Goal: Task Accomplishment & Management: Manage account settings

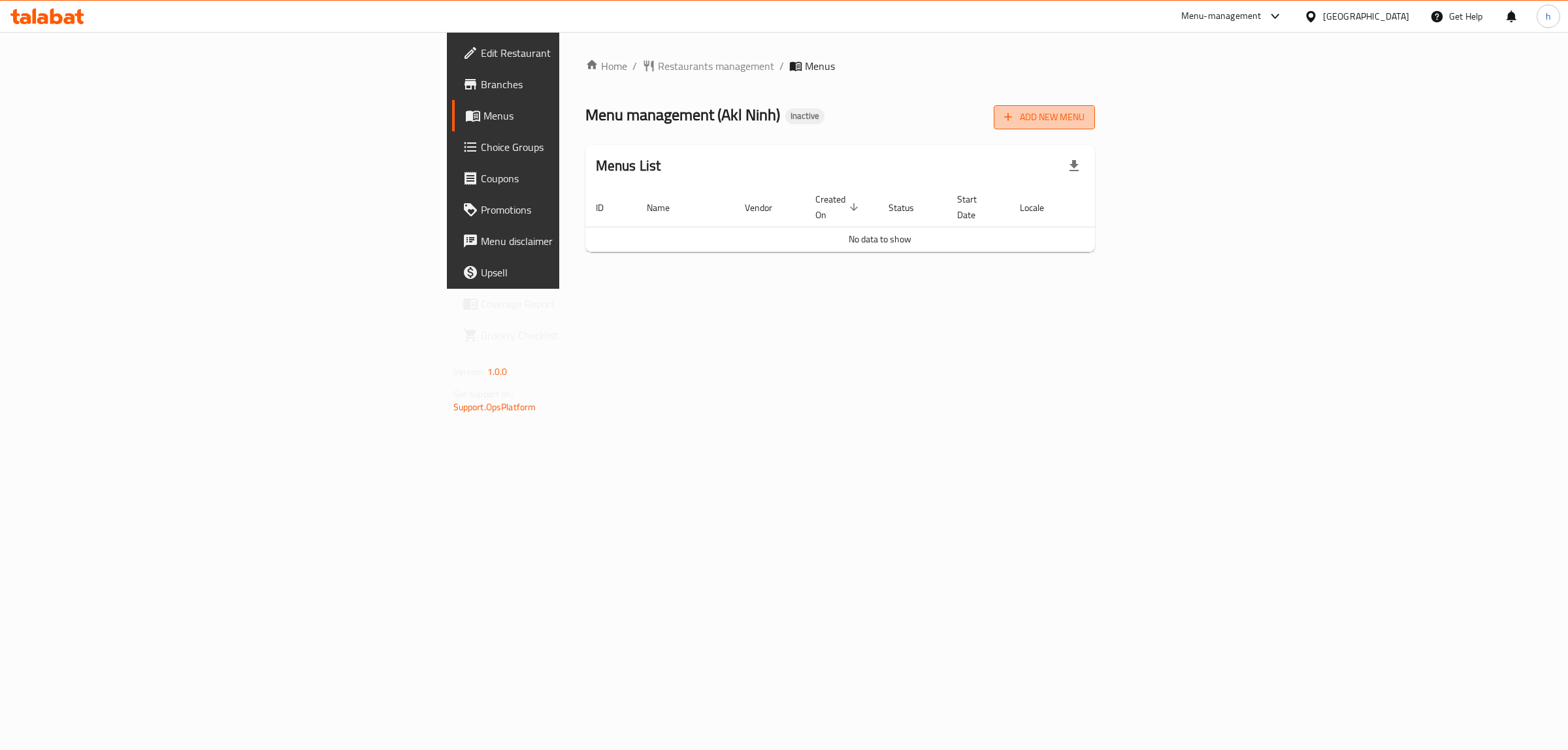
click at [1095, 108] on button "Add New Menu" at bounding box center [1044, 117] width 102 height 24
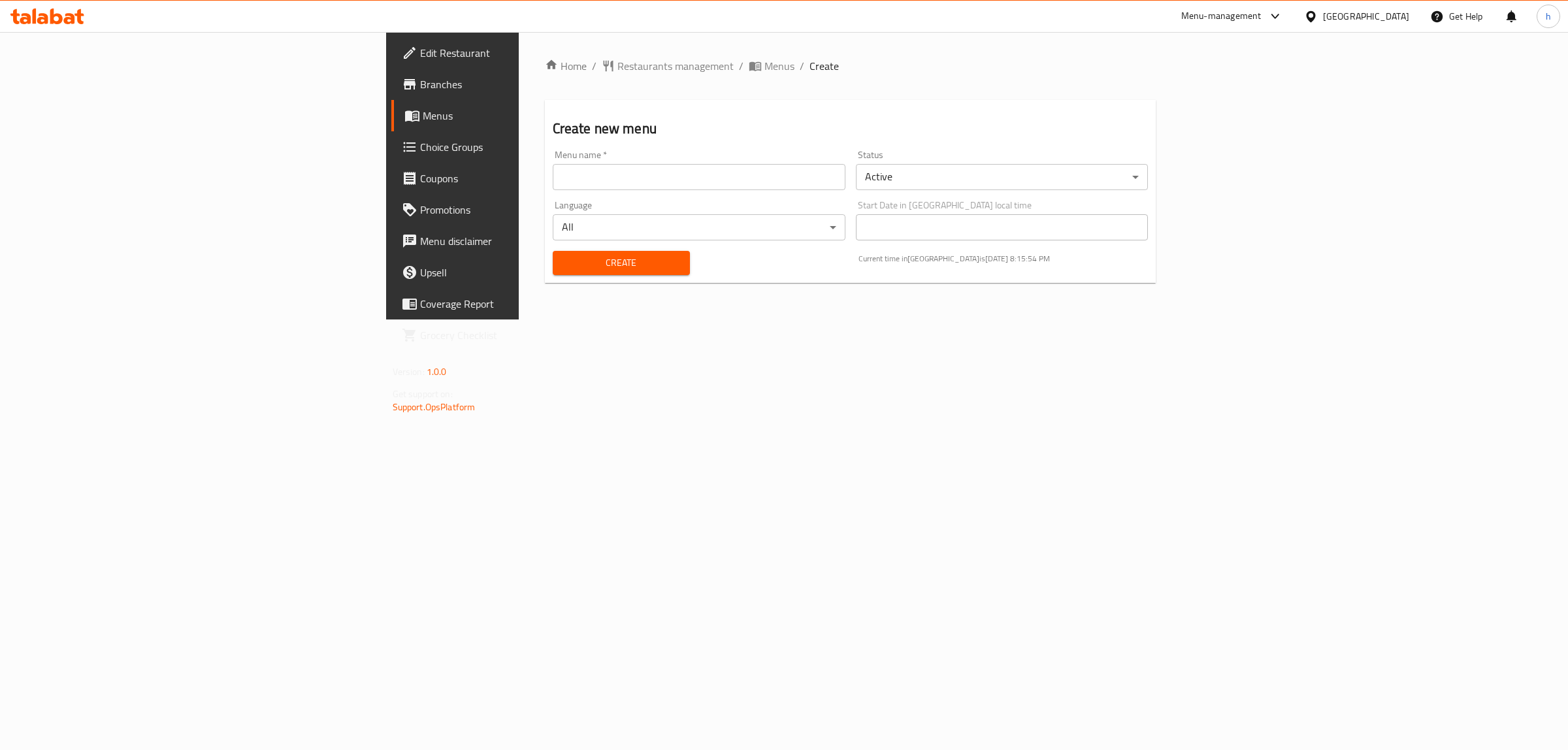
click at [846, 173] on input "text" at bounding box center [699, 177] width 293 height 26
type input "h"
type input "[PERSON_NAME] [DATE]"
click at [553, 271] on button "Create" at bounding box center [621, 263] width 137 height 24
click at [764, 62] on span "Menus" at bounding box center [779, 66] width 30 height 16
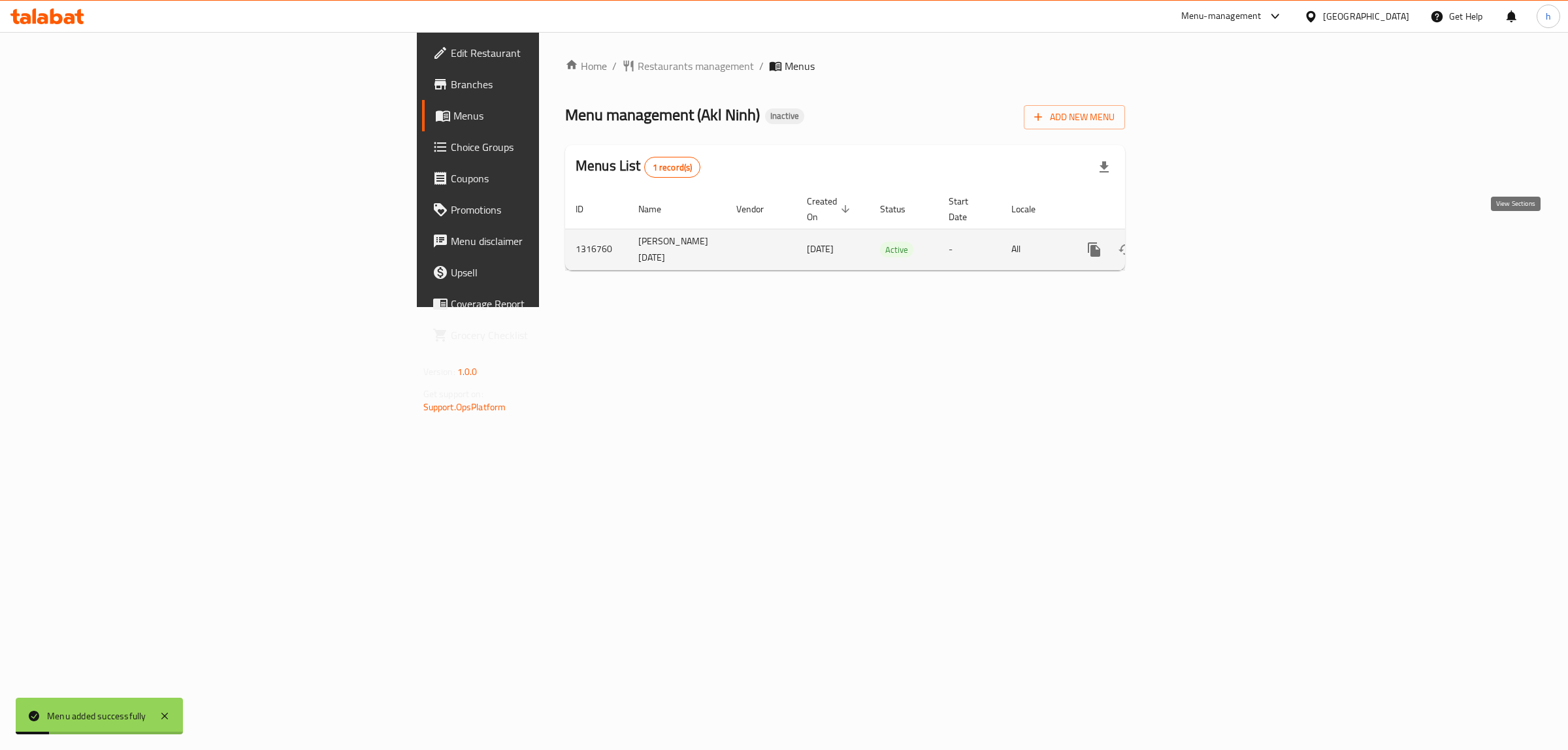
click at [1196, 242] on icon "enhanced table" at bounding box center [1188, 250] width 16 height 16
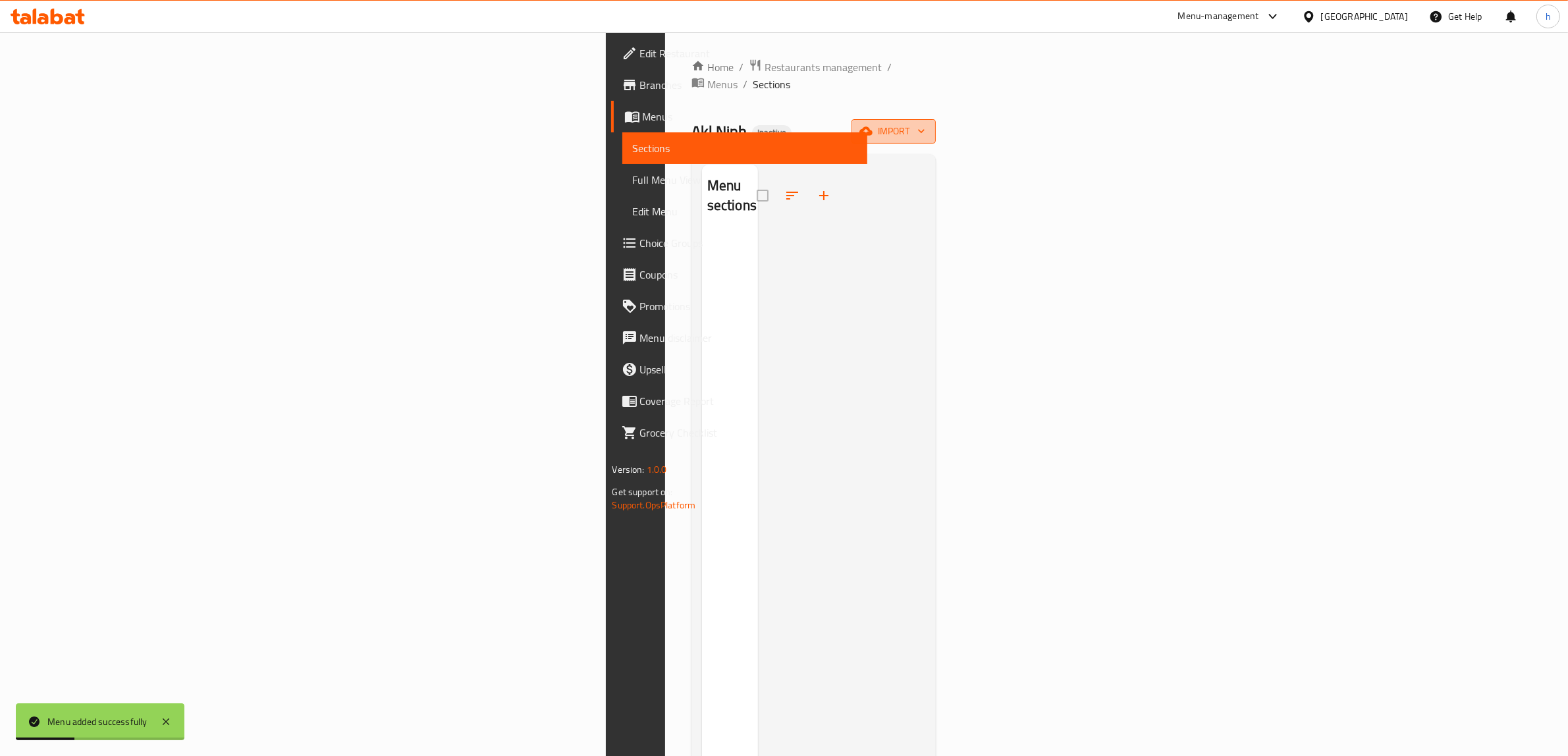
click at [925, 123] on span "import" at bounding box center [894, 131] width 63 height 17
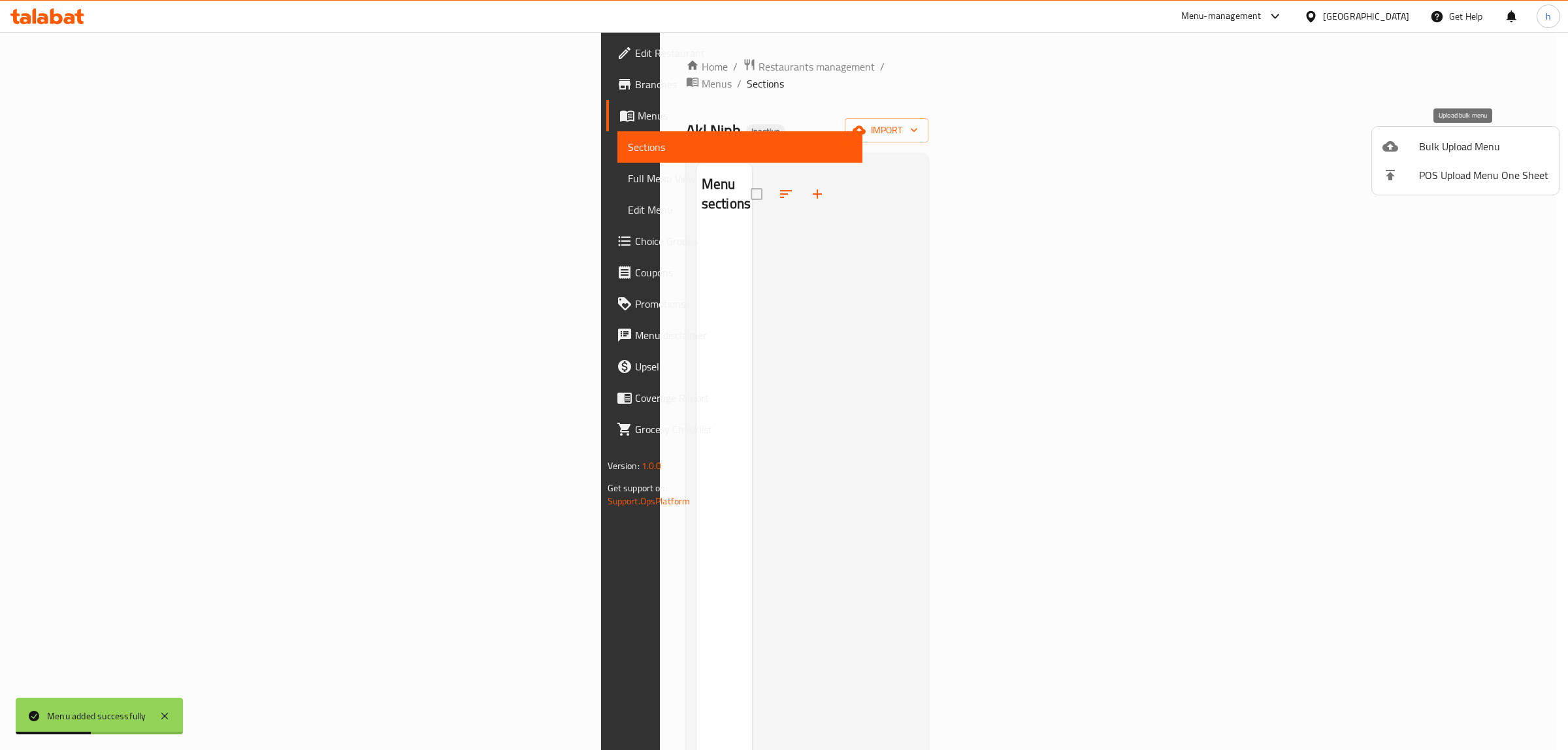
click at [1454, 141] on span "Bulk Upload Menu" at bounding box center [1484, 146] width 130 height 16
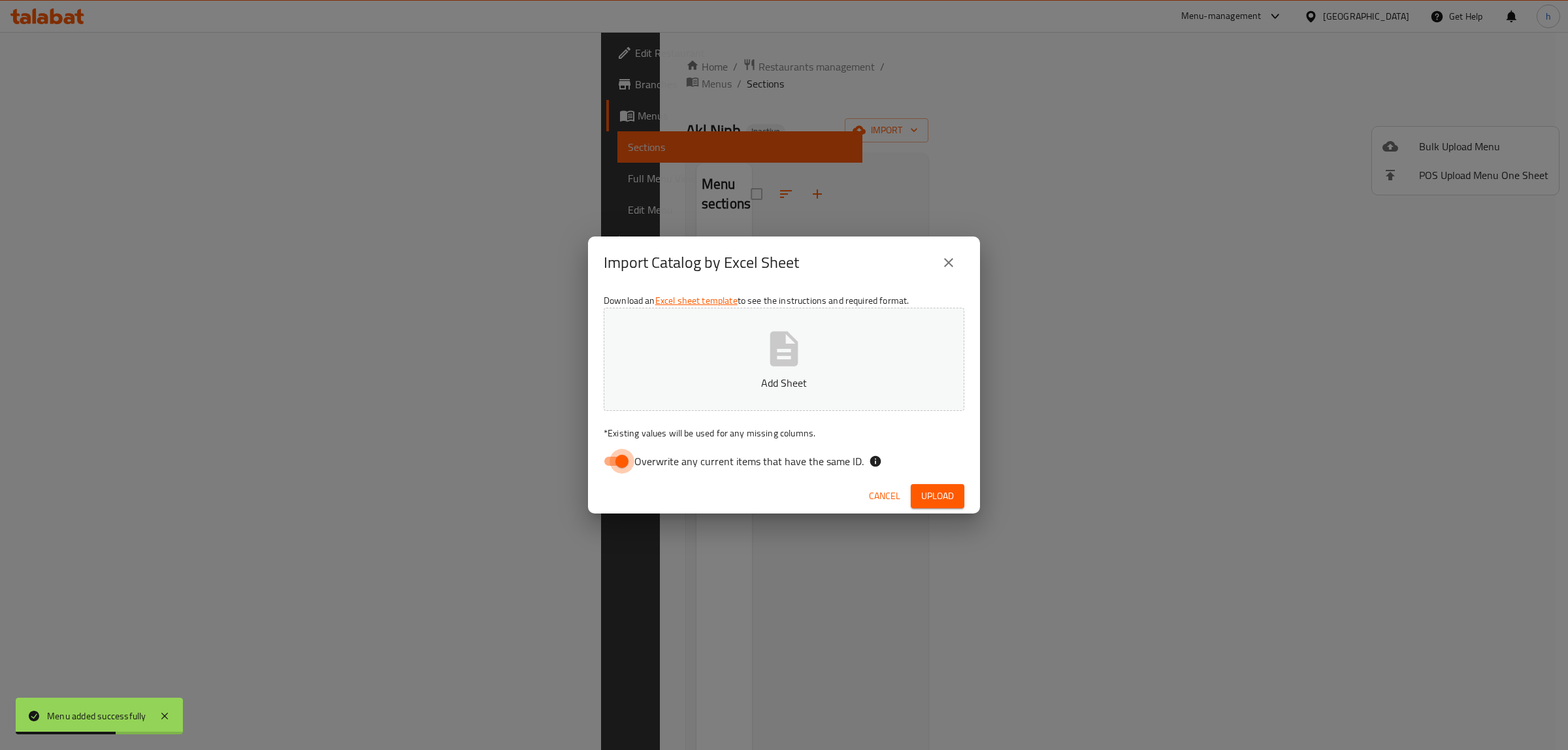
click at [634, 466] on input "Overwrite any current items that have the same ID." at bounding box center [622, 461] width 75 height 25
checkbox input "false"
click at [793, 400] on button "Add Sheet" at bounding box center [784, 360] width 361 height 103
click at [952, 497] on span "Upload" at bounding box center [937, 496] width 33 height 16
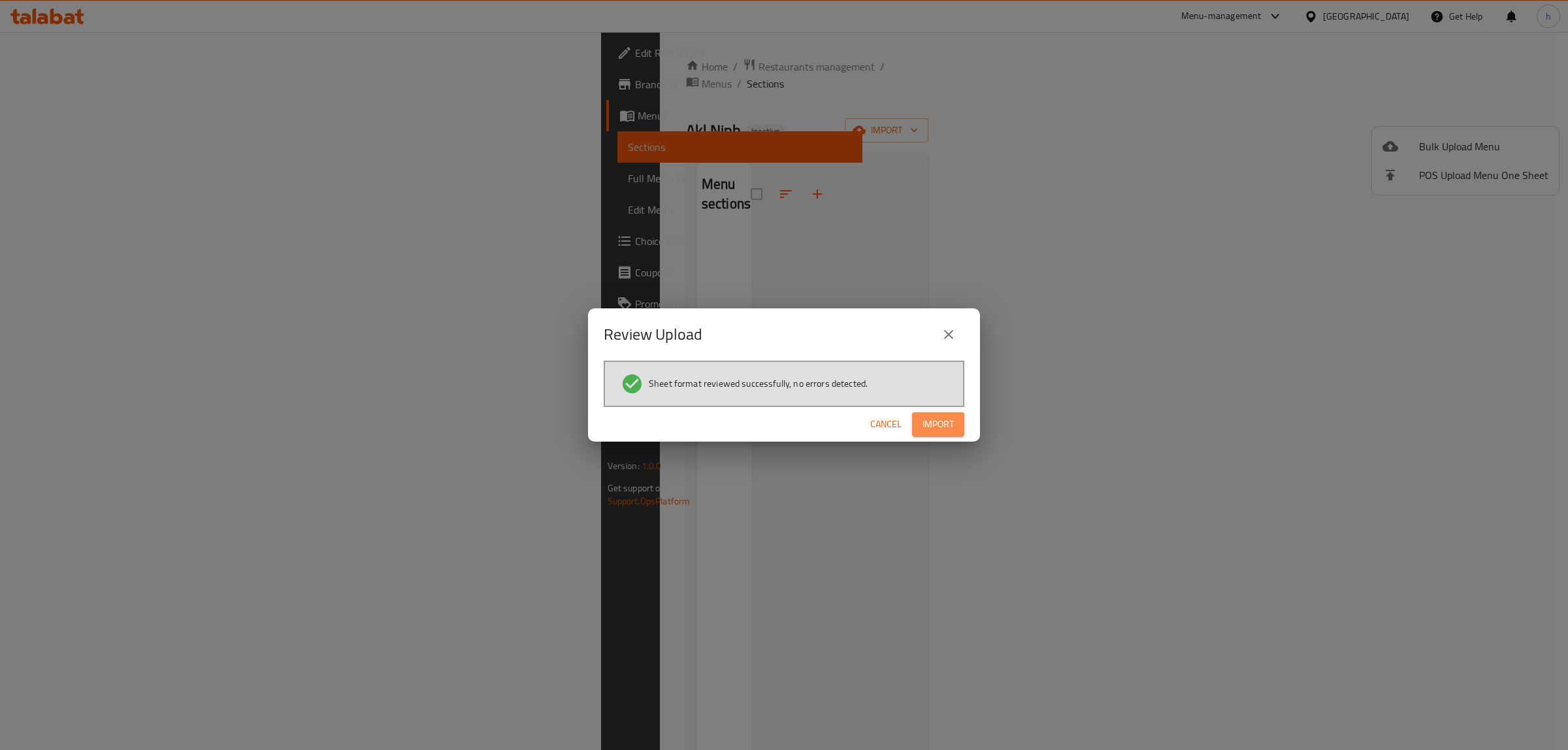
click at [929, 419] on span "Import" at bounding box center [938, 424] width 31 height 16
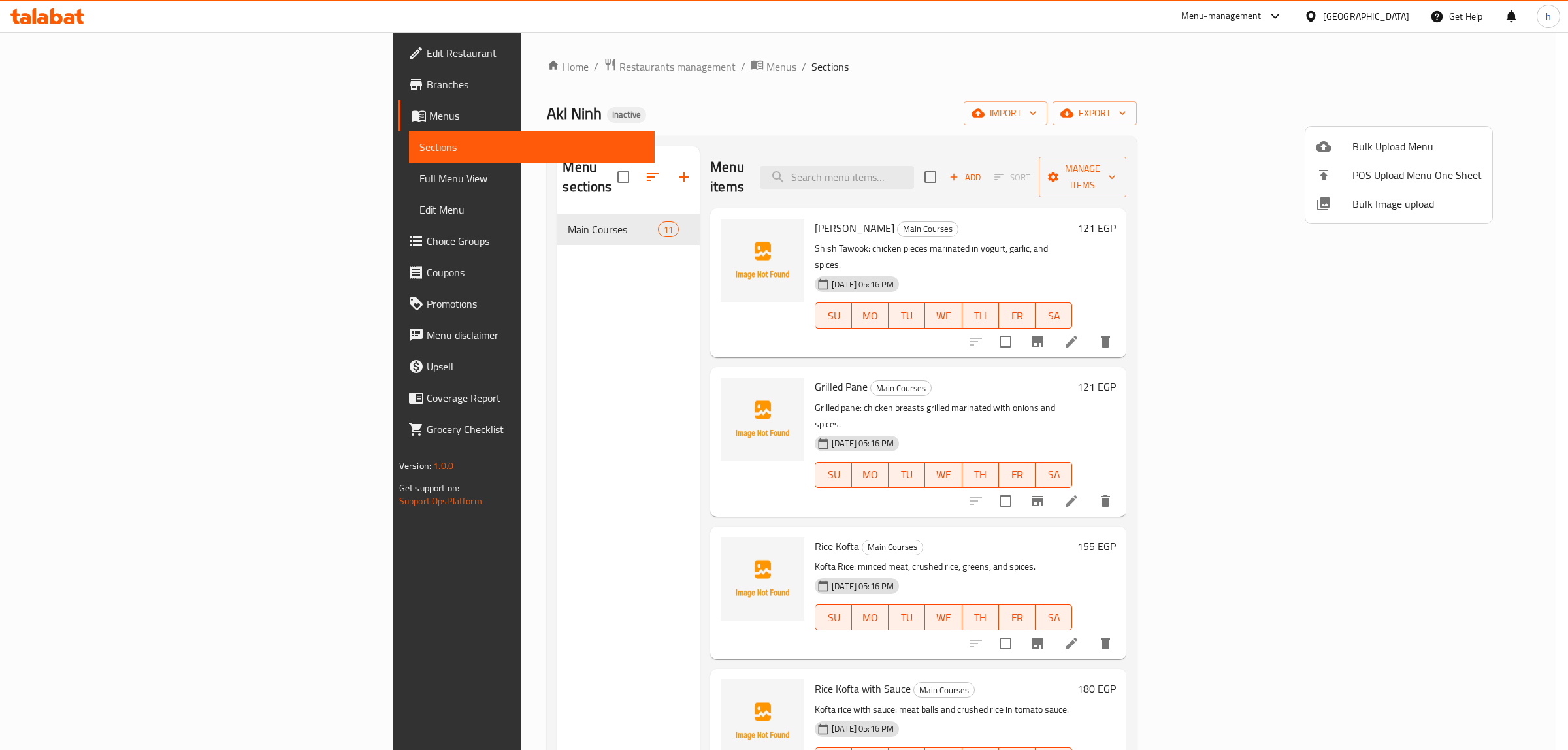
click at [116, 171] on div at bounding box center [784, 375] width 1568 height 750
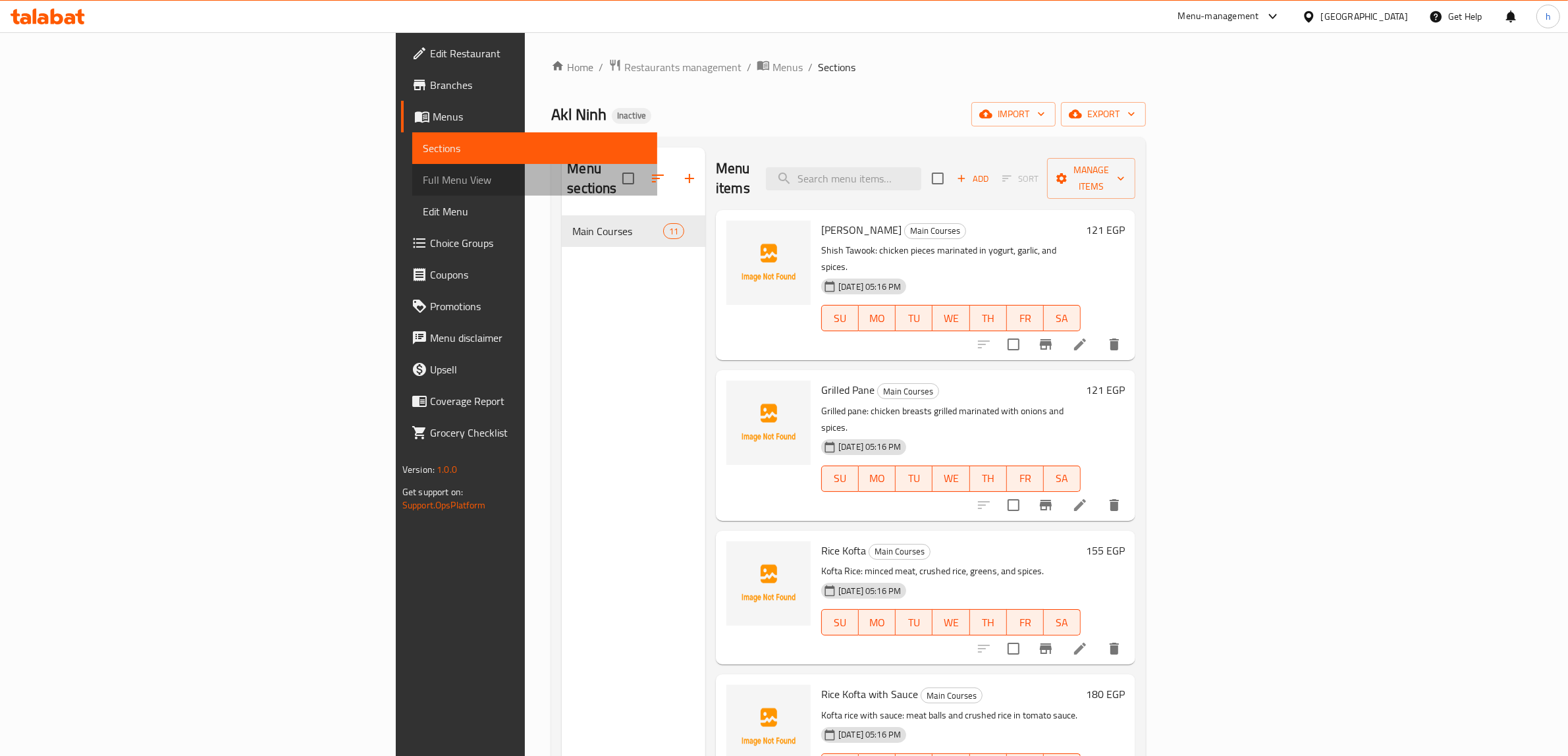
click at [423, 175] on span "Full Menu View" at bounding box center [535, 180] width 224 height 16
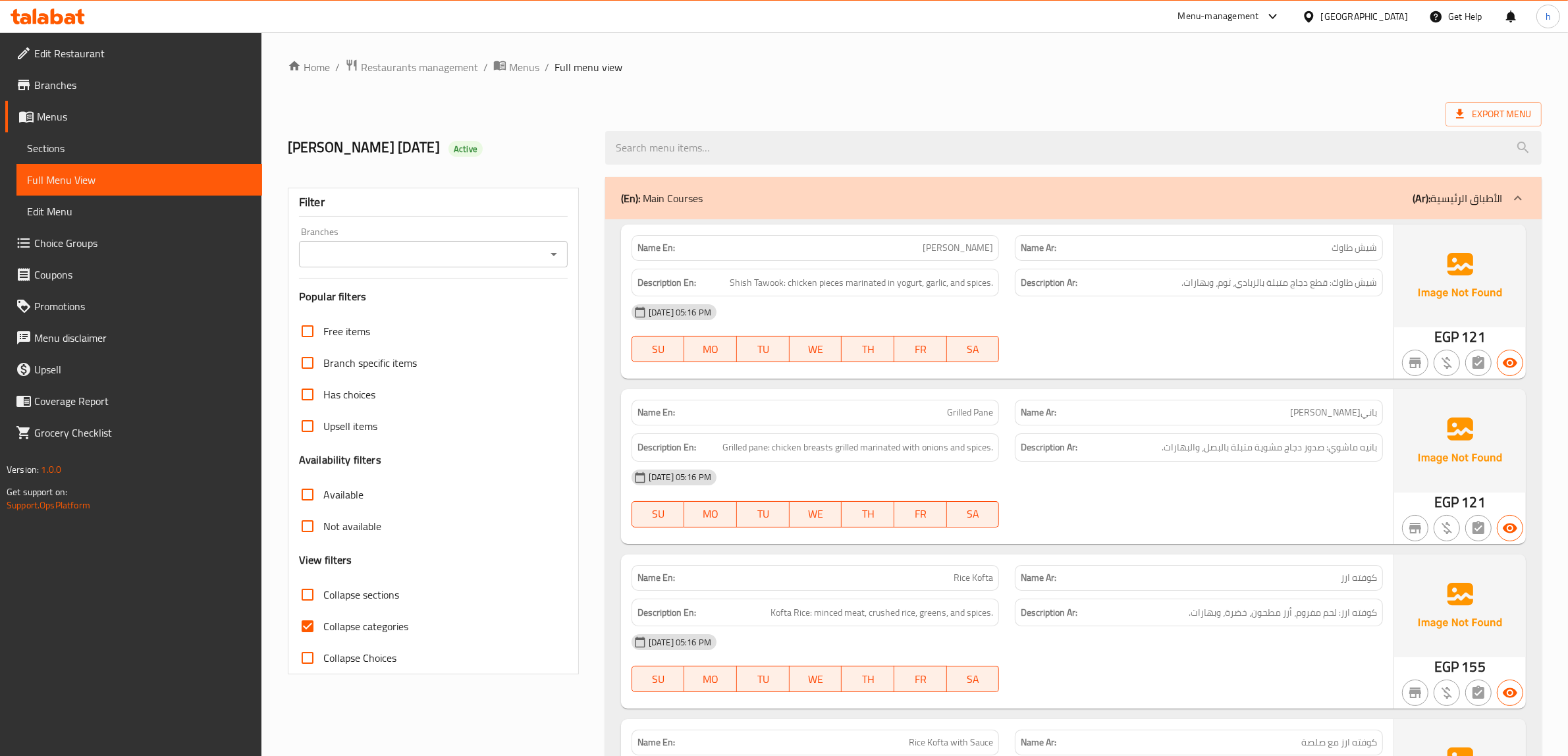
click at [741, 106] on div "Export Menu" at bounding box center [914, 114] width 1254 height 24
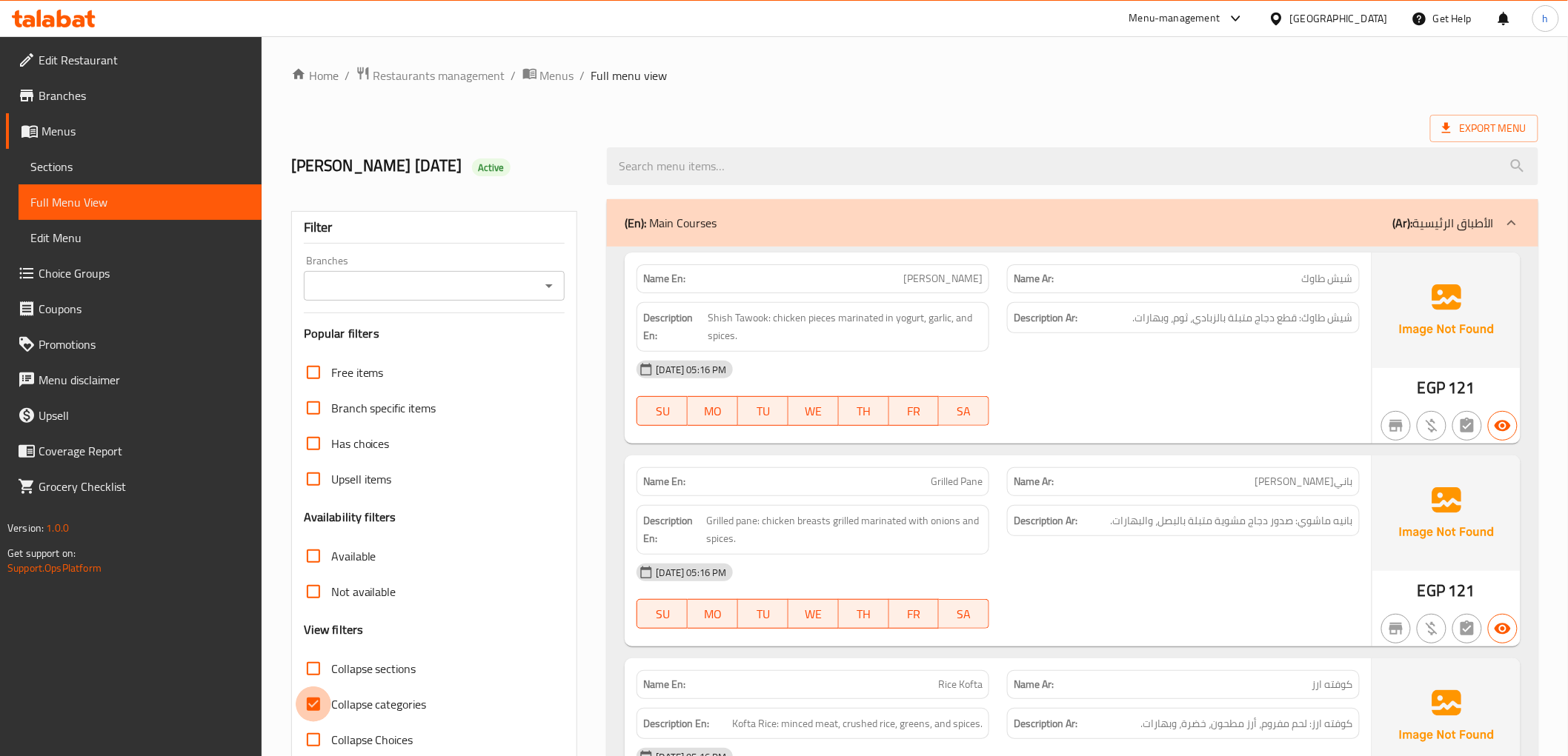
click at [304, 704] on input "Collapse categories" at bounding box center [313, 705] width 36 height 36
checkbox input "false"
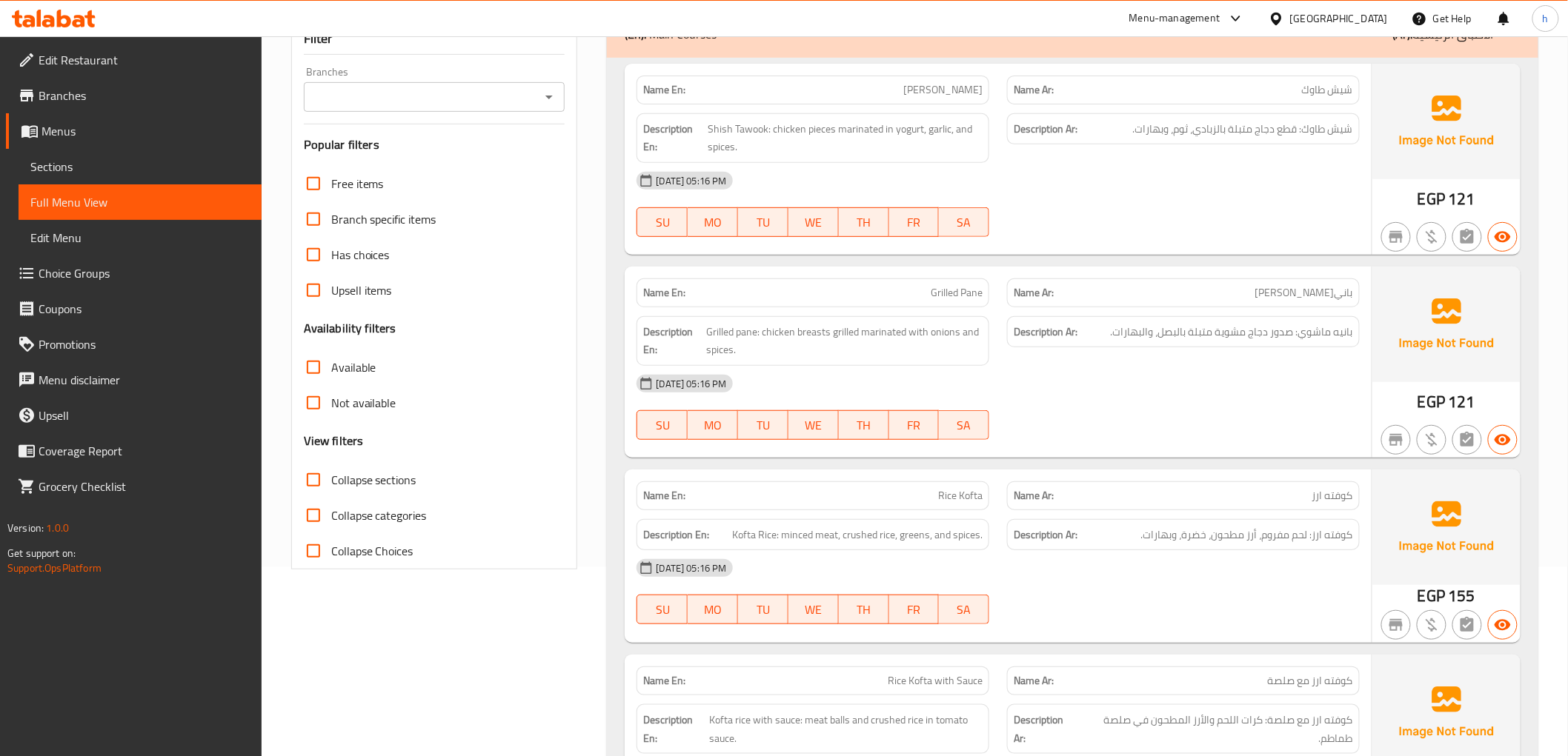
scroll to position [247, 0]
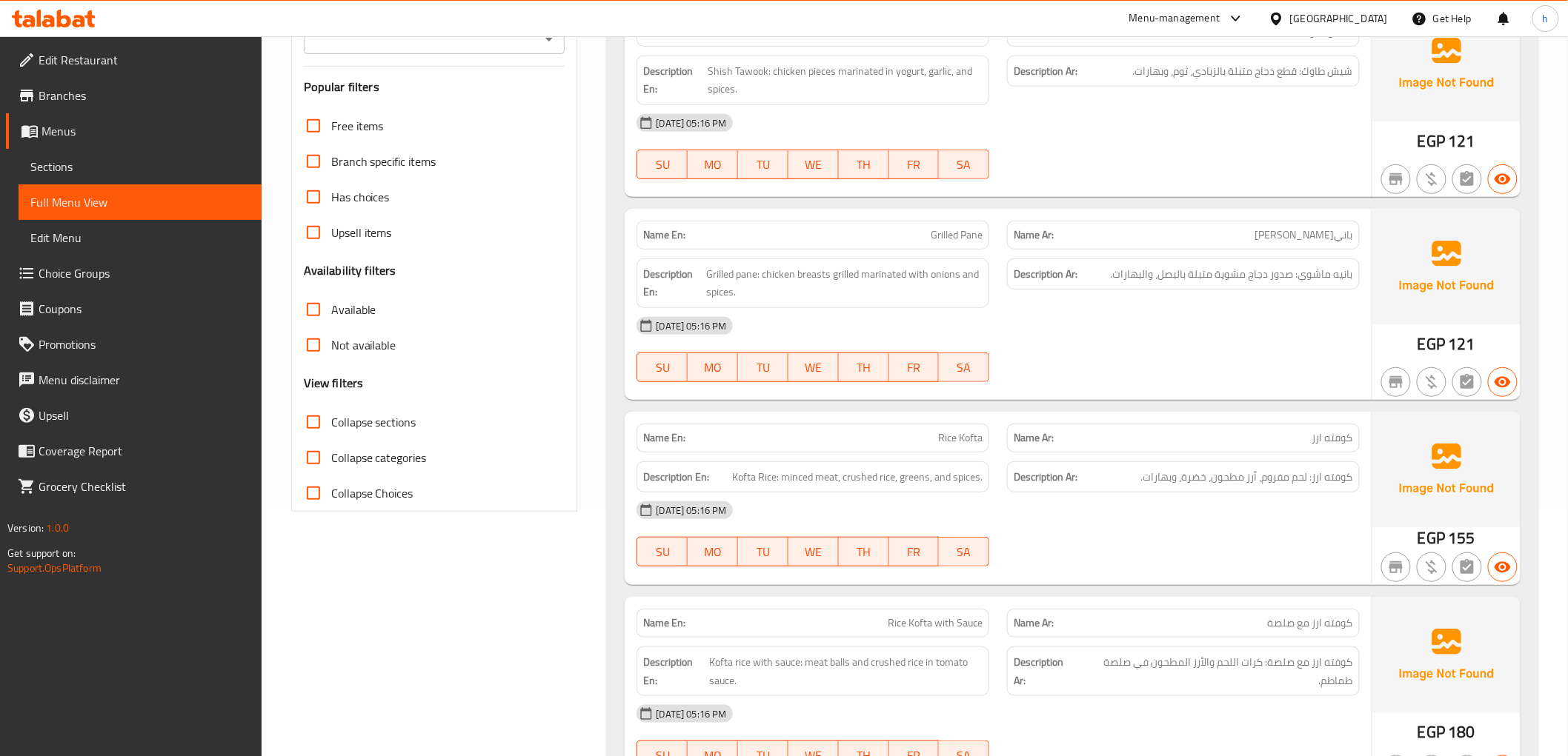
click at [1337, 439] on span "كوفته ارز" at bounding box center [1333, 438] width 41 height 16
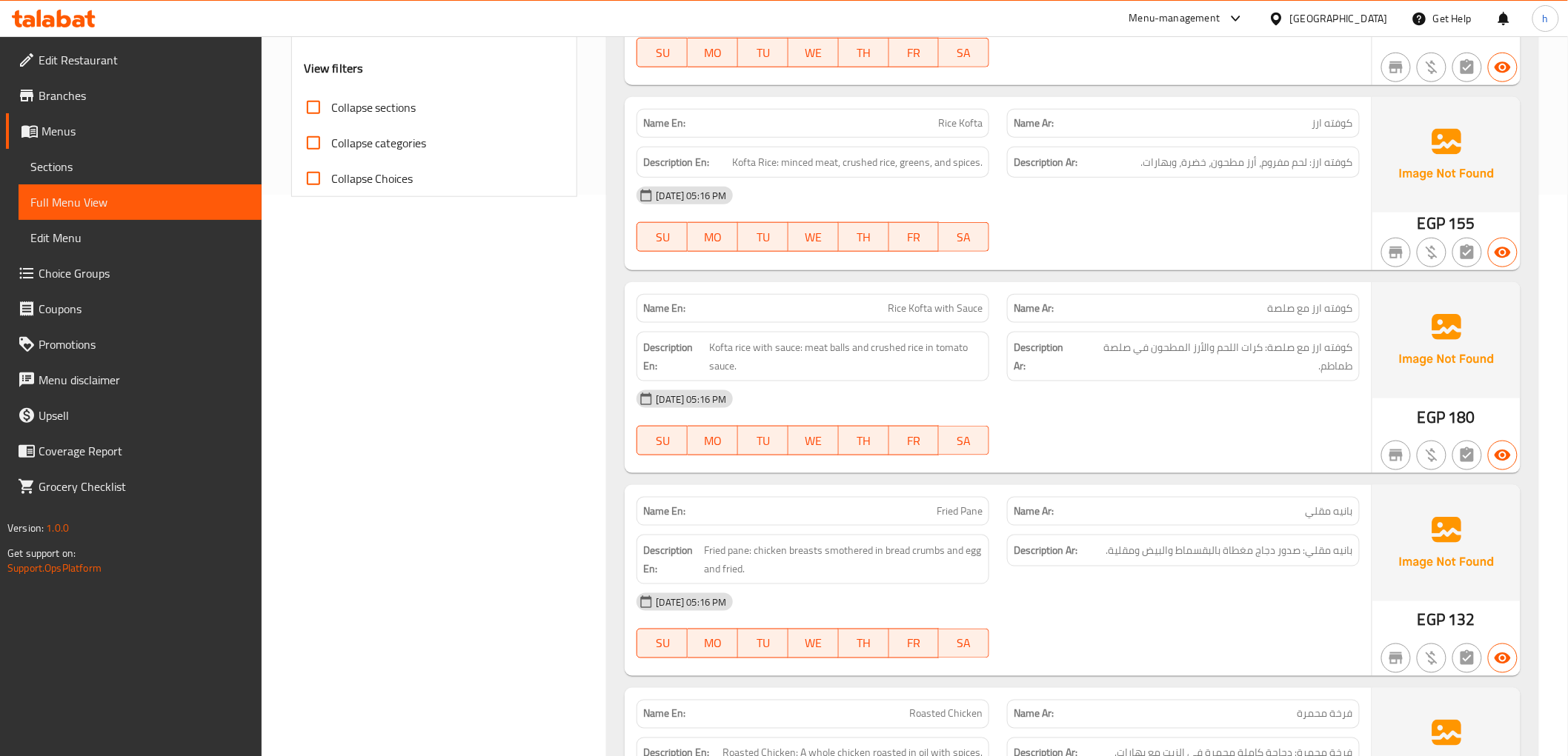
scroll to position [576, 0]
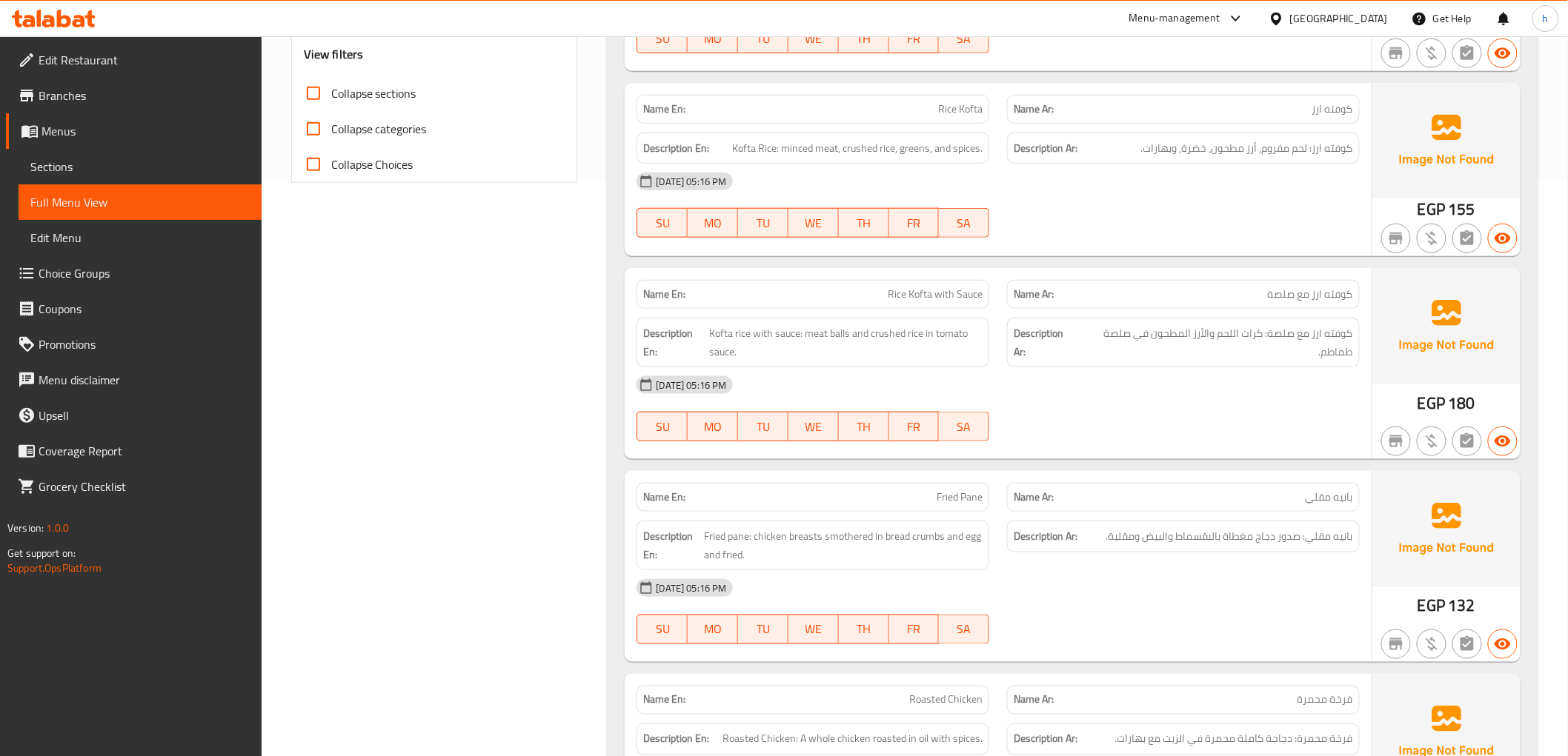
click at [1549, 492] on div "Home / Restaurants management / Menus / Full menu view Export Menu Habiba Moham…" at bounding box center [914, 691] width 1307 height 2462
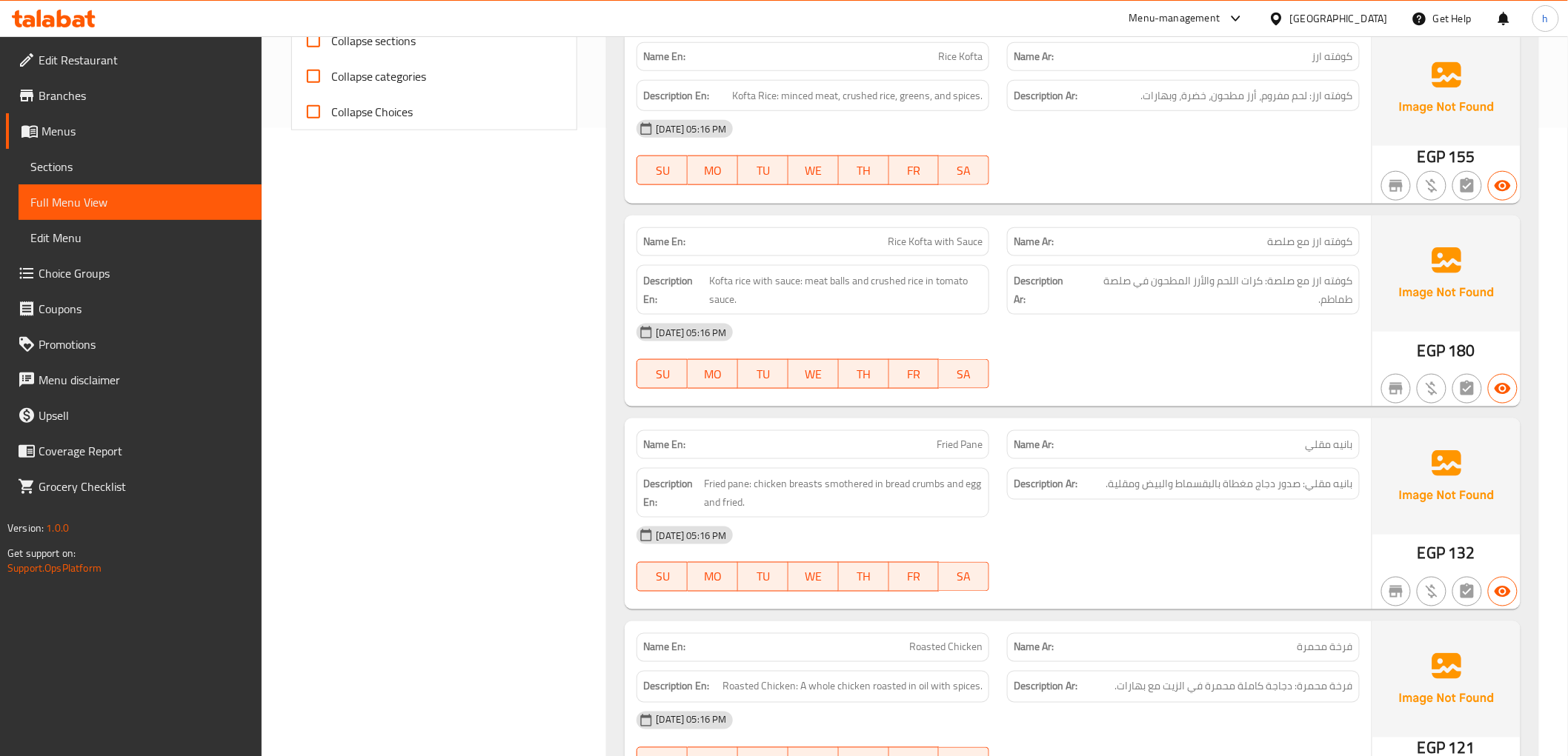
scroll to position [658, 0]
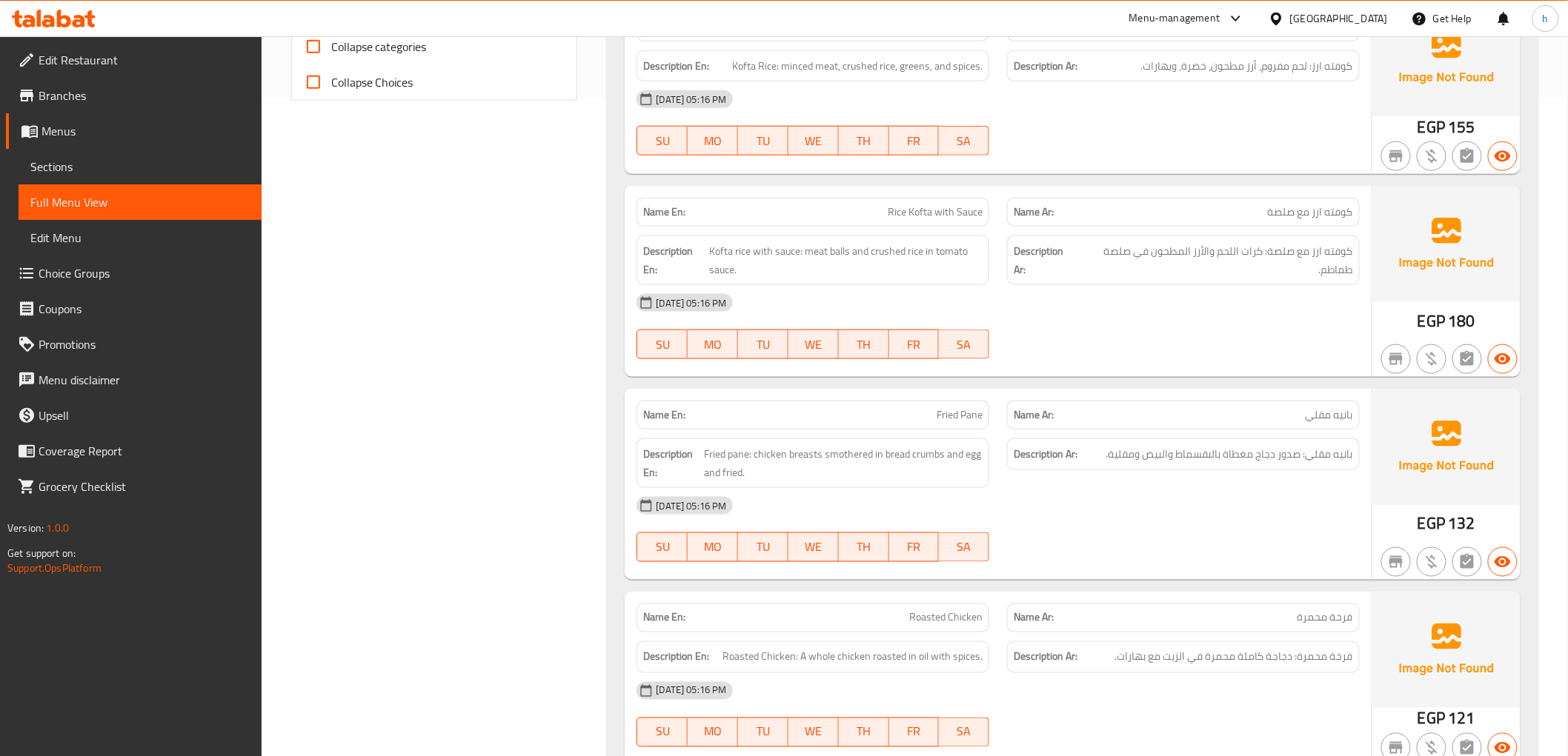
click at [486, 613] on div "Filter Branches Branches Popular filters Free items Branch specific items Has c…" at bounding box center [440, 676] width 316 height 2287
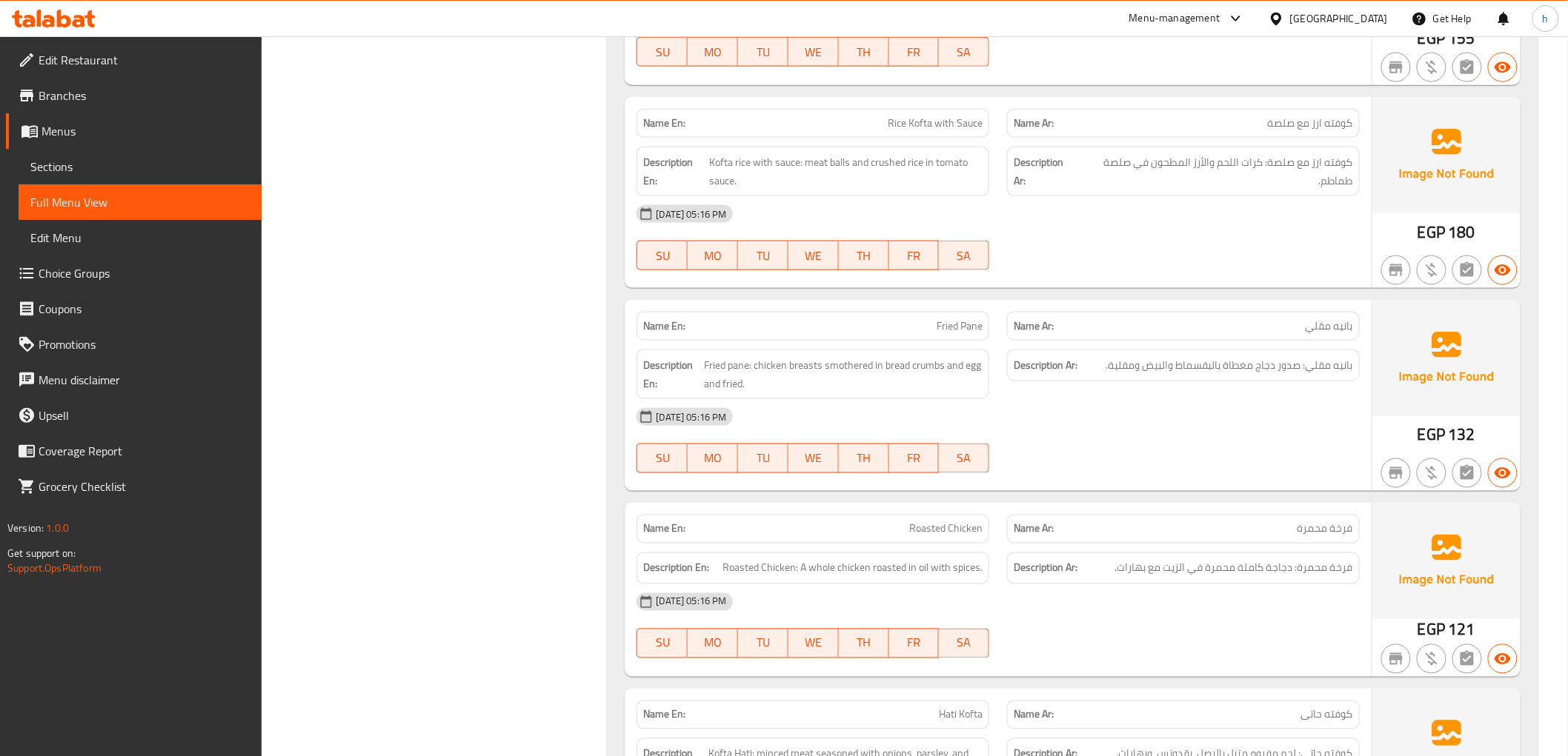
scroll to position [823, 0]
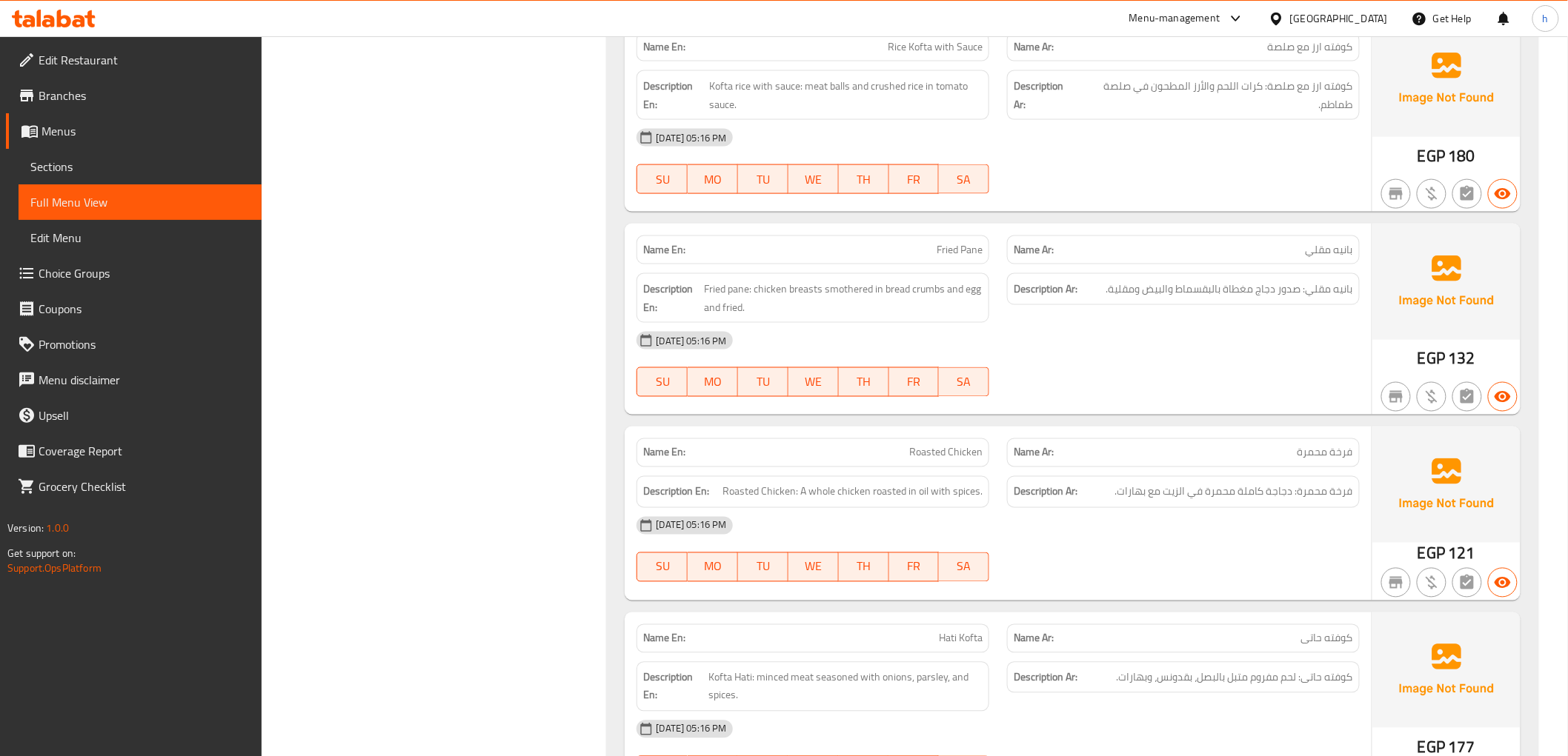
click at [1534, 465] on div "Name En: Shish Tawook Name Ar: شيش طاوك Description En: Shish Tawook: chicken p…" at bounding box center [1072, 534] width 931 height 2221
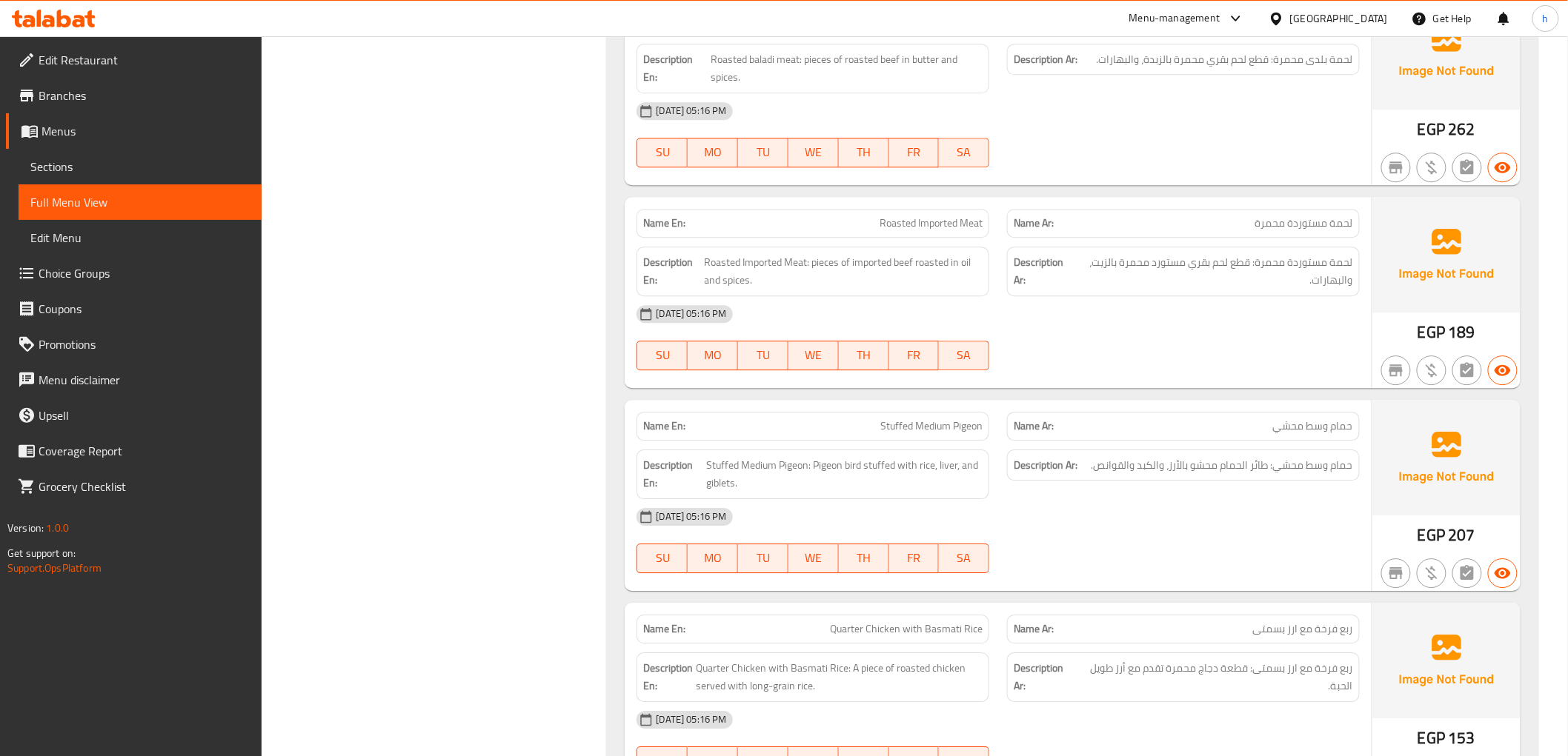
scroll to position [1646, 0]
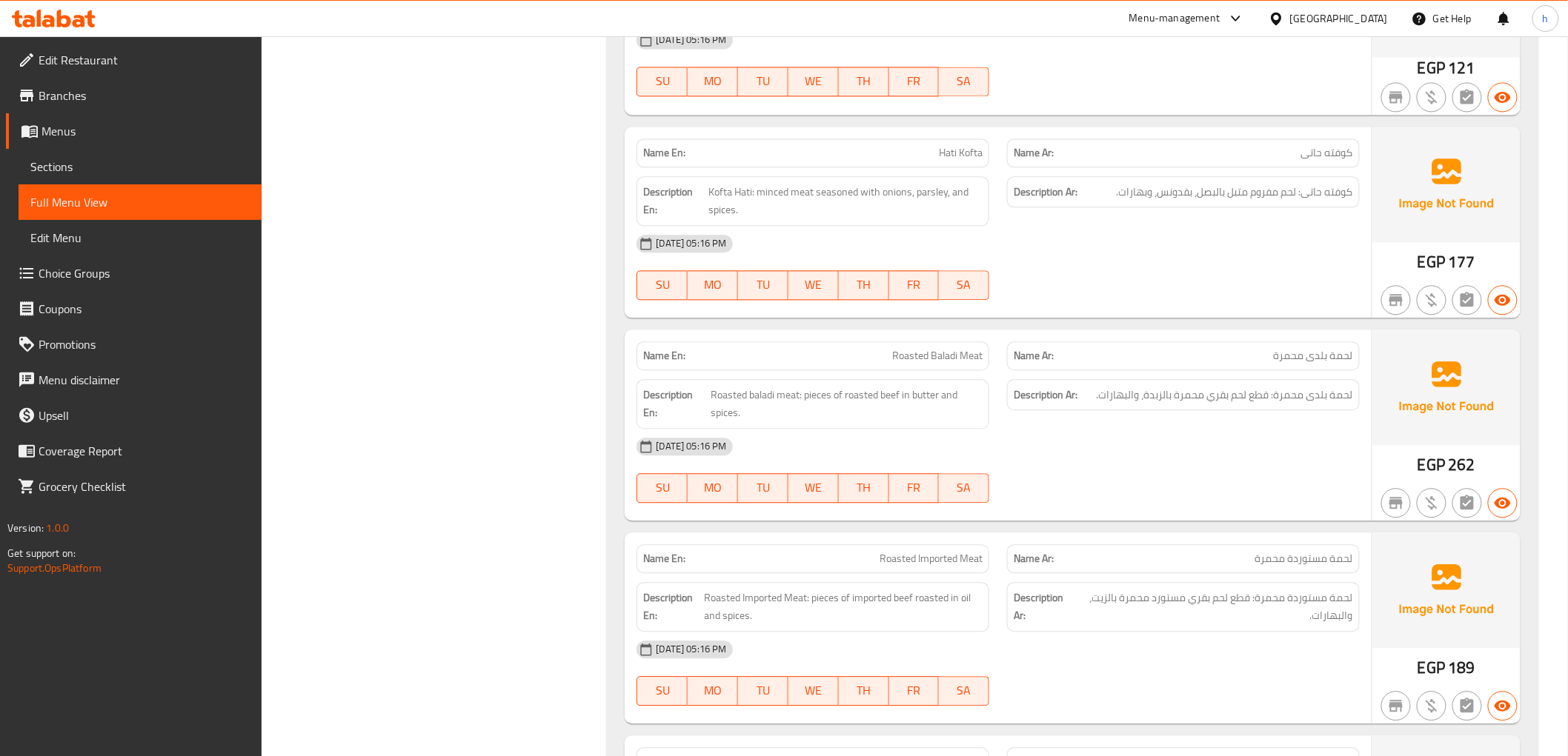
scroll to position [1084, 0]
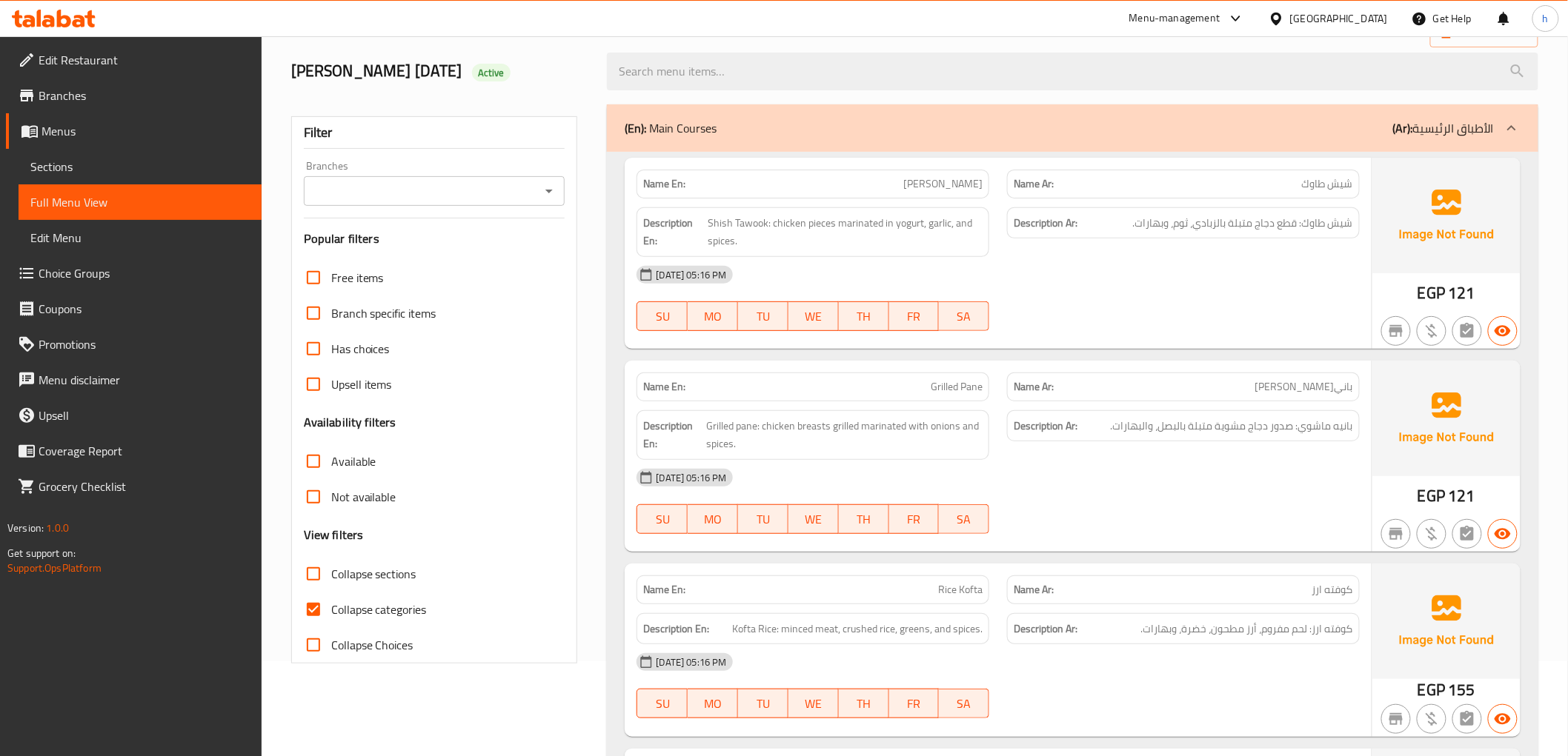
scroll to position [247, 0]
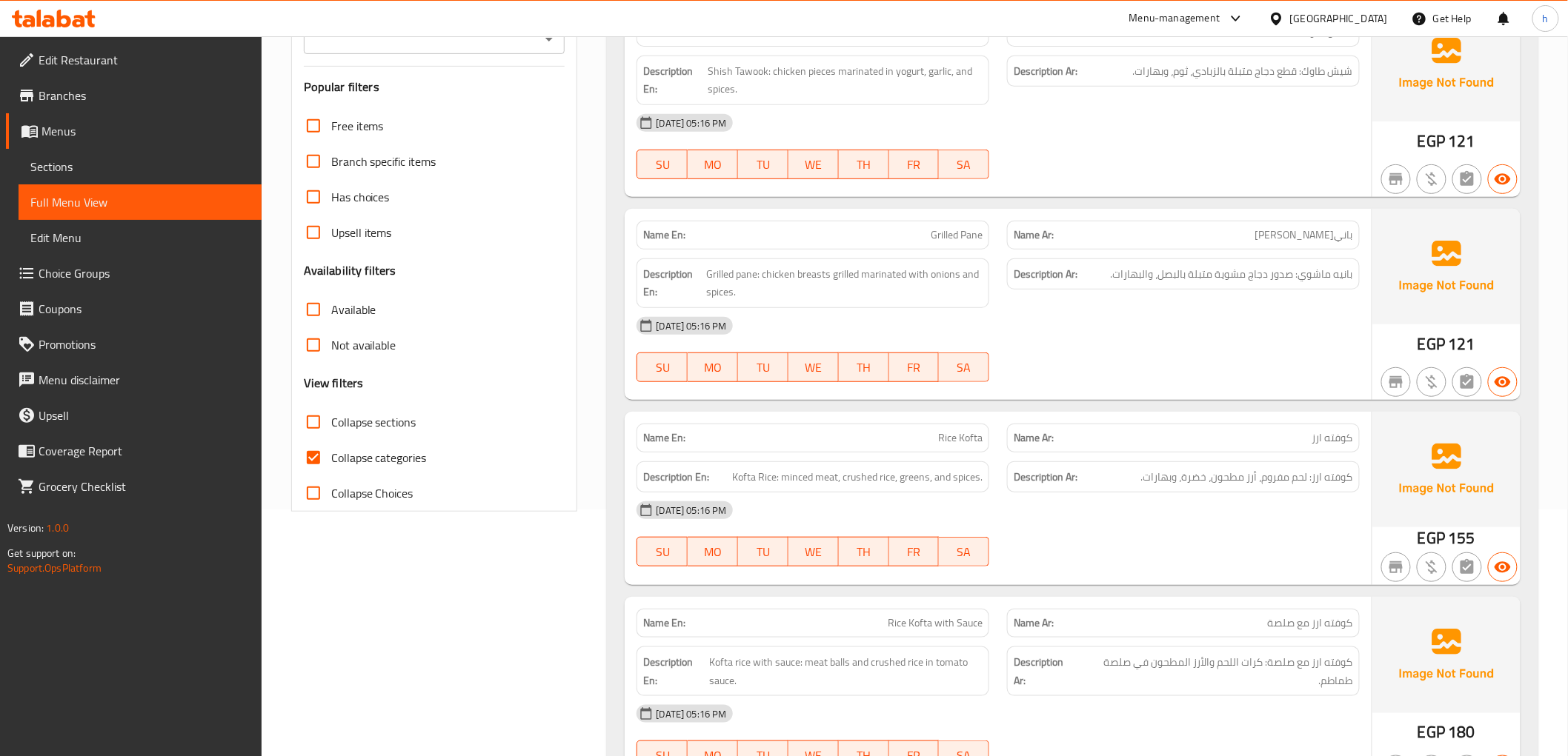
click at [105, 172] on span "Sections" at bounding box center [140, 166] width 219 height 18
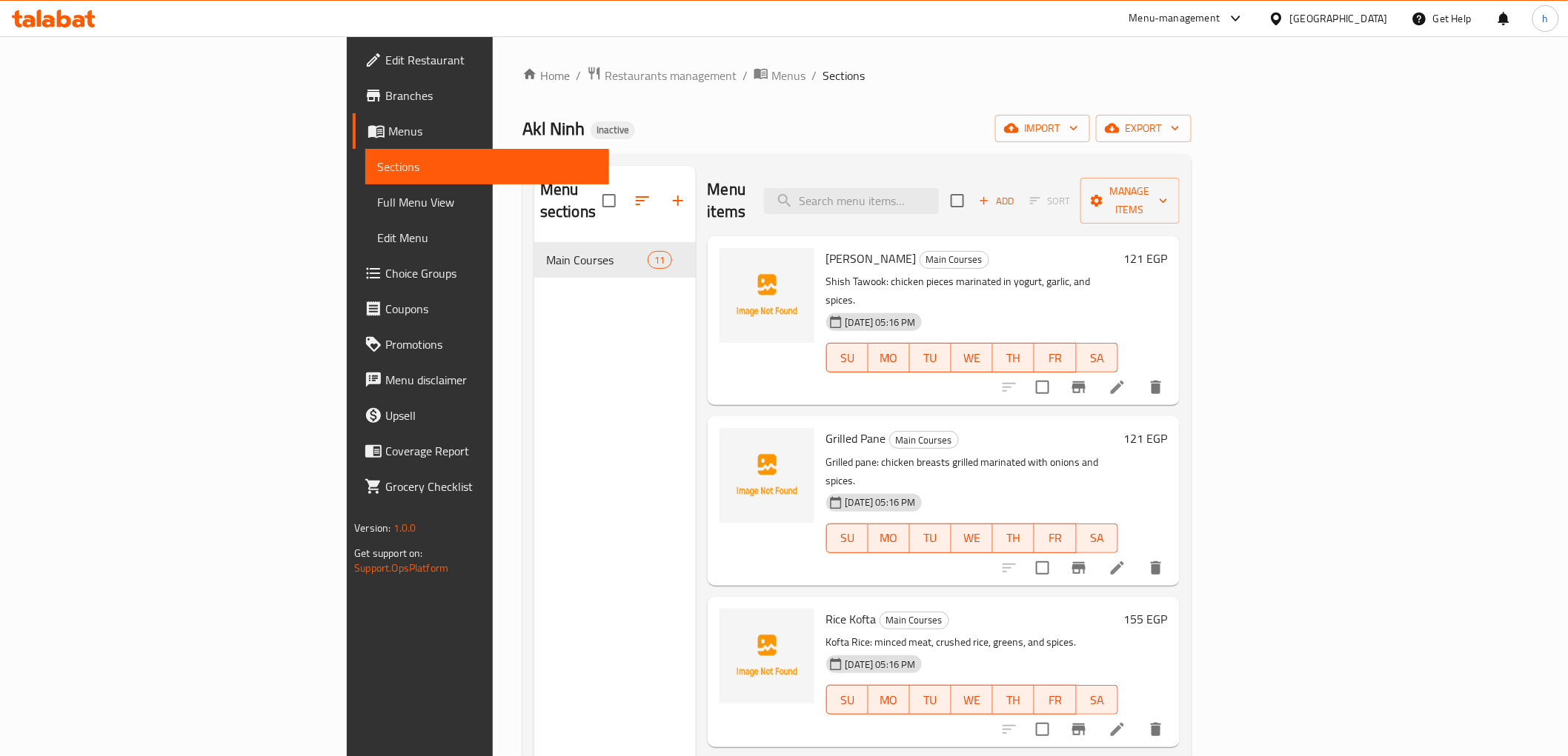
click at [1138, 717] on li at bounding box center [1117, 730] width 42 height 27
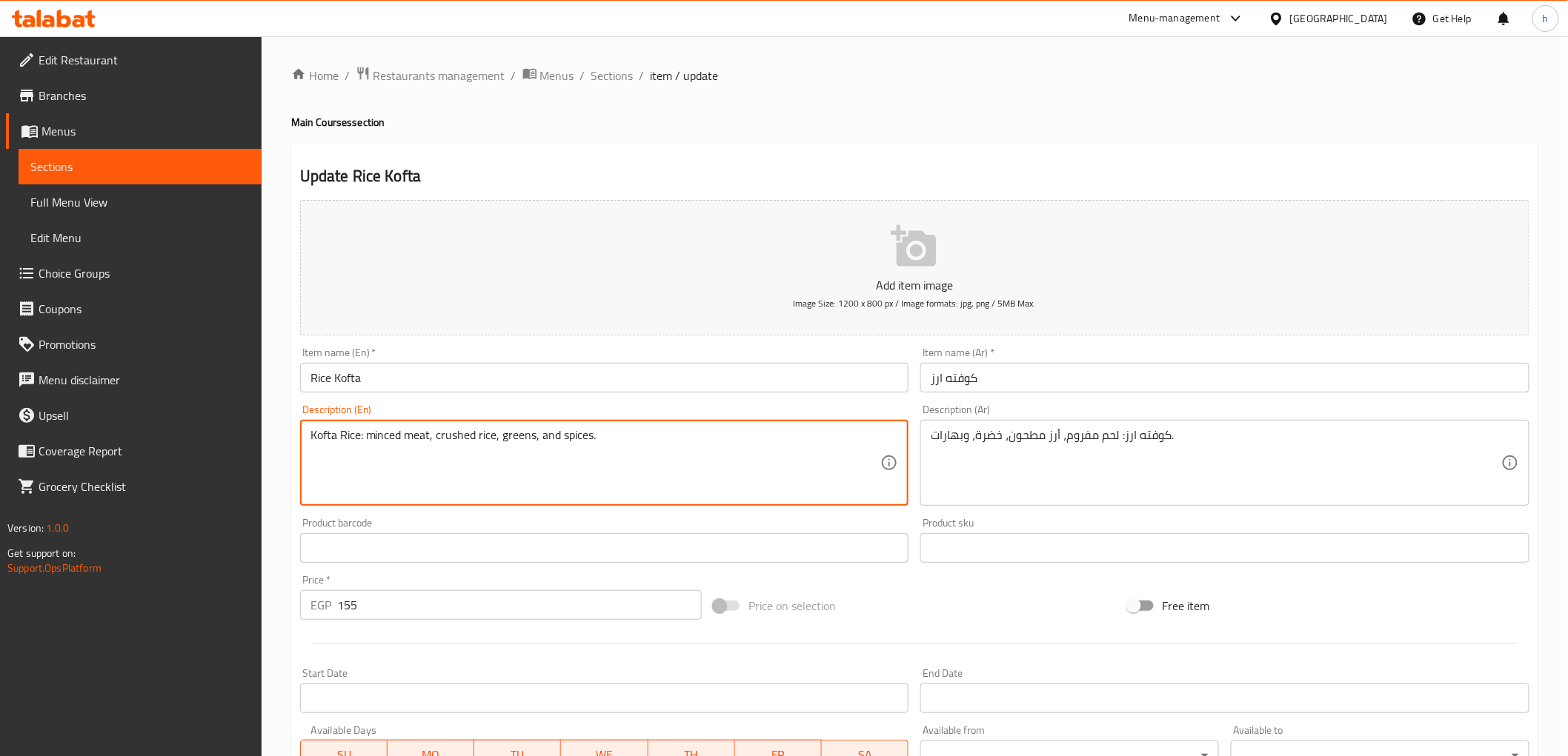
drag, startPoint x: 359, startPoint y: 437, endPoint x: 284, endPoint y: 461, distance: 78.7
paste textarea "Rice Kofta"
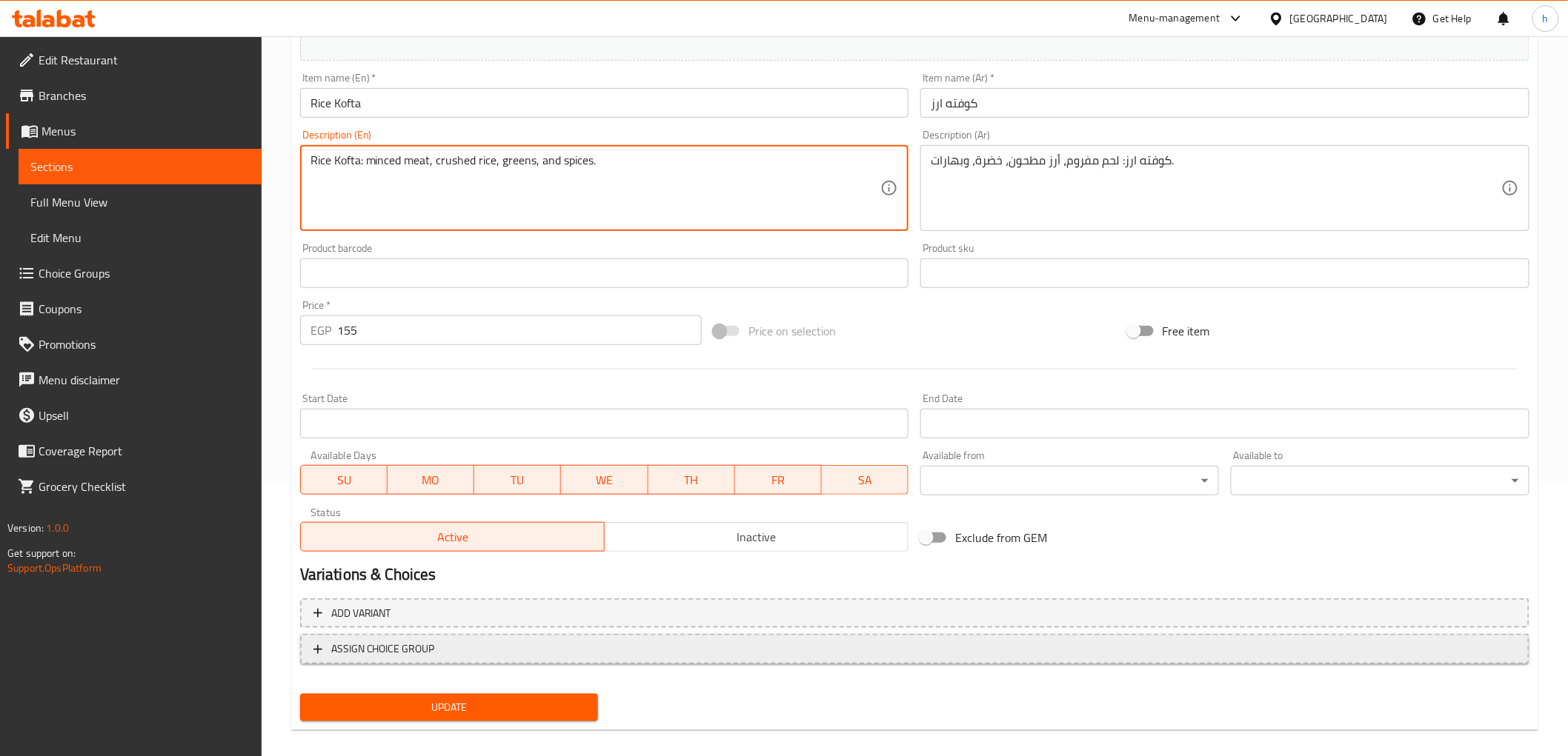
scroll to position [287, 0]
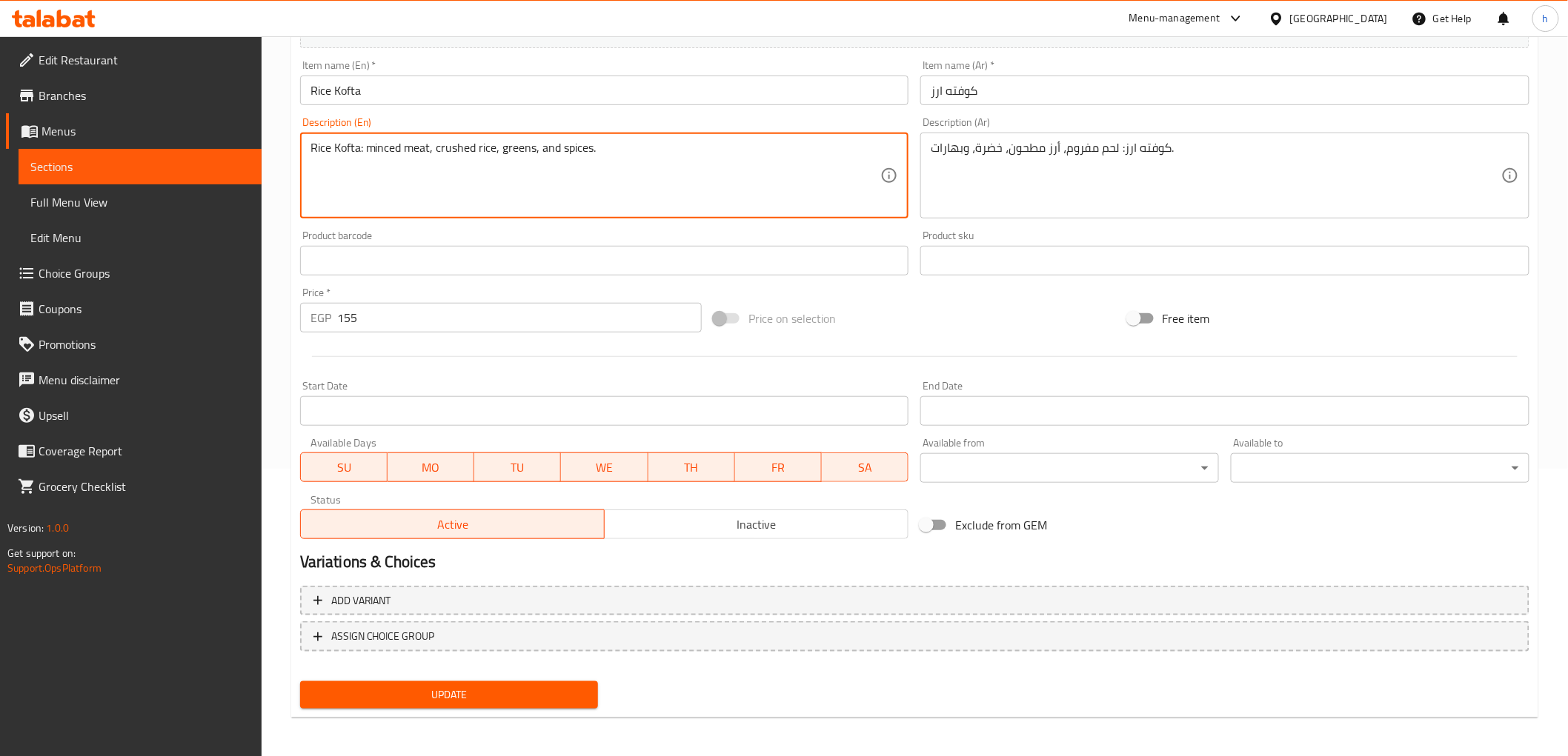
type textarea "Rice Kofta: minced meat, crushed rice, greens, and spices."
click at [560, 690] on span "Update" at bounding box center [449, 695] width 275 height 19
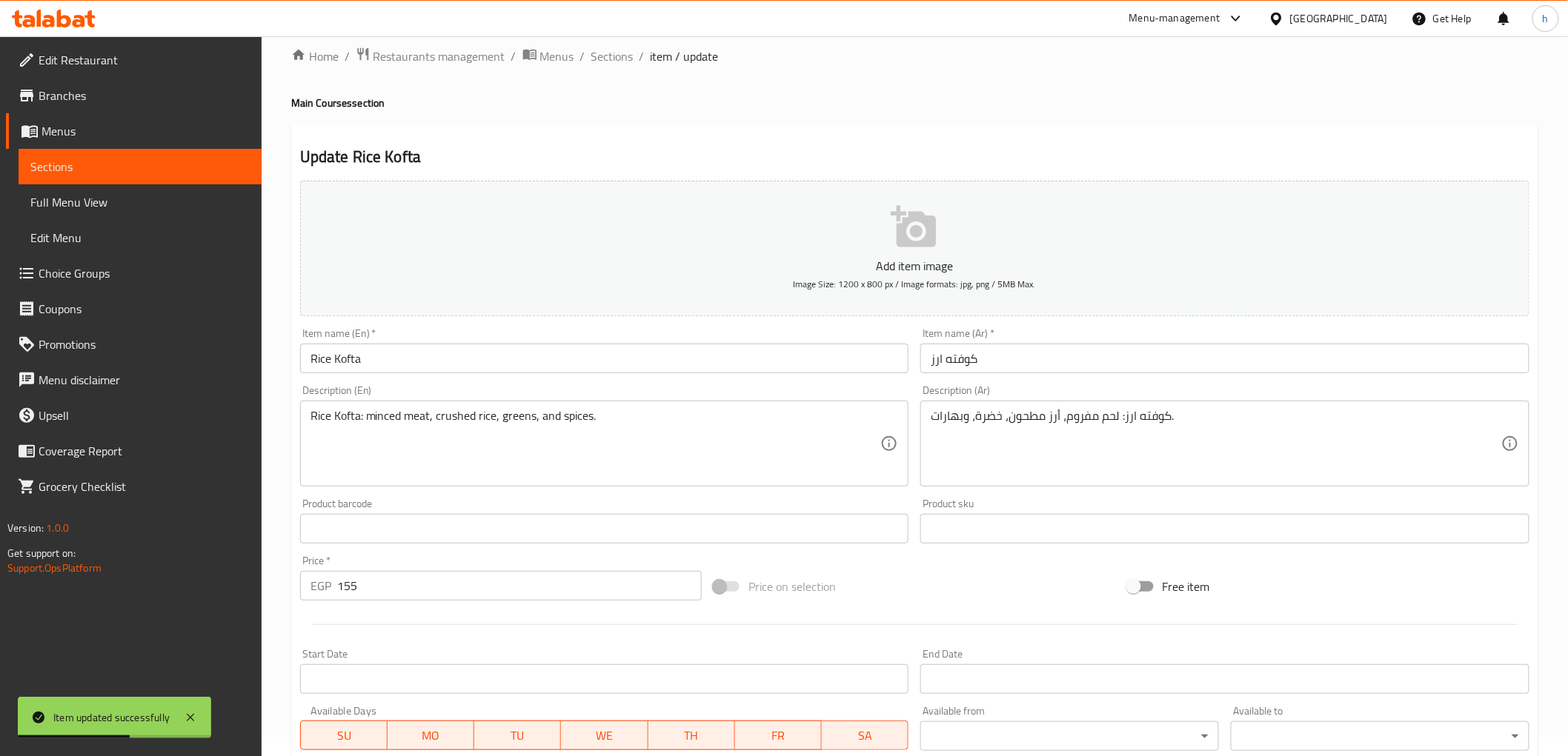
scroll to position [0, 0]
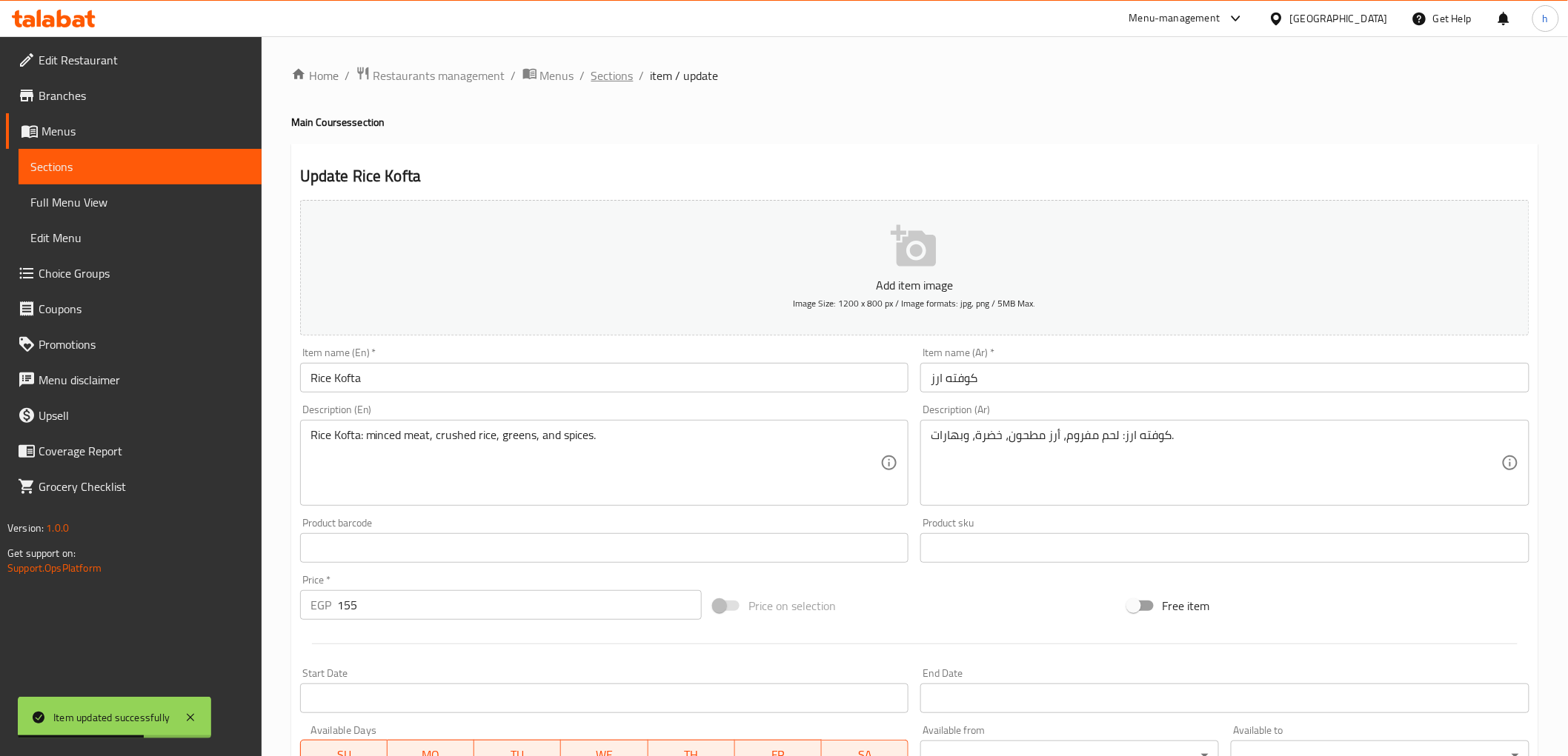
click at [622, 82] on span "Sections" at bounding box center [612, 76] width 42 height 18
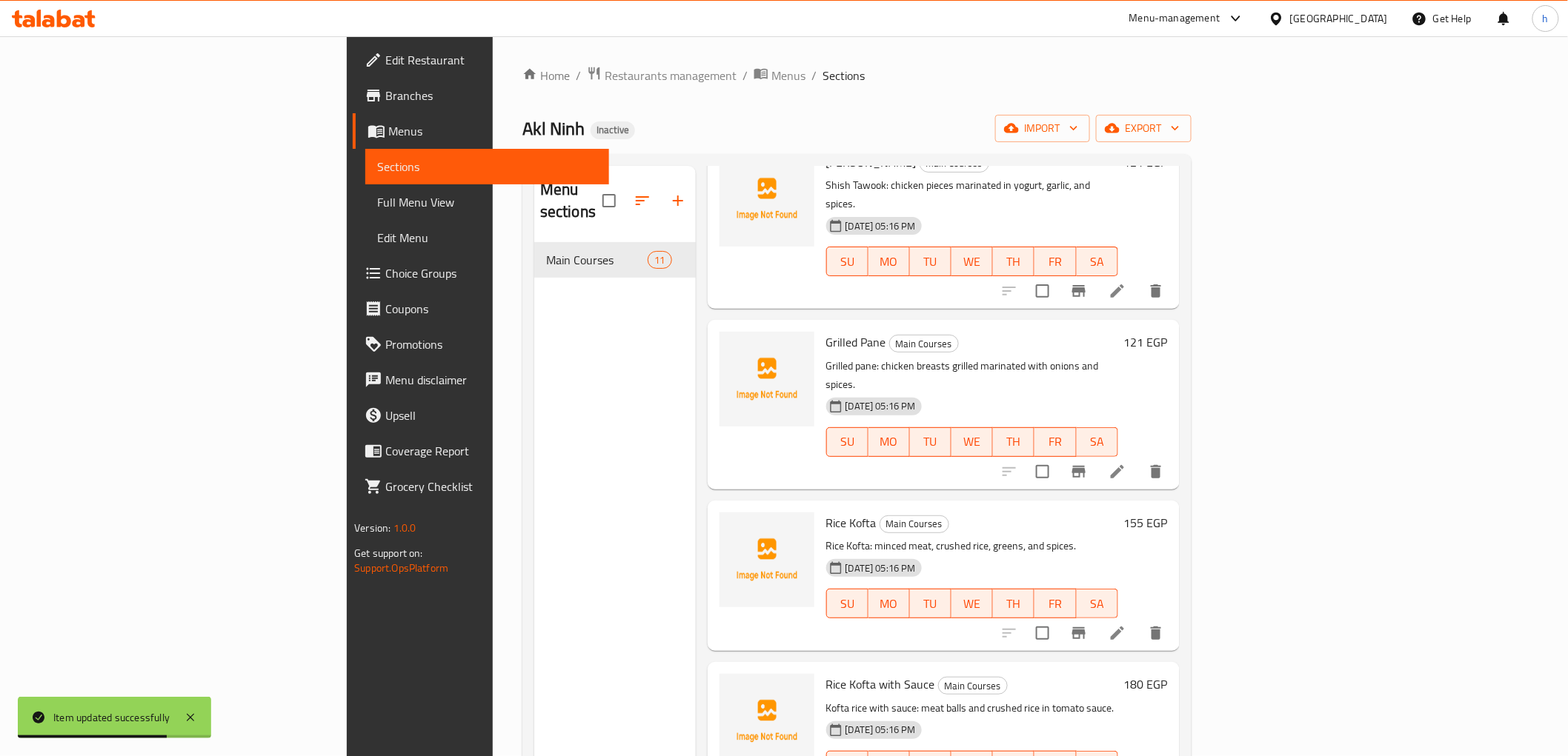
scroll to position [247, 0]
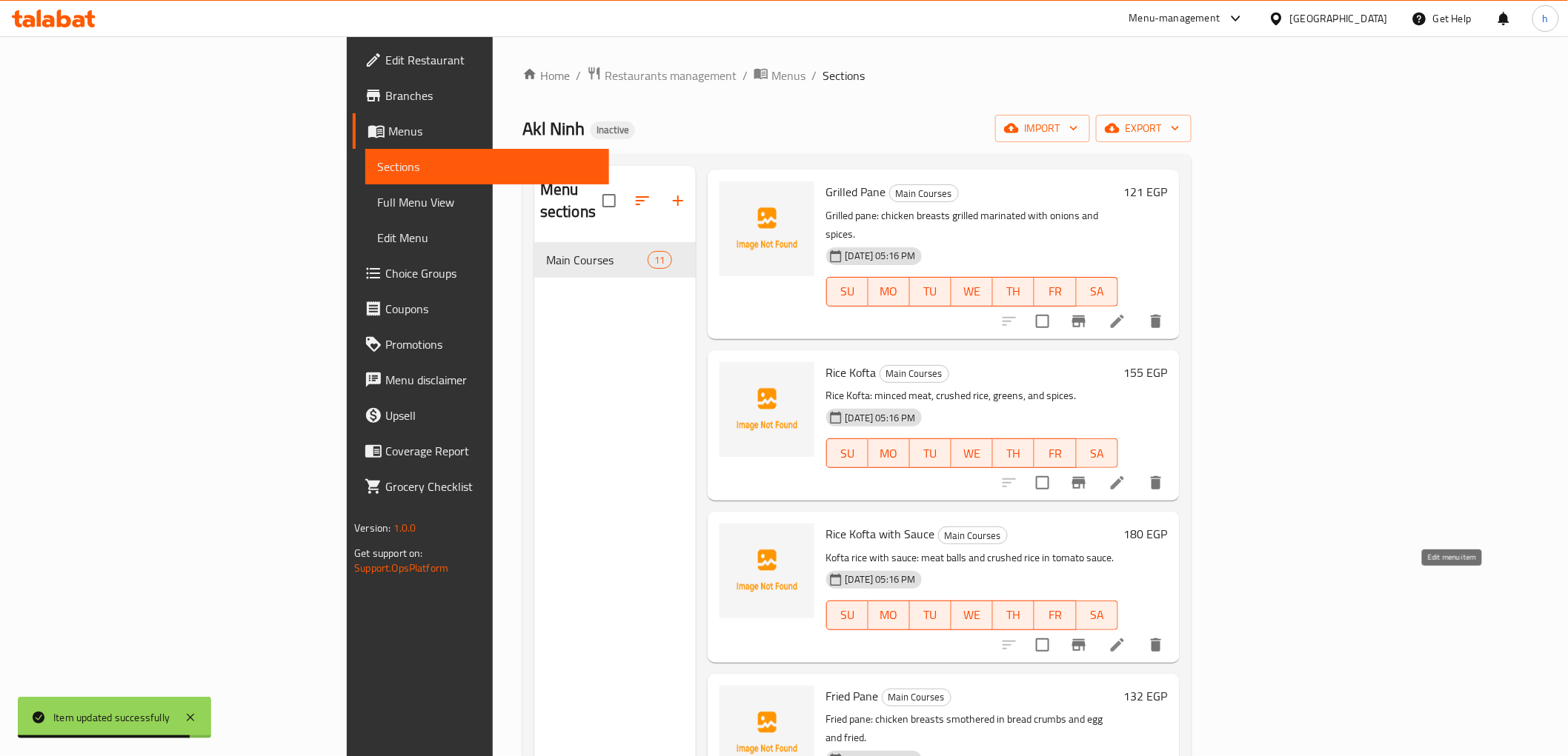
click at [1124, 639] on icon at bounding box center [1117, 645] width 13 height 13
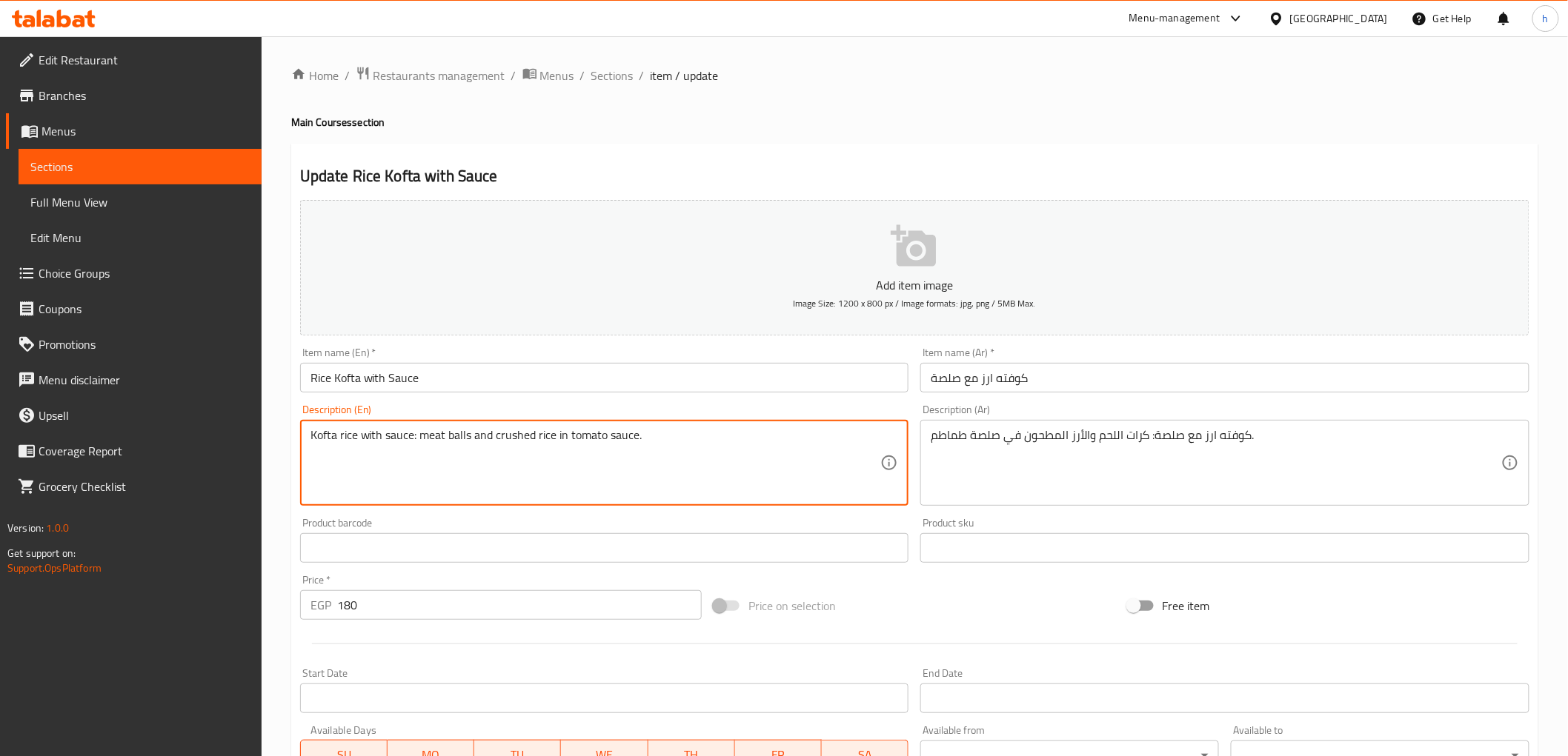
drag, startPoint x: 357, startPoint y: 436, endPoint x: 308, endPoint y: 441, distance: 49.3
paste textarea "Rice Kofta"
click at [343, 434] on textarea "Rice Kofta with sauce: meat balls and crushed rice in tomato sauce." at bounding box center [596, 463] width 570 height 71
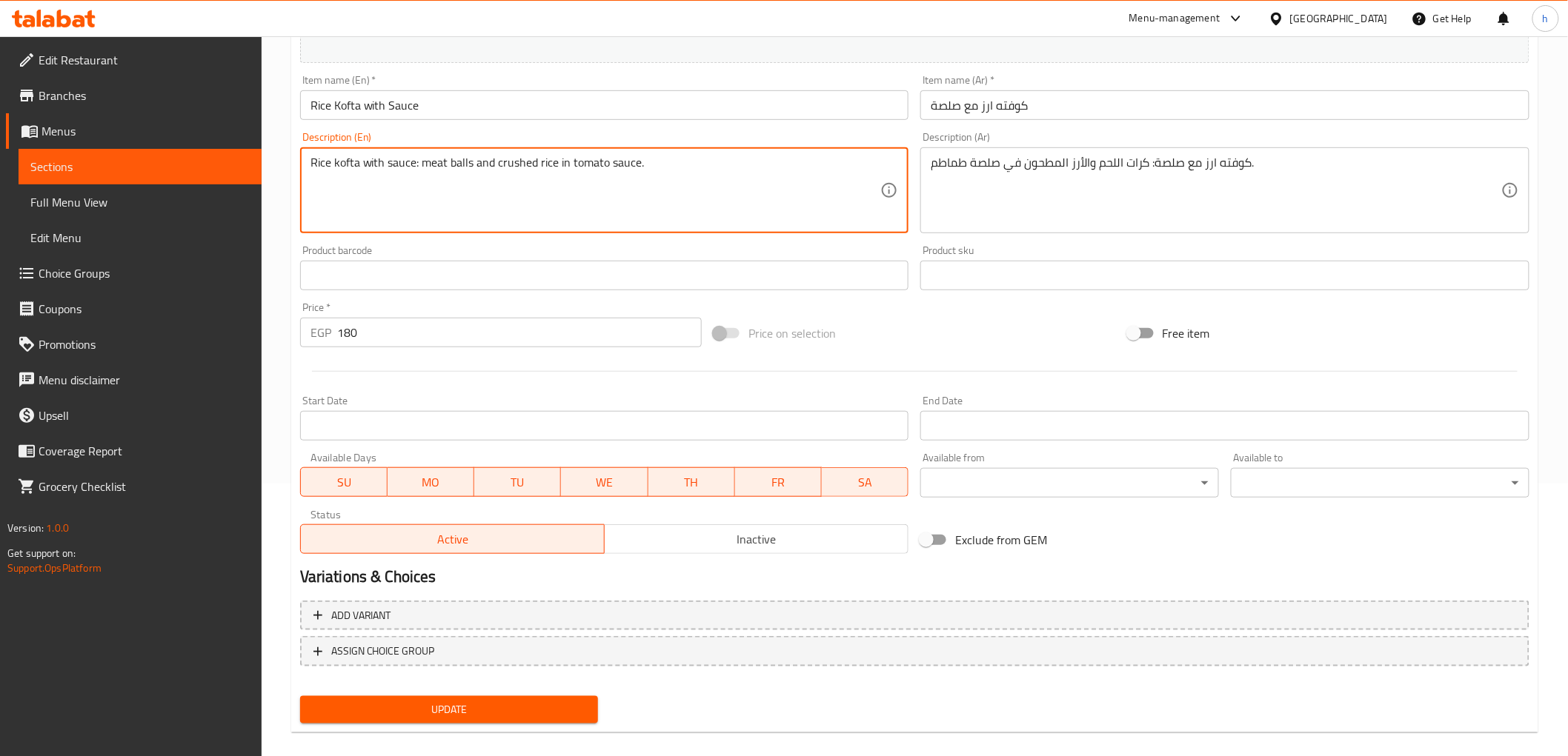
scroll to position [287, 0]
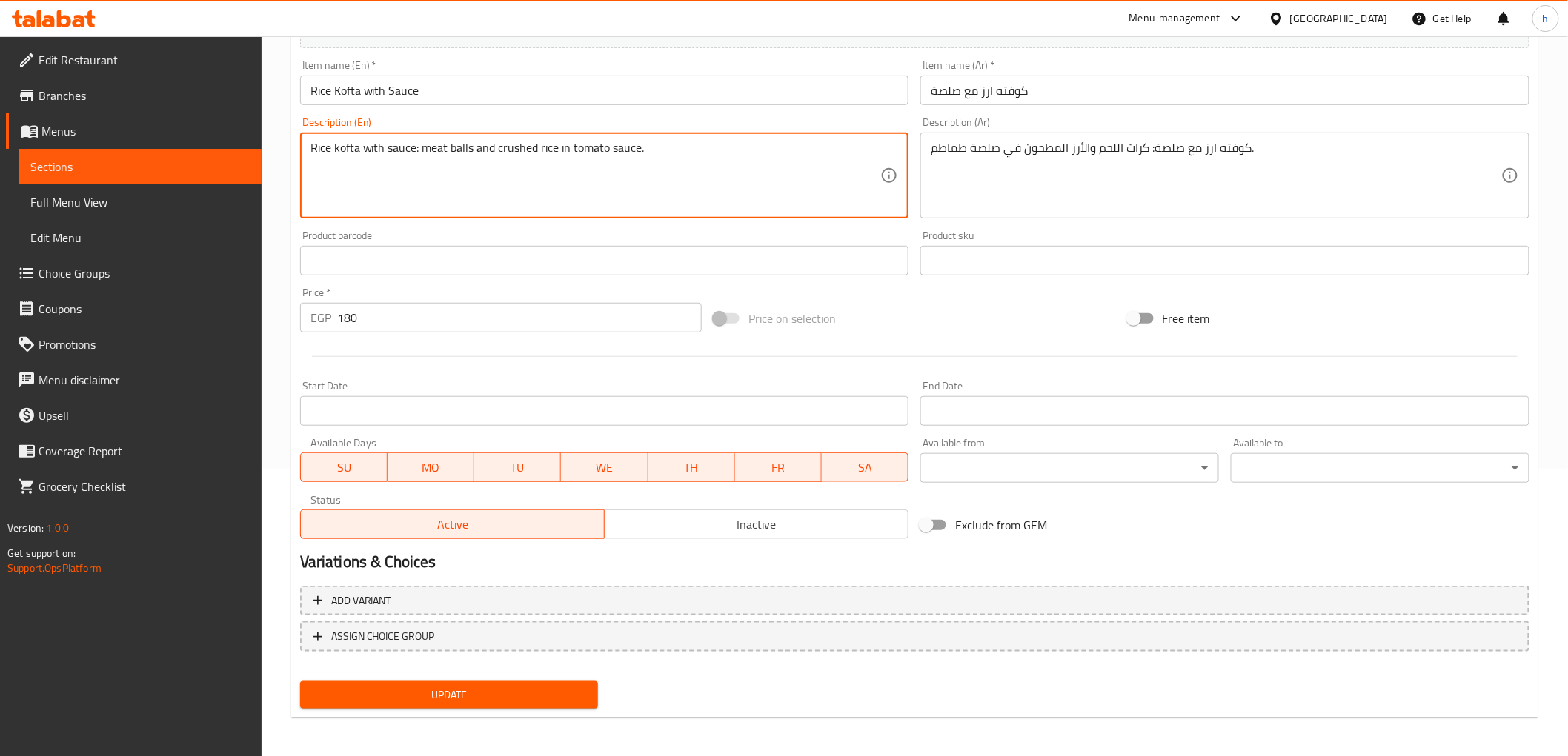
type textarea "Rice kofta with sauce: meat balls and crushed rice in tomato sauce."
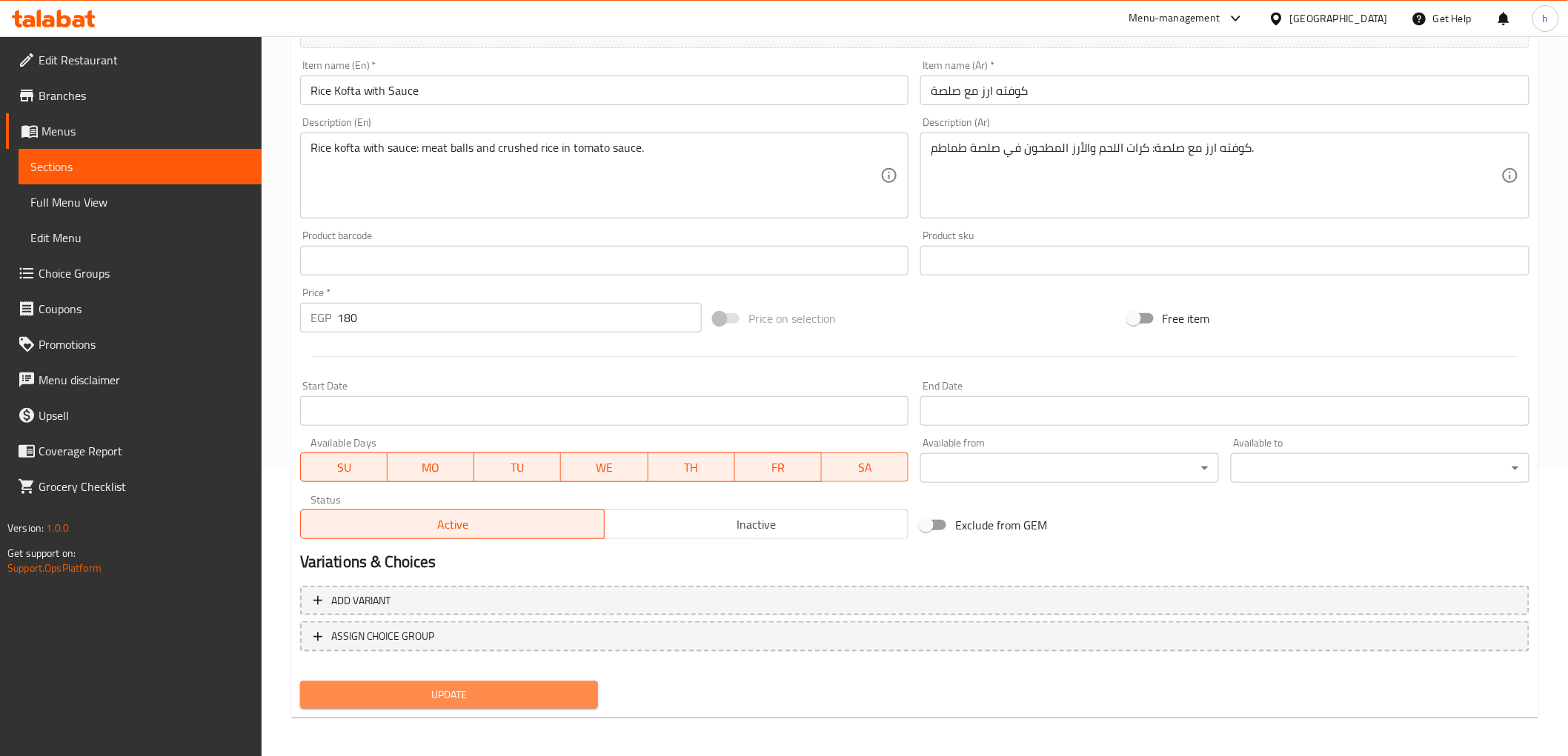
click at [463, 698] on span "Update" at bounding box center [449, 695] width 275 height 19
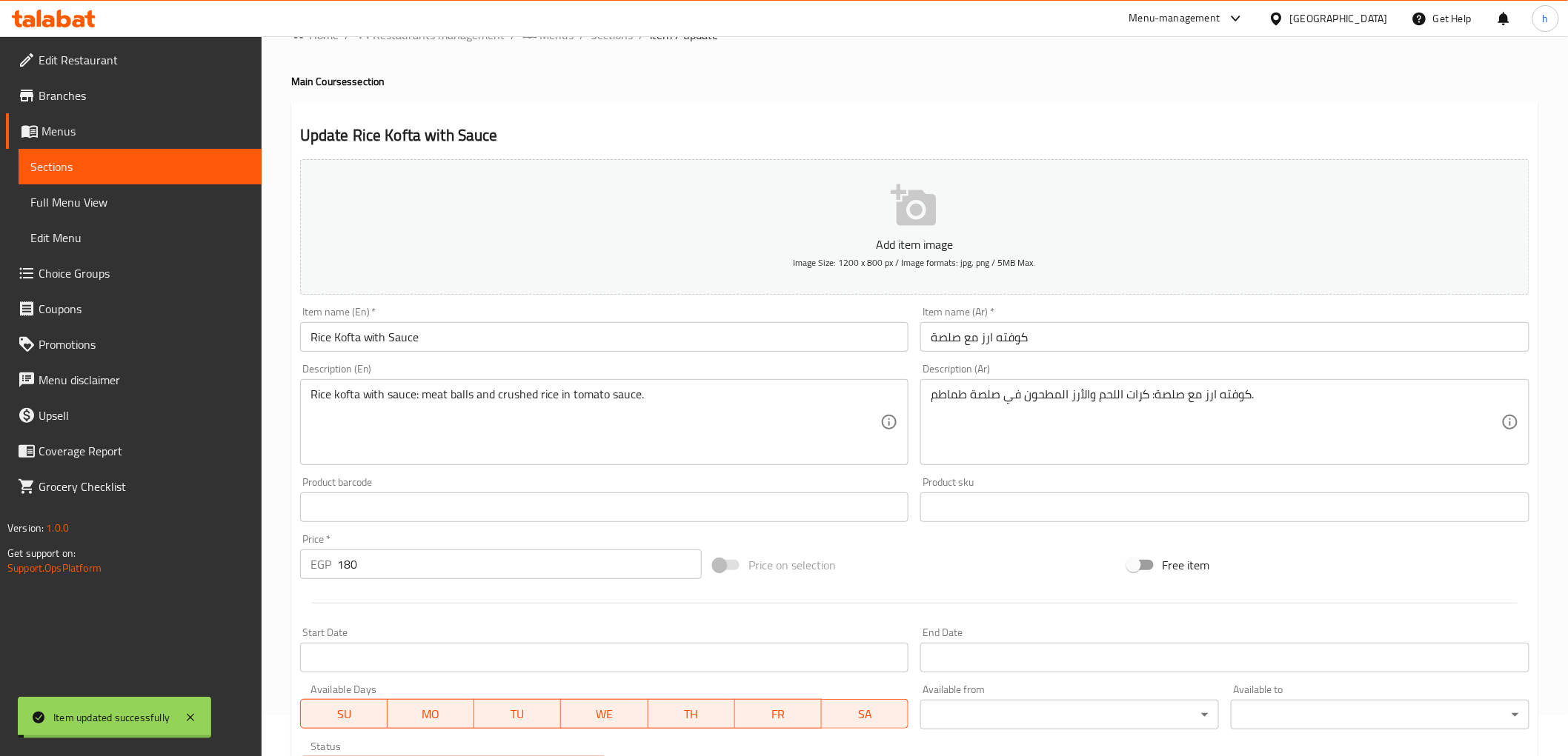
scroll to position [0, 0]
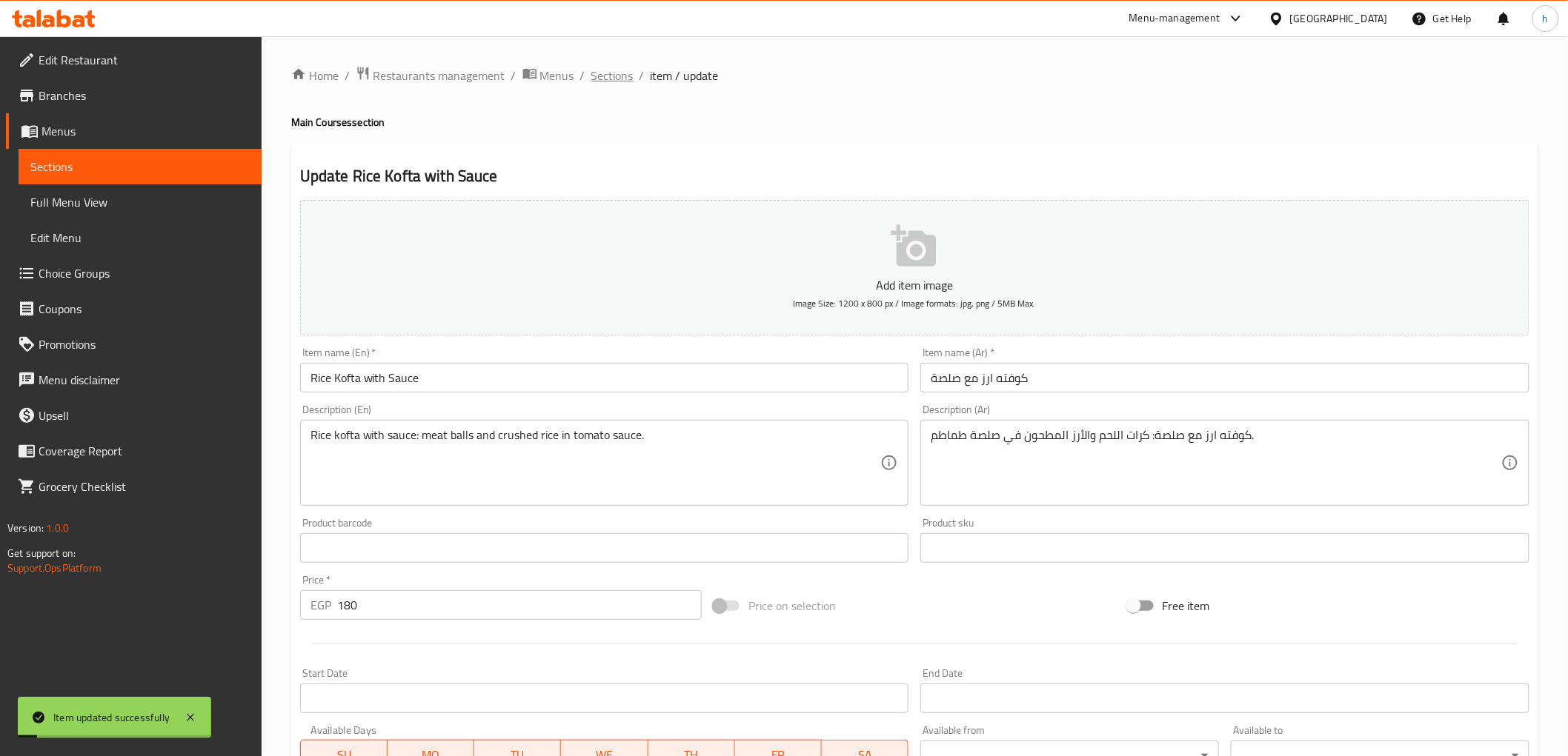
click at [617, 82] on span "Sections" at bounding box center [612, 76] width 42 height 18
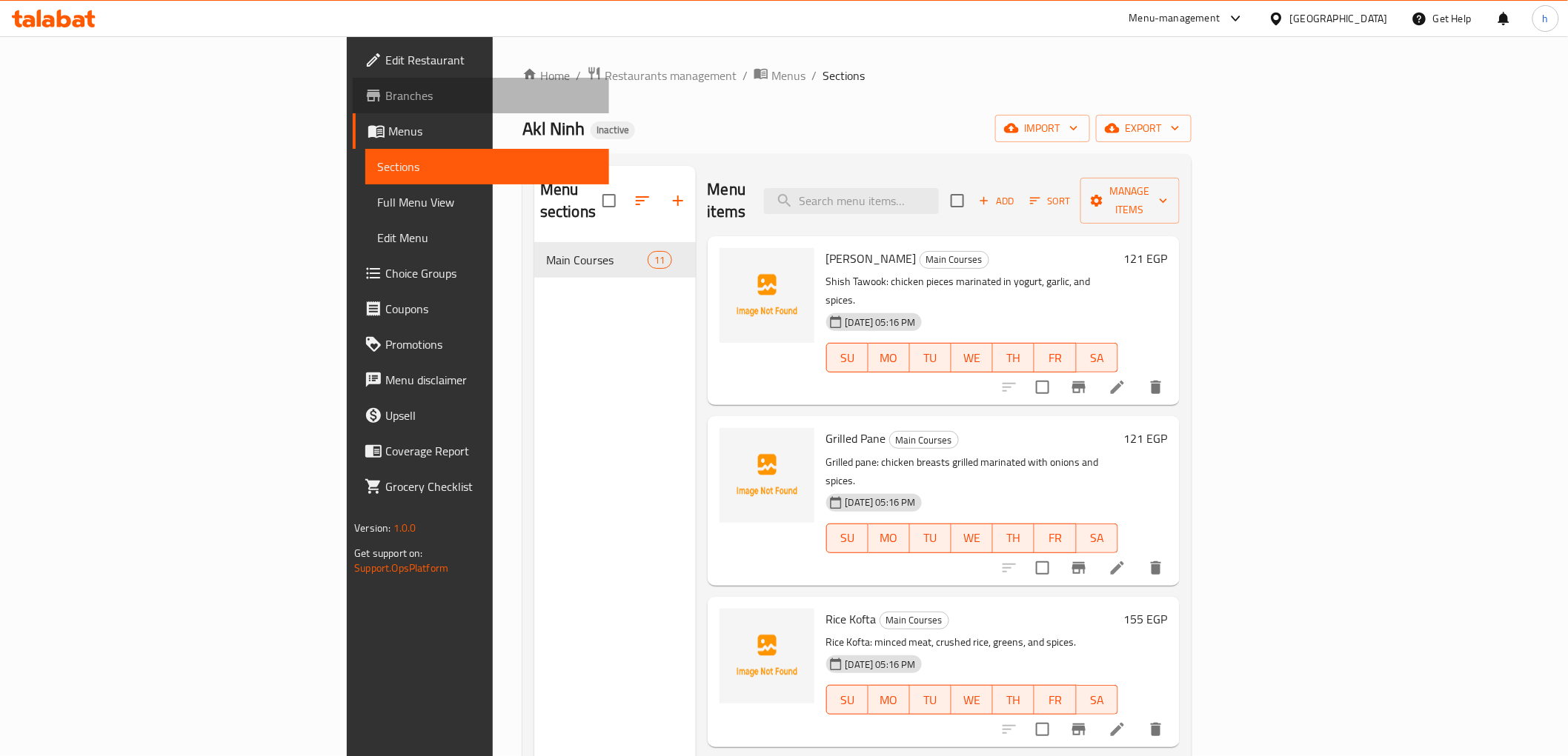
click at [386, 97] on span "Branches" at bounding box center [491, 96] width 211 height 18
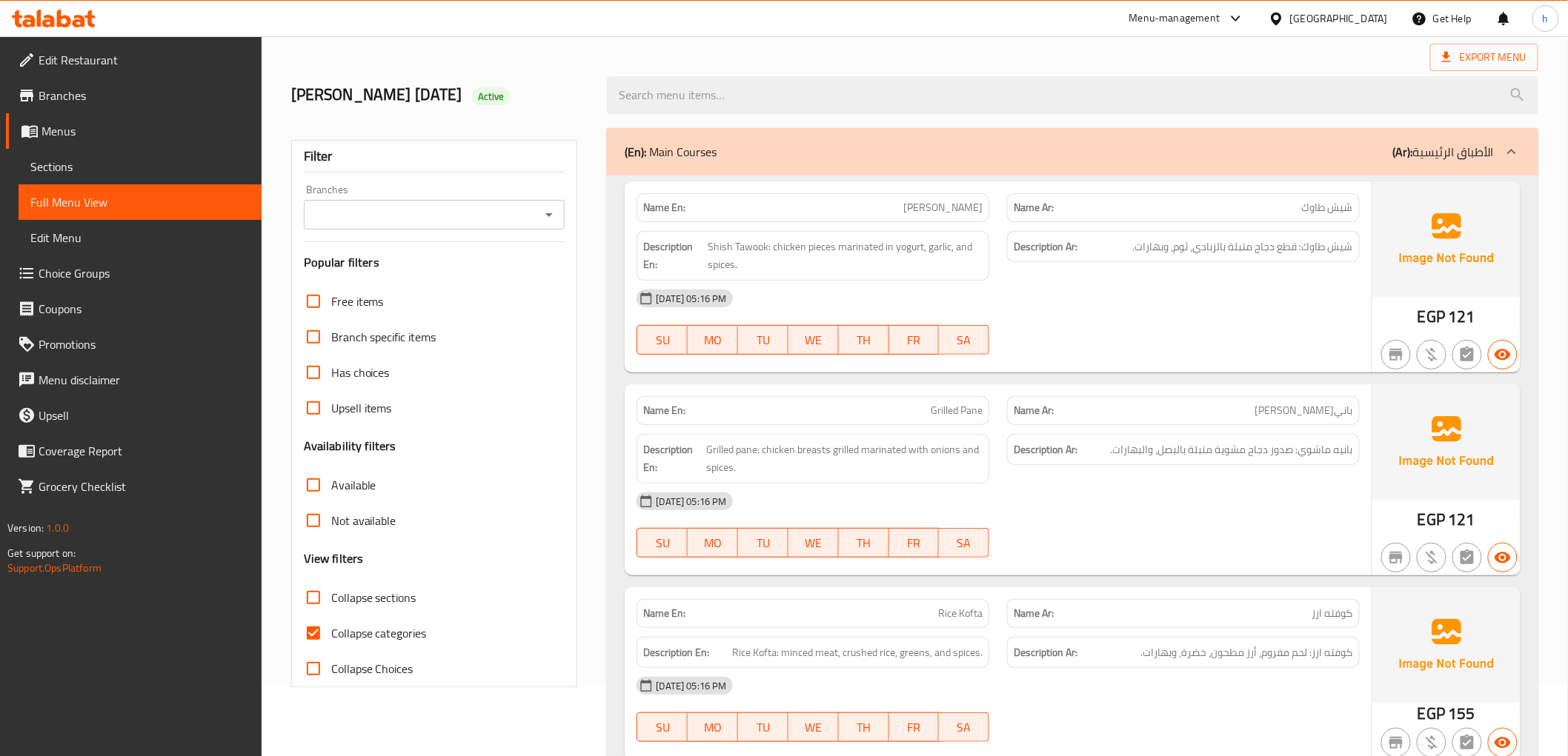
scroll to position [164, 0]
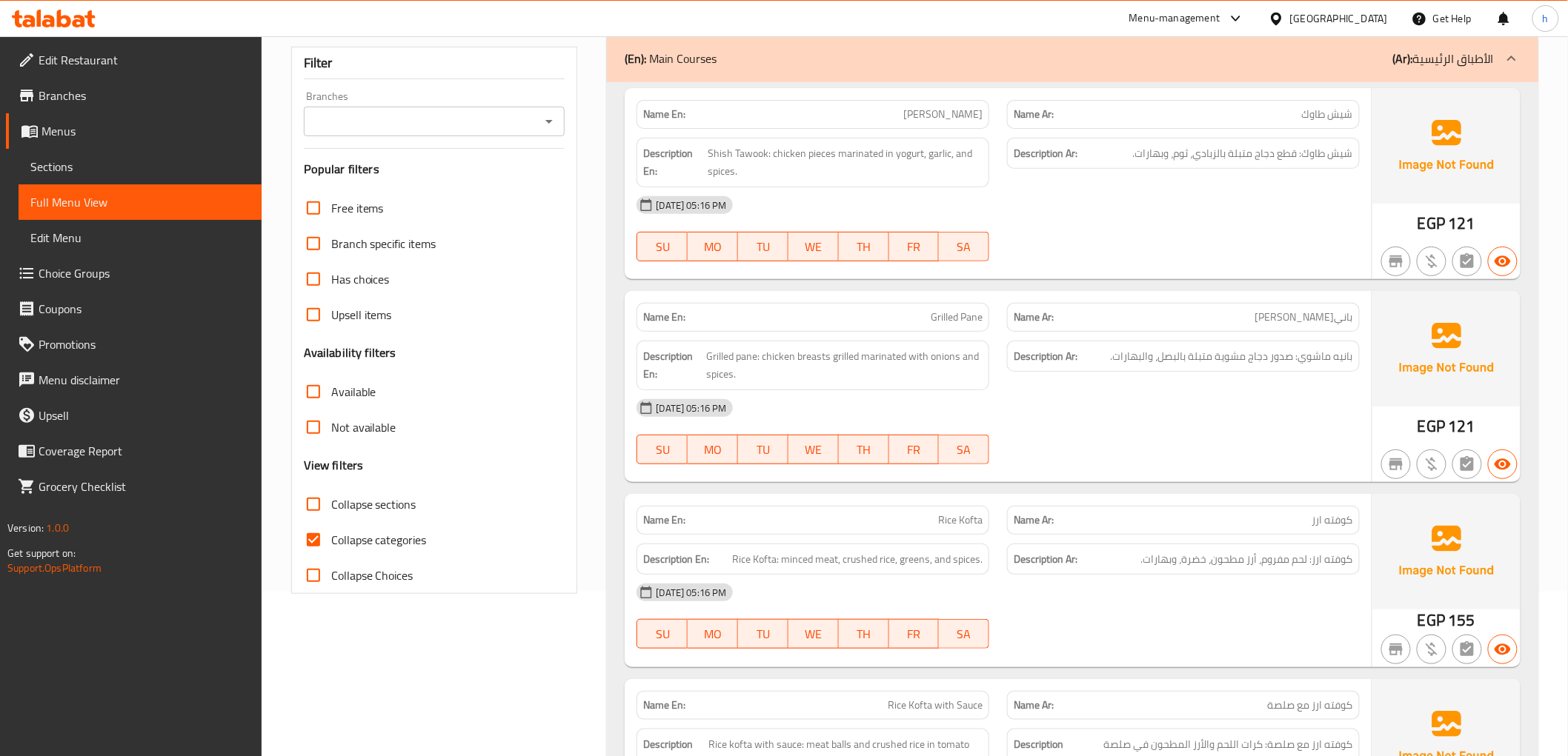
click at [309, 541] on input "Collapse categories" at bounding box center [313, 540] width 36 height 36
checkbox input "false"
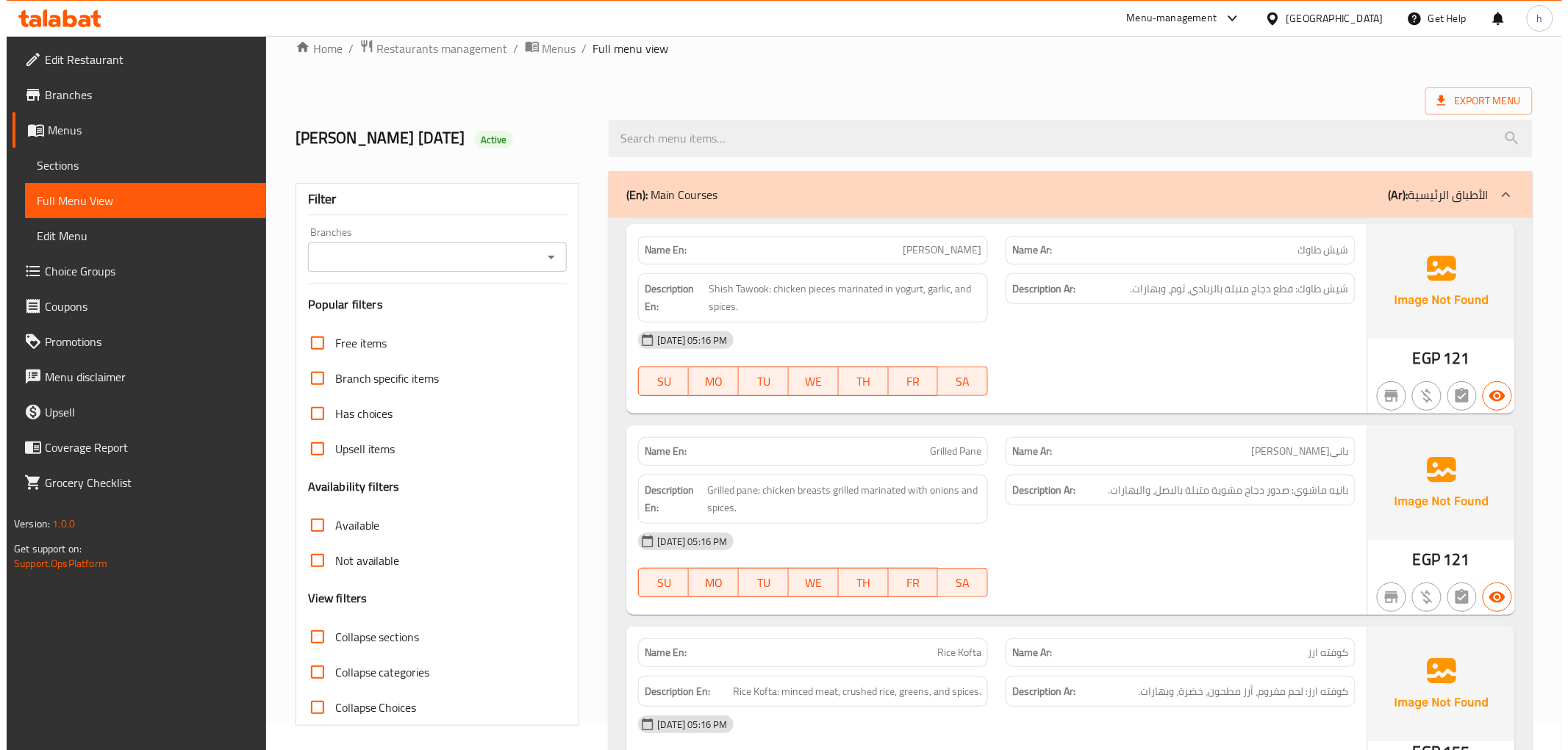
scroll to position [0, 0]
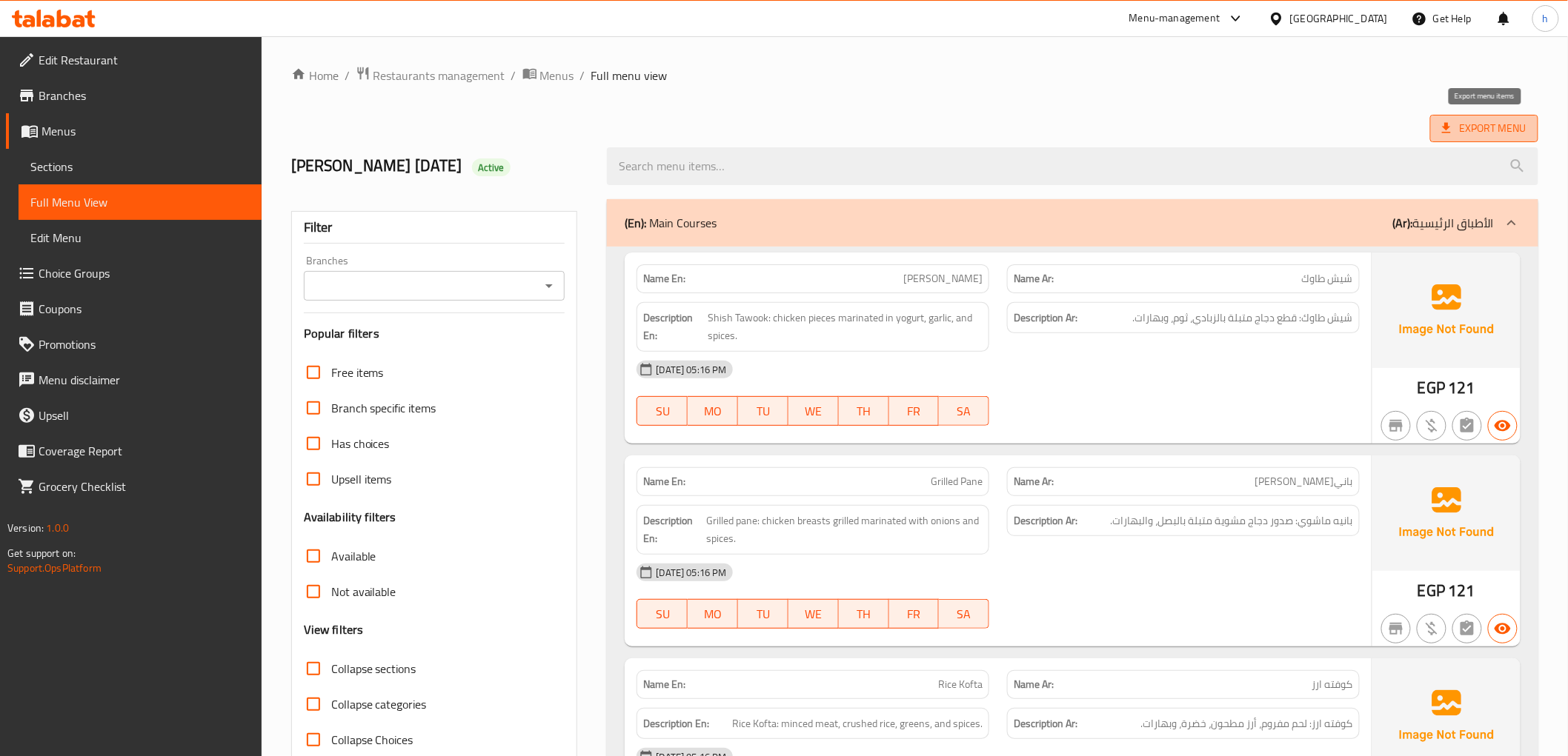
click at [1468, 131] on span "Export Menu" at bounding box center [1484, 128] width 85 height 19
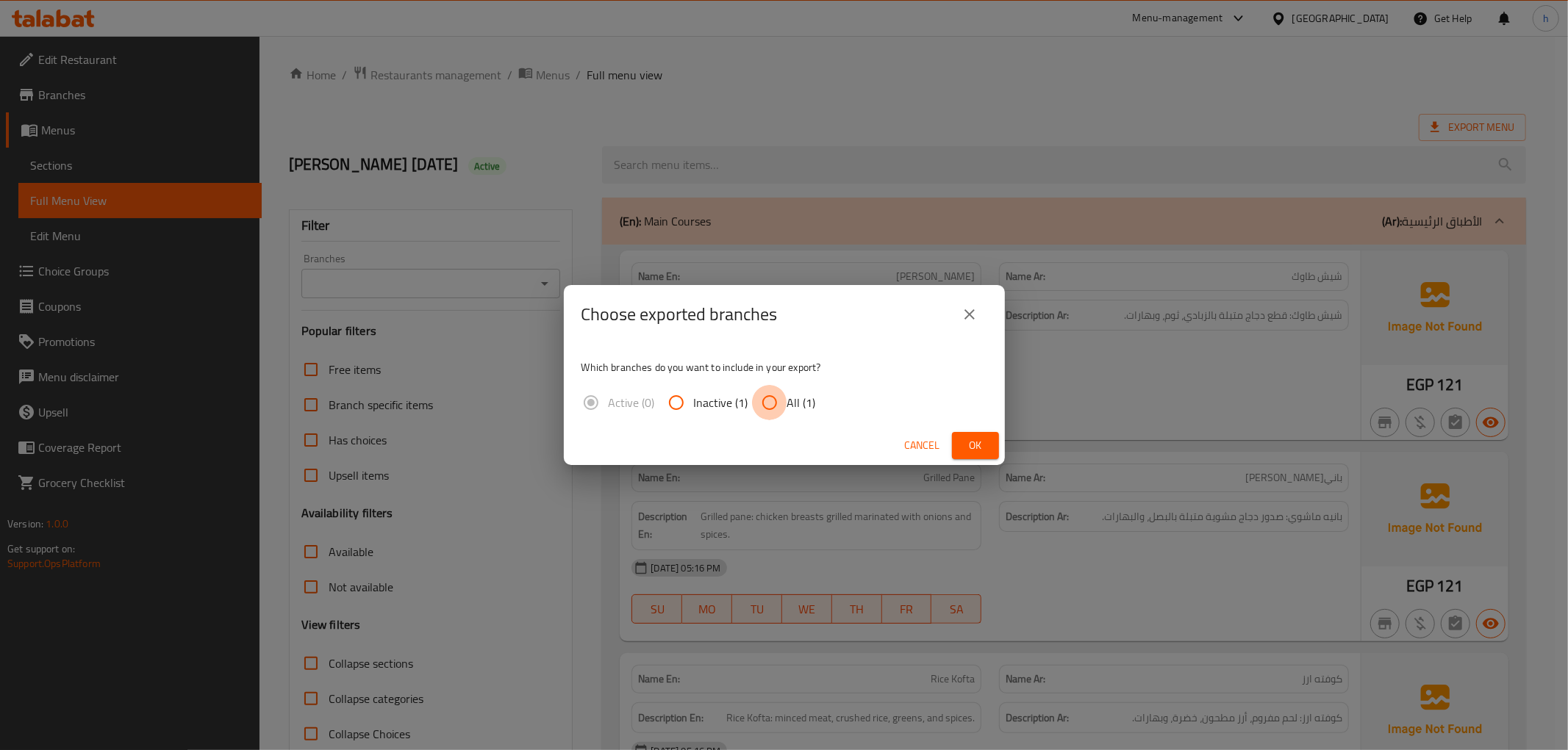
click at [774, 407] on input "All (1)" at bounding box center [769, 403] width 35 height 35
radio input "true"
click at [967, 442] on span "Ok" at bounding box center [976, 446] width 24 height 18
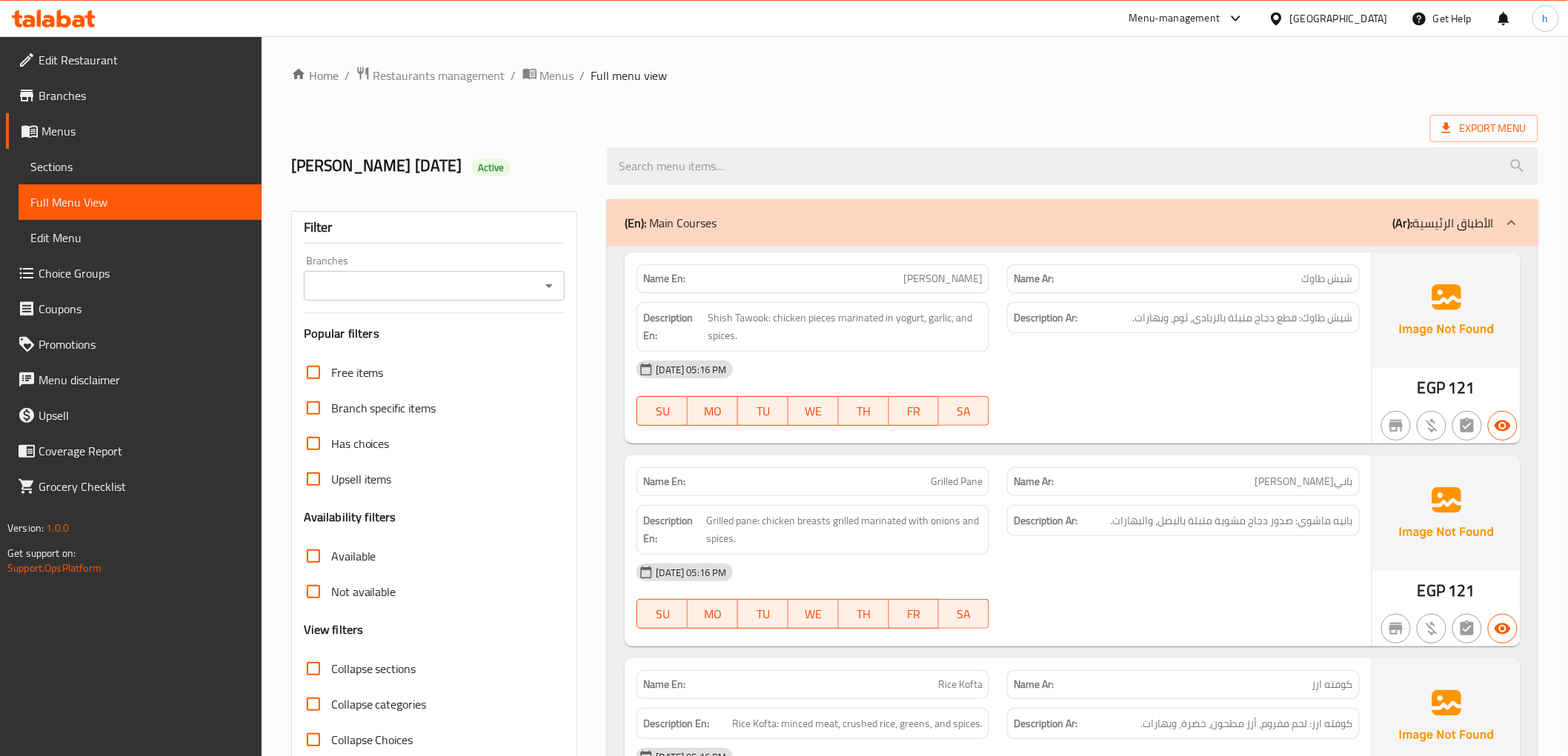
click at [1110, 226] on div "(En): Main Courses (Ar): الأطباق الرئيسية" at bounding box center [1058, 223] width 868 height 18
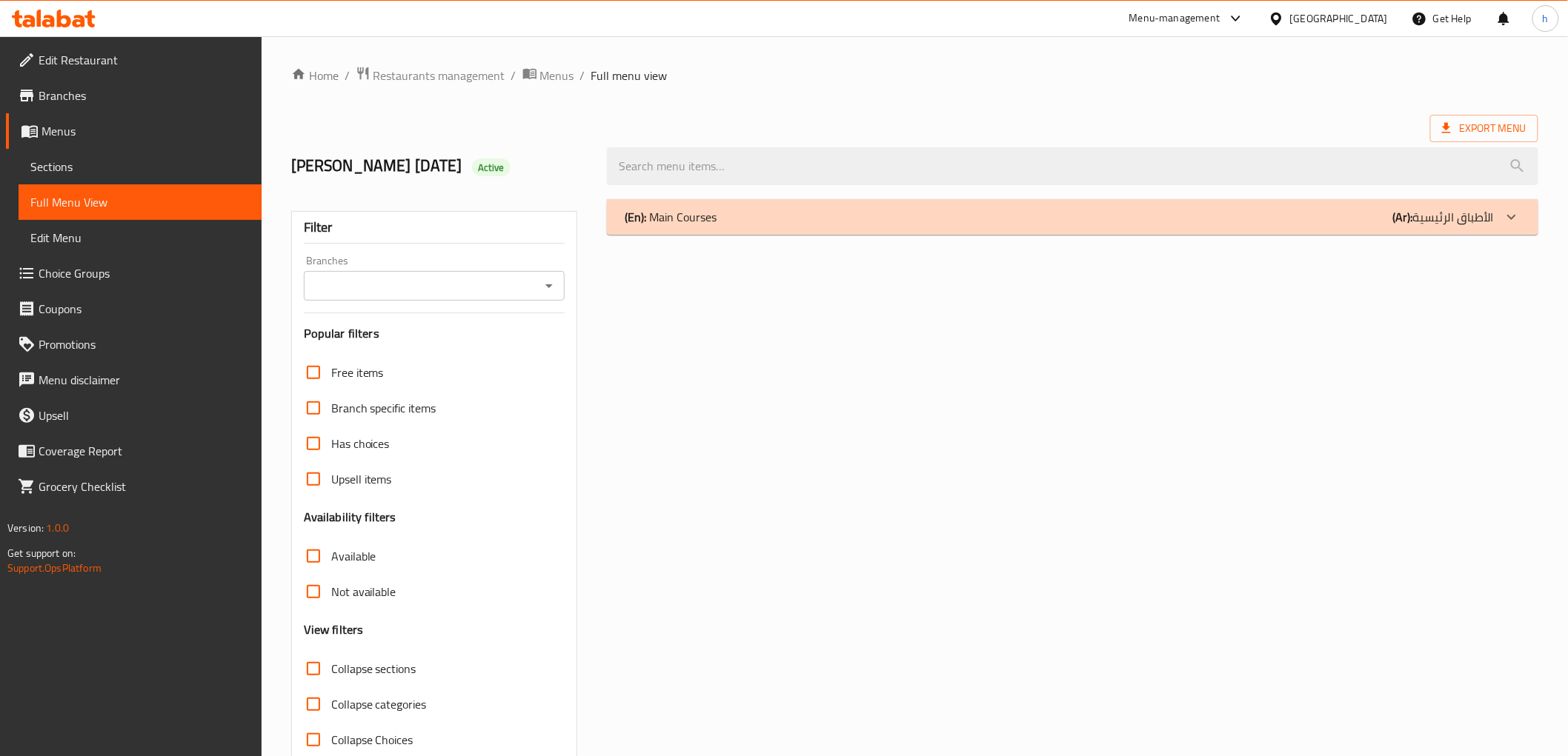
click at [1171, 224] on div "(En): Main Courses (Ar): الأطباق الرئيسية" at bounding box center [1058, 217] width 868 height 18
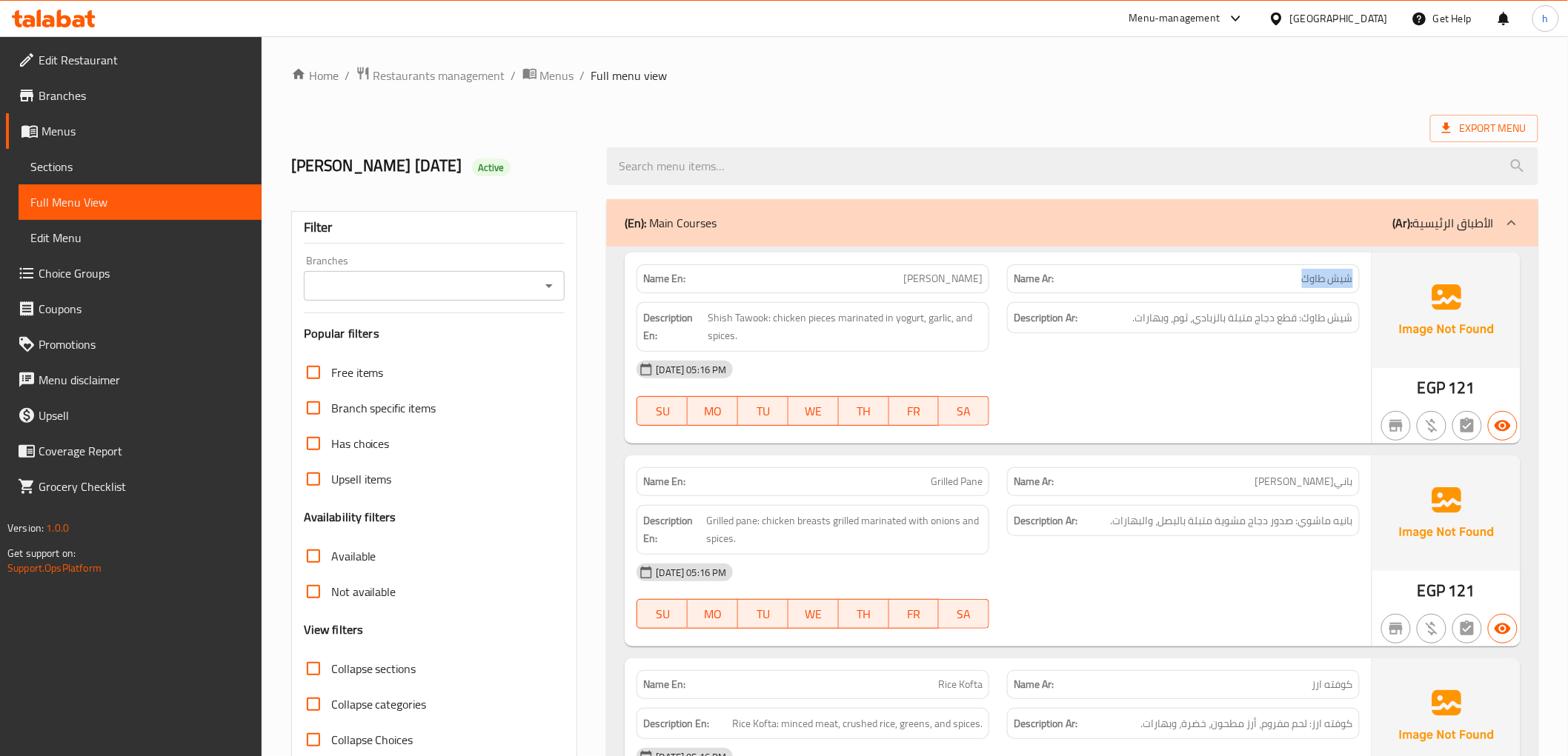
drag, startPoint x: 1285, startPoint y: 281, endPoint x: 1356, endPoint y: 278, distance: 71.1
click at [1356, 278] on div "Name Ar: شيش طاوك" at bounding box center [1183, 278] width 353 height 29
click at [1282, 280] on p "Name Ar: شيش طاوك" at bounding box center [1183, 278] width 339 height 16
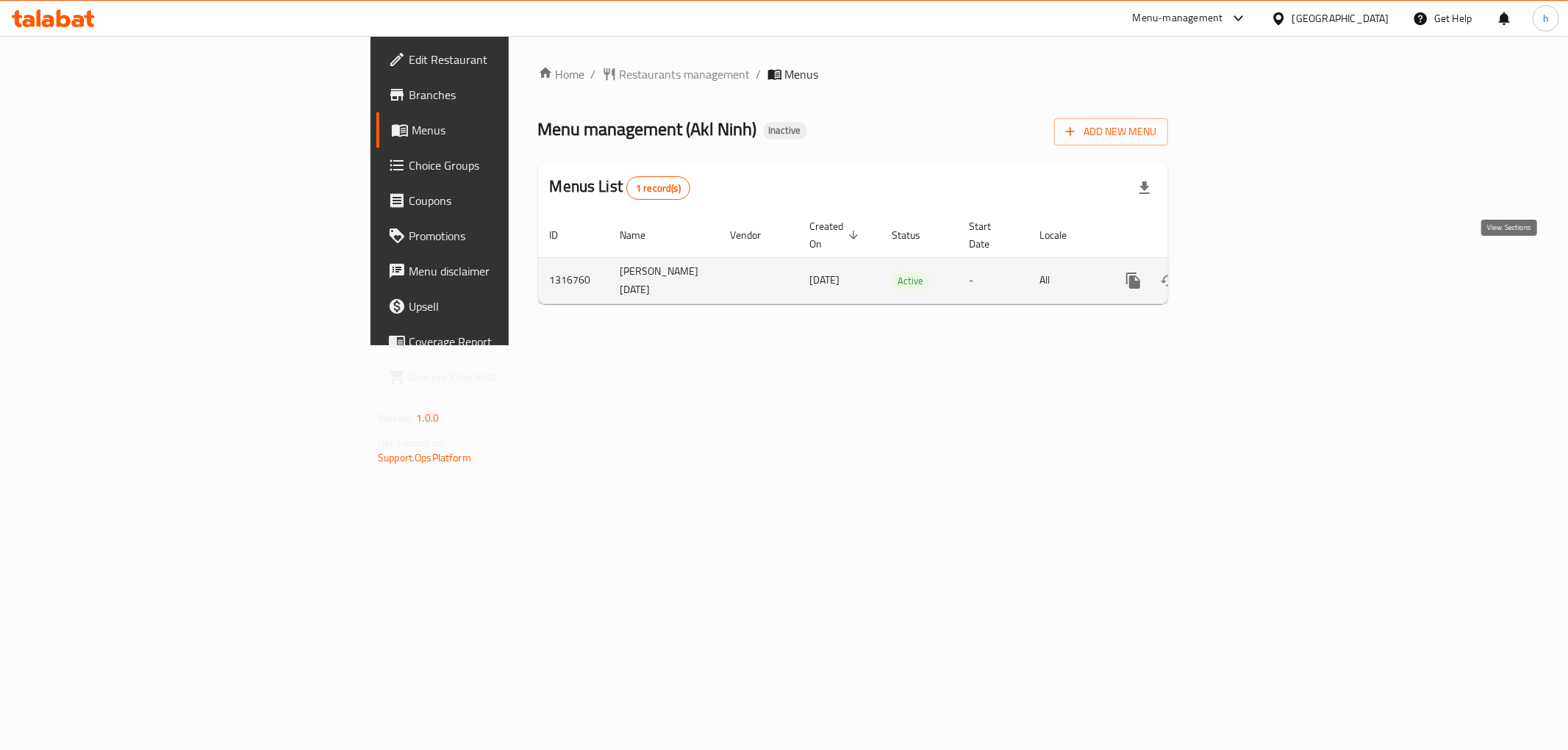
click at [1248, 272] on icon "enhanced table" at bounding box center [1239, 281] width 18 height 18
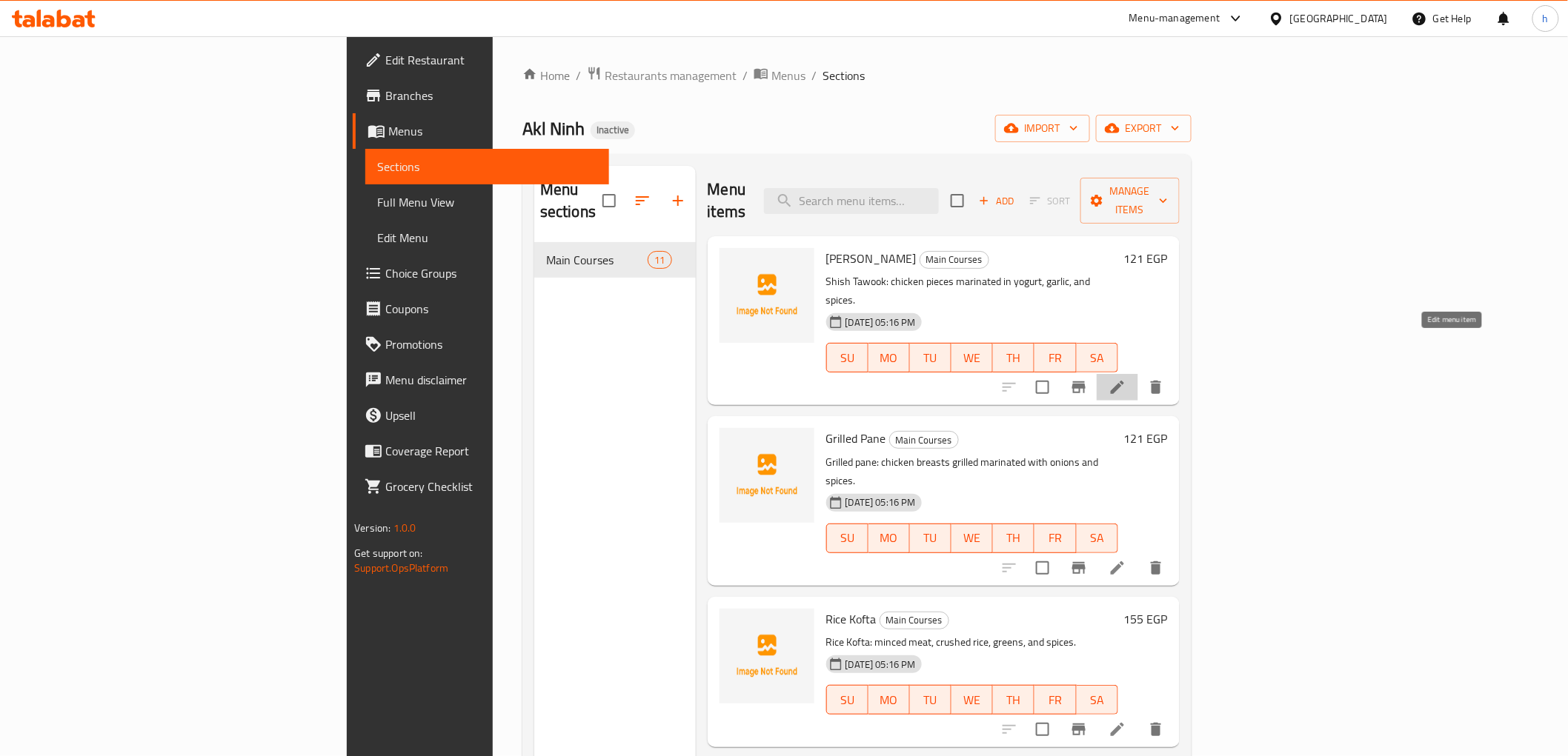
click at [1124, 381] on icon at bounding box center [1117, 388] width 13 height 13
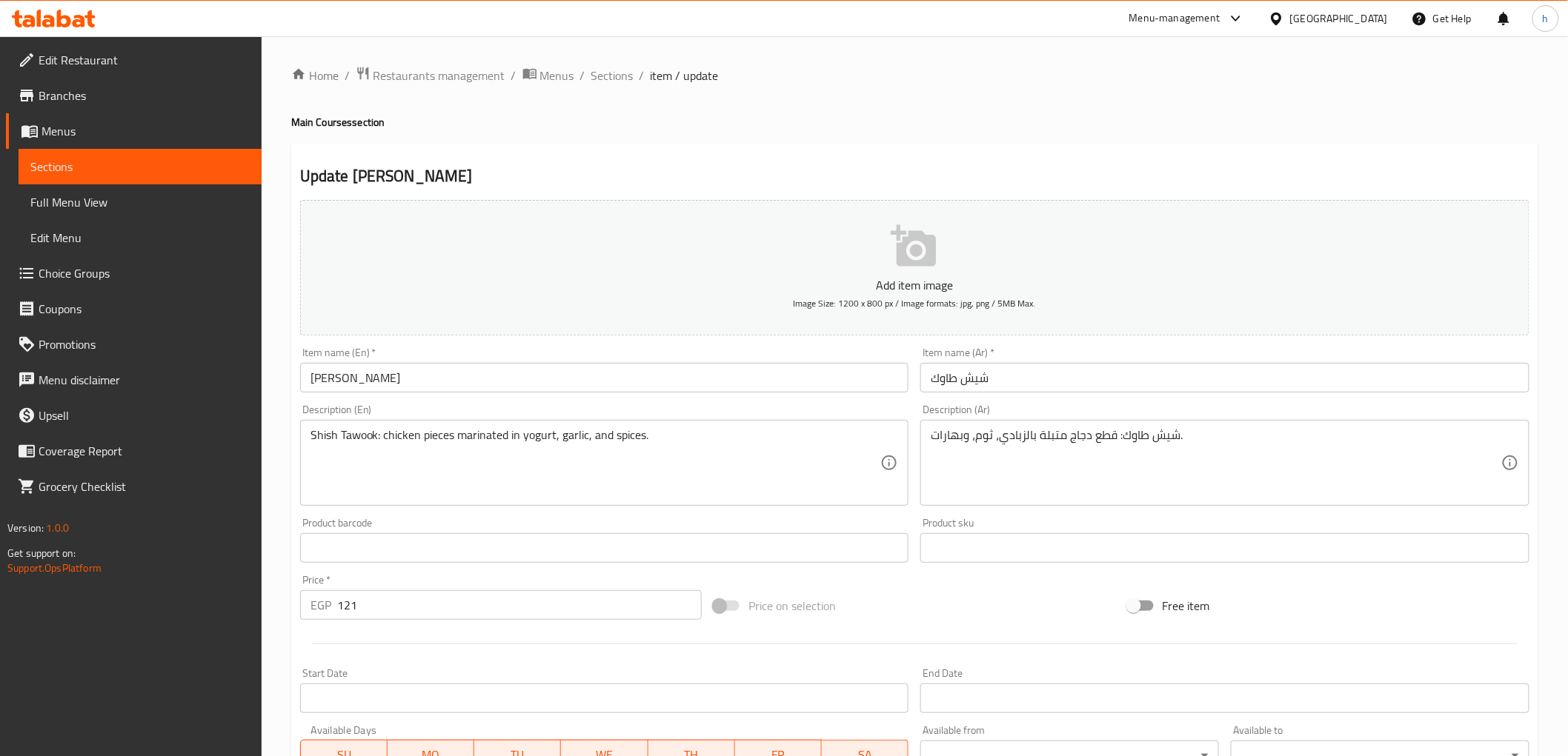
click at [1014, 376] on input "شيش طاوك" at bounding box center [1225, 378] width 609 height 30
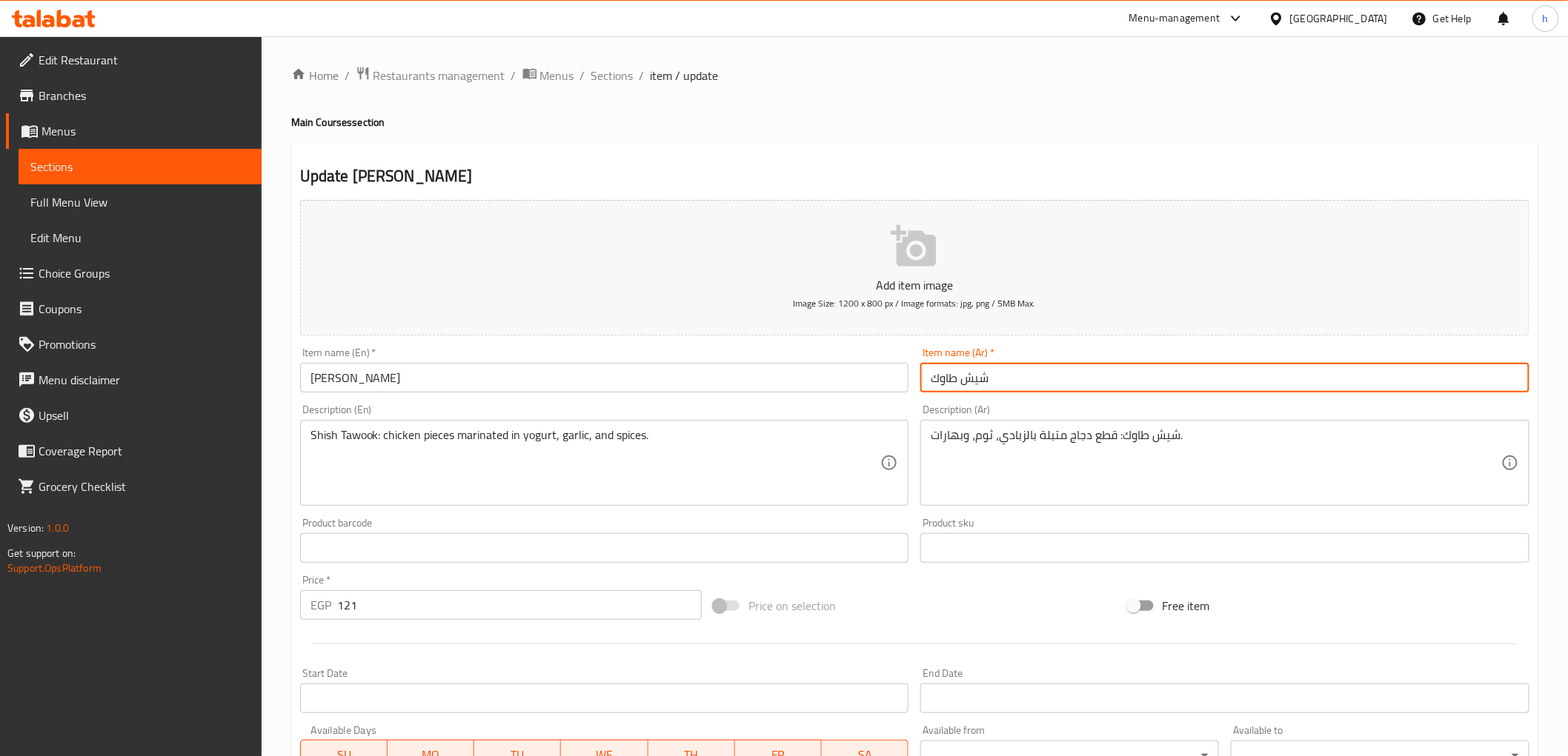
click at [1014, 376] on input "شيش طاوك" at bounding box center [1225, 378] width 609 height 30
type input "شيش طاوك 250 جرام"
click at [642, 382] on input "[PERSON_NAME]" at bounding box center [605, 378] width 609 height 30
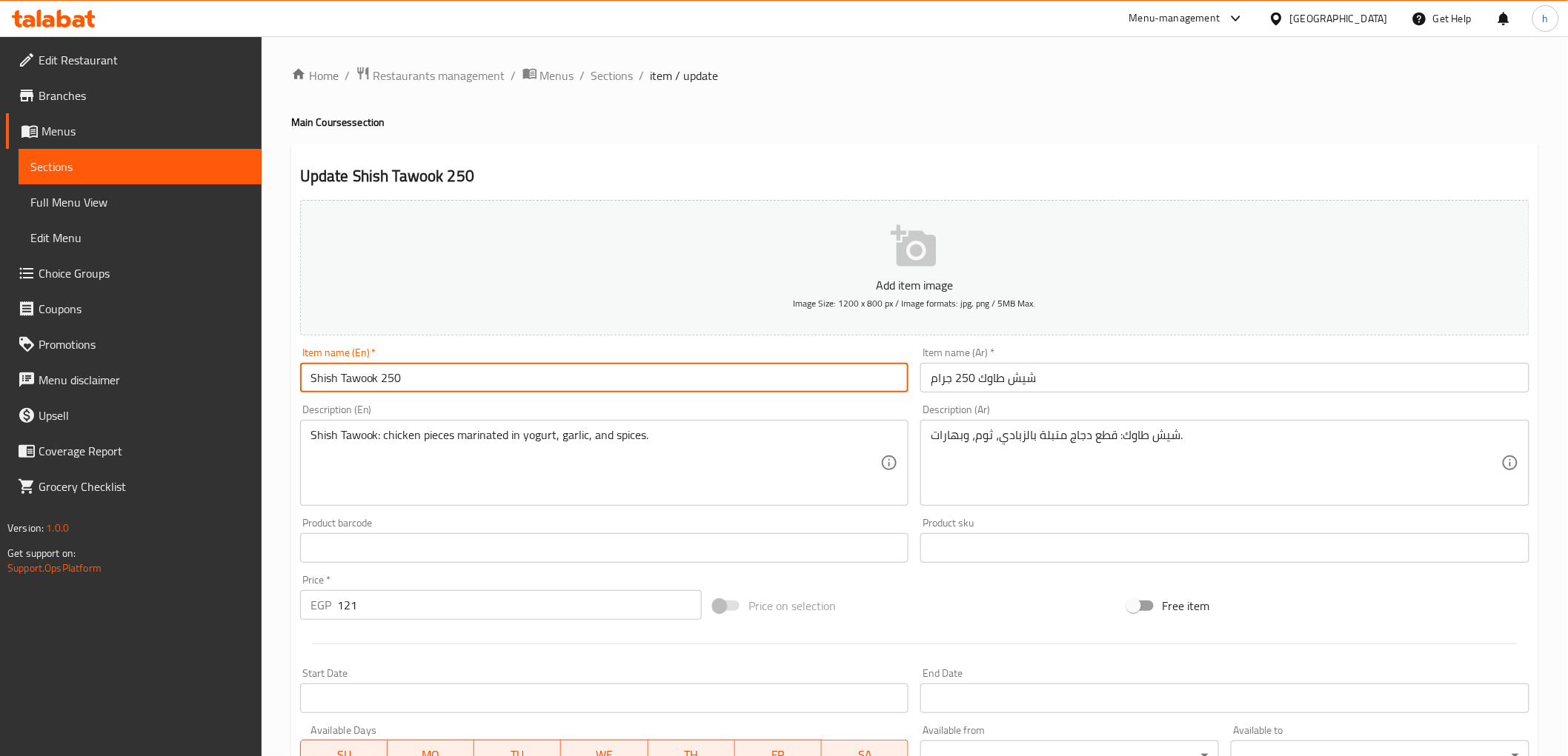
paste input "Gram"
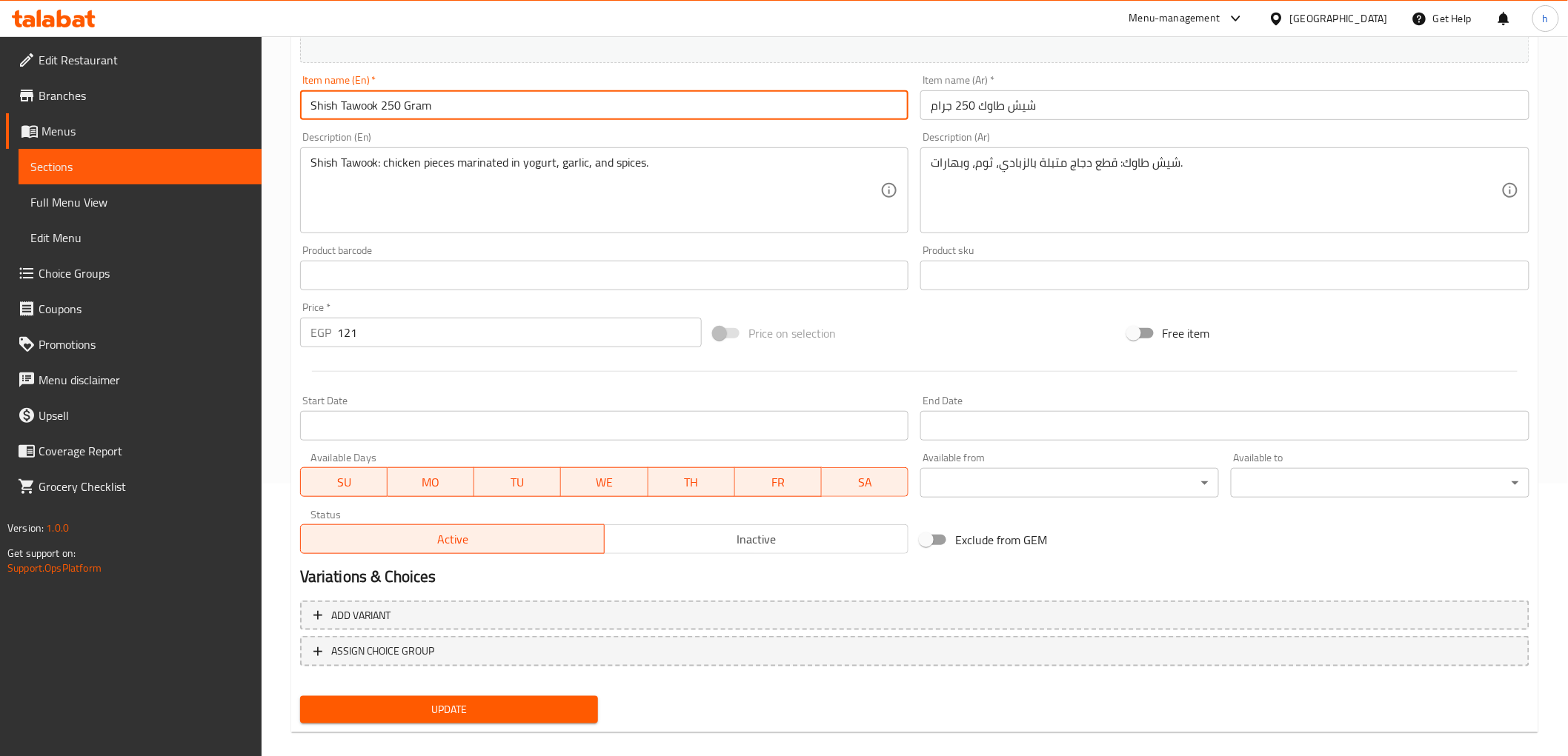
scroll to position [287, 0]
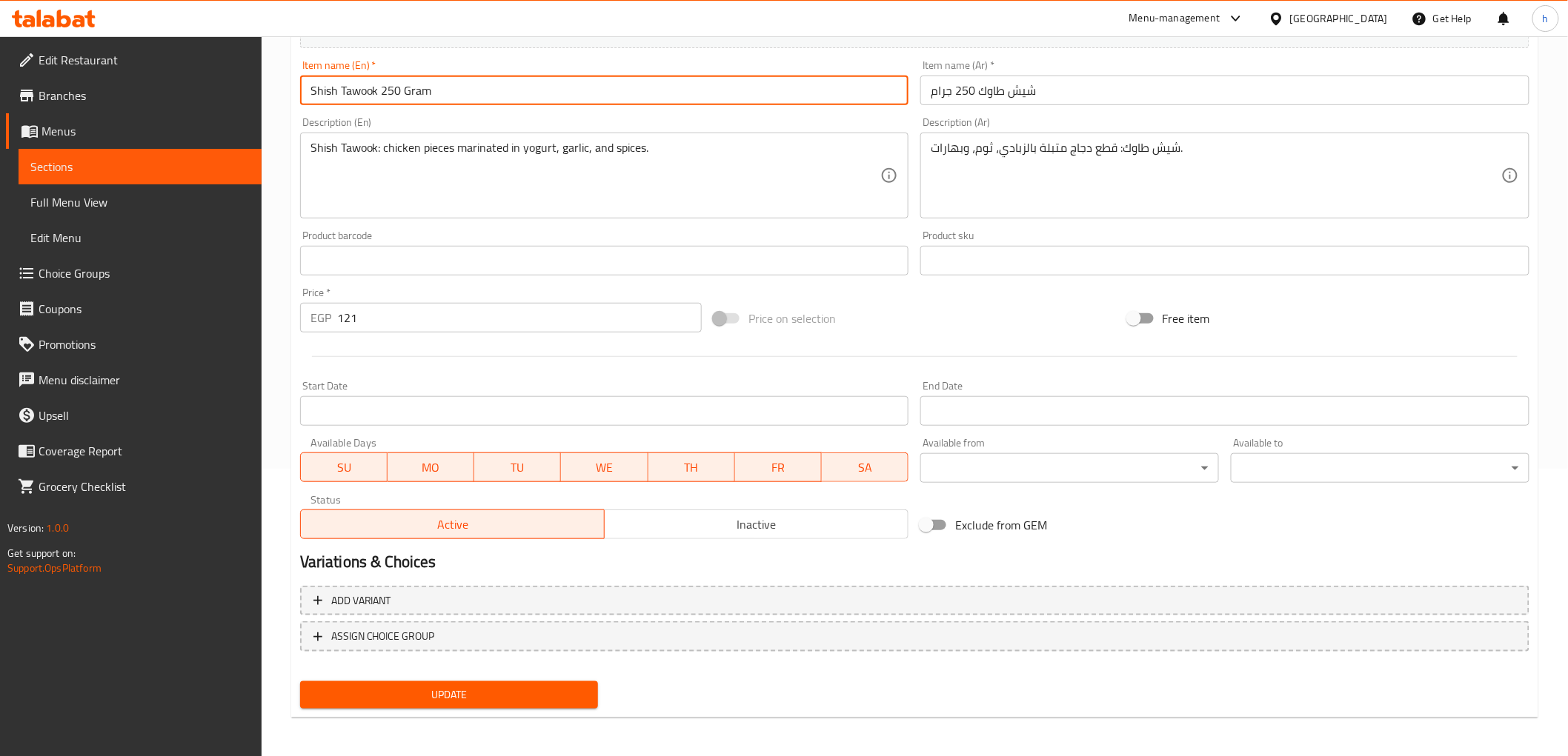
type input "Shish Tawook 250 Gram"
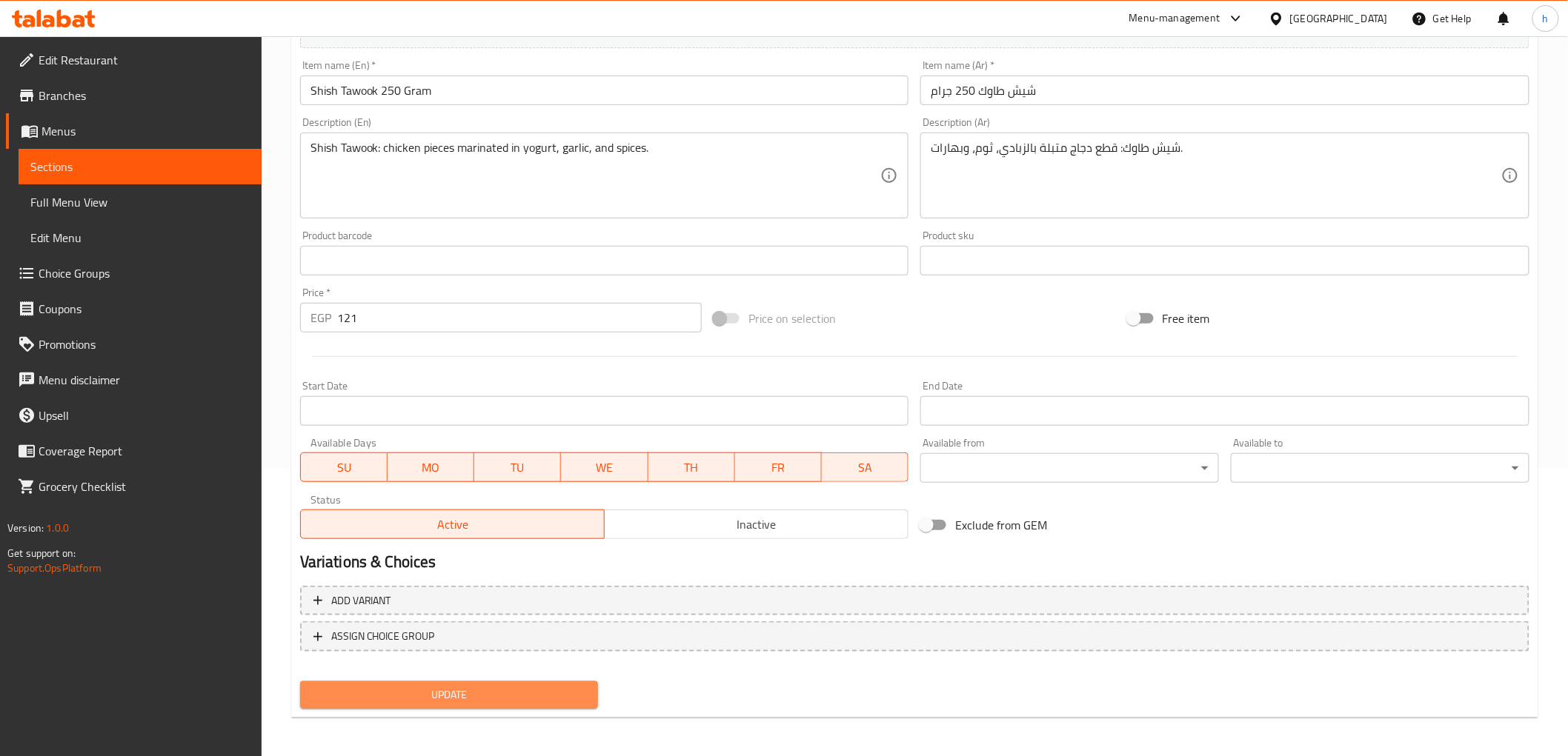
click at [530, 682] on button "Update" at bounding box center [449, 695] width 299 height 27
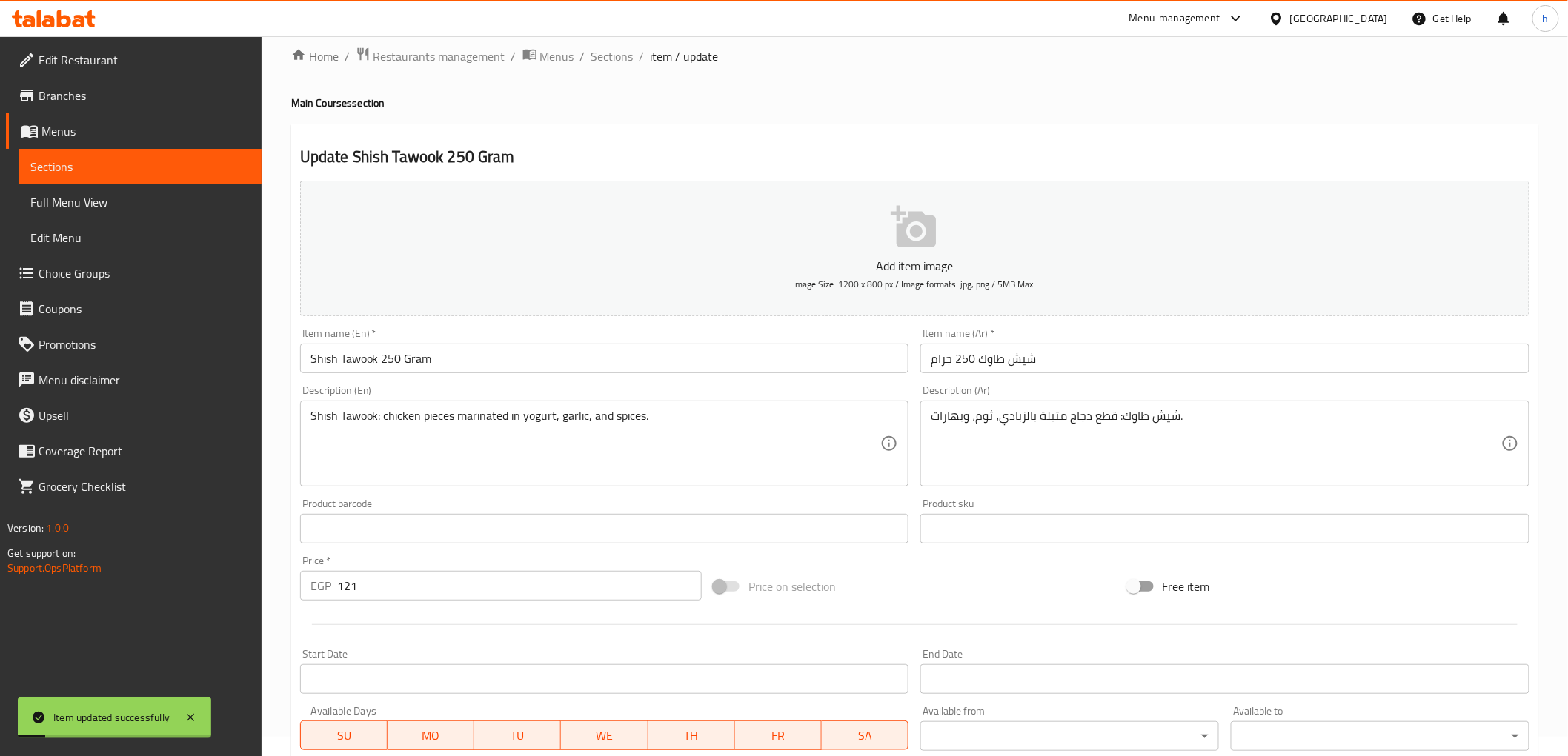
scroll to position [0, 0]
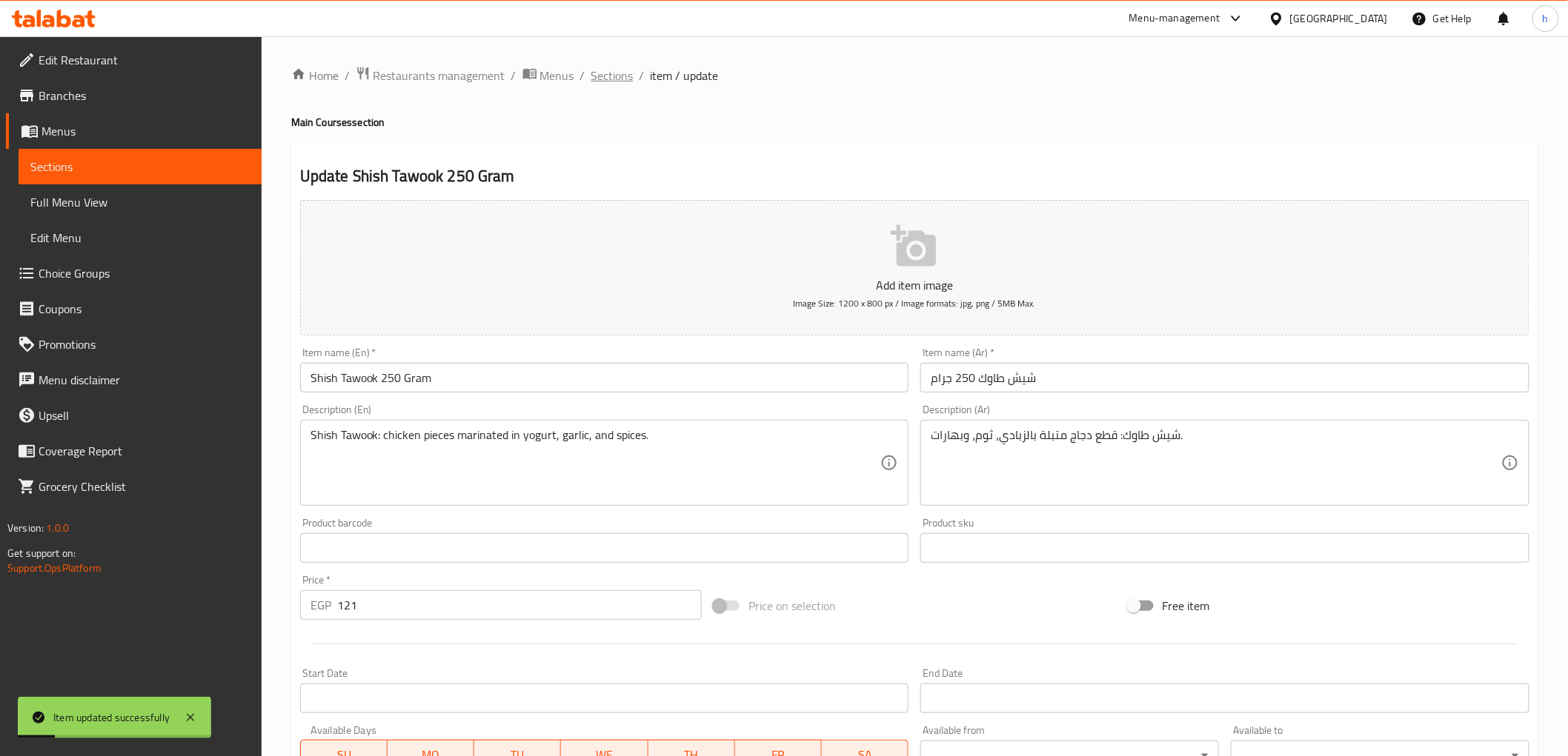
click at [611, 69] on span "Sections" at bounding box center [612, 76] width 42 height 18
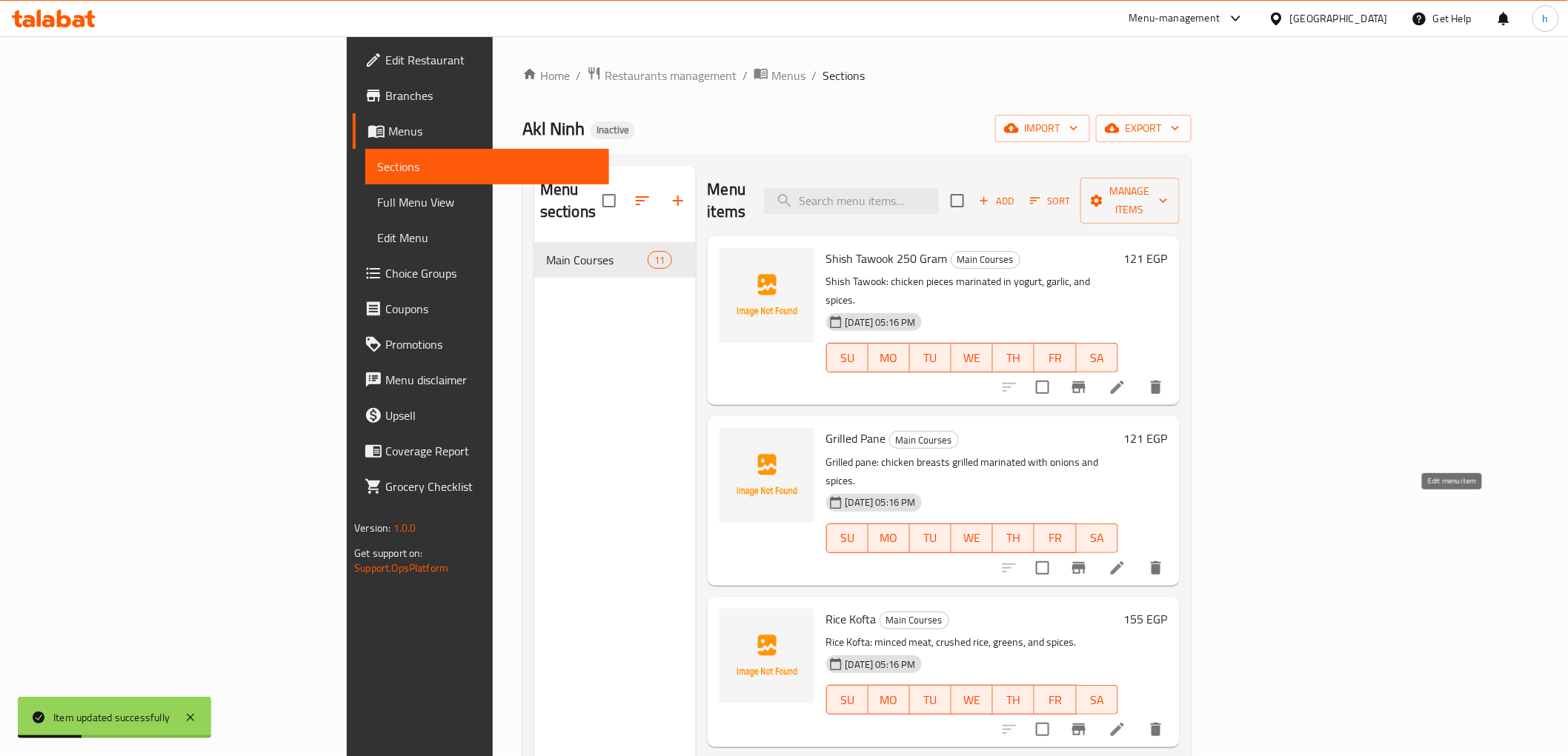
click at [1126, 559] on icon at bounding box center [1117, 568] width 18 height 18
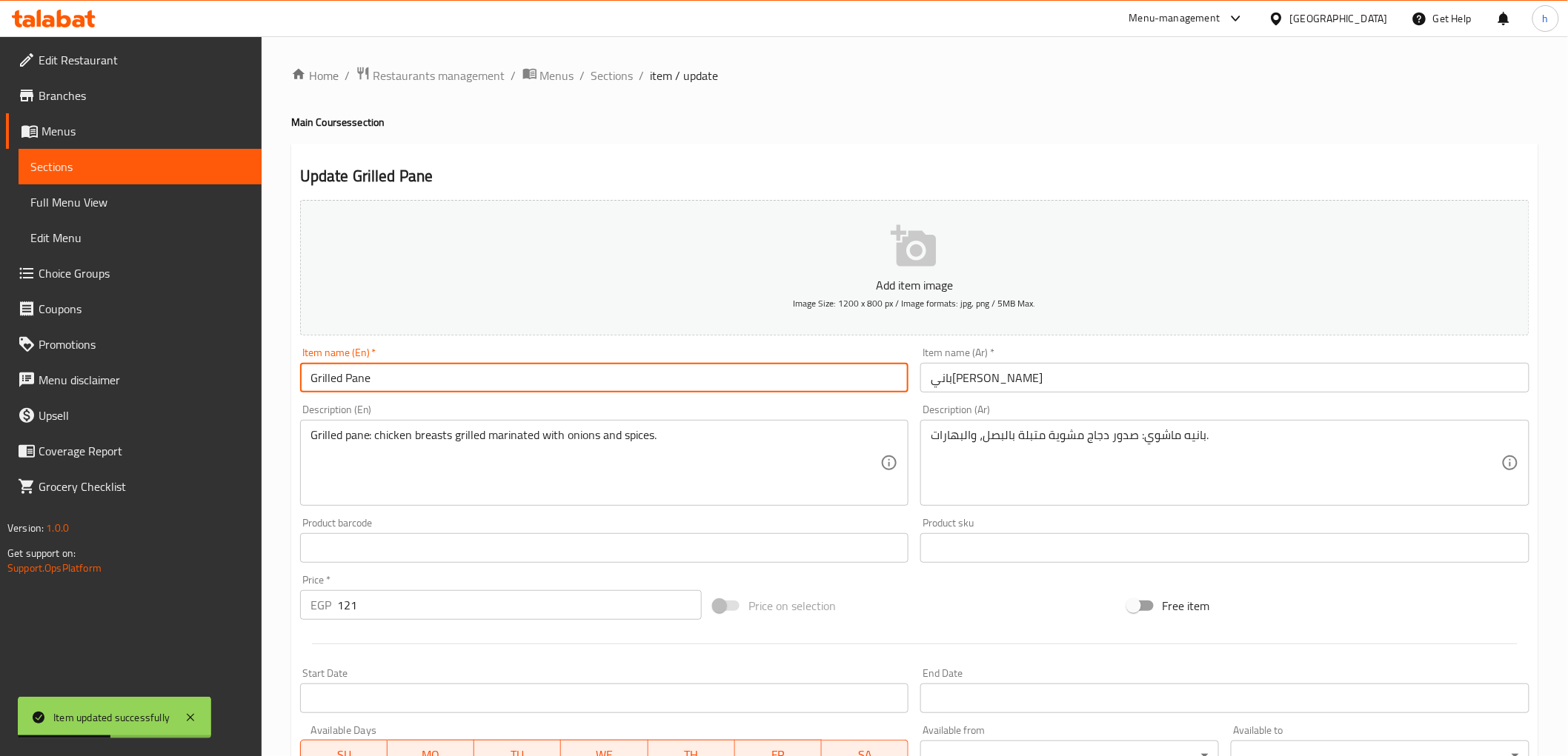
click at [559, 375] on input "Grilled Pane" at bounding box center [605, 378] width 609 height 30
paste input "Gram"
type input "Grilled Pane 250 Gram"
click at [998, 379] on input "بانيه مشوي" at bounding box center [1225, 378] width 609 height 30
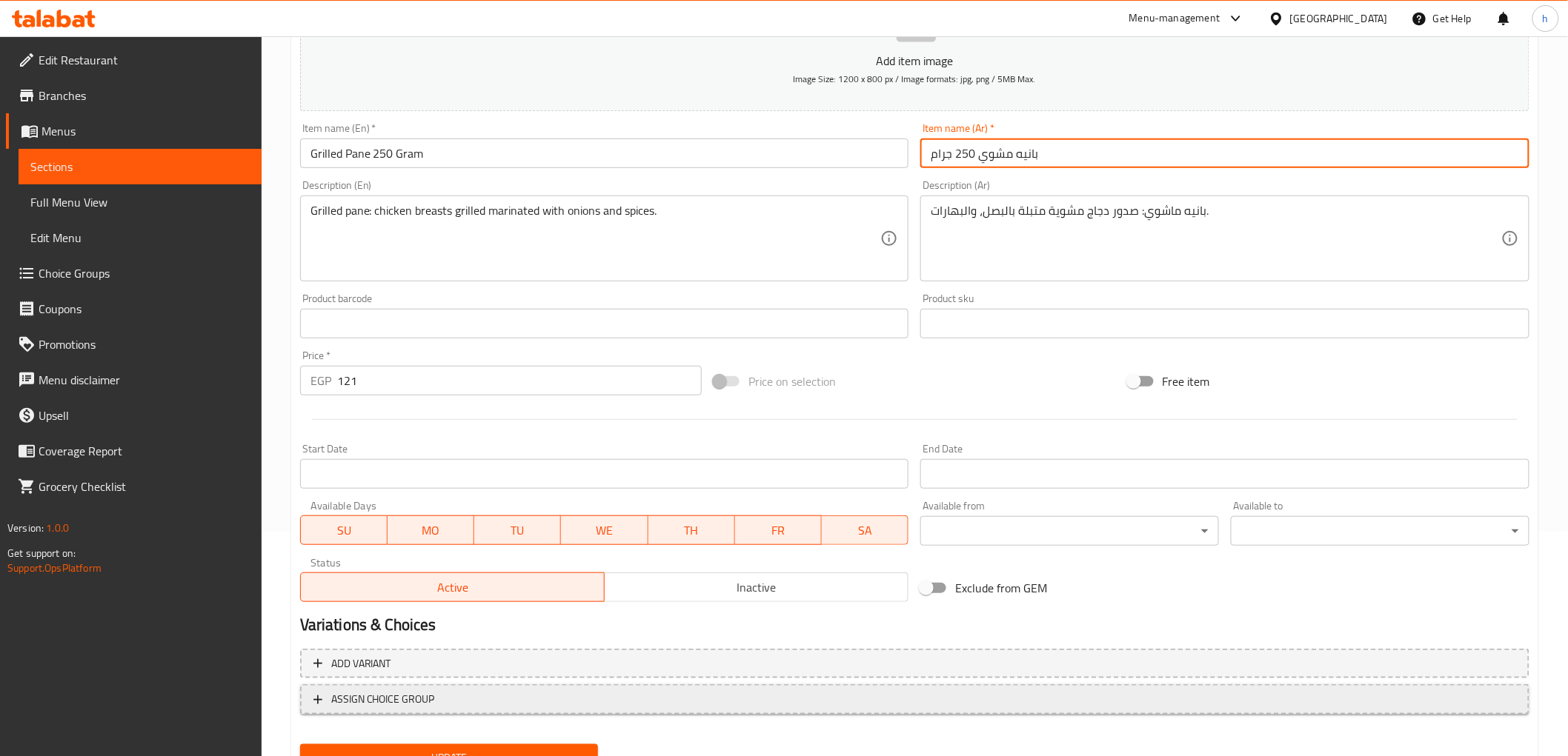
scroll to position [287, 0]
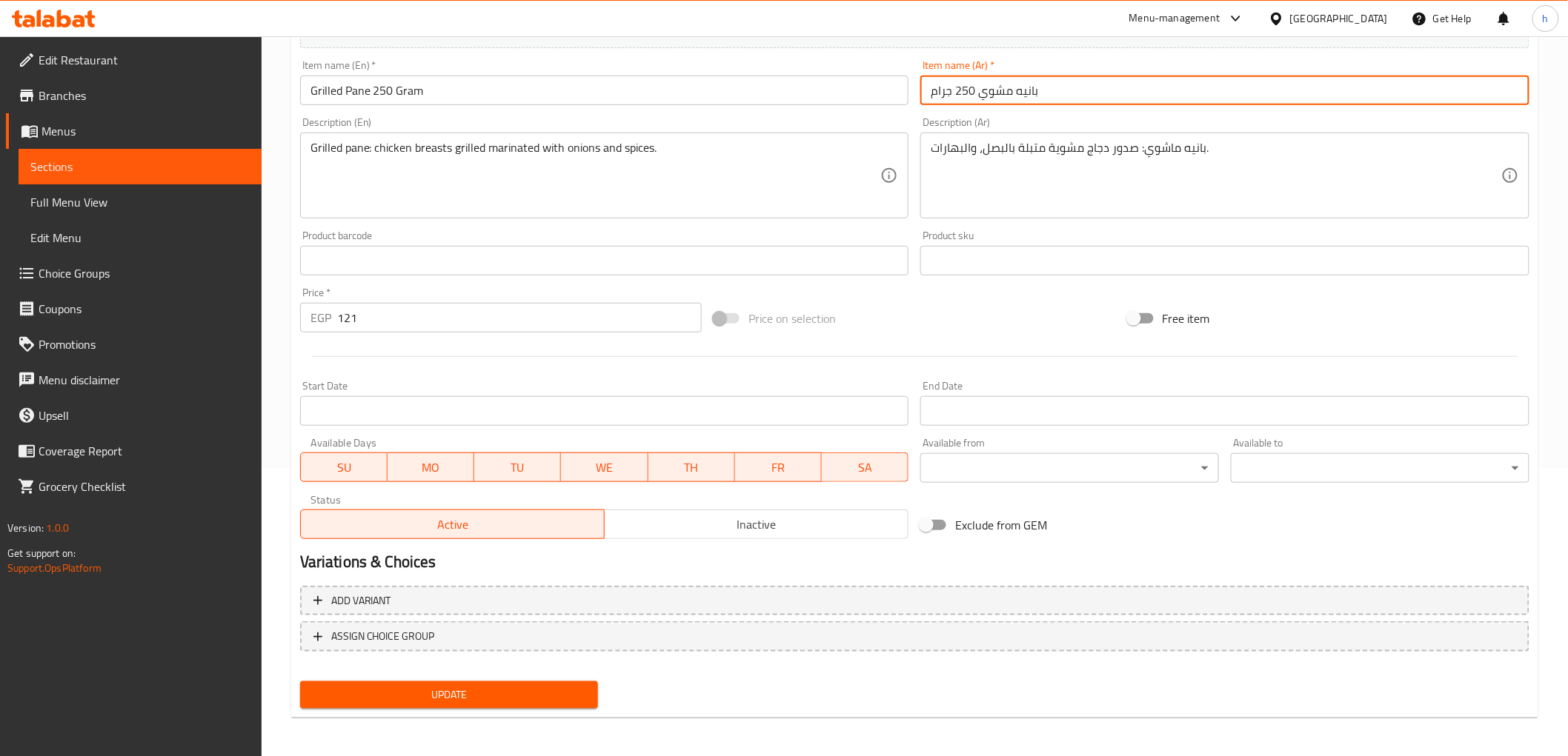
type input "بانيه مشوي 250 جرام"
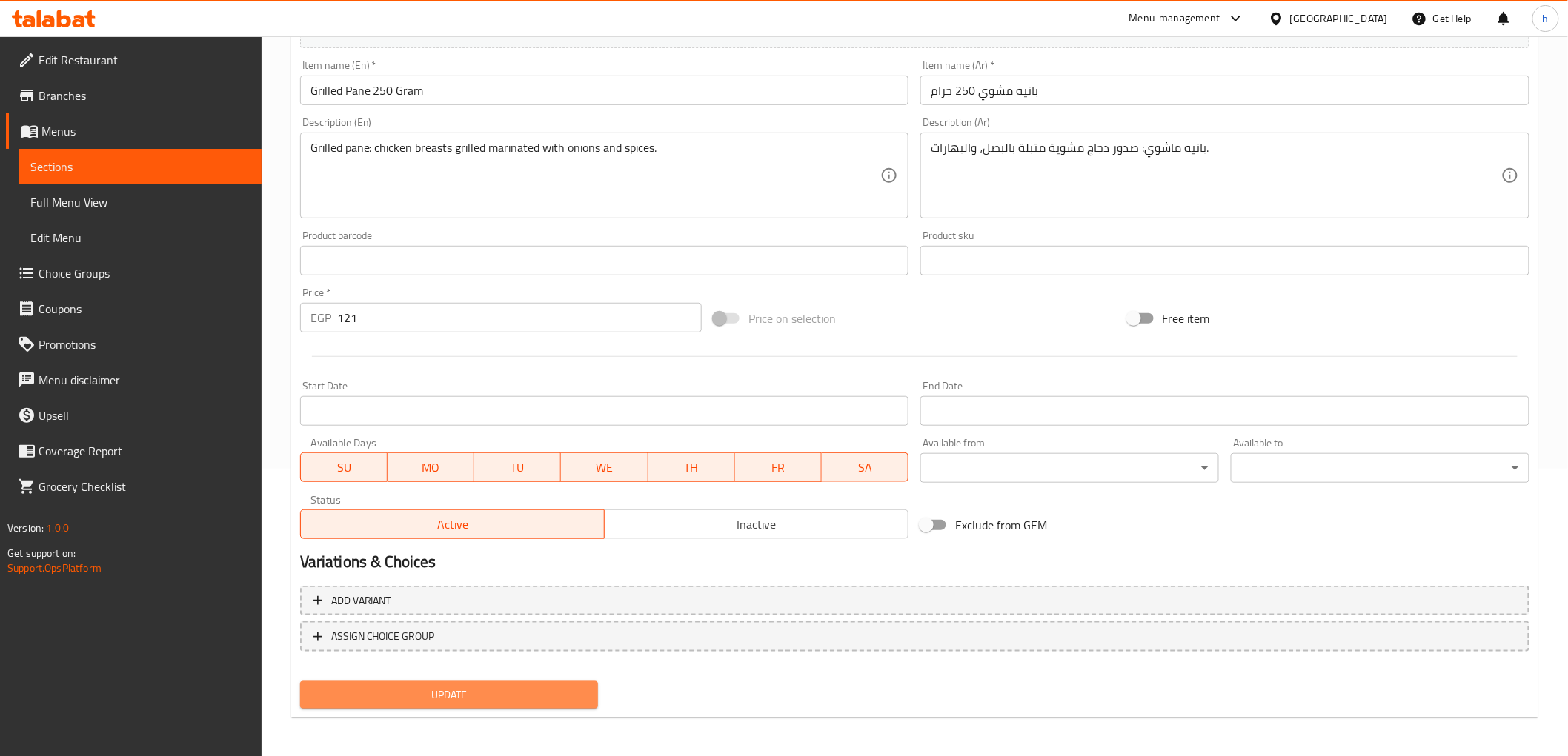
click at [562, 686] on span "Update" at bounding box center [449, 695] width 275 height 19
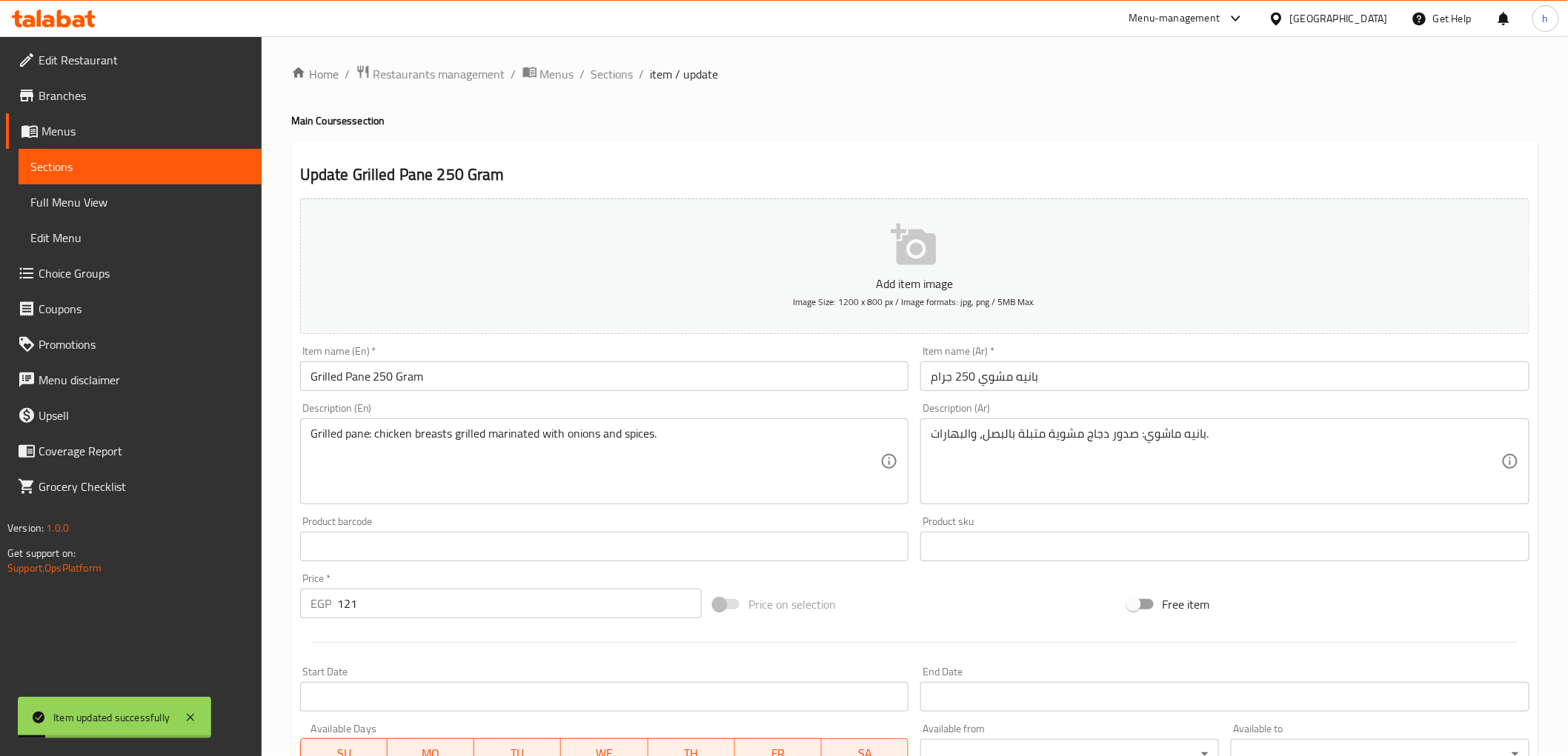
scroll to position [0, 0]
click at [617, 80] on span "Sections" at bounding box center [612, 76] width 42 height 18
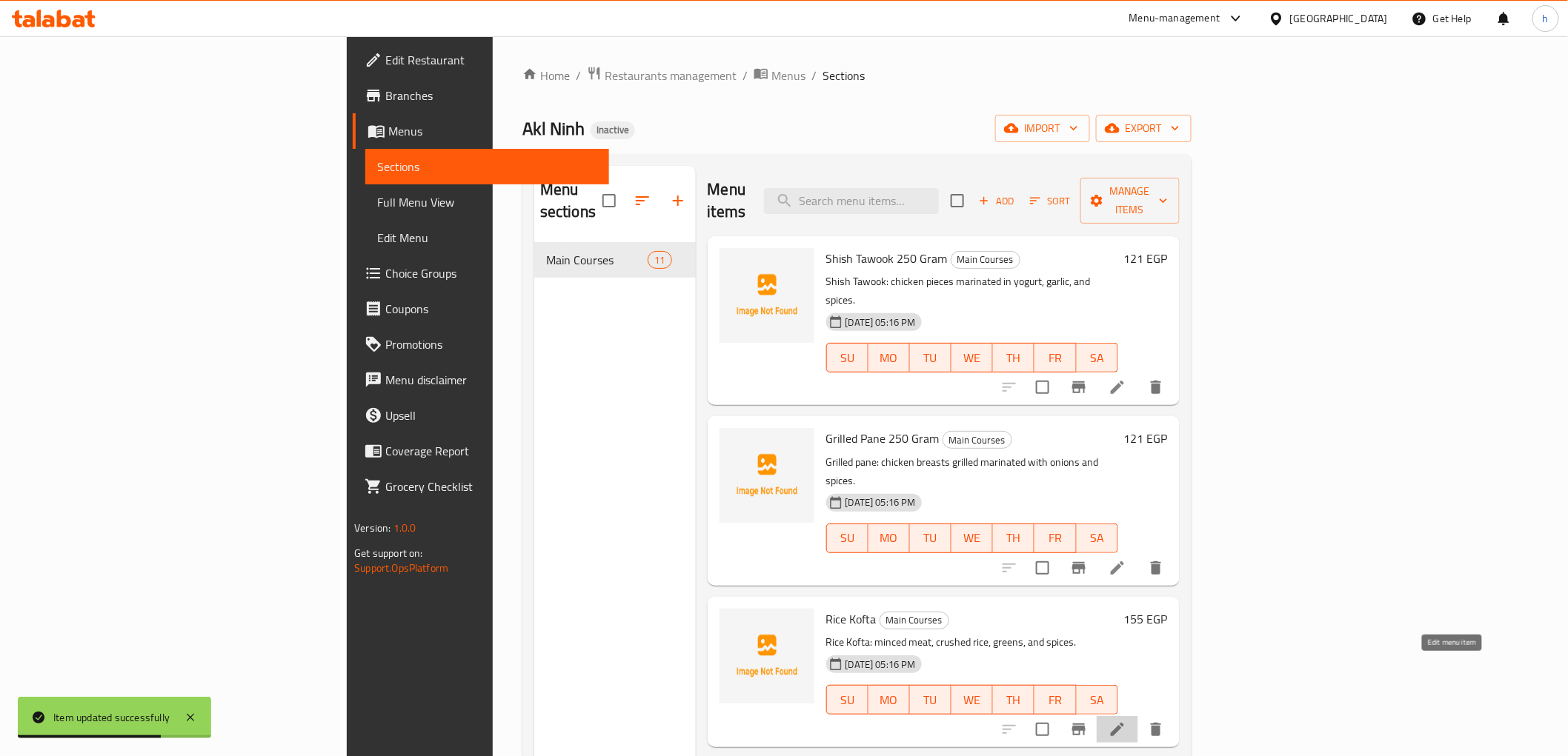
click at [1126, 721] on icon at bounding box center [1117, 730] width 18 height 18
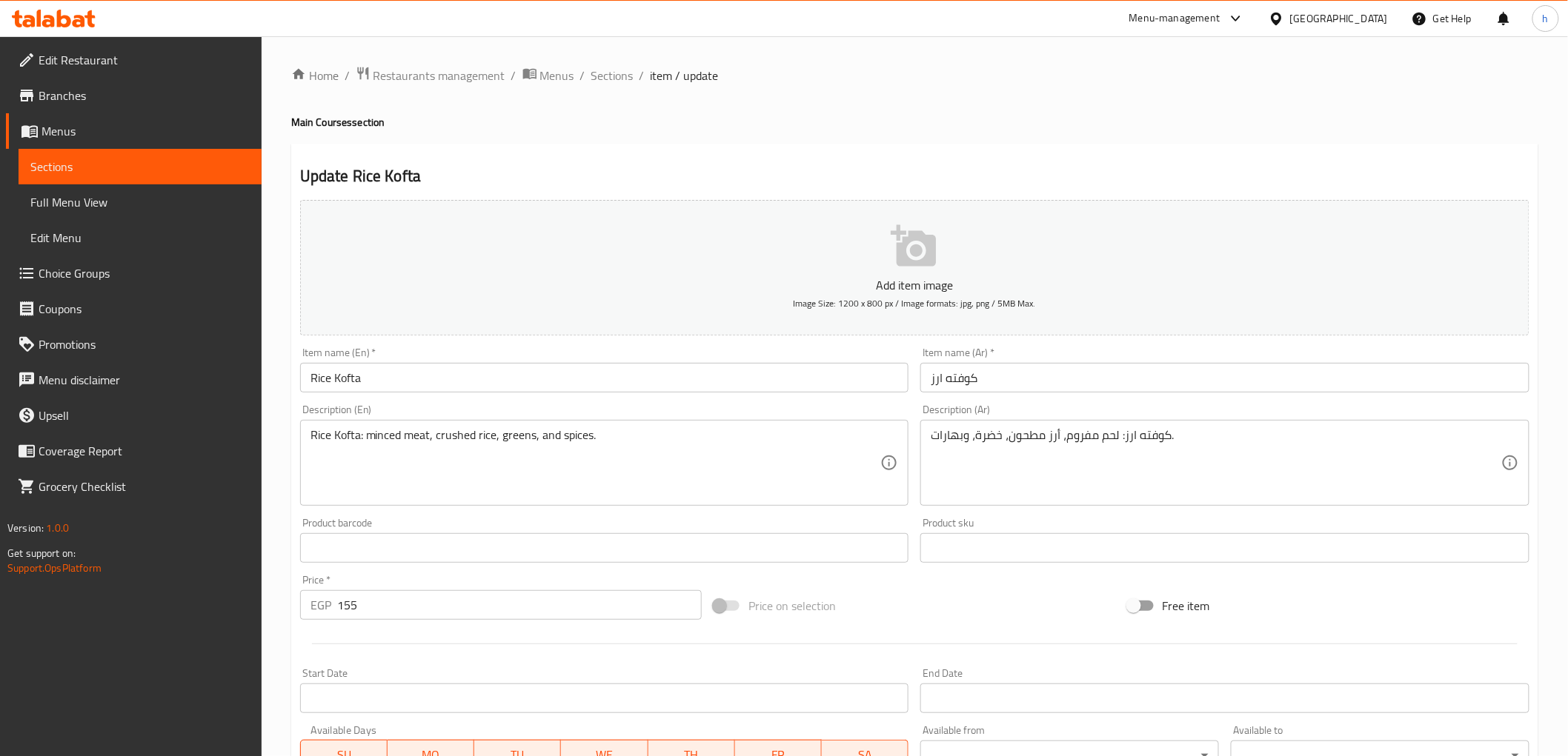
click at [1094, 368] on input "كوفته ارز" at bounding box center [1225, 378] width 609 height 30
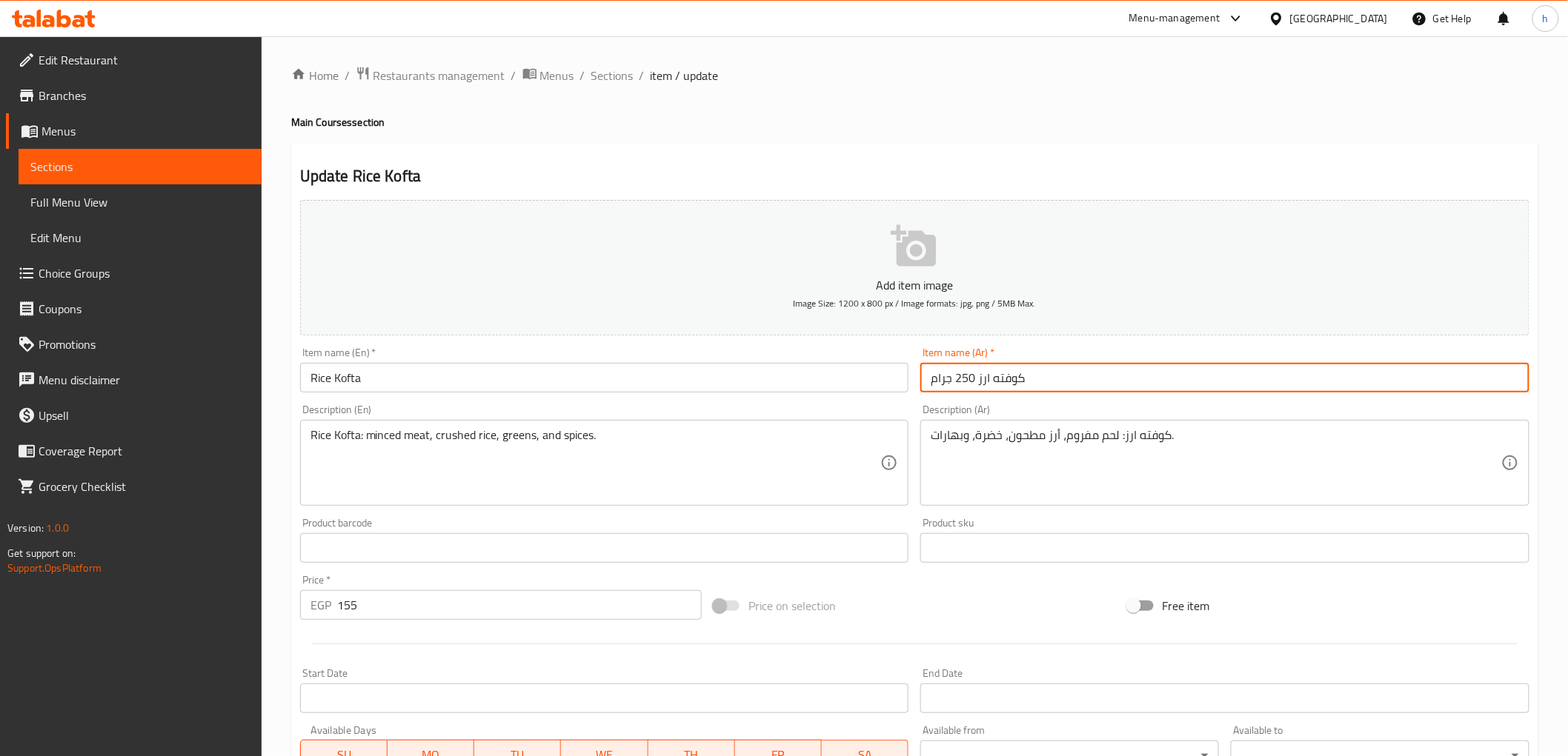
type input "كوفته ارز 250 جرام"
click at [683, 393] on input "Rice Kofta" at bounding box center [605, 378] width 609 height 30
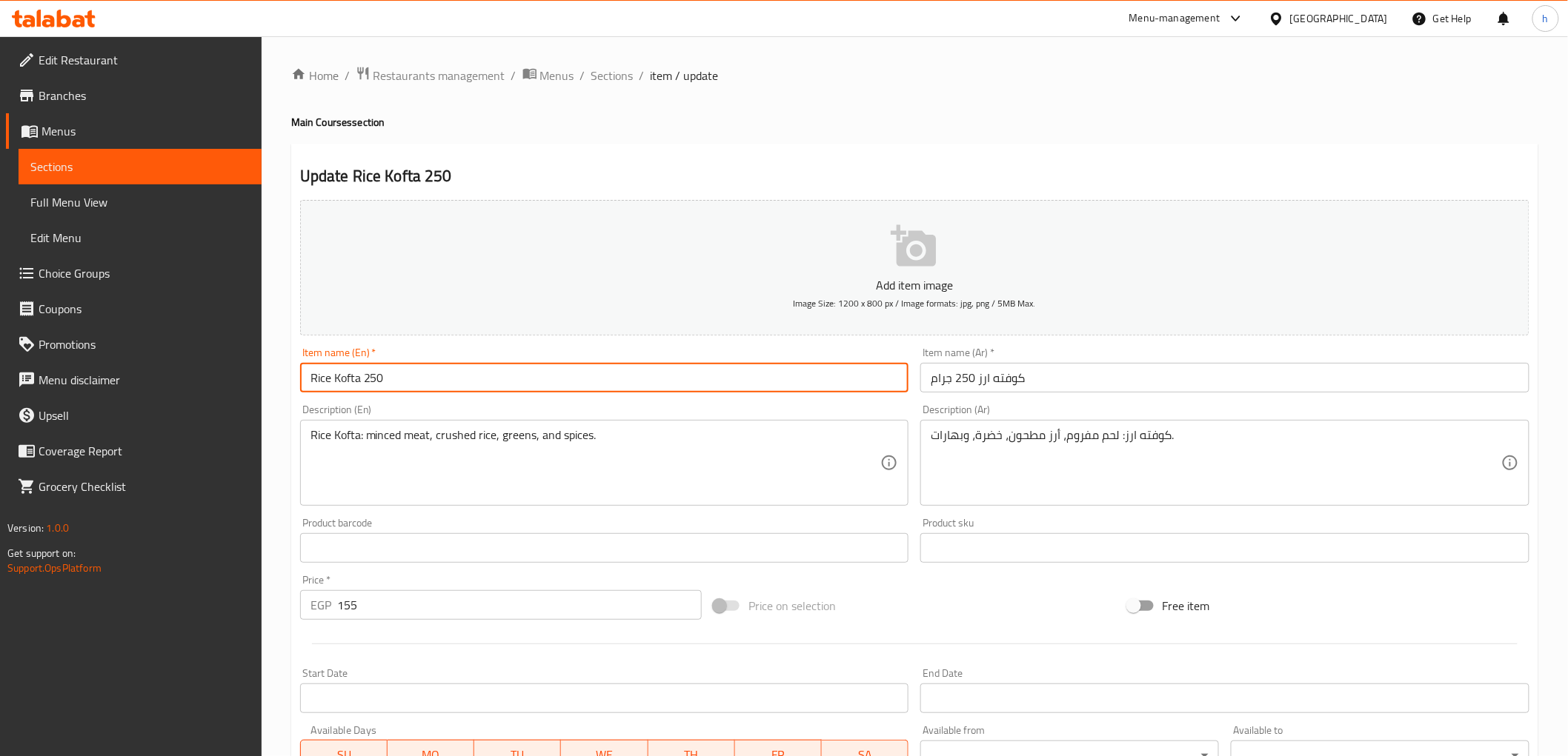
paste input "Gram"
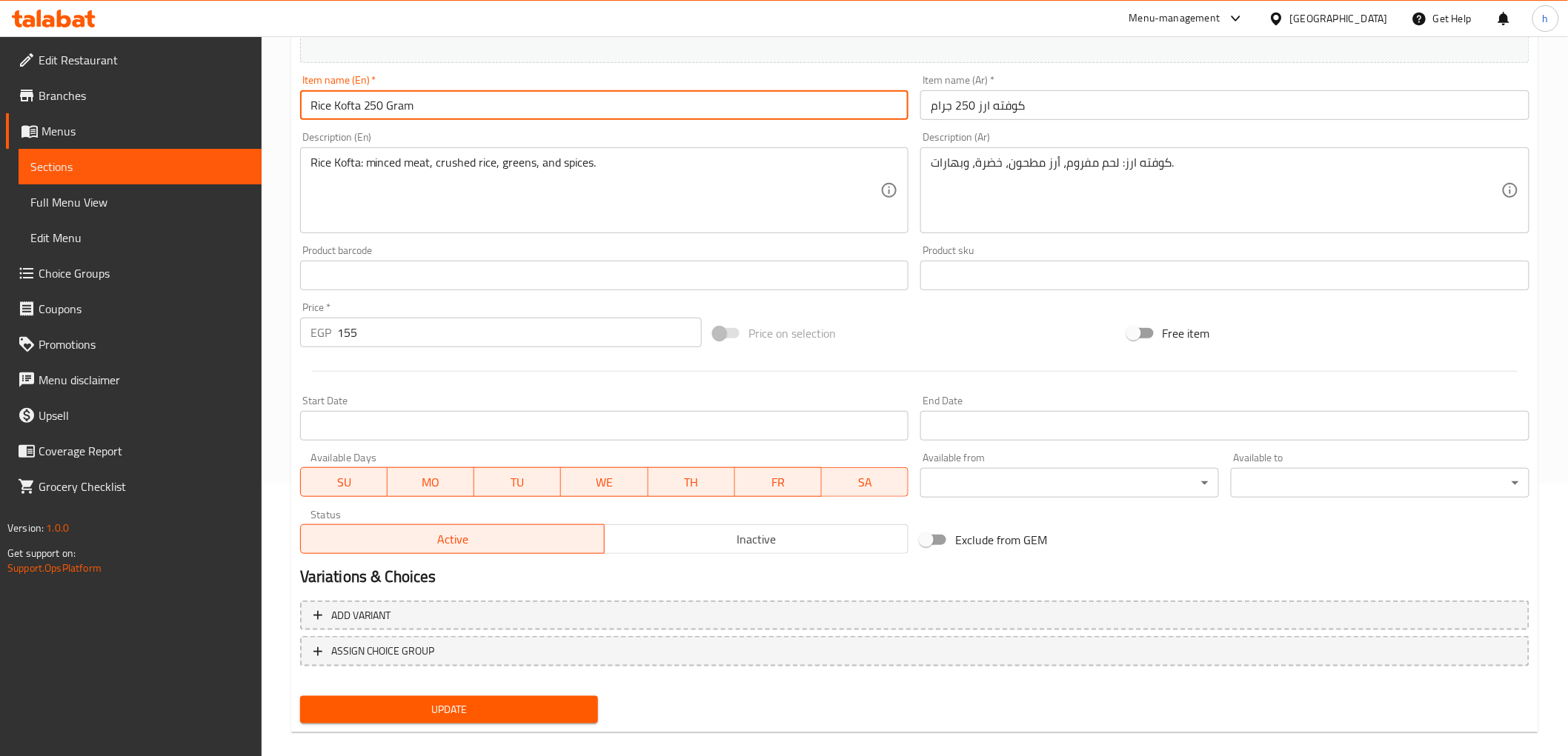
scroll to position [287, 0]
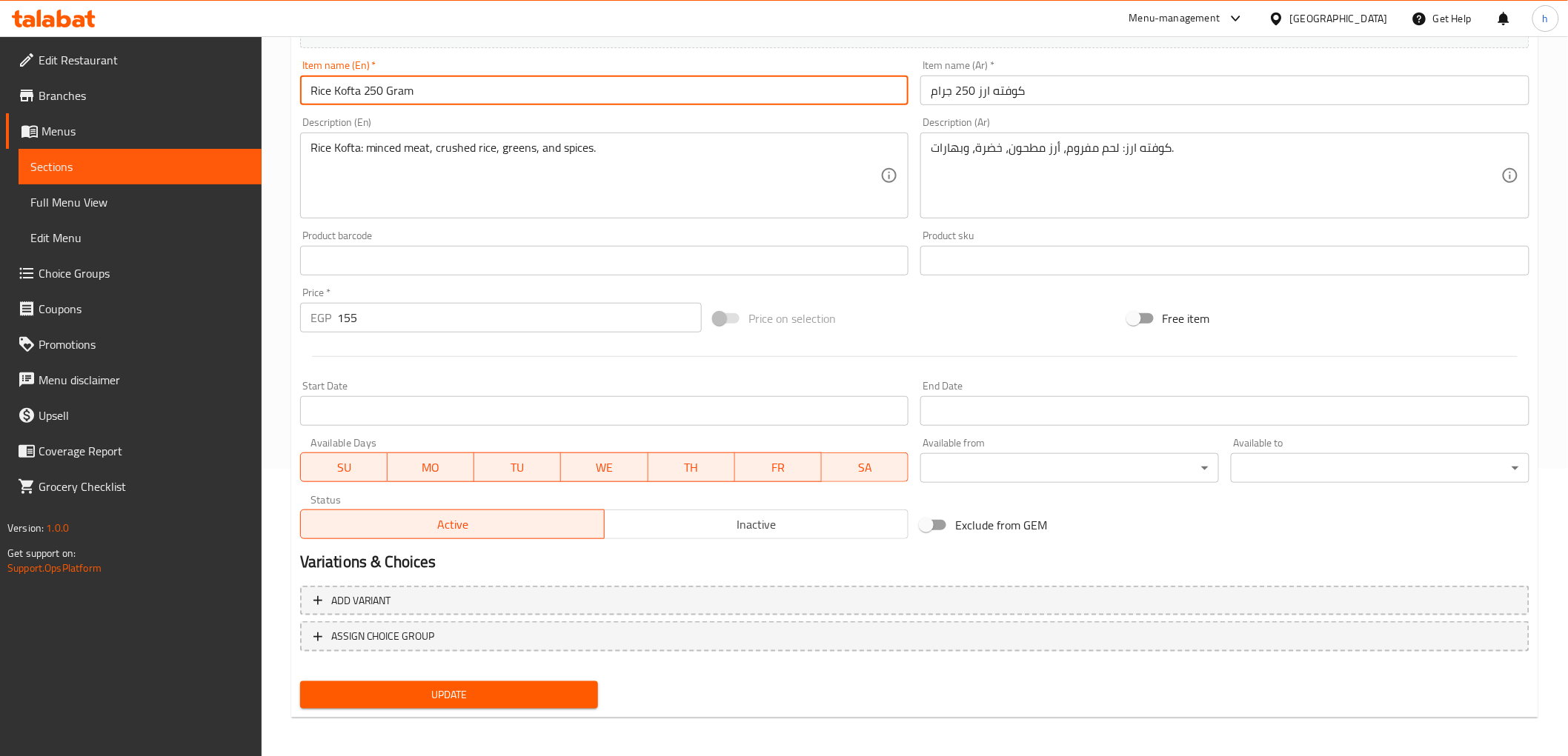
type input "Rice Kofta 250 Gram"
click at [563, 690] on span "Update" at bounding box center [449, 695] width 275 height 19
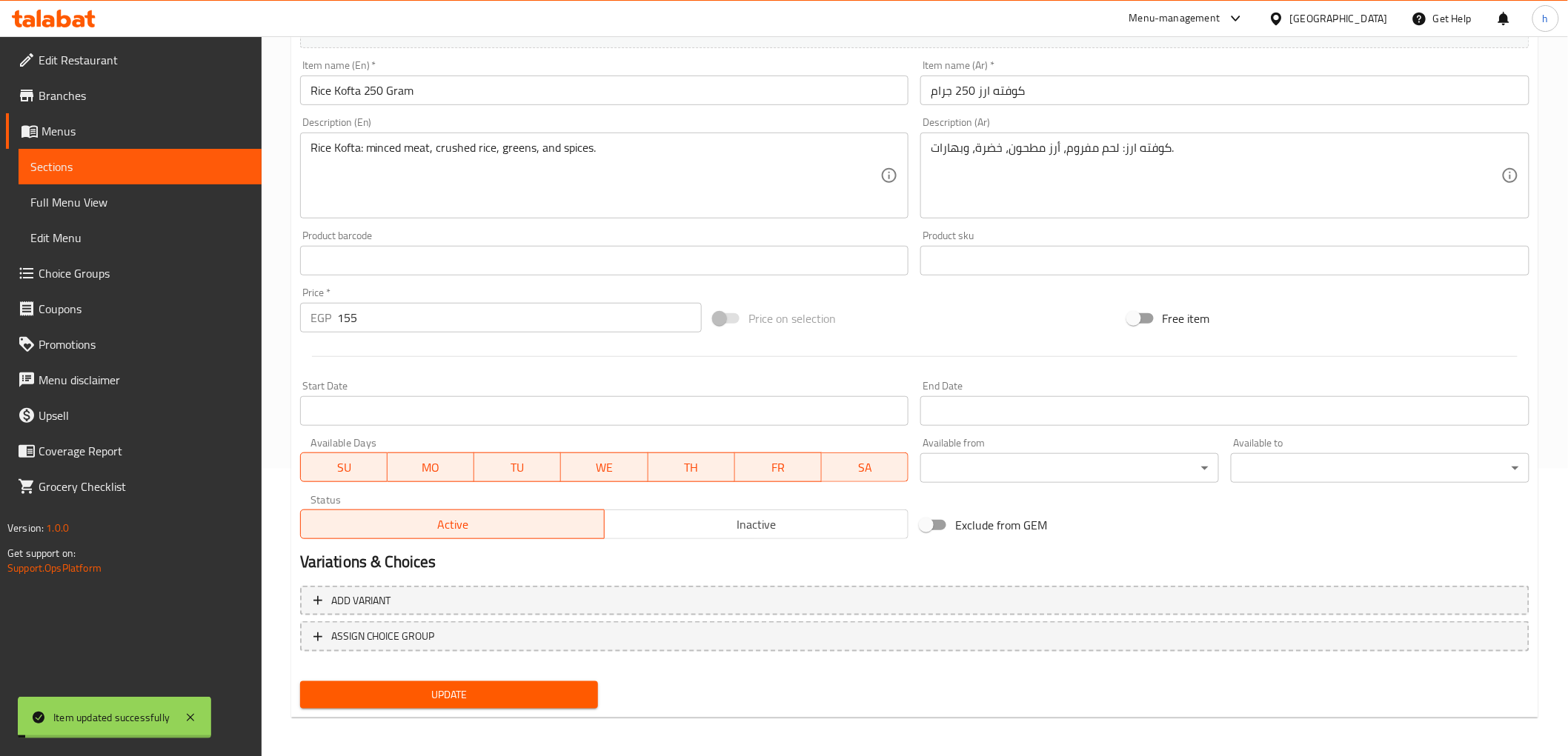
scroll to position [0, 0]
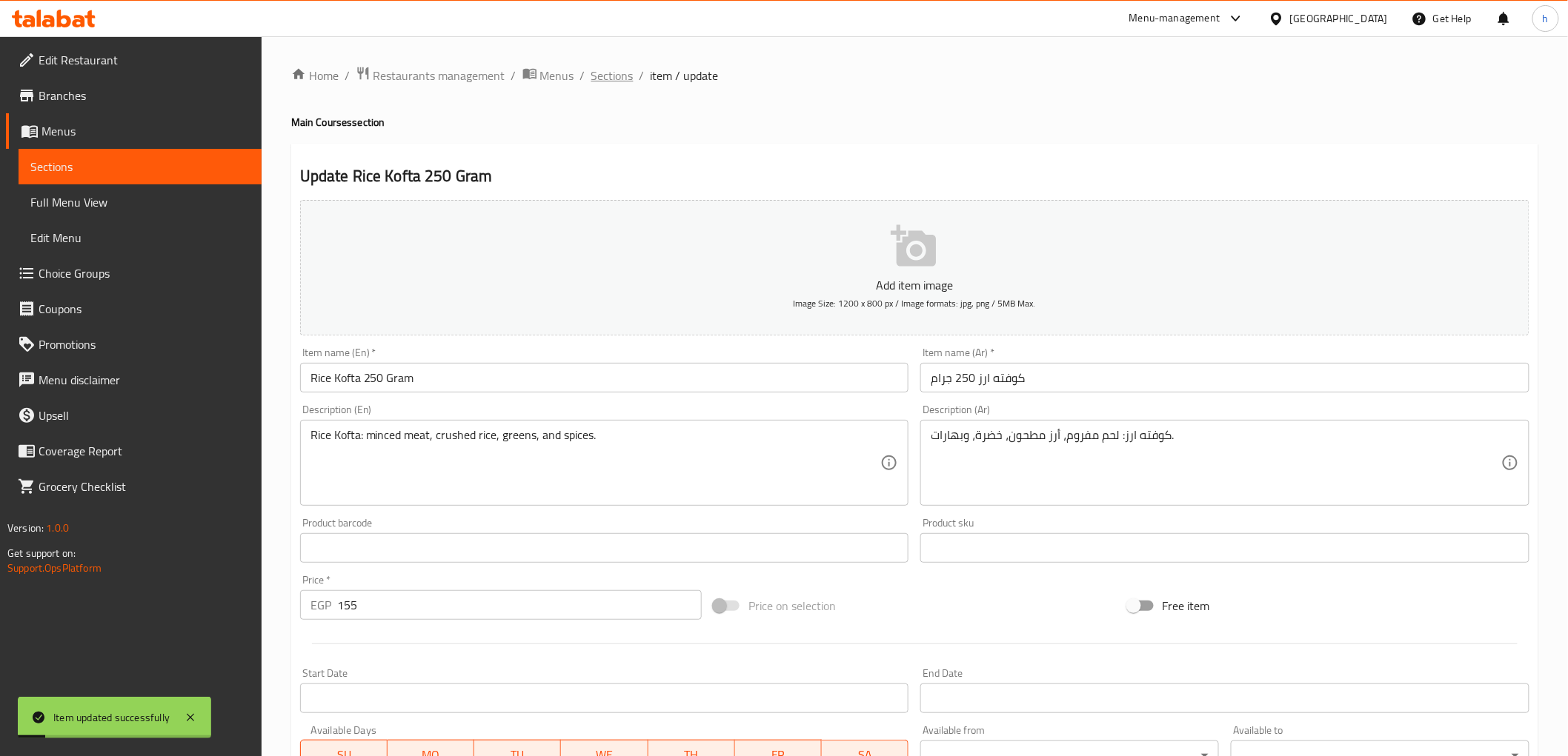
click at [594, 71] on span "Sections" at bounding box center [612, 76] width 42 height 18
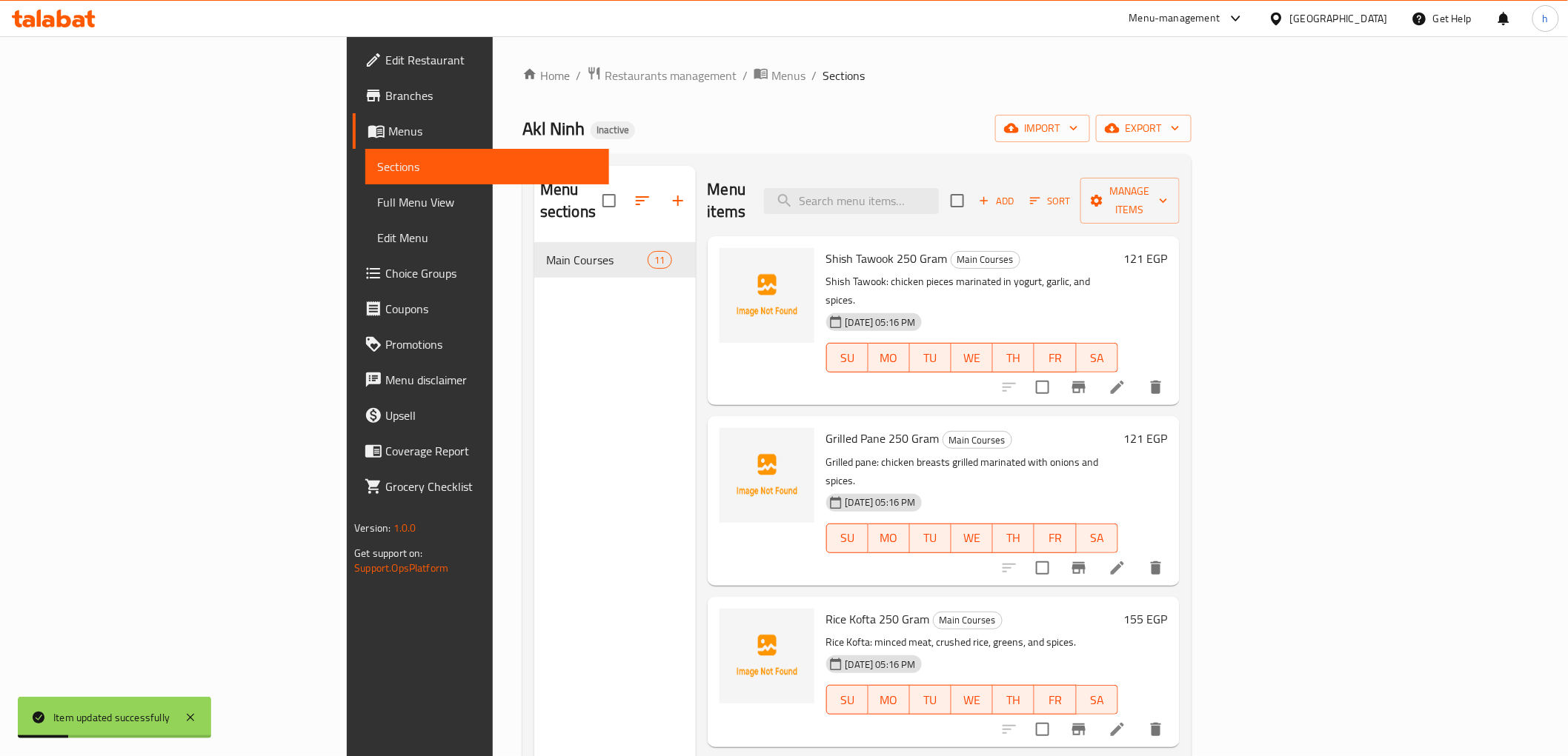
scroll to position [164, 0]
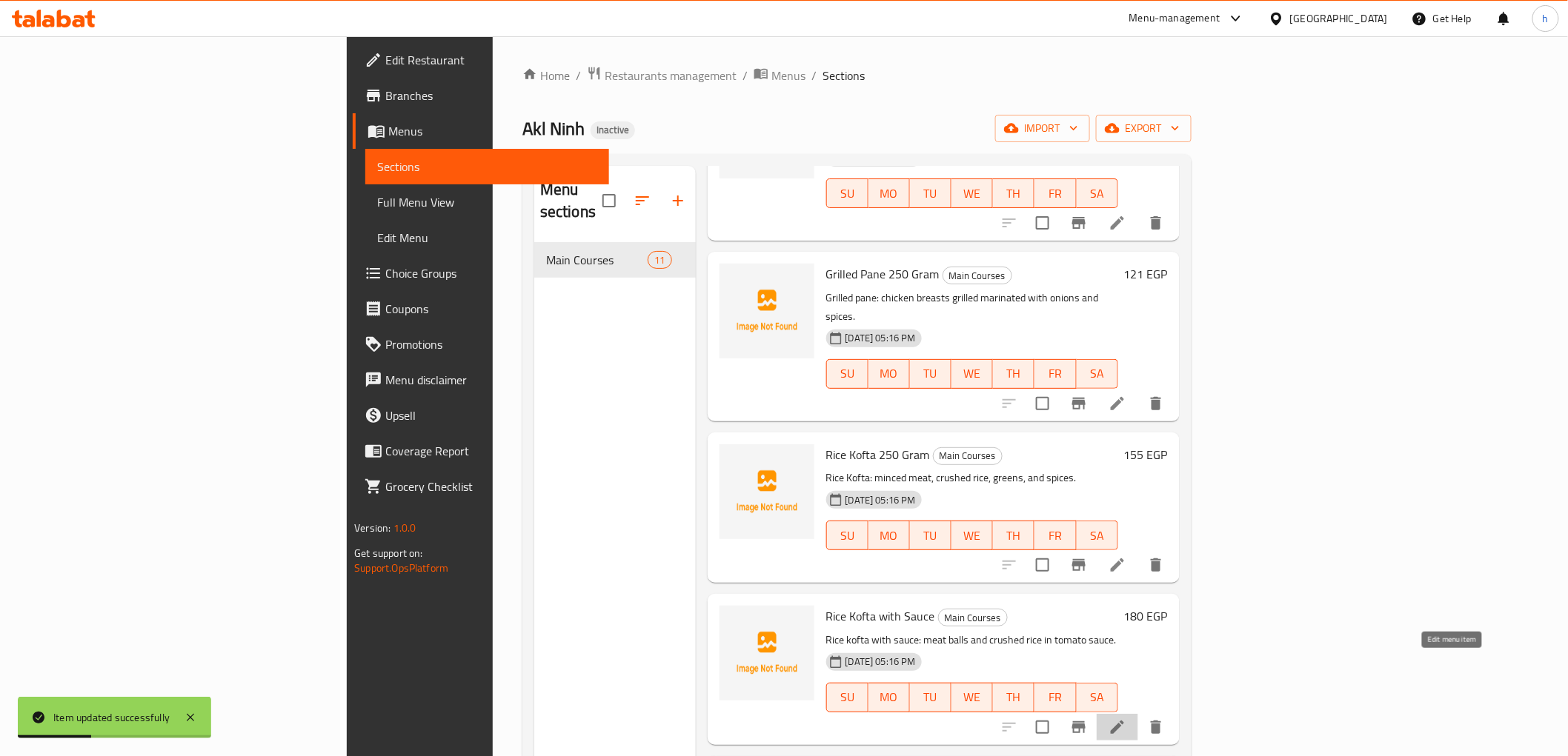
click at [1126, 719] on icon at bounding box center [1117, 728] width 18 height 18
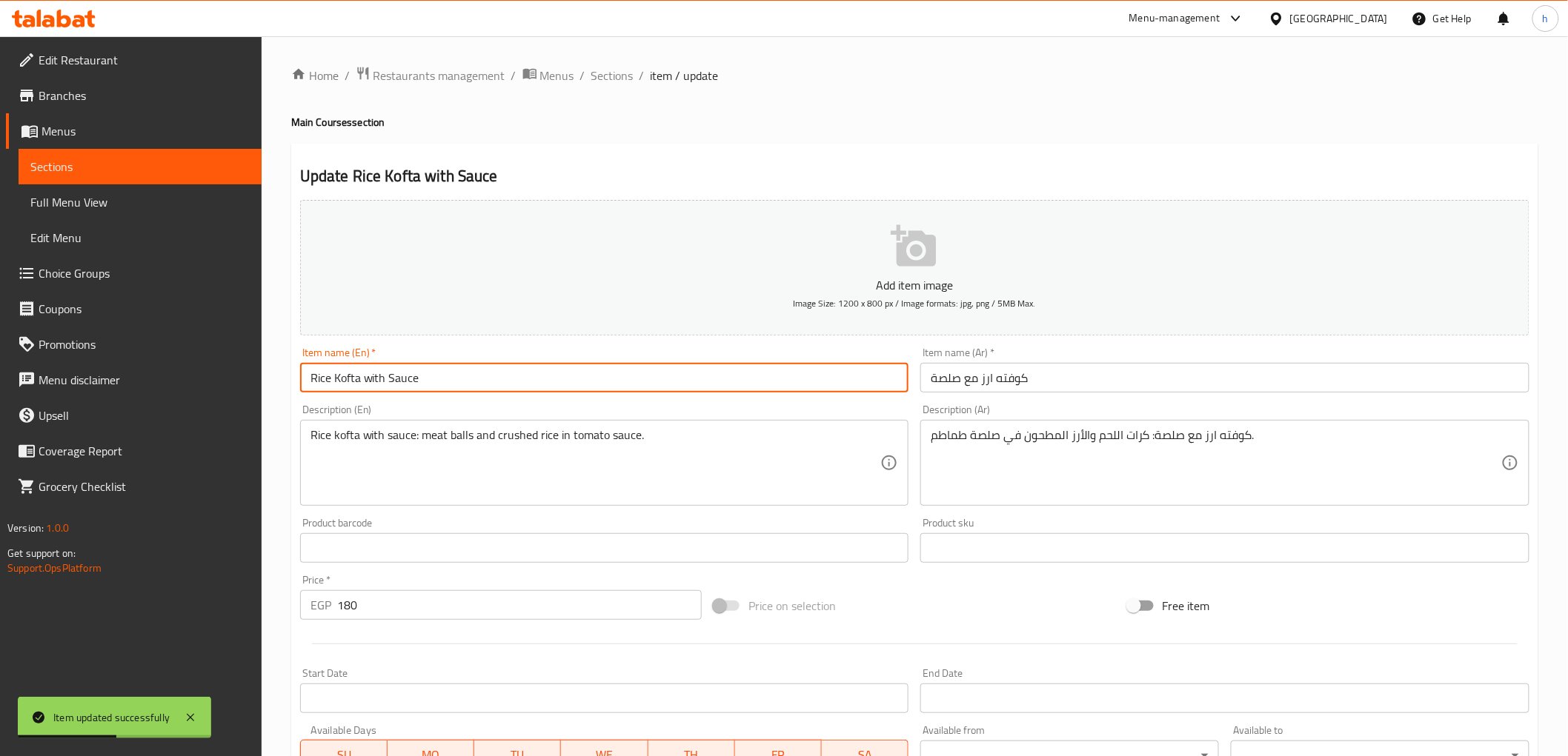
click at [650, 369] on input "Rice Kofta with Sauce" at bounding box center [605, 378] width 609 height 30
paste input "Gram"
type input "Rice Kofta with Sauce 250 Gram"
click at [1136, 383] on input "كوفته ارز مع صلصة" at bounding box center [1225, 378] width 609 height 30
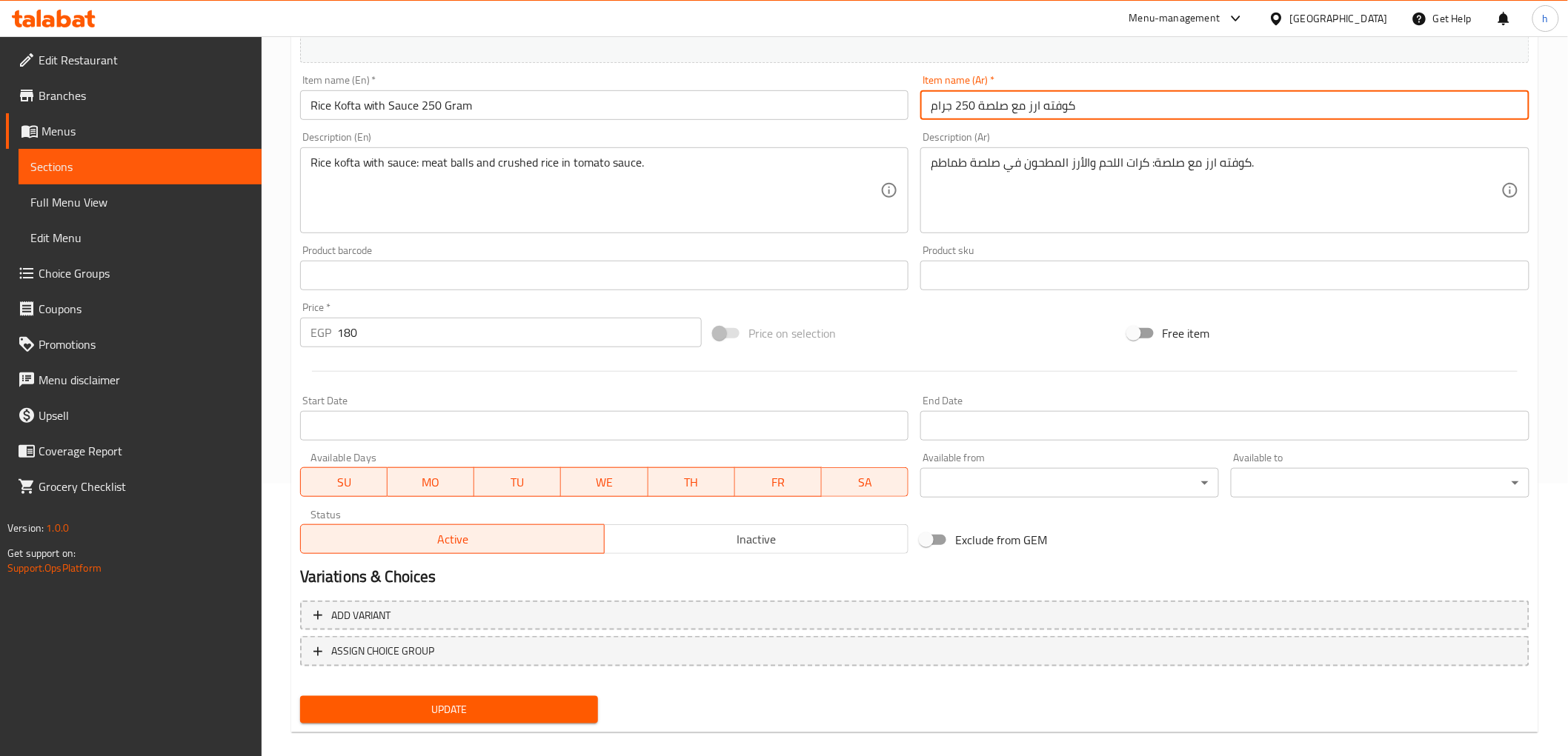
scroll to position [287, 0]
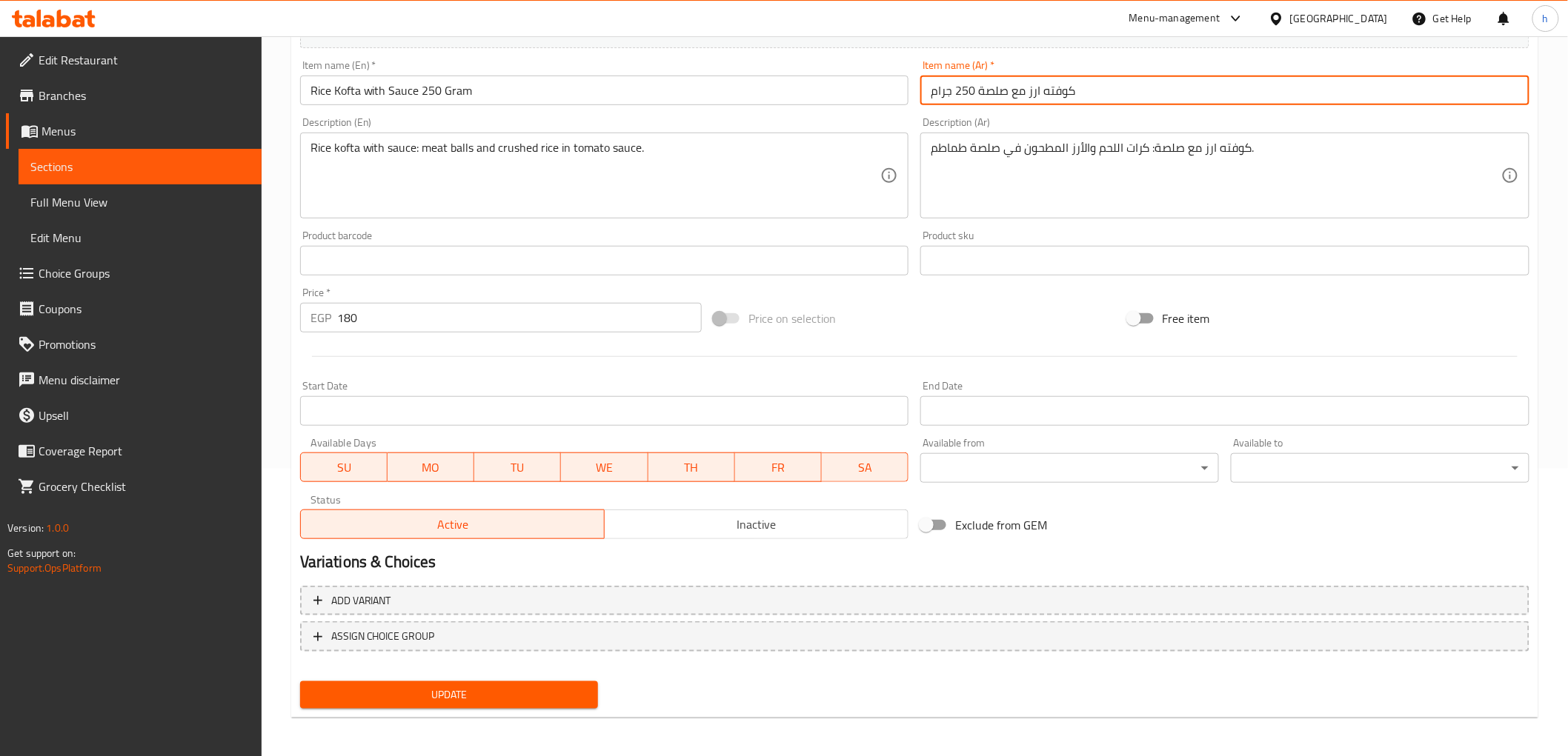
type input "كوفته ارز مع صلصة 250 جرام"
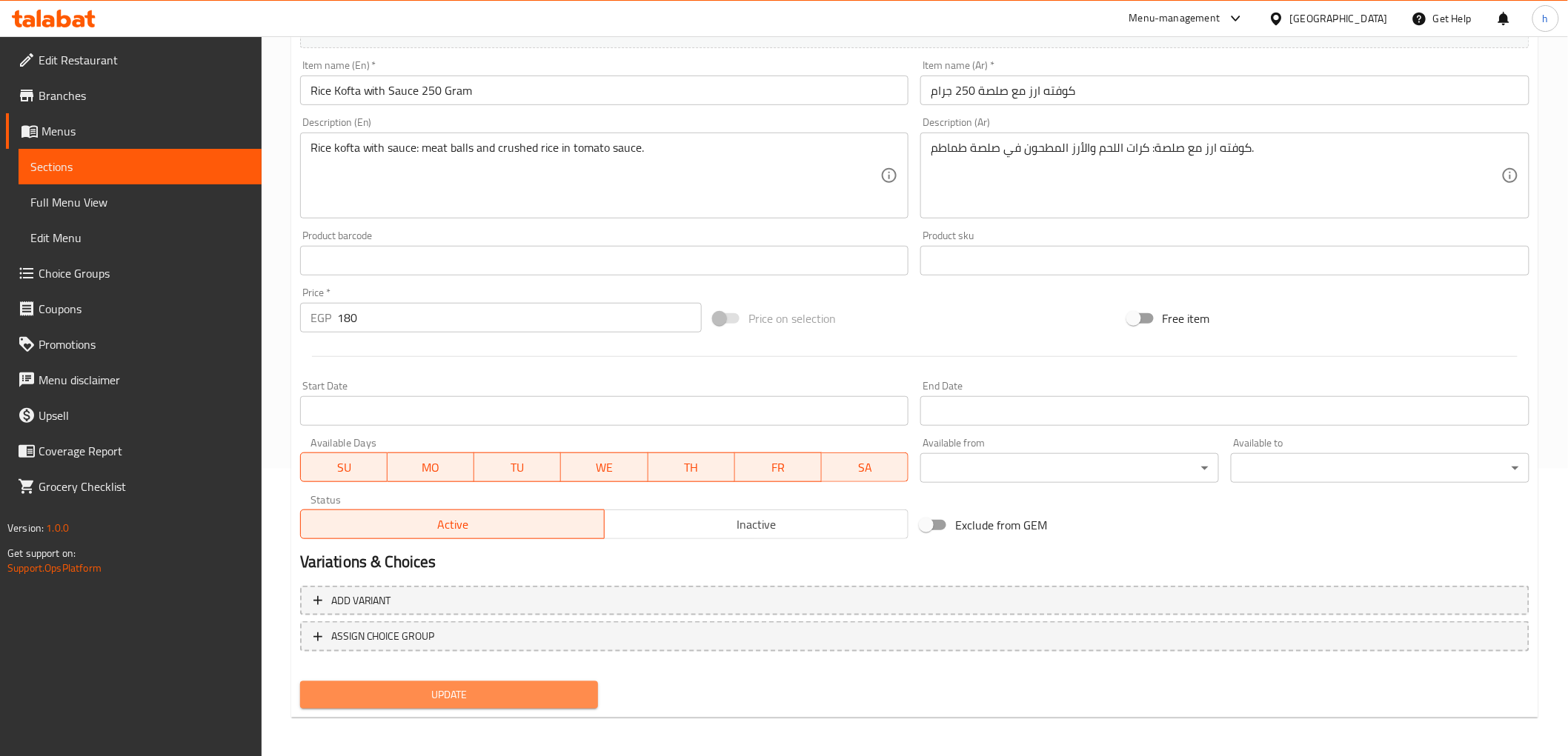
click at [519, 690] on span "Update" at bounding box center [449, 695] width 275 height 19
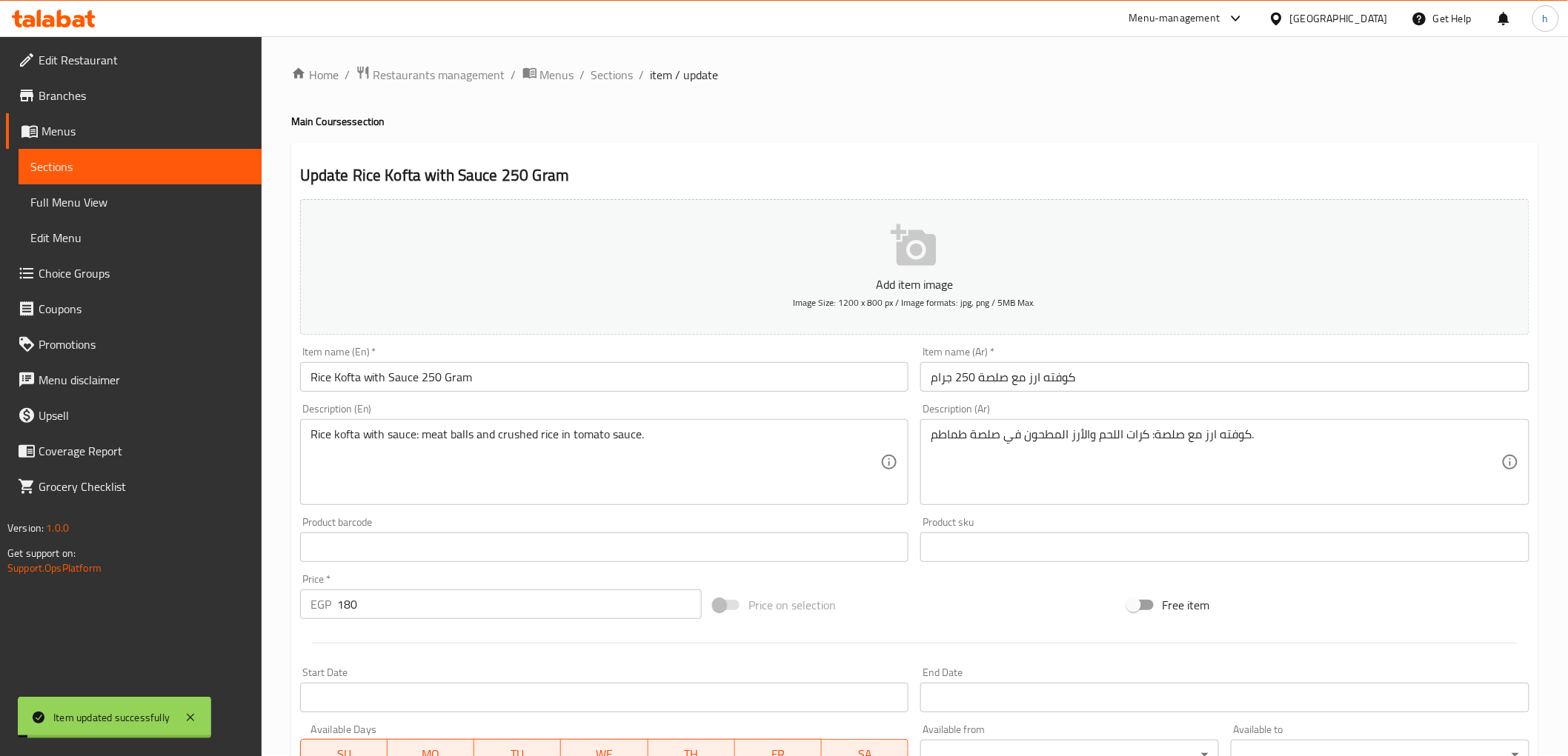
scroll to position [0, 0]
click at [612, 70] on span "Sections" at bounding box center [612, 76] width 42 height 18
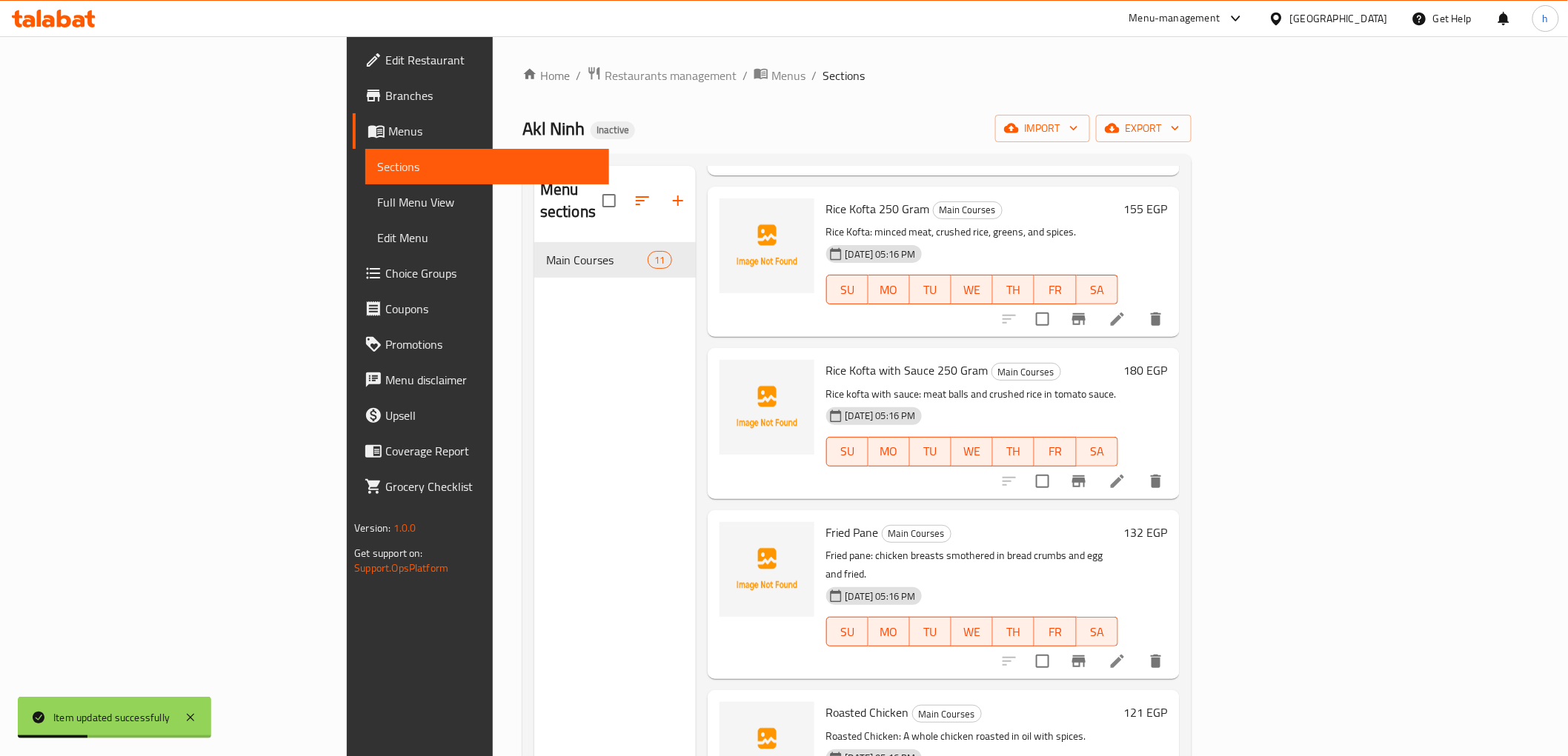
scroll to position [411, 0]
click at [1126, 652] on icon at bounding box center [1117, 661] width 18 height 18
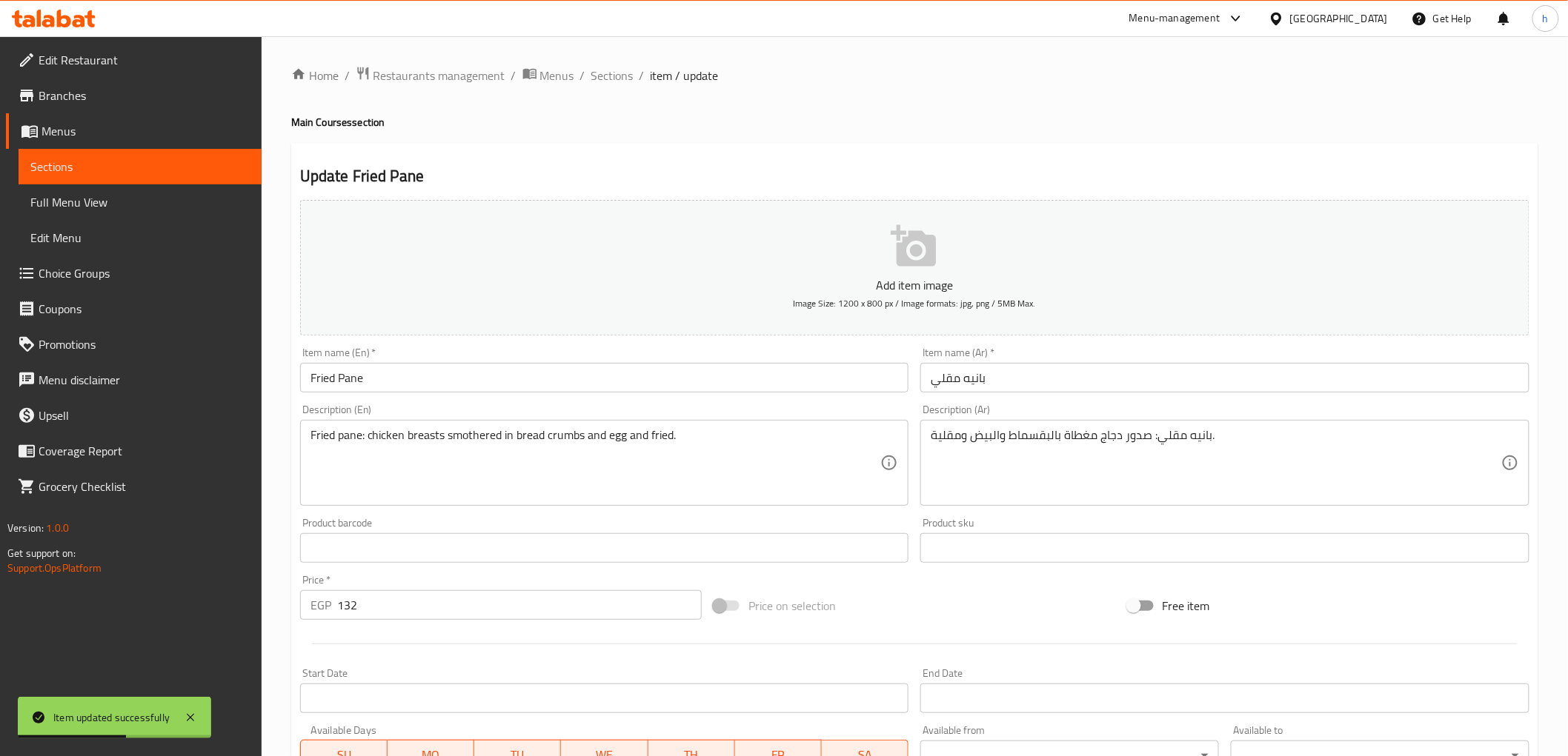
click at [472, 384] on input "Fried Pane" at bounding box center [605, 378] width 609 height 30
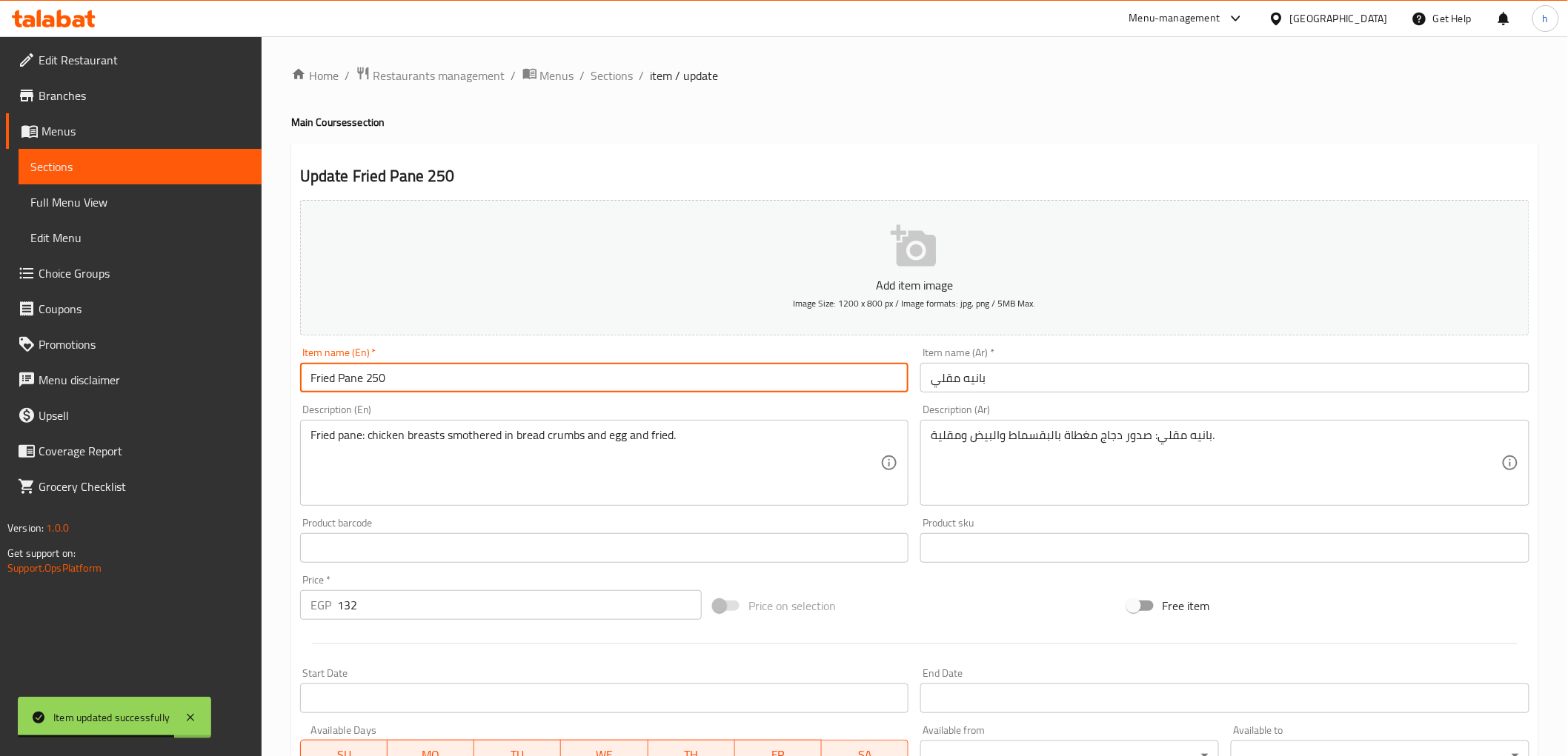
paste input "Gram"
type input "Fried Pane 250 Gram"
click at [1035, 376] on input "بانيه مقلي" at bounding box center [1225, 378] width 609 height 30
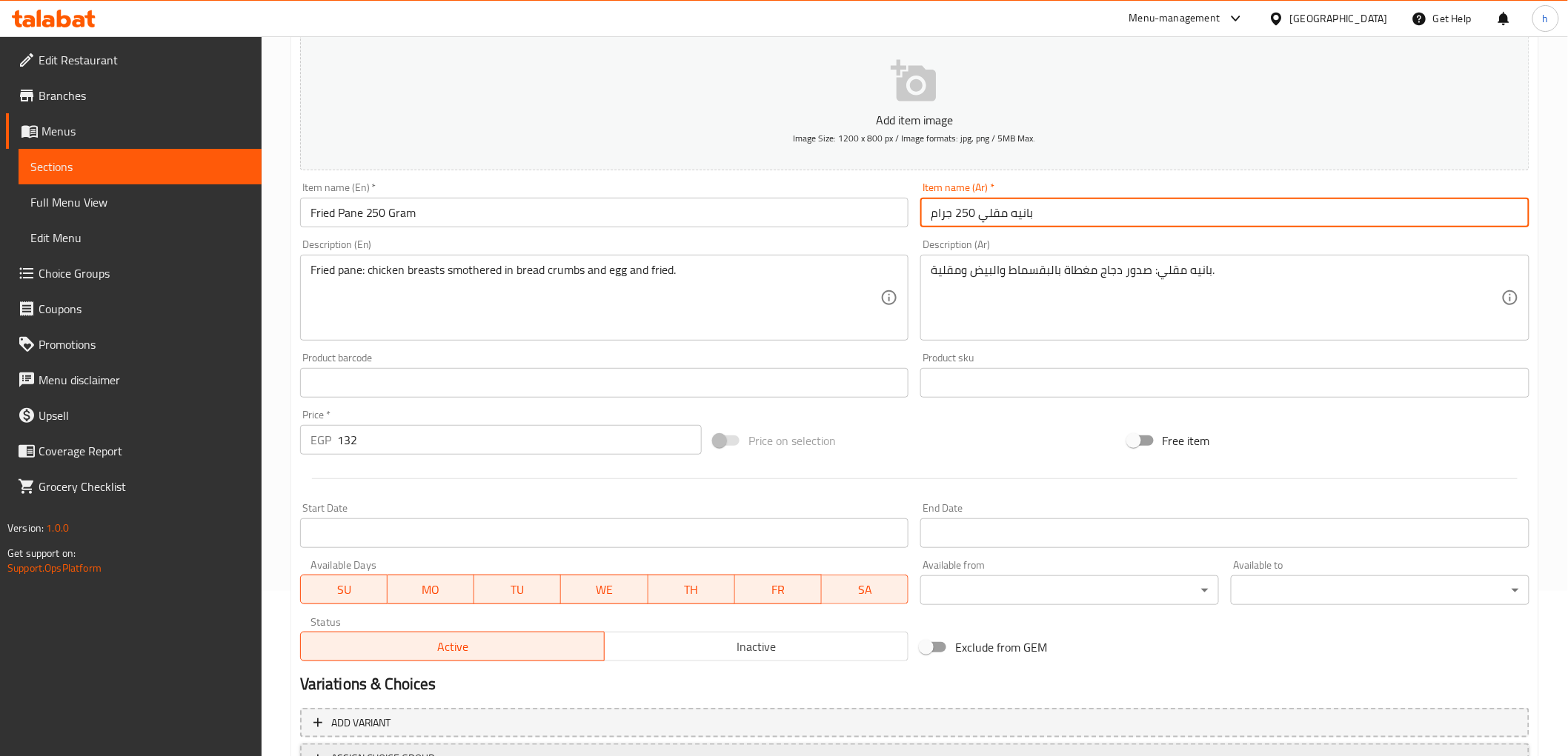
scroll to position [287, 0]
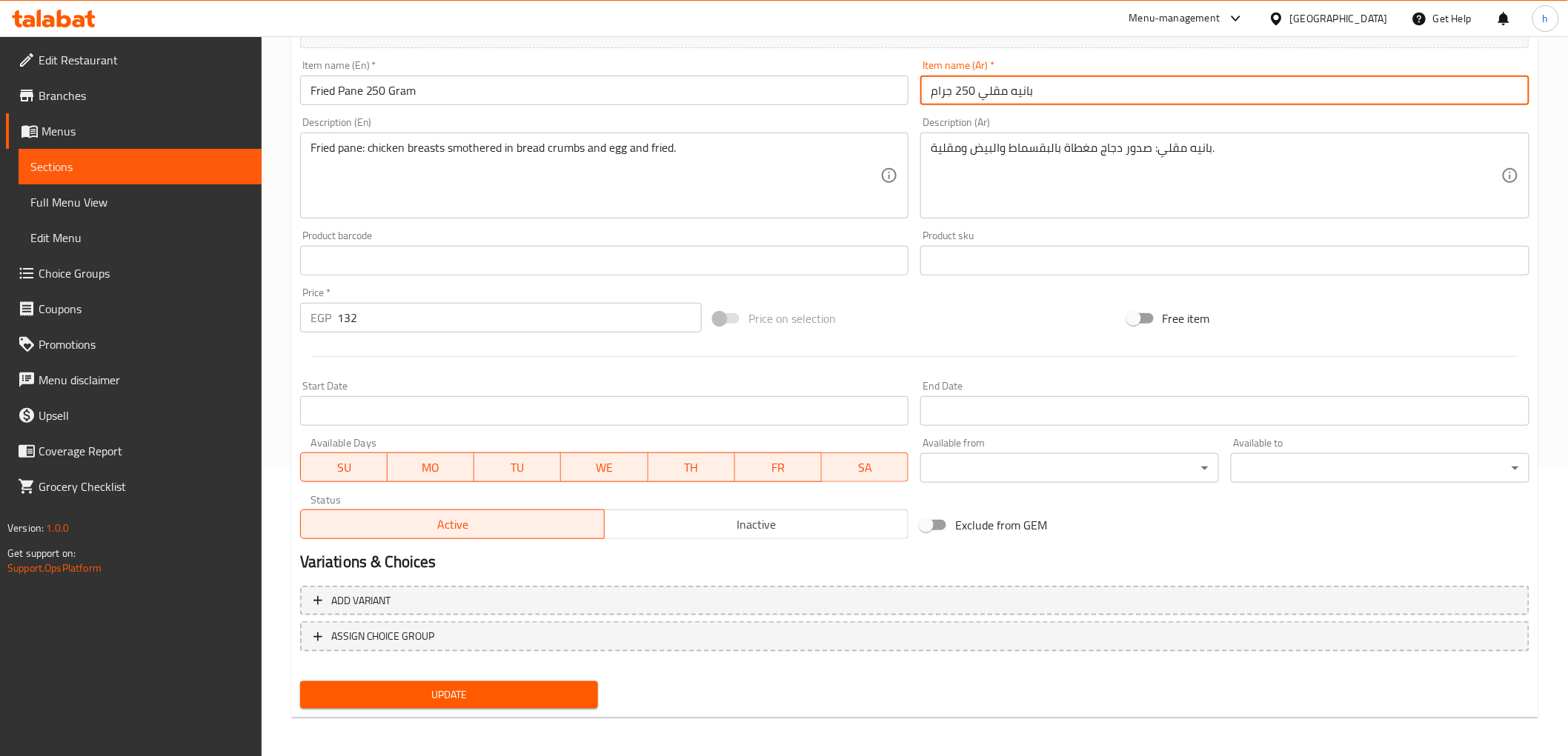
type input "بانيه مقلي 250 جرام"
click at [470, 690] on span "Update" at bounding box center [449, 695] width 275 height 19
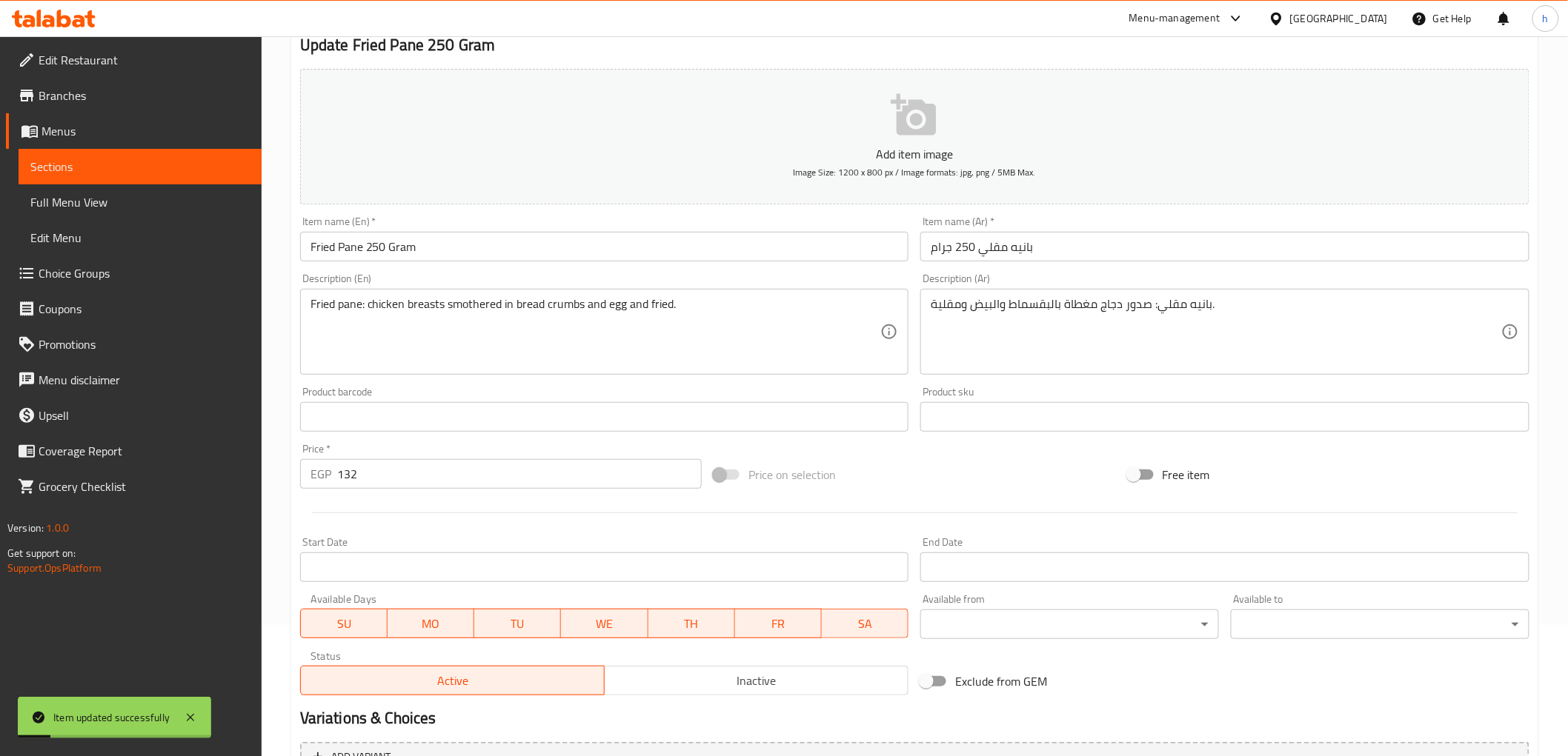
scroll to position [0, 0]
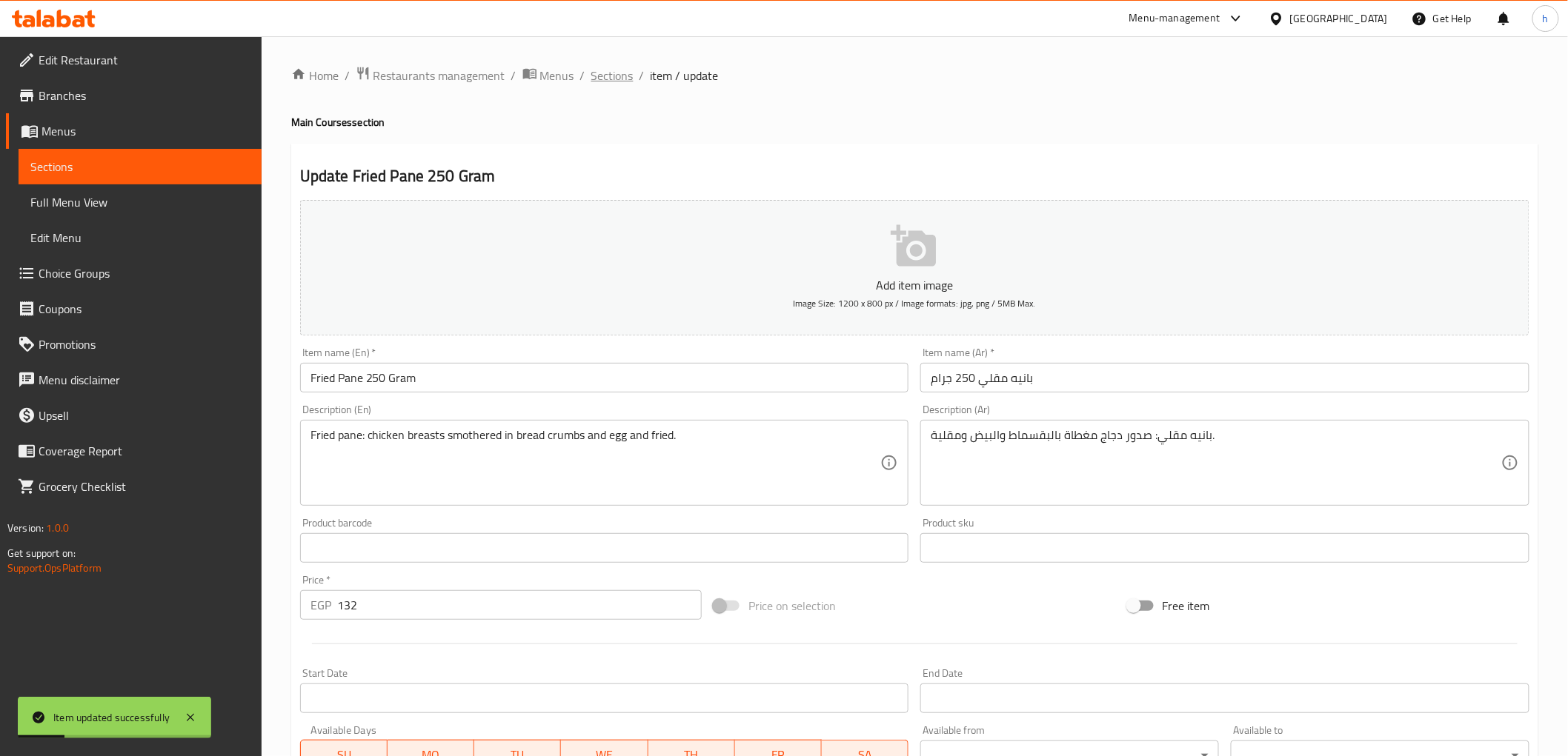
click at [612, 67] on span "Sections" at bounding box center [612, 76] width 42 height 18
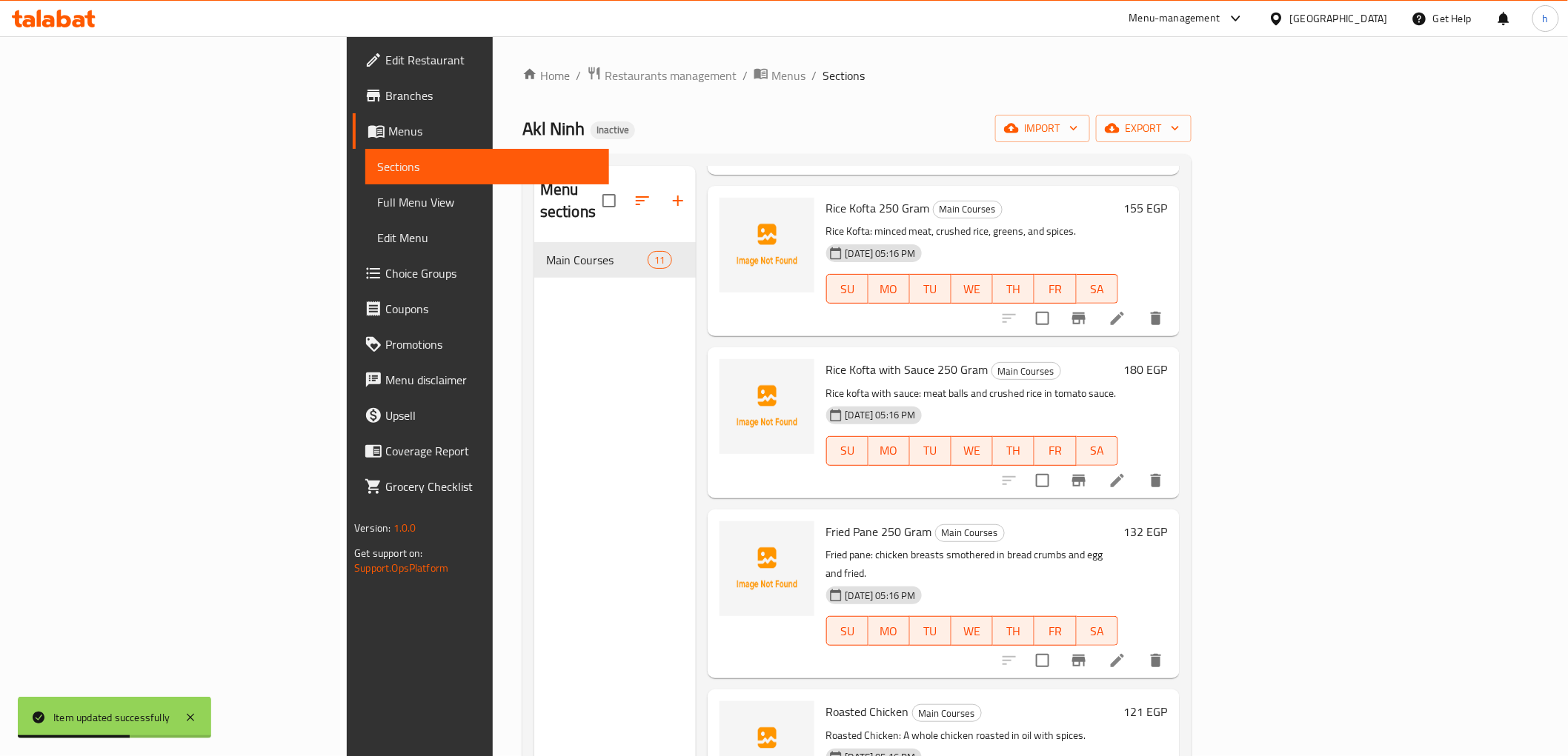
scroll to position [493, 0]
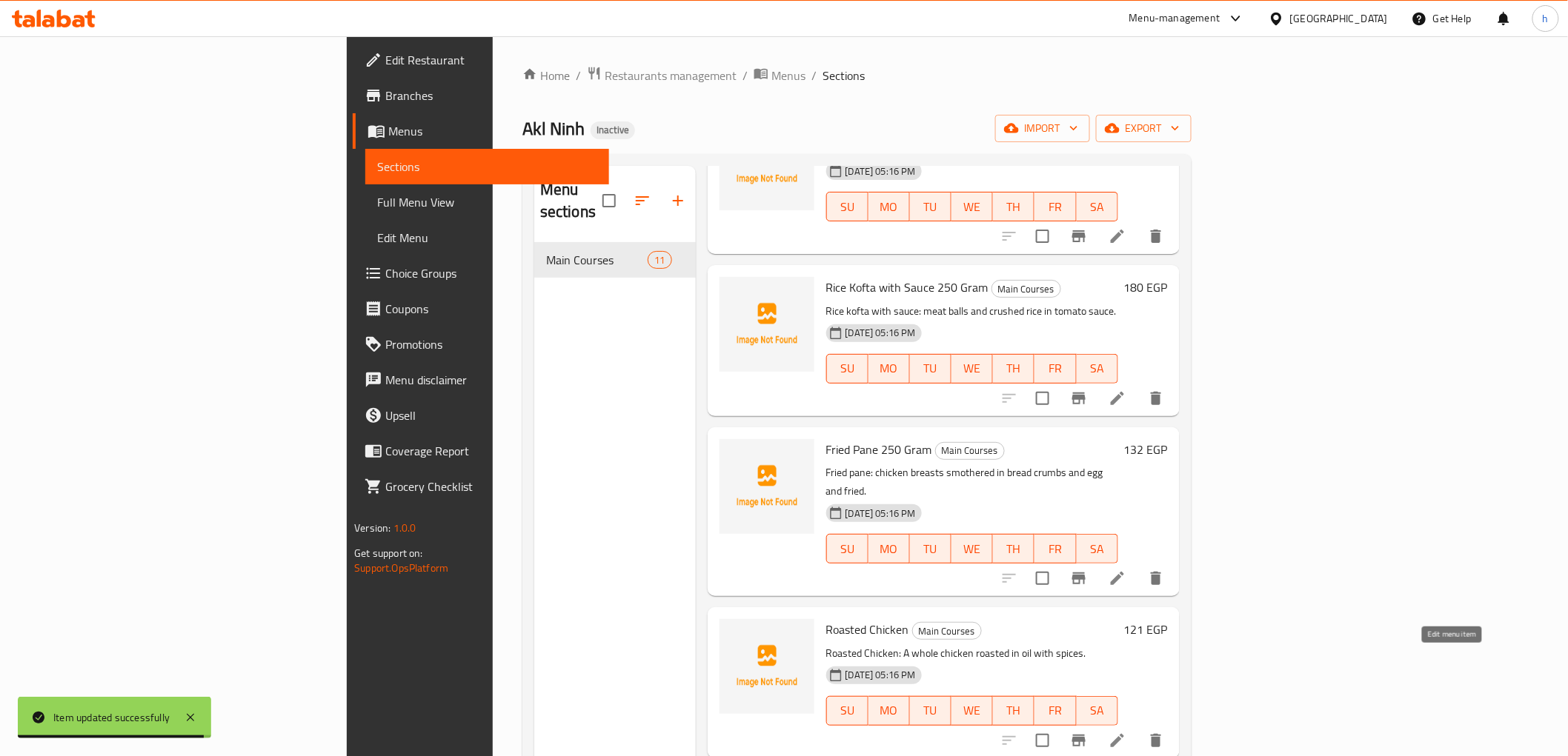
click at [1126, 732] on icon at bounding box center [1117, 741] width 18 height 18
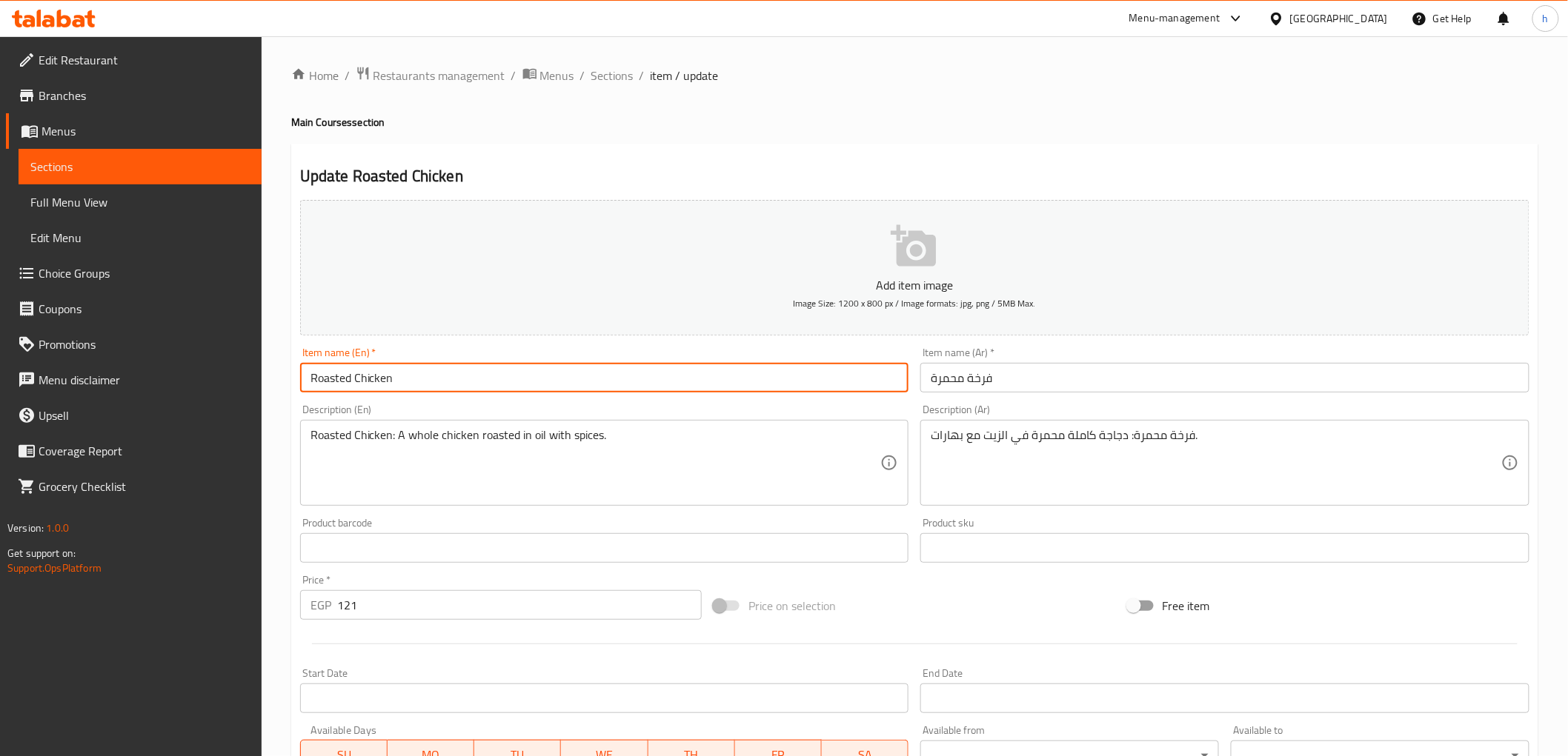
click at [542, 382] on input "Roasted Chicken" at bounding box center [605, 378] width 609 height 30
paste input "Gram"
type input "Roasted Chicken 375 Gram"
click at [1043, 376] on input "فرخة محمرة" at bounding box center [1225, 378] width 609 height 30
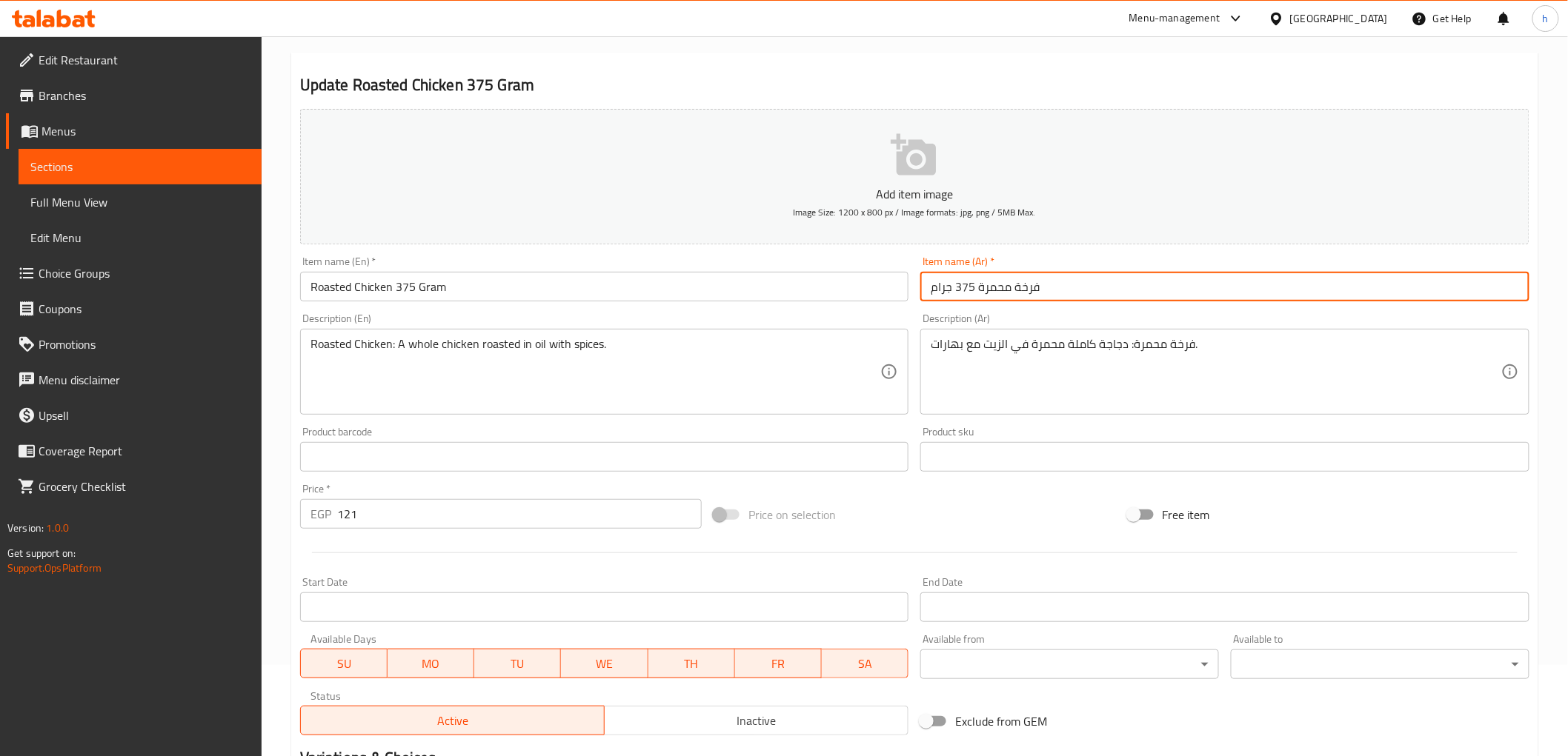
scroll to position [287, 0]
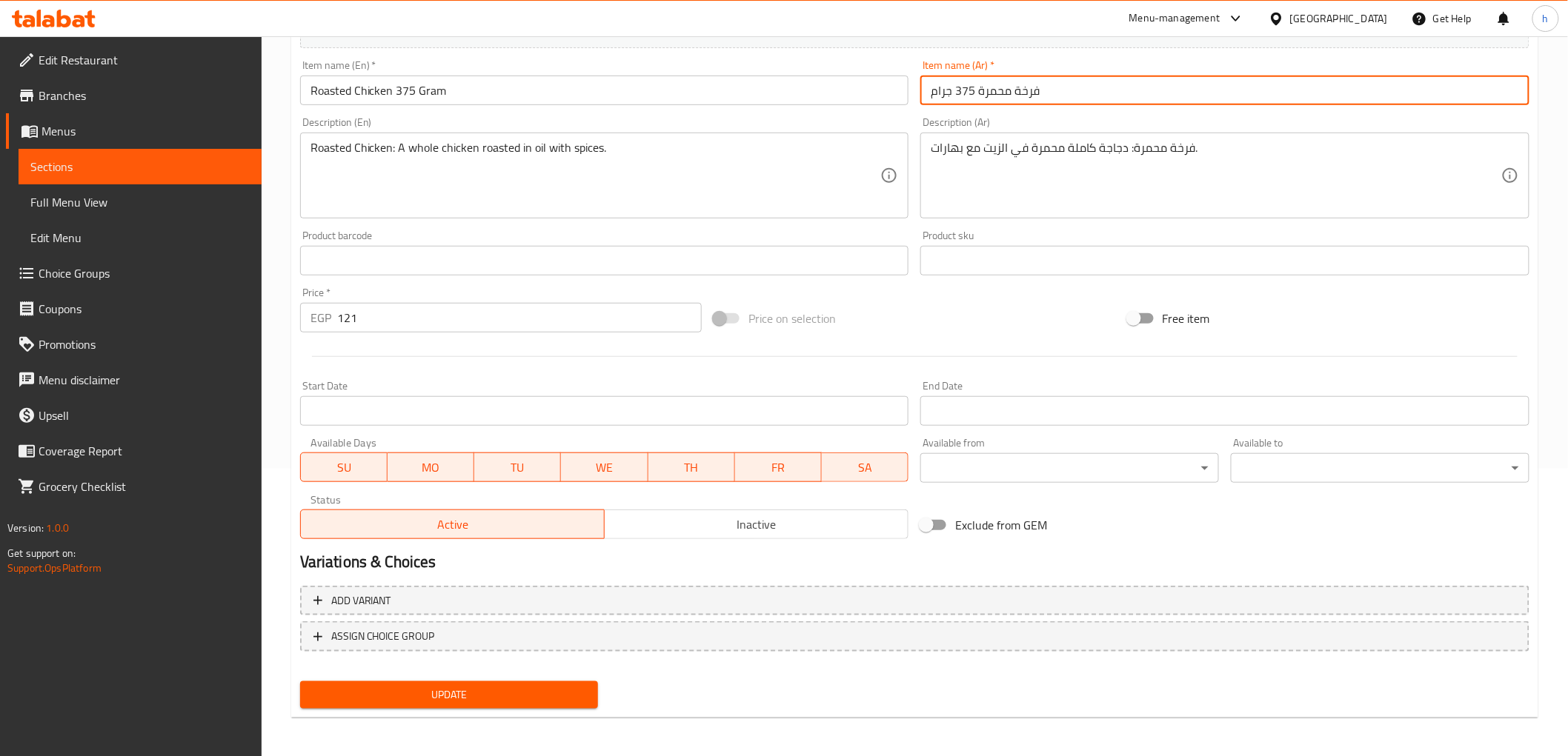
type input "فرخة محمرة 375 جرام"
click at [383, 697] on span "Update" at bounding box center [449, 695] width 275 height 19
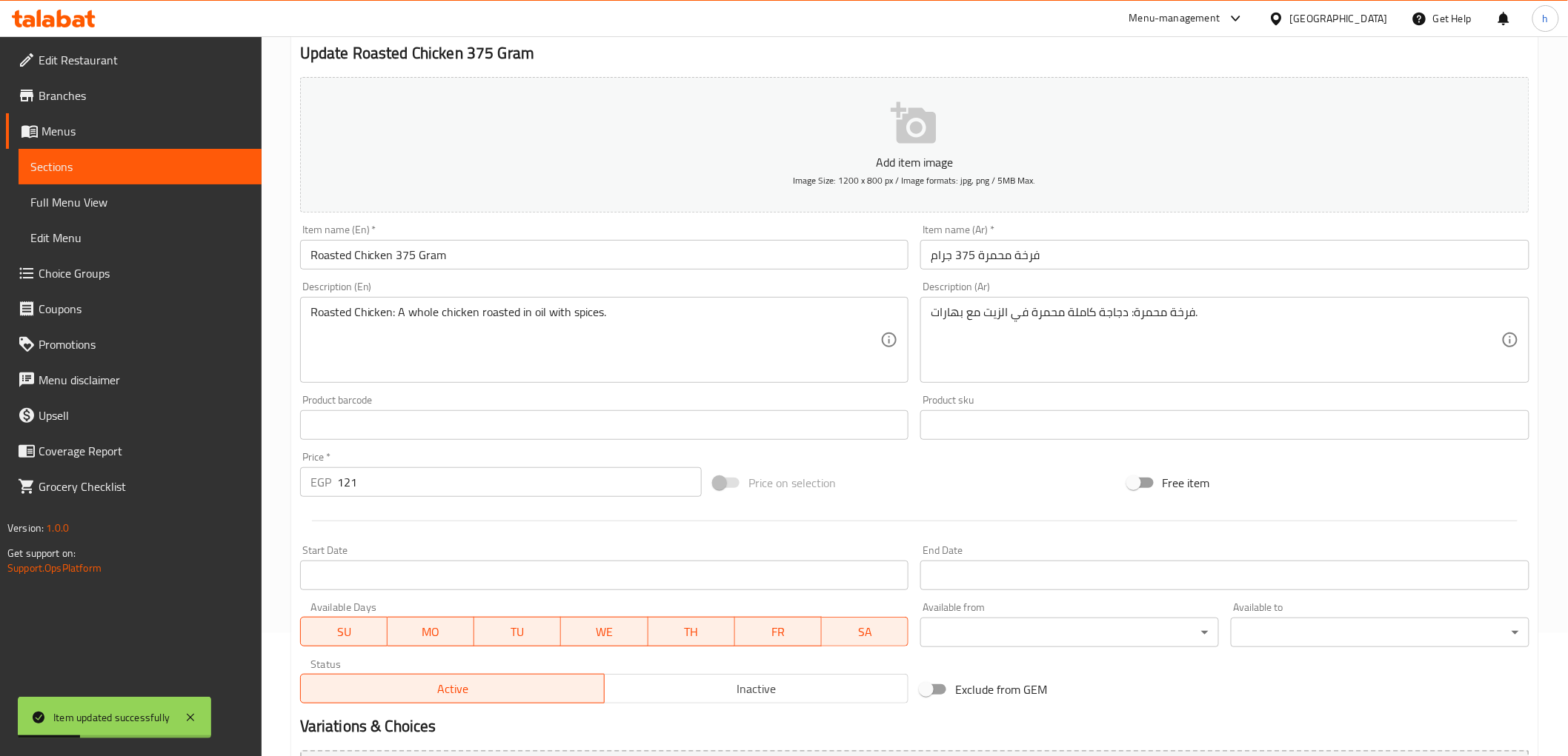
scroll to position [0, 0]
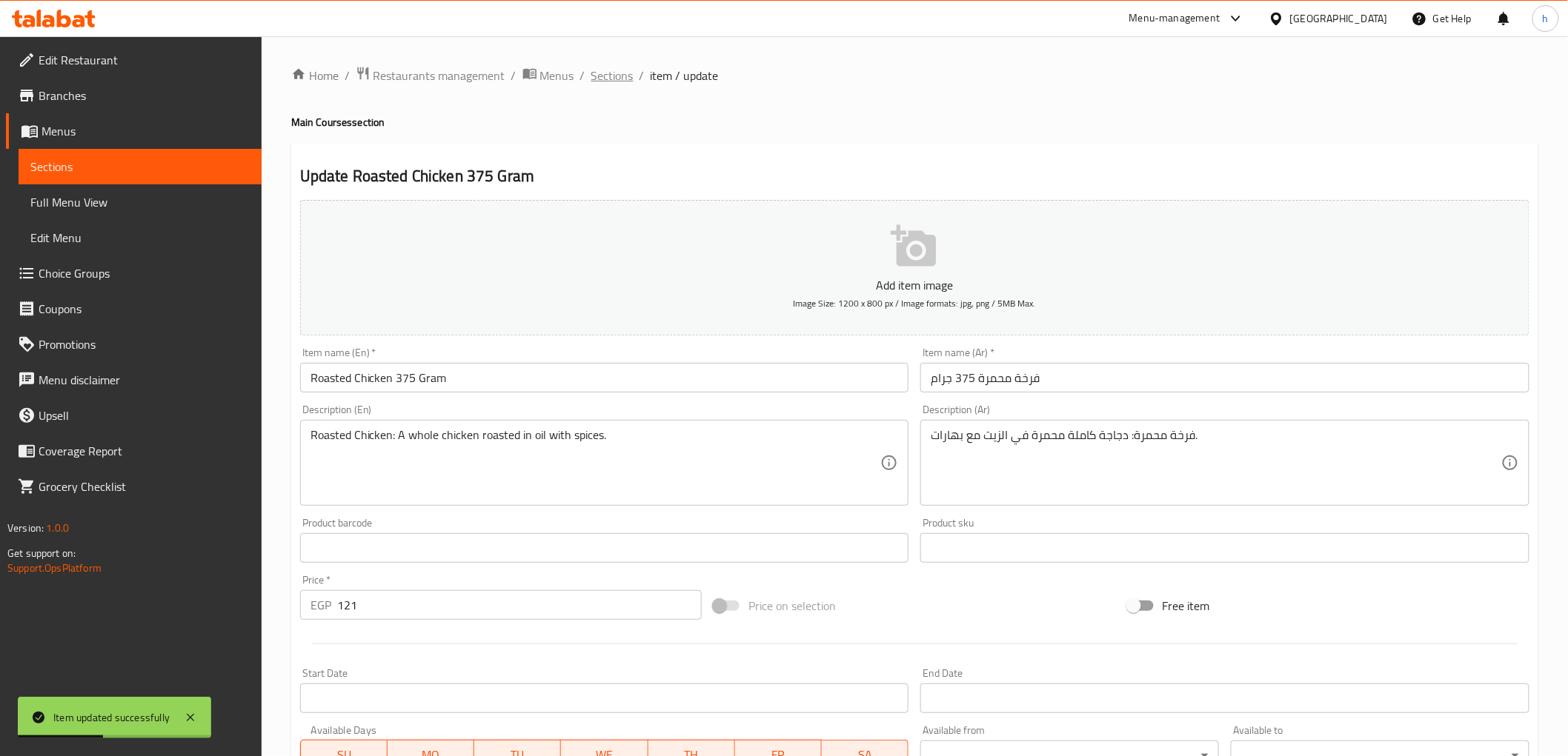
click at [616, 78] on span "Sections" at bounding box center [612, 76] width 42 height 18
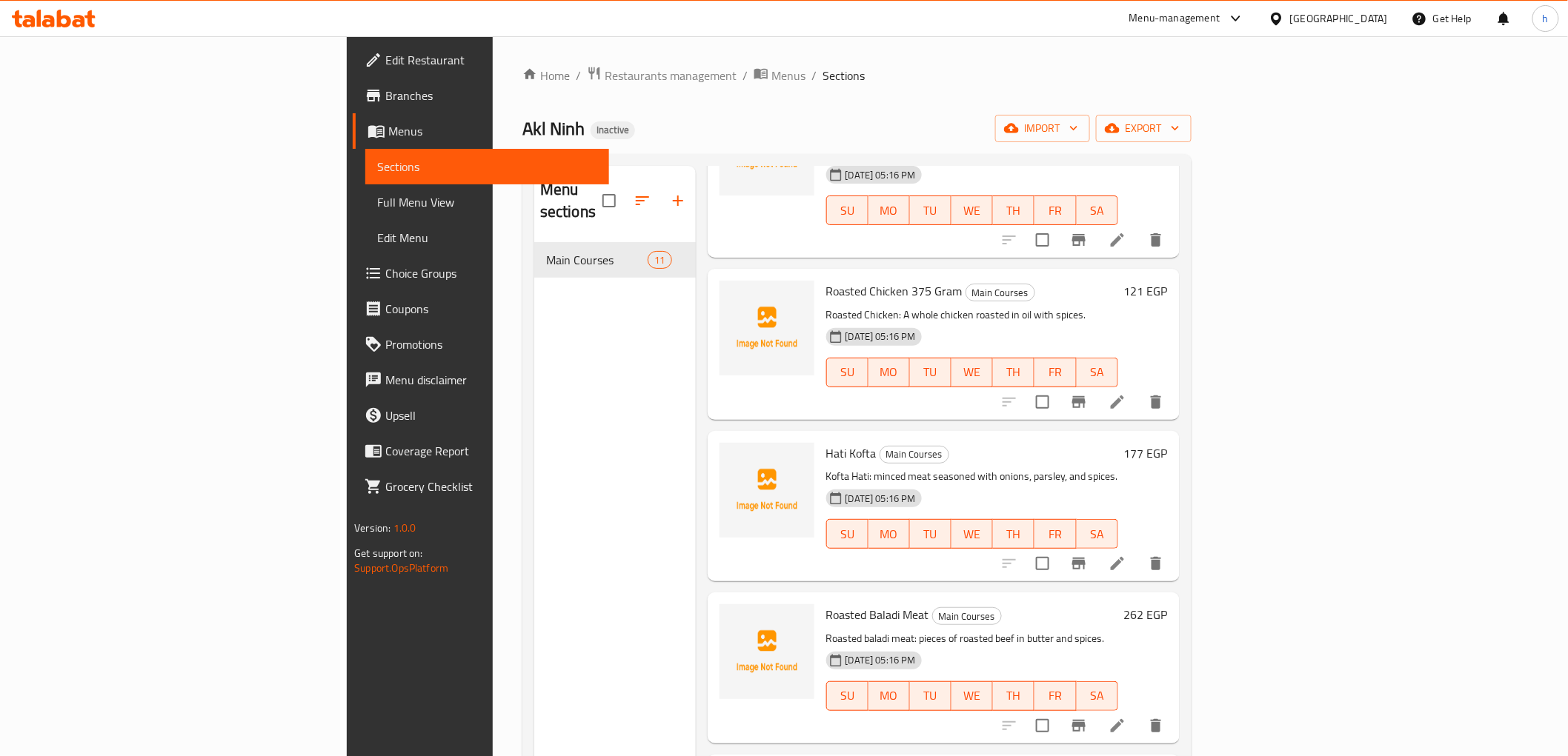
scroll to position [905, 0]
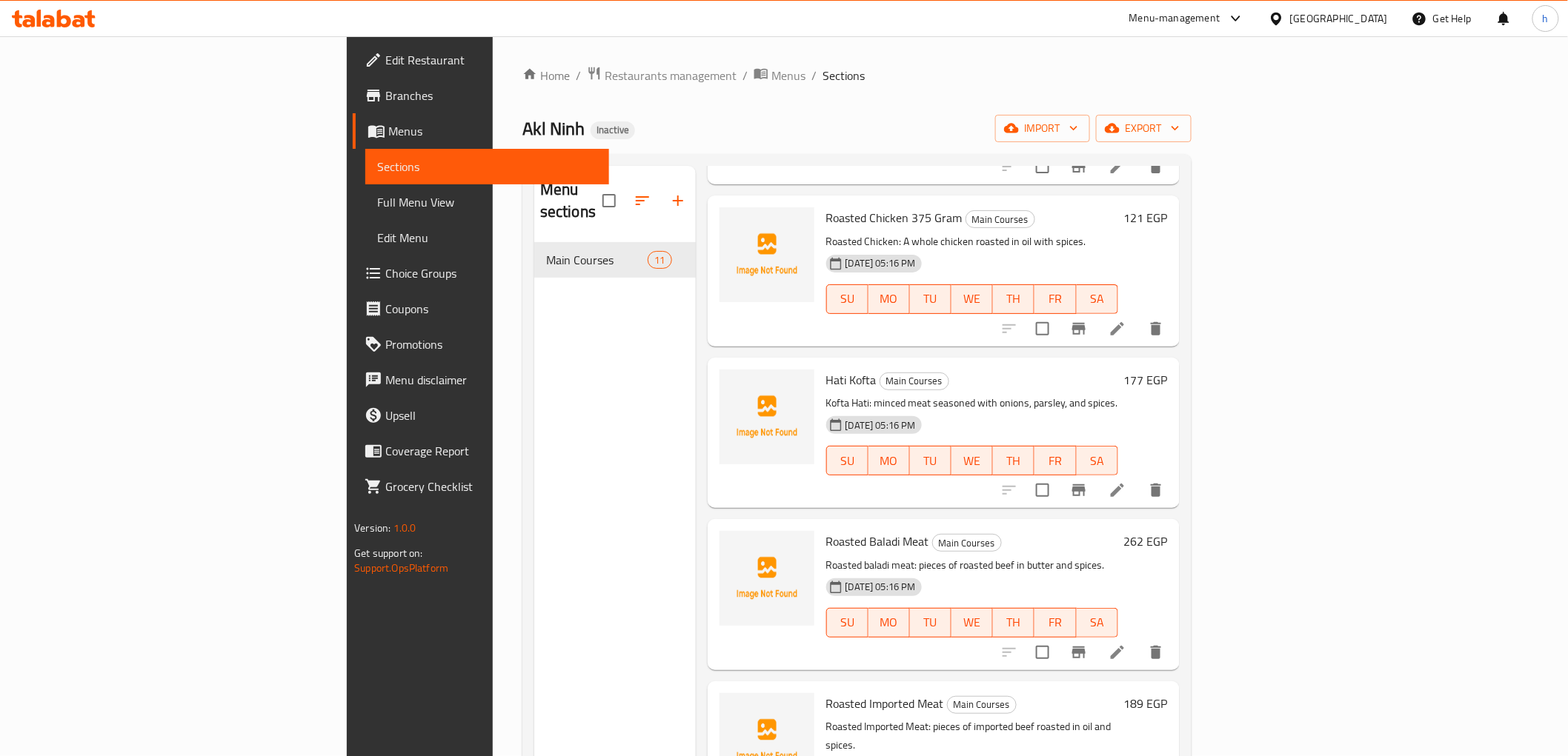
click at [1124, 483] on icon at bounding box center [1117, 490] width 13 height 13
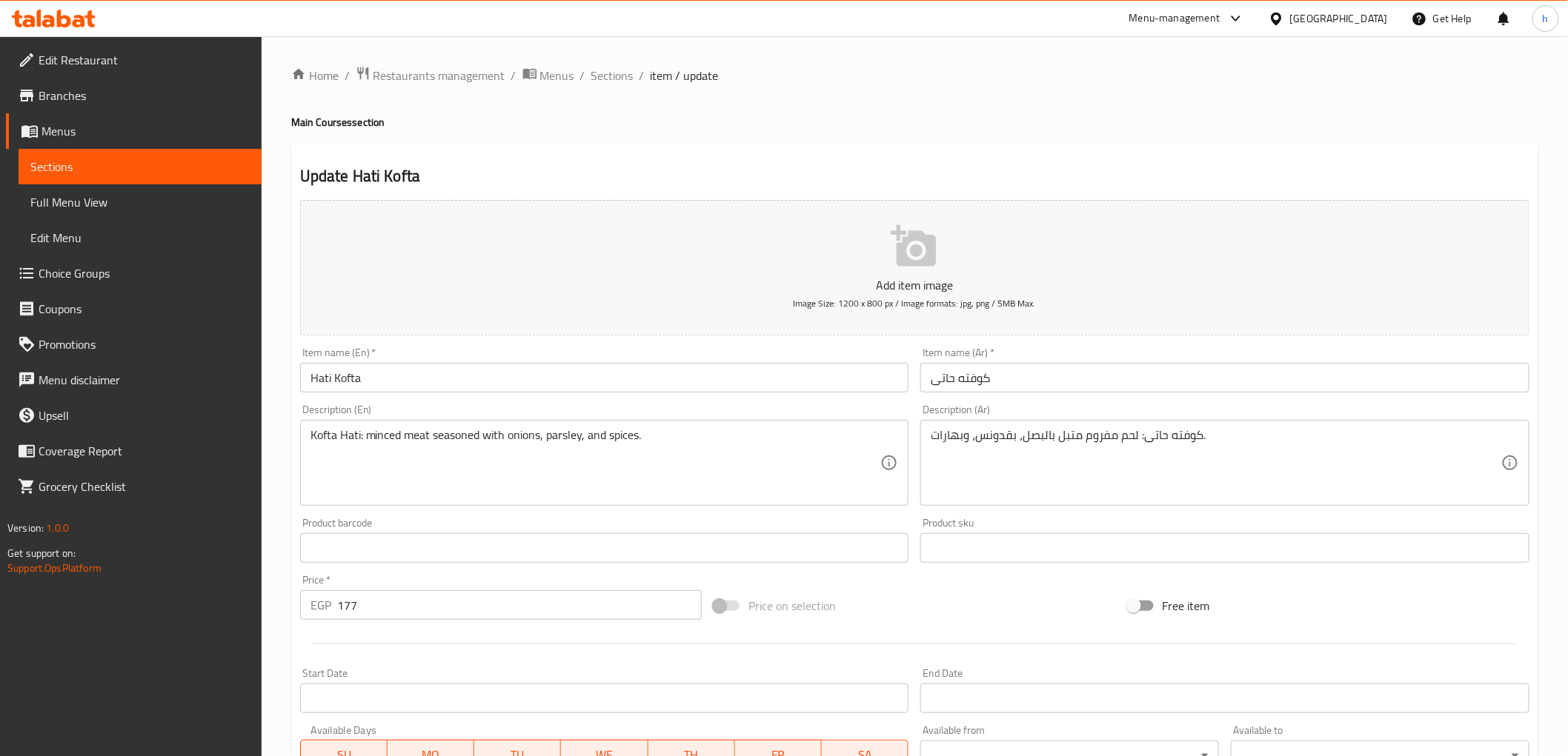
click at [554, 379] on input "Hati Kofta" at bounding box center [605, 378] width 609 height 30
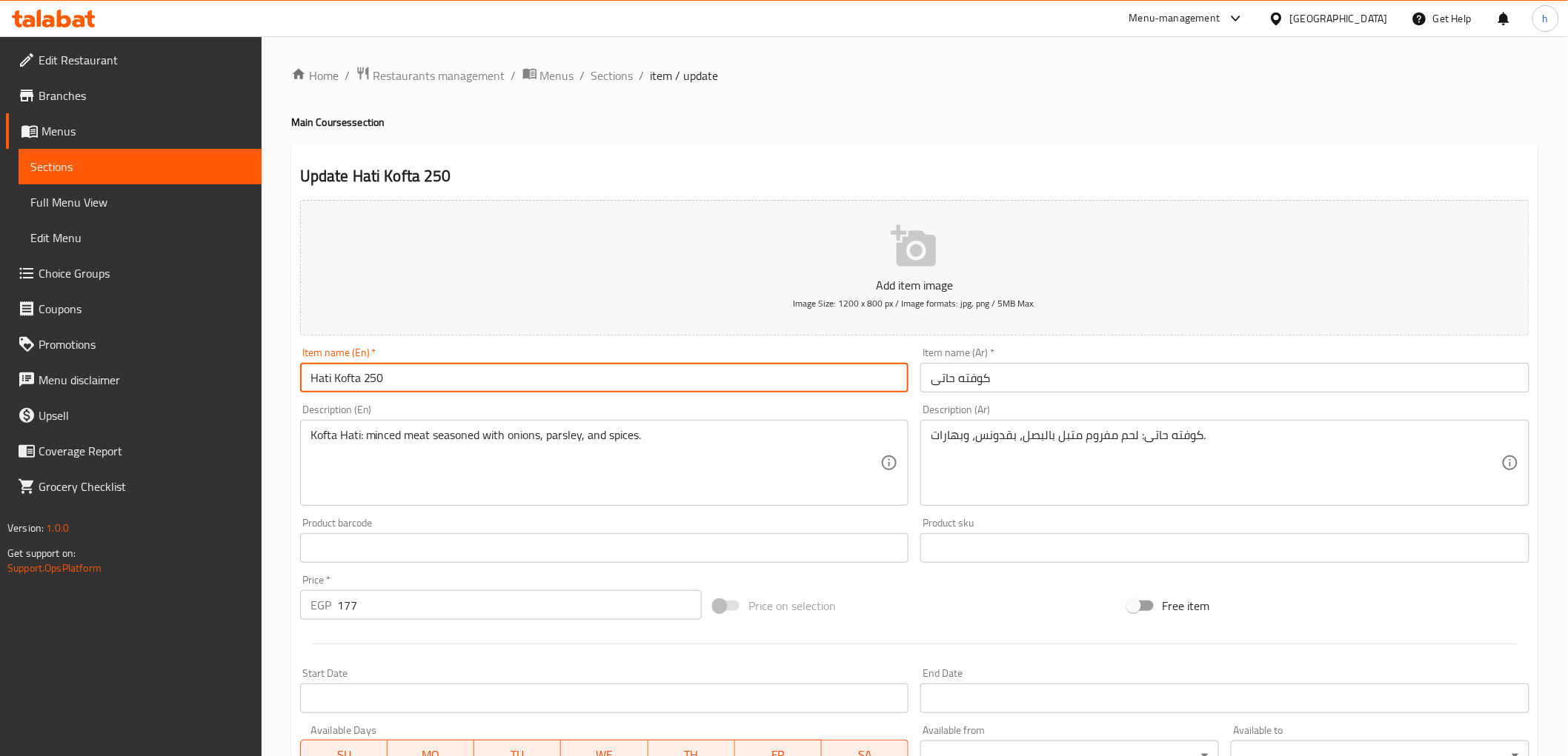
paste input "Gram"
type input "Hati Kofta 250 Gram"
click at [1087, 382] on input "كوفته حاتى" at bounding box center [1225, 378] width 609 height 30
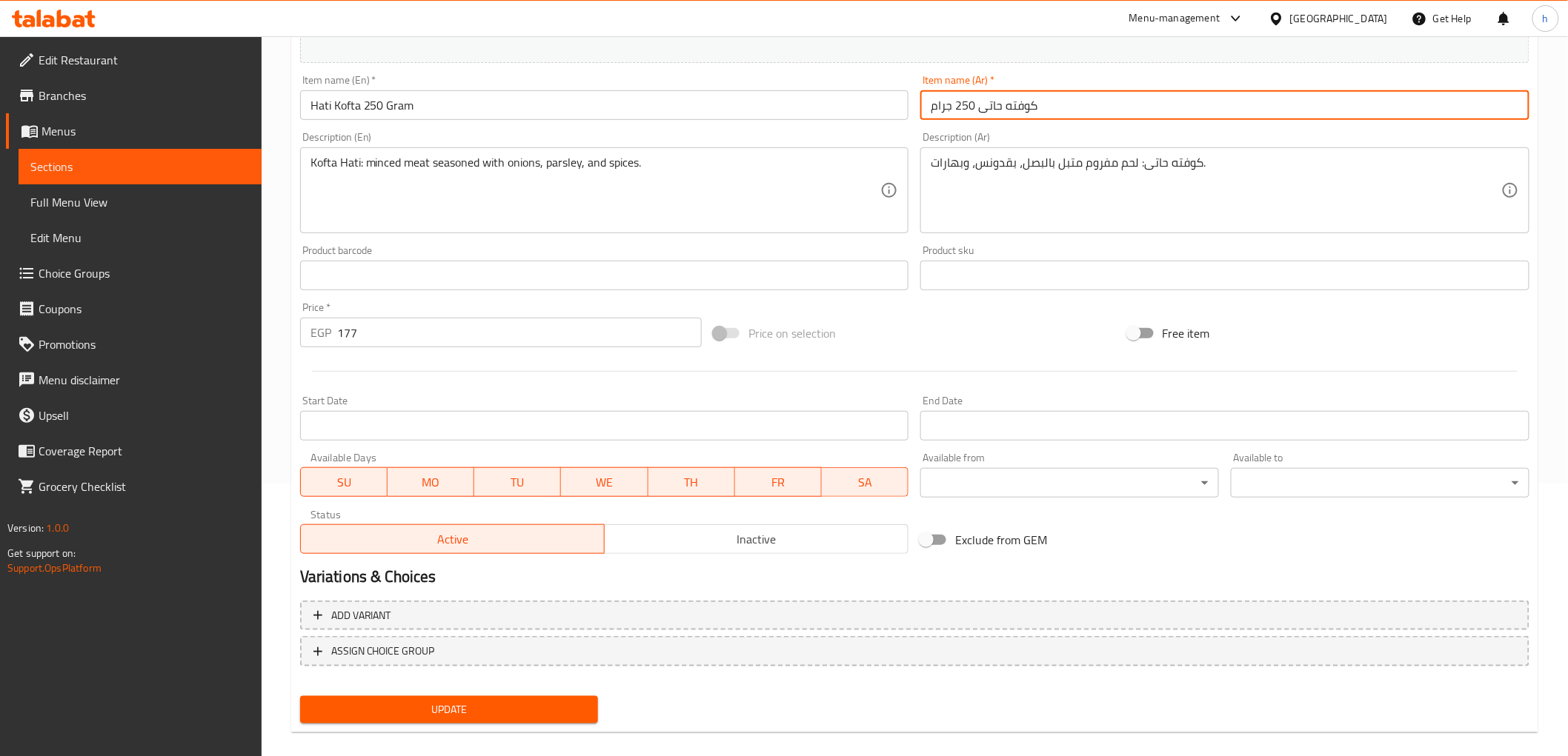
scroll to position [287, 0]
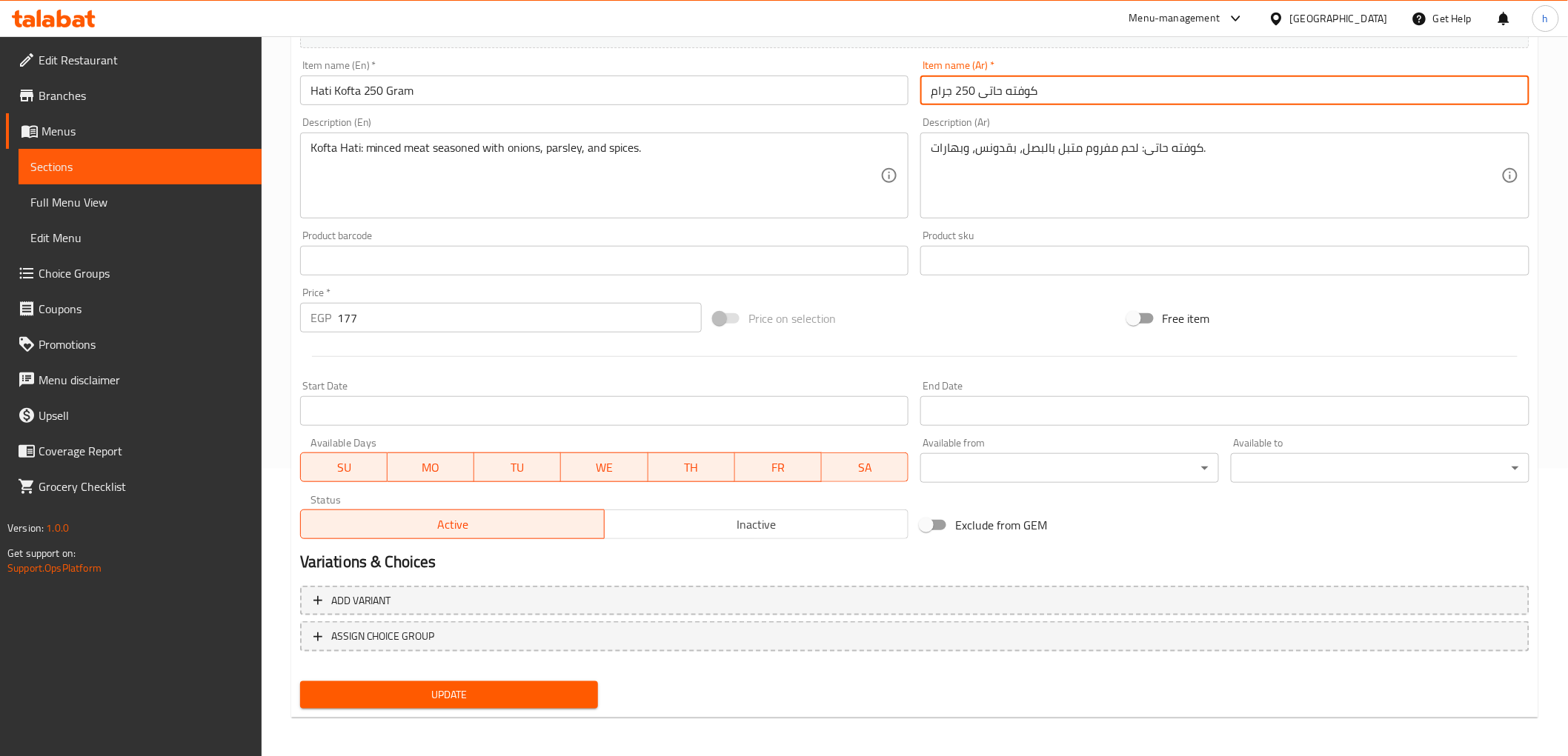
type input "كوفته حاتى 250 جرام"
click at [496, 687] on span "Update" at bounding box center [449, 695] width 275 height 19
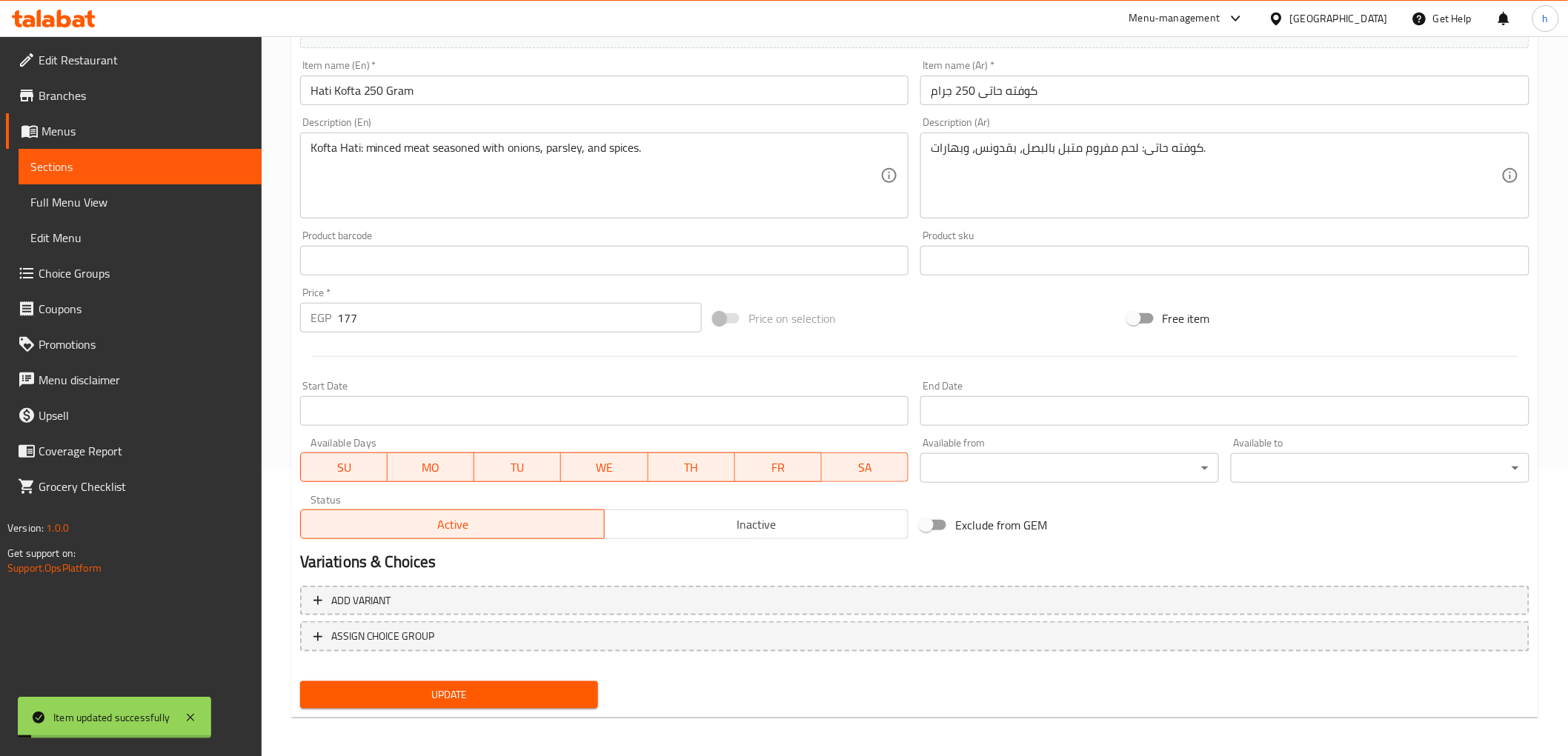
scroll to position [0, 0]
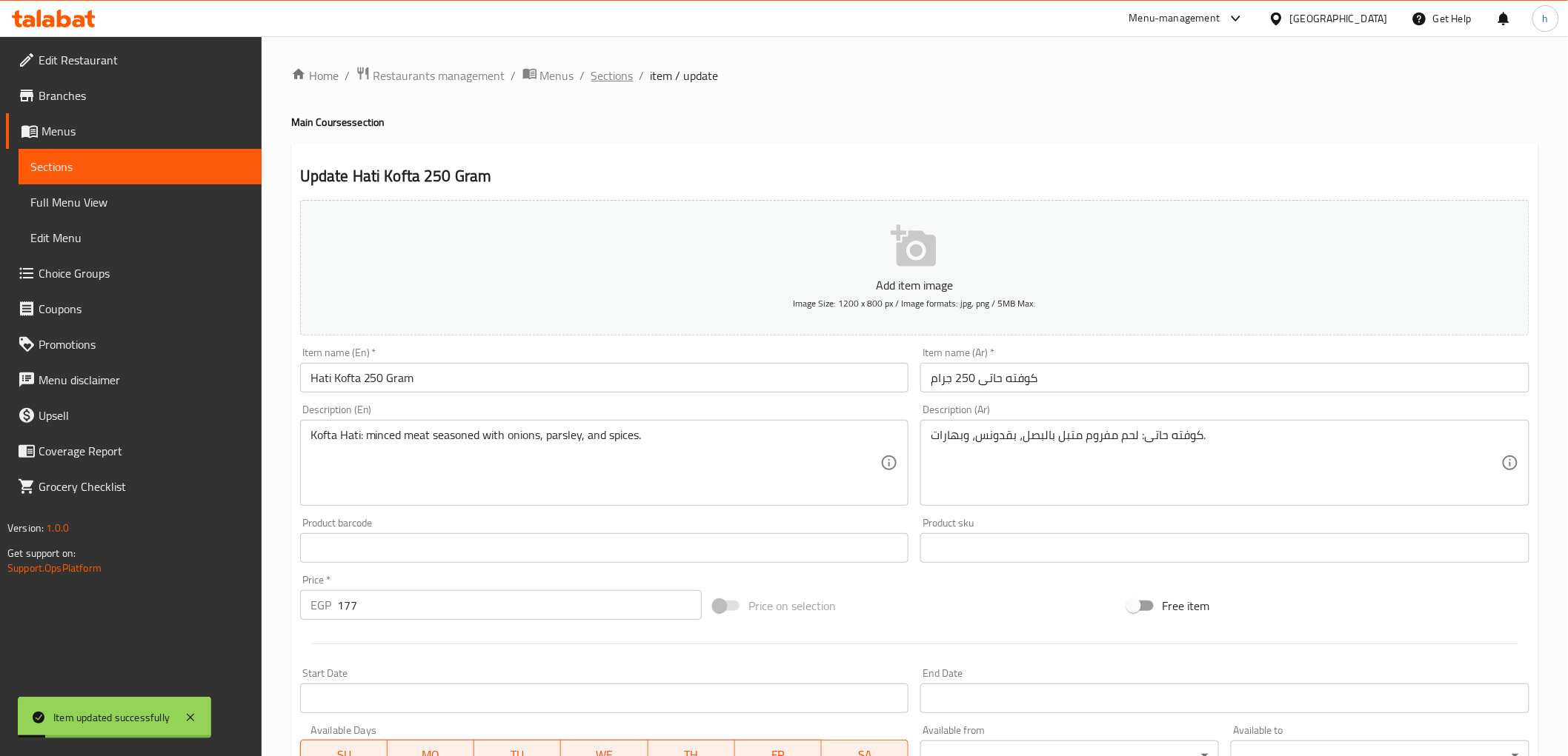
click at [597, 72] on span "Sections" at bounding box center [612, 76] width 42 height 18
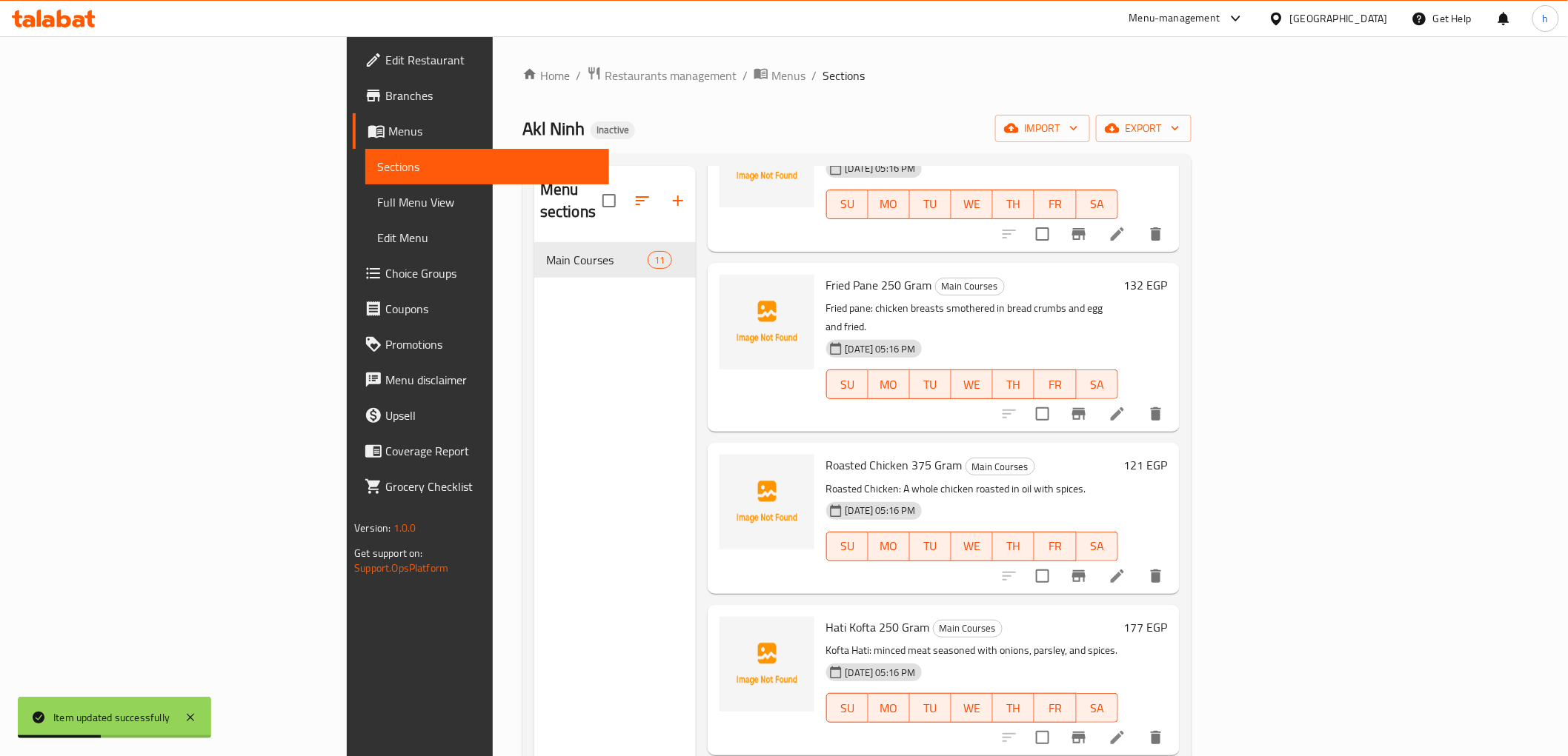
scroll to position [823, 0]
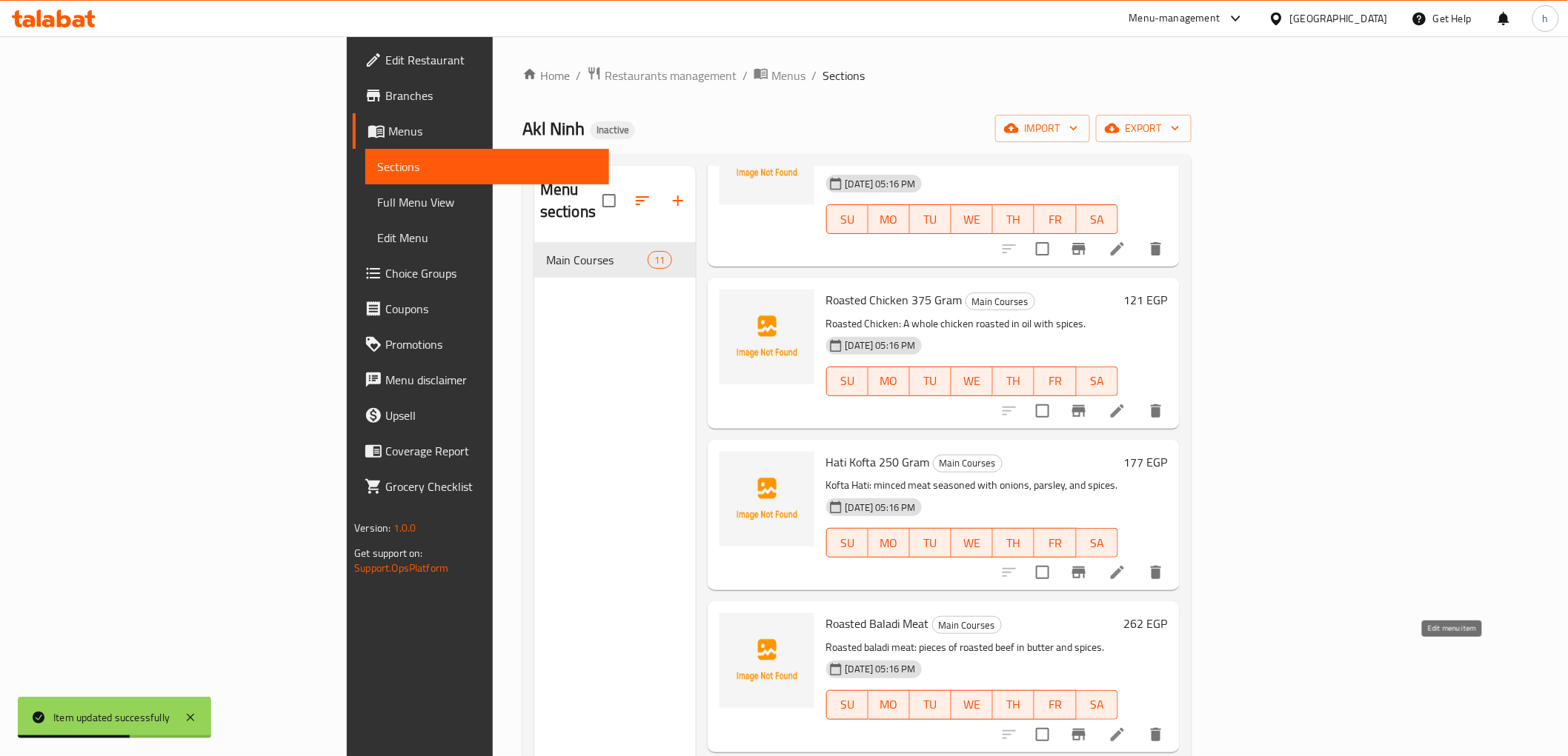
click at [1126, 726] on icon at bounding box center [1117, 735] width 18 height 18
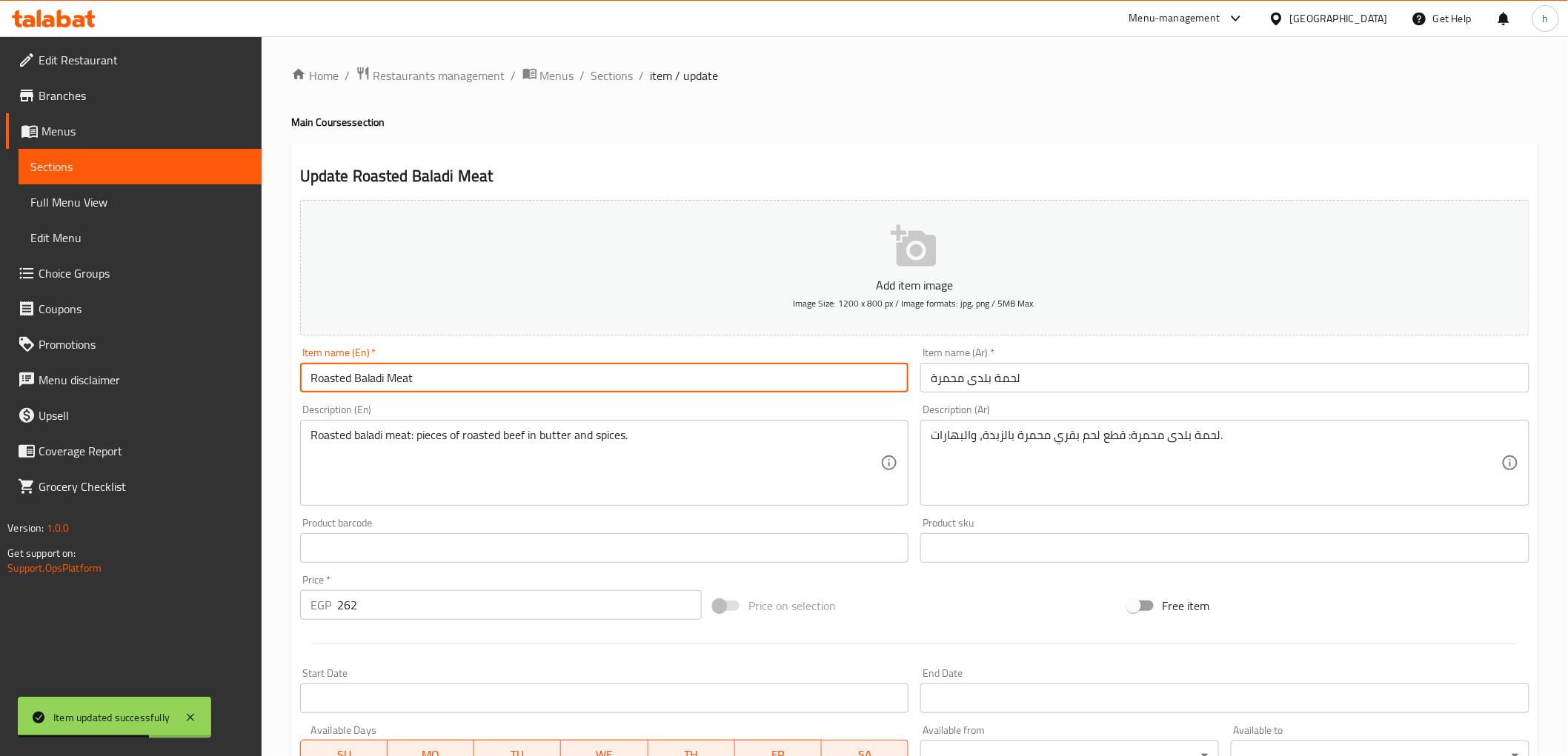
click at [542, 383] on input "Roasted Baladi Meat" at bounding box center [605, 378] width 609 height 30
paste input "Gram"
type input "Roasted Baladi Meat 250 Gram"
click at [1100, 382] on input "لحمة بلدى محمرة" at bounding box center [1225, 378] width 609 height 30
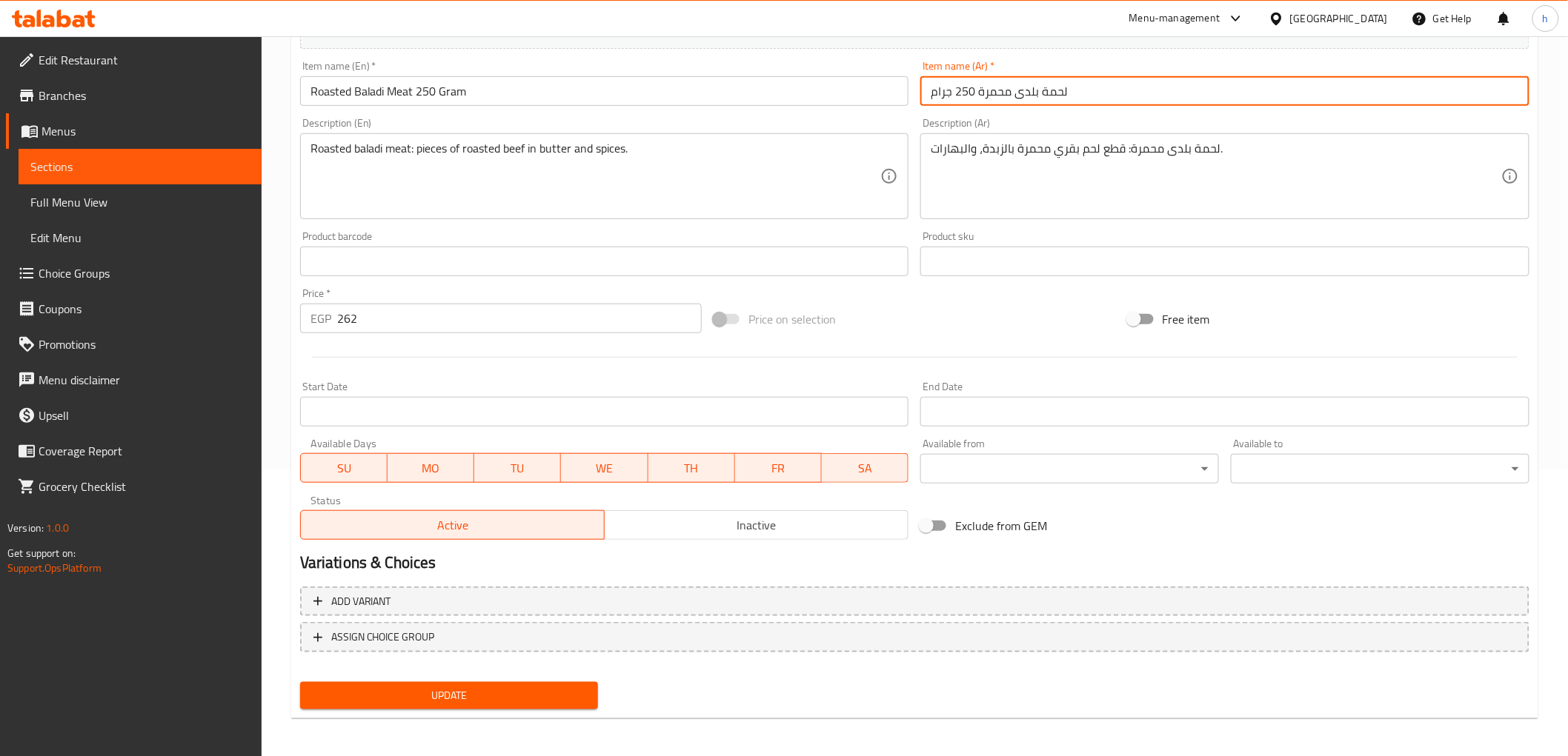
scroll to position [287, 0]
type input "لحمة بلدى محمرة 250 جرام"
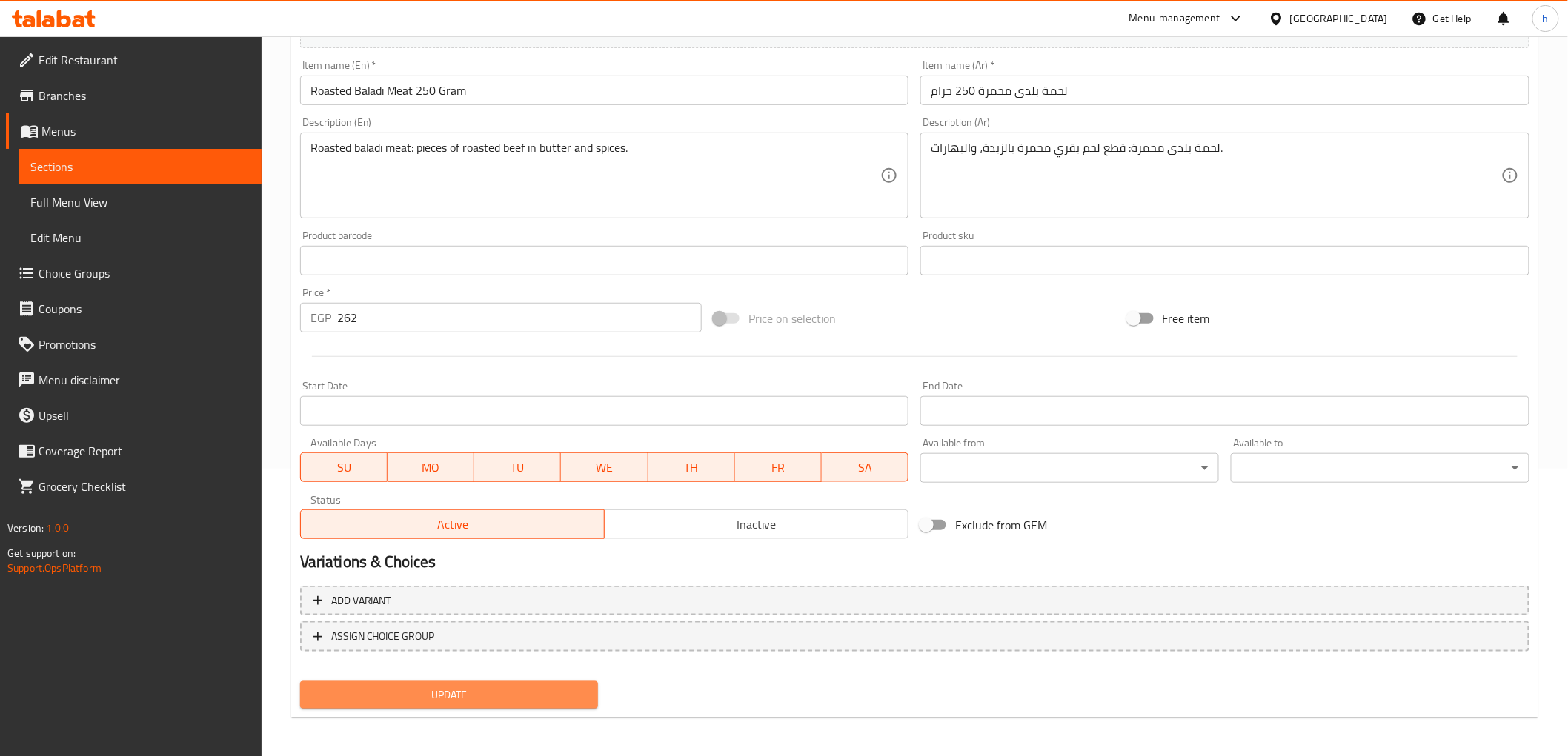
click at [550, 686] on span "Update" at bounding box center [449, 695] width 275 height 19
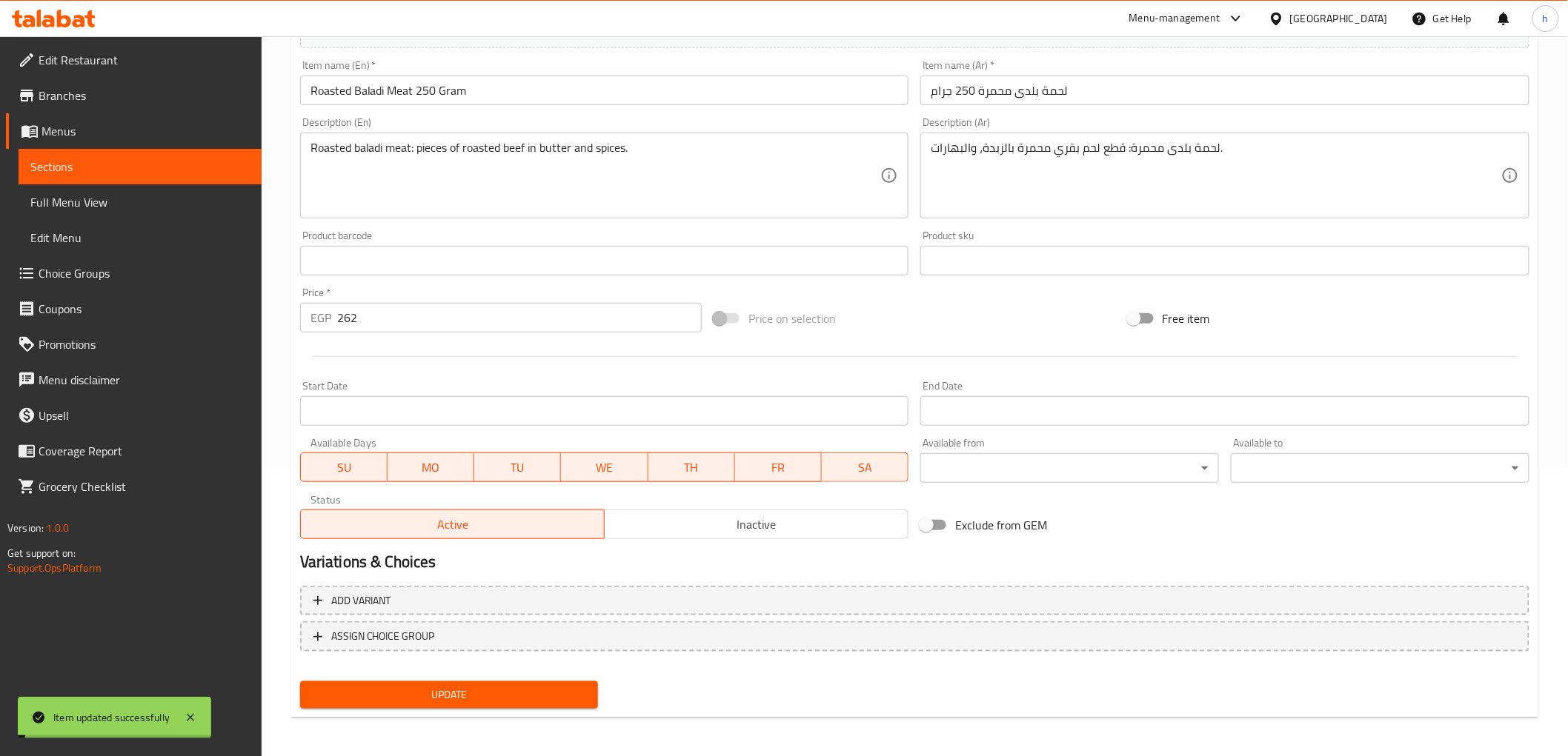
scroll to position [0, 0]
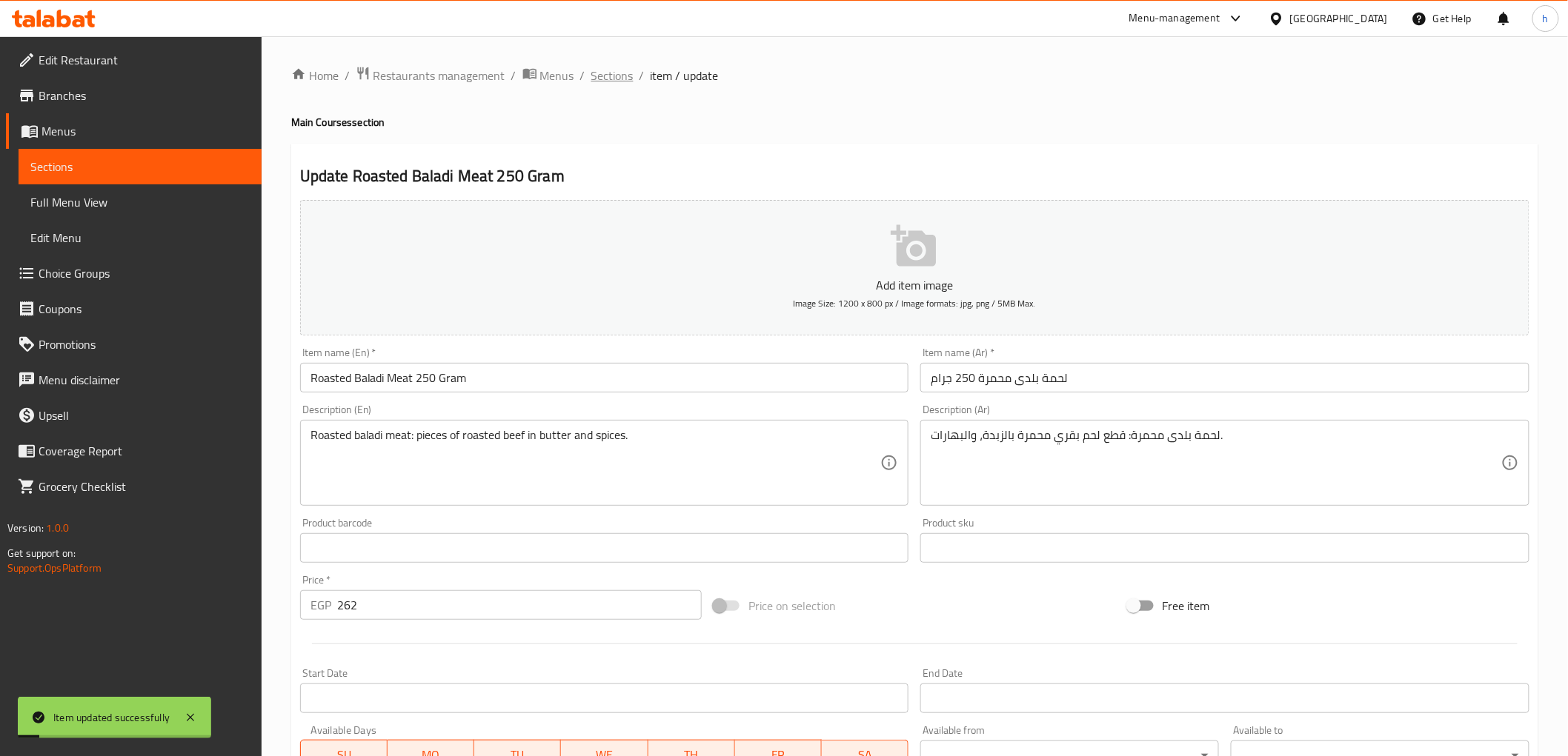
click at [596, 77] on span "Sections" at bounding box center [612, 76] width 42 height 18
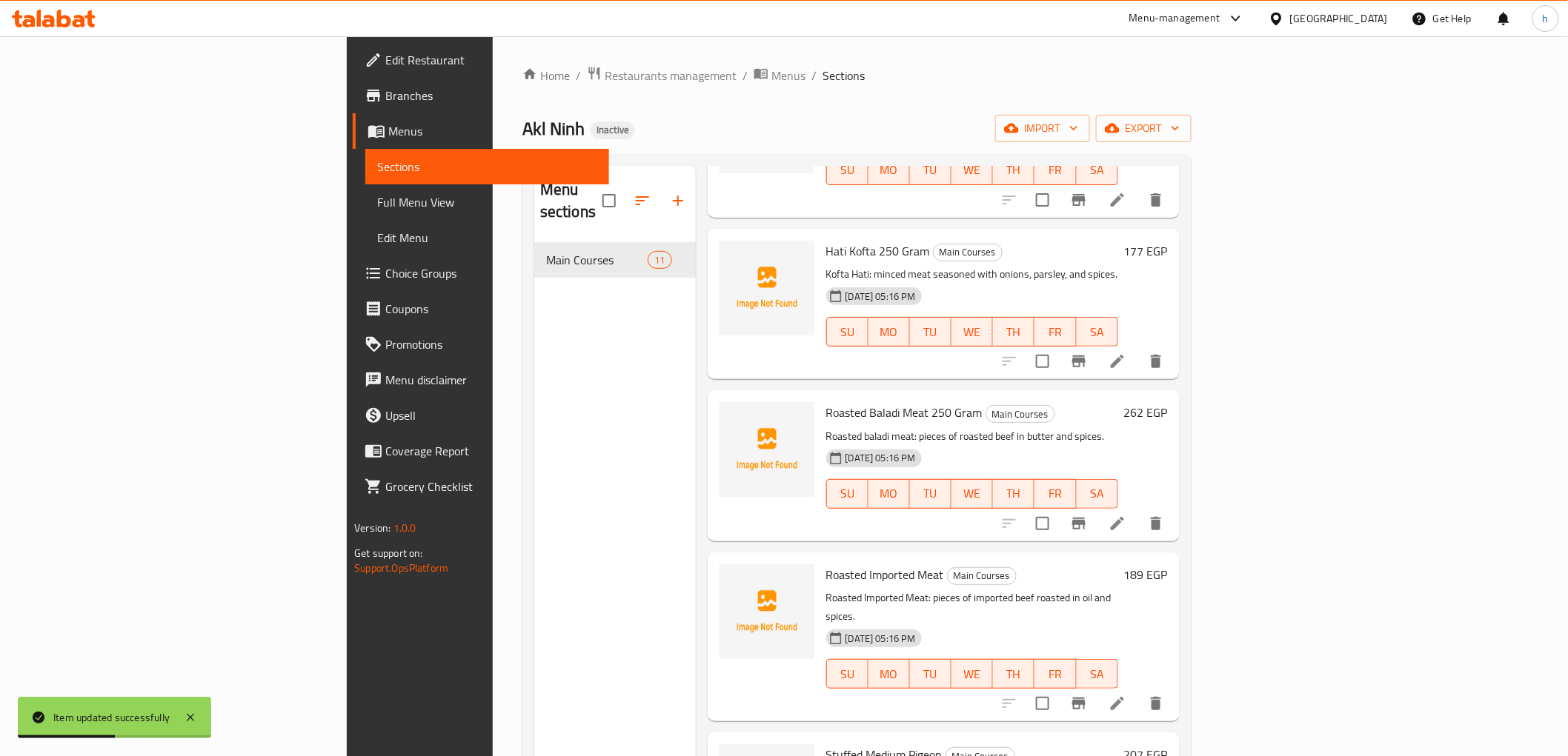
scroll to position [1060, 0]
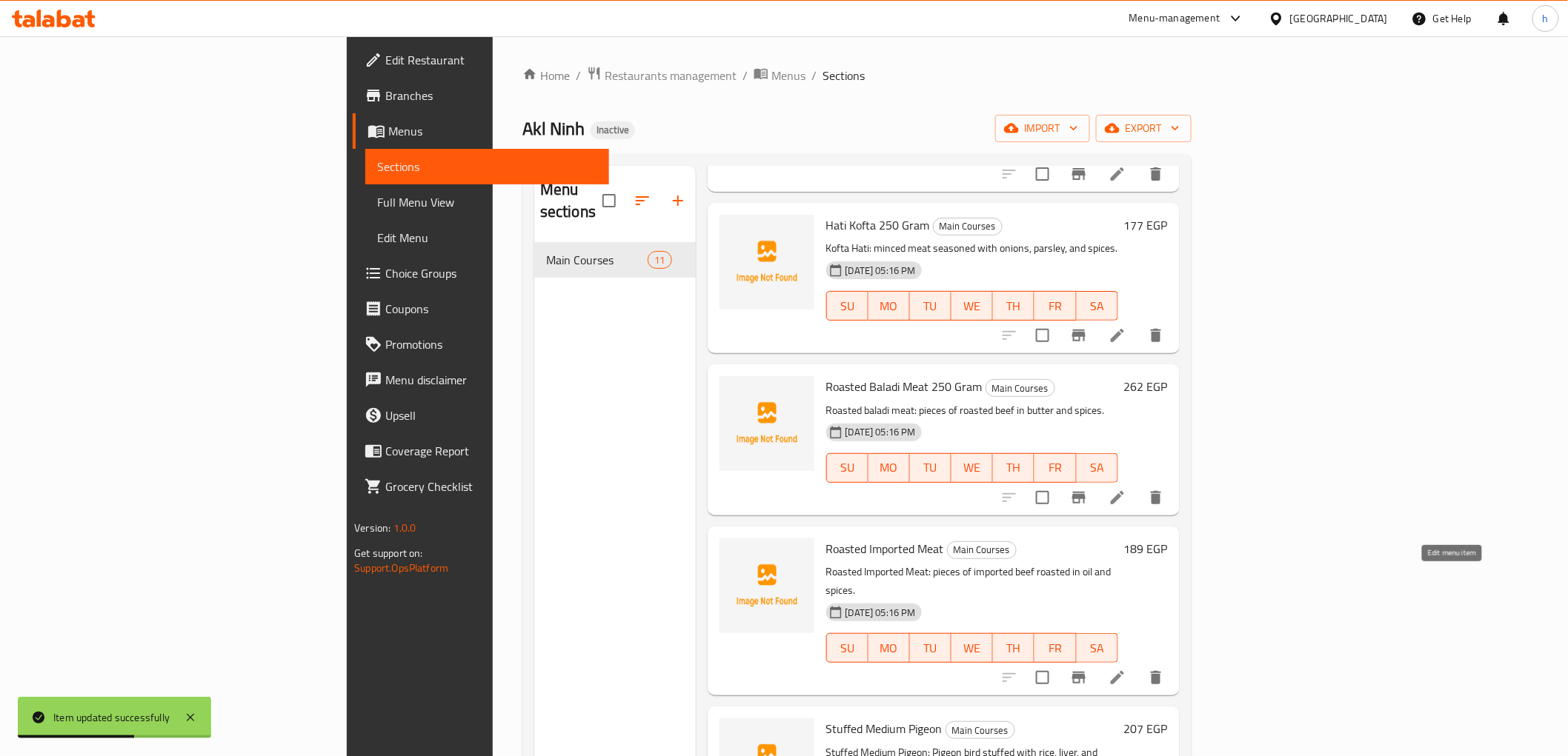
click at [1126, 669] on icon at bounding box center [1117, 678] width 18 height 18
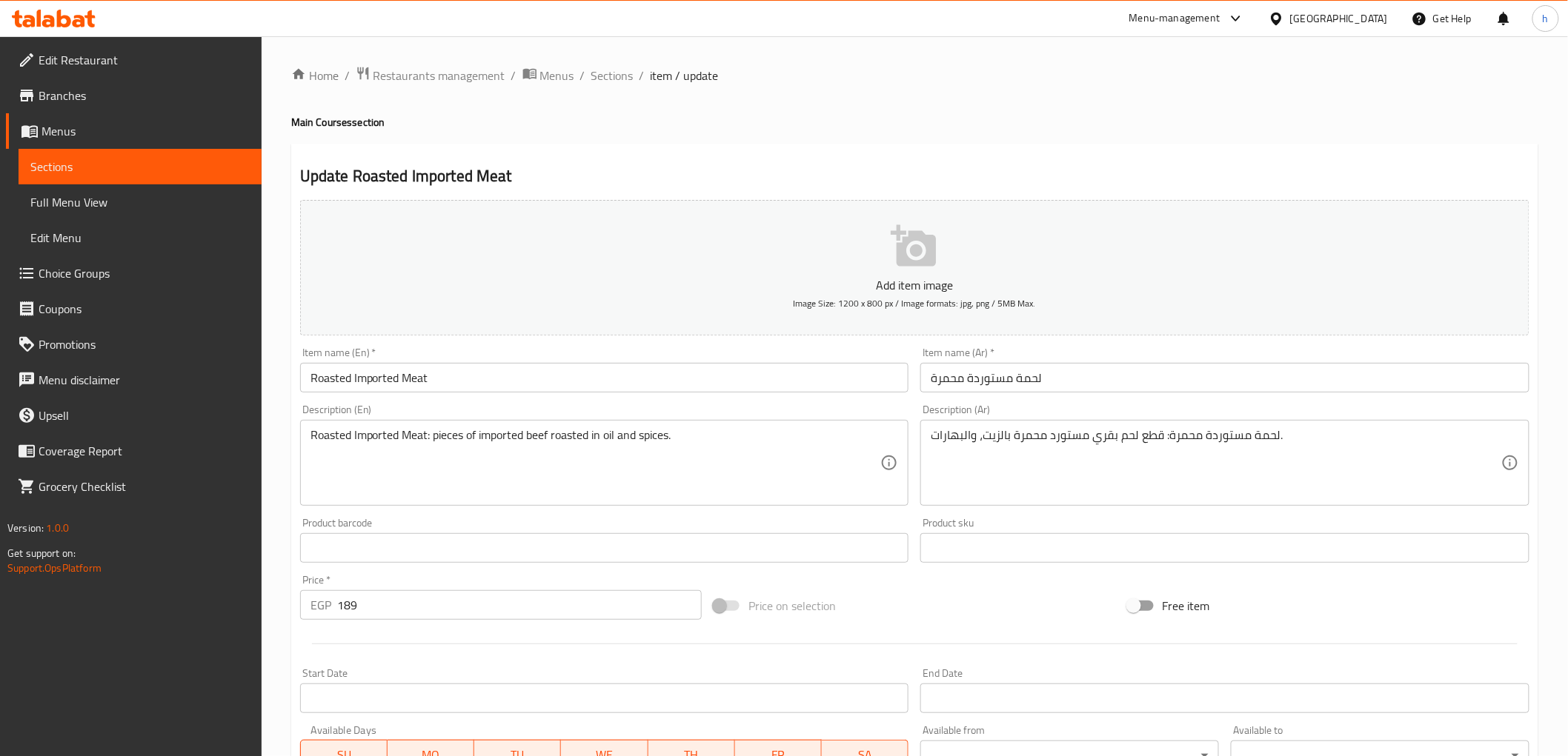
click at [518, 369] on input "Roasted Imported Meat" at bounding box center [605, 378] width 609 height 30
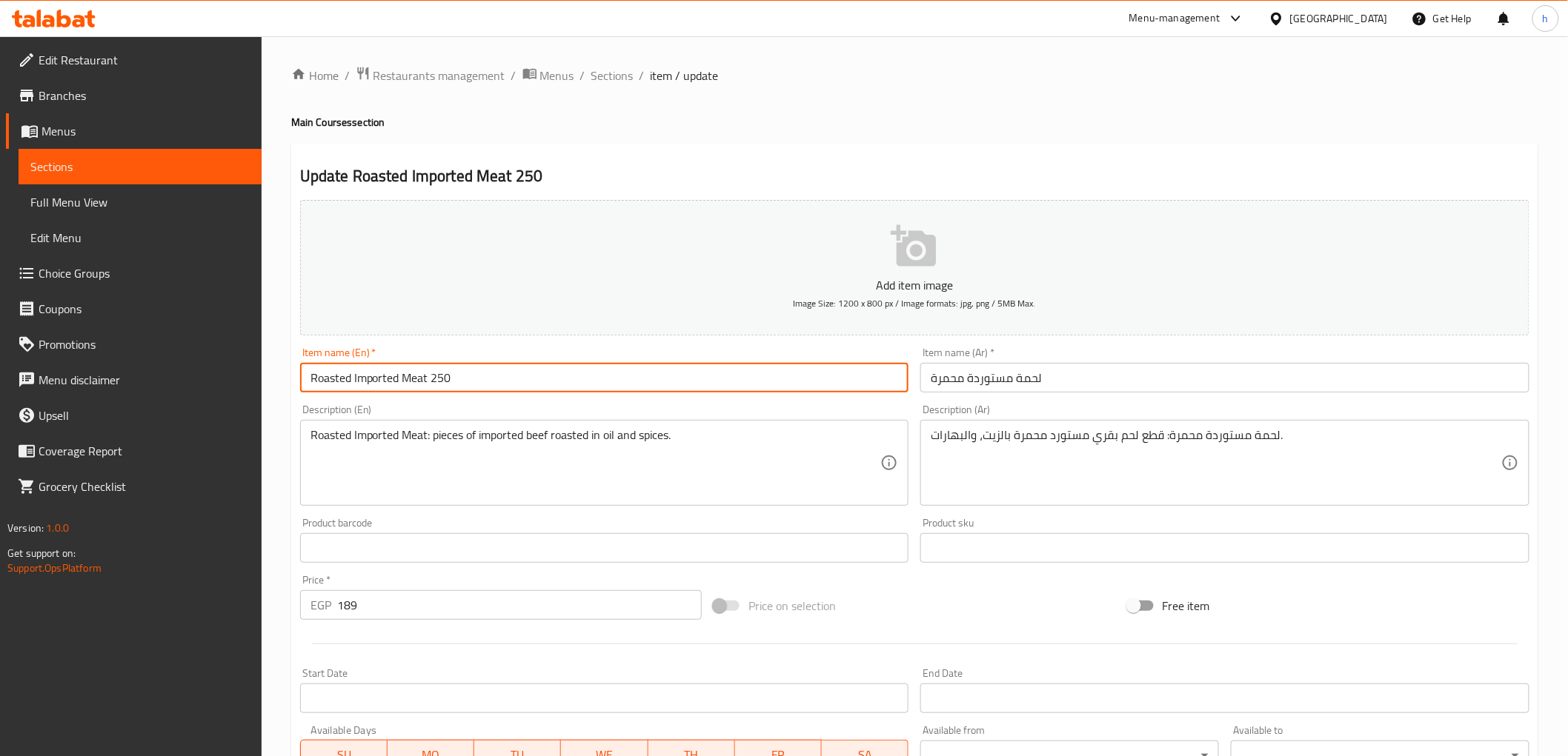
paste input "Gram"
type input "Roasted Imported Meat 250 Gram"
click at [1108, 380] on input "لحمة مستوردة محمرة" at bounding box center [1225, 378] width 609 height 30
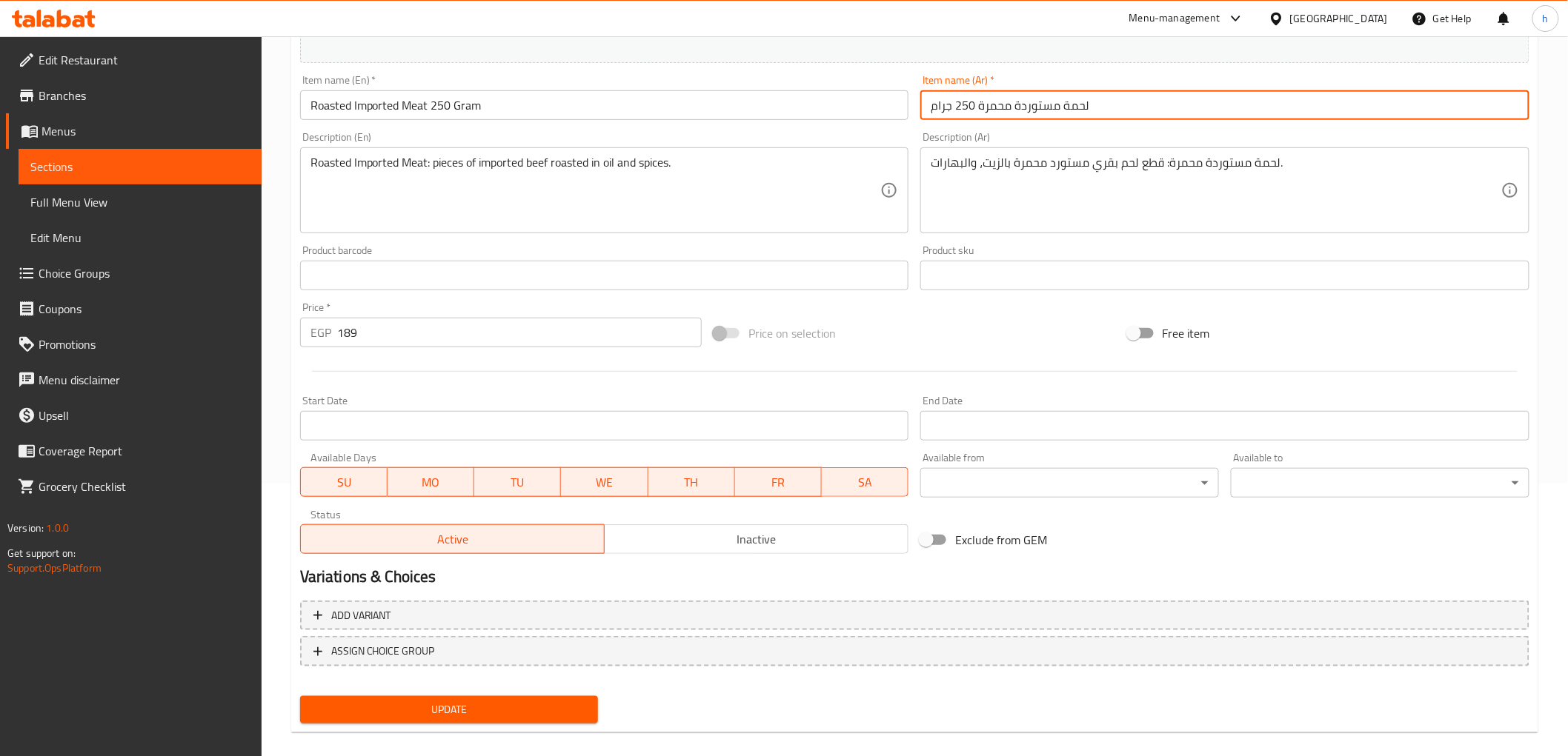
scroll to position [287, 0]
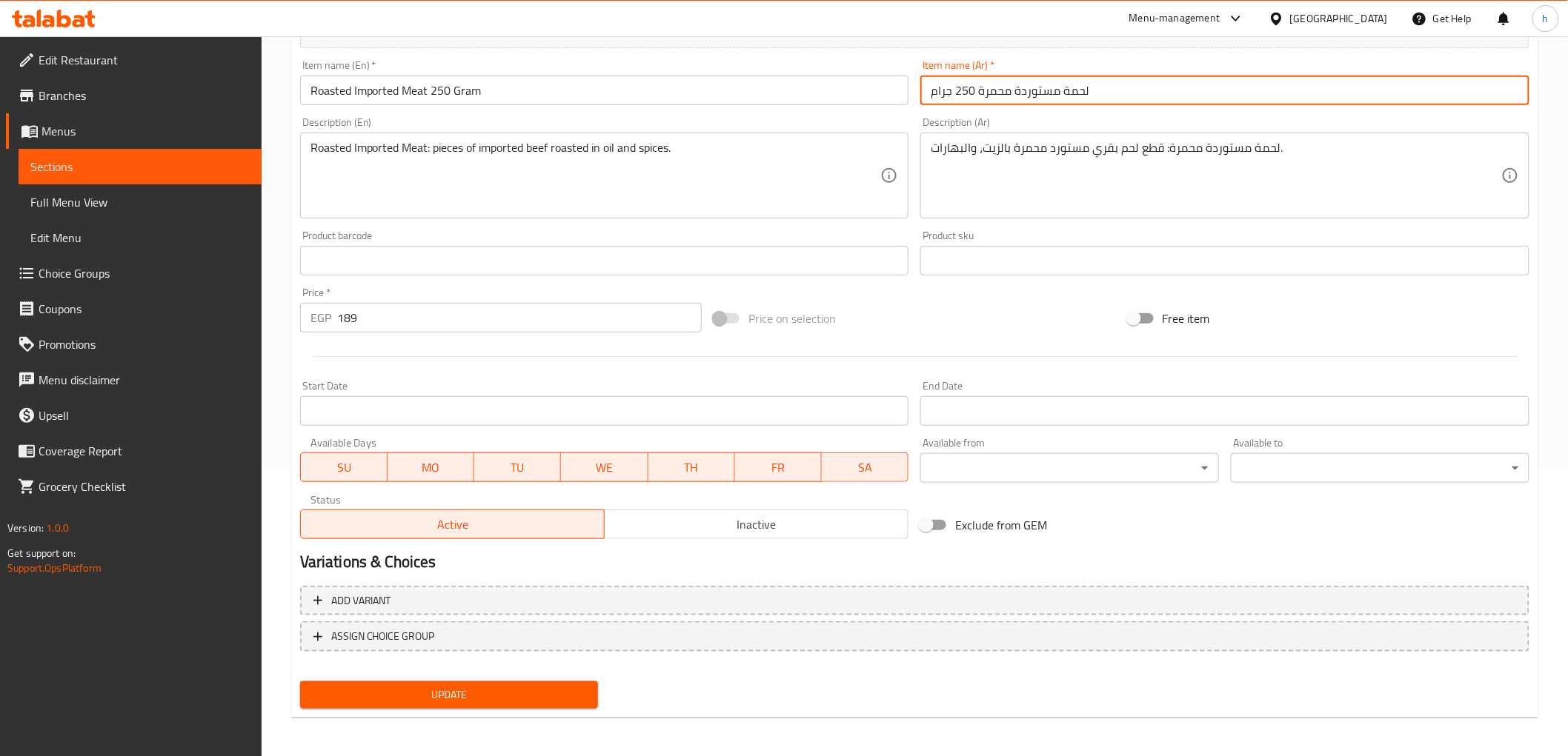
type input "لحمة مستوردة محمرة 250 جرام"
click at [513, 690] on span "Update" at bounding box center [449, 695] width 275 height 19
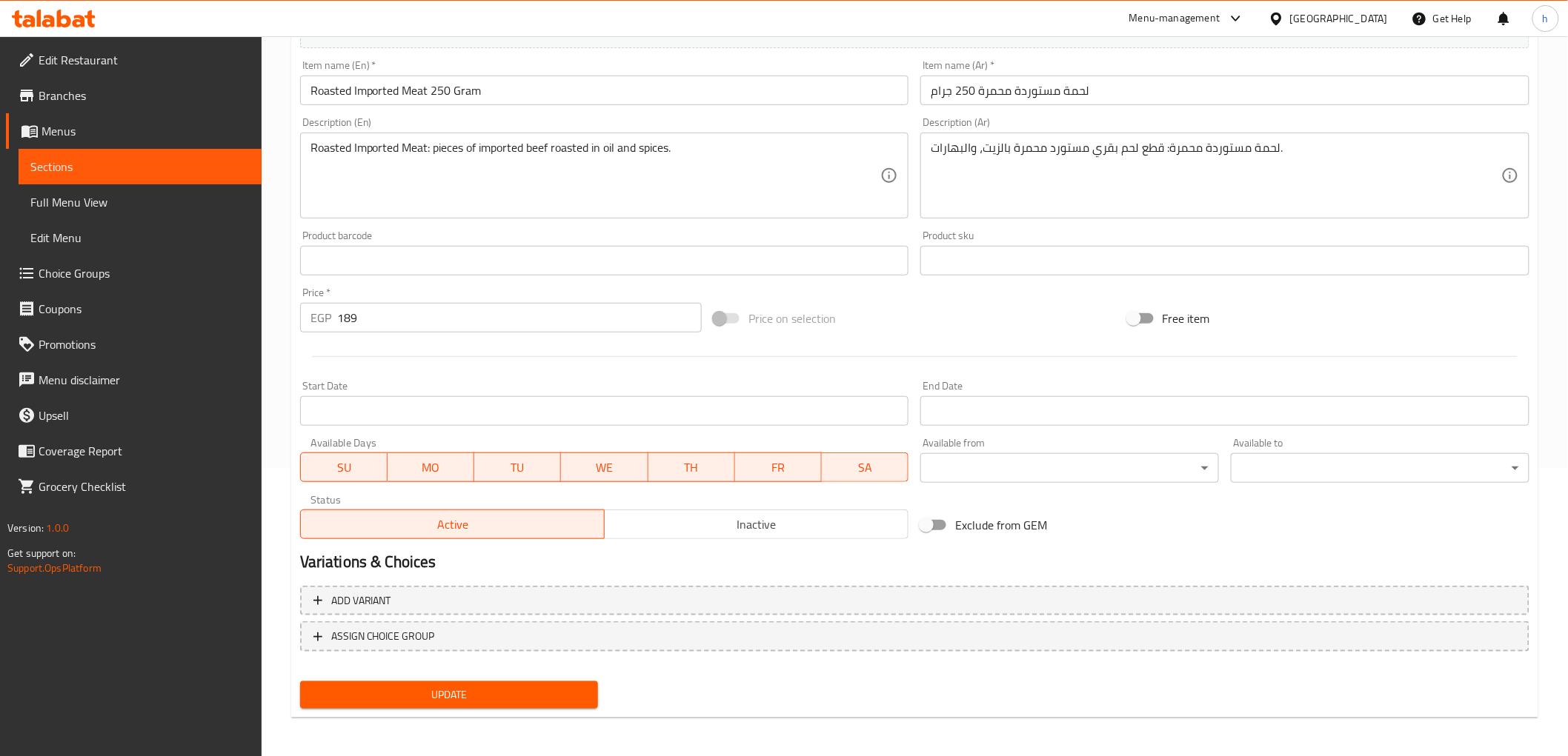
click at [1139, 62] on div "Item name (Ar)   * لحمة مستوردة محمرة 250 جرام Item name (Ar) *" at bounding box center [1225, 82] width 609 height 45
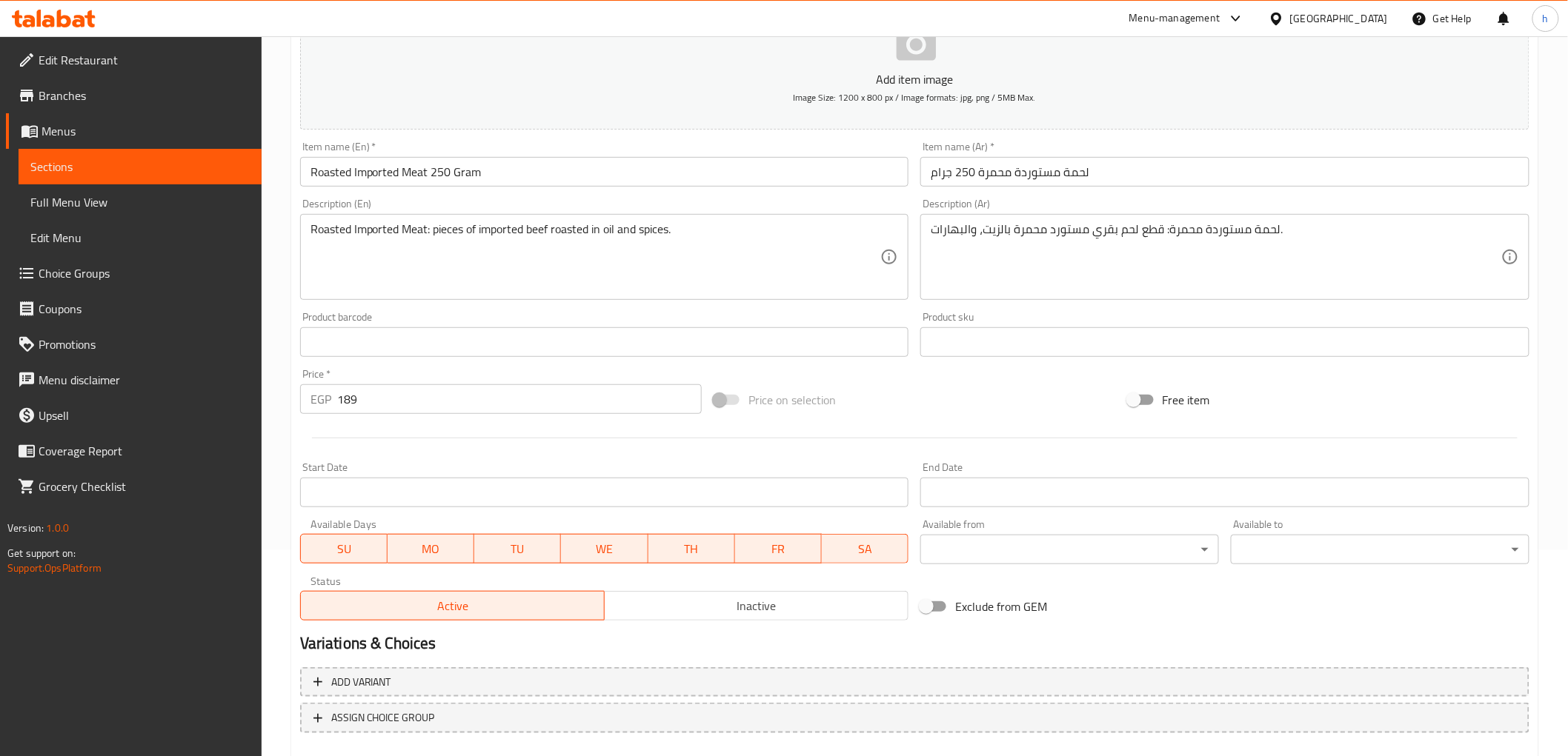
scroll to position [205, 0]
click at [224, 664] on div "Edit Restaurant Branches Menus Sections Full Menu View Edit Menu Choice Groups …" at bounding box center [131, 414] width 261 height 756
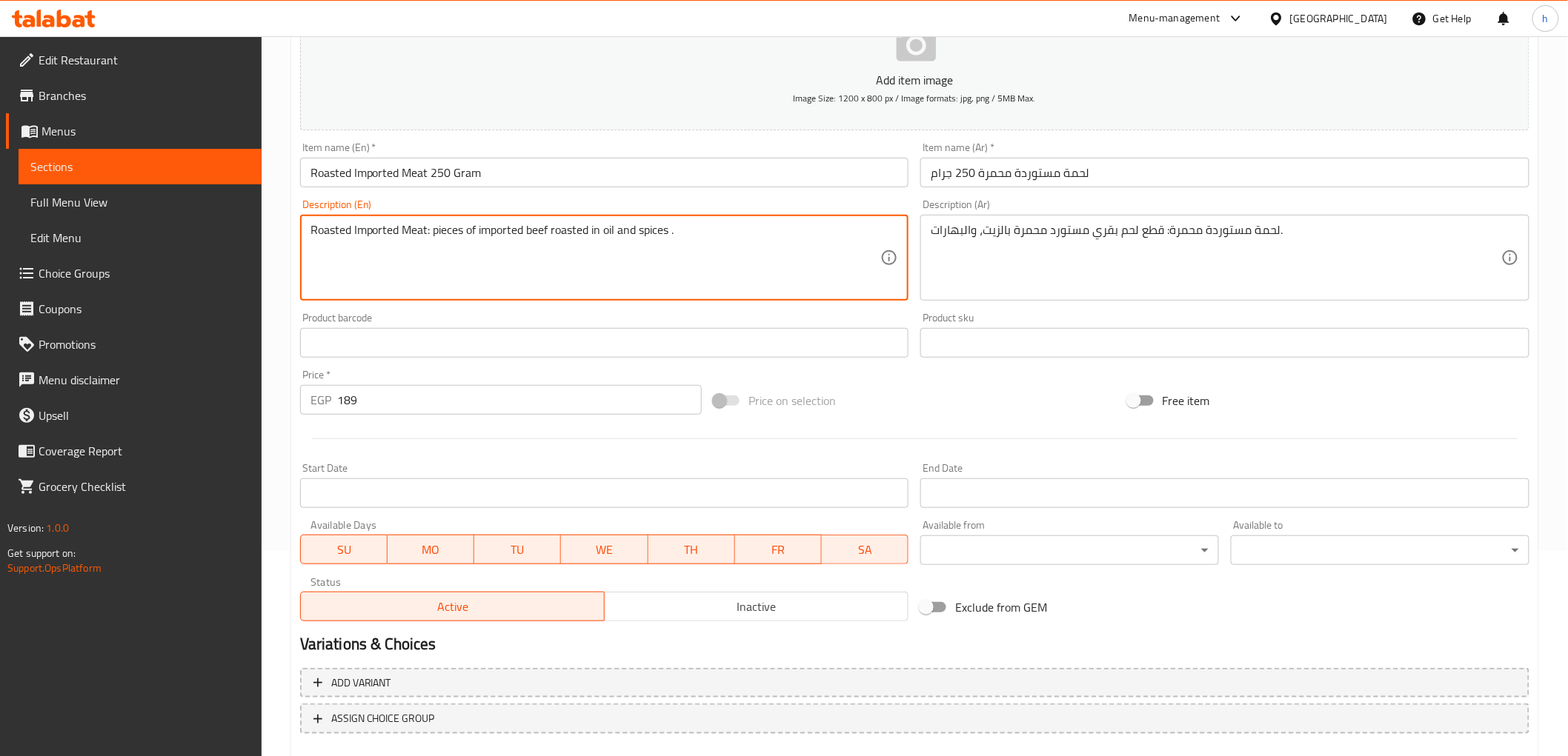
type textarea "Roasted Imported Meat: pieces of imported beef roasted in oil and spices."
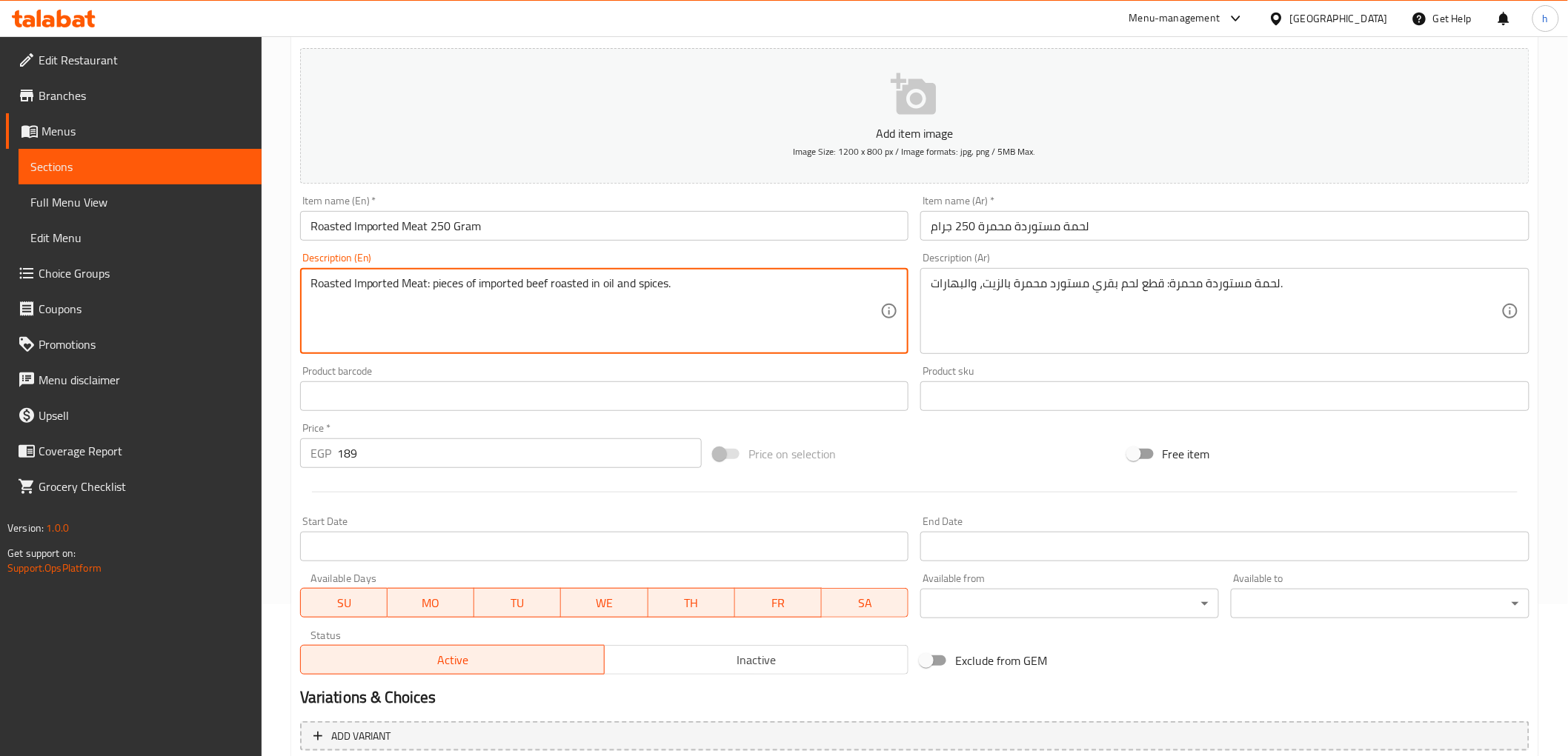
scroll to position [123, 0]
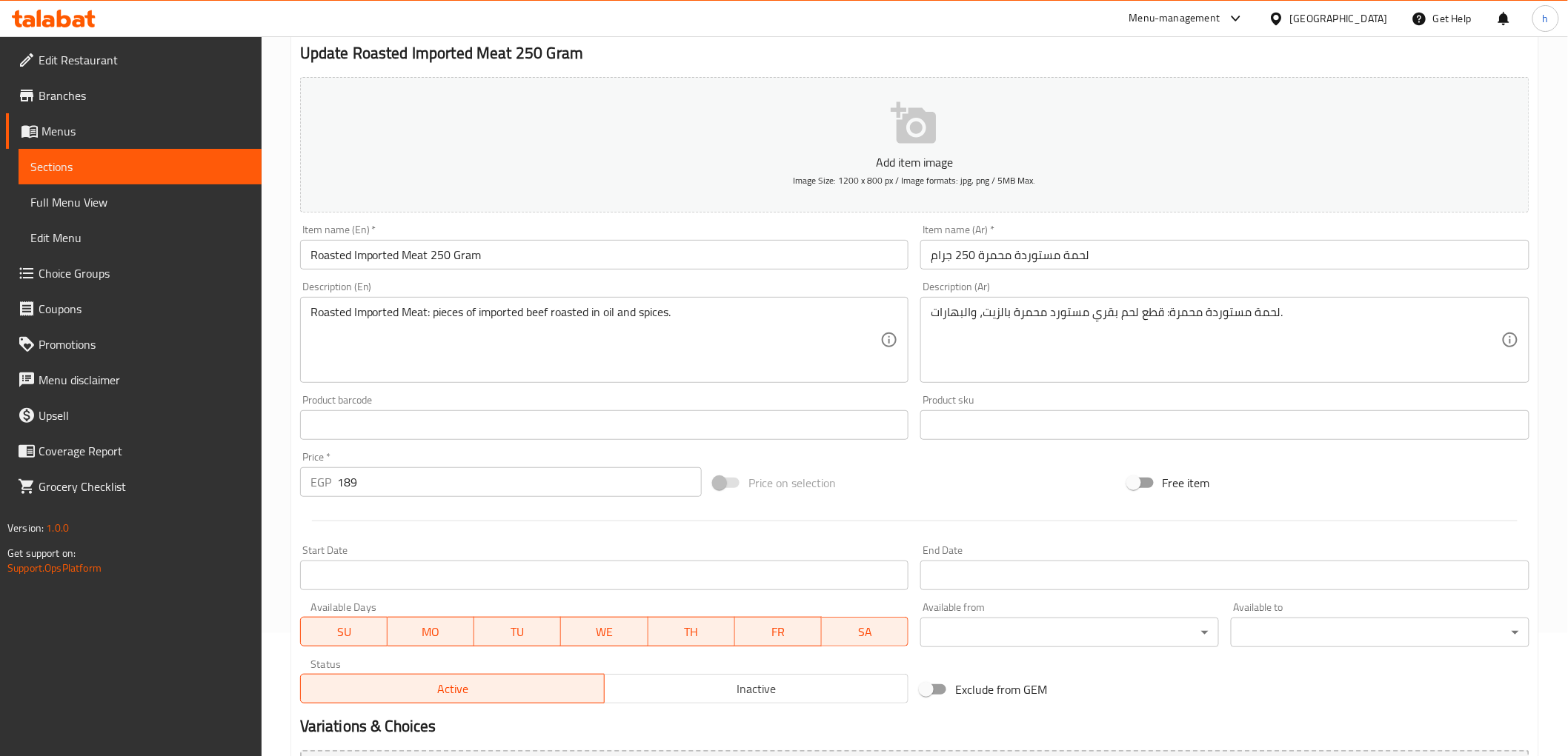
click at [1102, 260] on input "لحمة مستوردة محمرة 250 جرام" at bounding box center [1225, 255] width 609 height 30
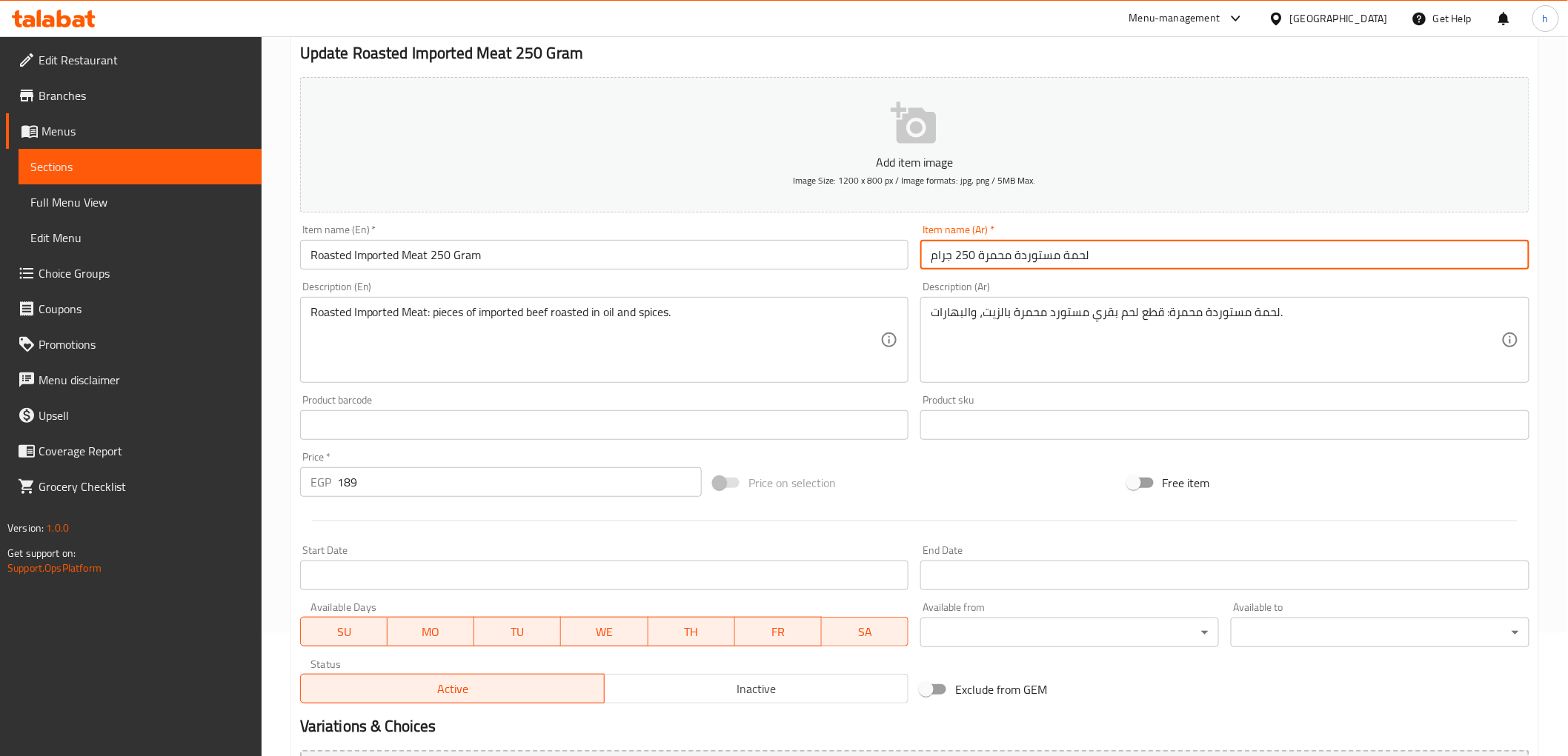
click at [1102, 260] on input "لحمة مستوردة محمرة 250 جرام" at bounding box center [1225, 255] width 609 height 30
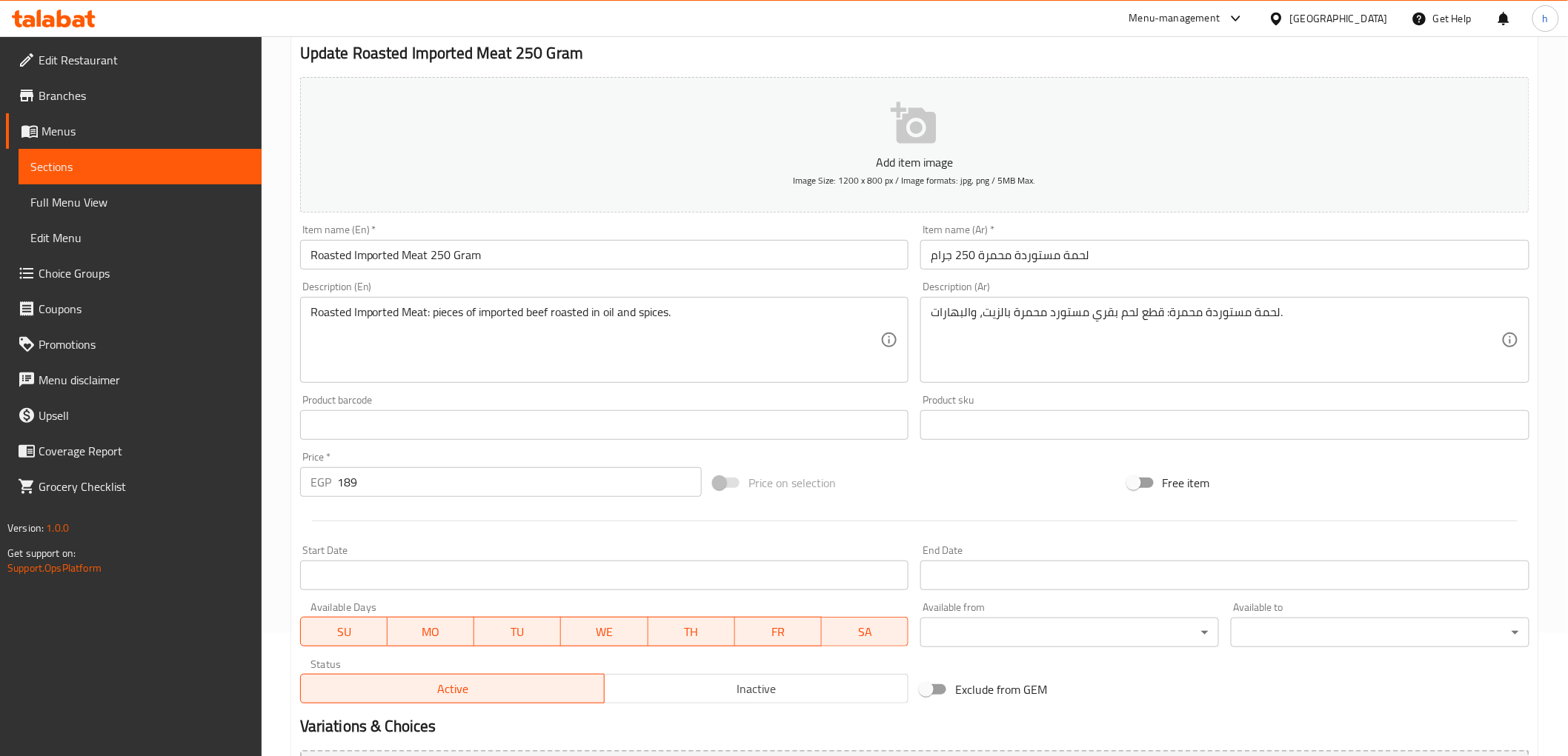
click at [658, 219] on div "Item name (En)   * Roasted Imported Meat 250 Gram Item name (En) *" at bounding box center [605, 247] width 621 height 57
click at [1145, 262] on input "لحمة مستوردة محمرة 250 جرام" at bounding box center [1225, 255] width 609 height 30
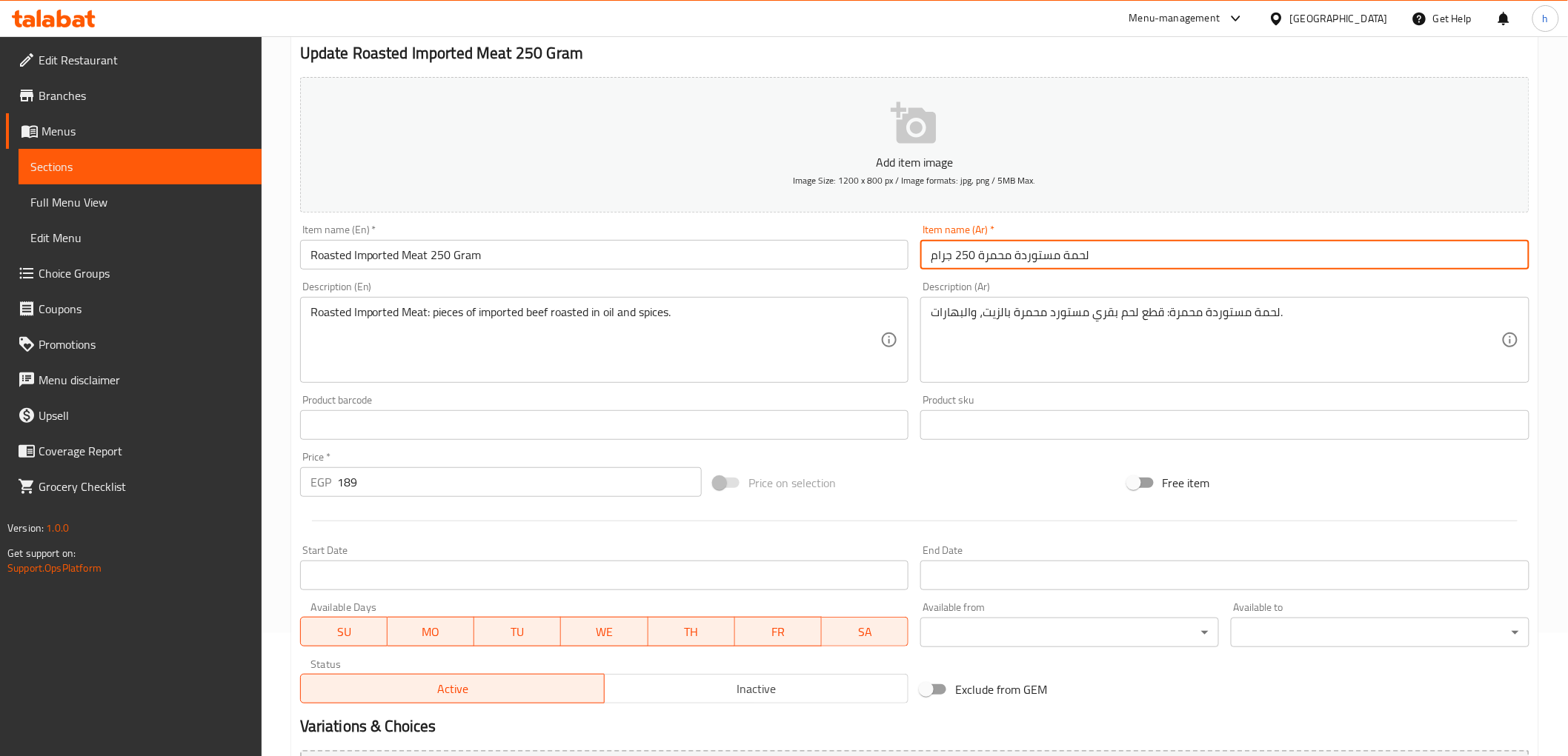
click at [1145, 262] on input "لحمة مستوردة محمرة 250 جرام" at bounding box center [1225, 255] width 609 height 30
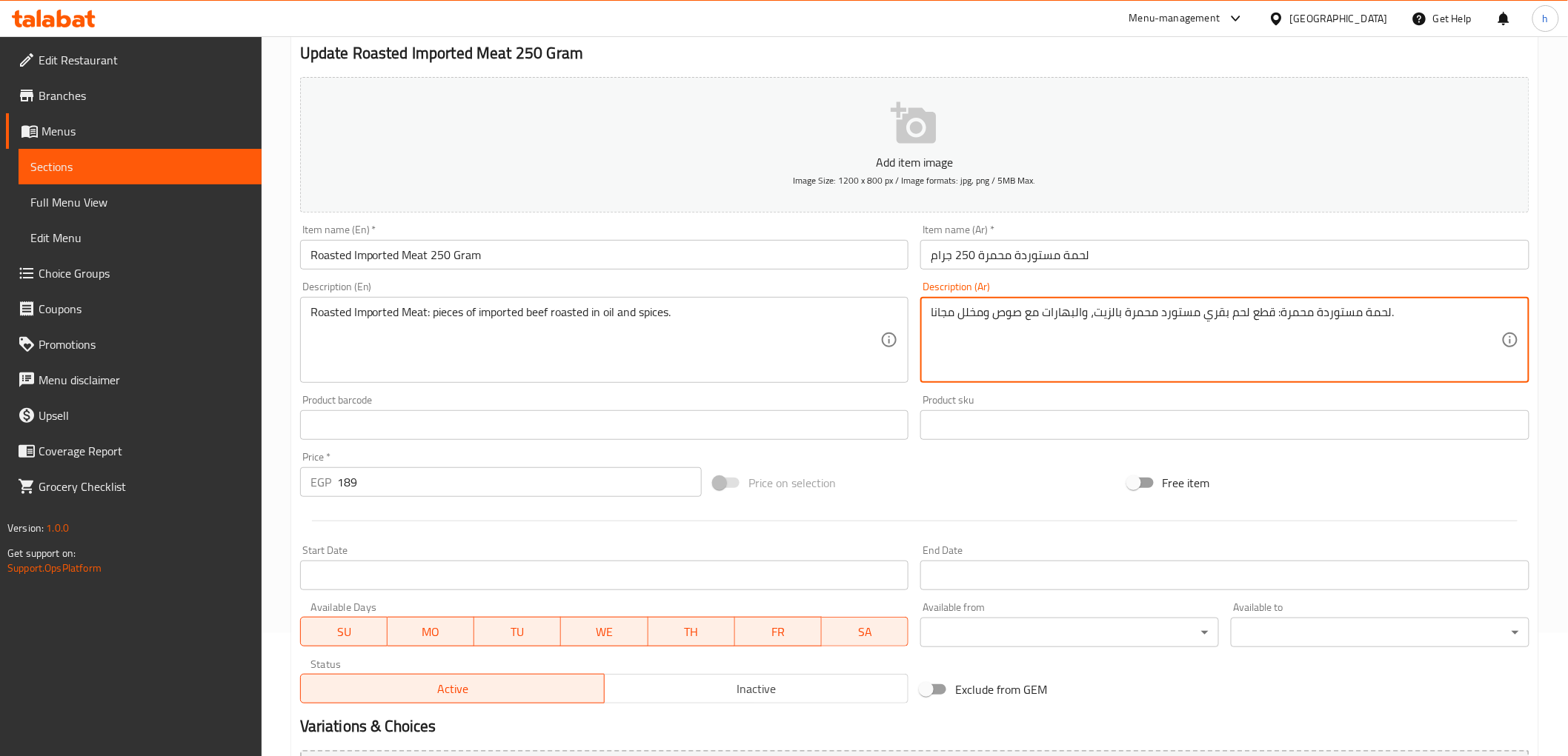
type textarea "لحمة مستوردة محمرة: قطع لحم بقري مستورد محمرة بالزيت، والبهارات مع صوص ومخلل مج…"
drag, startPoint x: 958, startPoint y: 314, endPoint x: 987, endPoint y: 315, distance: 29.0
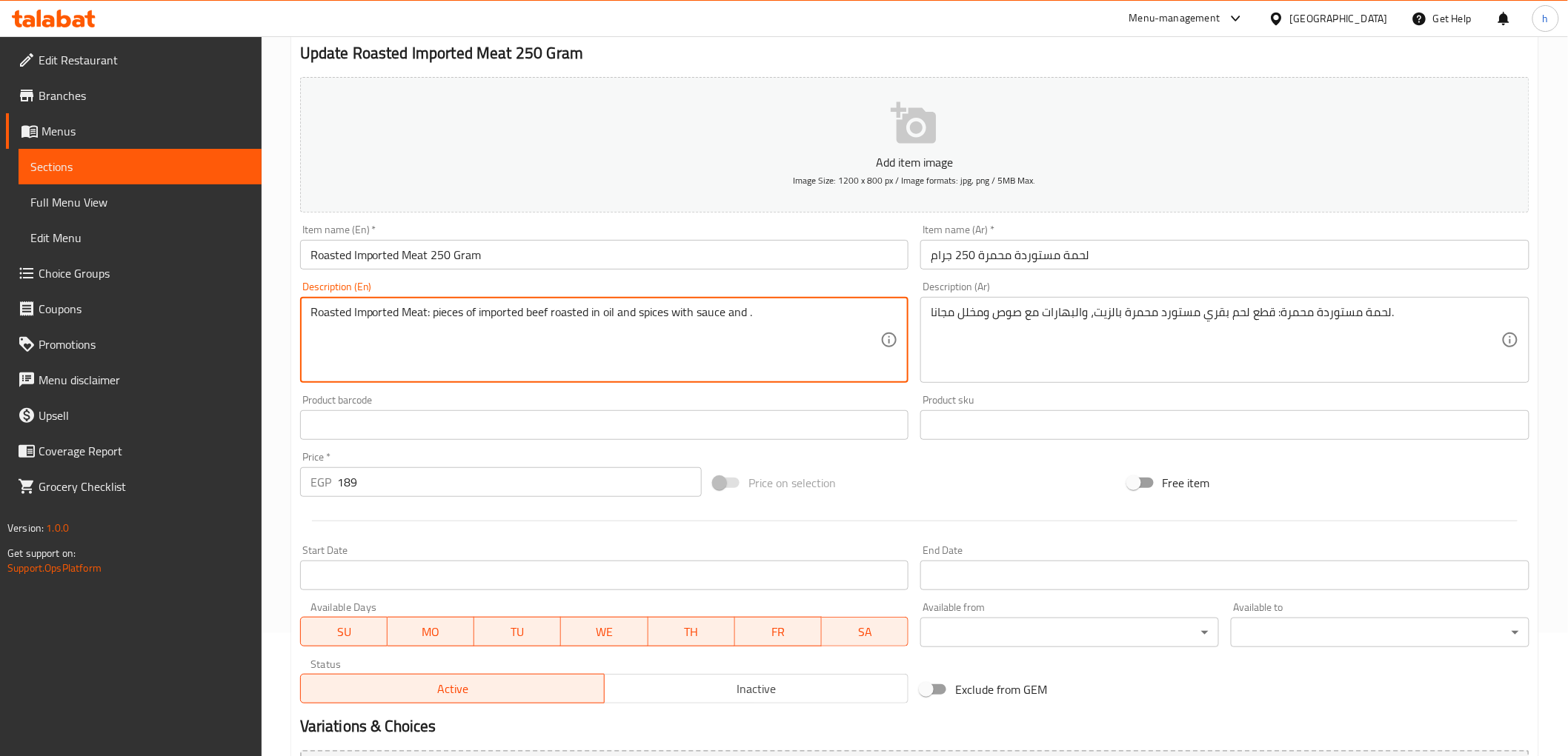
paste textarea "Pickled"
click at [758, 311] on textarea "Roasted Imported Meat: pieces of imported beef roasted in oil and spices with s…" at bounding box center [596, 340] width 570 height 71
type textarea "Roasted Imported Meat: pieces of imported beef roasted in oil and spices with s…"
click at [914, 56] on h2 "Update Roasted Imported Meat 250 Gram" at bounding box center [914, 53] width 1229 height 22
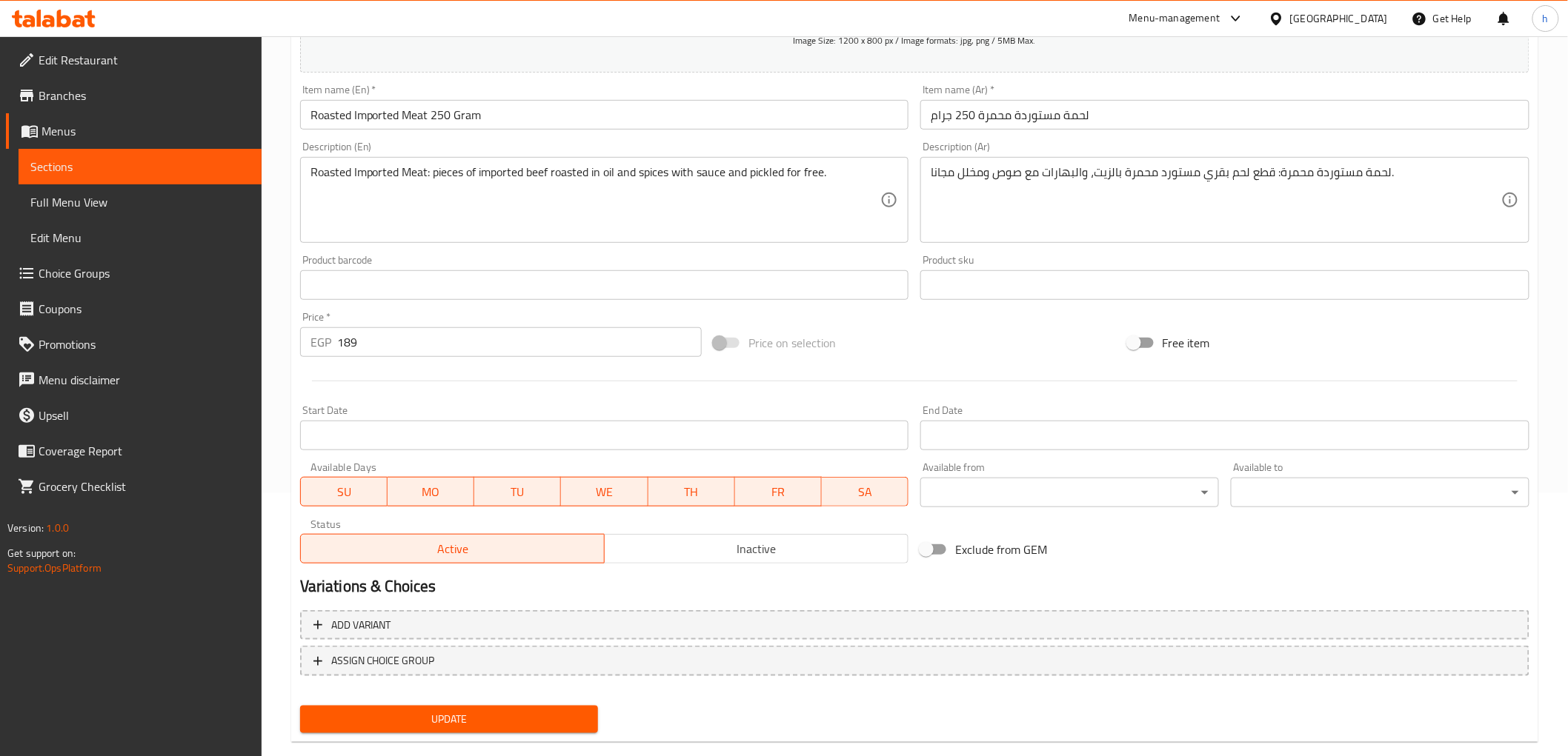
scroll to position [287, 0]
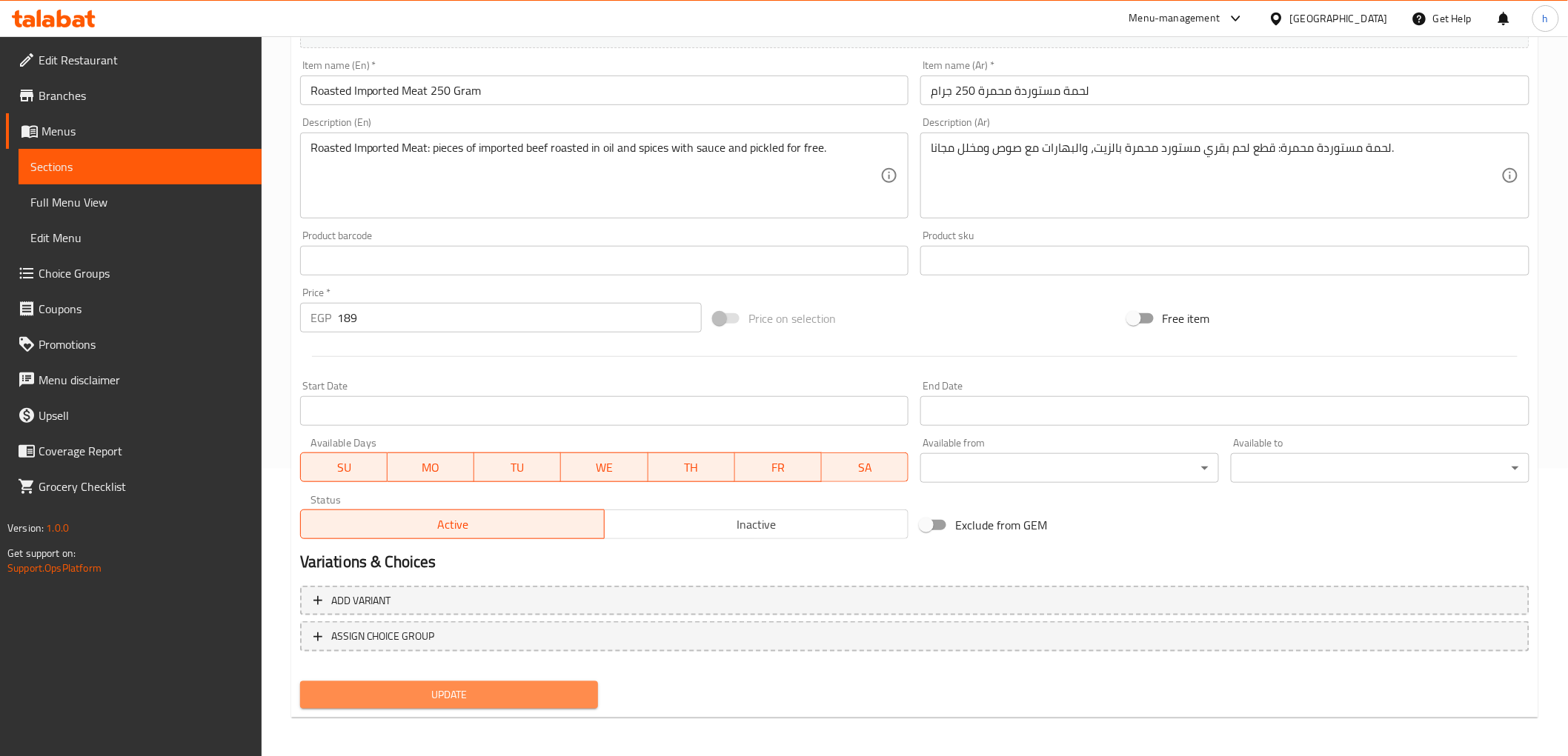
click at [544, 682] on button "Update" at bounding box center [449, 695] width 299 height 27
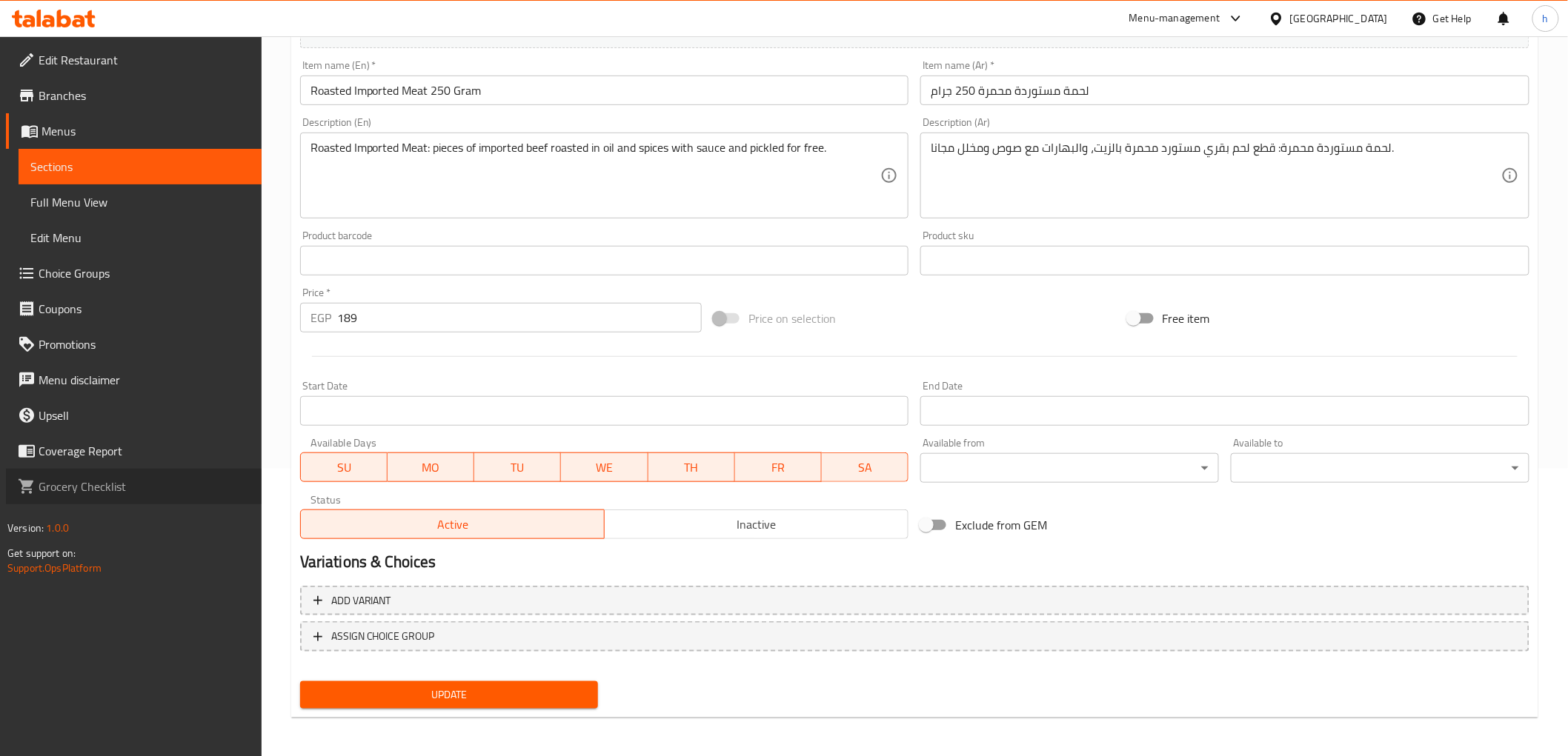
click at [248, 475] on link "Grocery Checklist" at bounding box center [134, 486] width 256 height 36
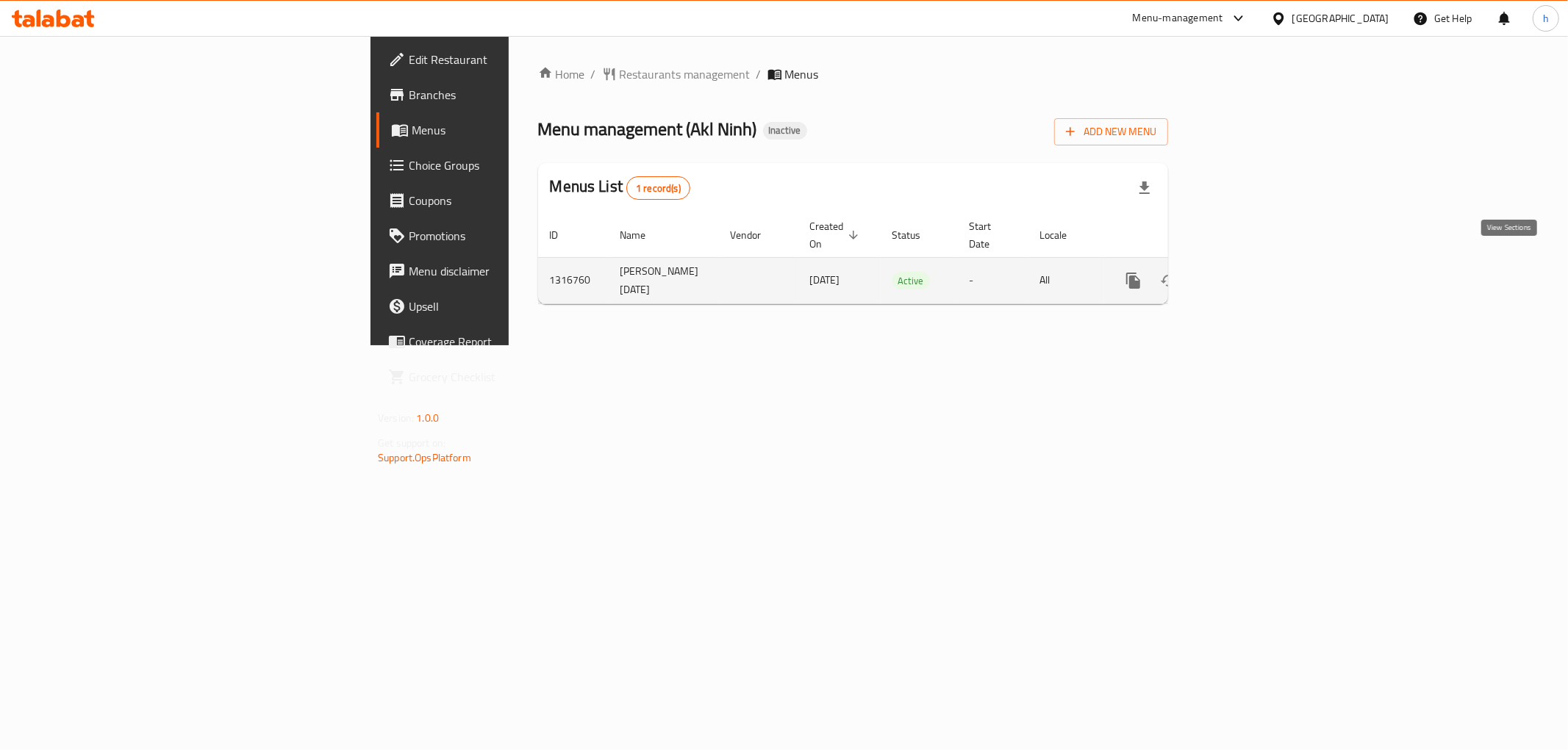
click at [1248, 272] on icon "enhanced table" at bounding box center [1239, 281] width 18 height 18
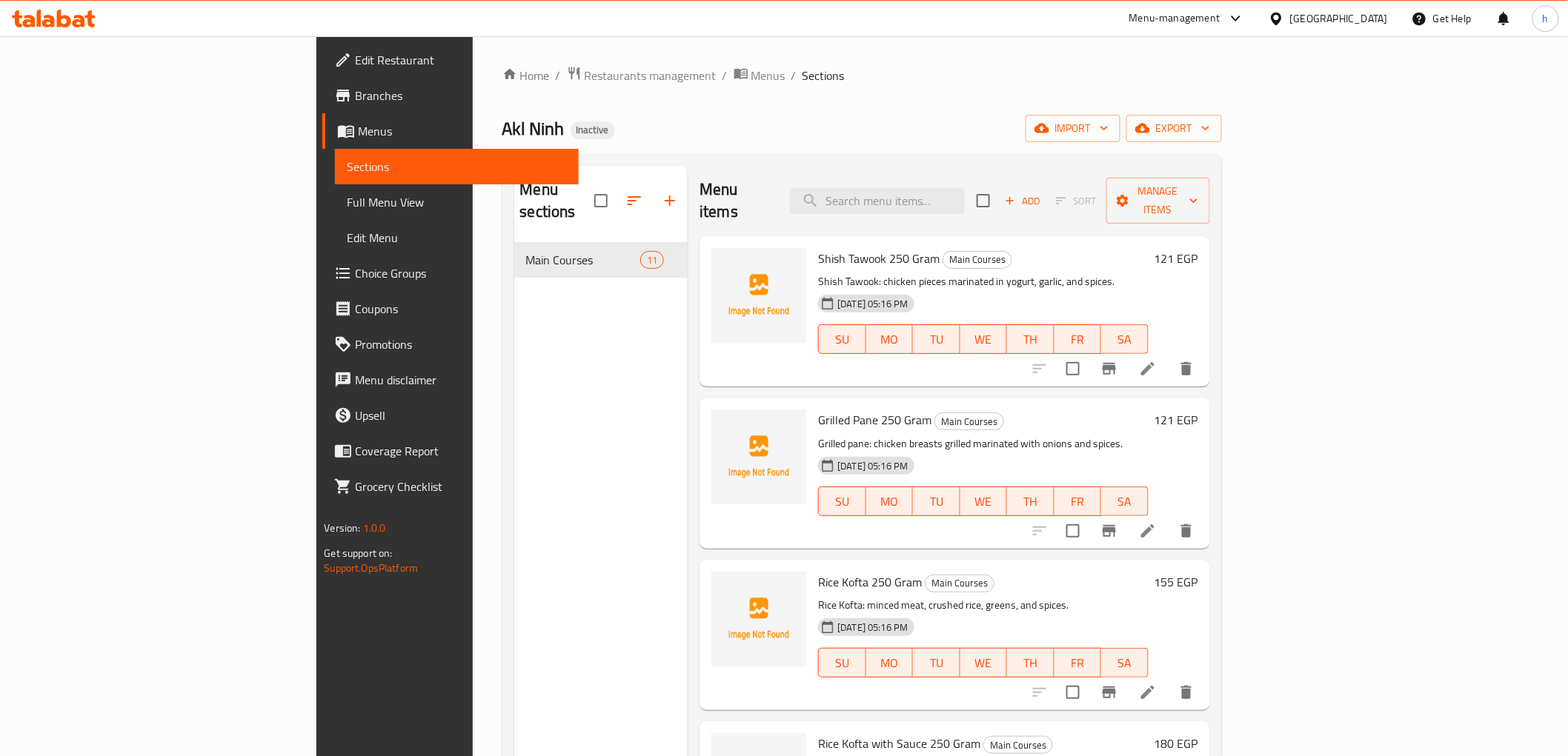
click at [721, 116] on div "Akl Ninh Inactive import export" at bounding box center [862, 128] width 720 height 27
click at [1154, 362] on icon at bounding box center [1148, 369] width 13 height 13
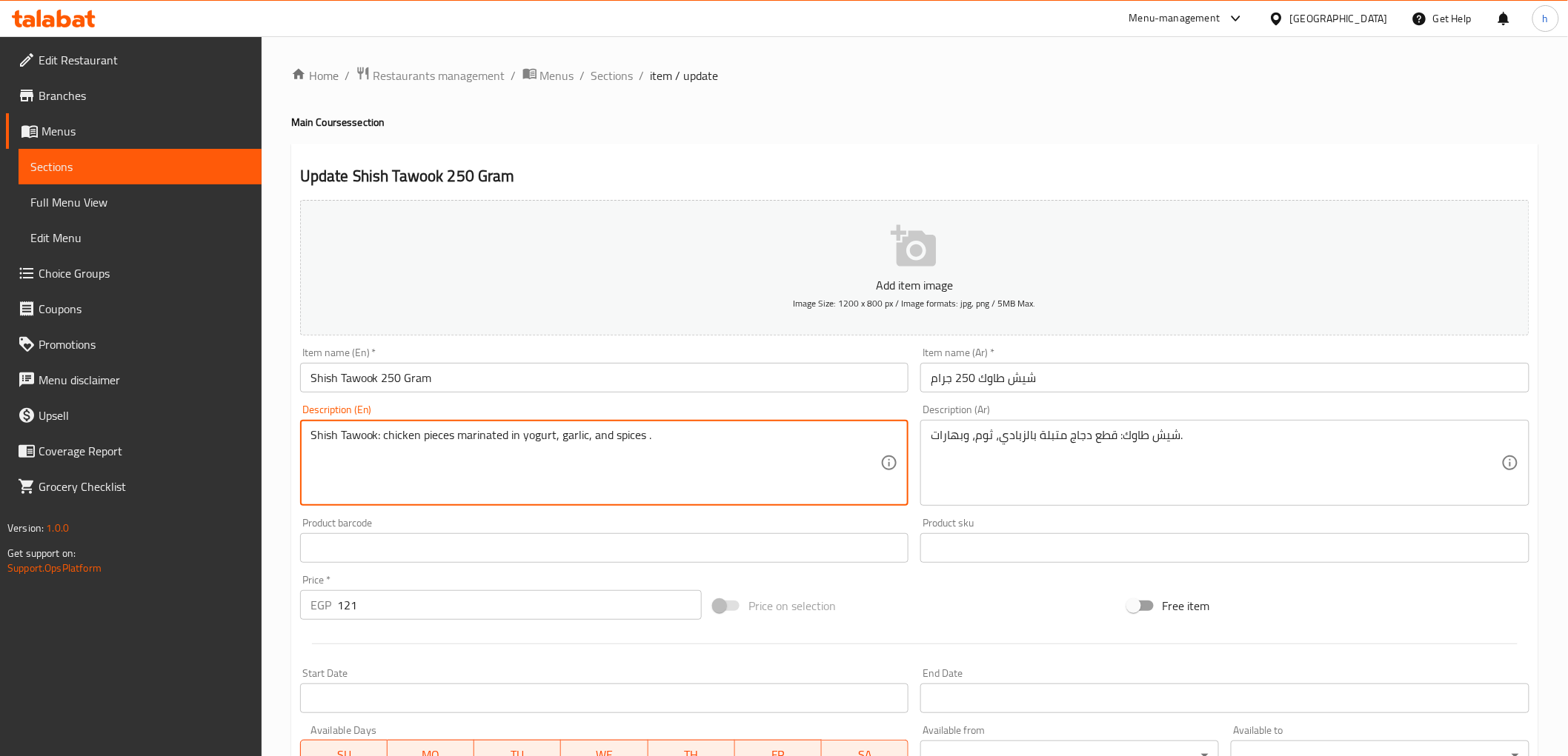
paste textarea "with sauce and pickled for free"
type textarea "Shish Tawook: chicken pieces marinated in yogurt, garlic, and spices with sauce…"
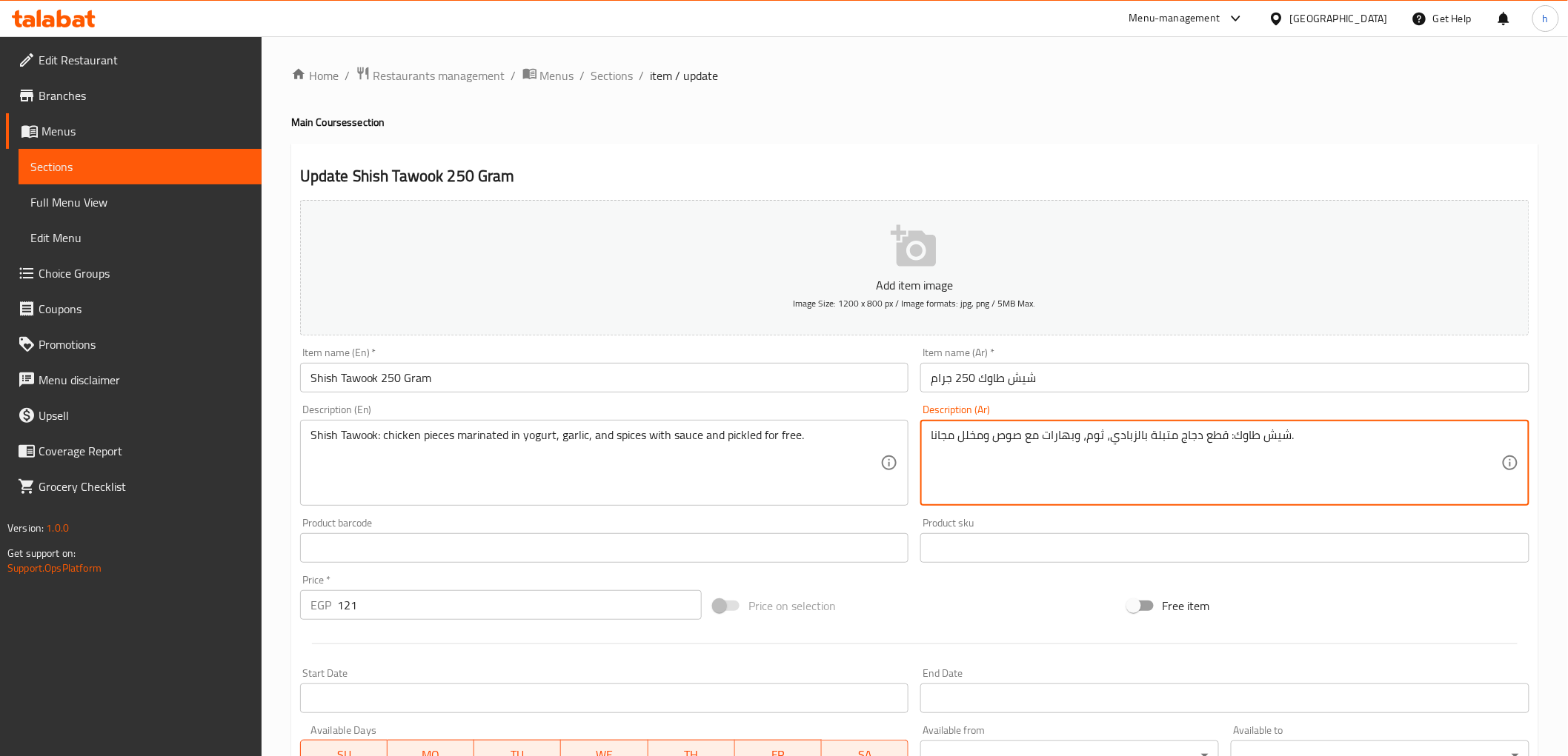
type textarea "شيش طاوك: قطع دجاج متبلة بالزبادي، ثوم، وبهارات مع صوص ومخلل مجانا."
click at [752, 150] on div "Update Shish Tawook 250 Gram Add item image Image Size: 1200 x 800 px / Image f…" at bounding box center [914, 575] width 1247 height 862
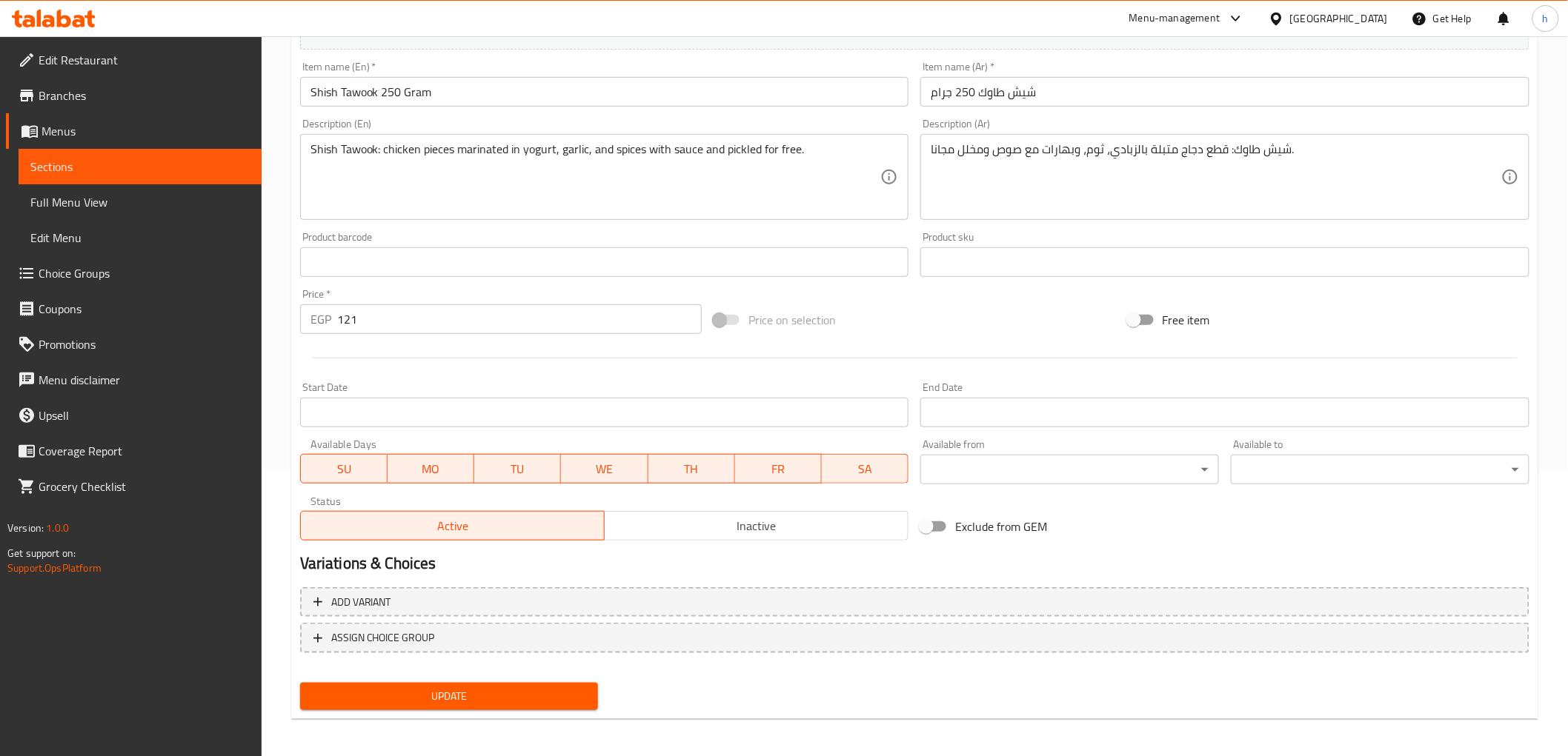
scroll to position [287, 0]
click at [494, 695] on span "Update" at bounding box center [449, 695] width 275 height 19
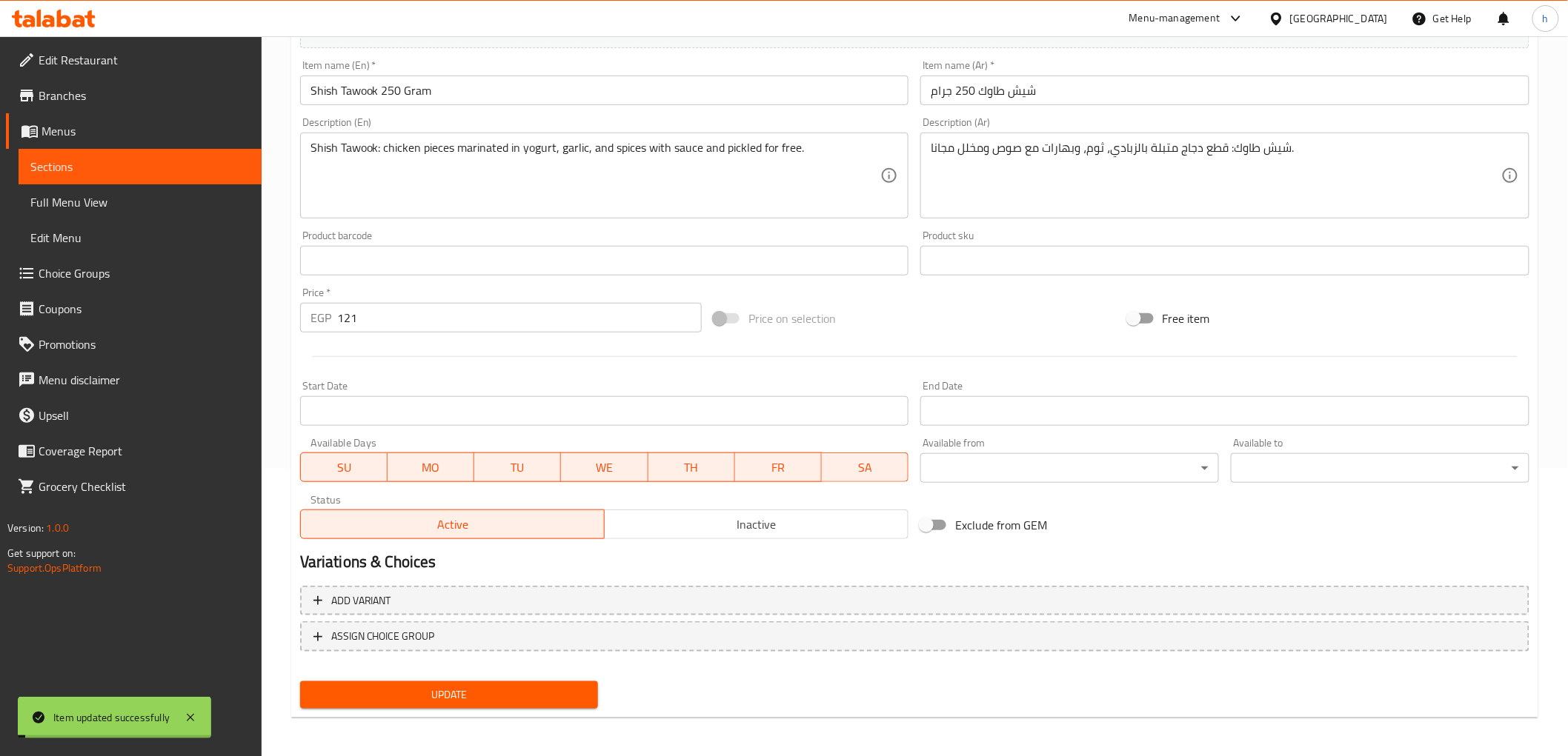
scroll to position [0, 0]
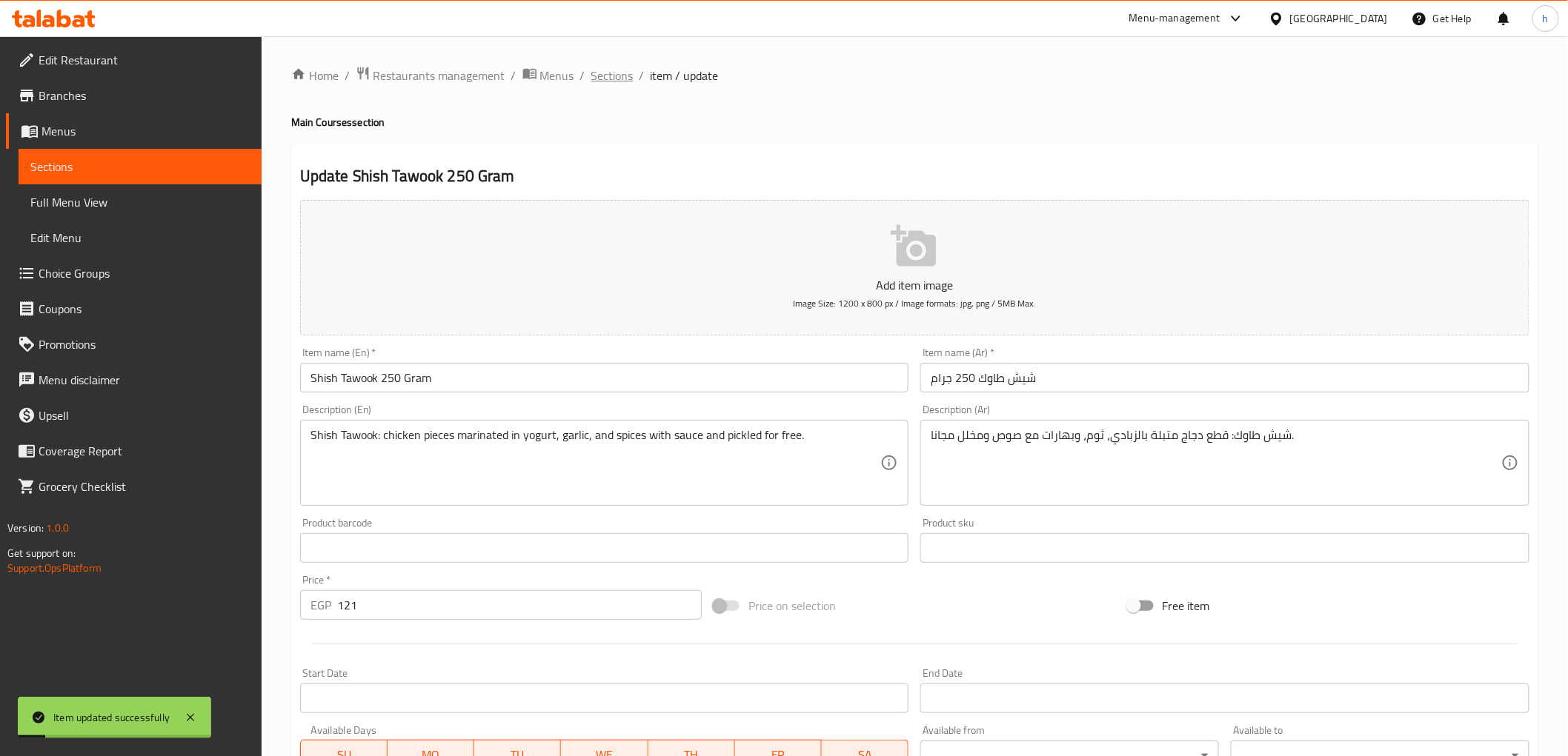
click at [623, 79] on span "Sections" at bounding box center [612, 76] width 42 height 18
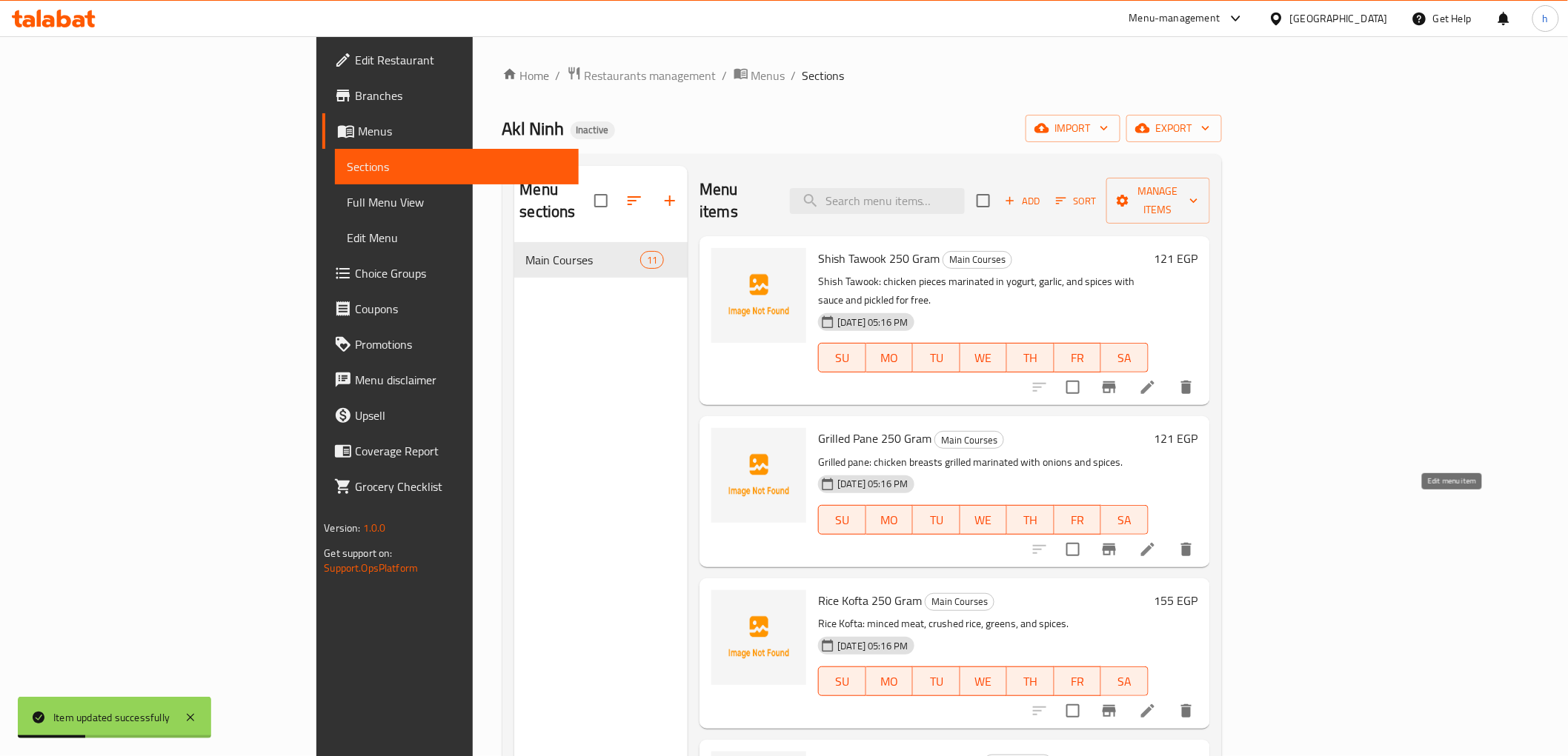
click at [1154, 543] on icon at bounding box center [1148, 550] width 13 height 13
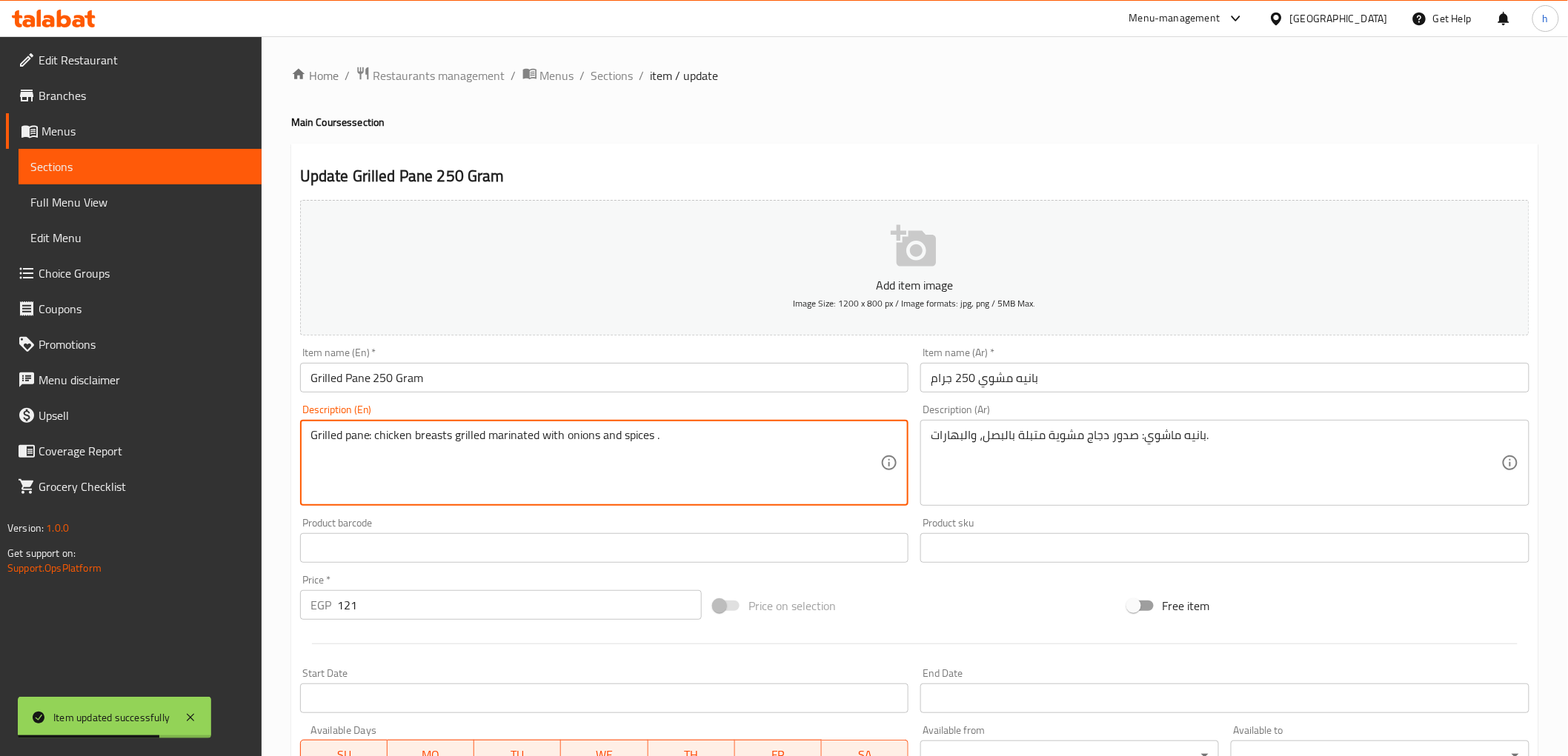
paste textarea "with sauce and pickled for free"
type textarea "Grilled pane: chicken breasts grilled marinated with onions and spices with sau…"
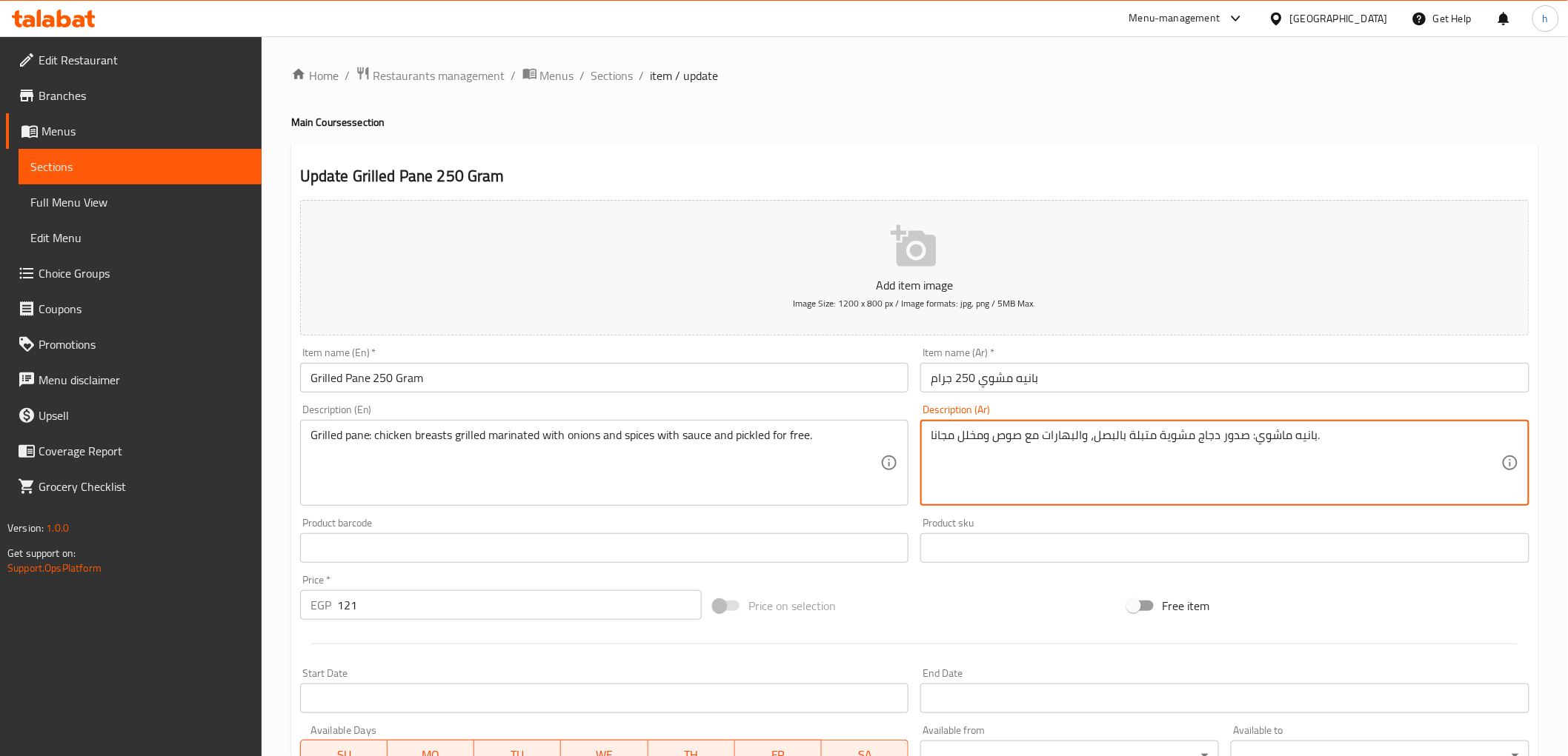
type textarea "بانيه ماشوي: صدور دجاج مشوية متبلة بالبصل، والبهارات مع صوص ومخلل مجانا."
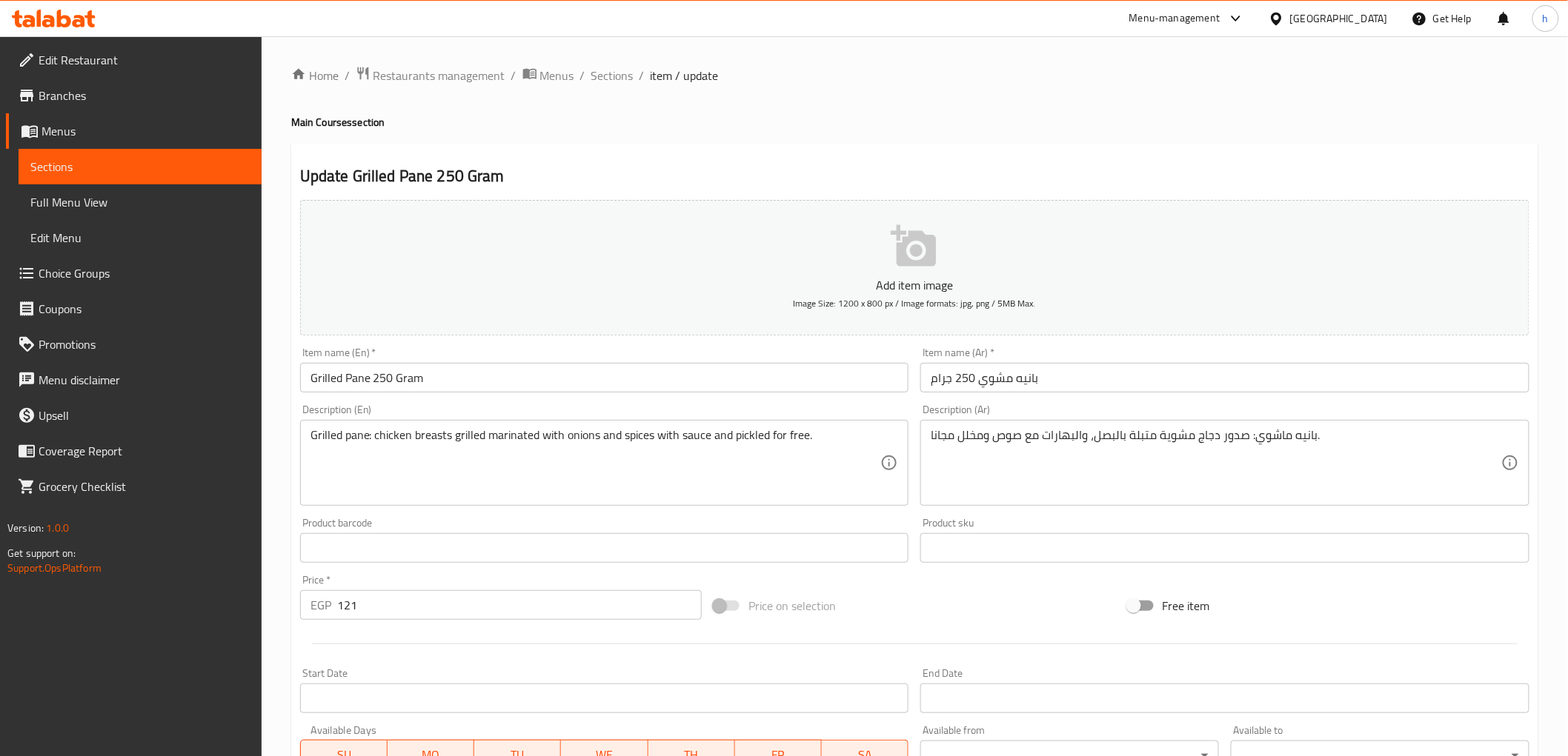
click at [915, 156] on div "Update Grilled Pane 250 Gram Add item image Image Size: 1200 x 800 px / Image f…" at bounding box center [914, 575] width 1247 height 862
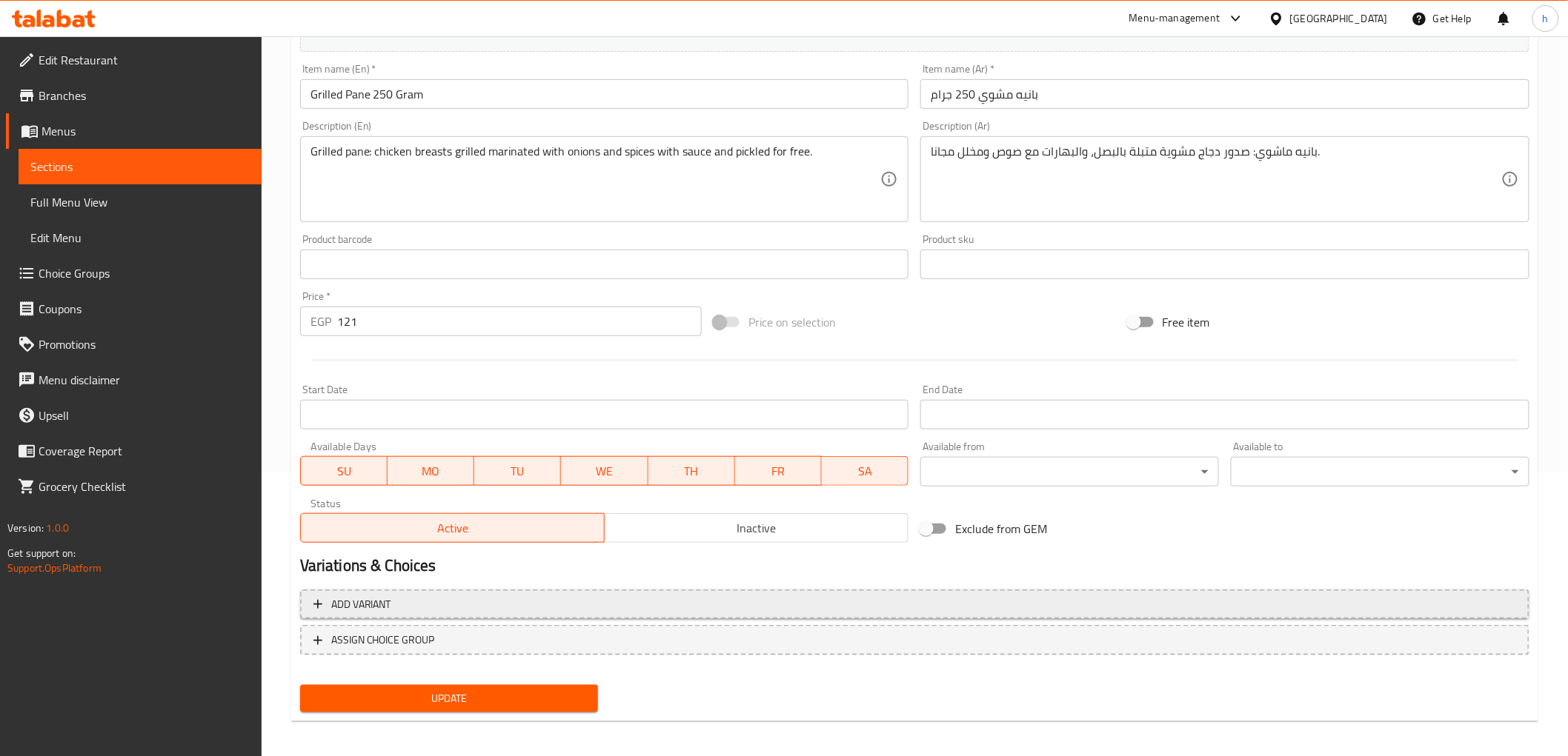
scroll to position [287, 0]
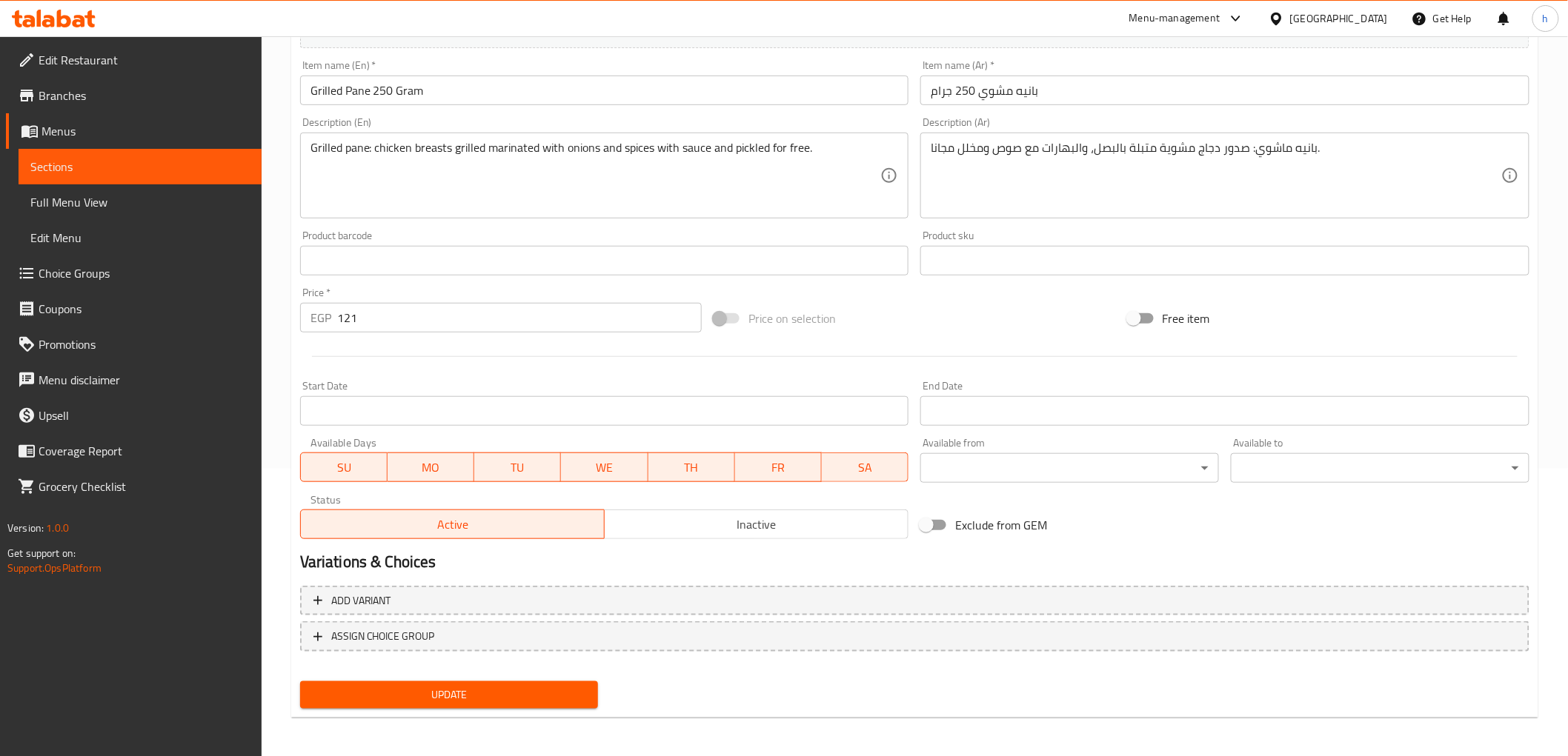
click at [449, 686] on span "Update" at bounding box center [449, 695] width 275 height 19
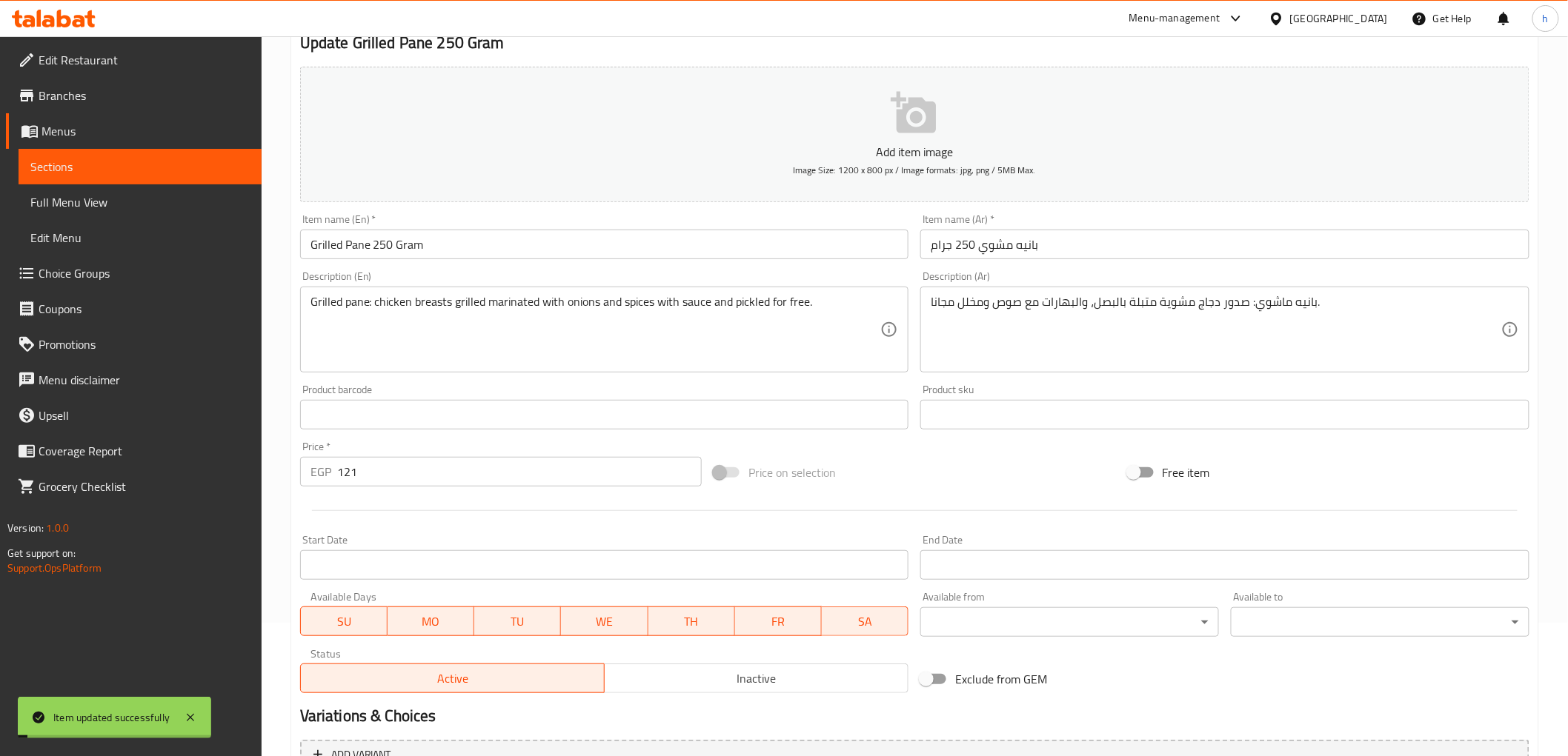
scroll to position [0, 0]
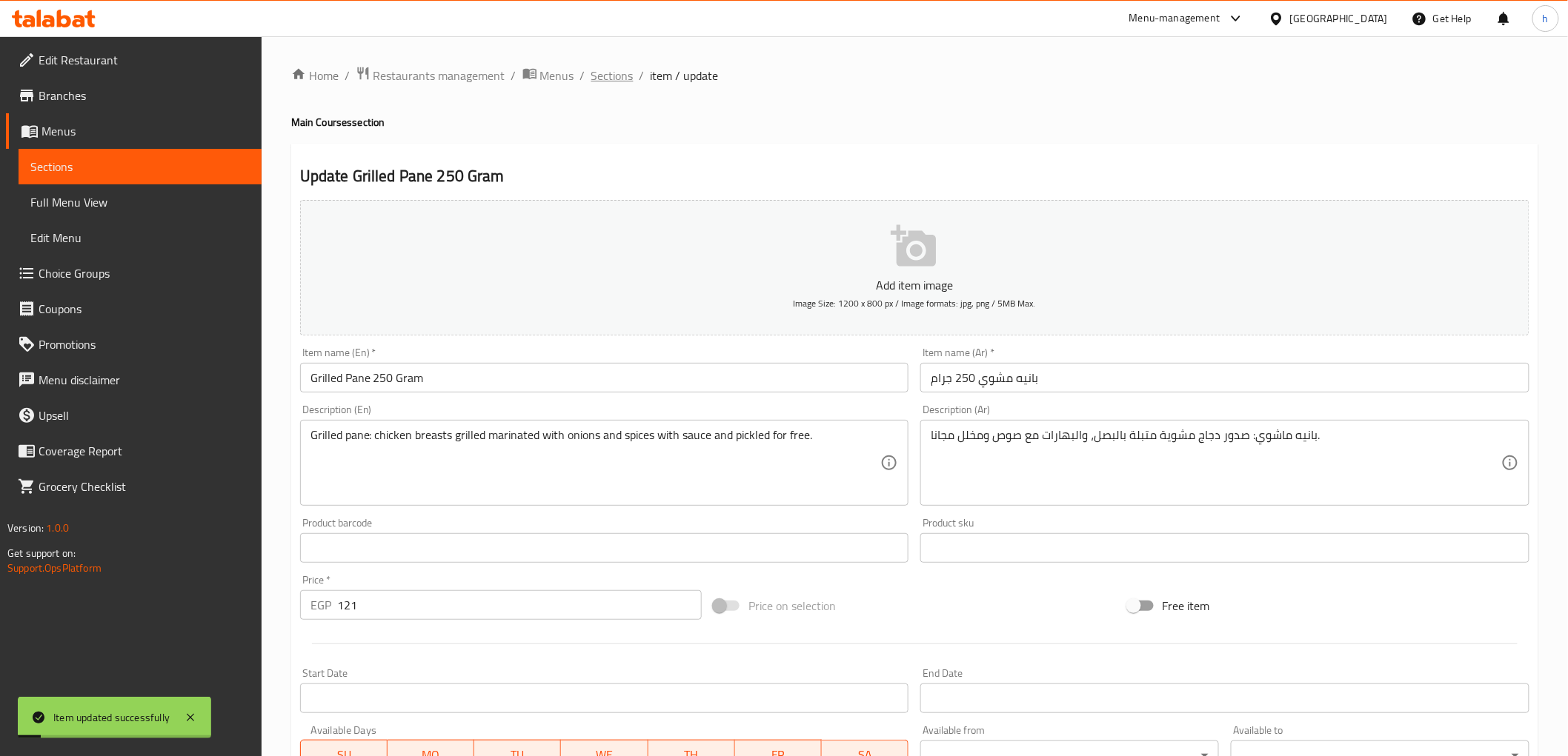
click at [625, 78] on span "Sections" at bounding box center [612, 76] width 42 height 18
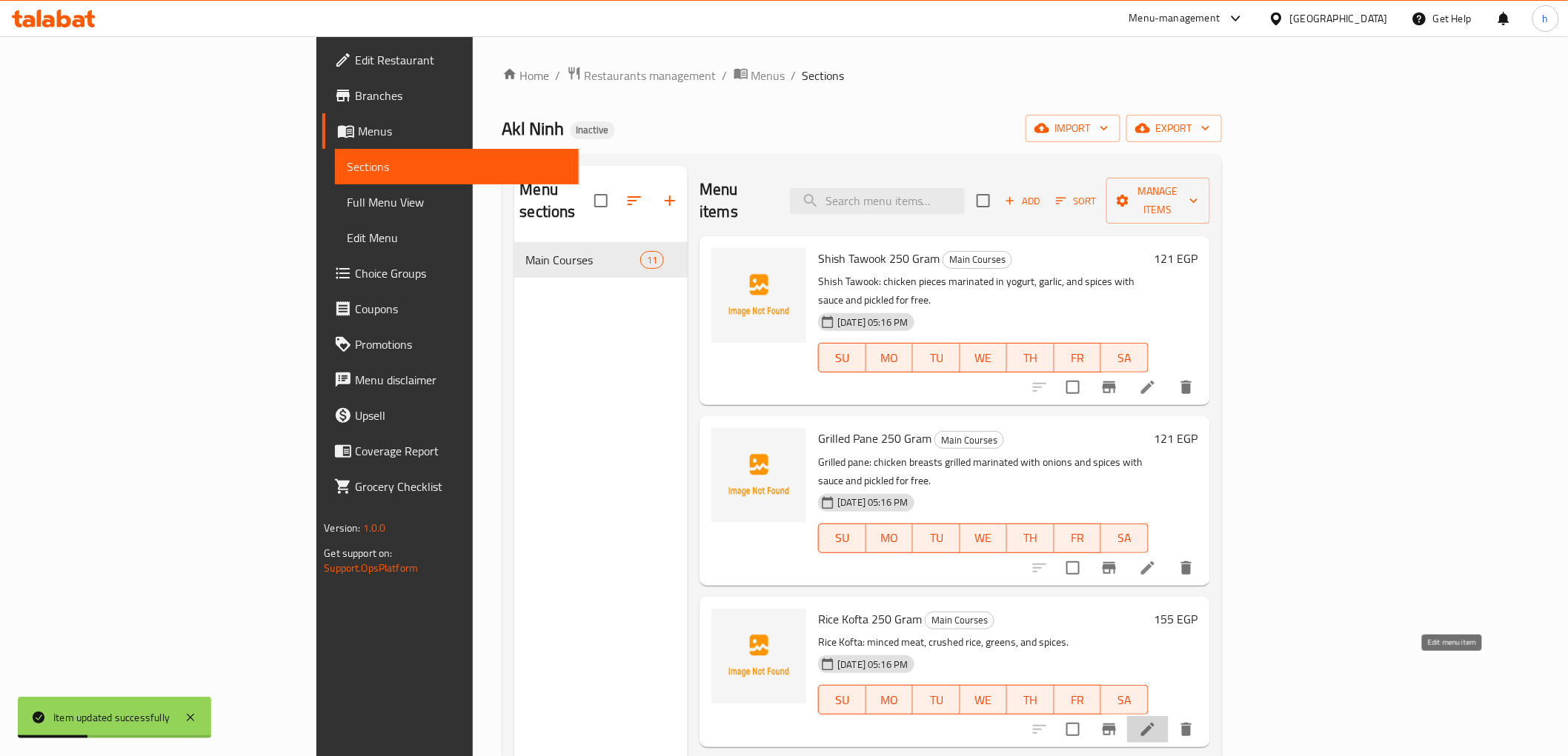
click at [1154, 723] on icon at bounding box center [1148, 730] width 13 height 13
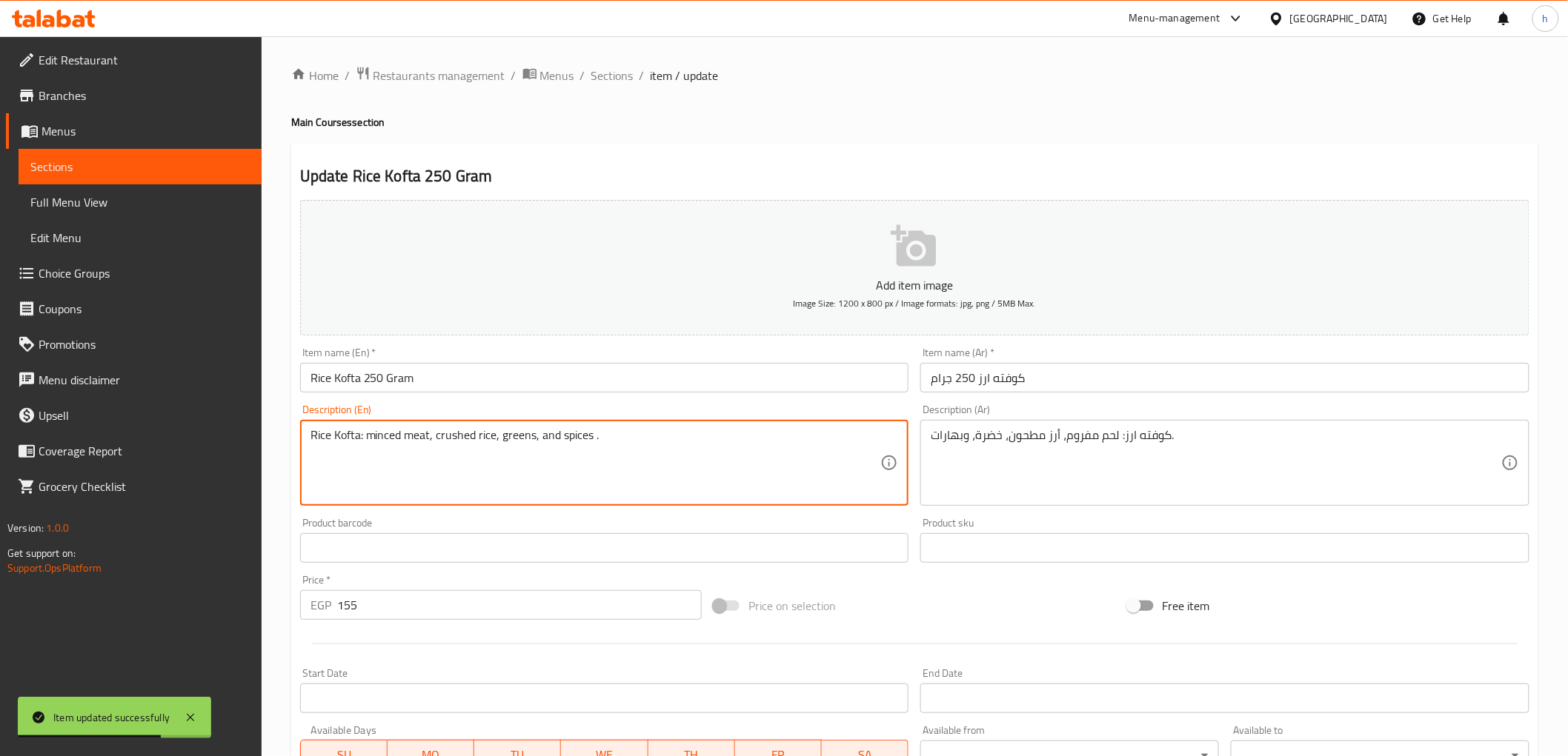
paste textarea "with sauce and pickled for free"
type textarea "Rice Kofta: minced meat, crushed rice, greens, and spices with sauce and pickle…"
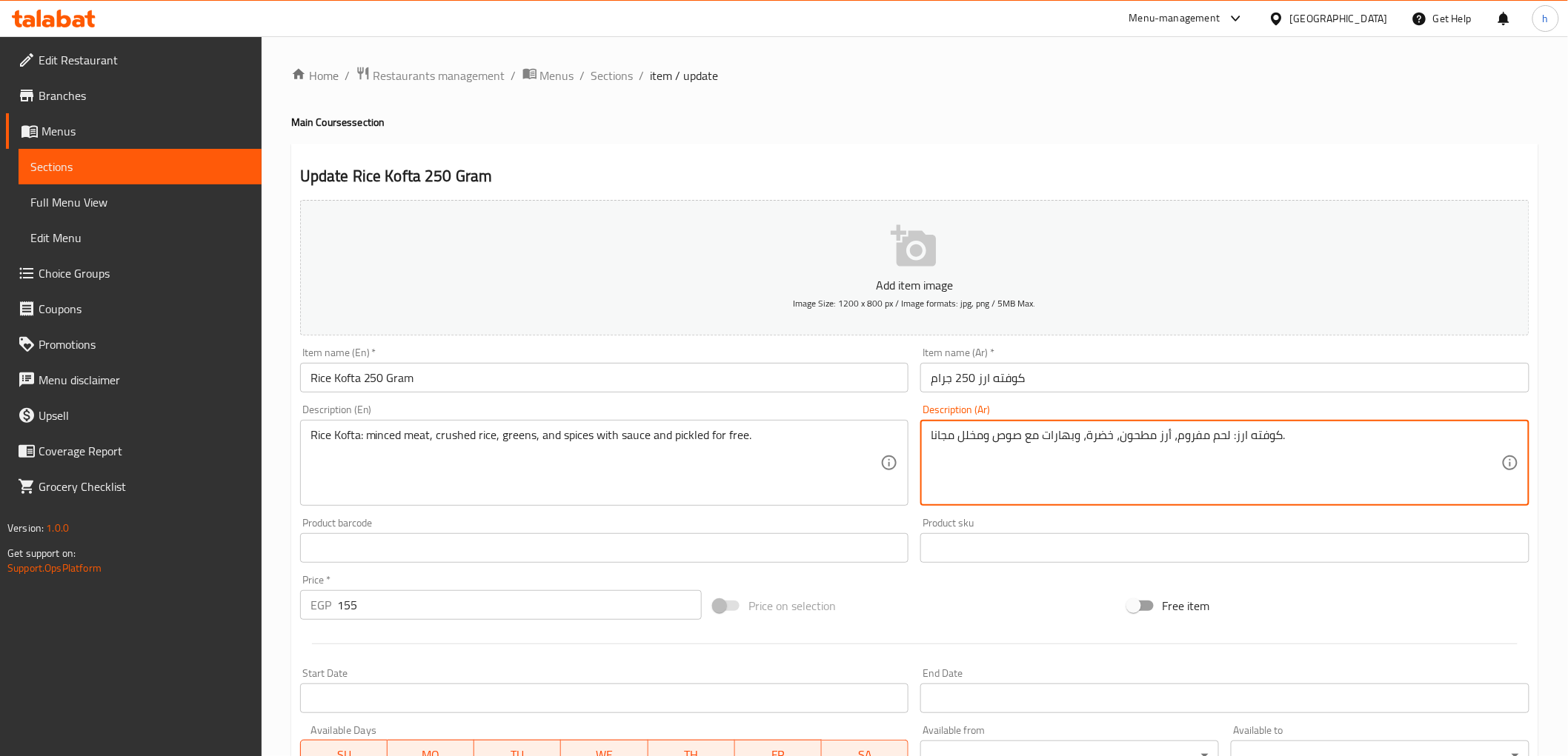
type textarea "كوفته ارز: لحم مفروم، أرز مطحون، خضرة، وبهارات مع صوص ومخلل مجانا."
click at [1001, 128] on h4 "Main Courses section" at bounding box center [914, 123] width 1247 height 15
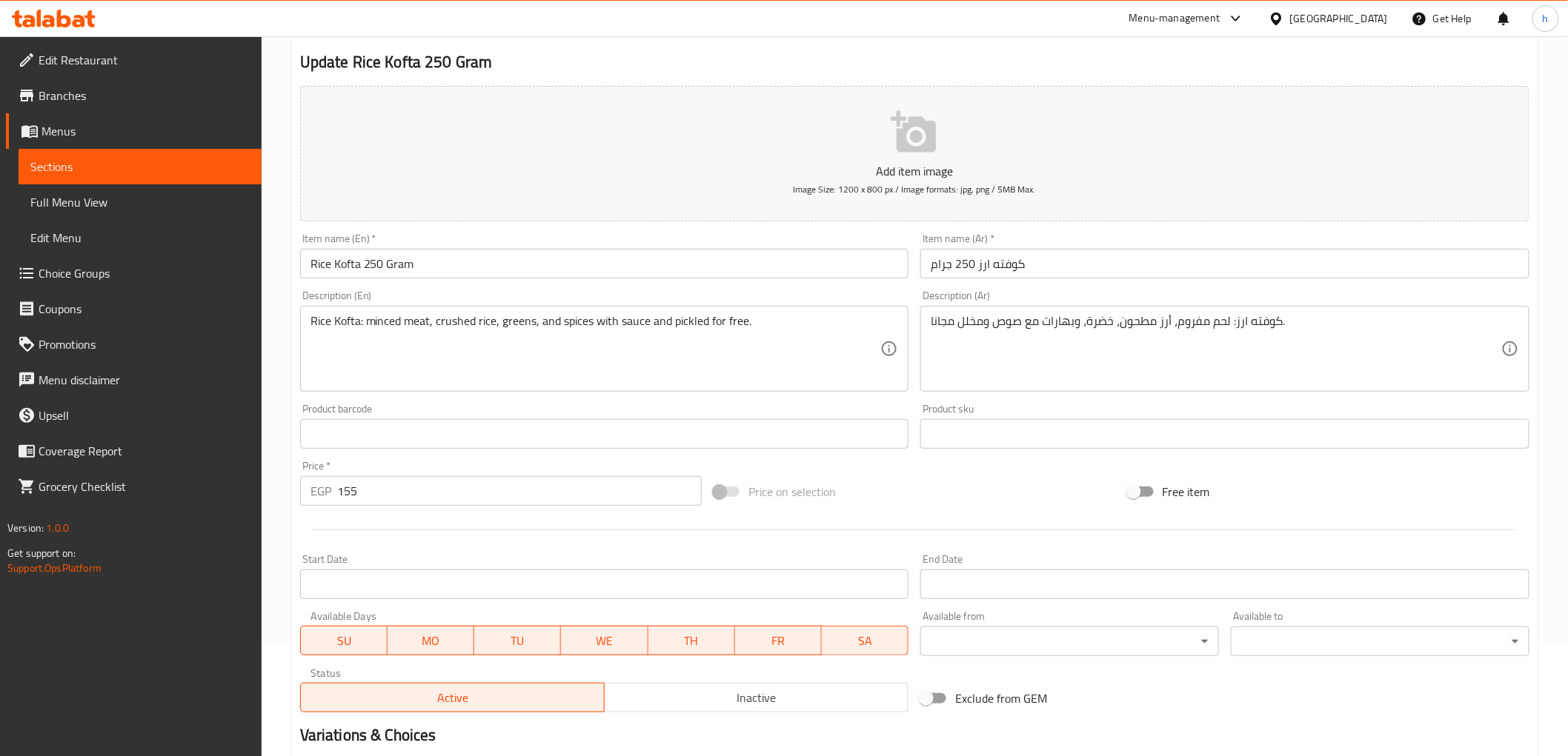
scroll to position [287, 0]
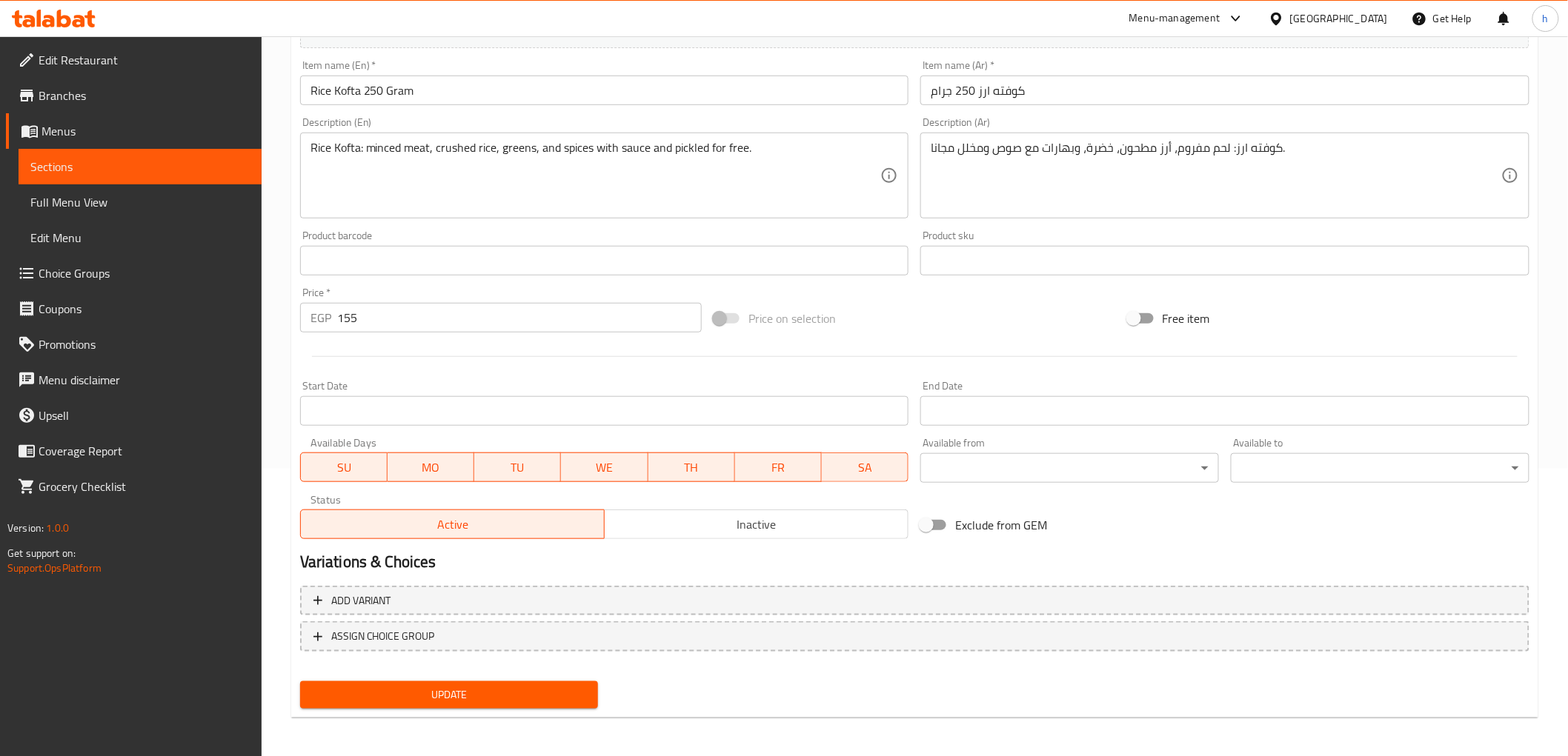
click at [550, 686] on span "Update" at bounding box center [449, 695] width 275 height 19
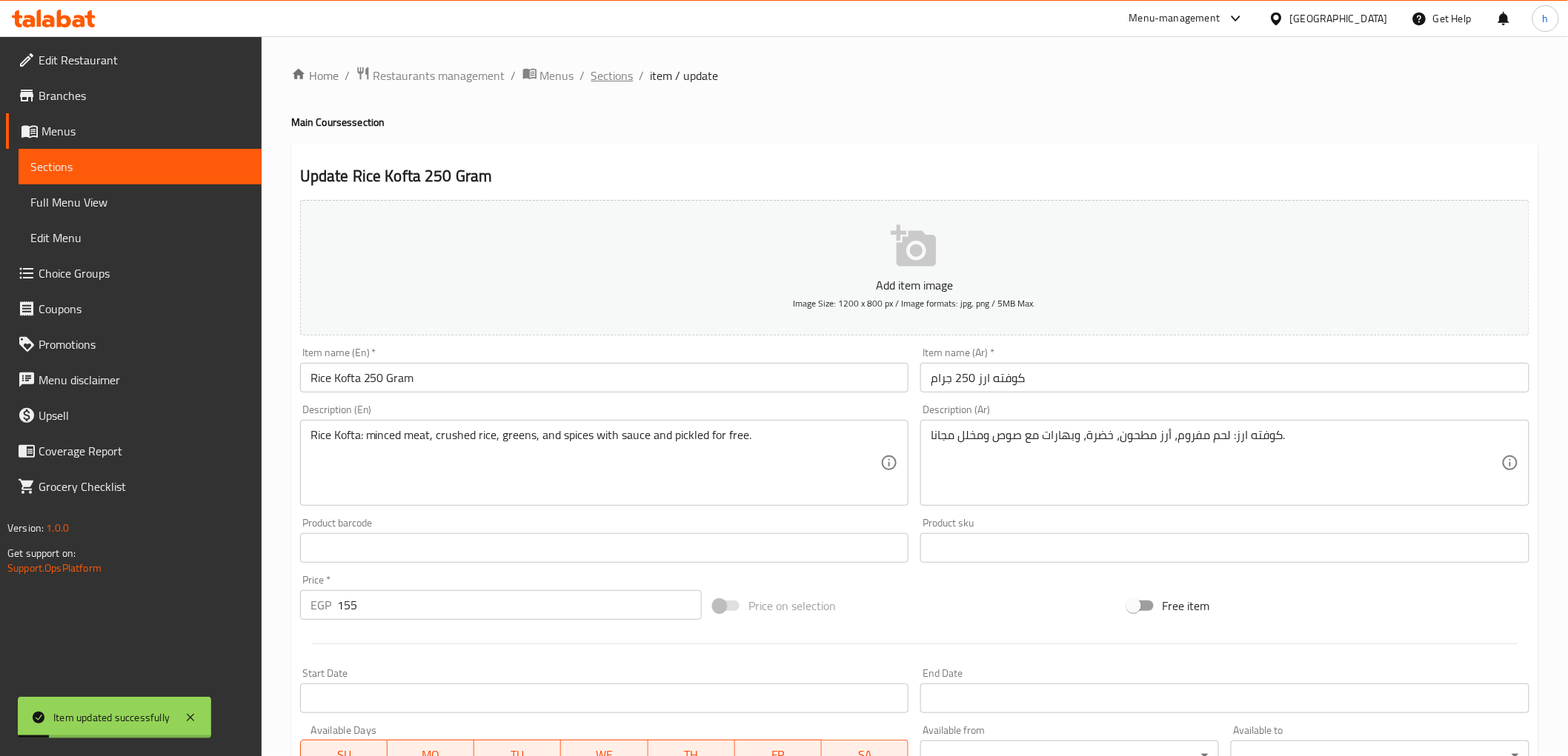
click at [613, 76] on span "Sections" at bounding box center [612, 76] width 42 height 18
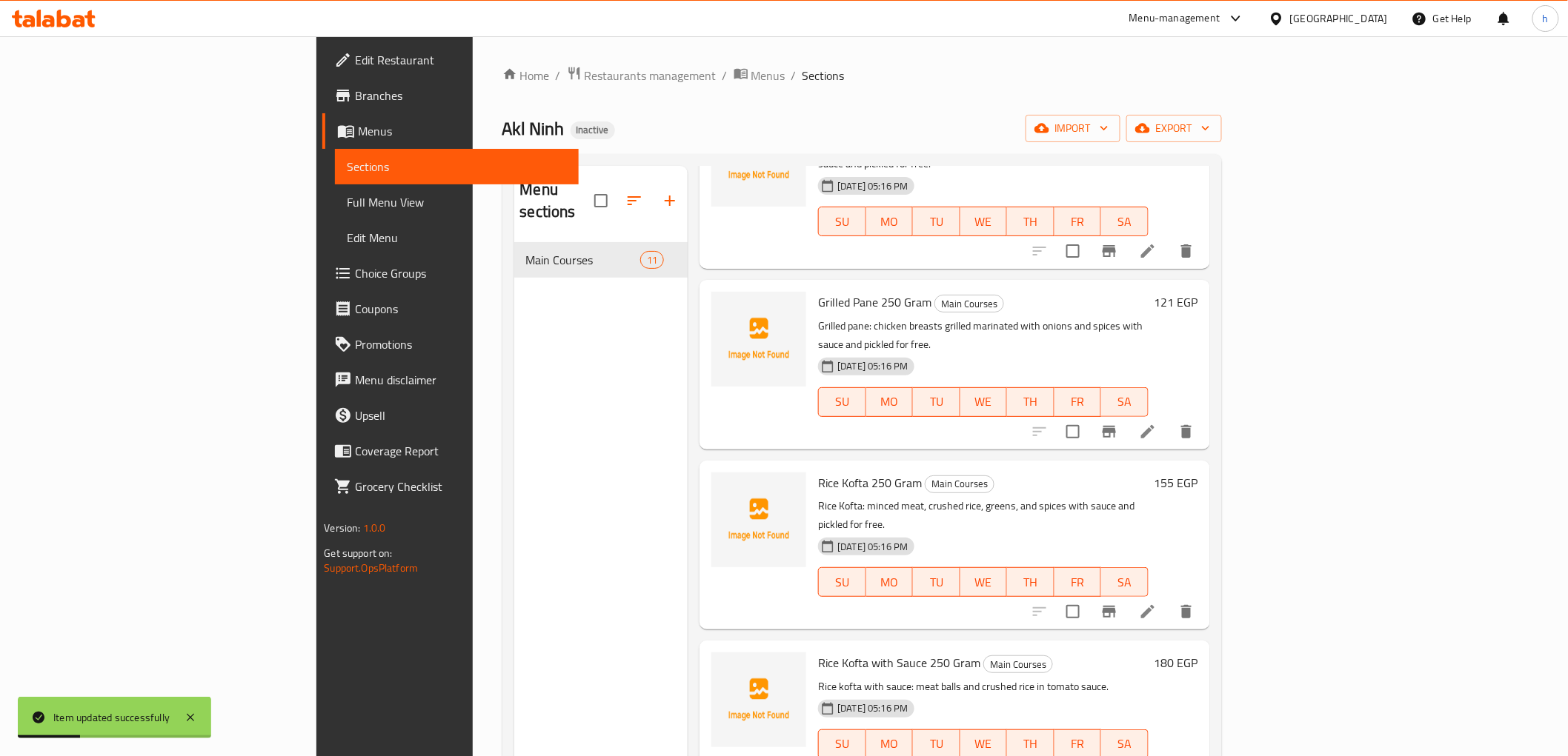
scroll to position [164, 0]
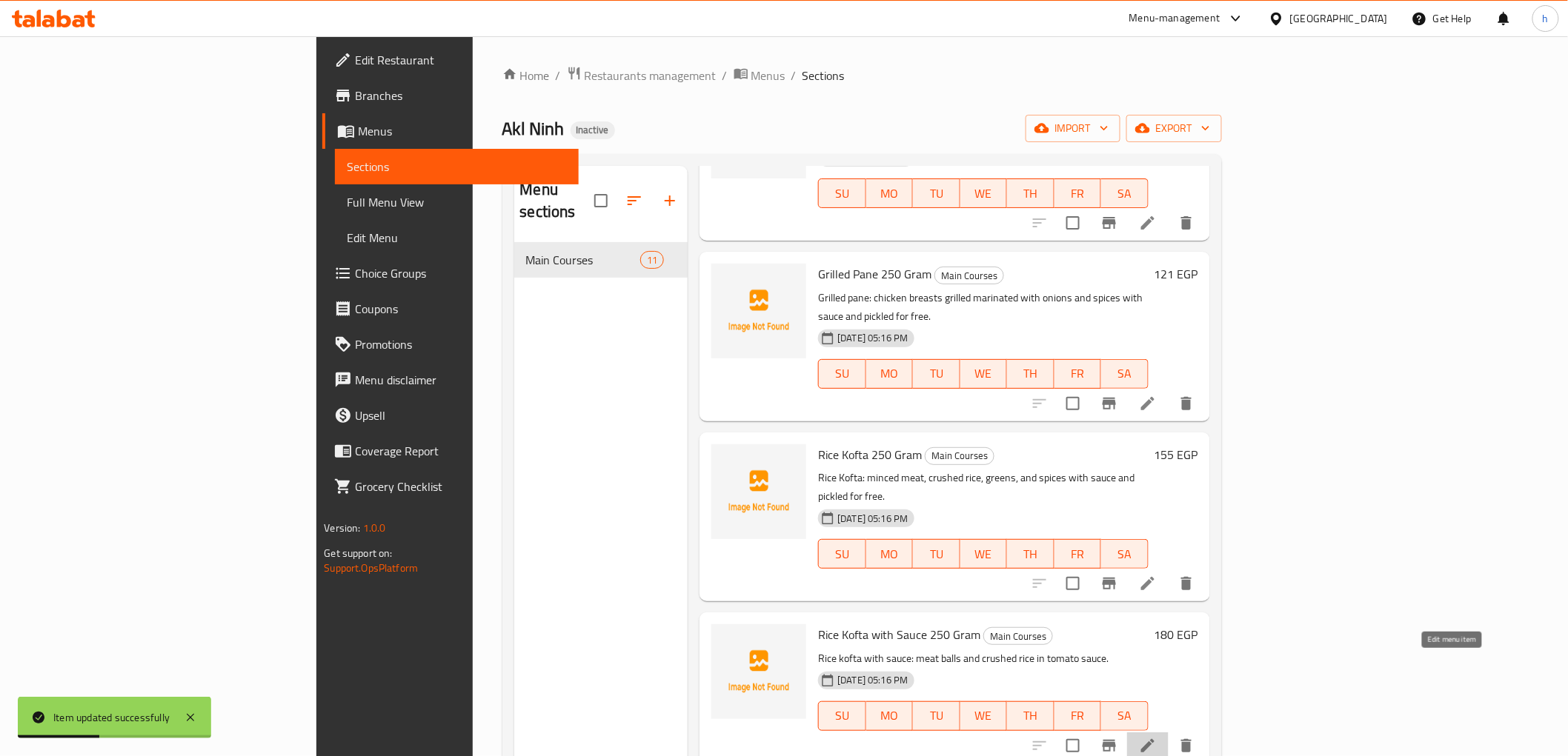
click at [1157, 737] on icon at bounding box center [1148, 746] width 18 height 18
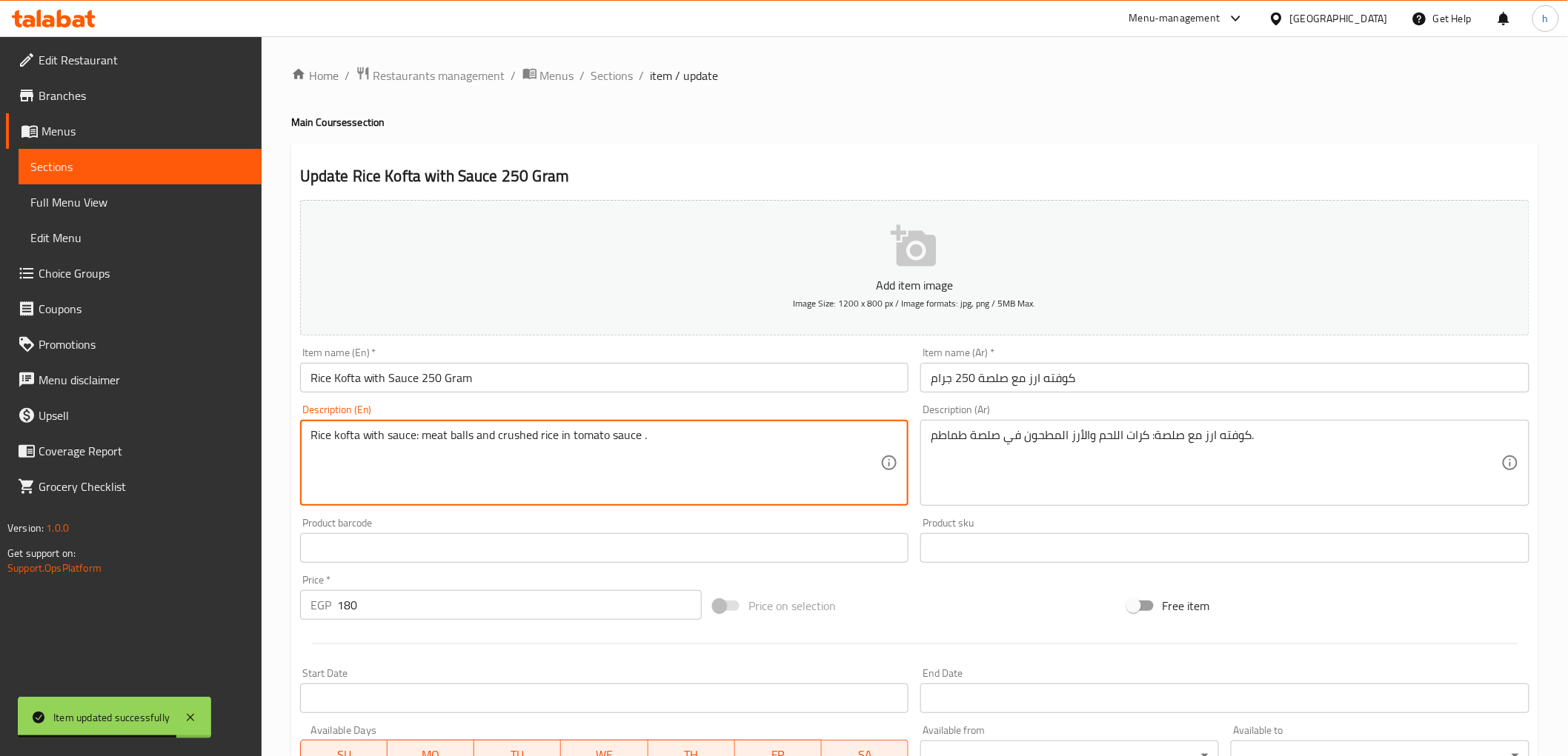
paste textarea "with sauce and pickled for free"
type textarea "Rice kofta with sauce: meat balls and crushed rice in tomato sauce with sauce a…"
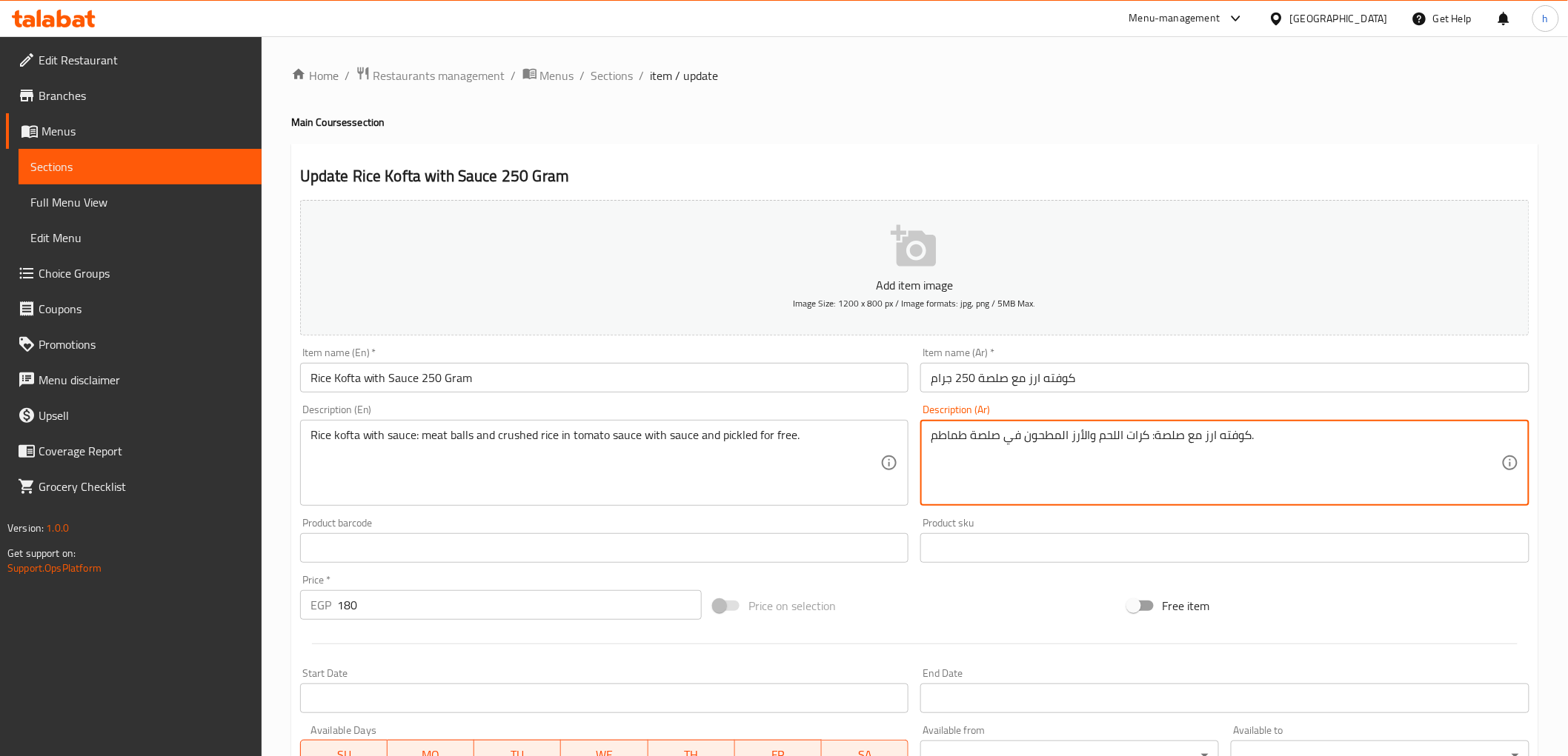
click at [1251, 440] on textarea "كوفته ارز مع صلصة: كرات اللحم والأرز المطحون في صلصة طماطم." at bounding box center [1216, 463] width 570 height 71
click at [1082, 436] on textarea "كوفته ارز مع صلصة: كرات اللحم والأرز المطحون في صلصة طماطم مع صوص ومخلل مجانا." at bounding box center [1216, 463] width 570 height 71
type textarea "كوفته ارز مع صلصة: كرات اللحم والأرز المطحون في صوص طماطم مع صوص ومخلل مجانا."
click at [889, 97] on div "Home / Restaurants management / Menus / Sections / item / update Main Courses s…" at bounding box center [914, 541] width 1247 height 951
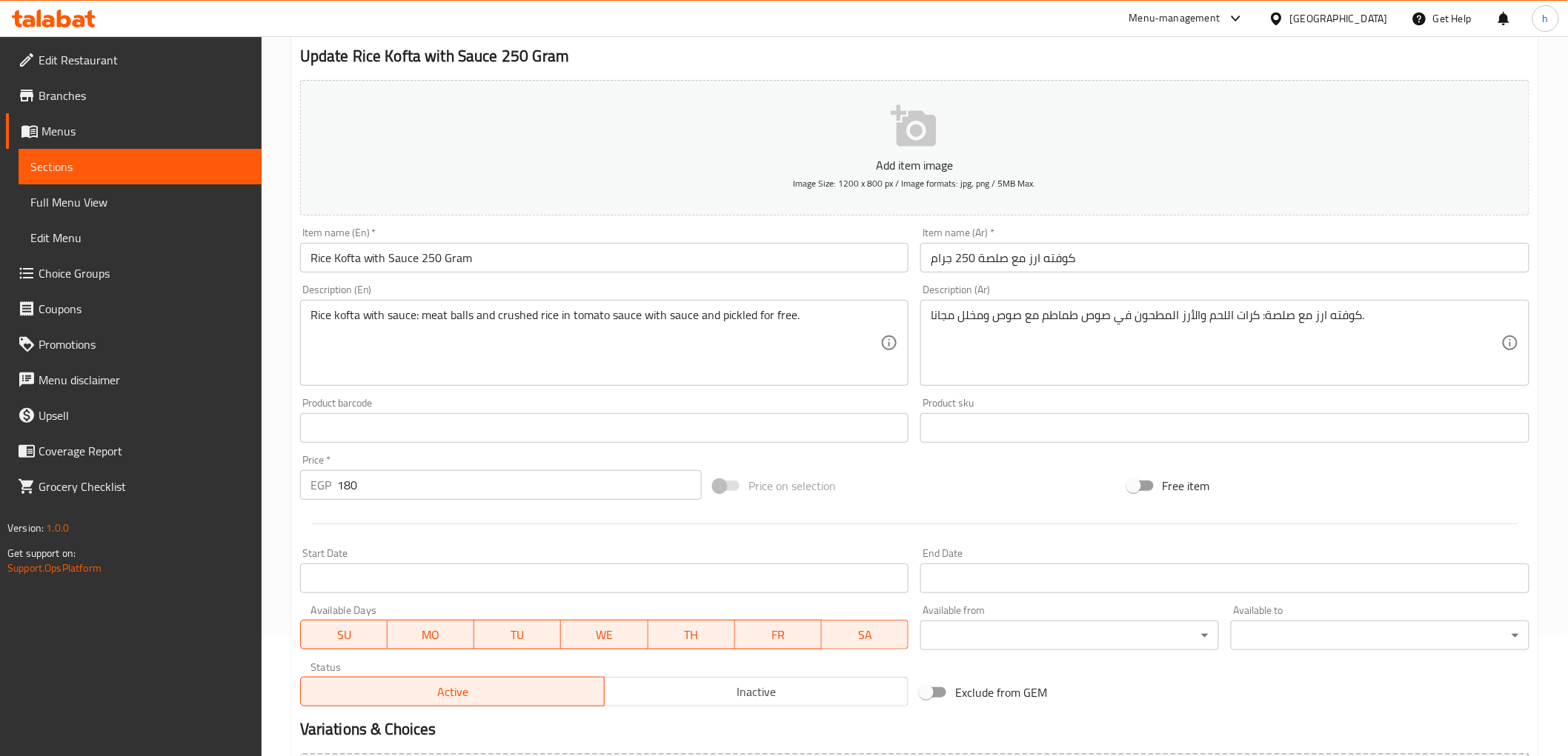
scroll to position [287, 0]
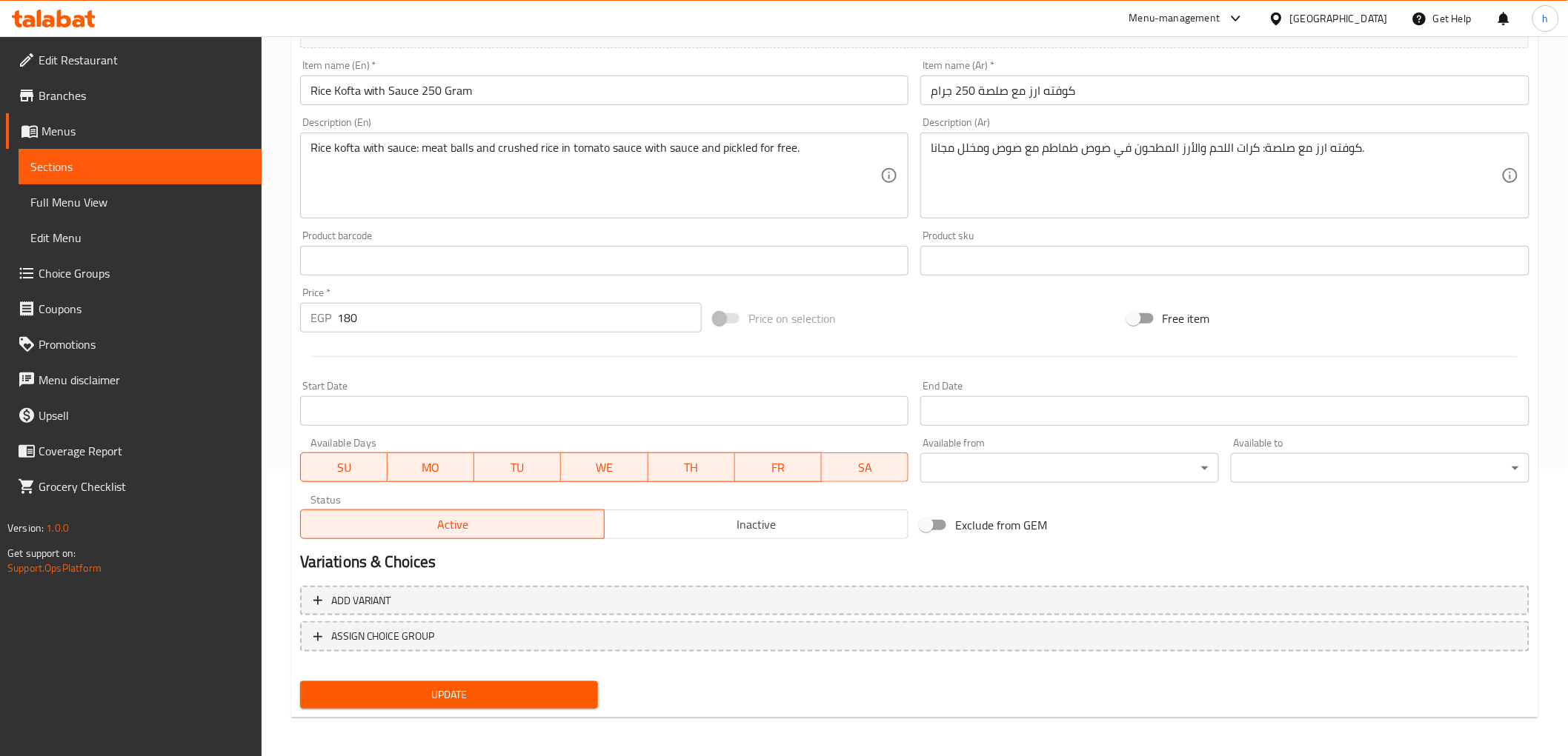
click at [524, 700] on span "Update" at bounding box center [449, 695] width 275 height 19
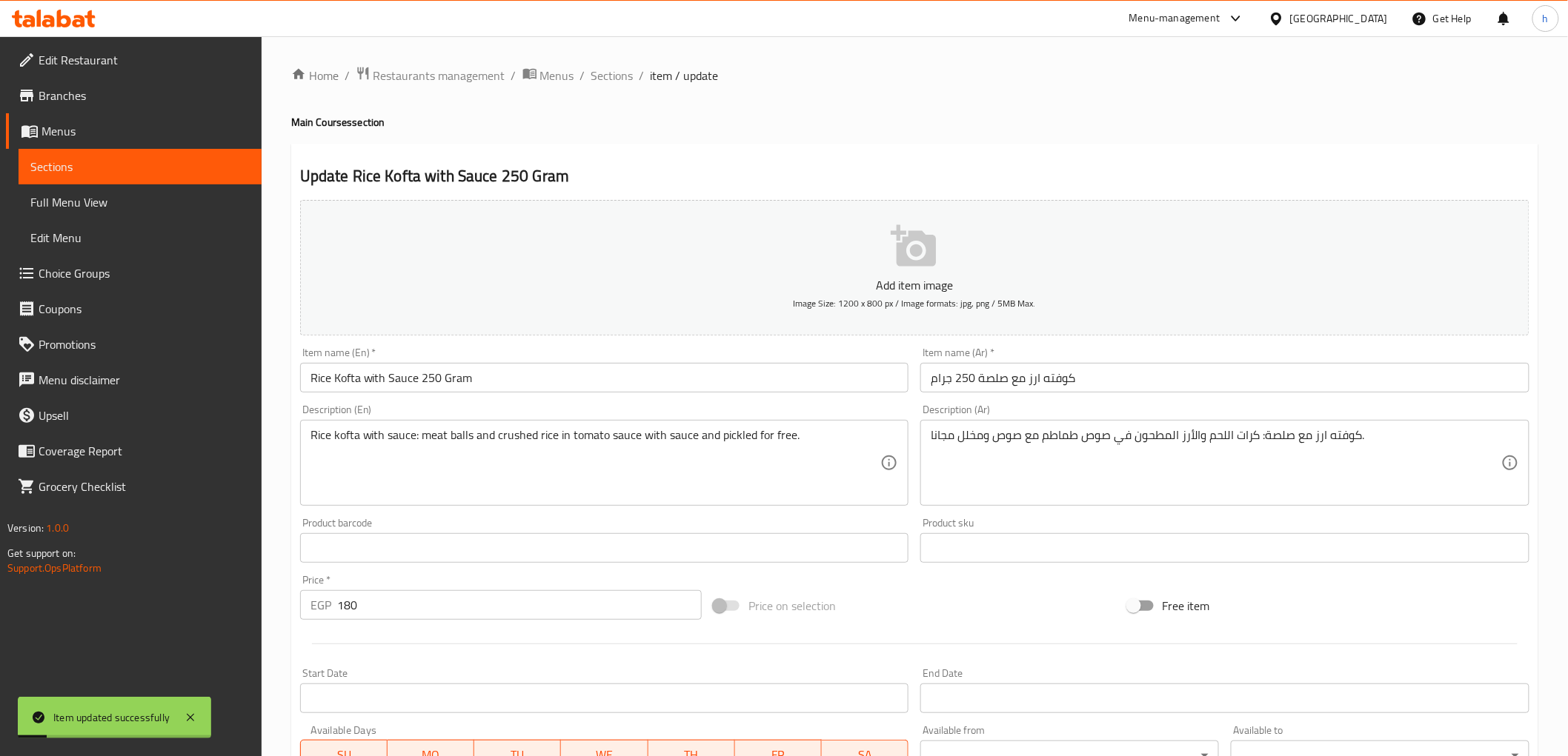
click at [594, 62] on div "Home / Restaurants management / Menus / Sections / item / update Main Courses s…" at bounding box center [914, 541] width 1307 height 1011
click at [598, 77] on span "Sections" at bounding box center [612, 76] width 42 height 18
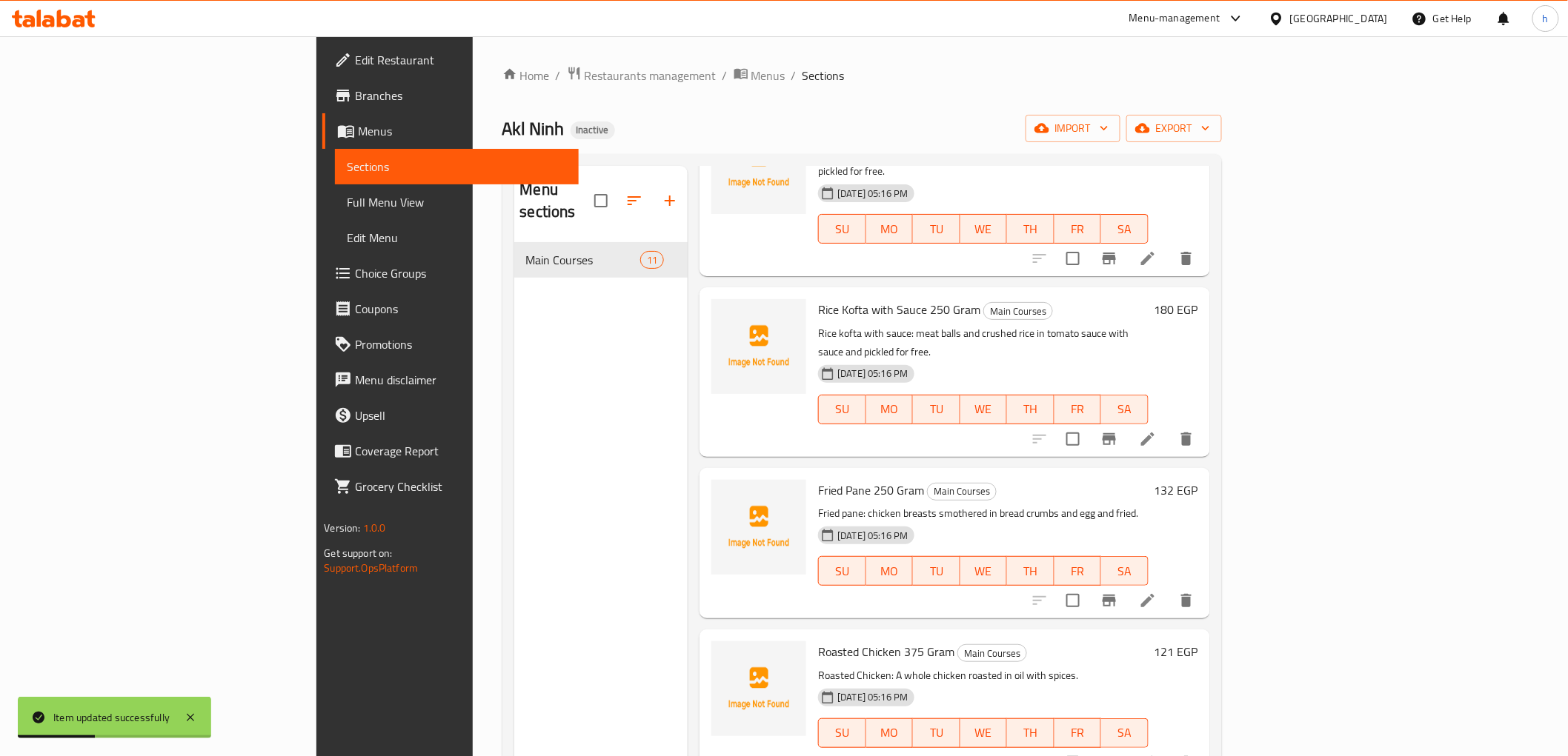
scroll to position [493, 0]
click at [1168, 584] on li at bounding box center [1148, 597] width 42 height 27
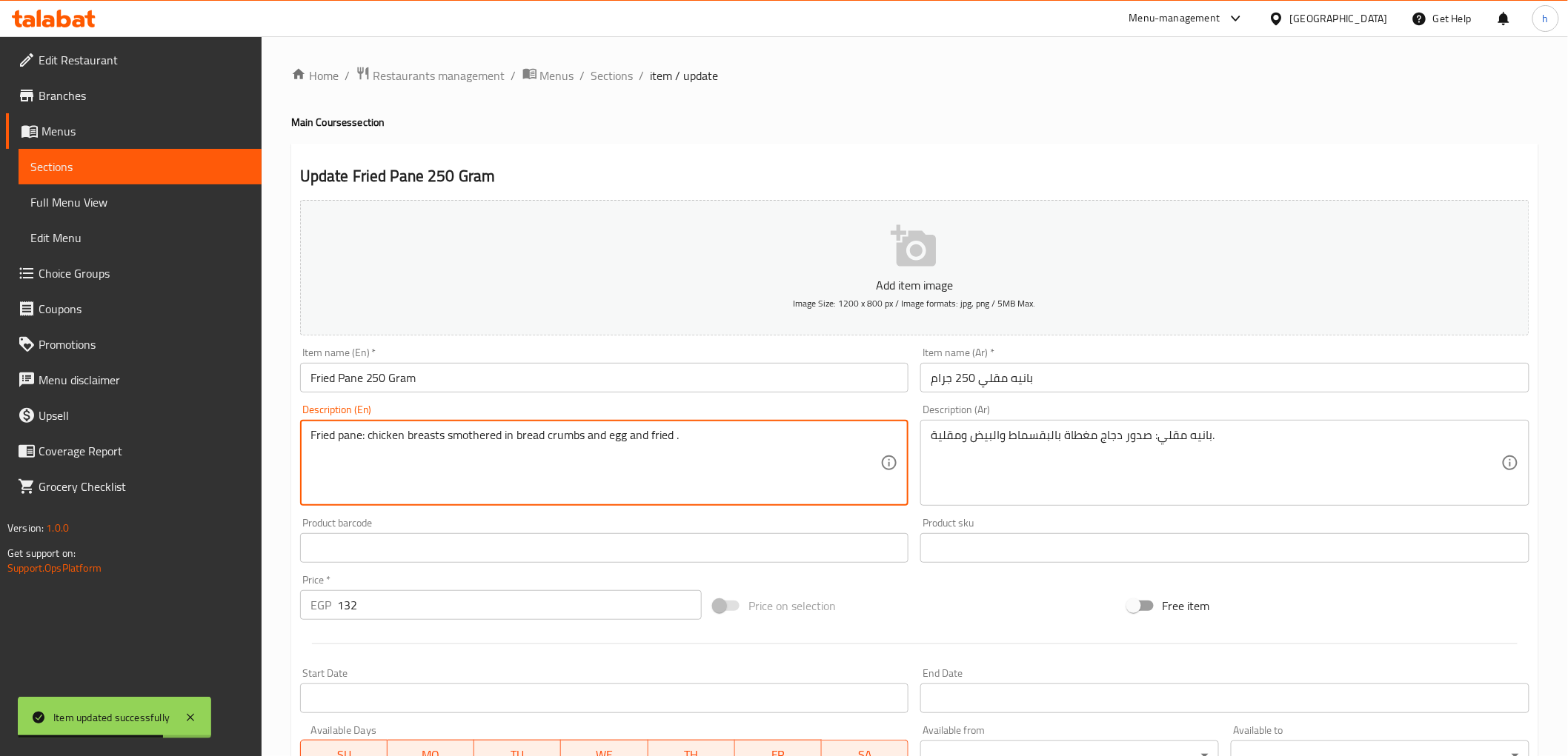
paste textarea "with sauce and pickled for free"
type textarea "Fried pane: chicken breasts smothered in bread crumbs and egg and fried with sa…"
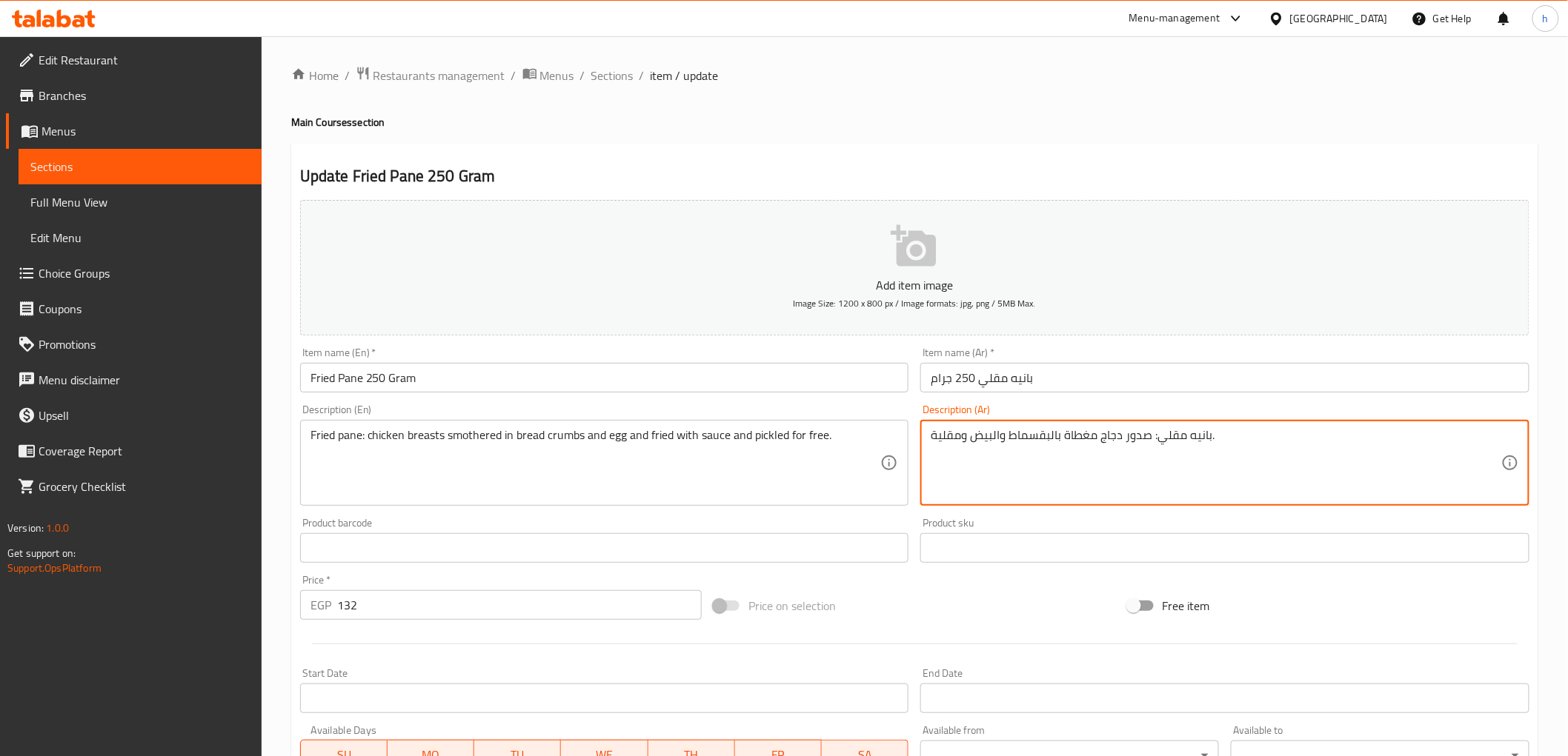
click at [1206, 441] on textarea "بانيه مقلي: صدور دجاج مغطاة بالبقسماط والبيض ومقلية." at bounding box center [1216, 463] width 570 height 71
type textarea "بانيه مقلي: صدور دجاج مغطاة بالبقسماط والبيض ومقلية مع صوص ومخلل مجانا."
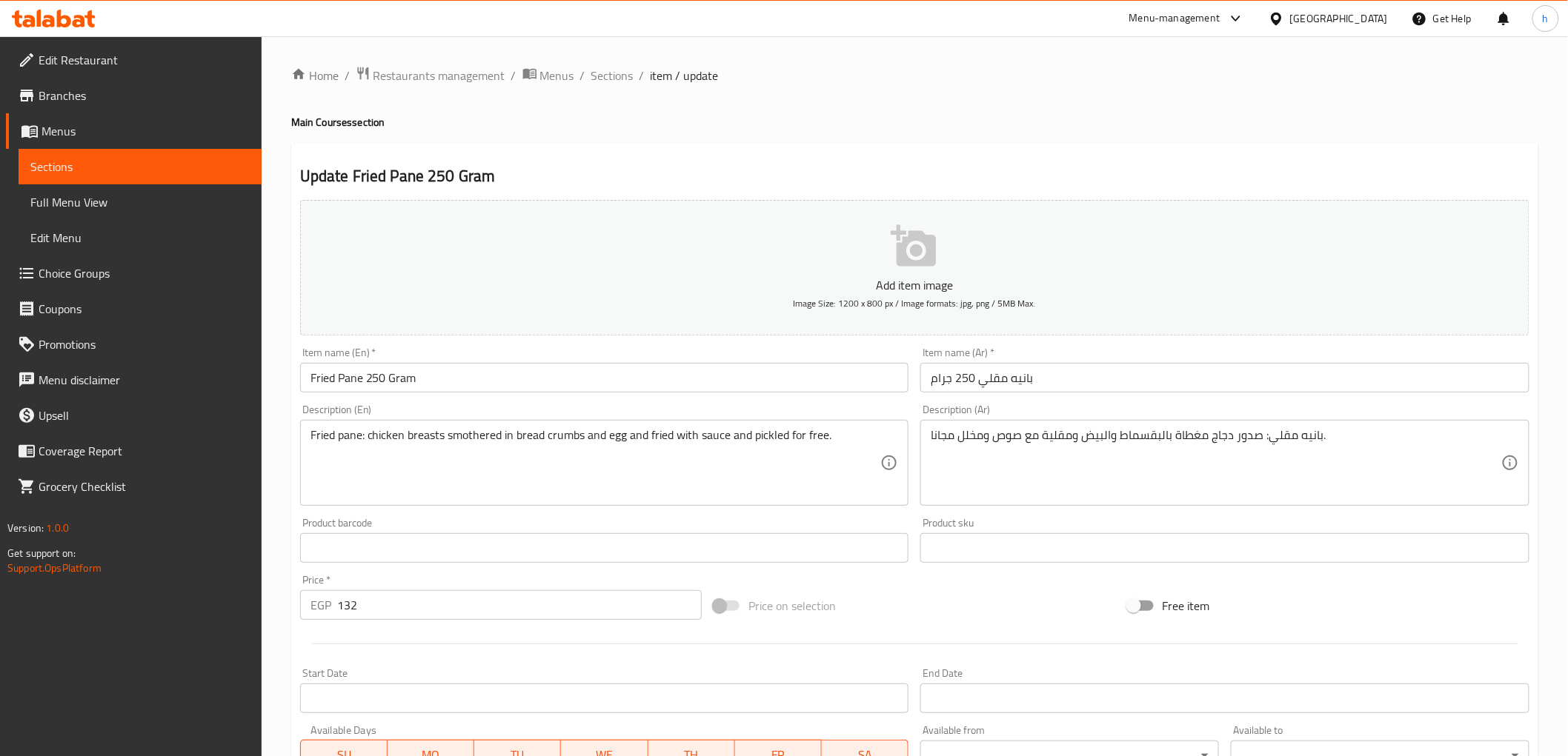
click at [923, 153] on div "Update Fried Pane 250 Gram Add item image Image Size: 1200 x 800 px / Image for…" at bounding box center [914, 575] width 1247 height 862
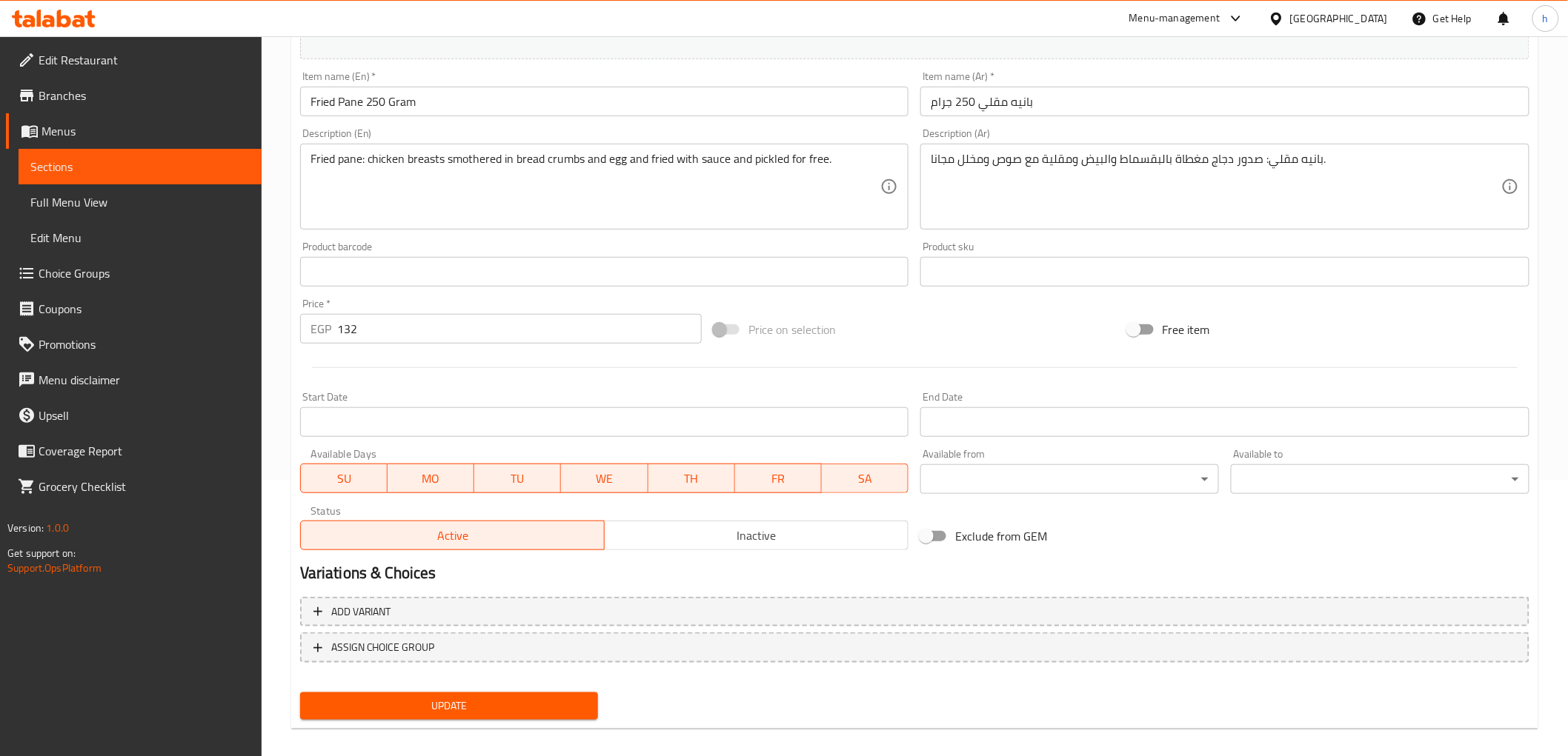
scroll to position [287, 0]
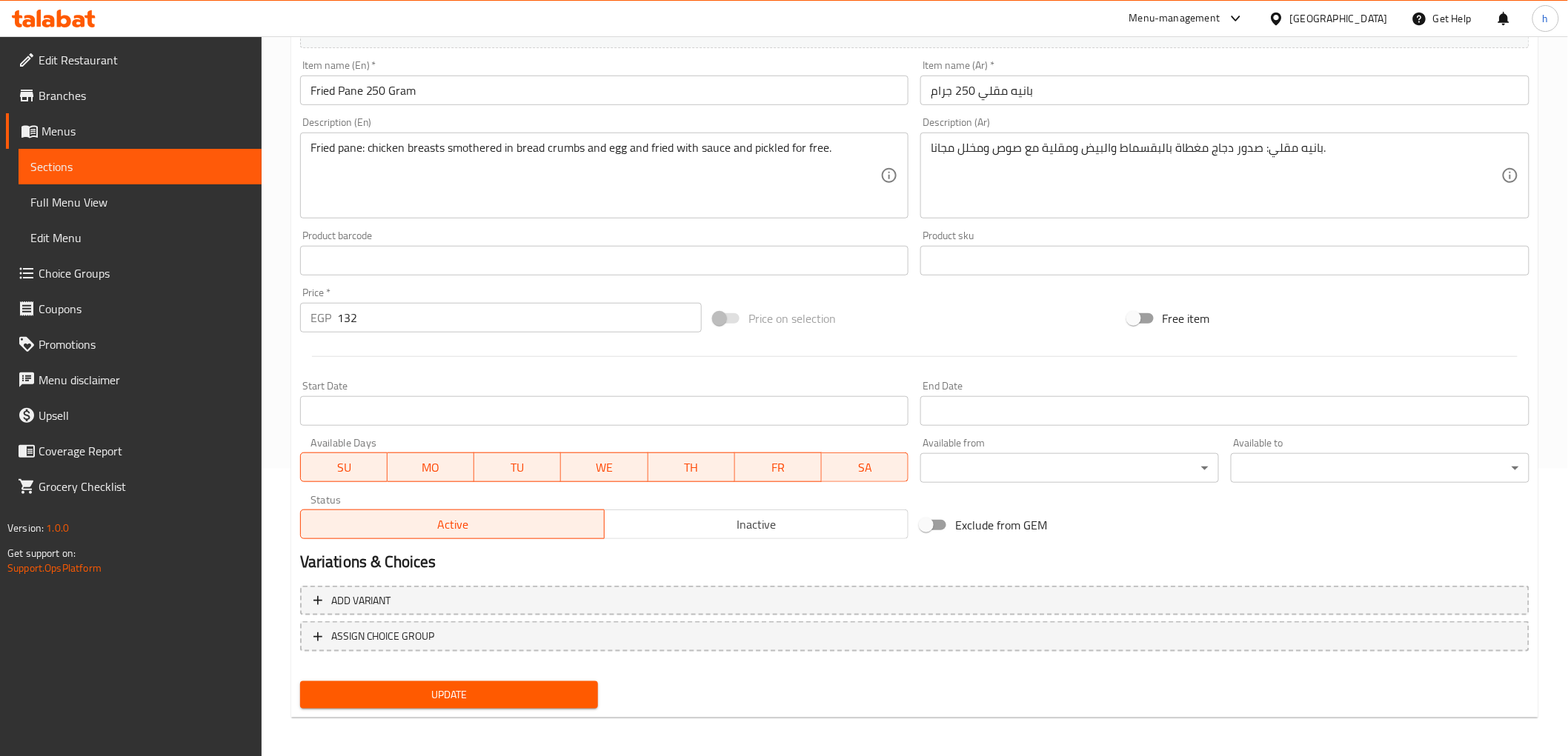
click at [526, 695] on span "Update" at bounding box center [449, 695] width 275 height 19
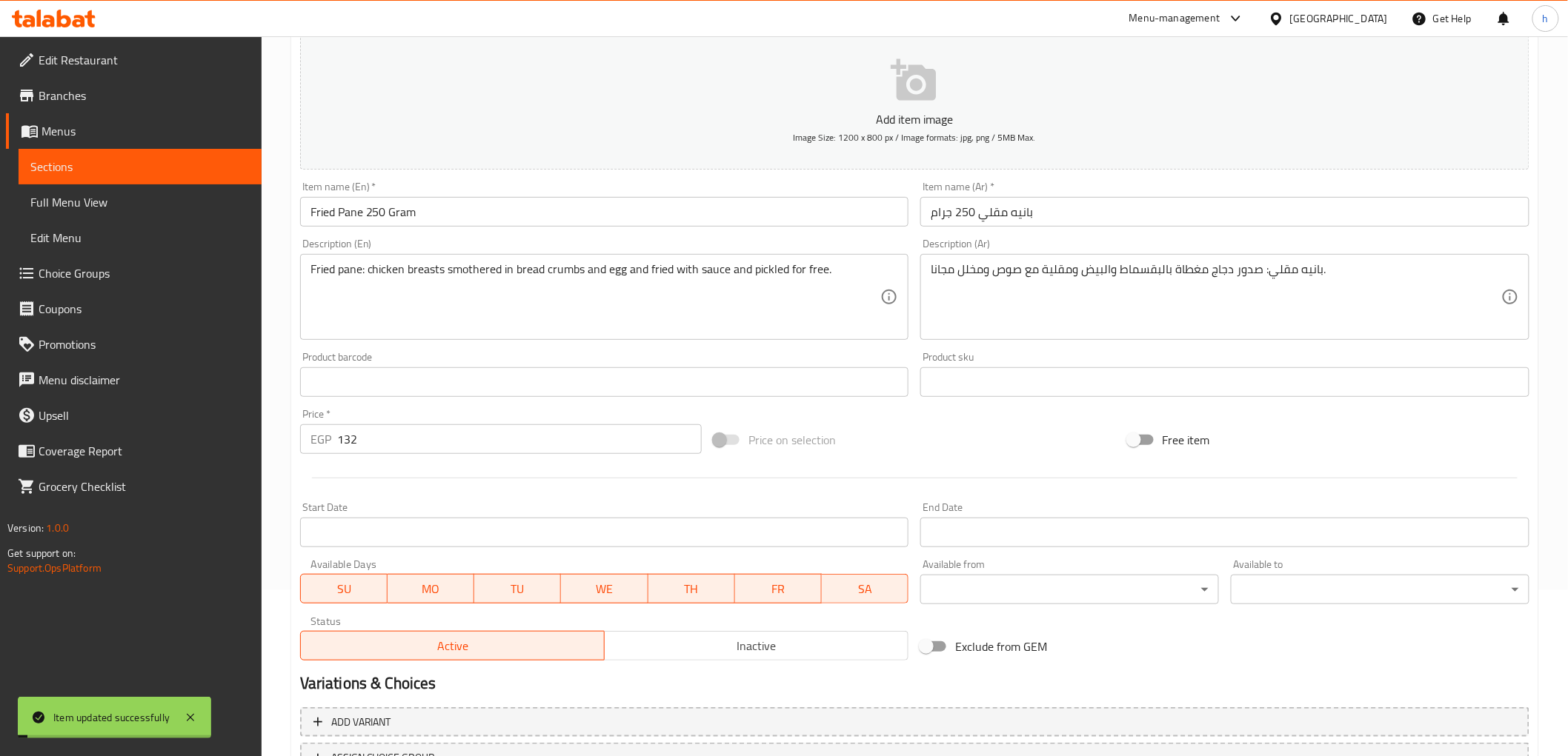
scroll to position [0, 0]
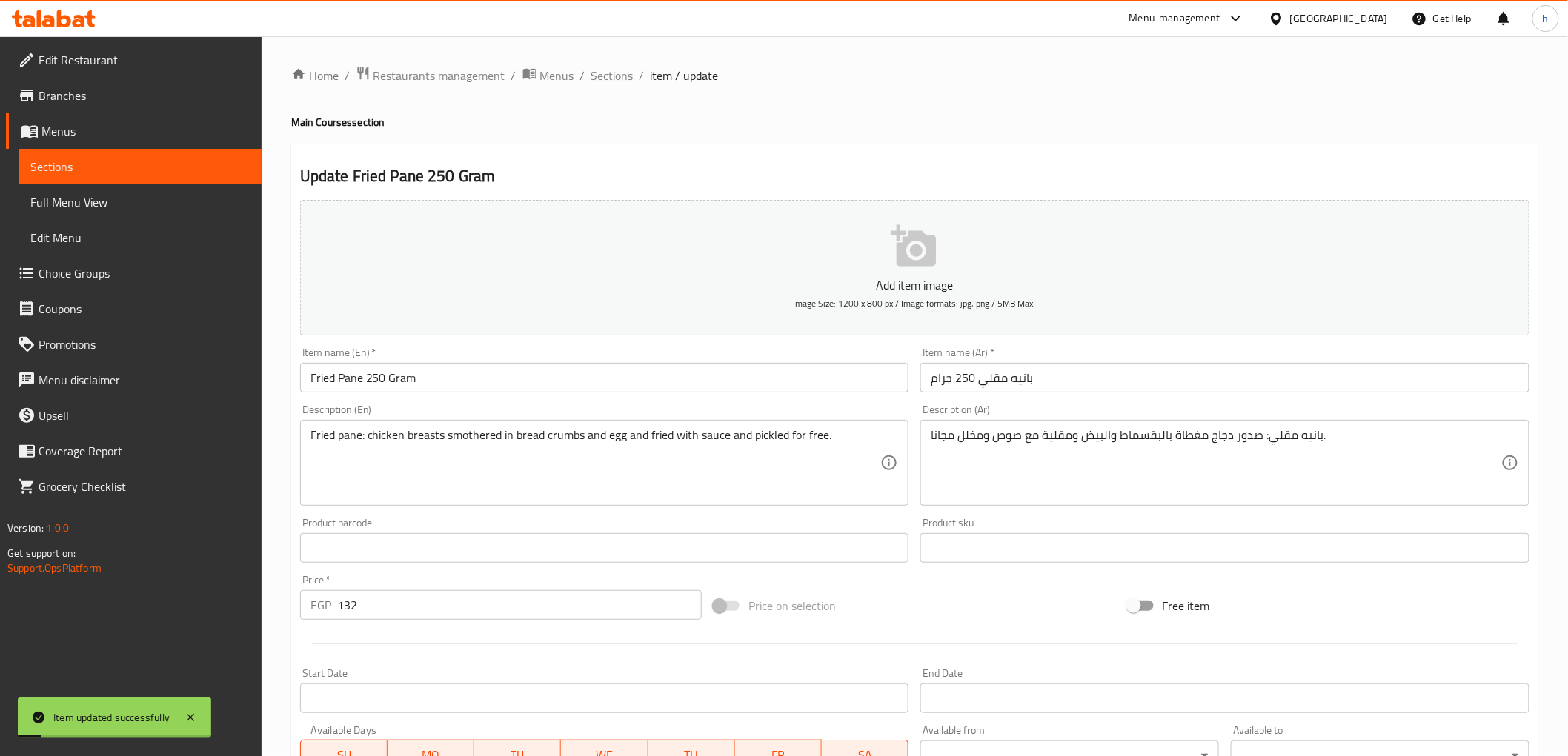
click at [593, 79] on span "Sections" at bounding box center [612, 76] width 42 height 18
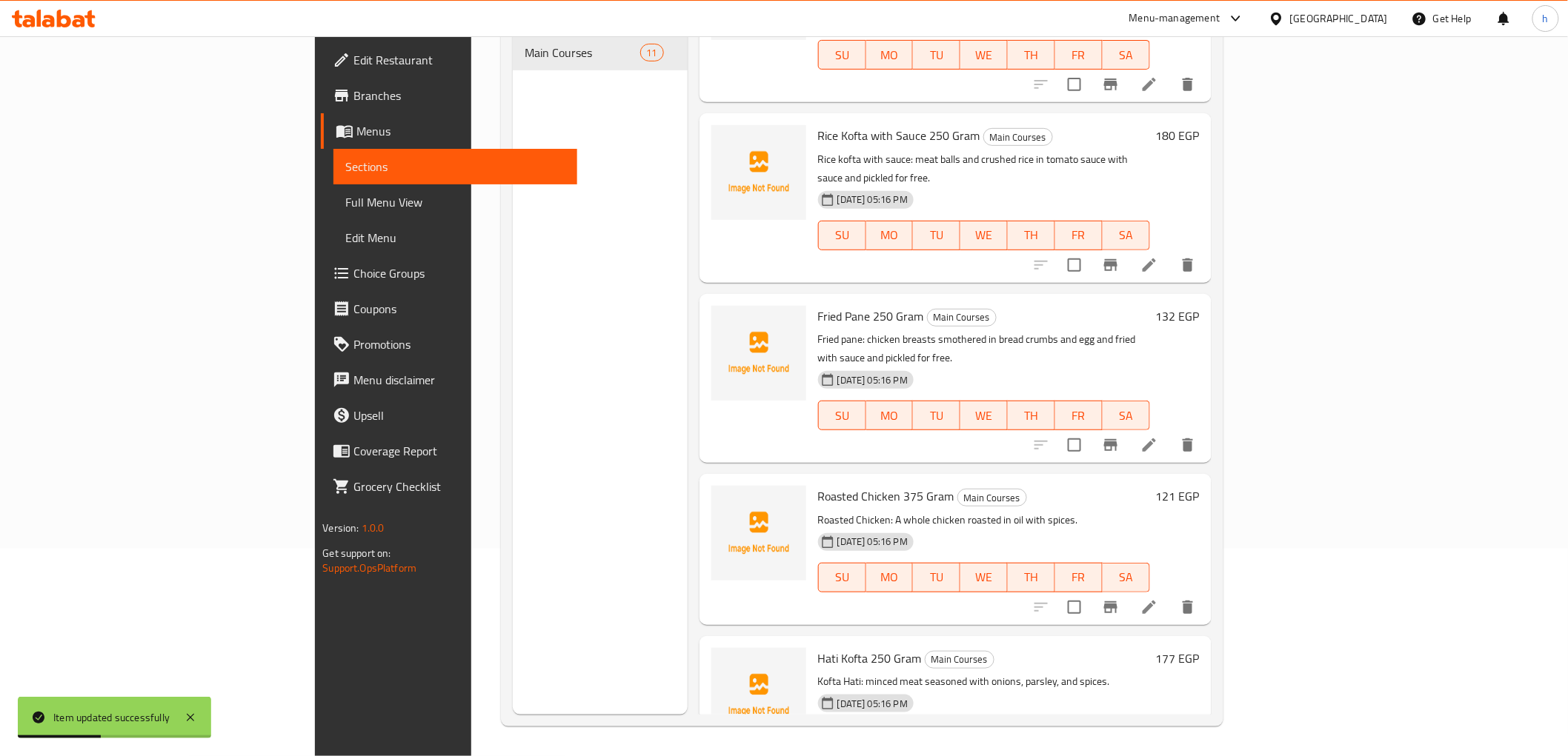
scroll to position [493, 0]
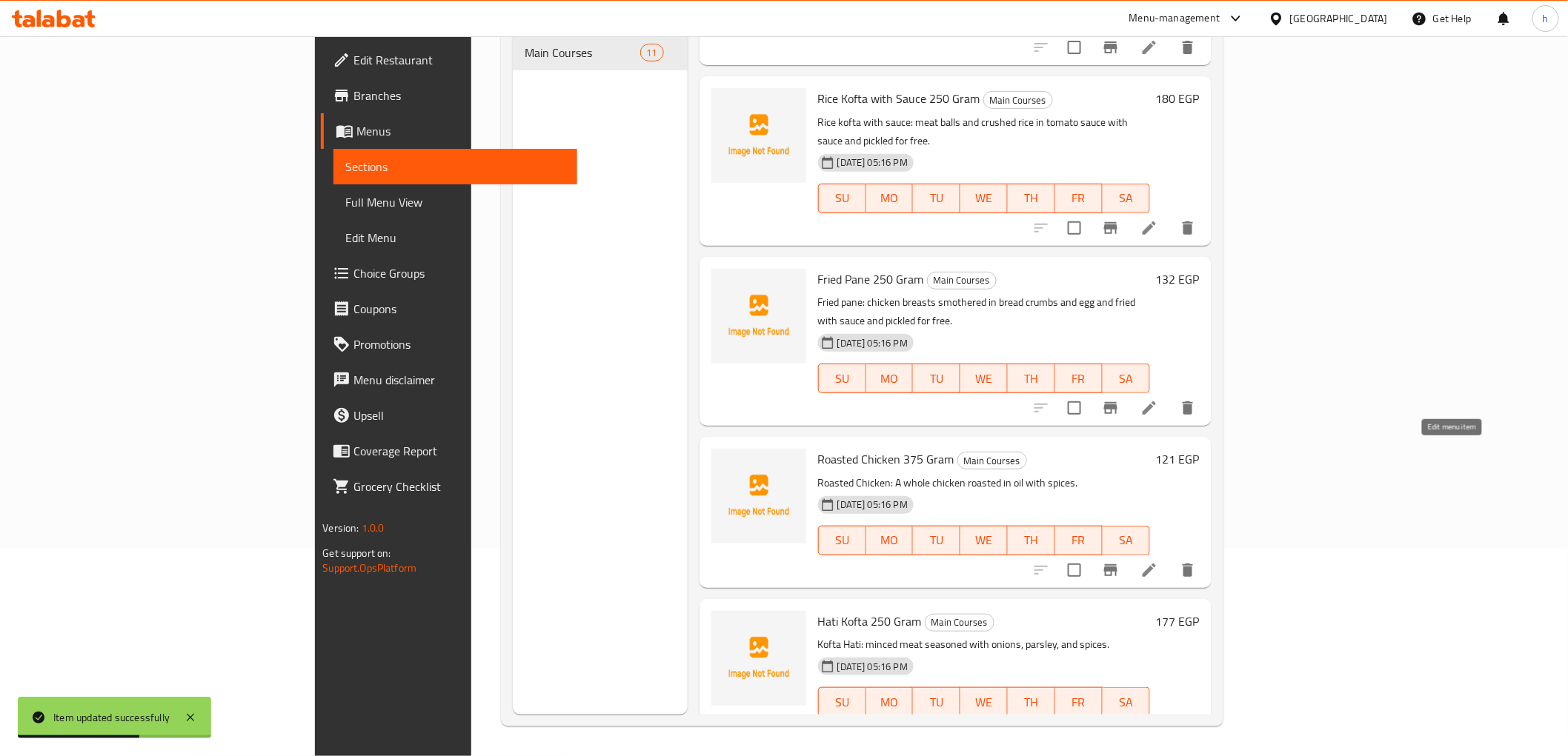
click at [1158, 561] on icon at bounding box center [1149, 570] width 18 height 18
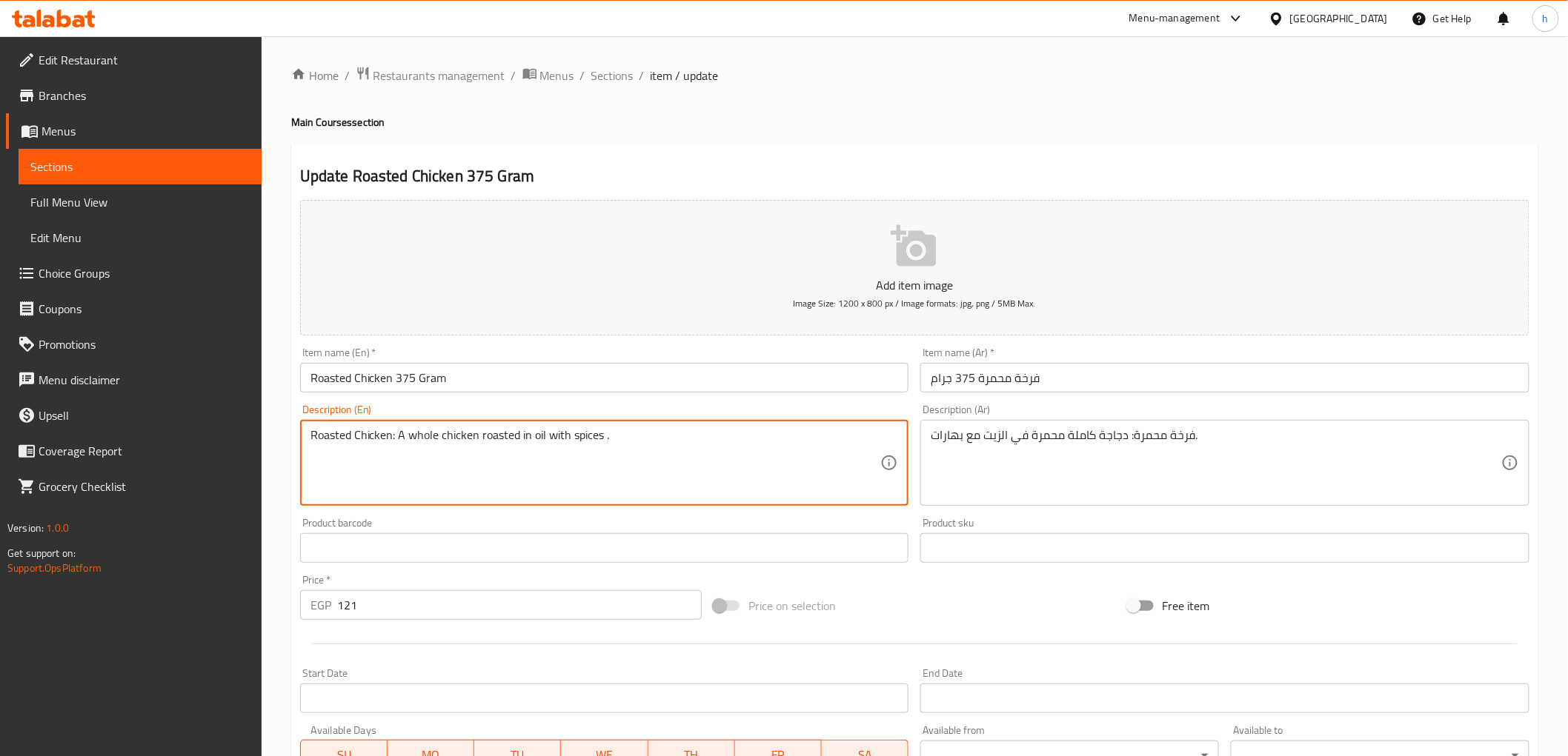
paste textarea "with sauce and pickled for free"
type textarea "Roasted Chicken: A whole chicken roasted in oil with spices with sauce and pick…"
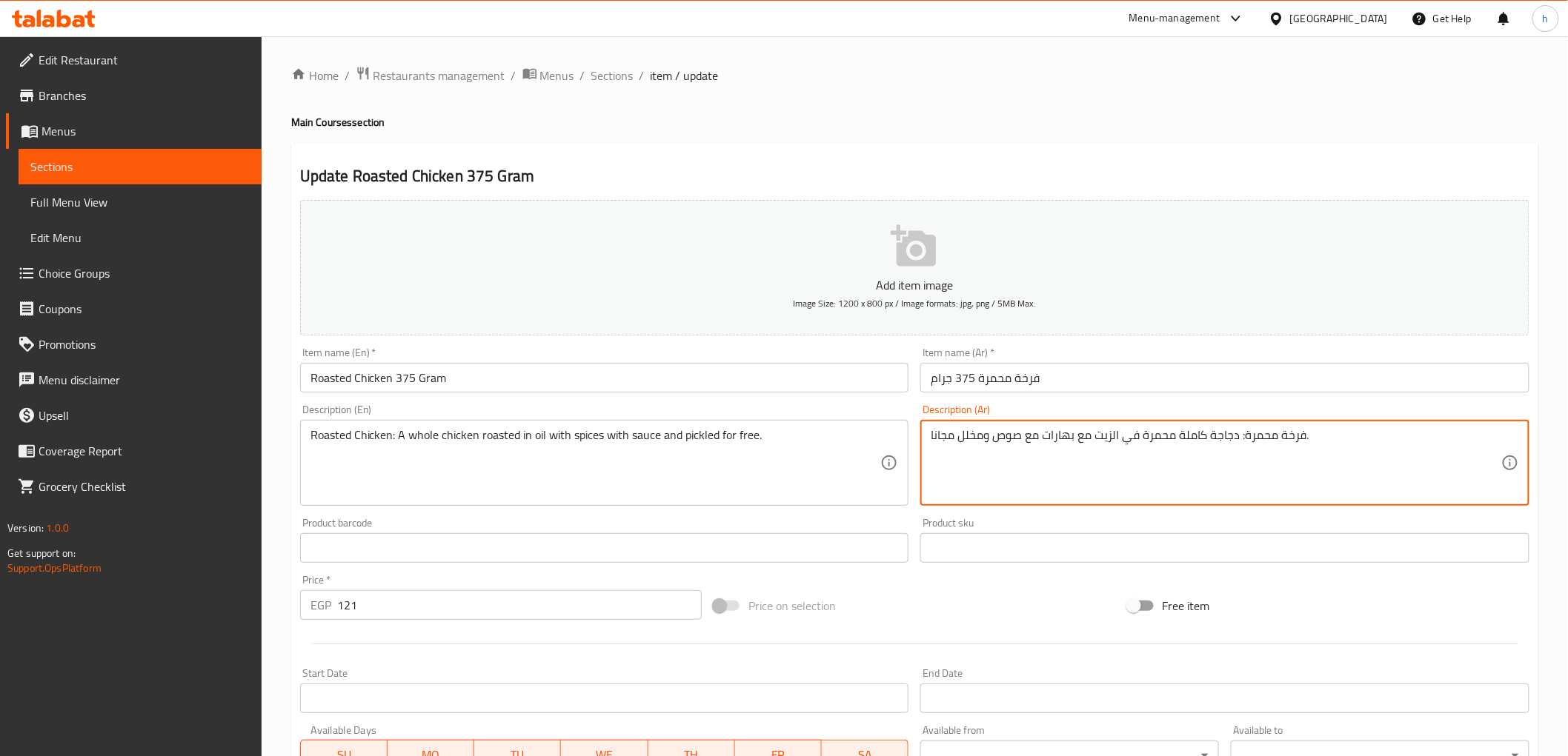
type textarea "فرخة محمرة: دجاجة كاملة محمرة في الزيت مع بهارات مع صوص ومخلل مجانا."
click at [833, 165] on h2 "Update Roasted Chicken 375 Gram" at bounding box center [914, 176] width 1229 height 22
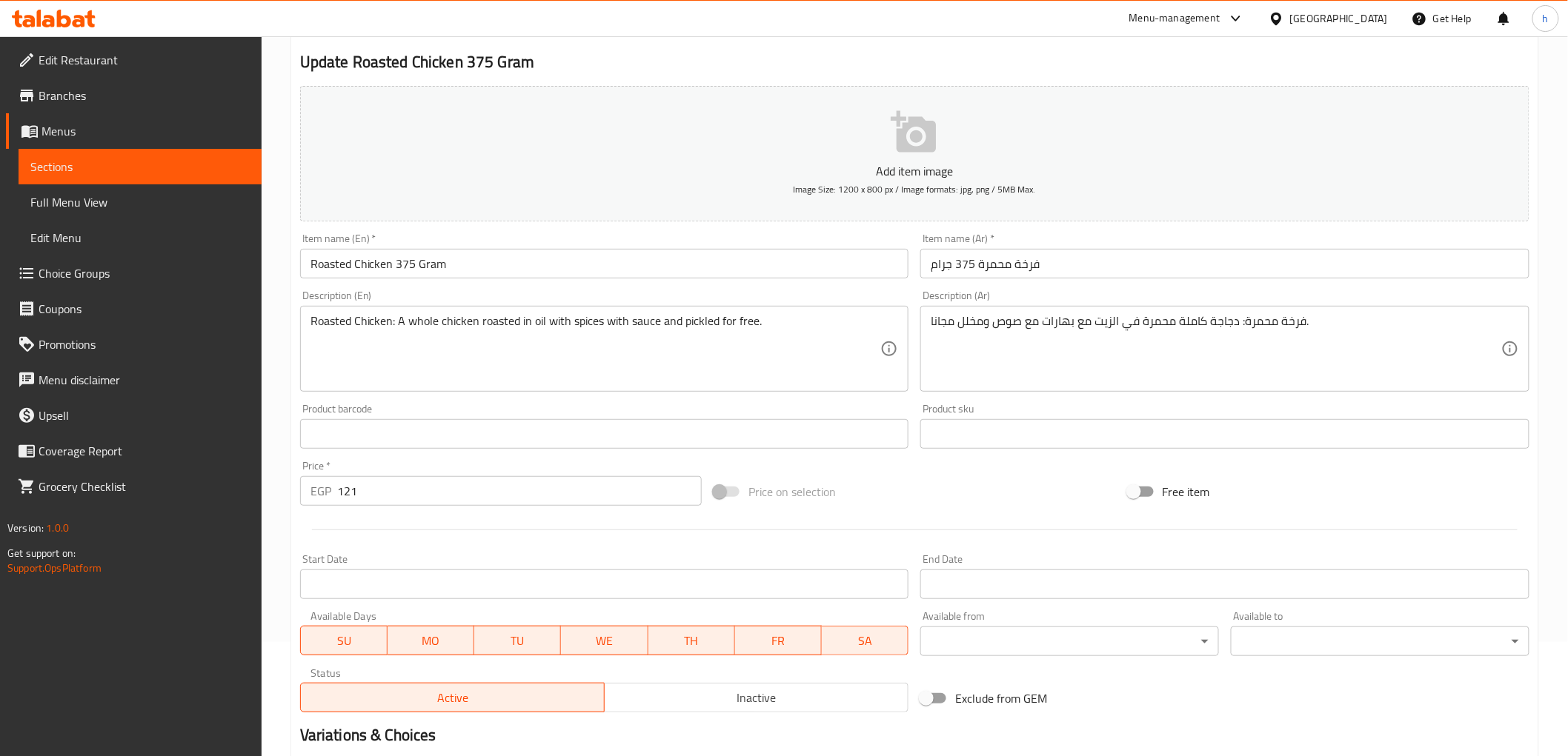
scroll to position [287, 0]
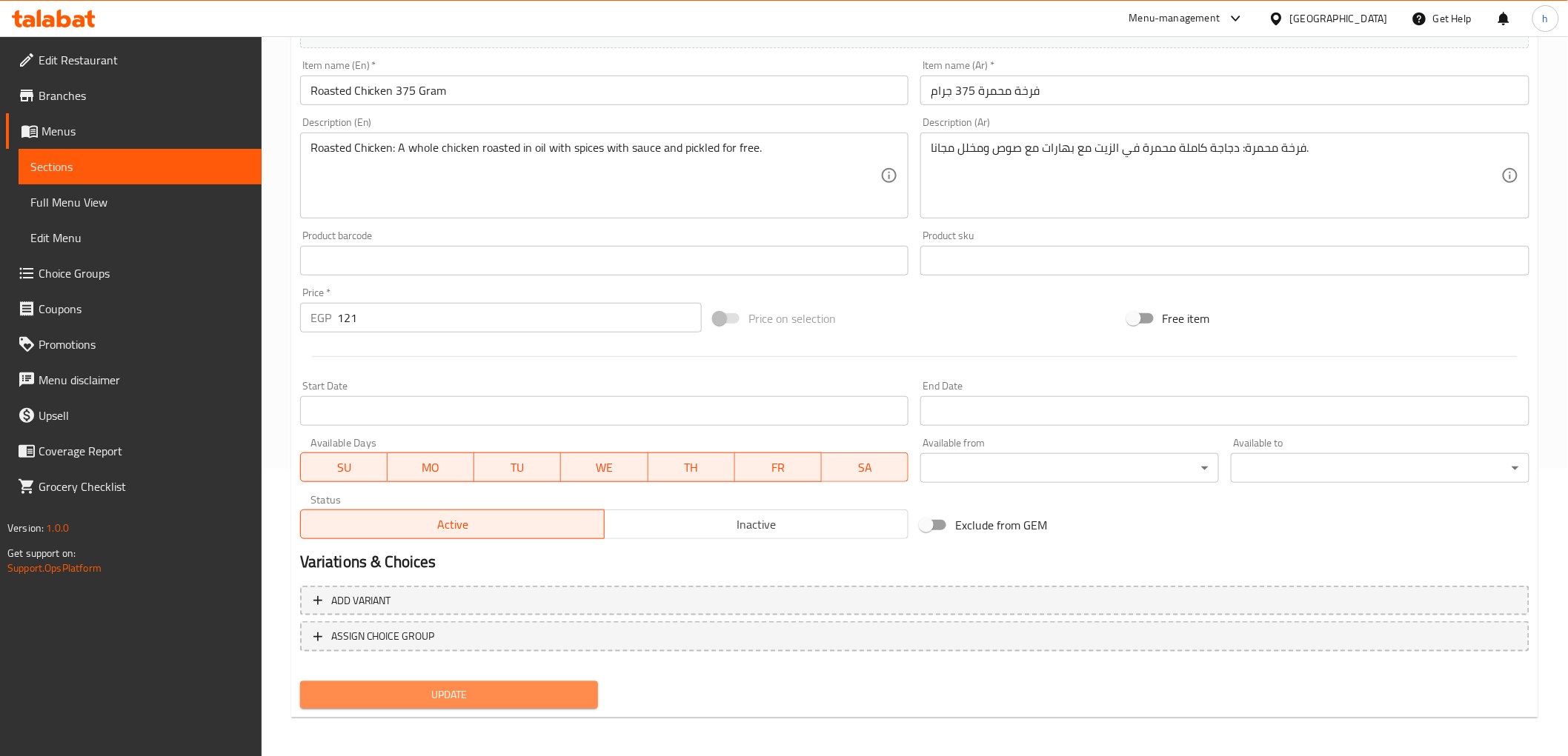
click at [505, 693] on span "Update" at bounding box center [449, 695] width 275 height 19
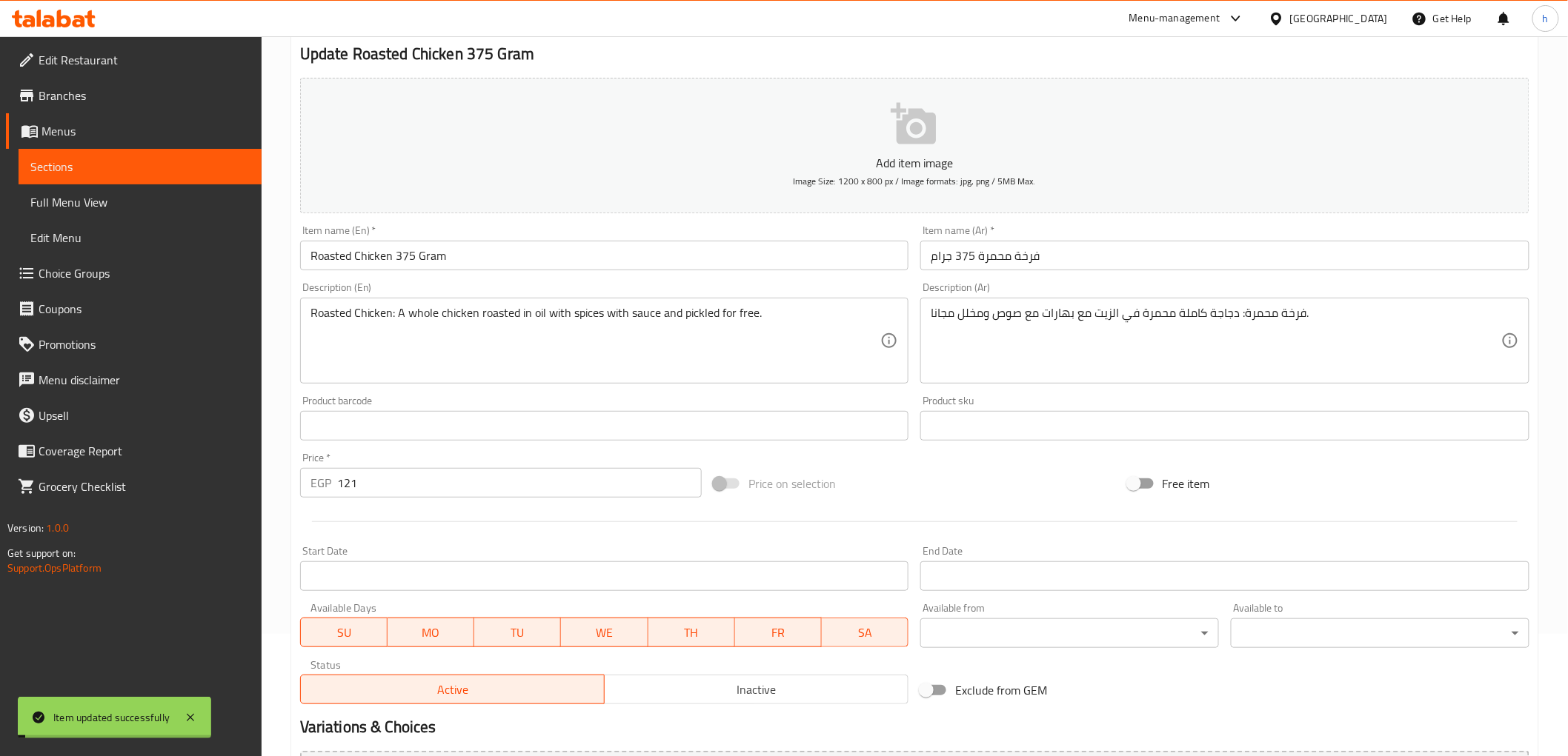
scroll to position [0, 0]
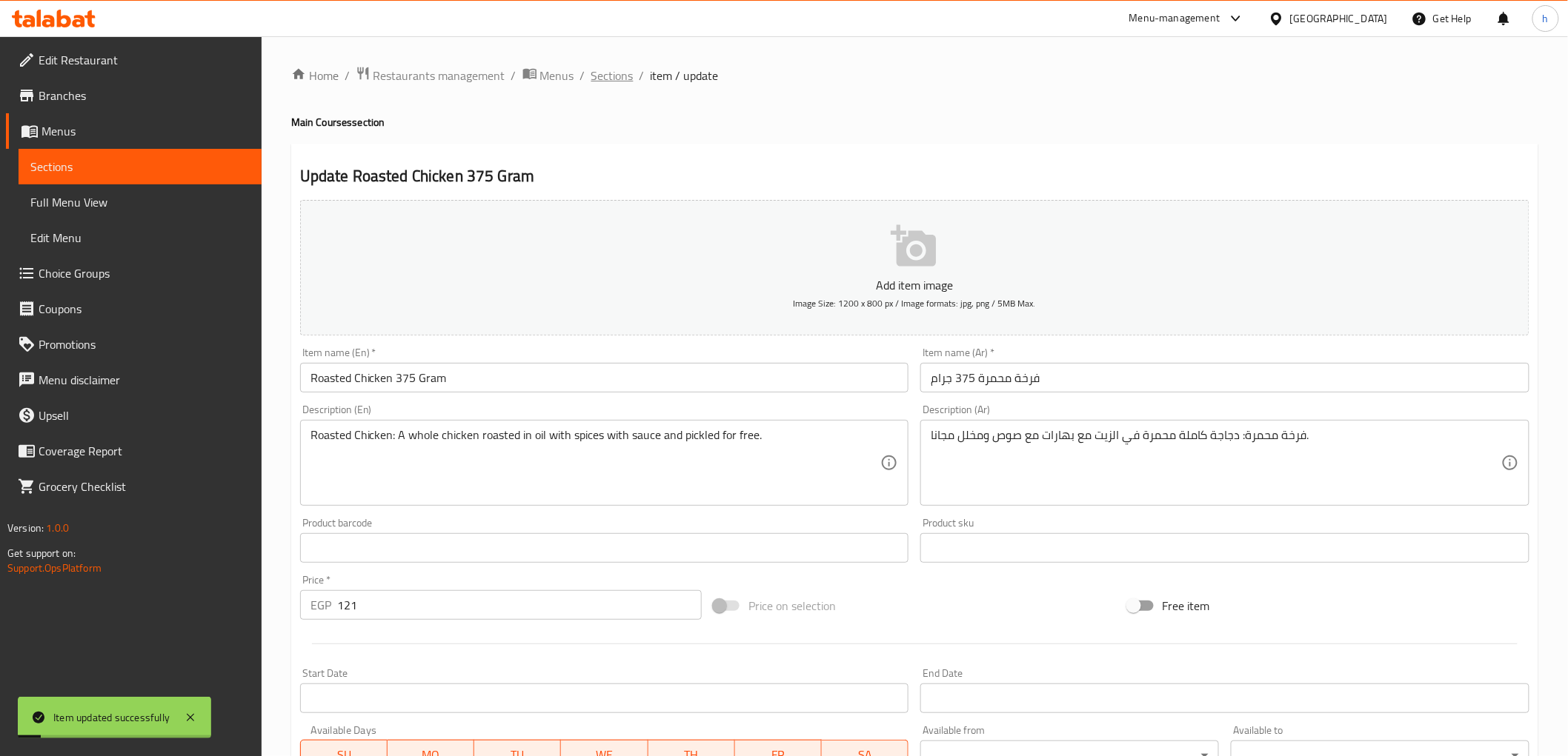
click at [630, 76] on span "Sections" at bounding box center [612, 76] width 42 height 18
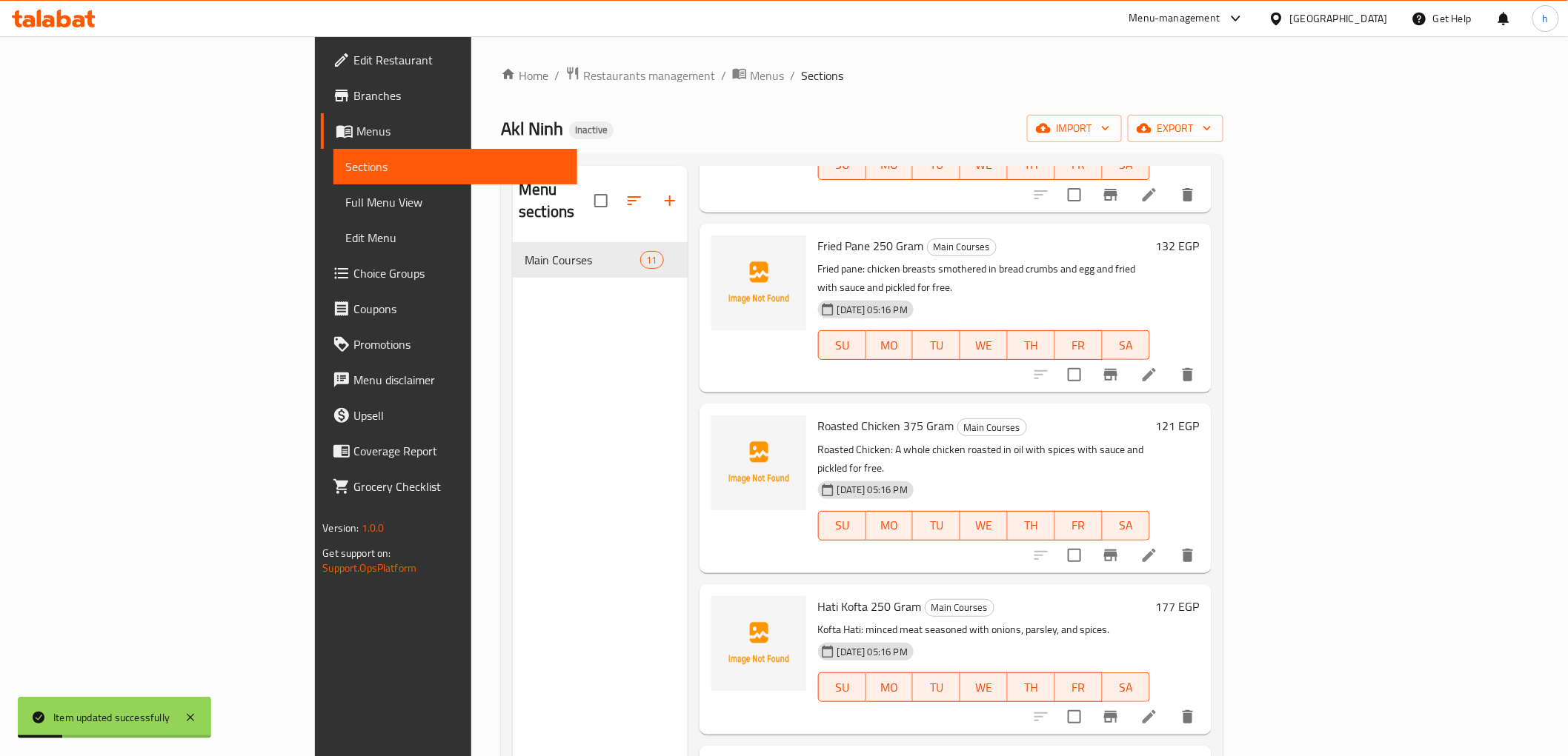
scroll to position [740, 0]
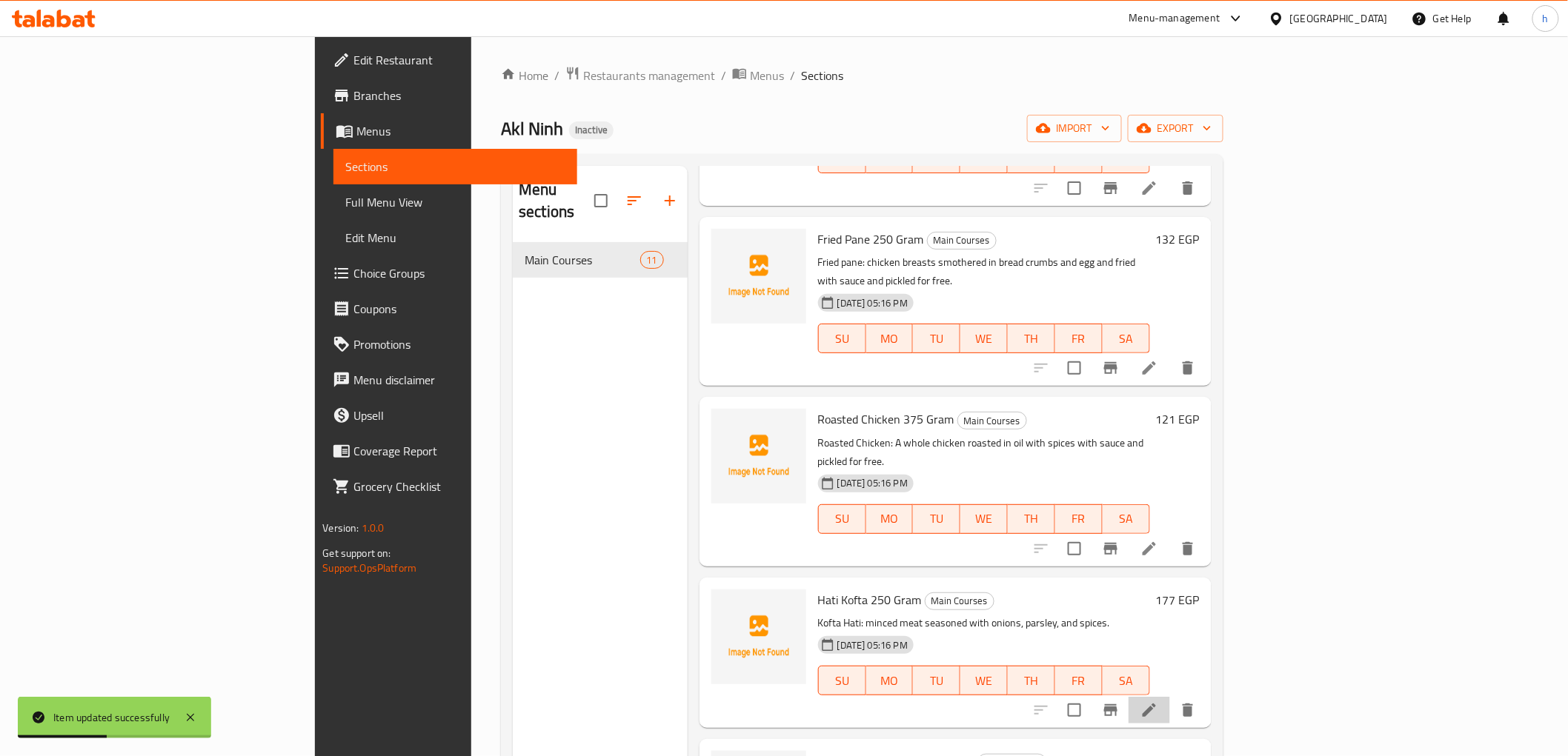
click at [1170, 697] on li at bounding box center [1149, 711] width 42 height 27
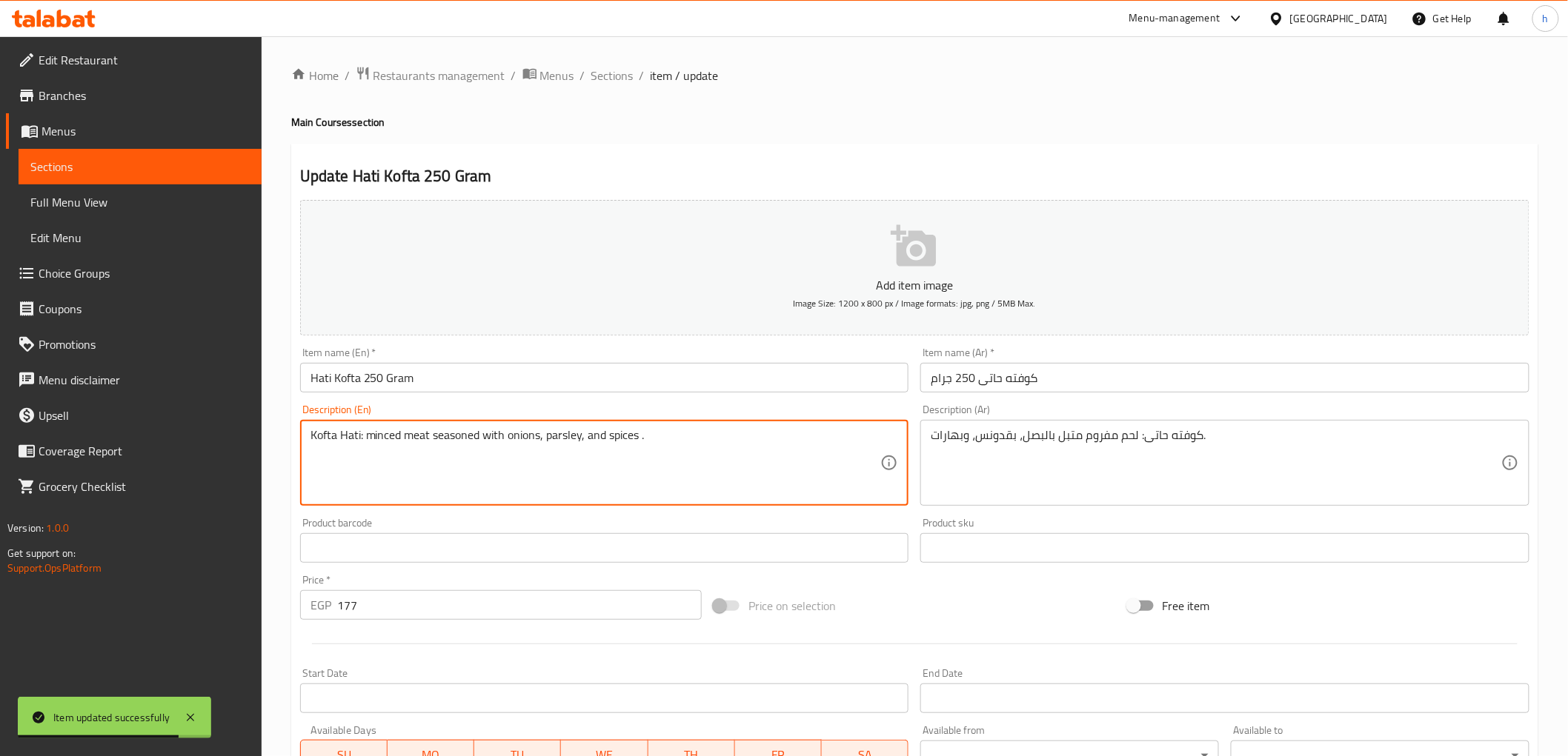
paste textarea "with sauce and pickled for free"
type textarea "Kofta Hati: minced meat seasoned with onions, parsley, and spices with sauce an…"
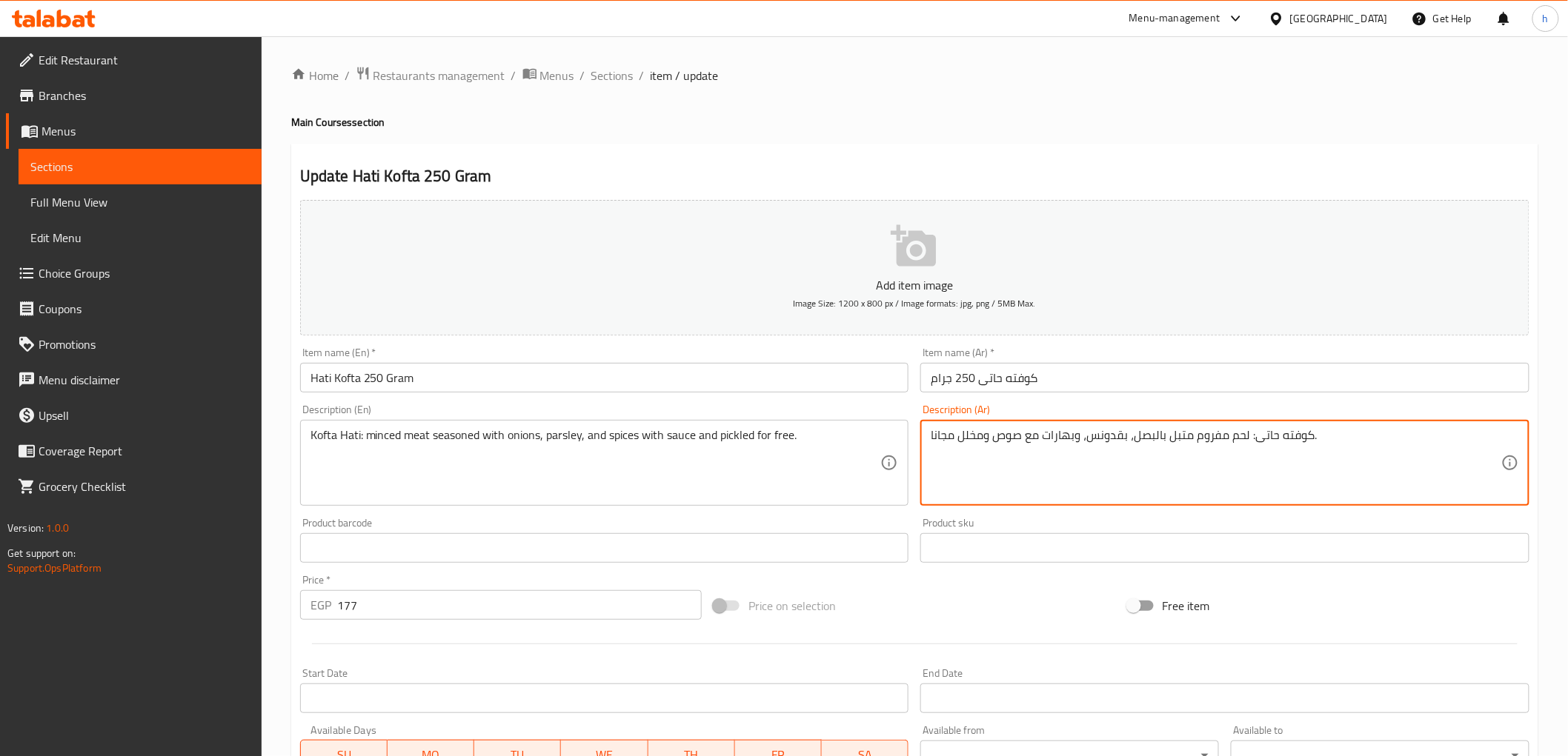
type textarea "كوفته حاتى: لحم مفروم متبل بالبصل، بقدونس، وبهارات مع صوص ومخلل مجانا."
click at [1070, 175] on h2 "Update Hati Kofta 250 Gram" at bounding box center [914, 176] width 1229 height 22
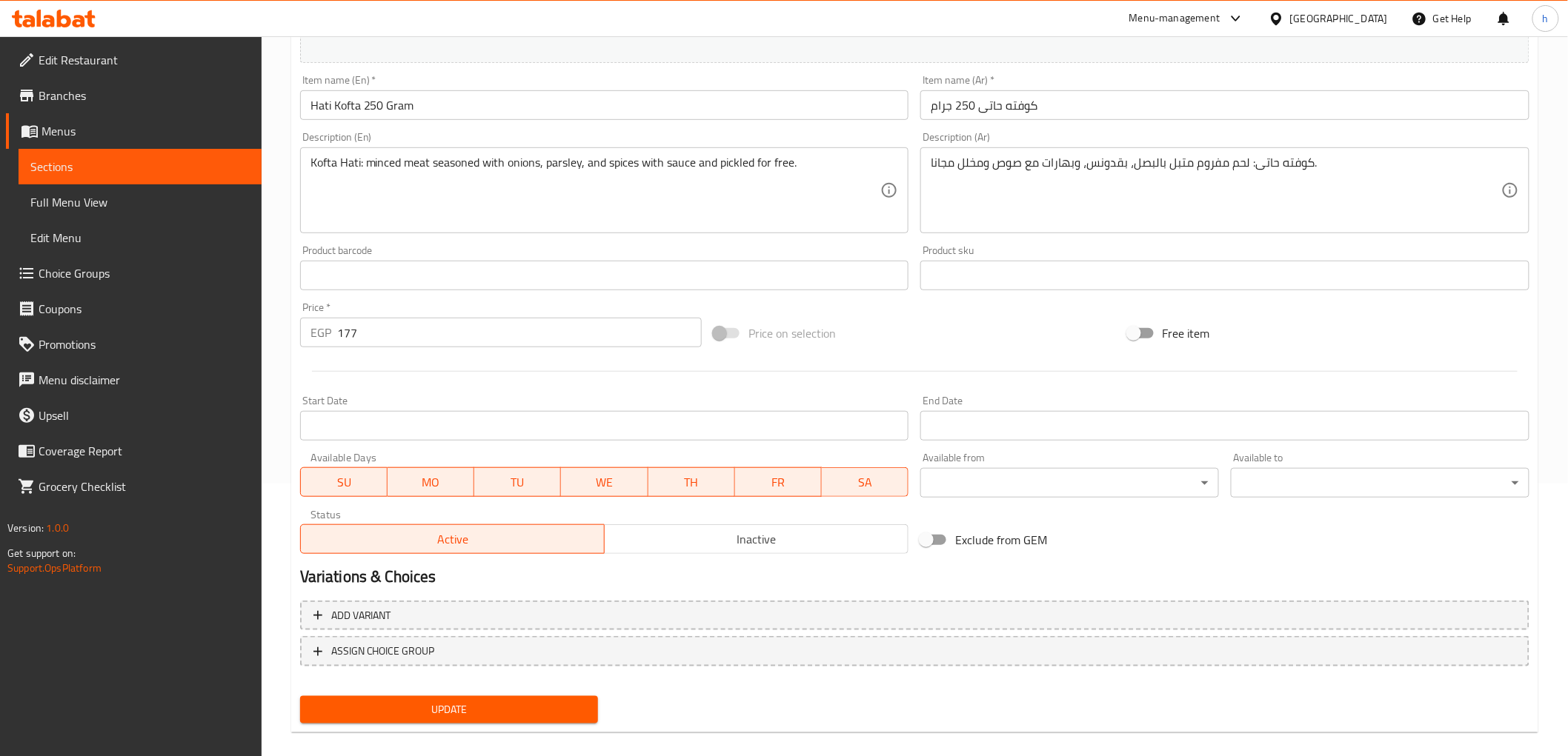
scroll to position [287, 0]
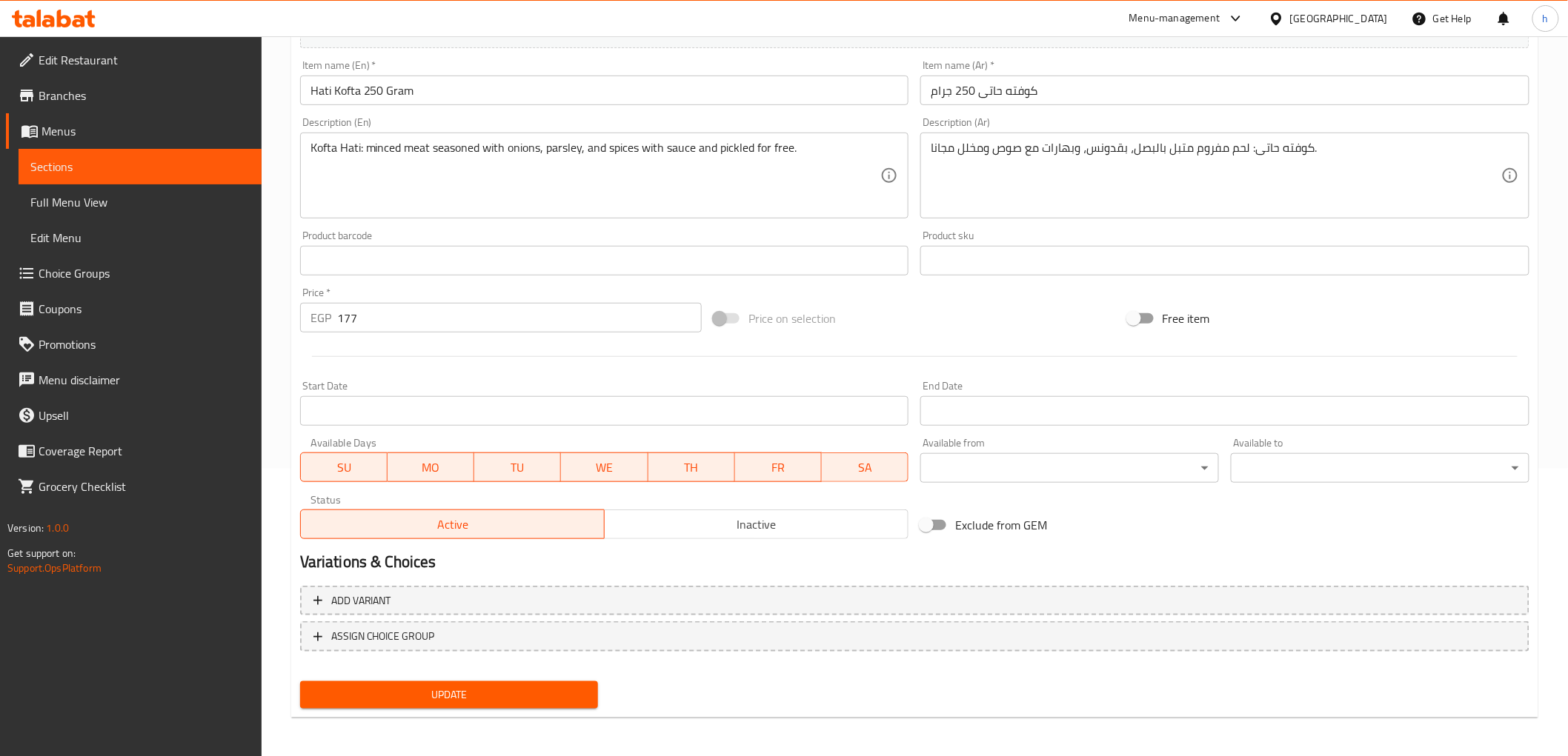
click at [581, 693] on span "Update" at bounding box center [449, 695] width 275 height 19
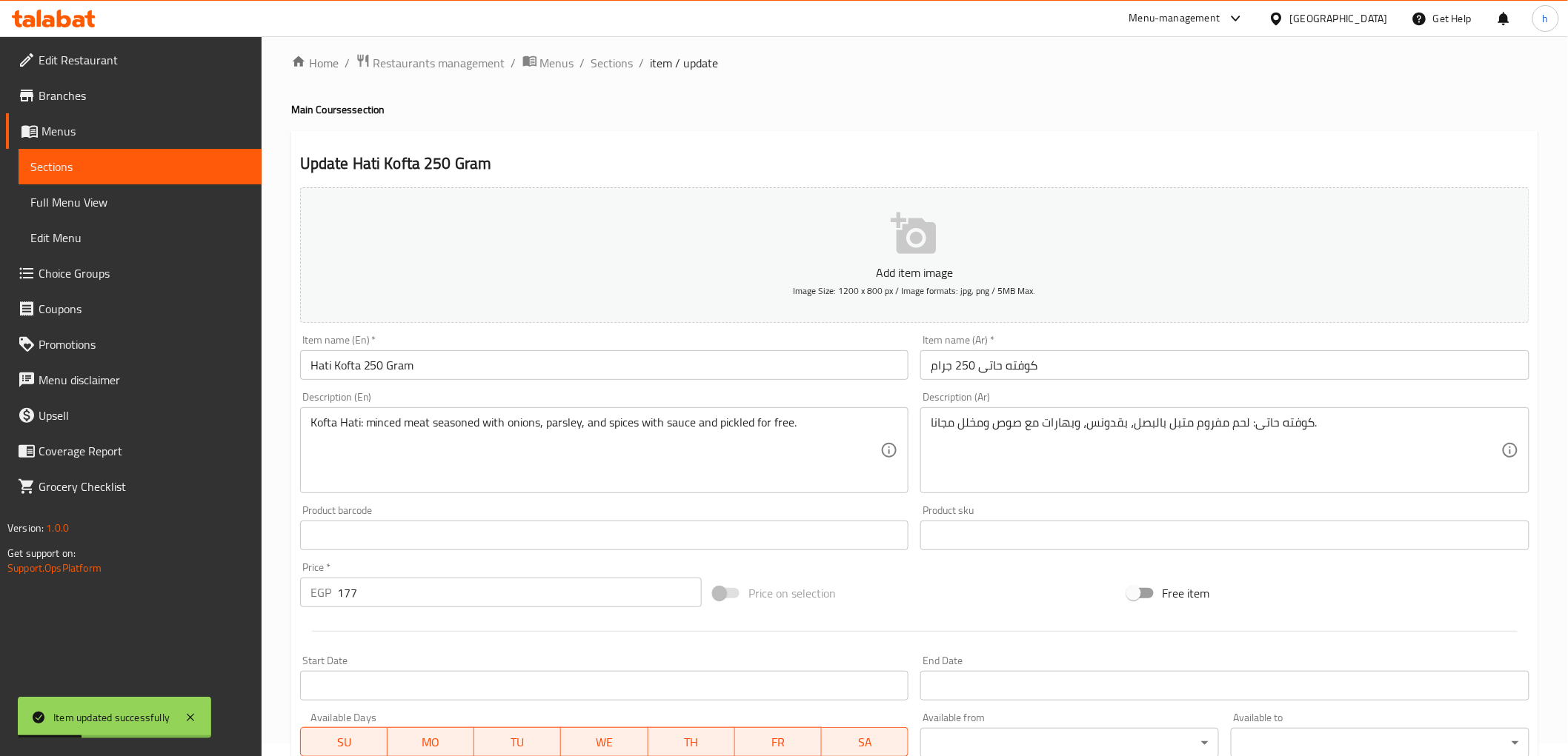
scroll to position [0, 0]
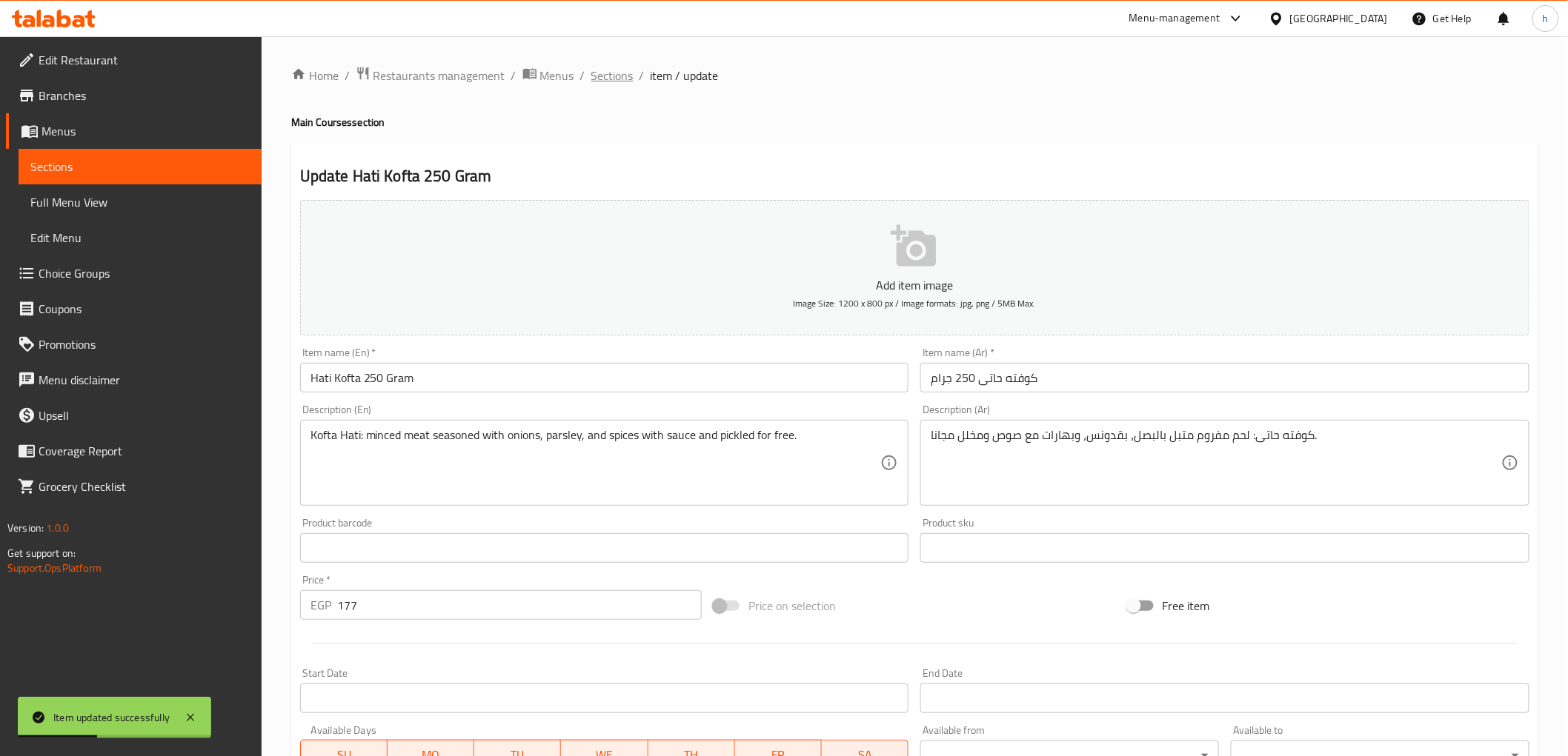
click at [625, 75] on span "Sections" at bounding box center [612, 76] width 42 height 18
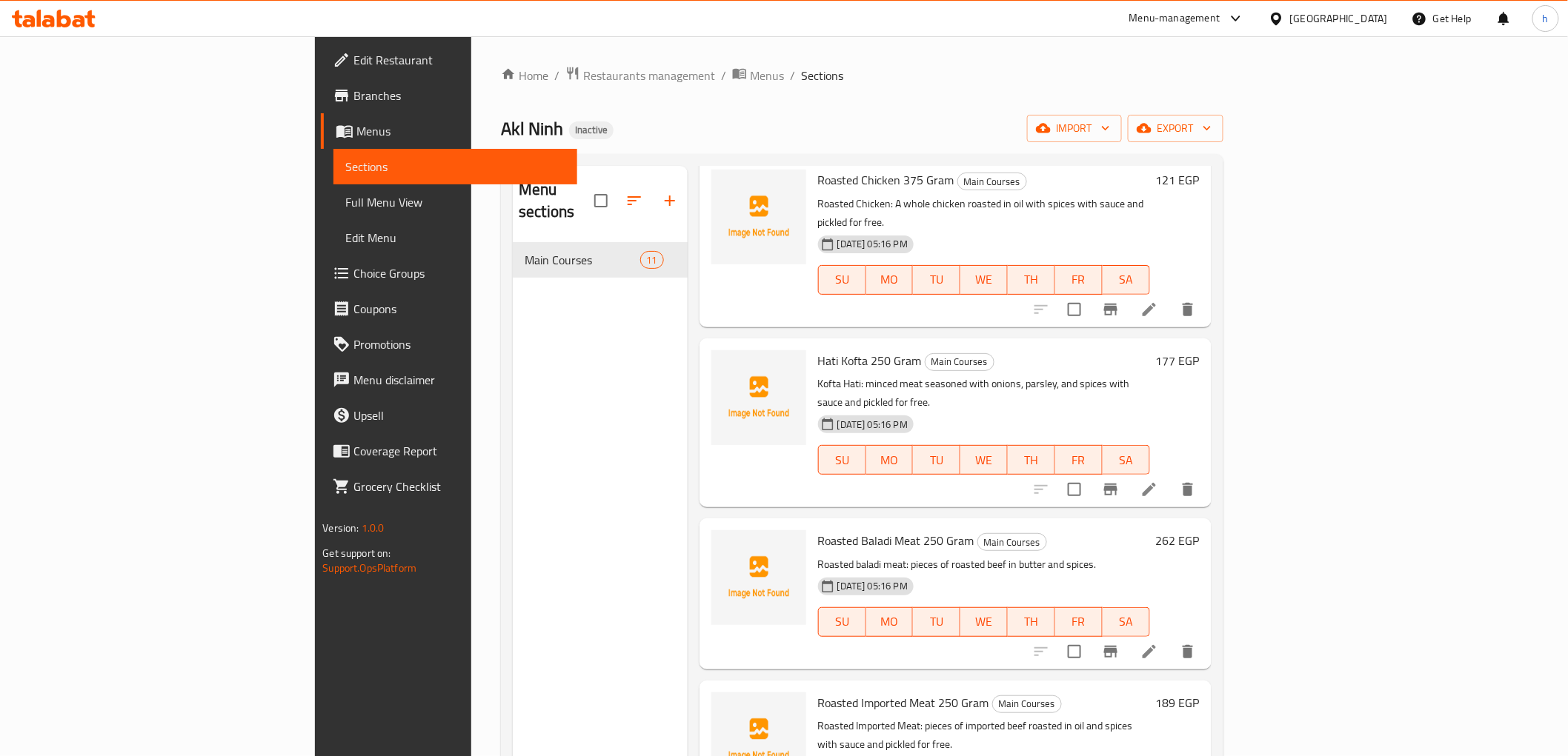
scroll to position [1060, 0]
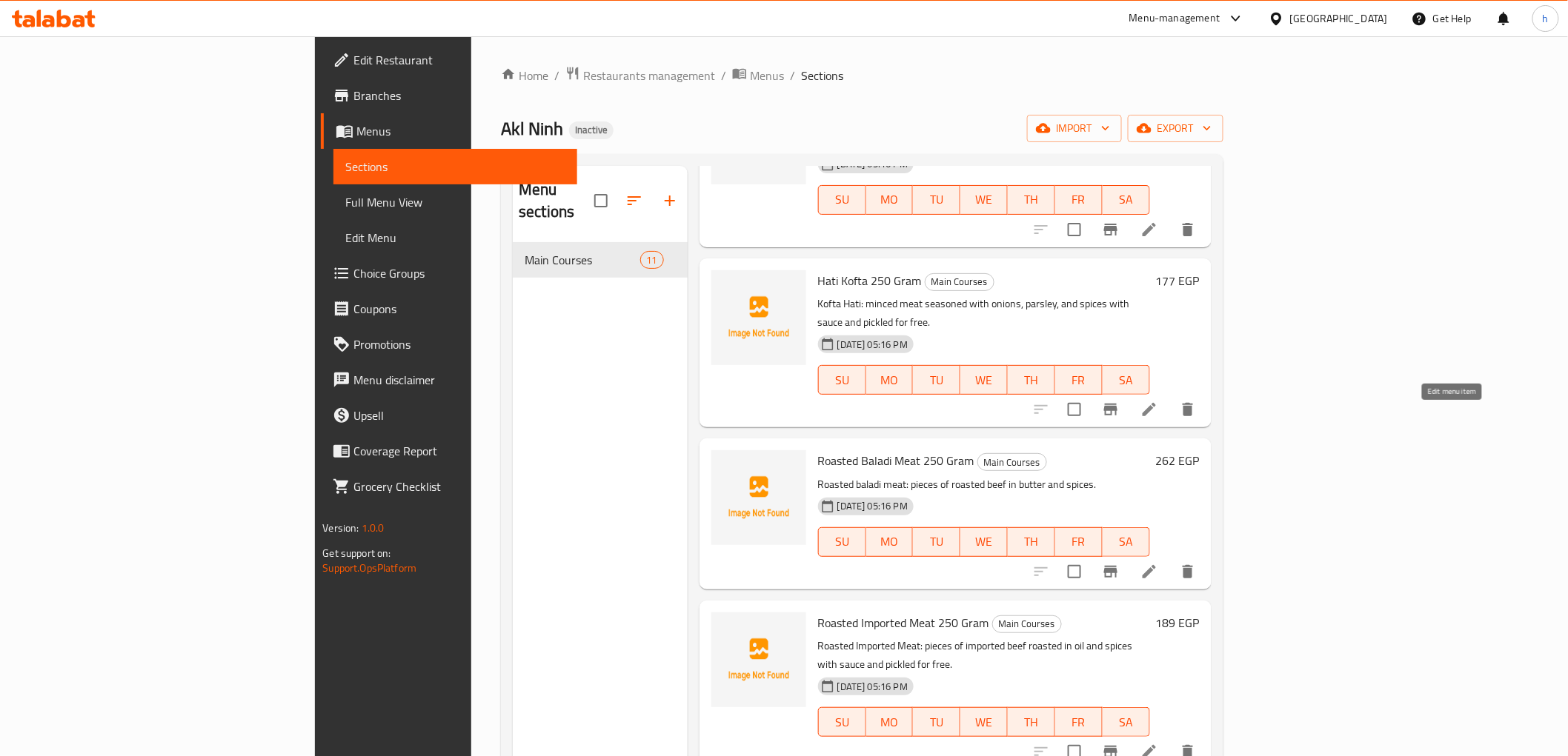
click at [1158, 563] on icon at bounding box center [1149, 572] width 18 height 18
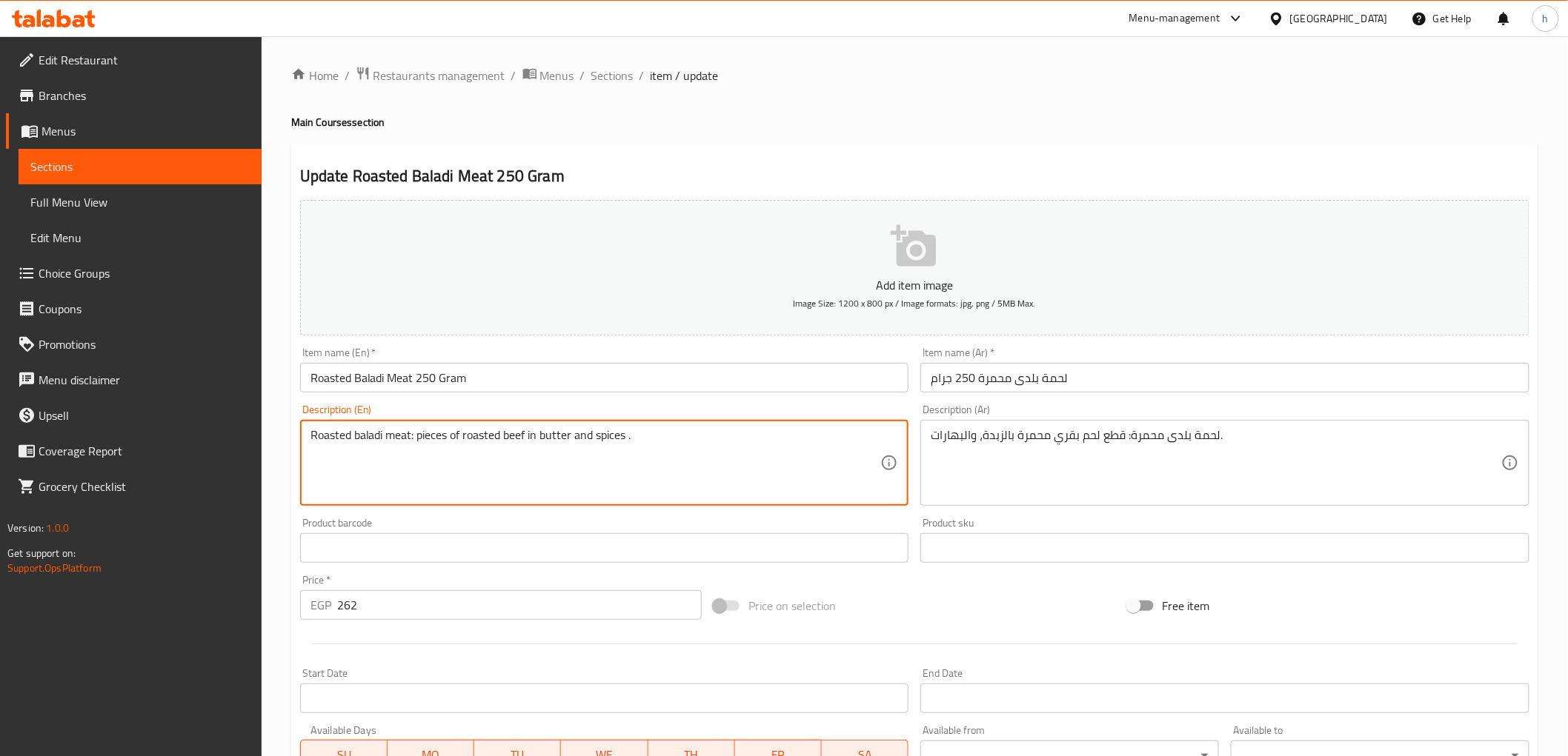
paste textarea "with sauce and pickled for free"
type textarea "Roasted baladi meat: pieces of roasted beef in butter and spices with sauce and…"
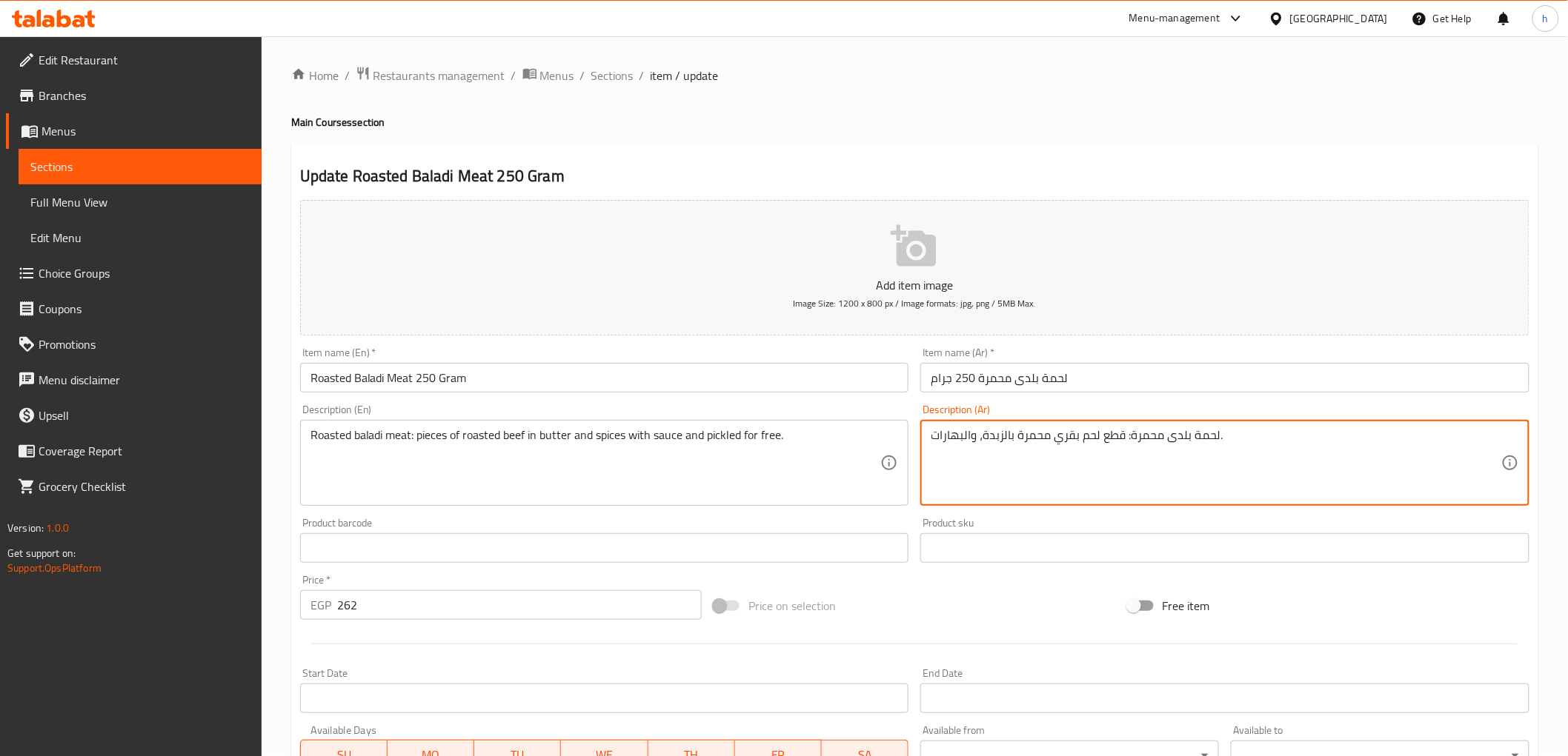
click at [1219, 437] on textarea "لحمة بلدى محمرة: قطع لحم بقري محمرة بالزبدة، والبهارات." at bounding box center [1216, 463] width 570 height 71
type textarea "لحمة بلدى محمرة: قطع لحم بقري محمرة بالزبدة، والبهارات مع صوص ومخلل مجانا."
click at [855, 152] on div "Update Roasted Baladi Meat 250 Gram Add item image Image Size: 1200 x 800 px / …" at bounding box center [914, 575] width 1247 height 862
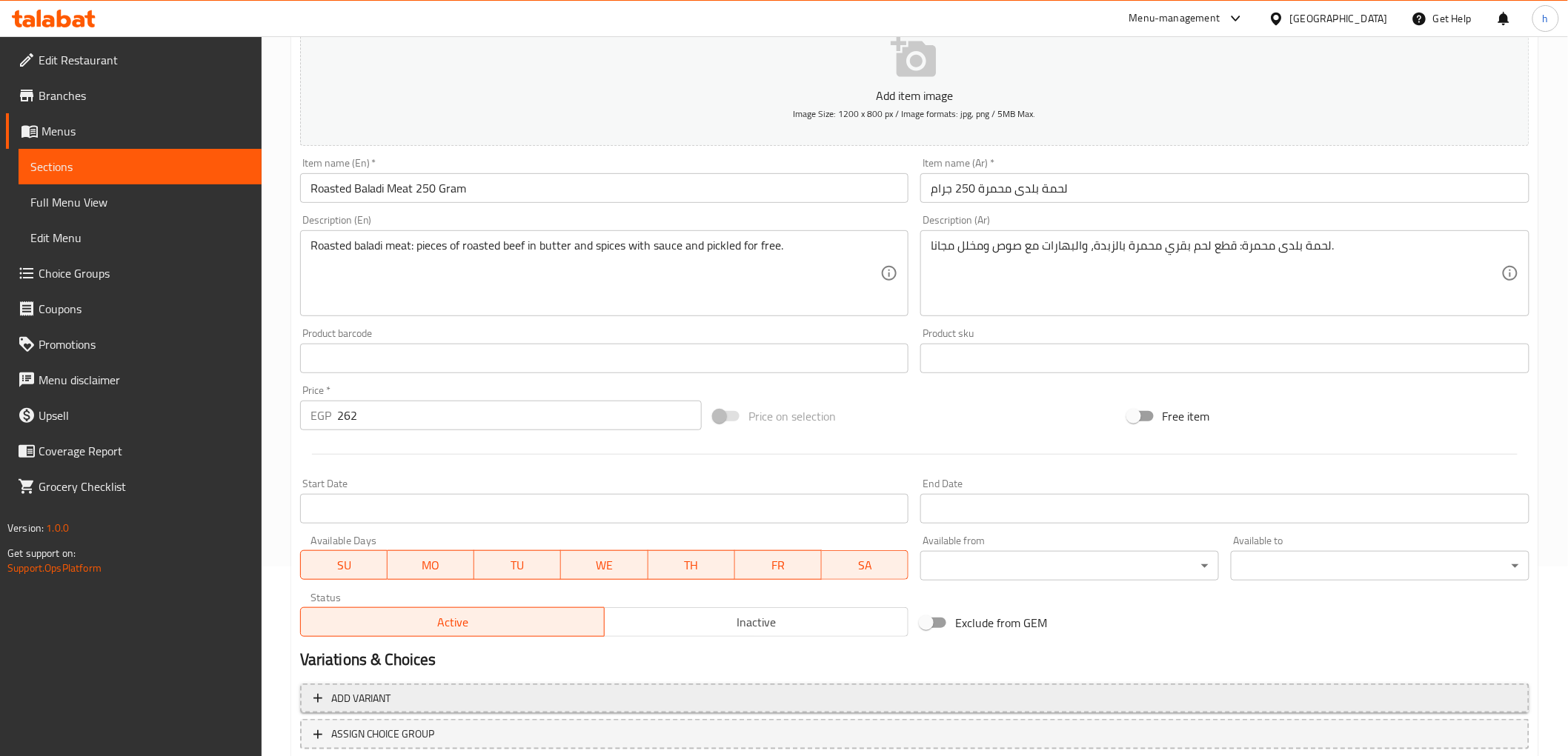
scroll to position [287, 0]
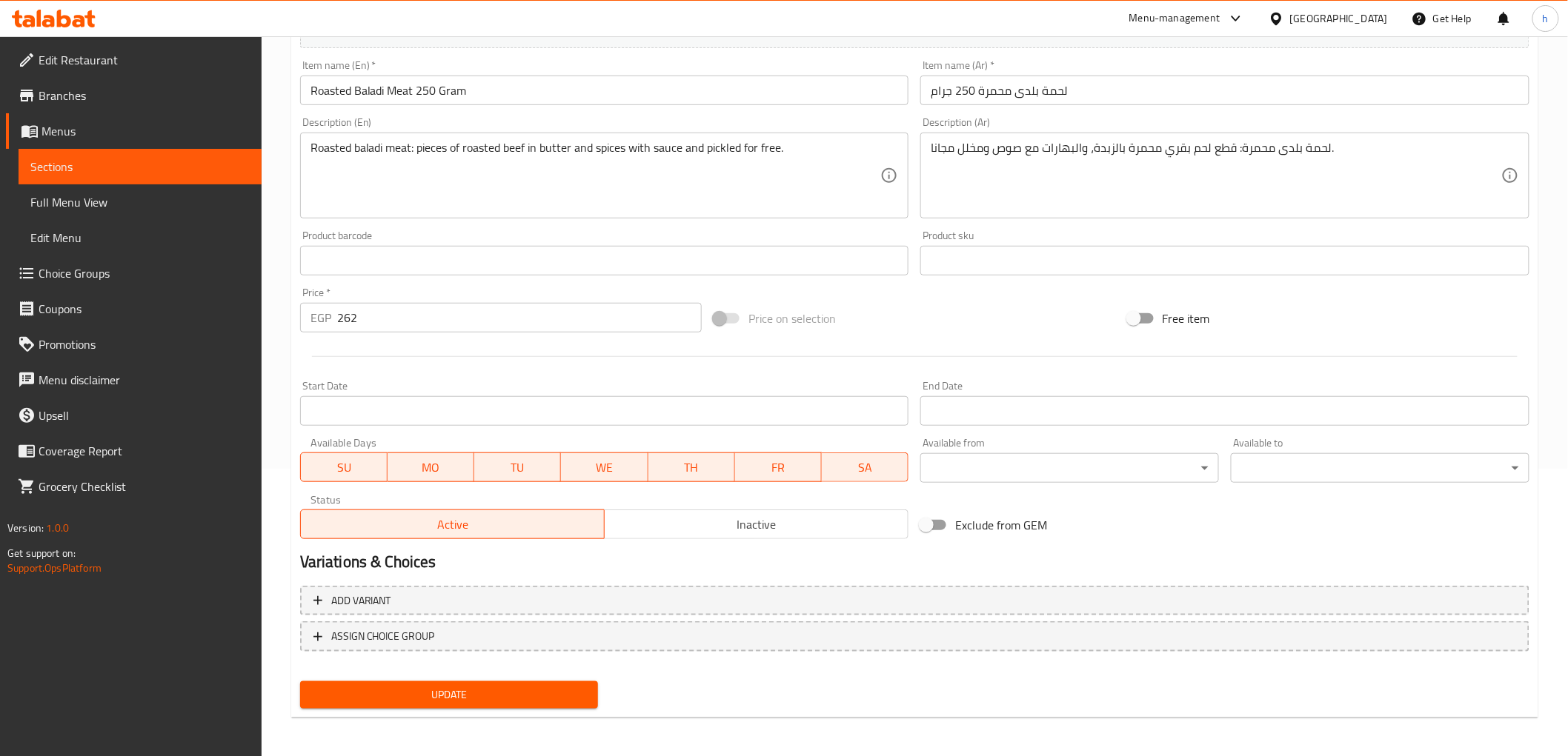
click at [487, 692] on span "Update" at bounding box center [449, 695] width 275 height 19
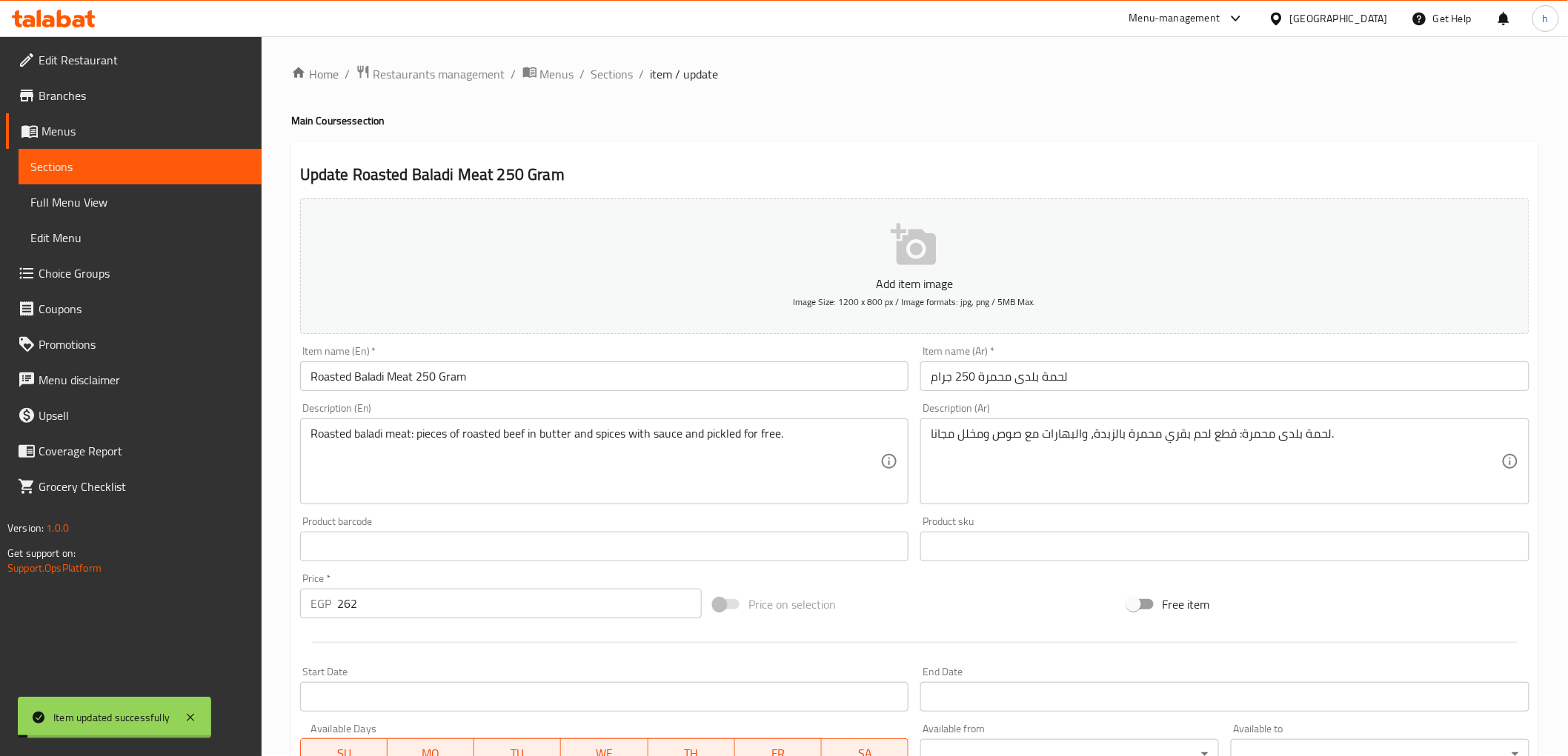
scroll to position [0, 0]
click at [621, 80] on span "Sections" at bounding box center [612, 76] width 42 height 18
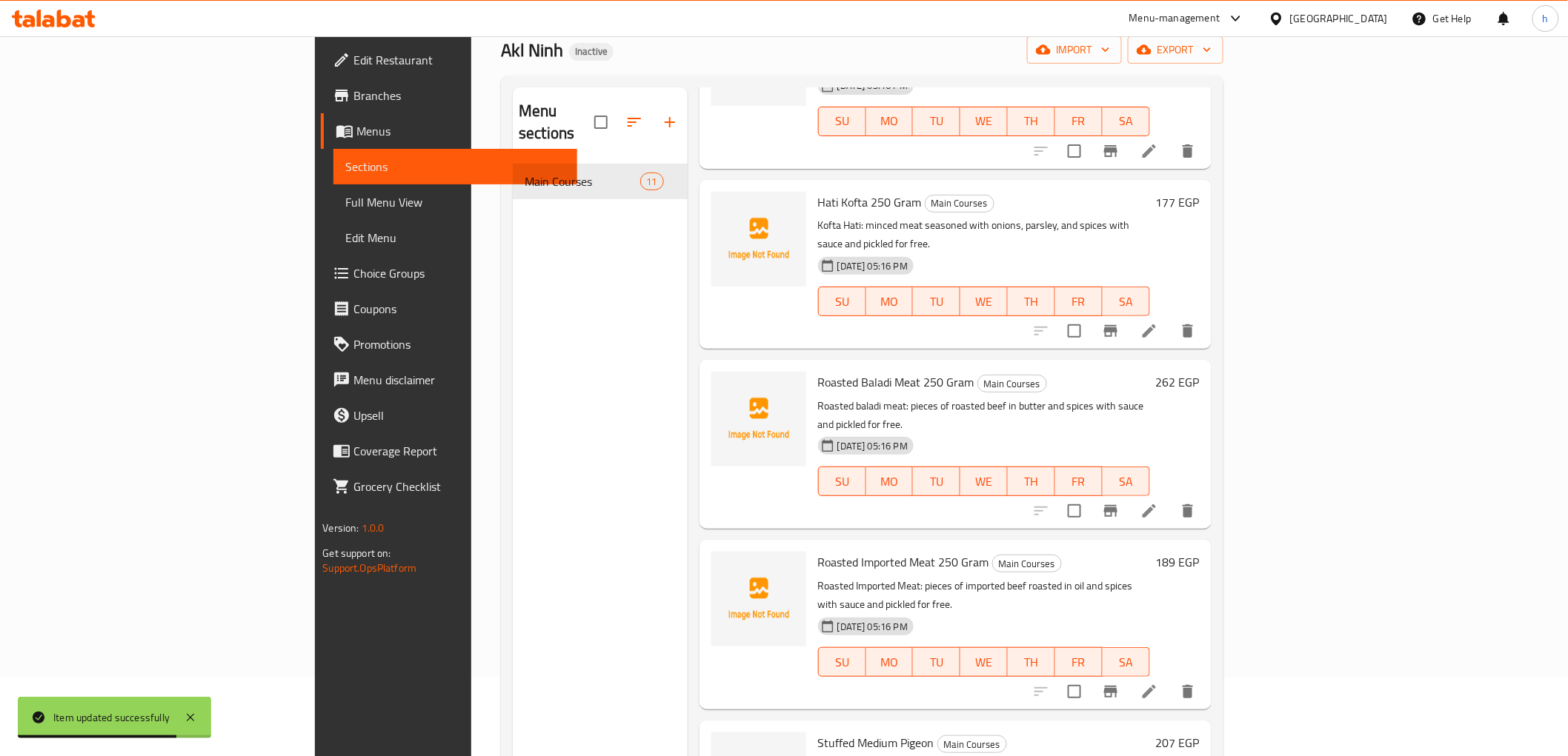
scroll to position [207, 0]
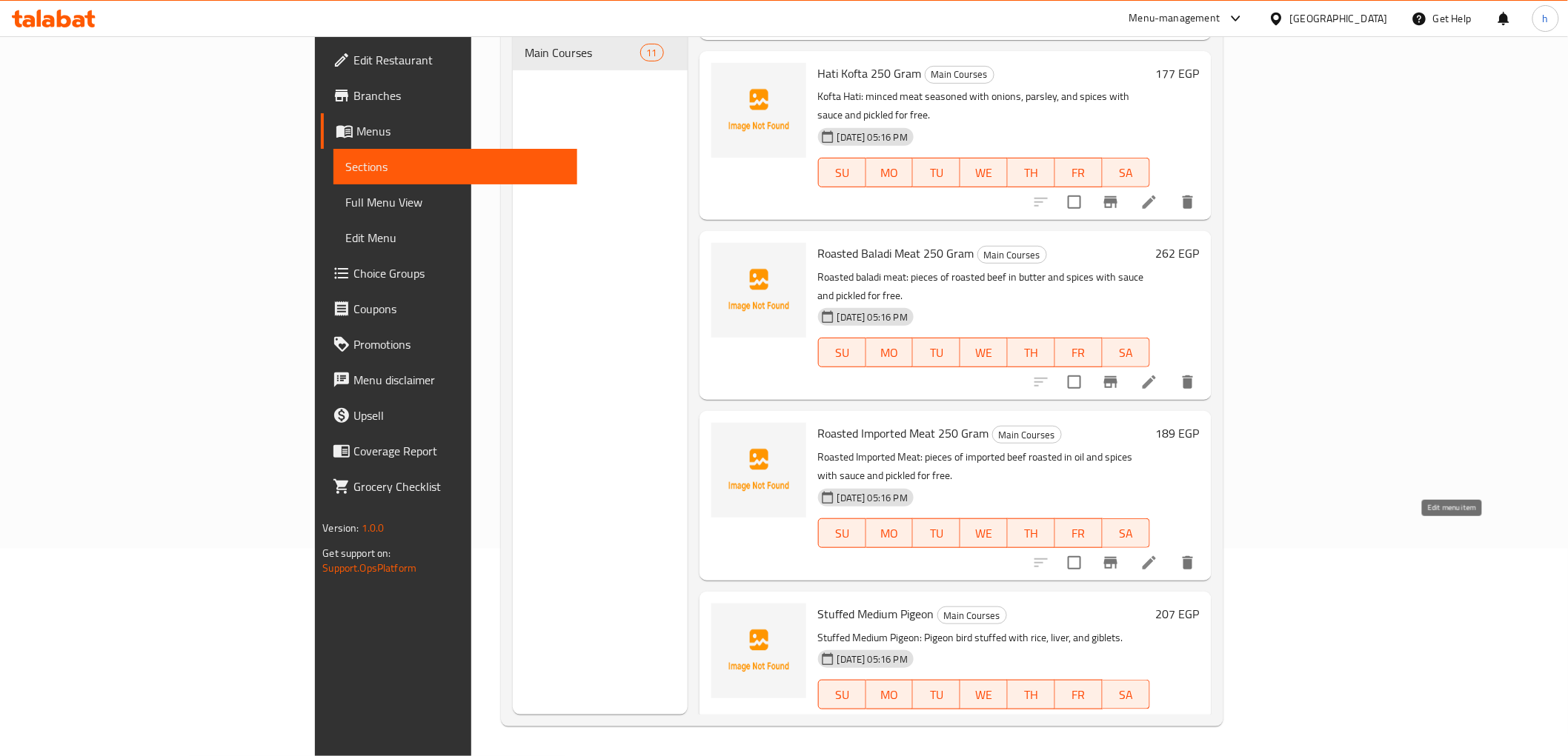
click at [1158, 716] on icon at bounding box center [1149, 725] width 18 height 18
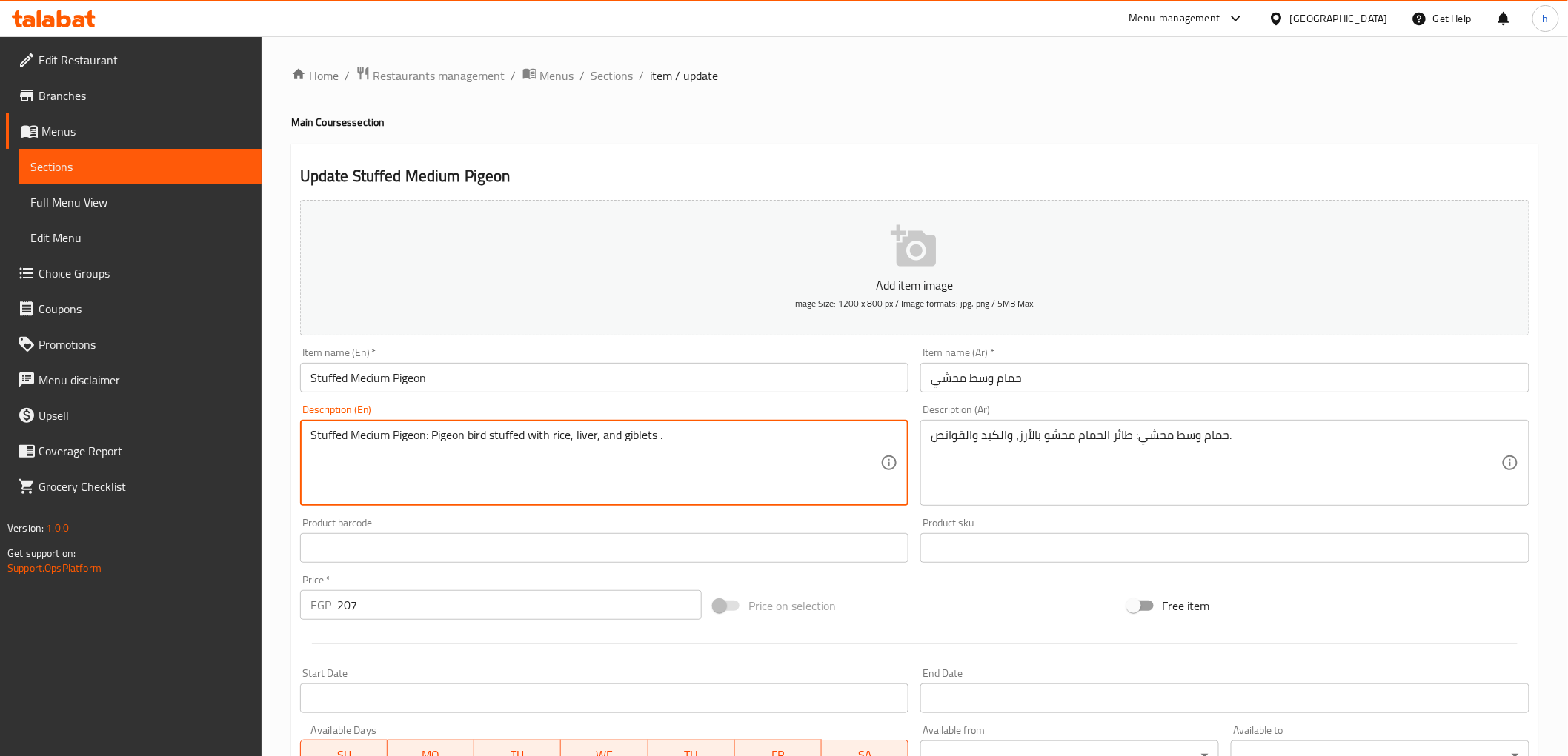
paste textarea "with sauce and pickled for free"
type textarea "Stuffed Medium Pigeon: Pigeon bird stuffed with rice, liver, and giblets with s…"
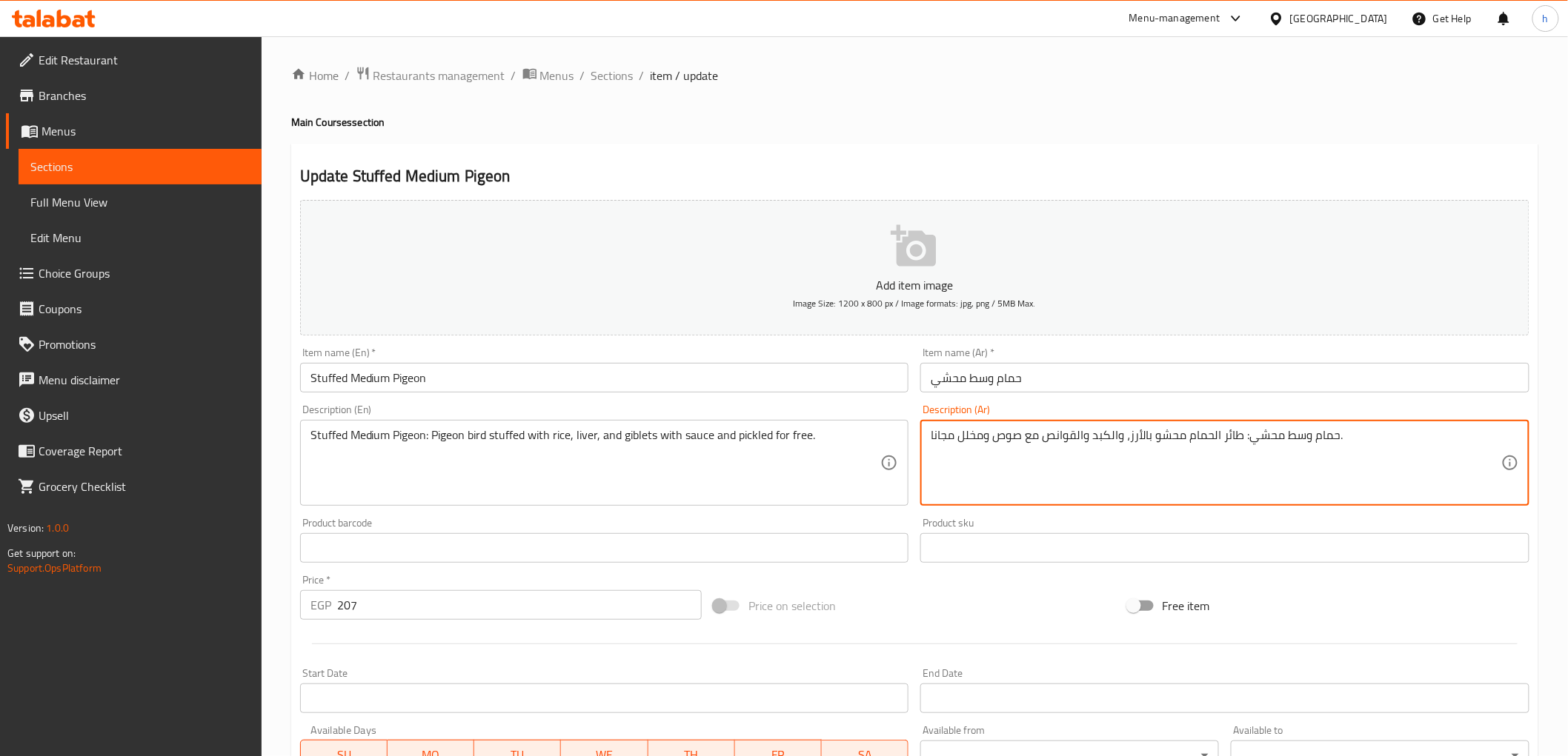
type textarea "حمام وسط محشي: طائر الحمام محشو بالأرز، والكبد والقوانص مع صوص ومخلل مجانا."
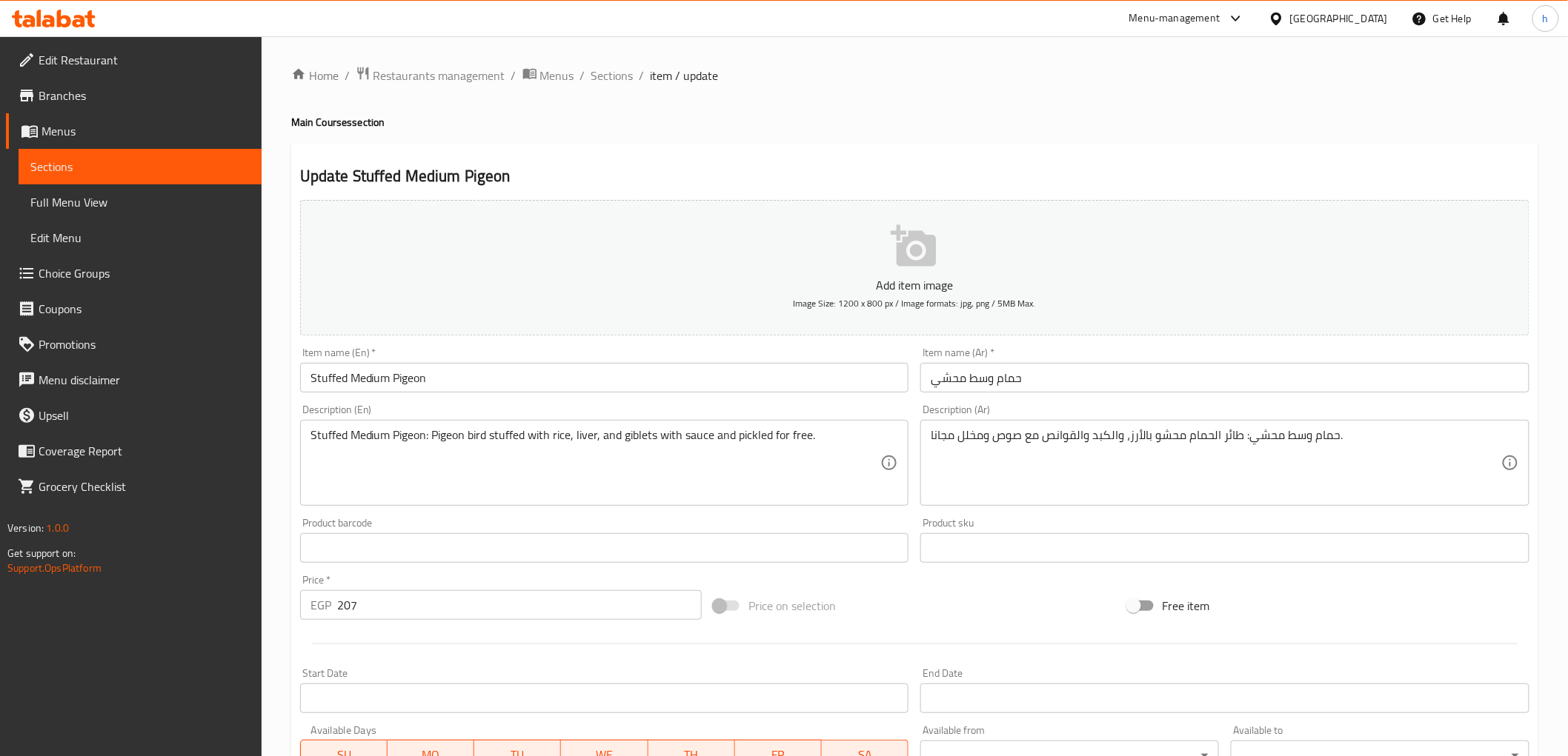
click at [951, 167] on h2 "Update Stuffed Medium Pigeon" at bounding box center [914, 176] width 1229 height 22
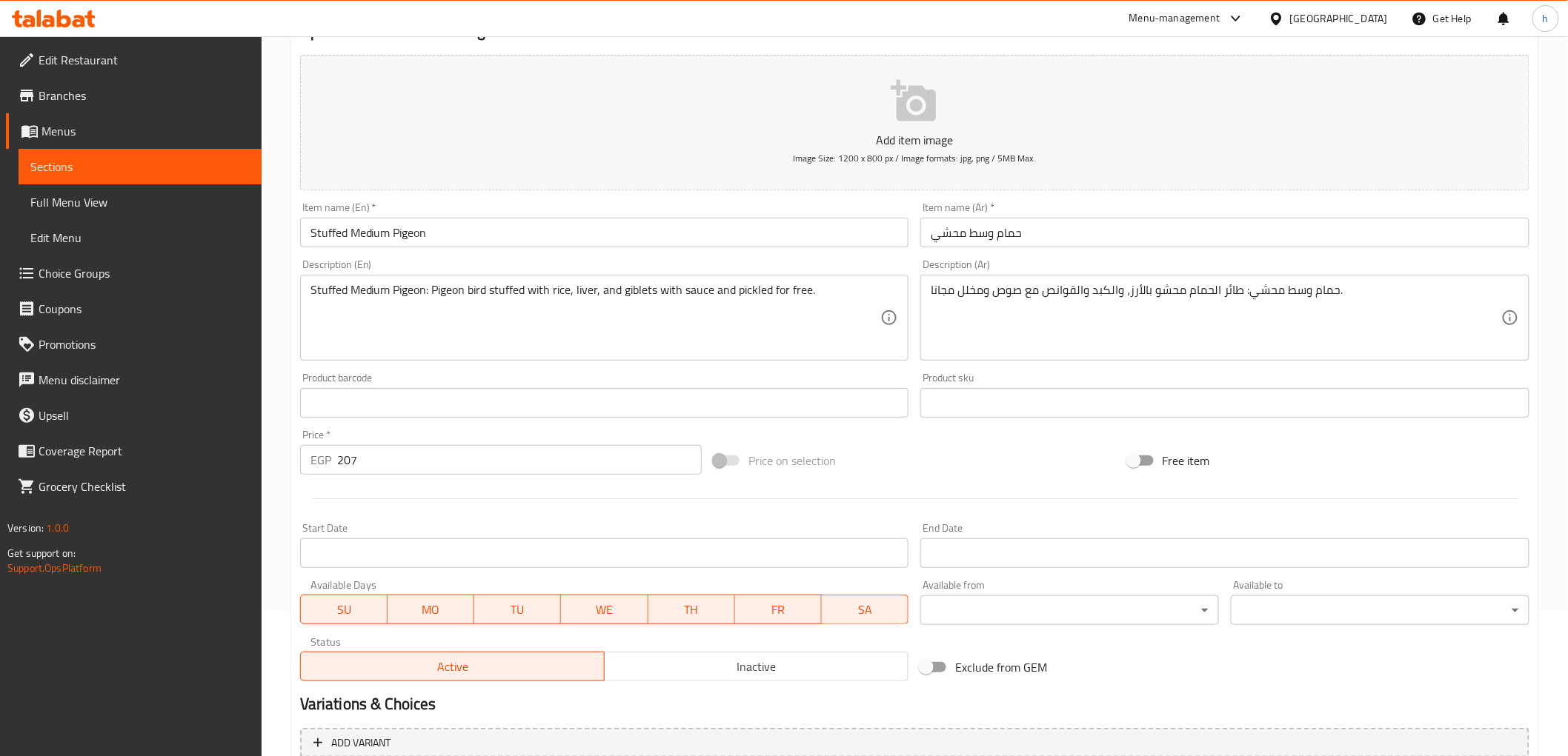
scroll to position [287, 0]
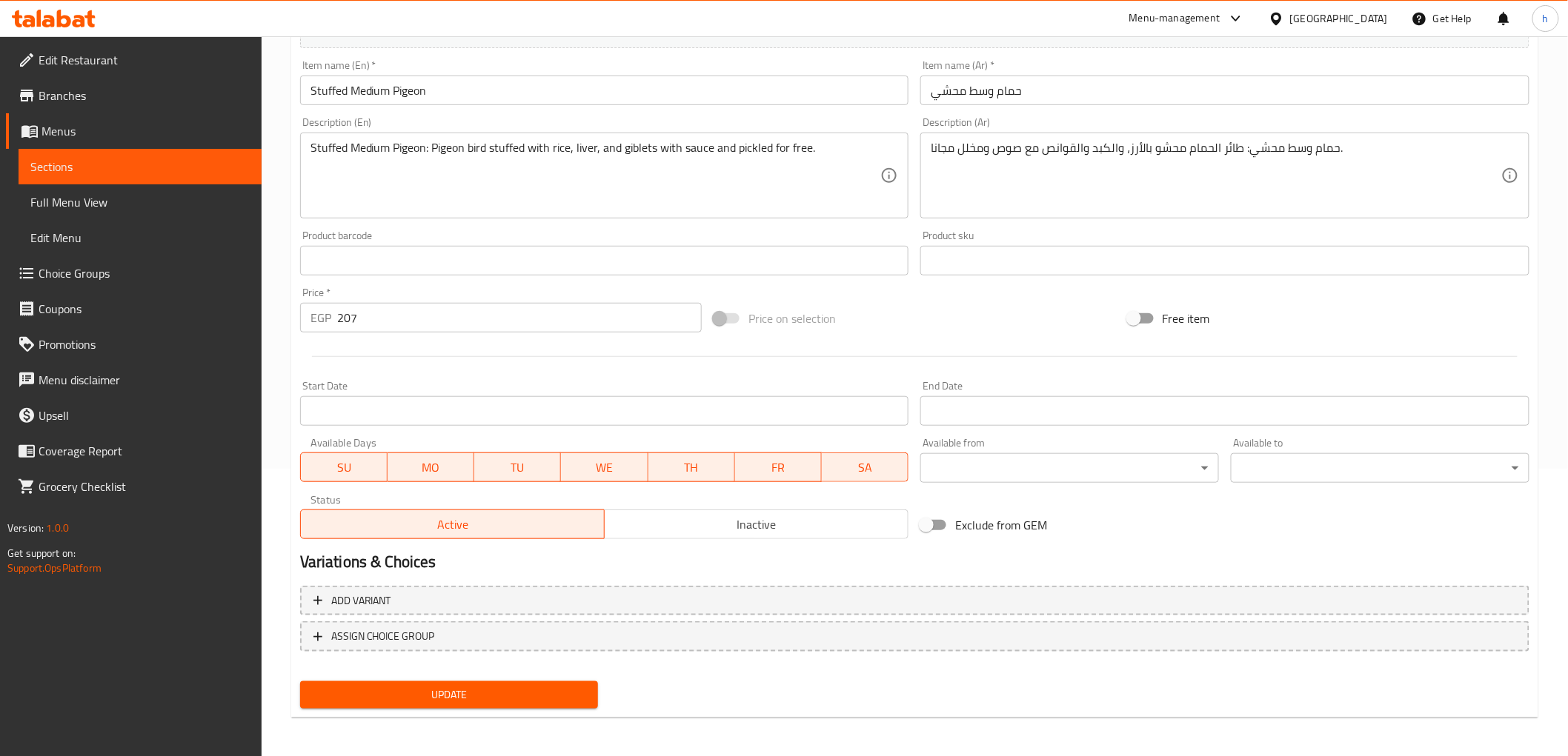
click at [549, 694] on span "Update" at bounding box center [449, 695] width 275 height 19
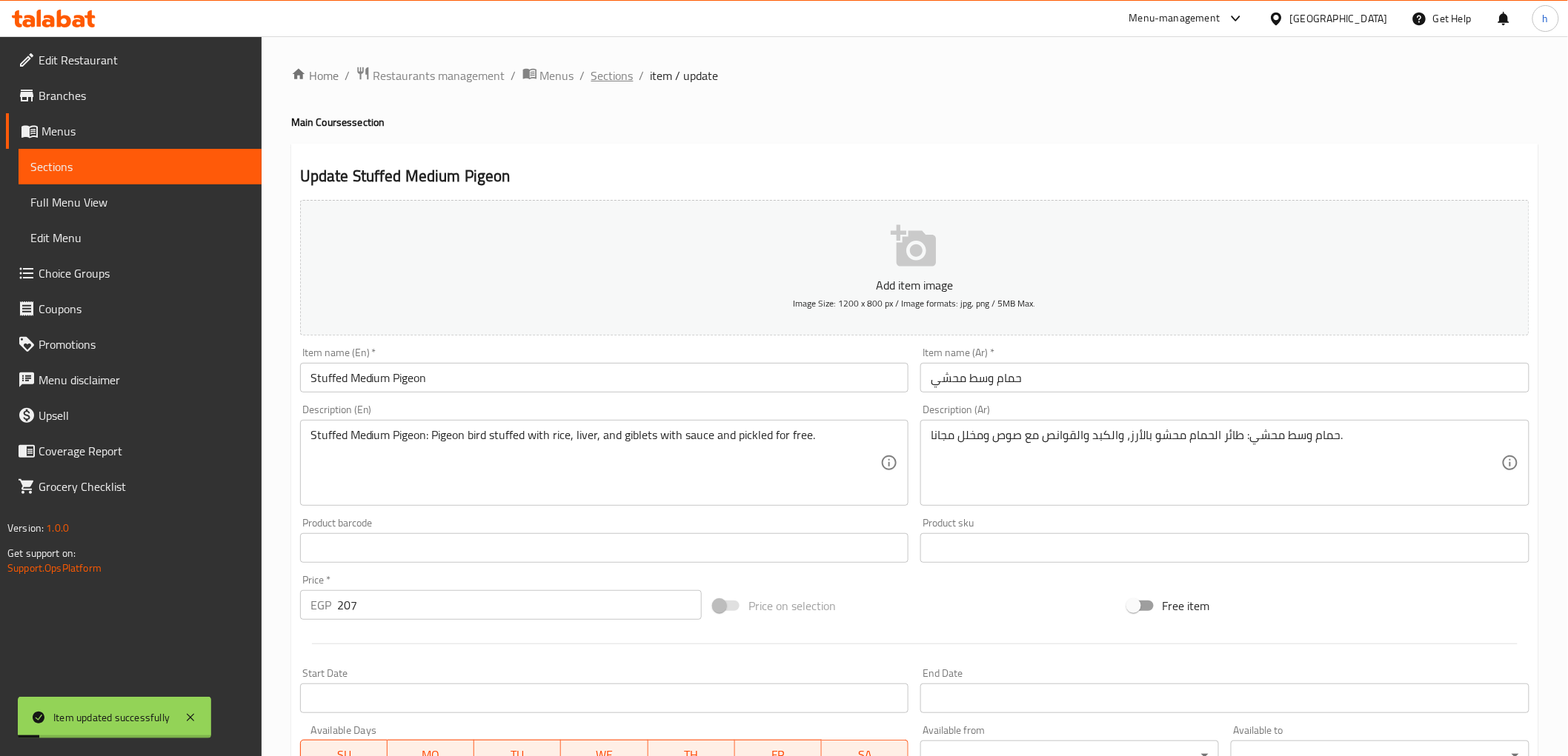
click at [608, 74] on span "Sections" at bounding box center [612, 76] width 42 height 18
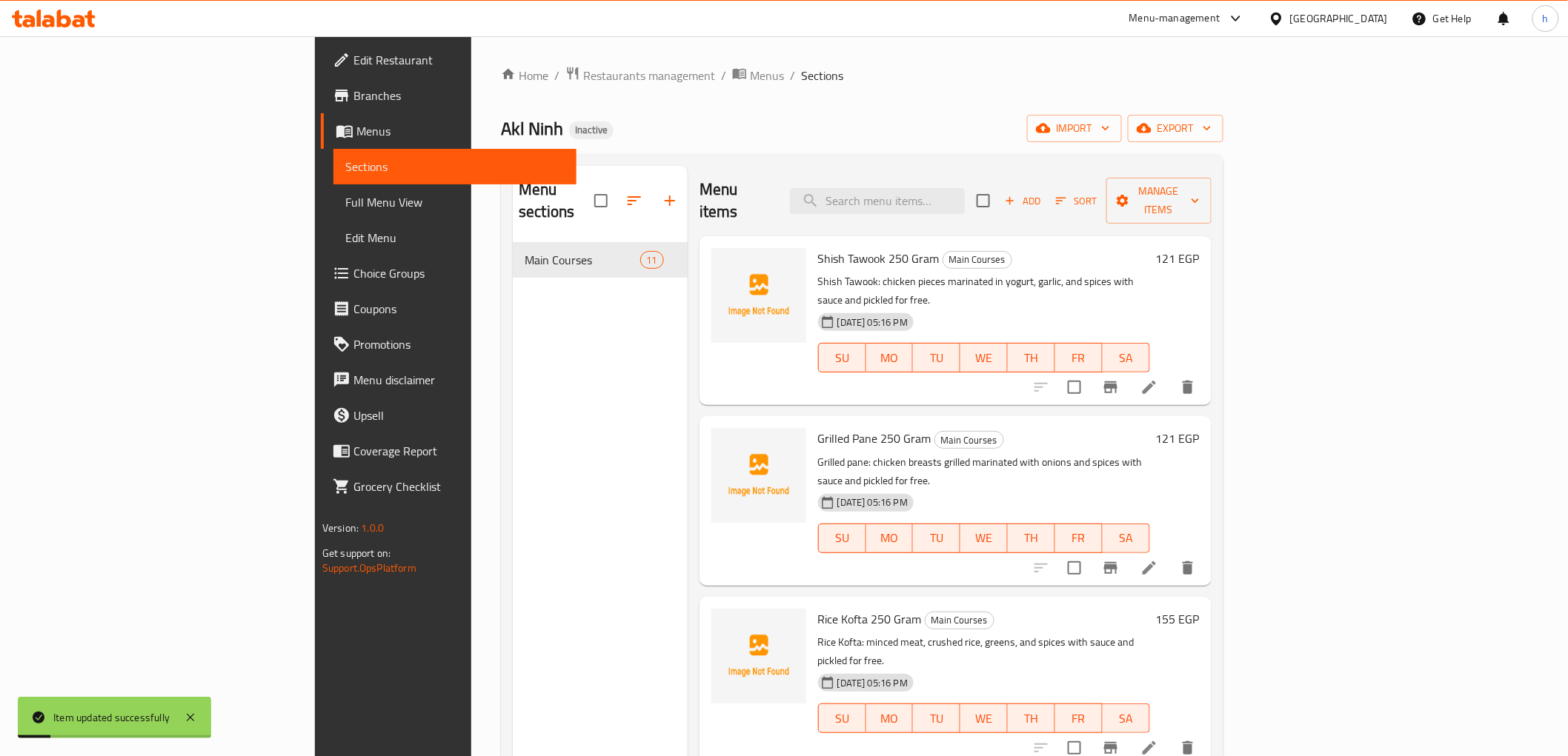
click at [1252, 271] on div "Home / Restaurants management / Menus / Sections Akl Ninh Inactive import expor…" at bounding box center [861, 500] width 781 height 928
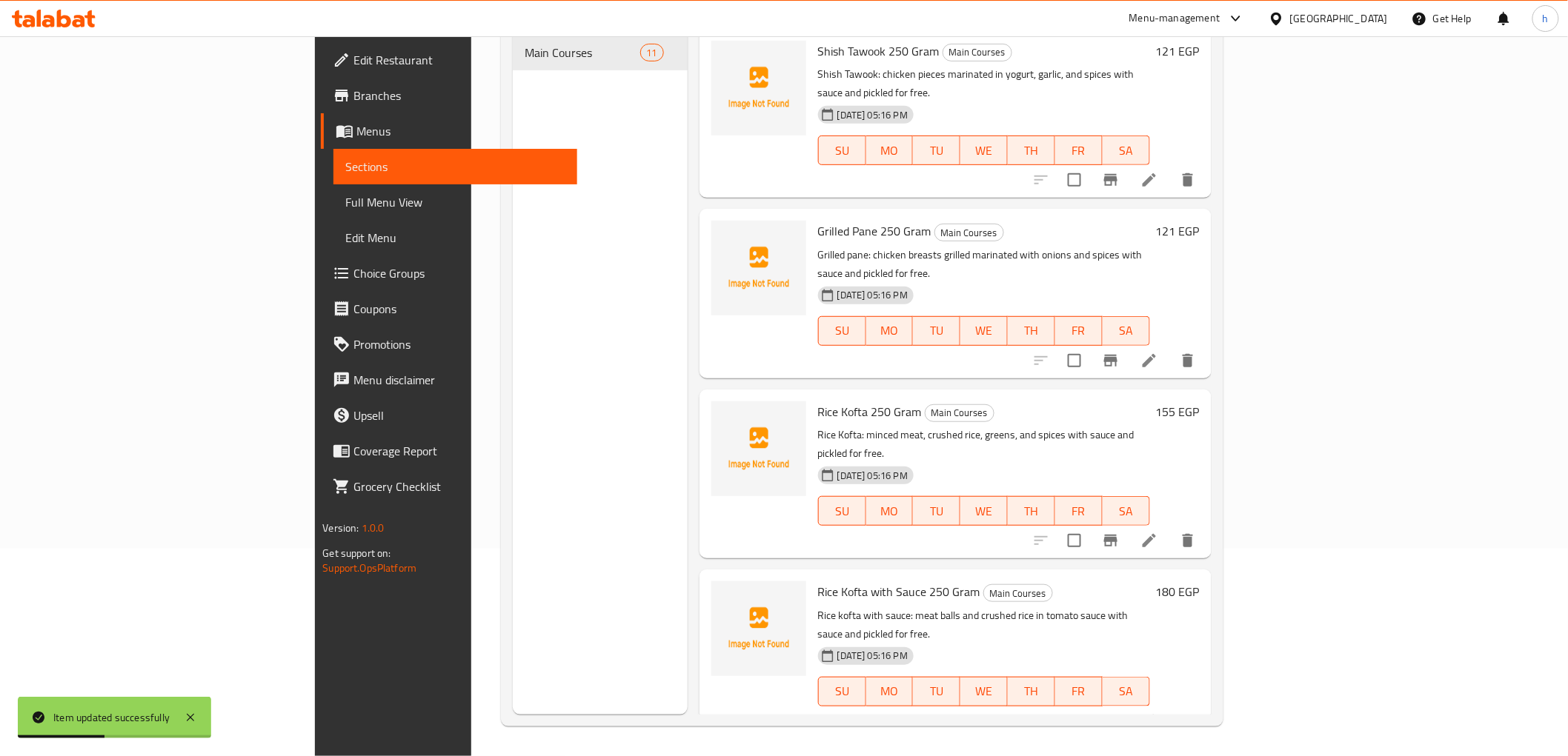
scroll to position [1060, 0]
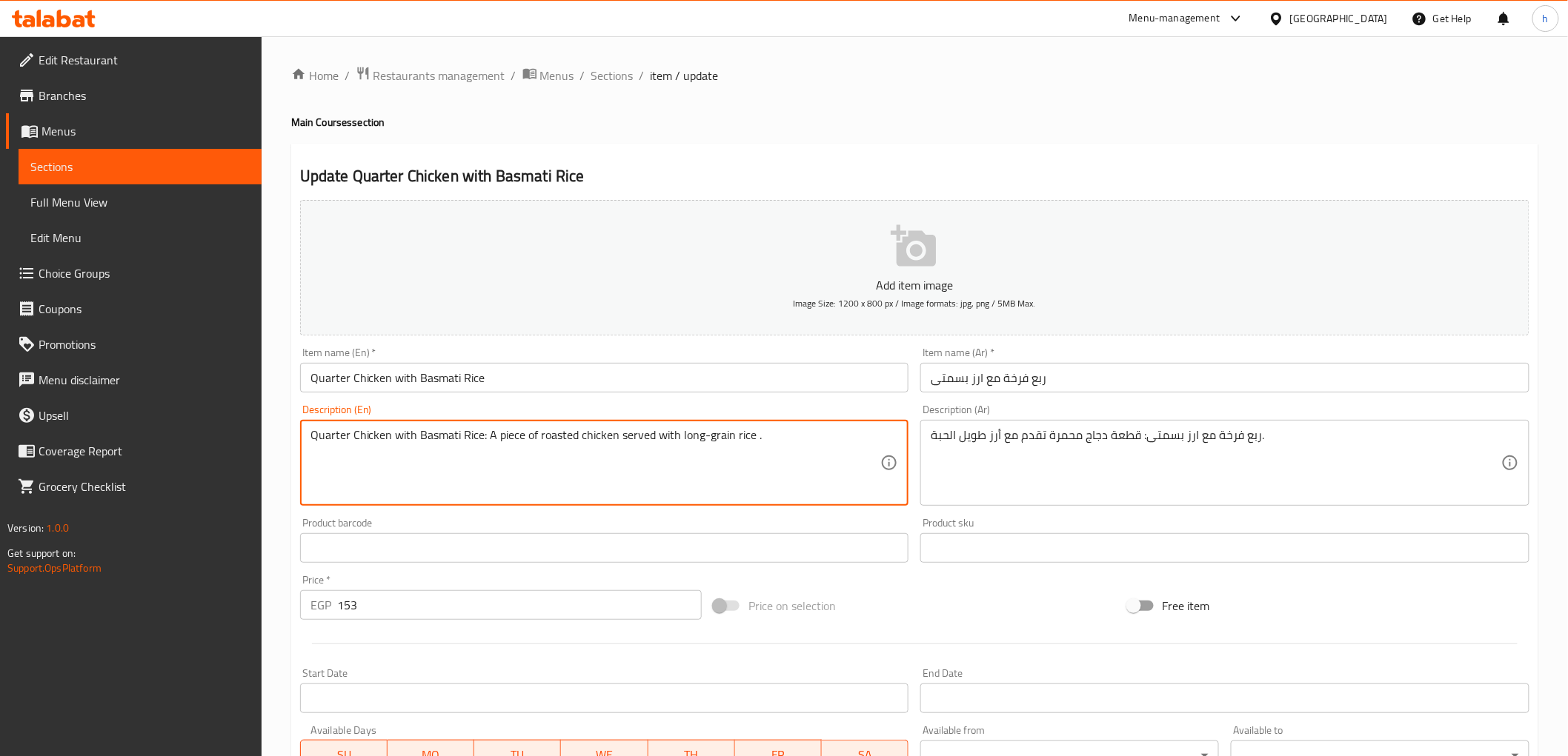
paste textarea "with sauce and pickled for free"
type textarea "Quarter Chicken with Basmati Rice: A piece of roasted chicken served with long-…"
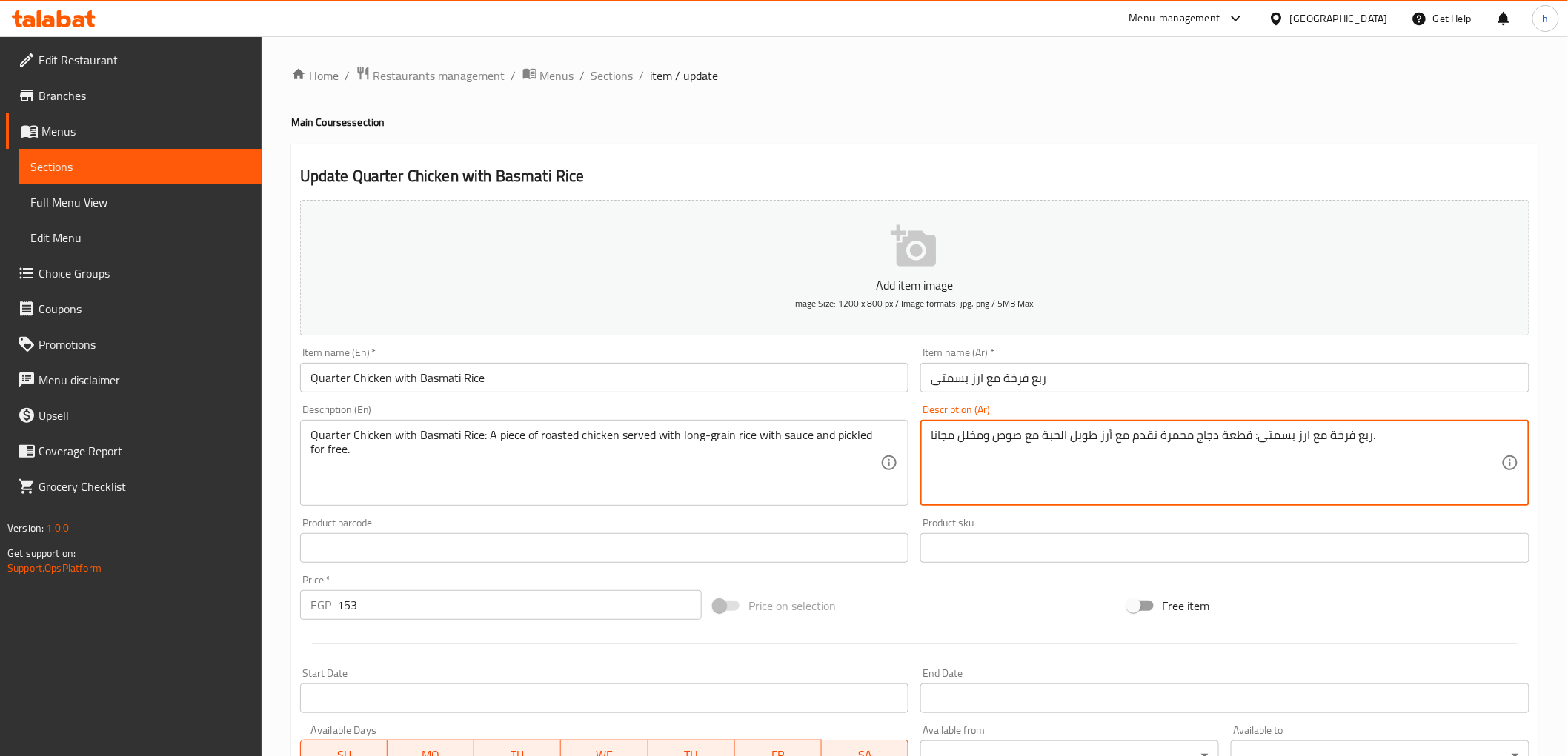
type textarea "ربع فرخة مع ارز بسمتى: قطعة دجاج محمرة تقدم مع أرز طويل الحبة مع صوص ومخلل مجان…"
click at [1006, 156] on div "Update Quarter Chicken with Basmati Rice Add item image Image Size: 1200 x 800 …" at bounding box center [914, 575] width 1247 height 862
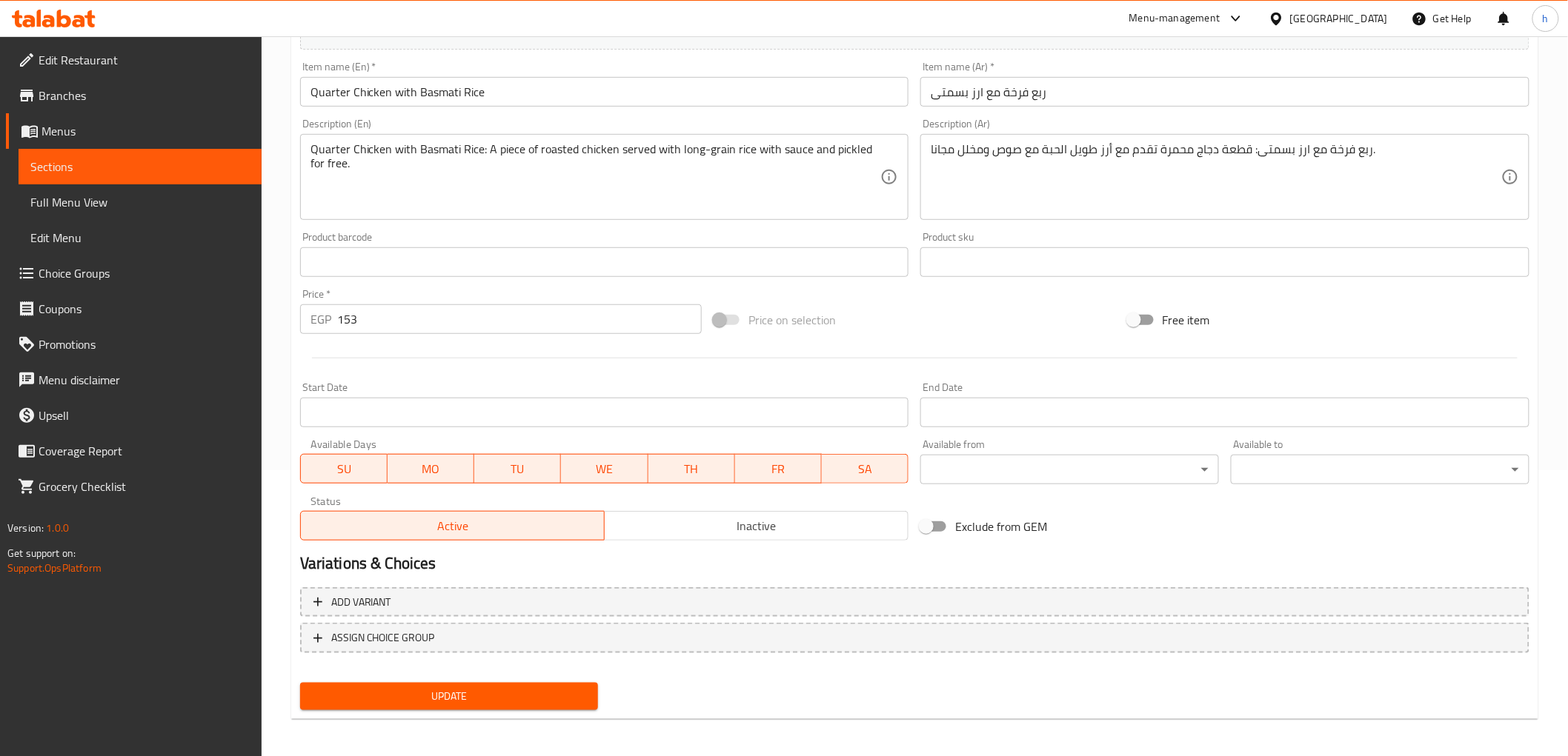
scroll to position [287, 0]
click at [582, 686] on span "Update" at bounding box center [449, 695] width 275 height 19
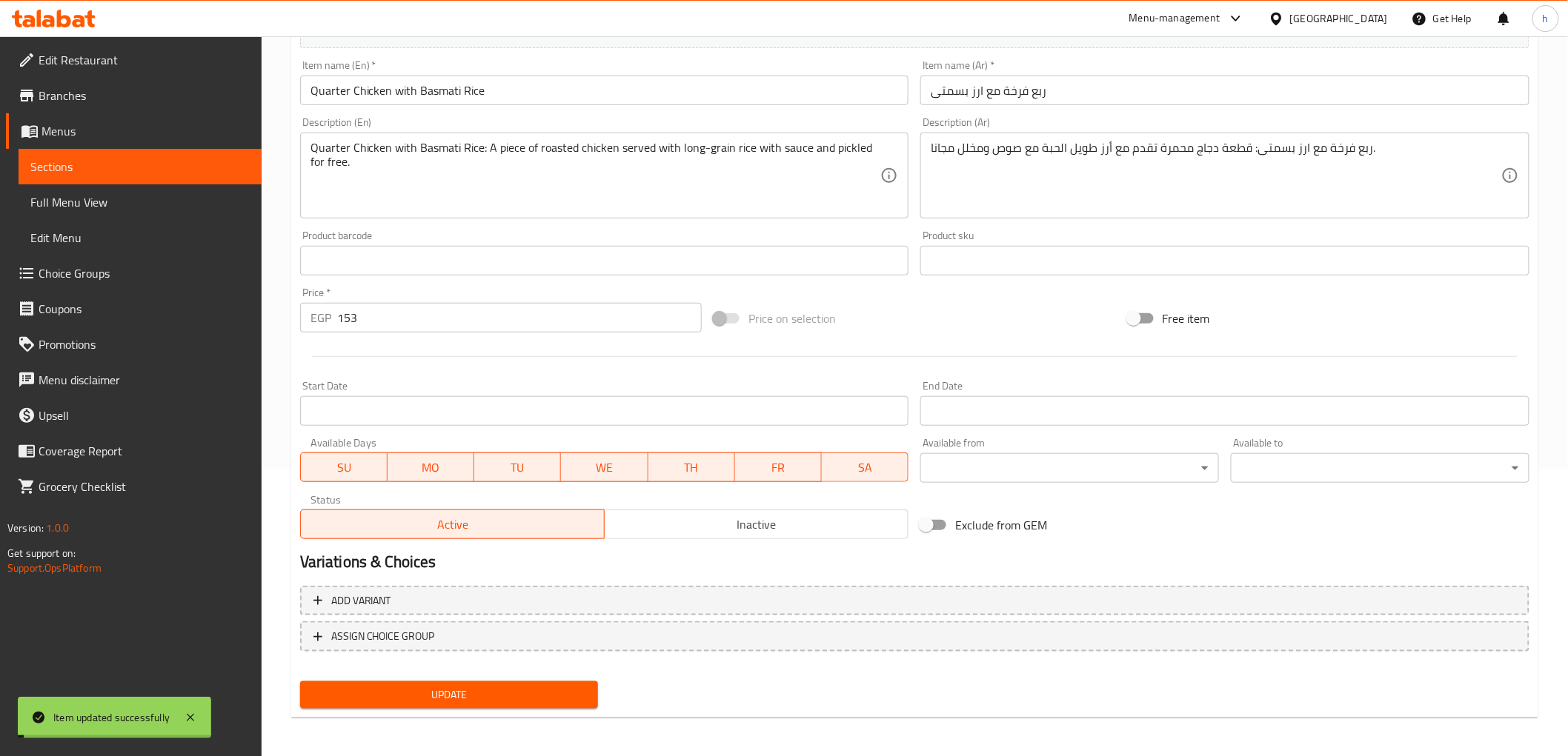
scroll to position [0, 0]
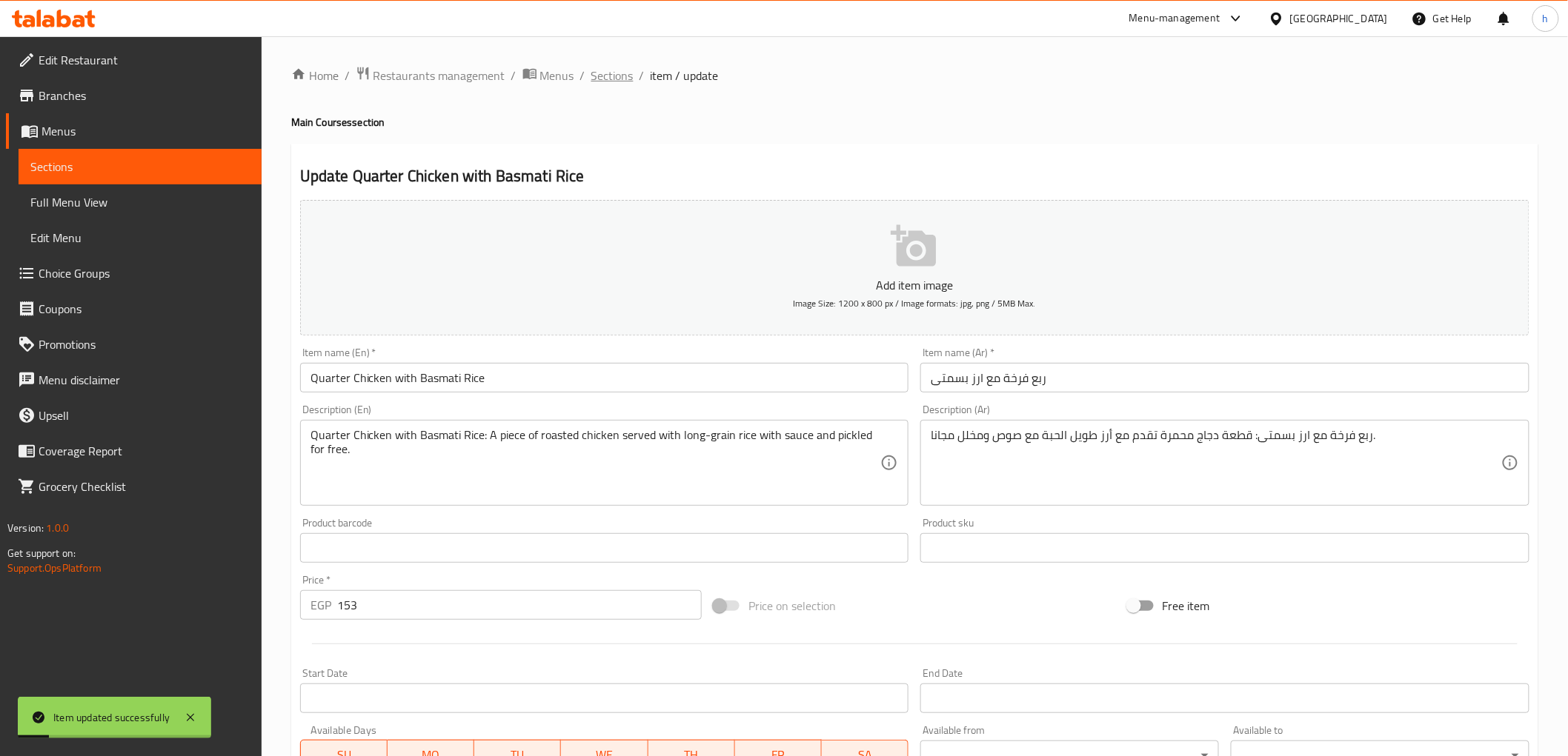
click at [619, 77] on span "Sections" at bounding box center [612, 76] width 42 height 18
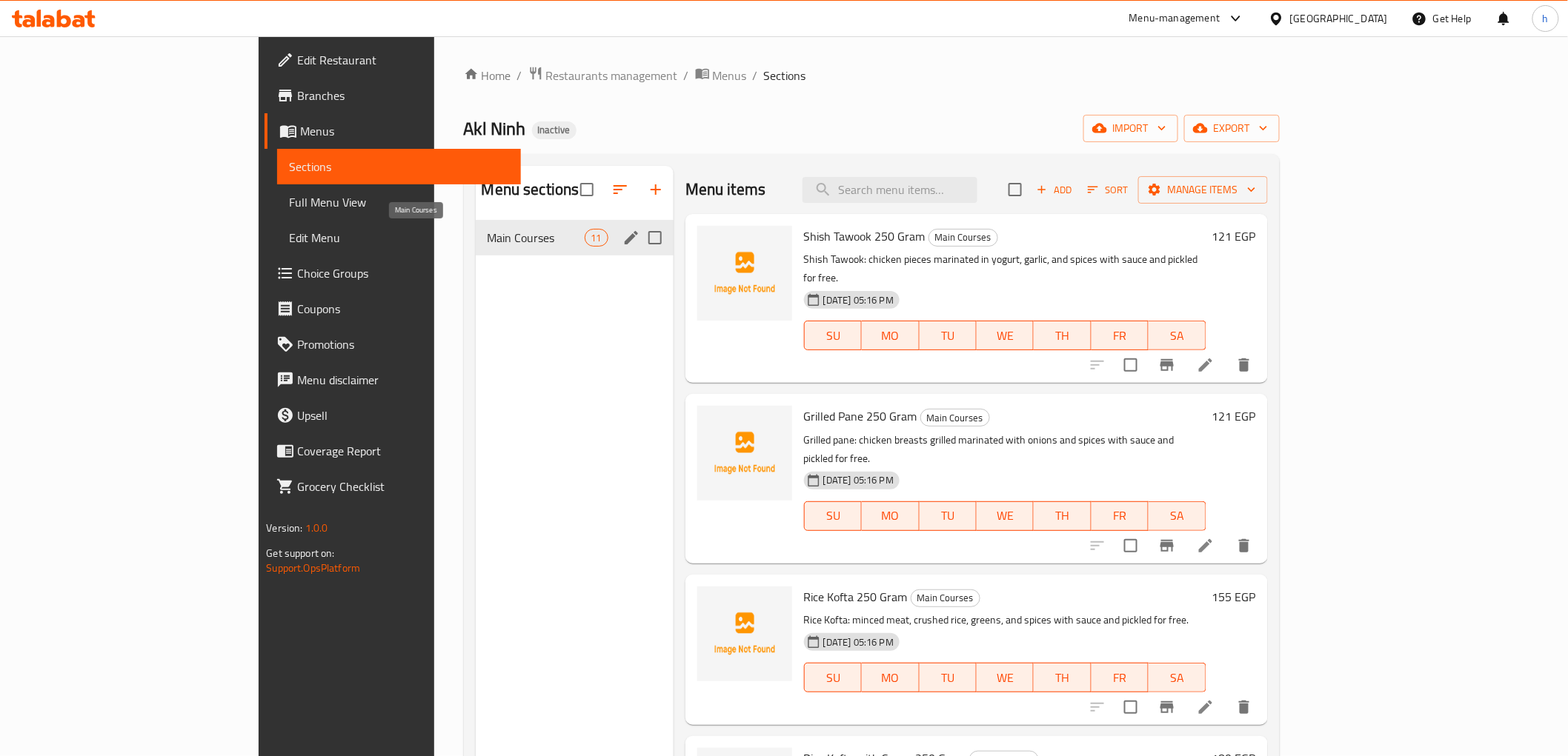
click at [487, 240] on span "Main Courses" at bounding box center [536, 238] width 97 height 18
click at [625, 235] on icon "edit" at bounding box center [631, 238] width 13 height 13
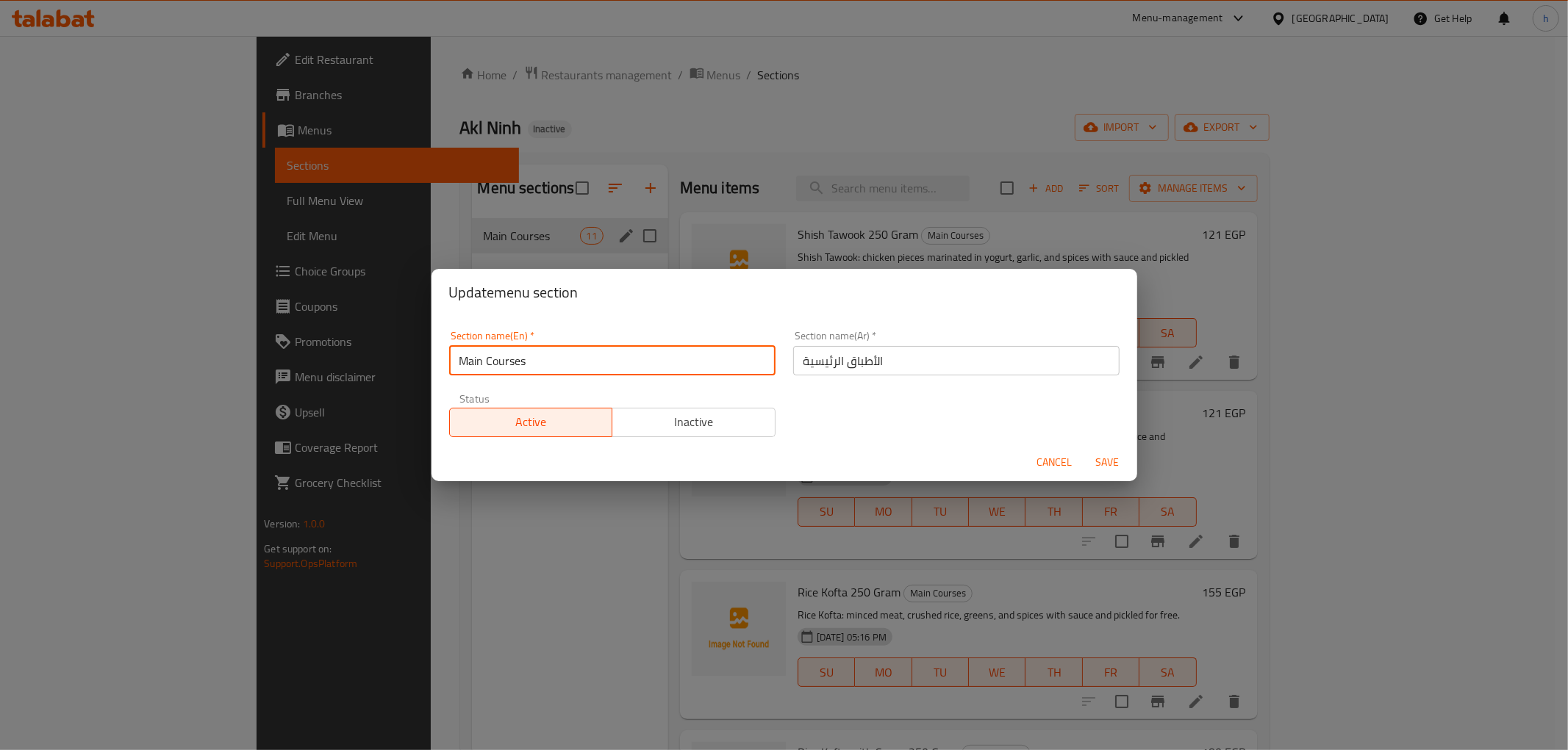
drag, startPoint x: 528, startPoint y: 363, endPoint x: 458, endPoint y: 362, distance: 70.0
click at [458, 362] on input "Main Courses" at bounding box center [612, 361] width 326 height 29
click at [786, 111] on div "Update menu section Section name(En)   * Main Courses Section name(En) * Sectio…" at bounding box center [784, 375] width 1568 height 750
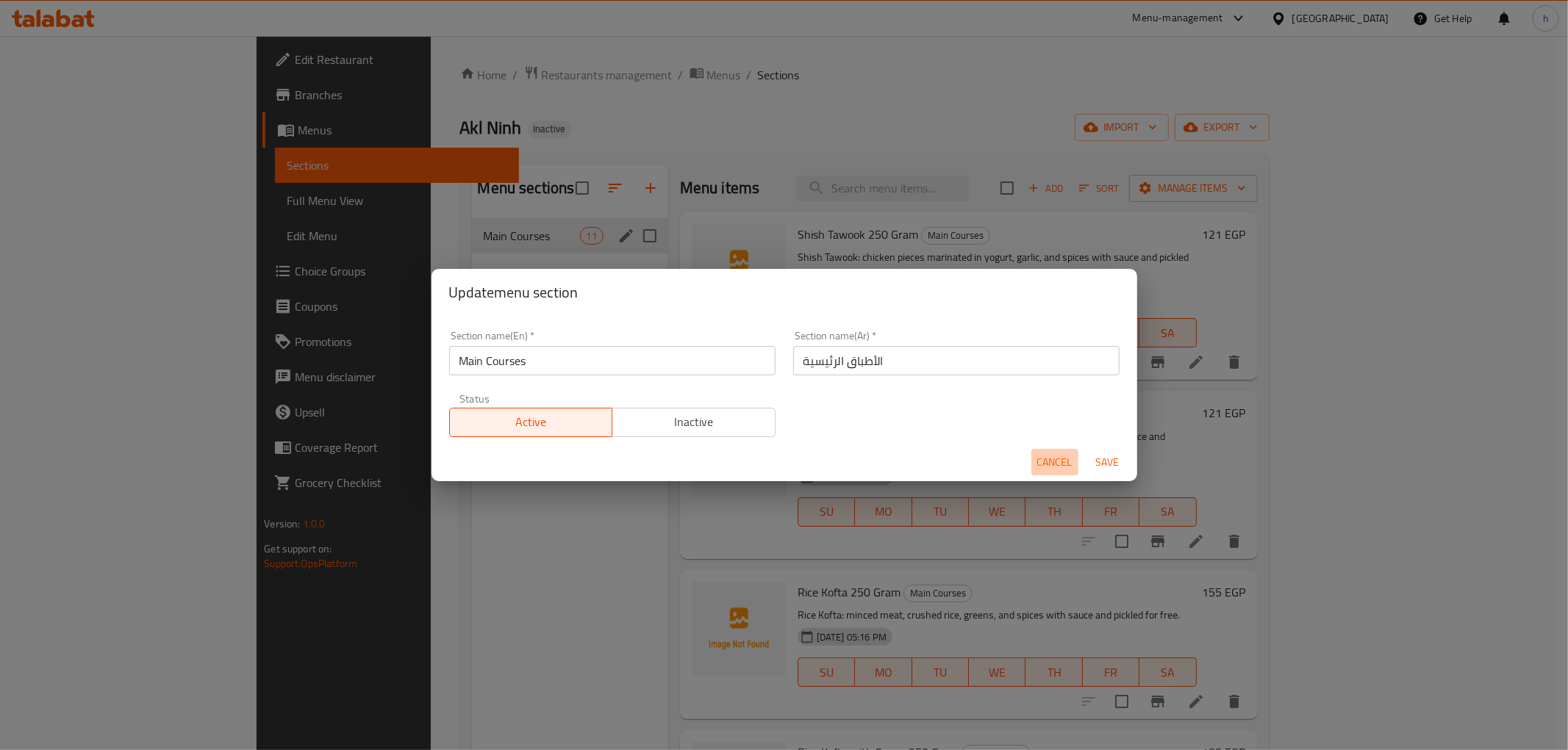
click at [1060, 463] on span "Cancel" at bounding box center [1054, 462] width 35 height 18
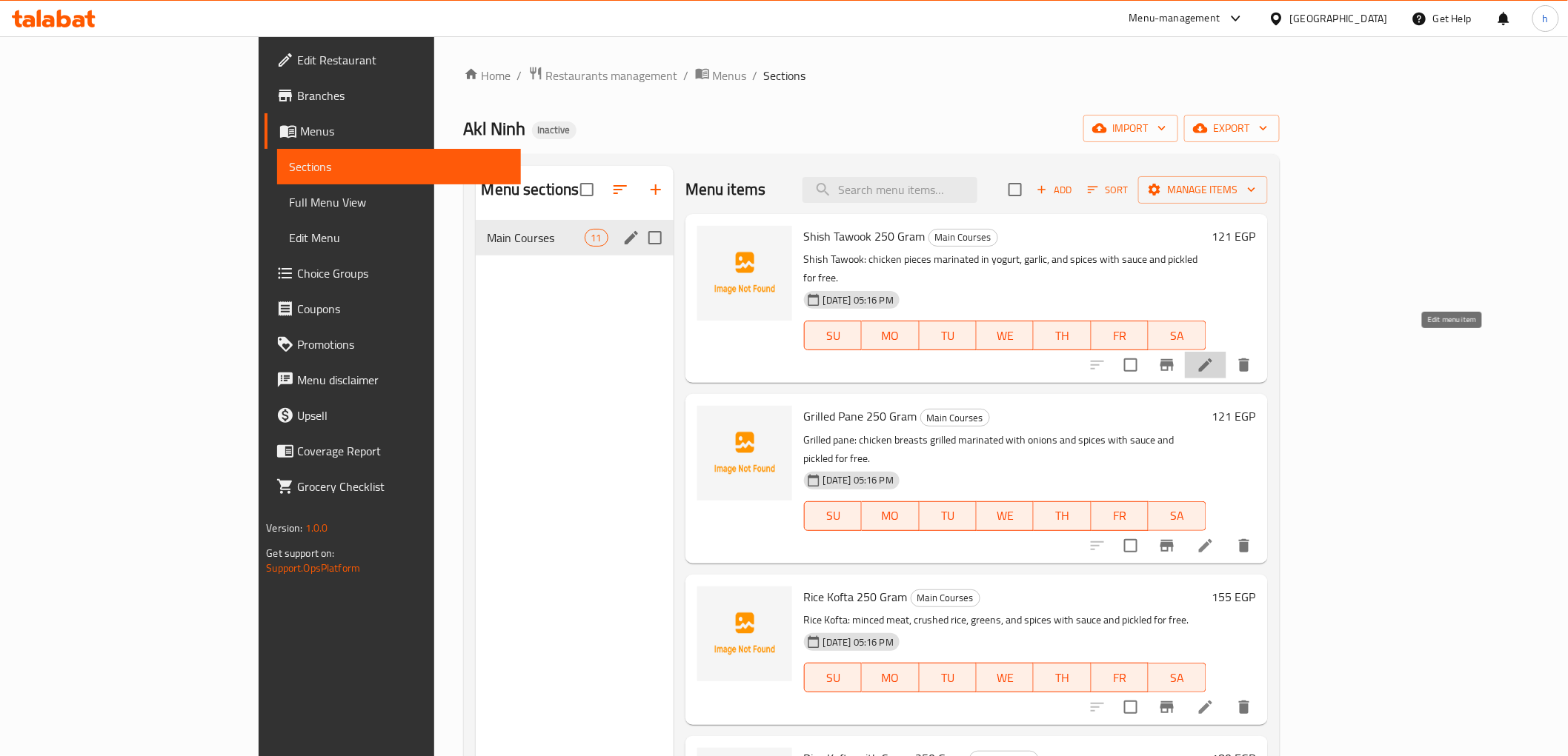
click at [1214, 356] on icon at bounding box center [1206, 365] width 18 height 18
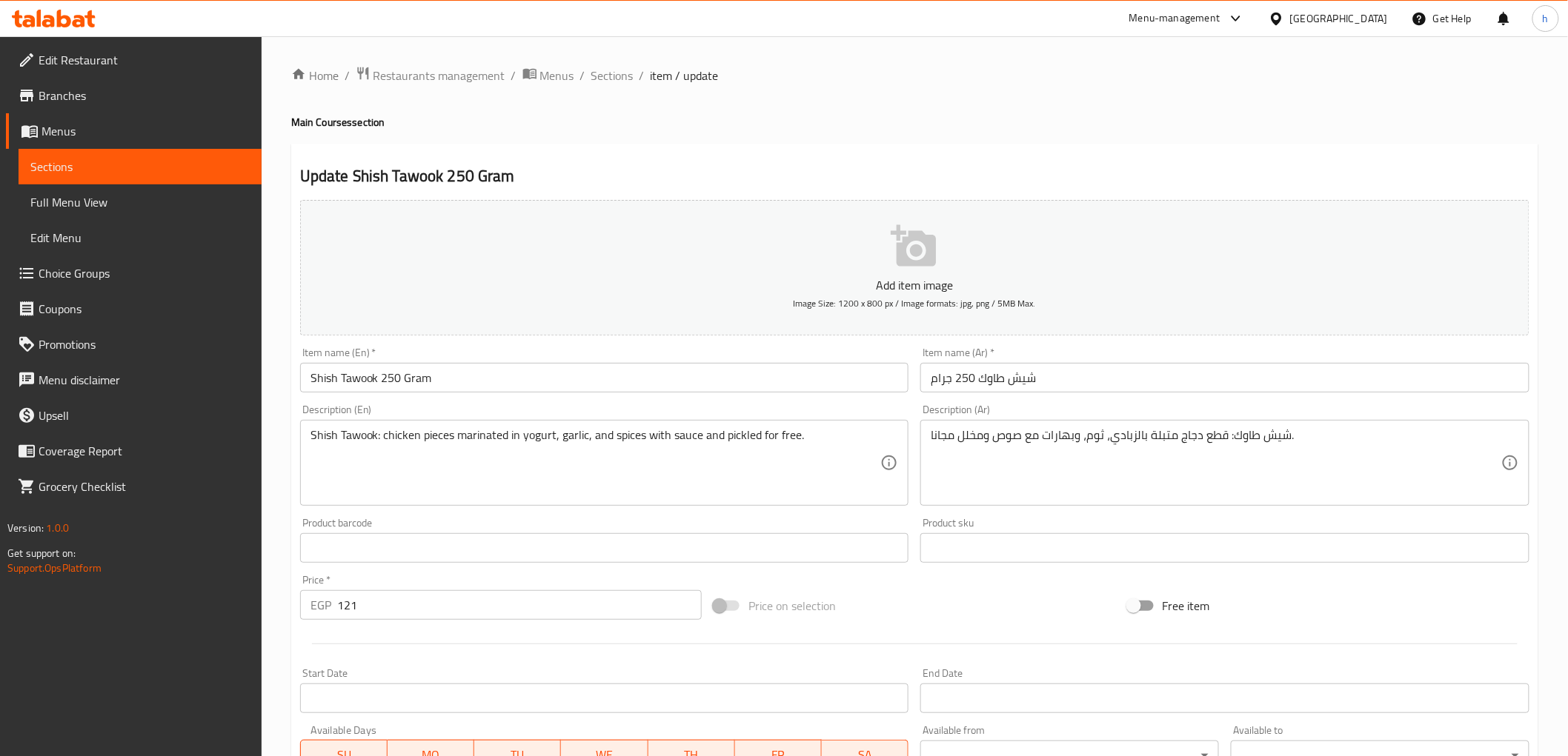
drag, startPoint x: 308, startPoint y: 498, endPoint x: 724, endPoint y: 390, distance: 429.8
click at [729, 371] on input "Shish Tawook 250 Gram" at bounding box center [605, 378] width 609 height 30
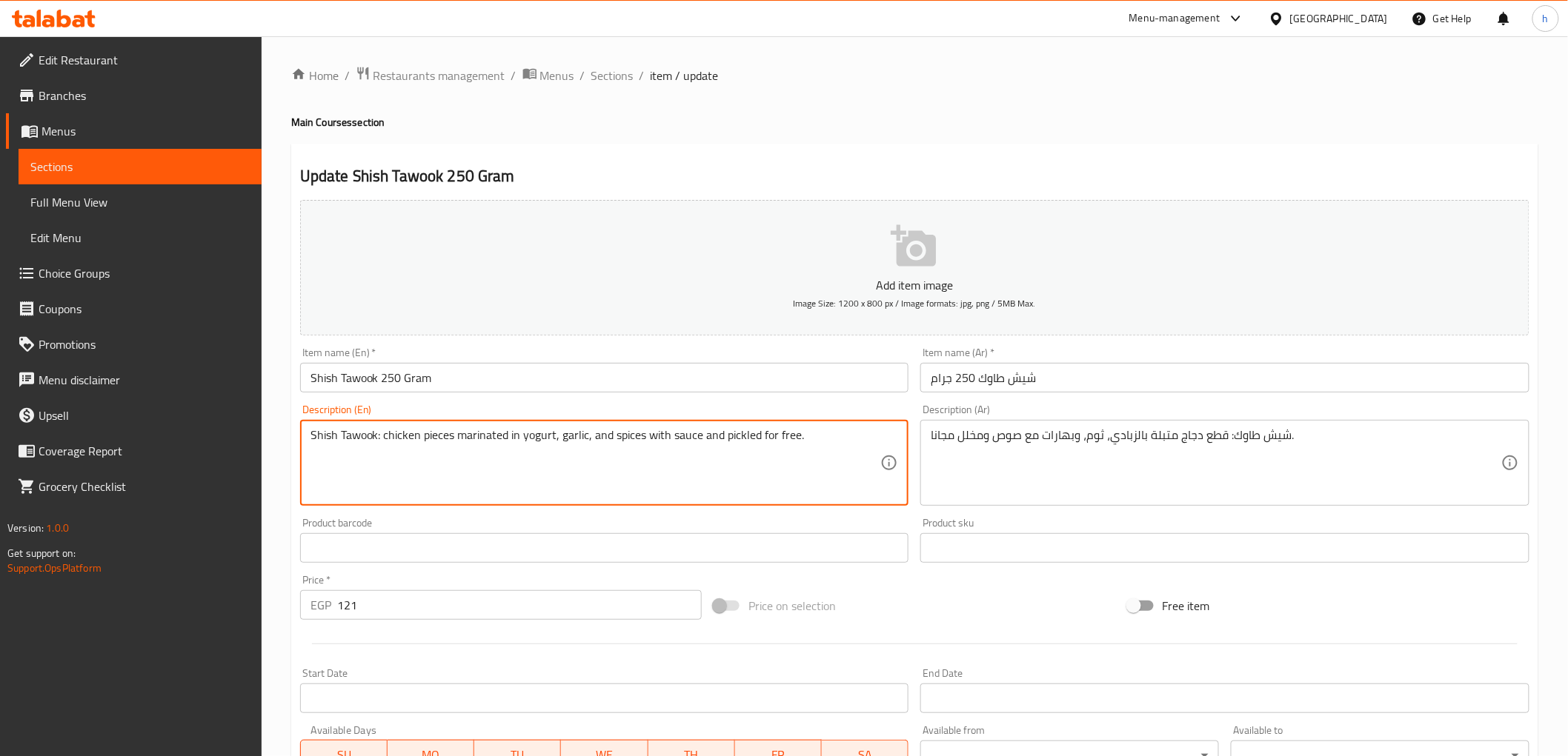
click at [519, 436] on textarea "Shish Tawook: chicken pieces marinated in yogurt, garlic, and spices with sauce…" at bounding box center [596, 463] width 570 height 71
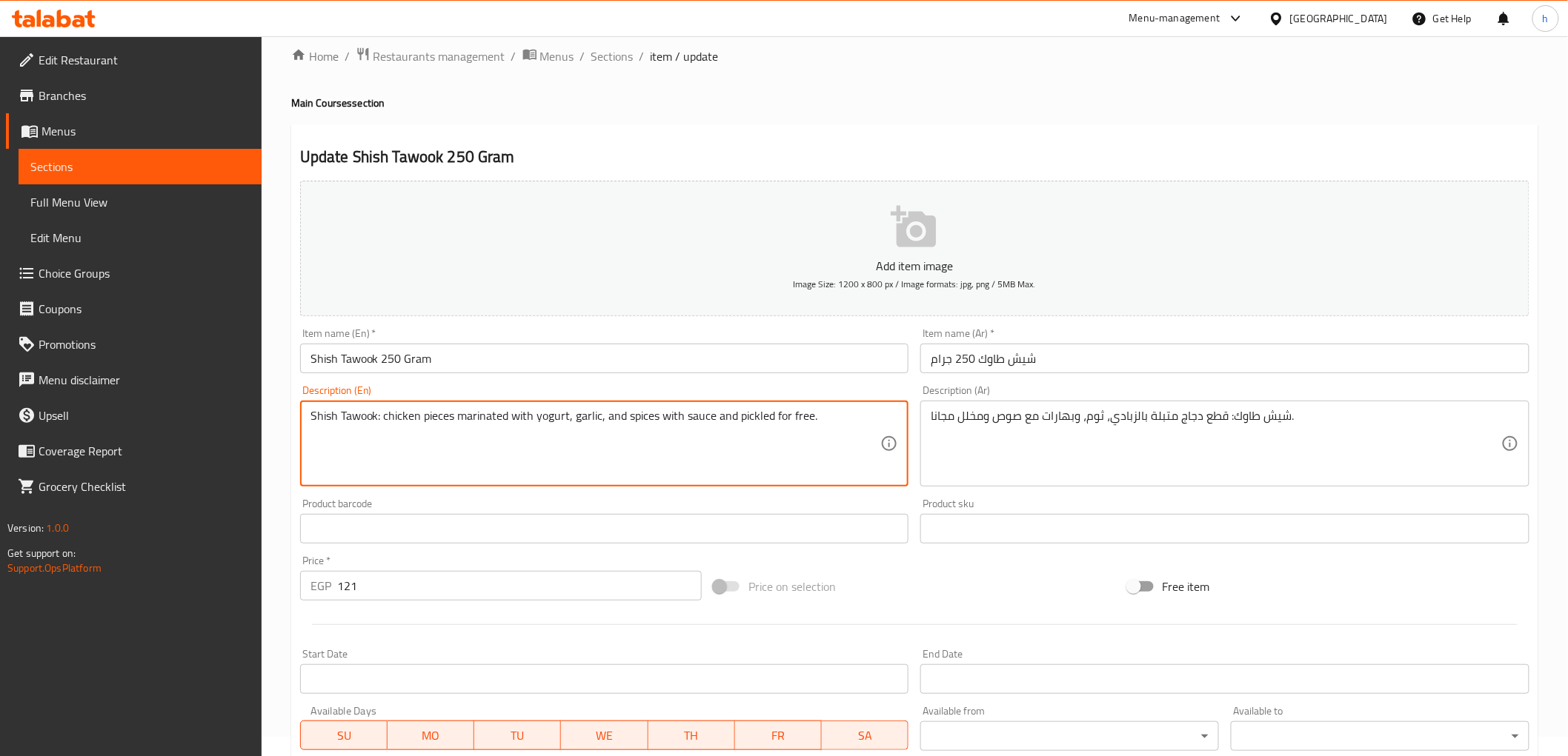
scroll to position [287, 0]
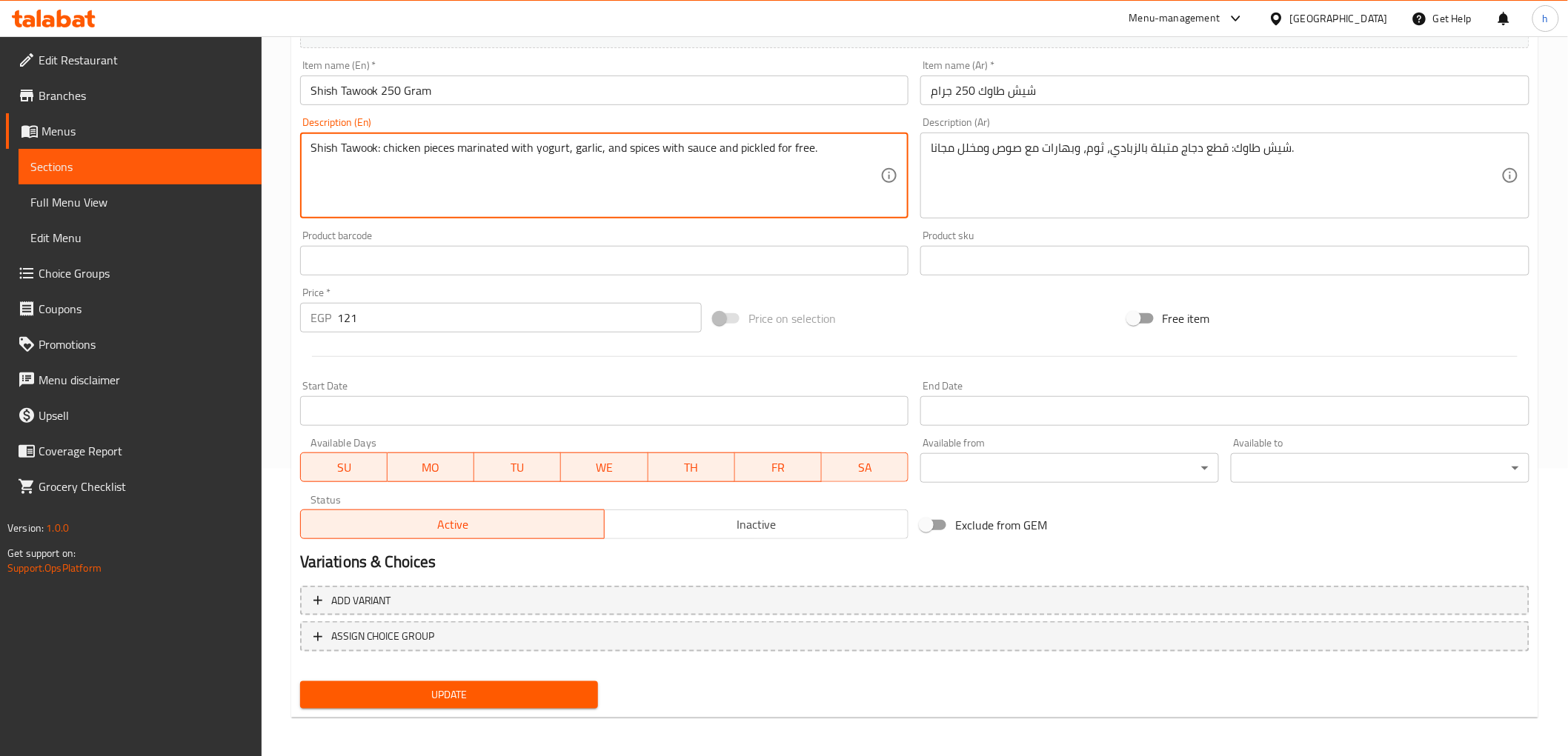
type textarea "Shish Tawook: chicken pieces marinated with yogurt, garlic, and spices with sau…"
click at [528, 682] on button "Update" at bounding box center [449, 695] width 299 height 27
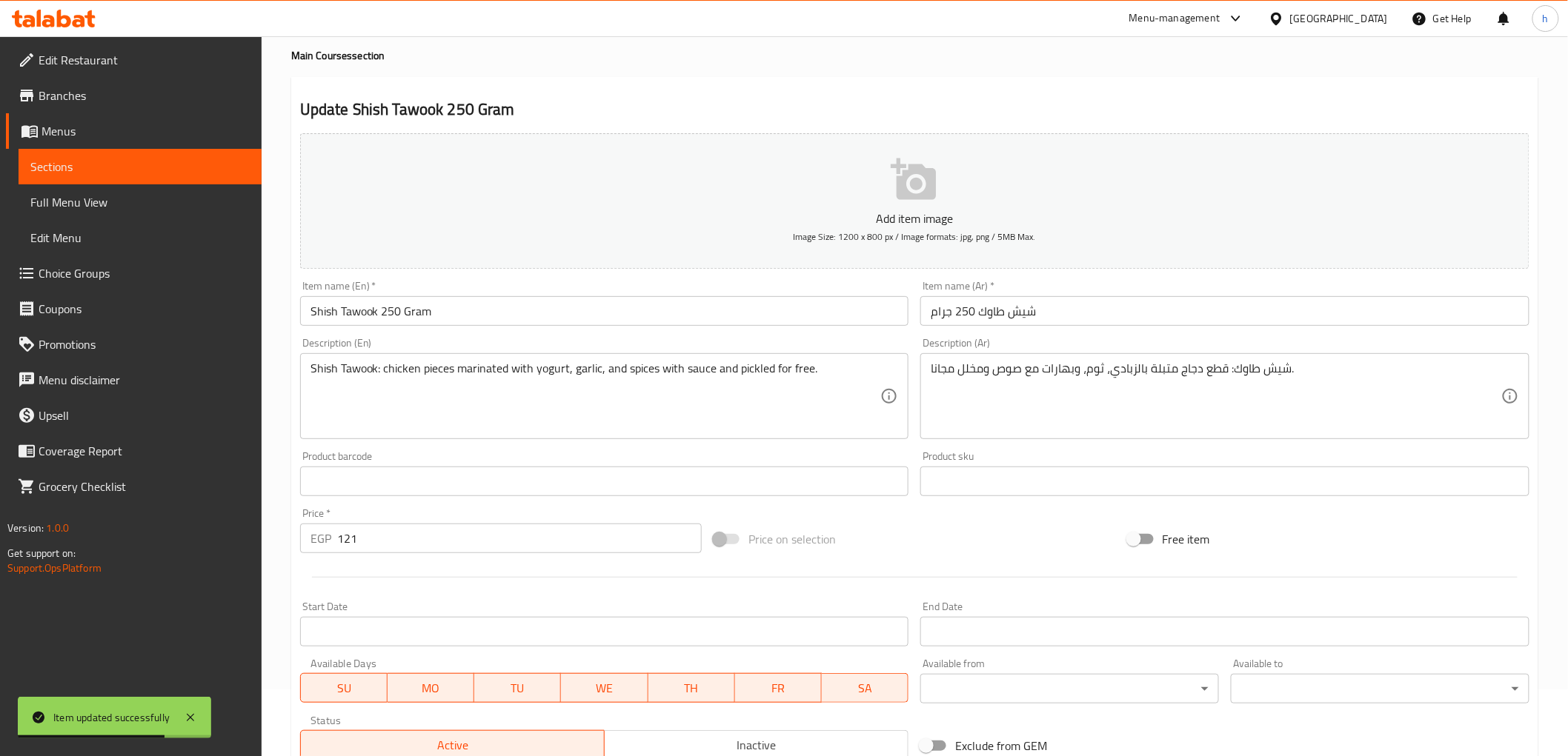
scroll to position [0, 0]
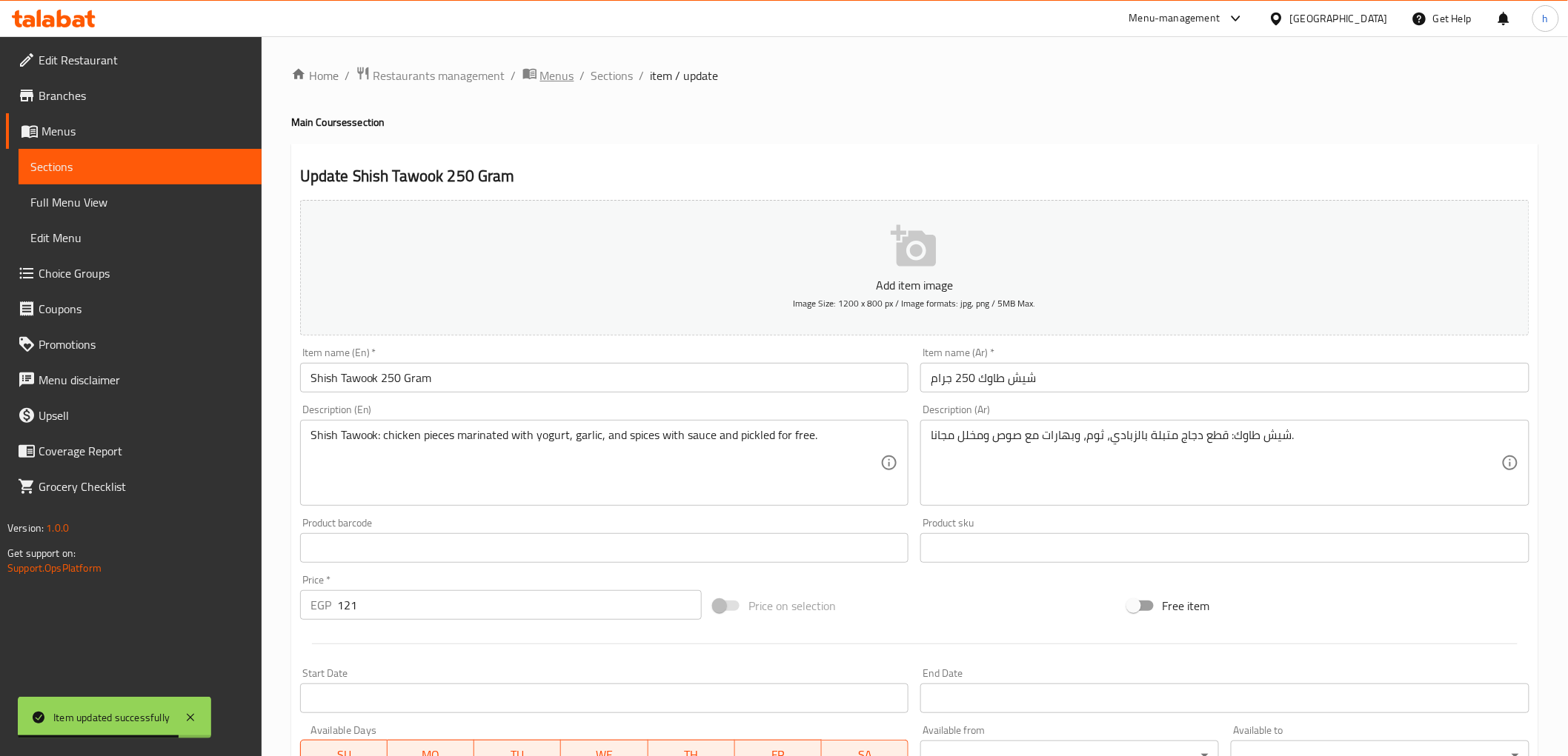
click at [562, 82] on span "Menus" at bounding box center [557, 76] width 34 height 18
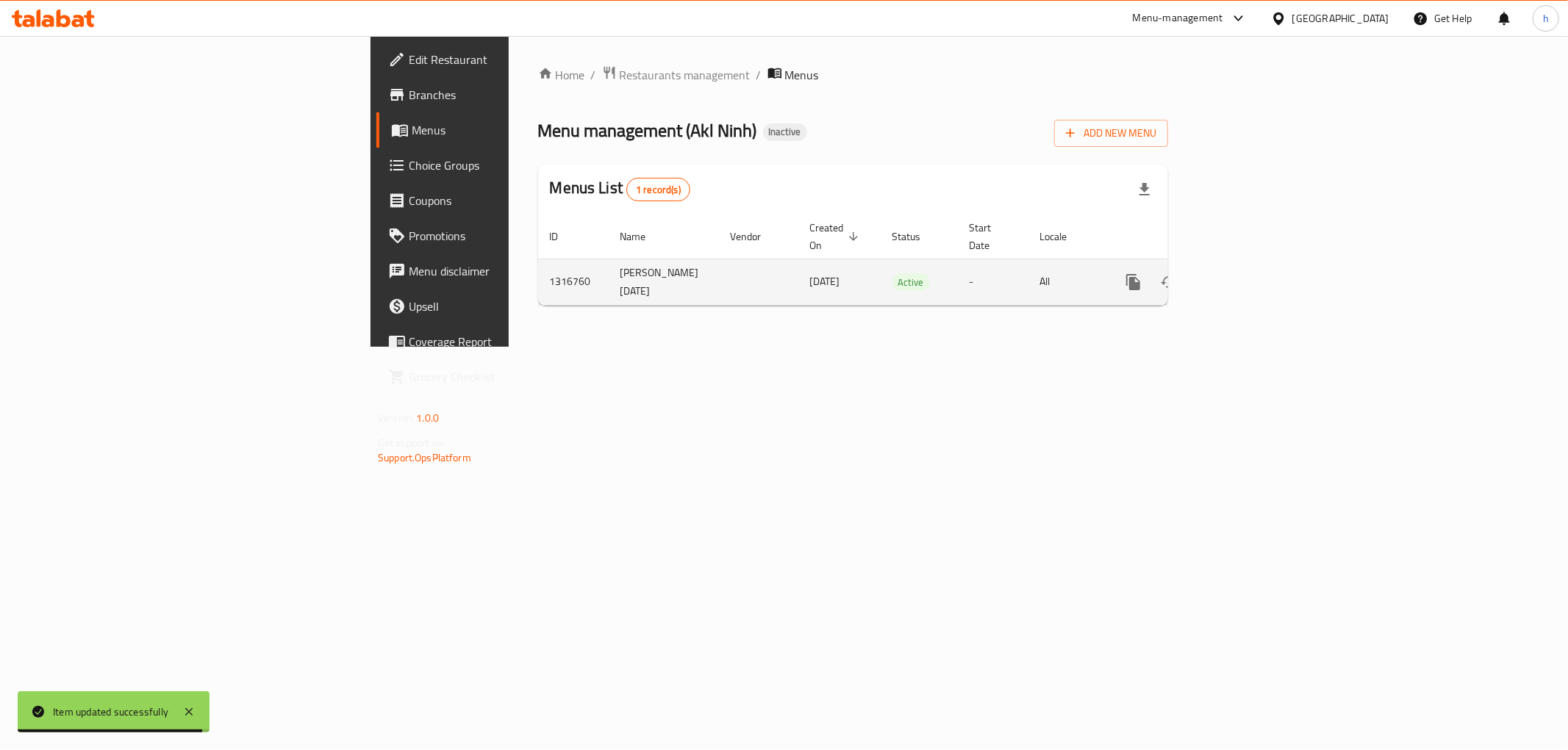
click at [1257, 268] on link "enhanced table" at bounding box center [1239, 282] width 35 height 35
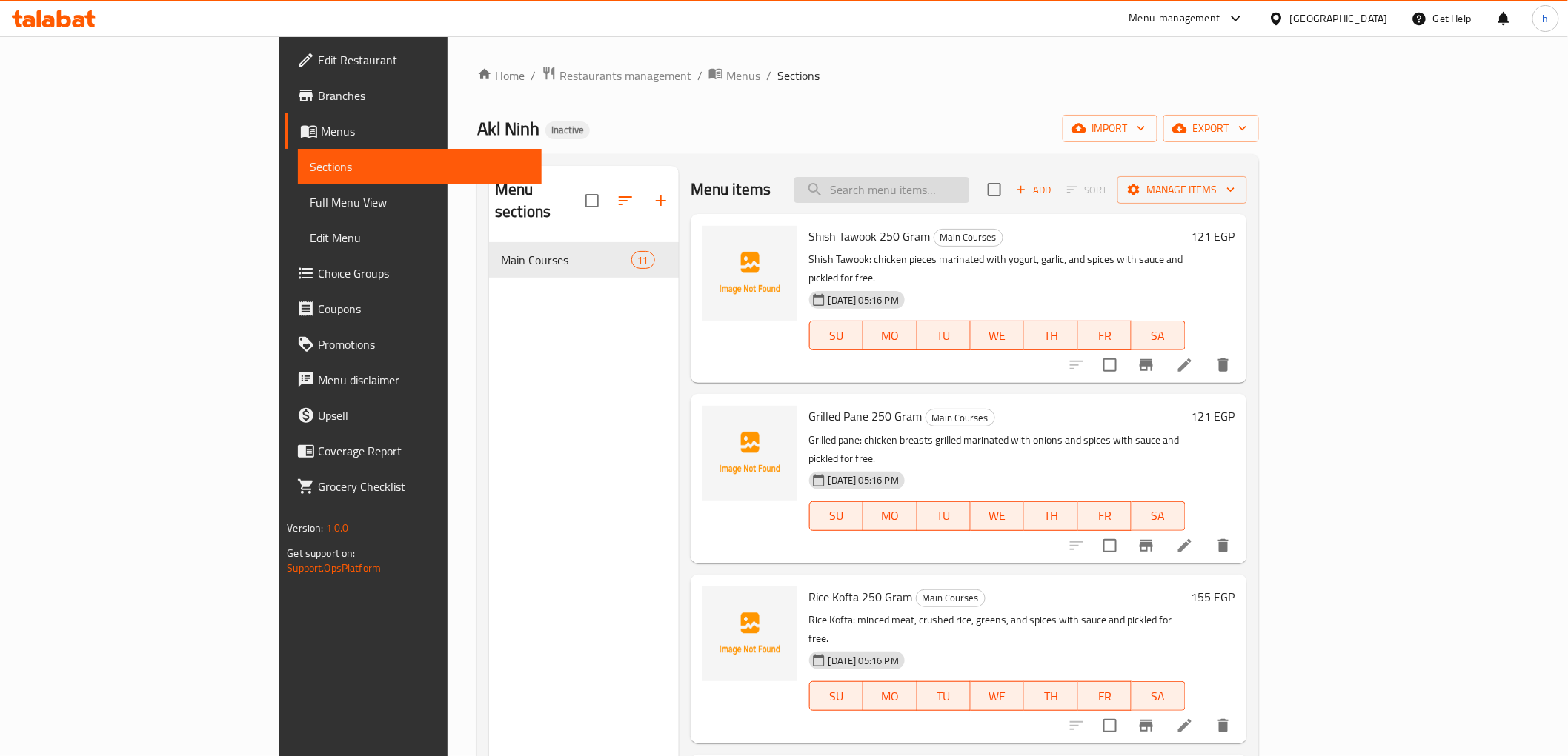
click at [943, 190] on input "search" at bounding box center [881, 189] width 175 height 26
paste input "Fried Pane 250 Gram"
type input "Fried Pane 250 Gram"
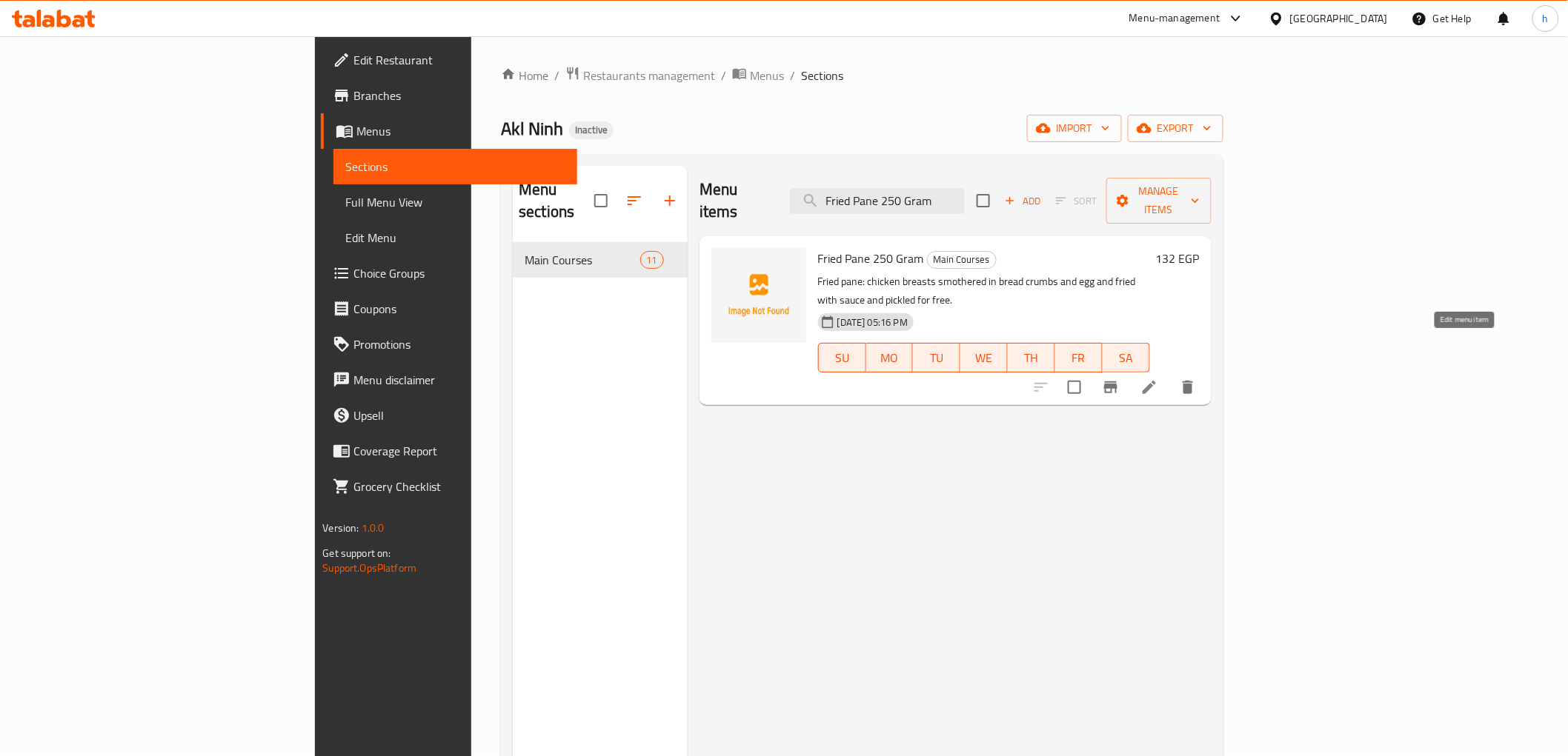
click at [1158, 379] on icon at bounding box center [1149, 388] width 18 height 18
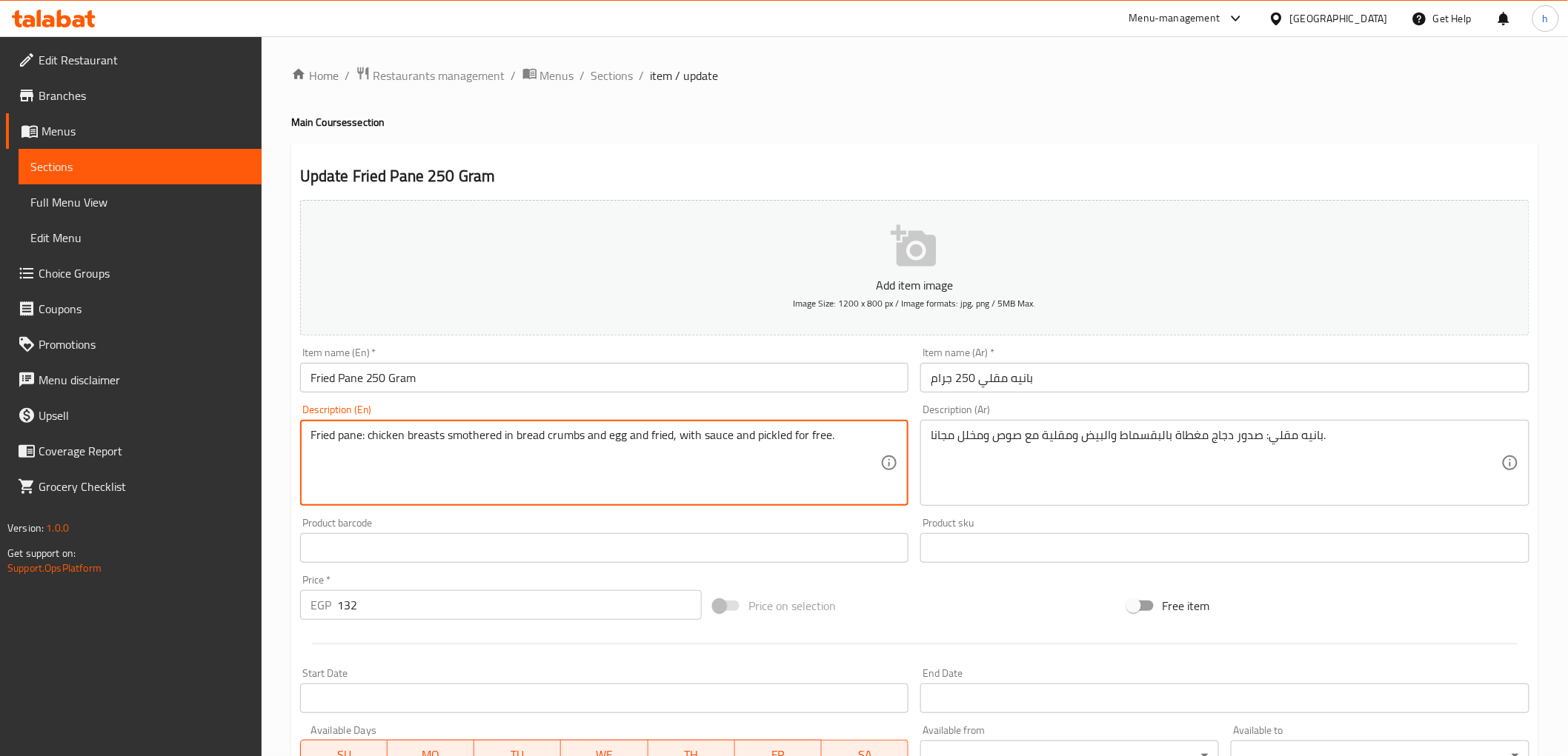
type textarea "Fried pane: chicken breasts smothered in bread crumbs and egg and fried, with s…"
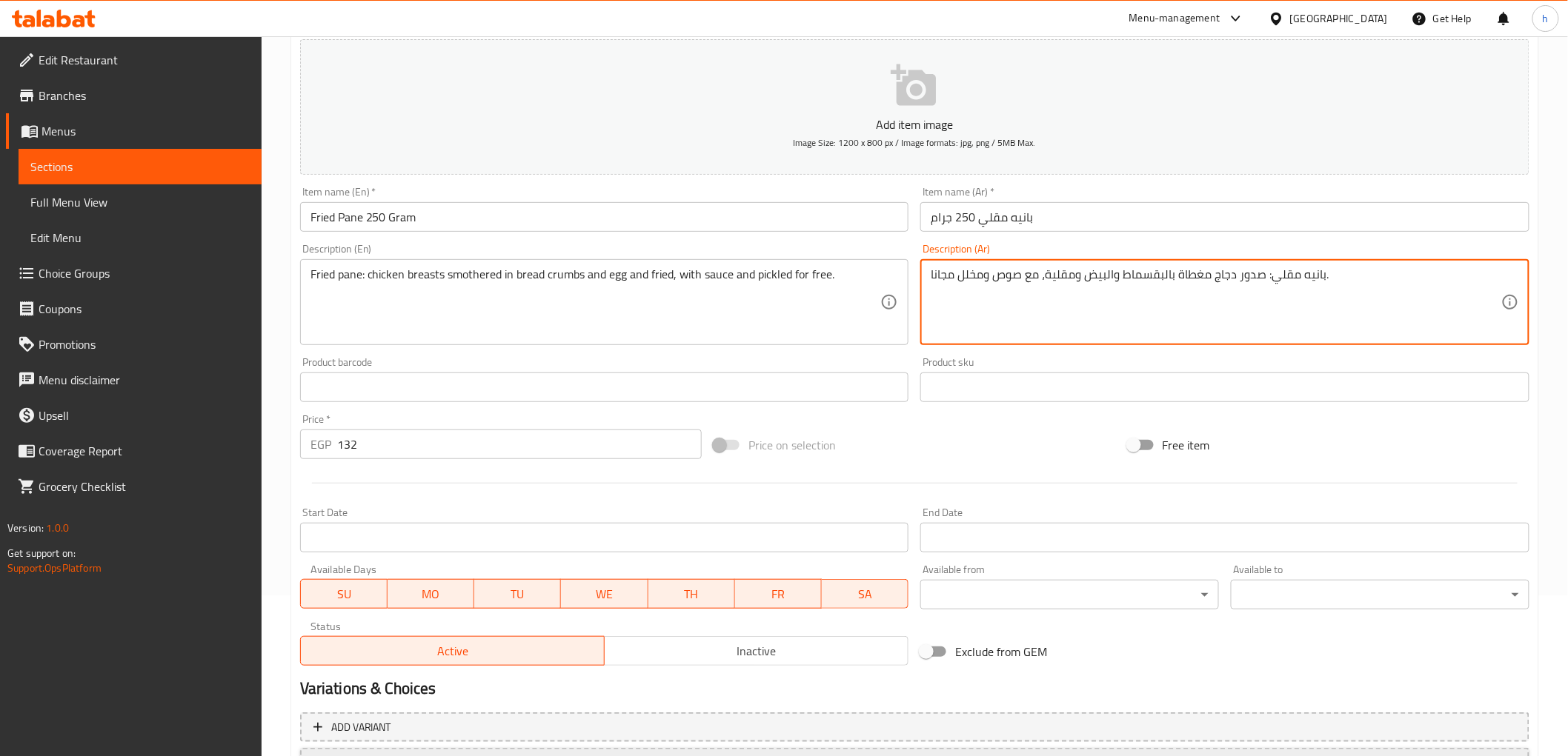
scroll to position [287, 0]
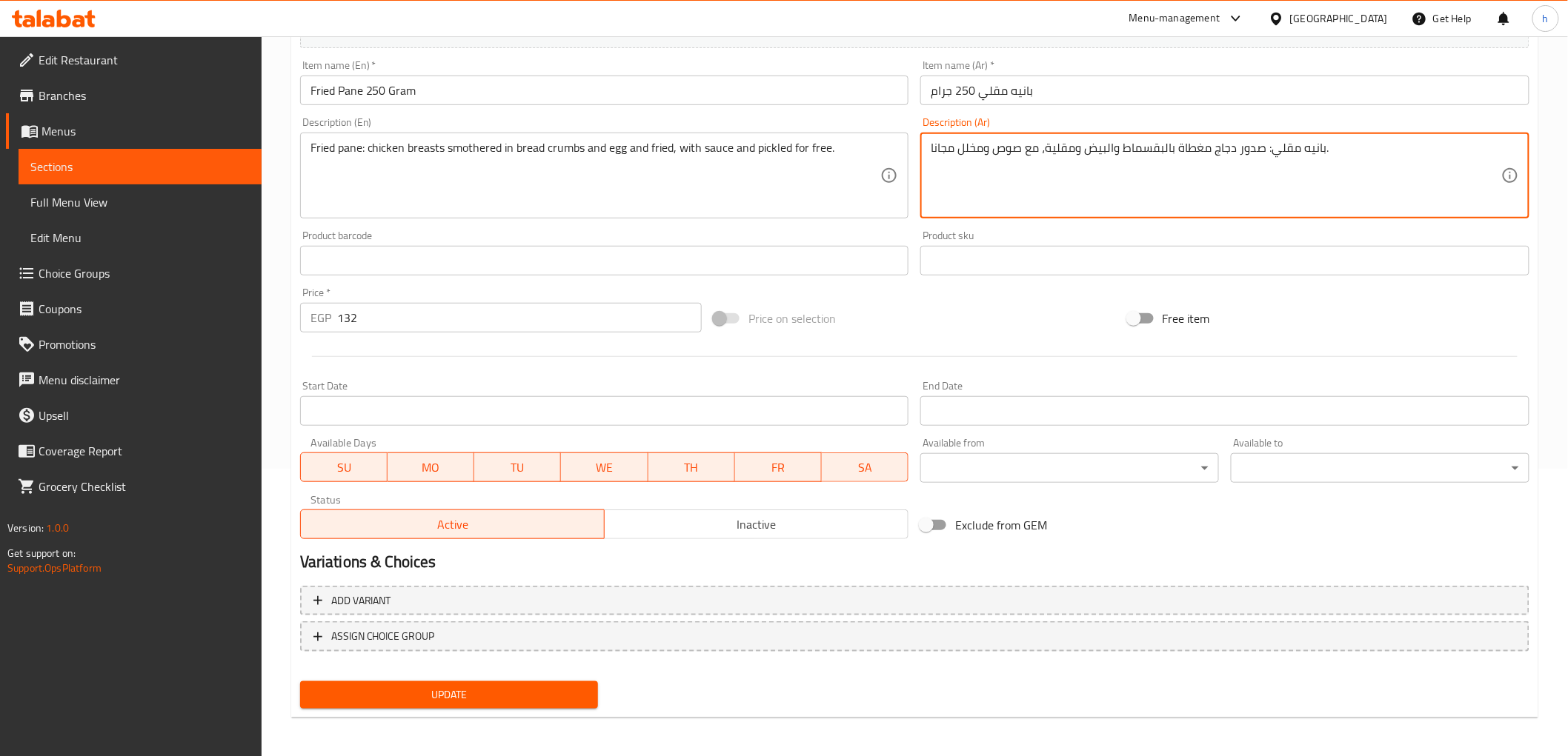
type textarea "بانيه مقلي: صدور دجاج مغطاة بالبقسماط والبيض ومقلية، مع صوص ومخلل مجانا."
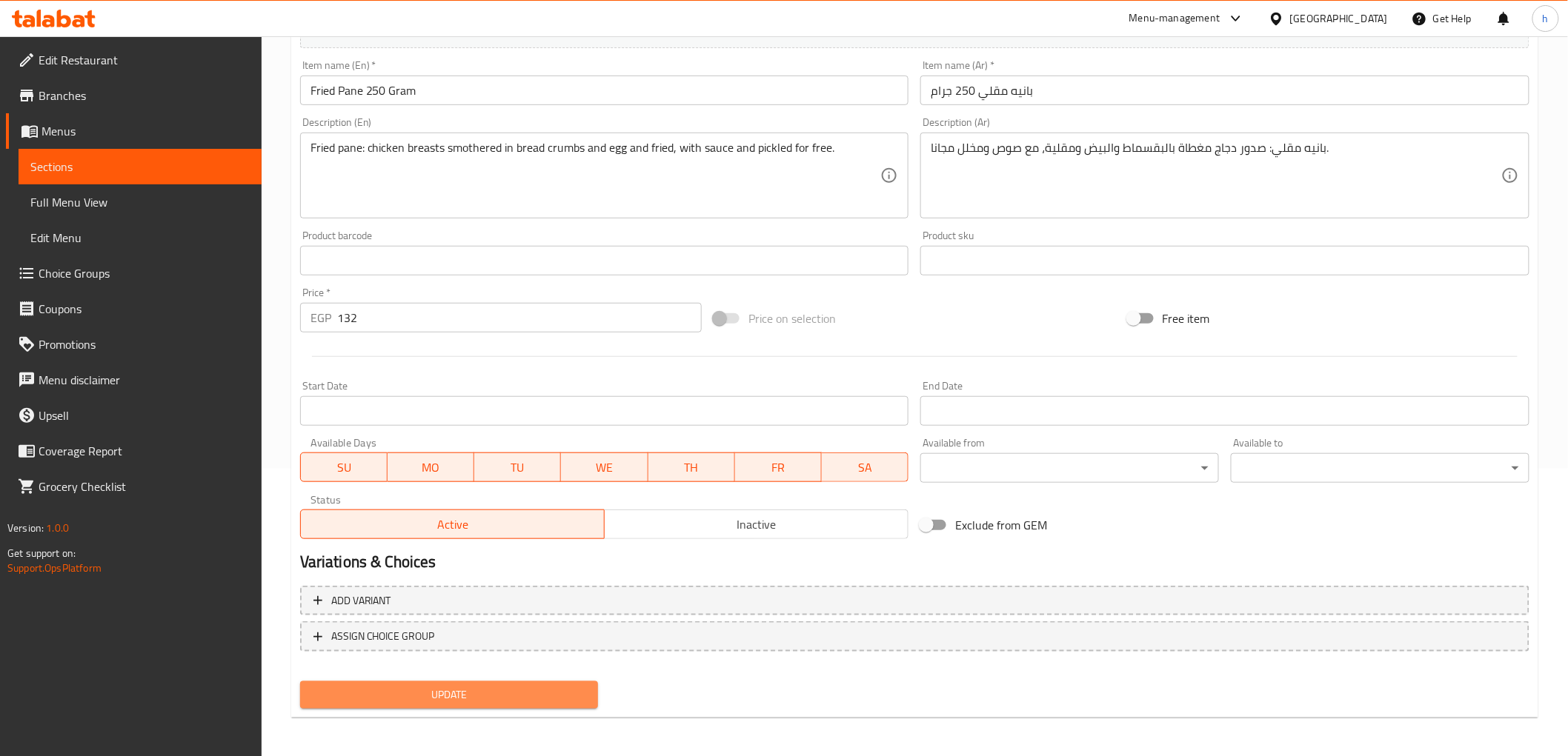
click at [497, 695] on span "Update" at bounding box center [449, 695] width 275 height 19
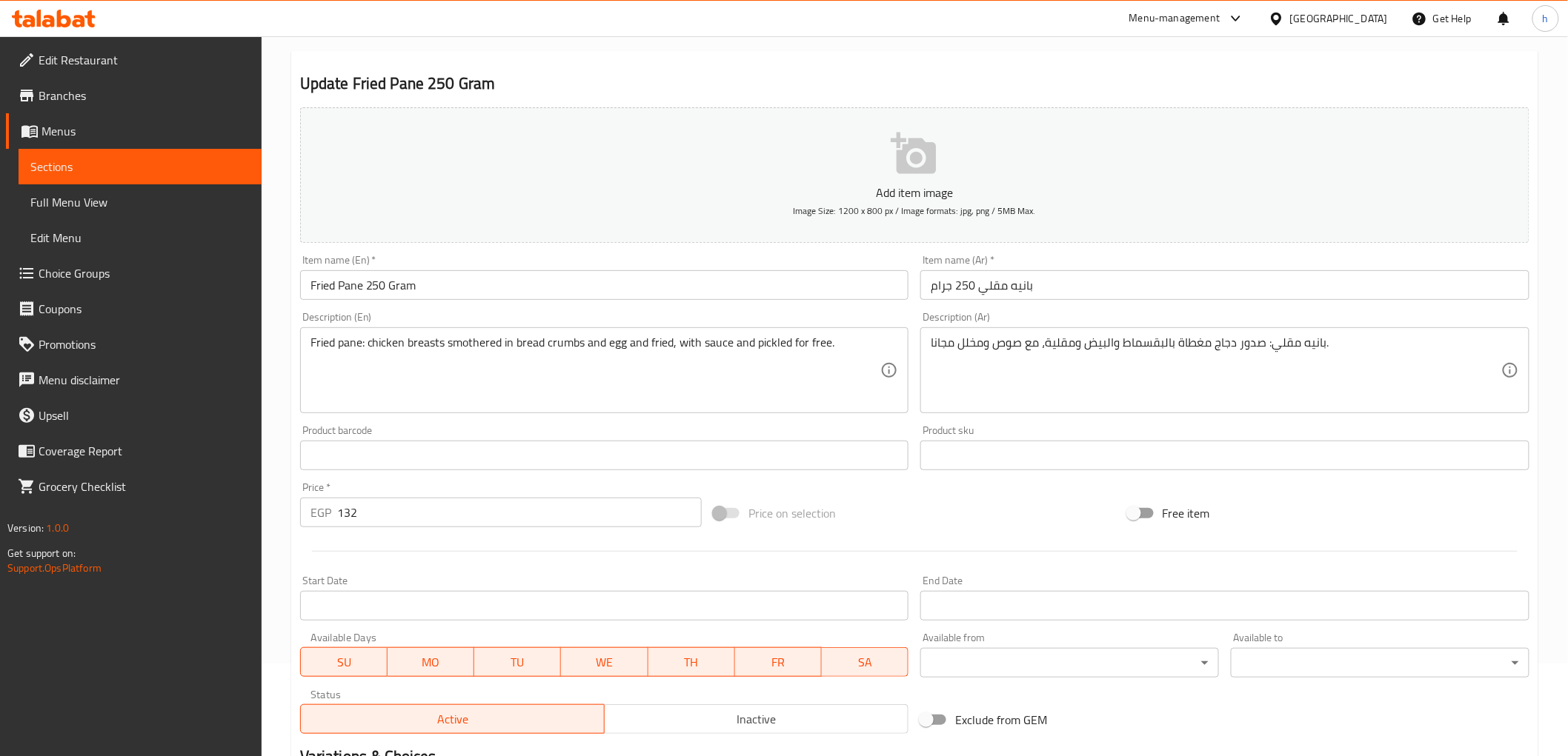
scroll to position [0, 0]
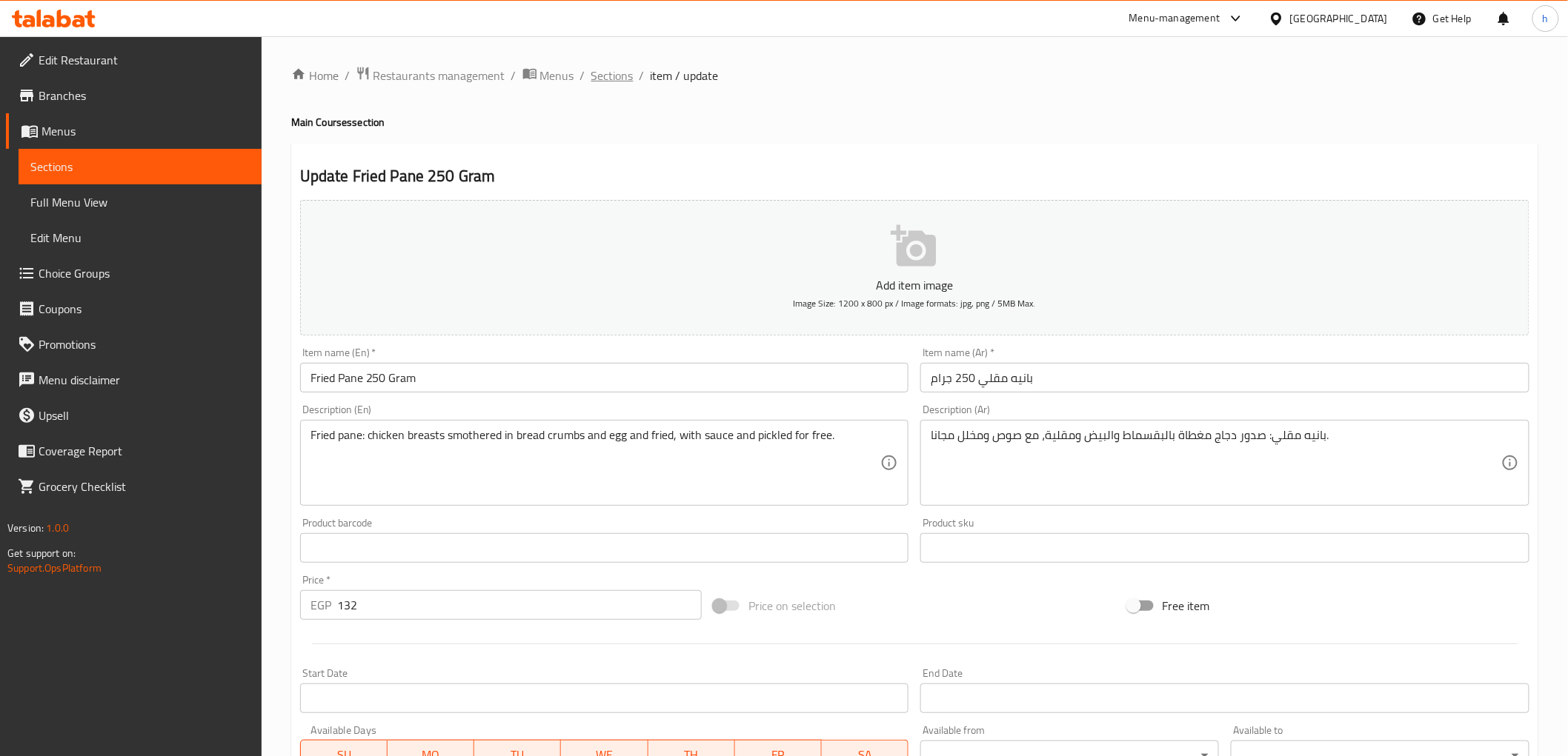
click at [591, 79] on span "Sections" at bounding box center [612, 76] width 42 height 18
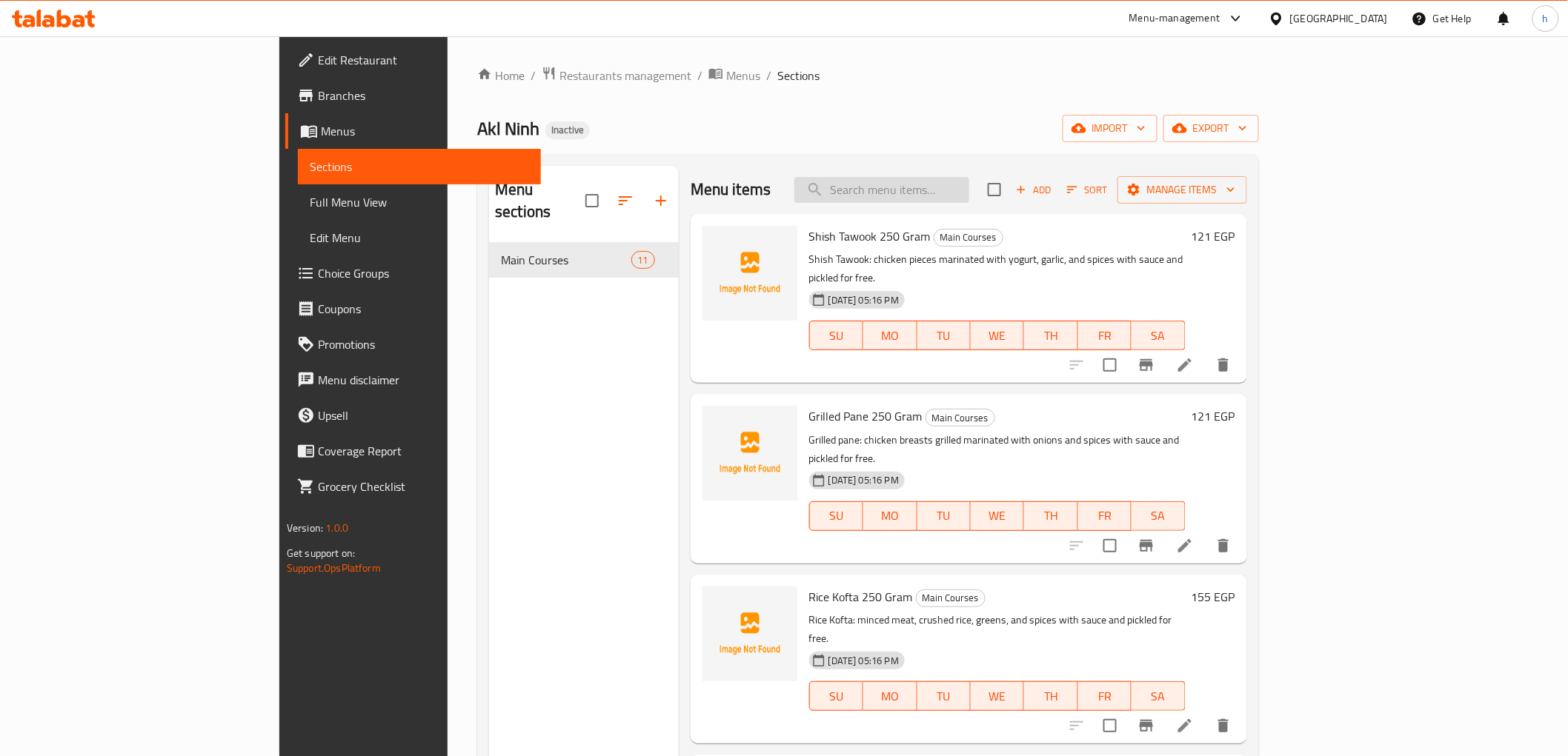
click at [958, 197] on input "search" at bounding box center [881, 189] width 175 height 26
paste input "Roasted Baladi Meat 250 Gram"
type input "Roasted Baladi Meat 250 Gram"
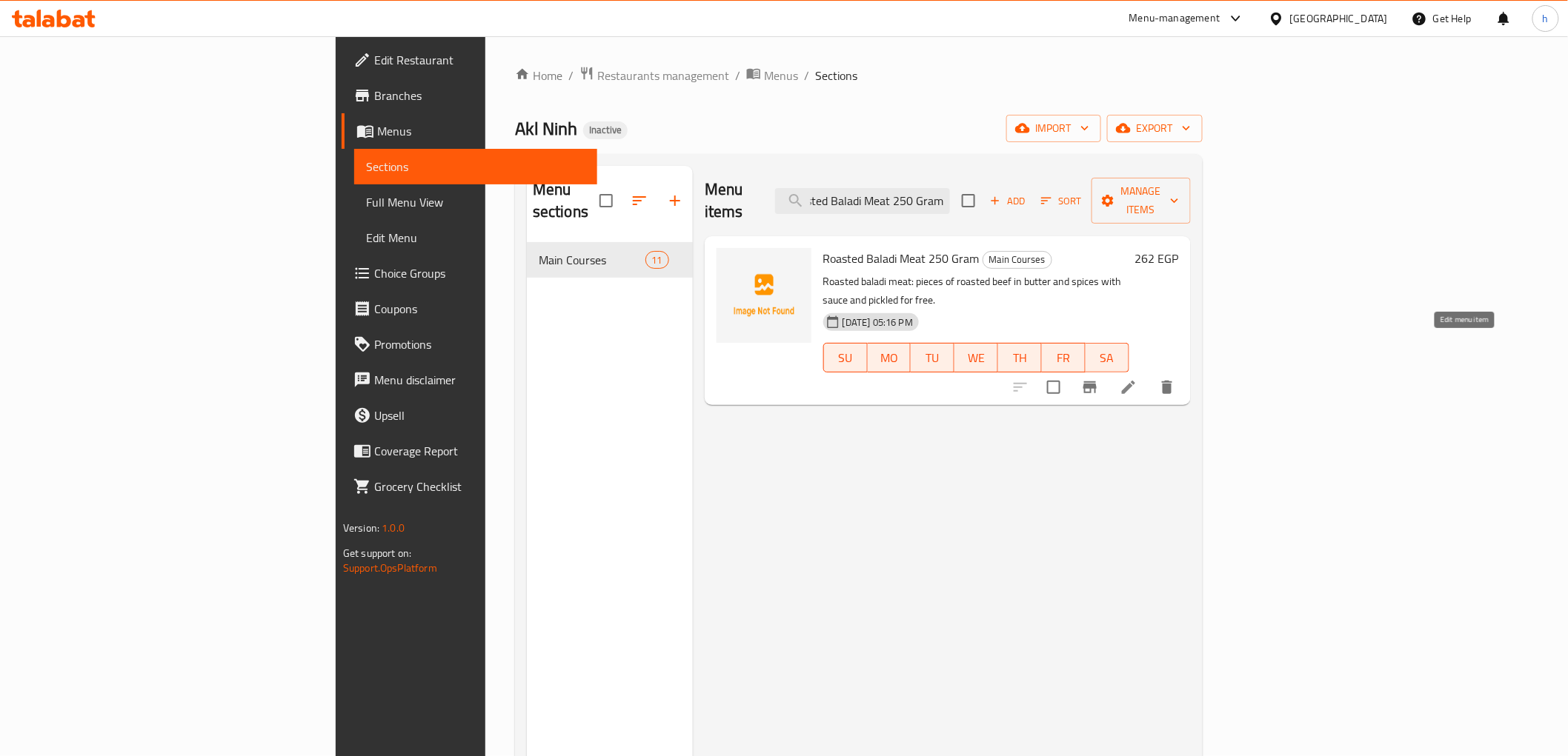
click at [1137, 379] on icon at bounding box center [1128, 388] width 18 height 18
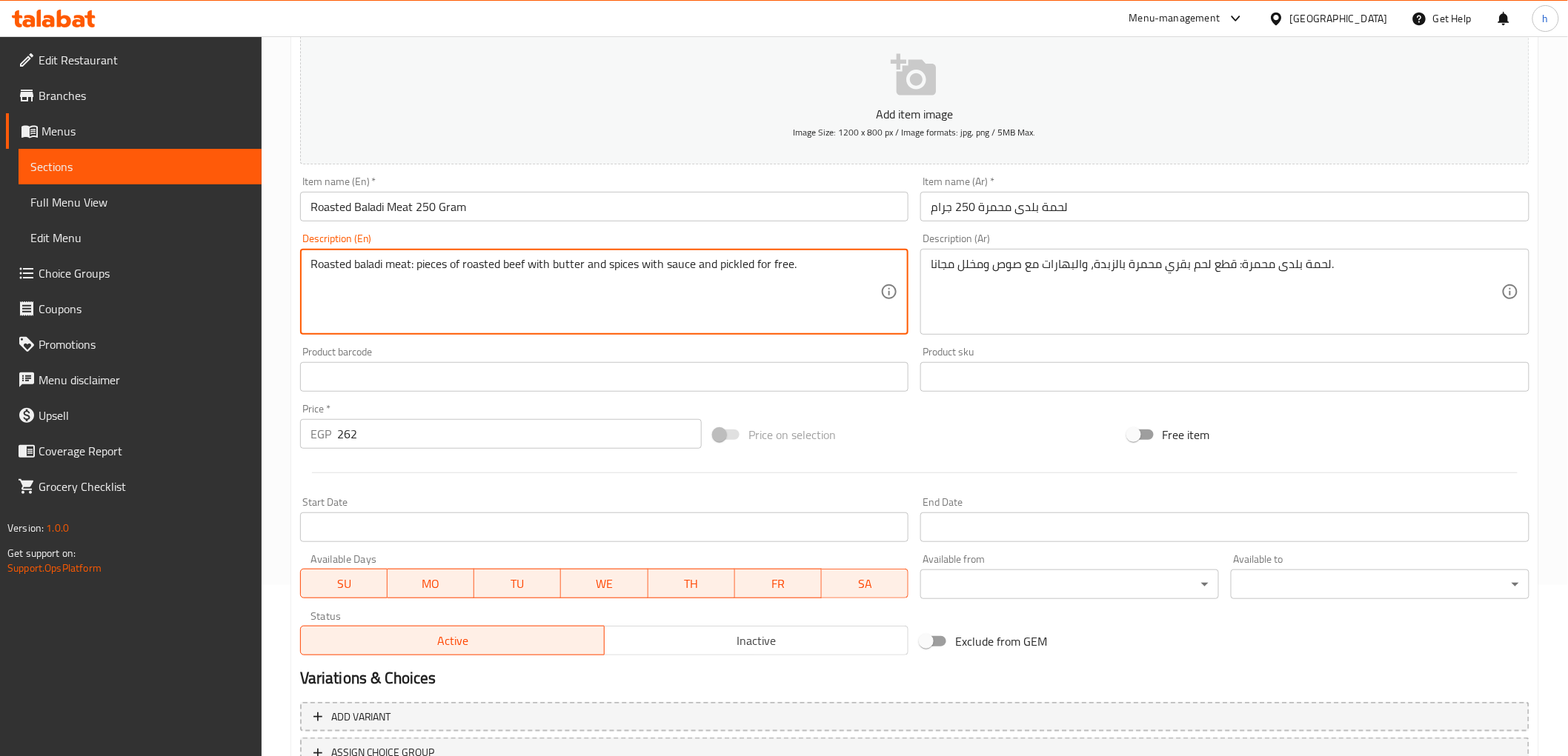
scroll to position [287, 0]
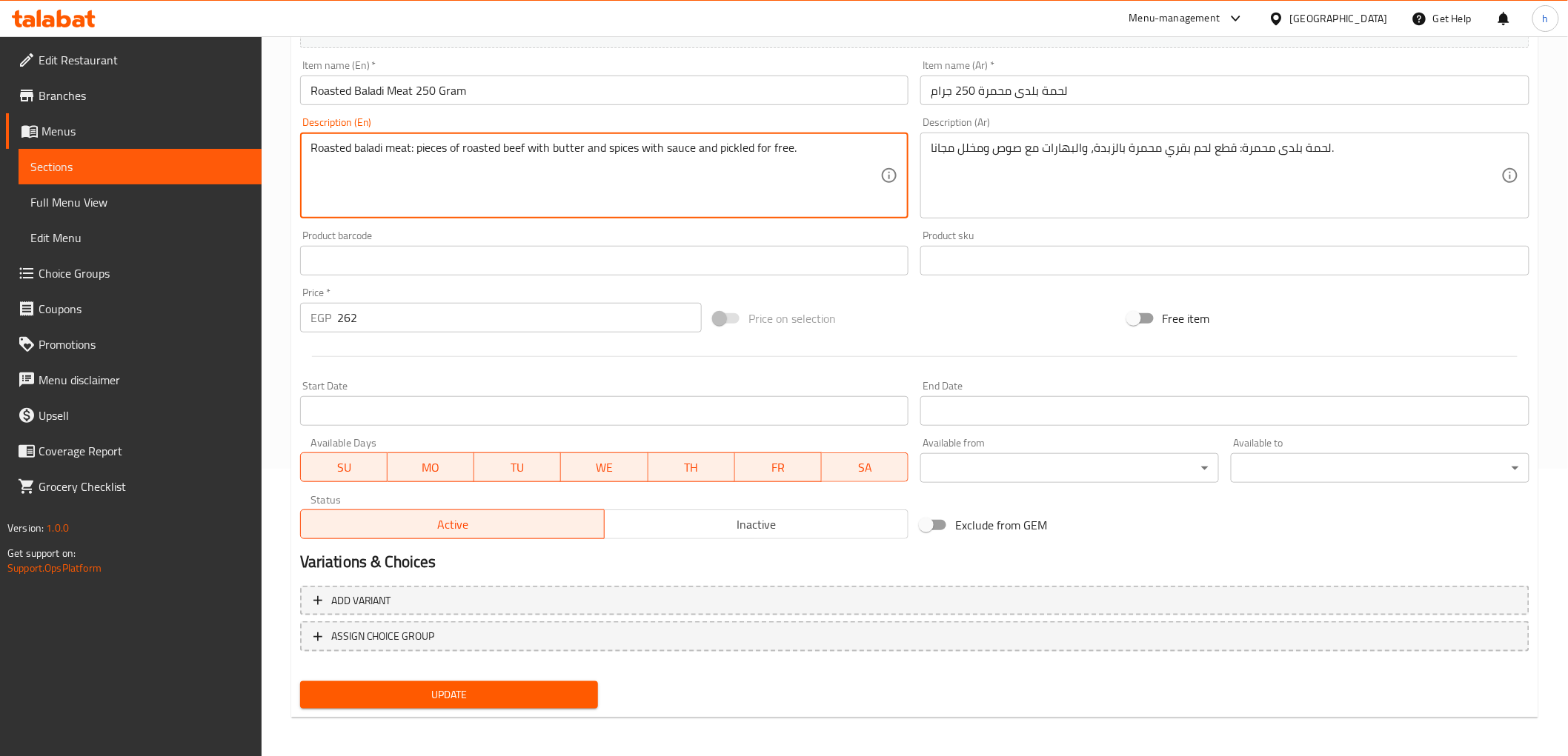
type textarea "Roasted baladi meat: pieces of roasted beef with butter and spices with sauce a…"
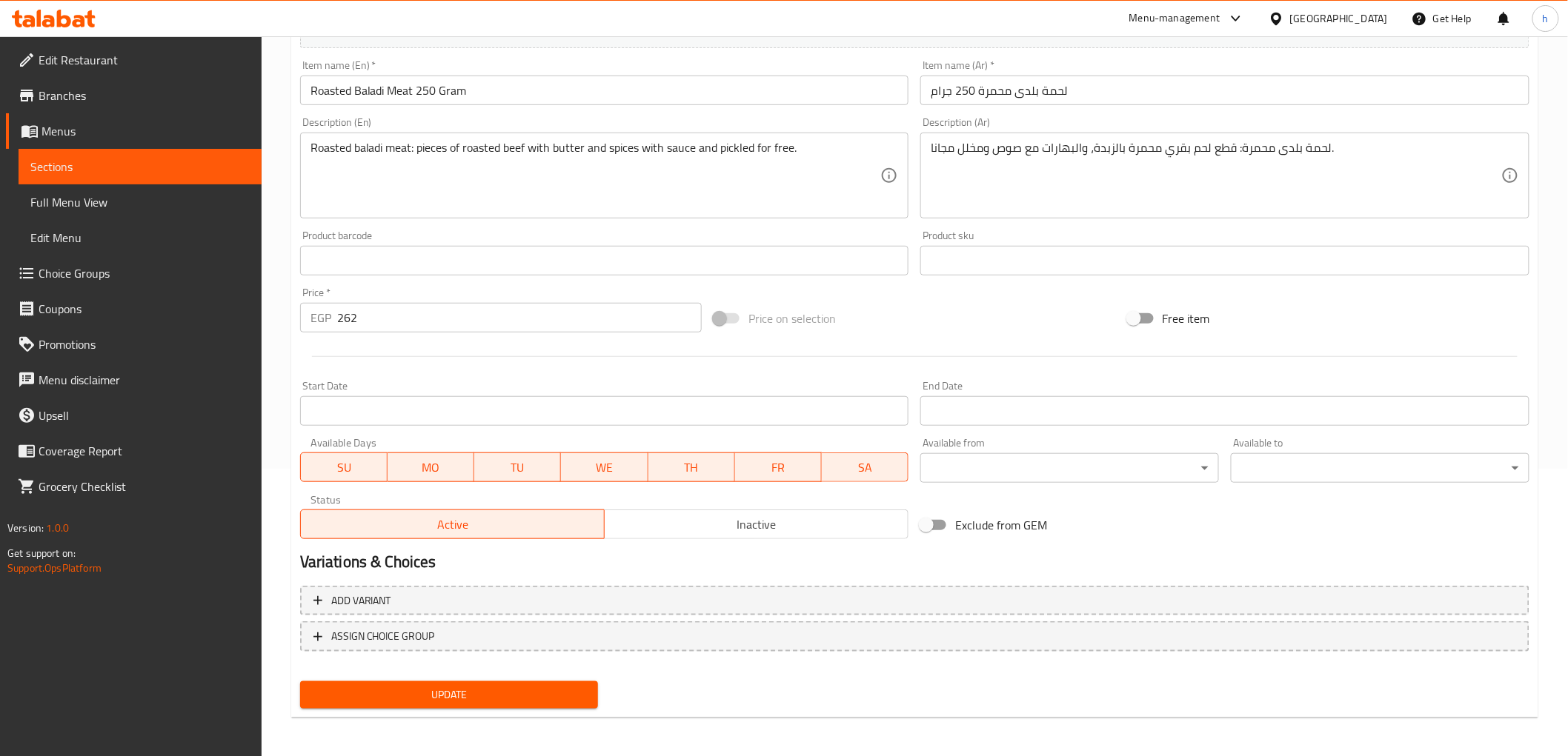
click at [513, 676] on div "Update" at bounding box center [449, 695] width 310 height 39
click at [514, 686] on span "Update" at bounding box center [449, 695] width 275 height 19
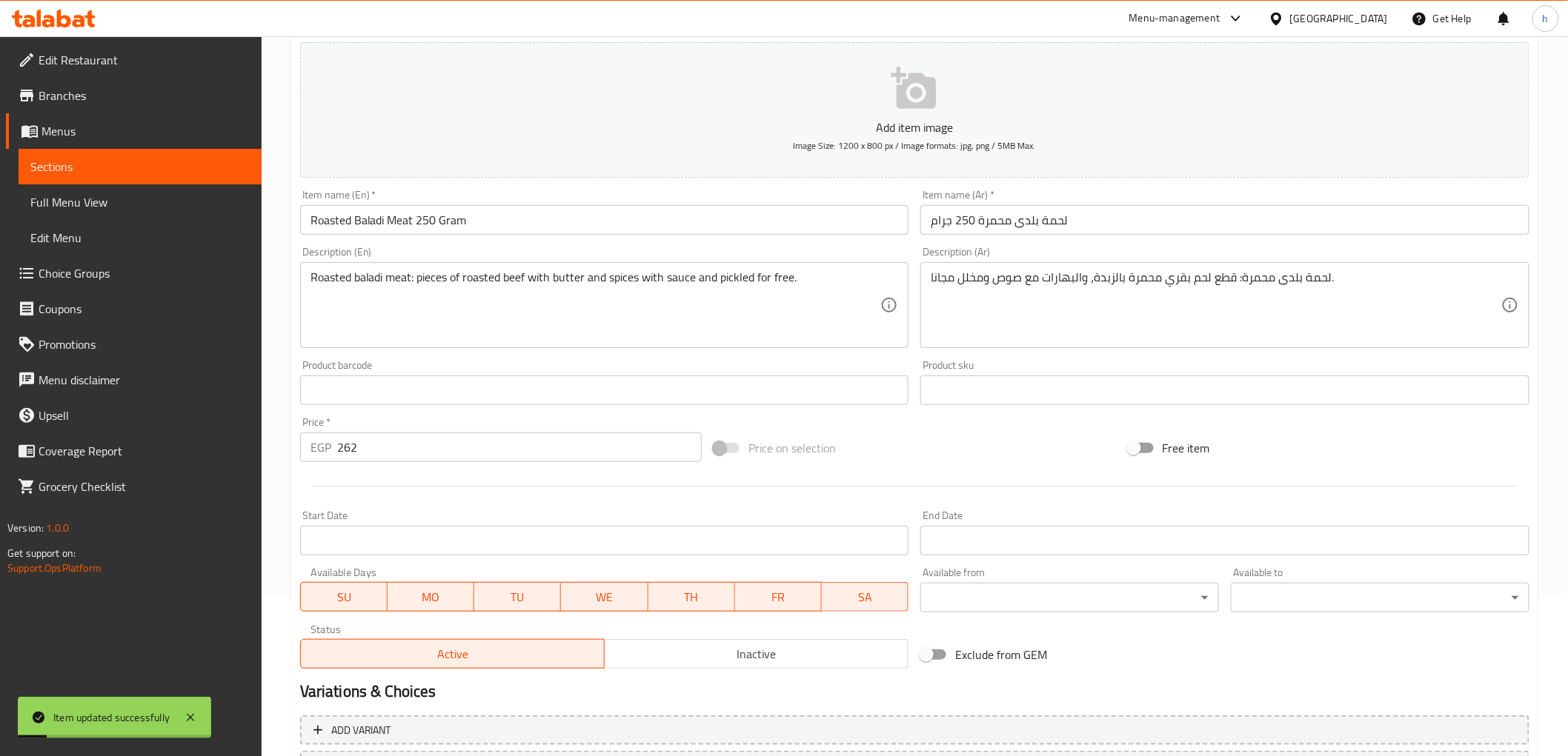
scroll to position [0, 0]
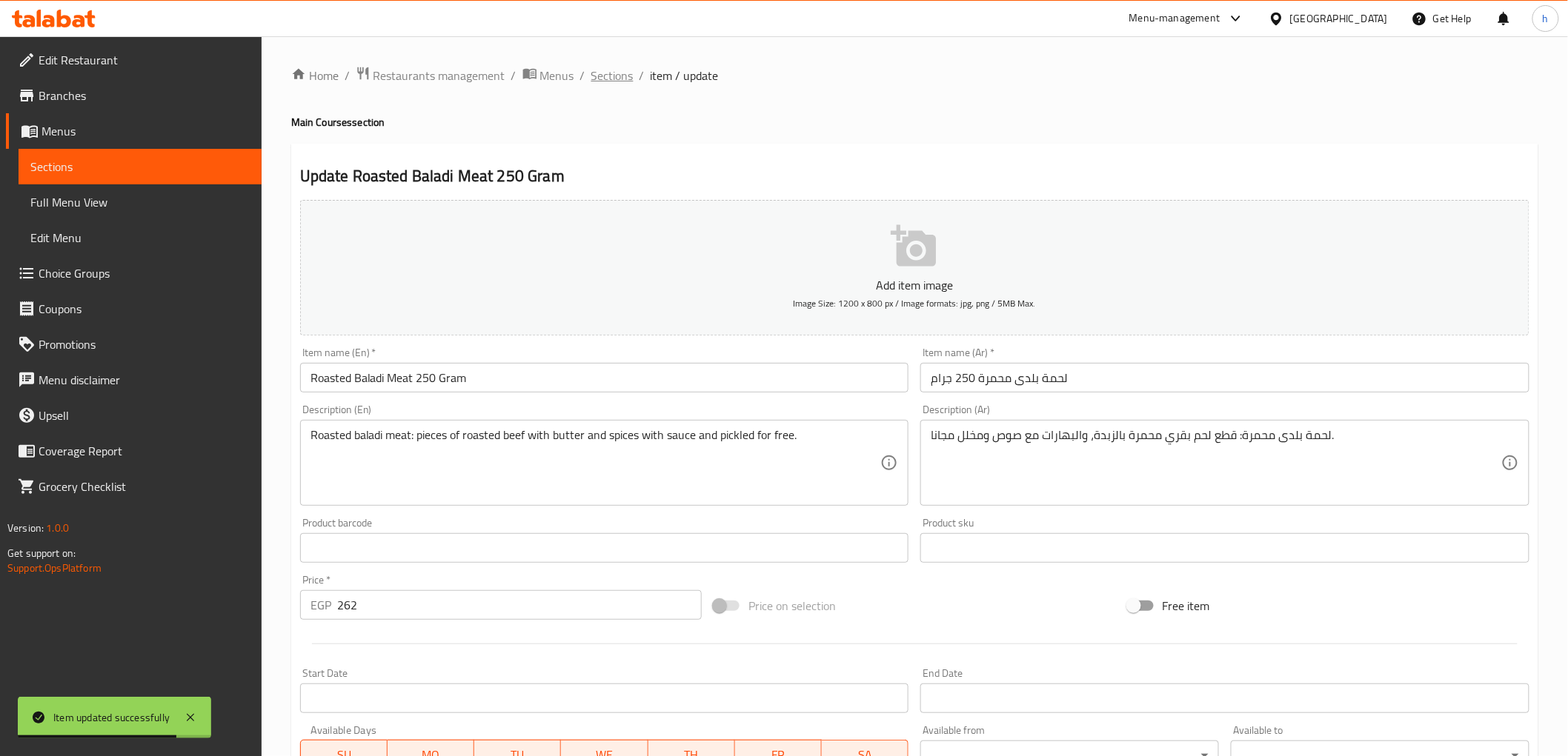
click at [603, 77] on span "Sections" at bounding box center [612, 76] width 42 height 18
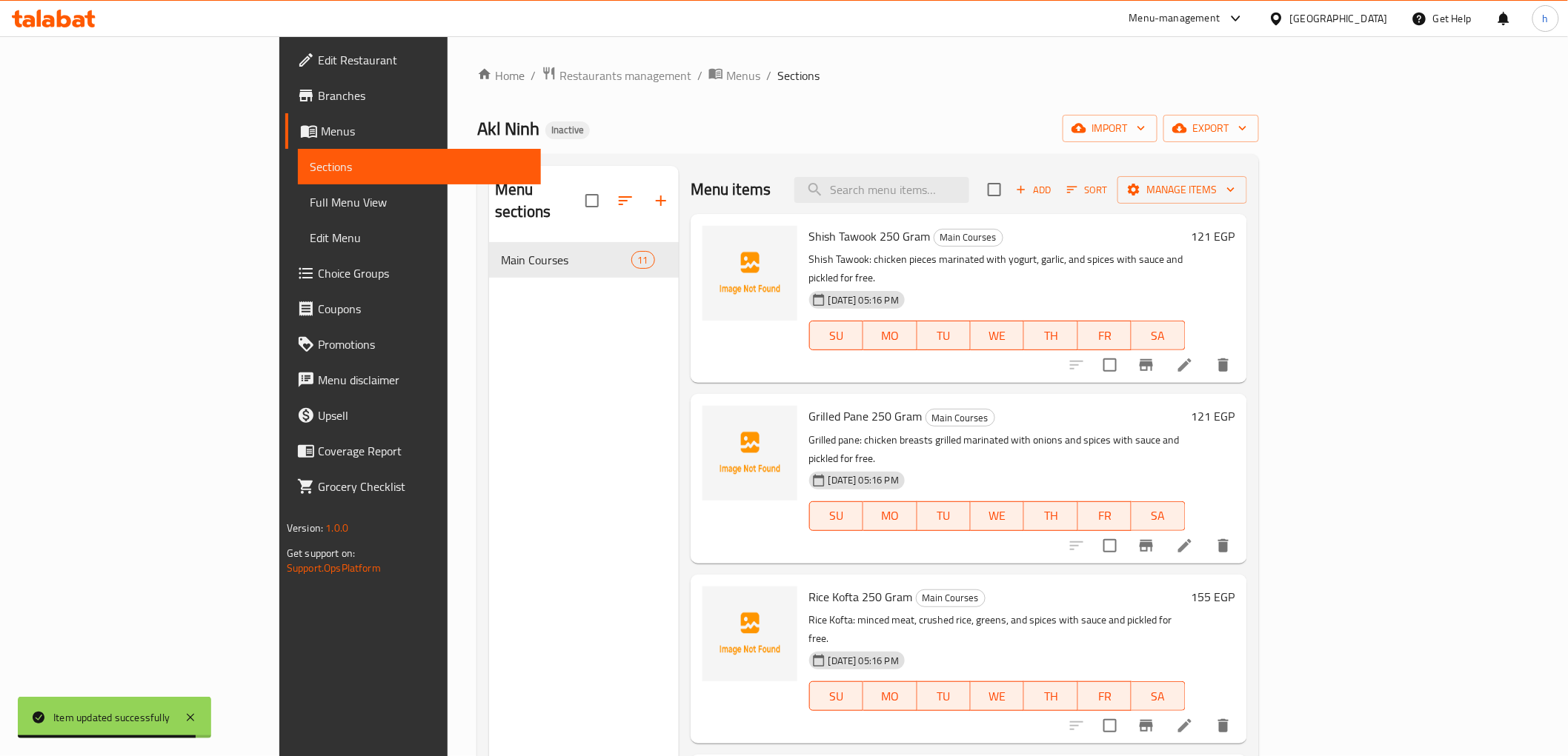
click at [951, 204] on div "Menu items Add Sort Manage items" at bounding box center [969, 189] width 556 height 48
click at [957, 198] on input "search" at bounding box center [881, 189] width 175 height 26
paste input "Roasted Imported Meat 250 Gram"
type input "Roasted Imported Meat 250 Gram"
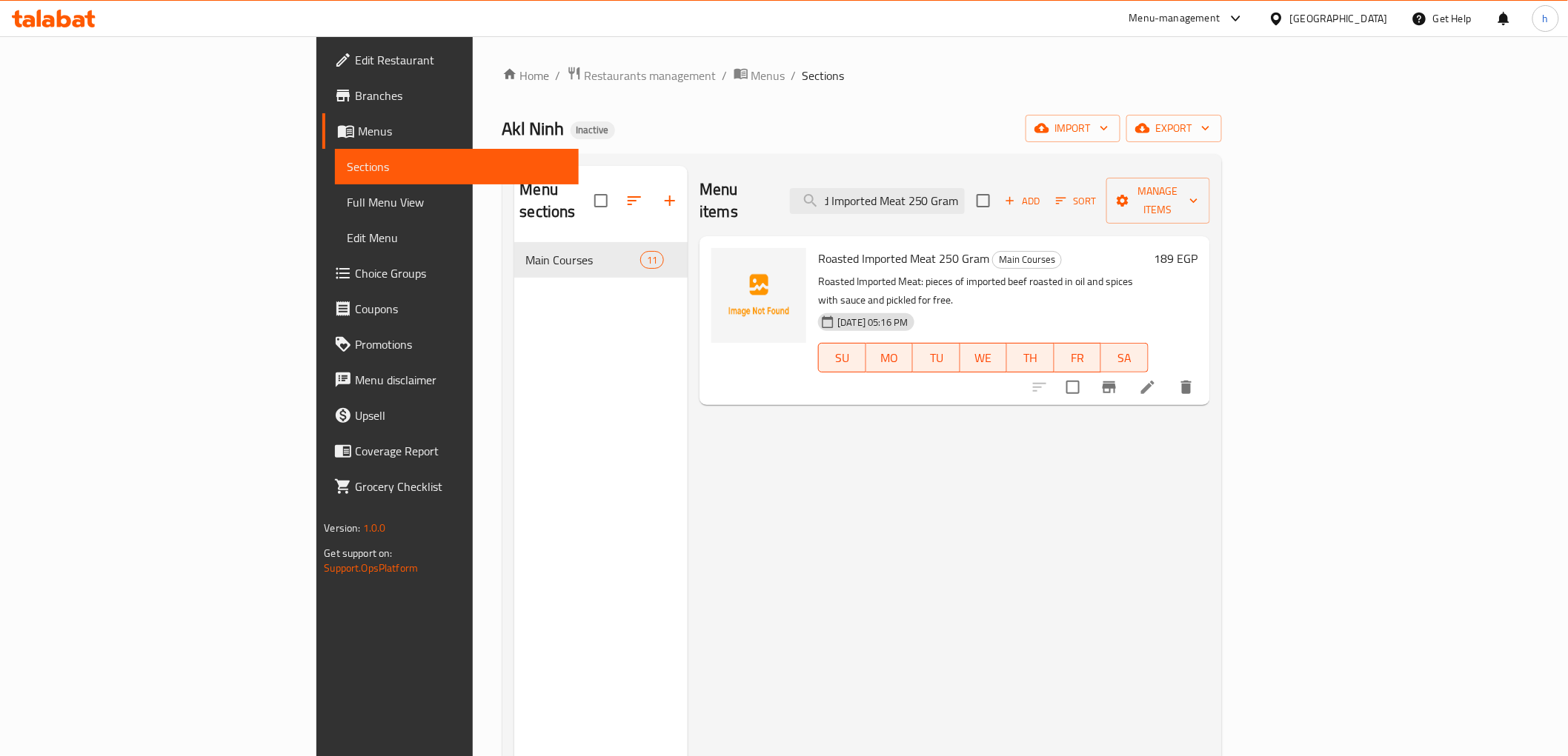
click at [1168, 374] on li at bounding box center [1148, 388] width 42 height 27
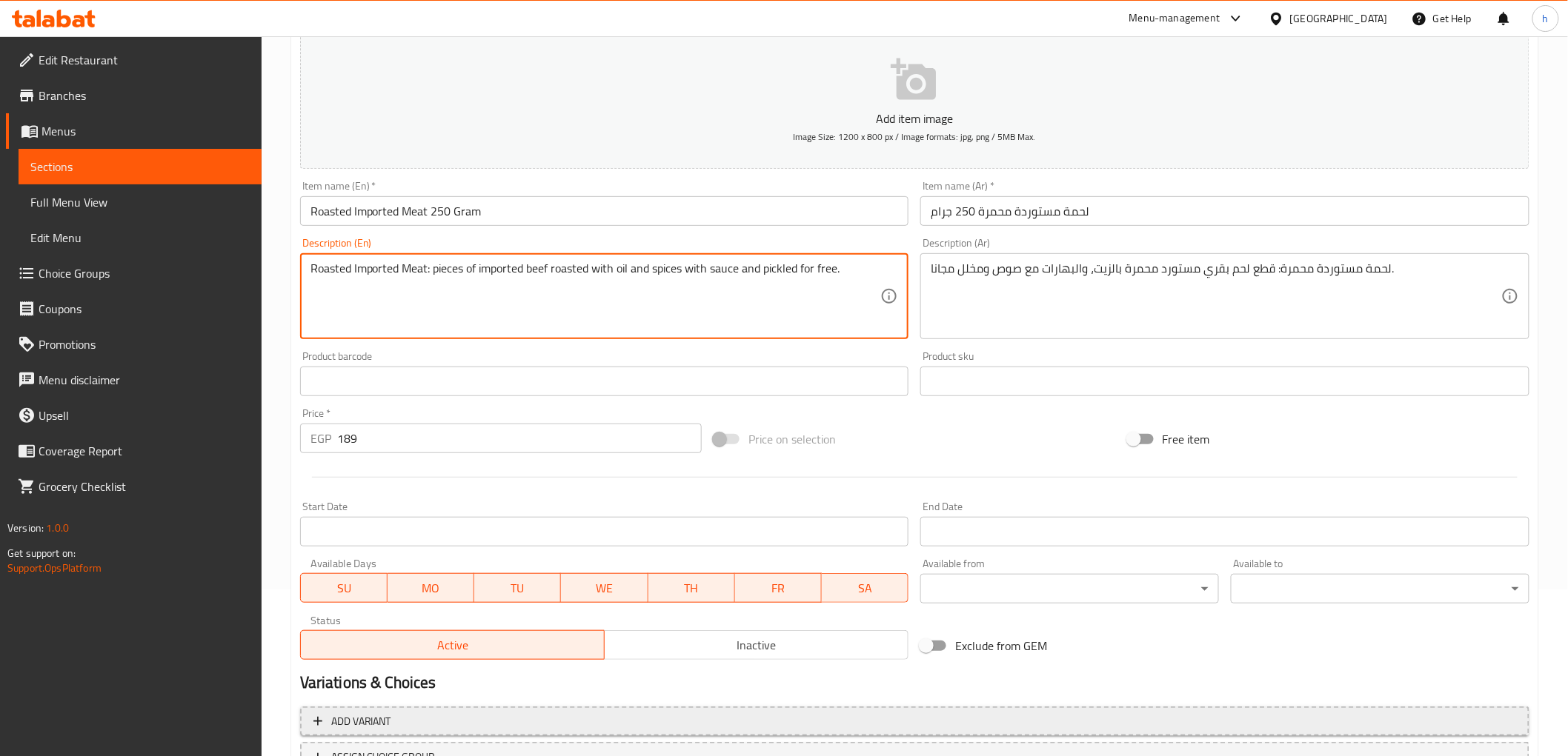
scroll to position [287, 0]
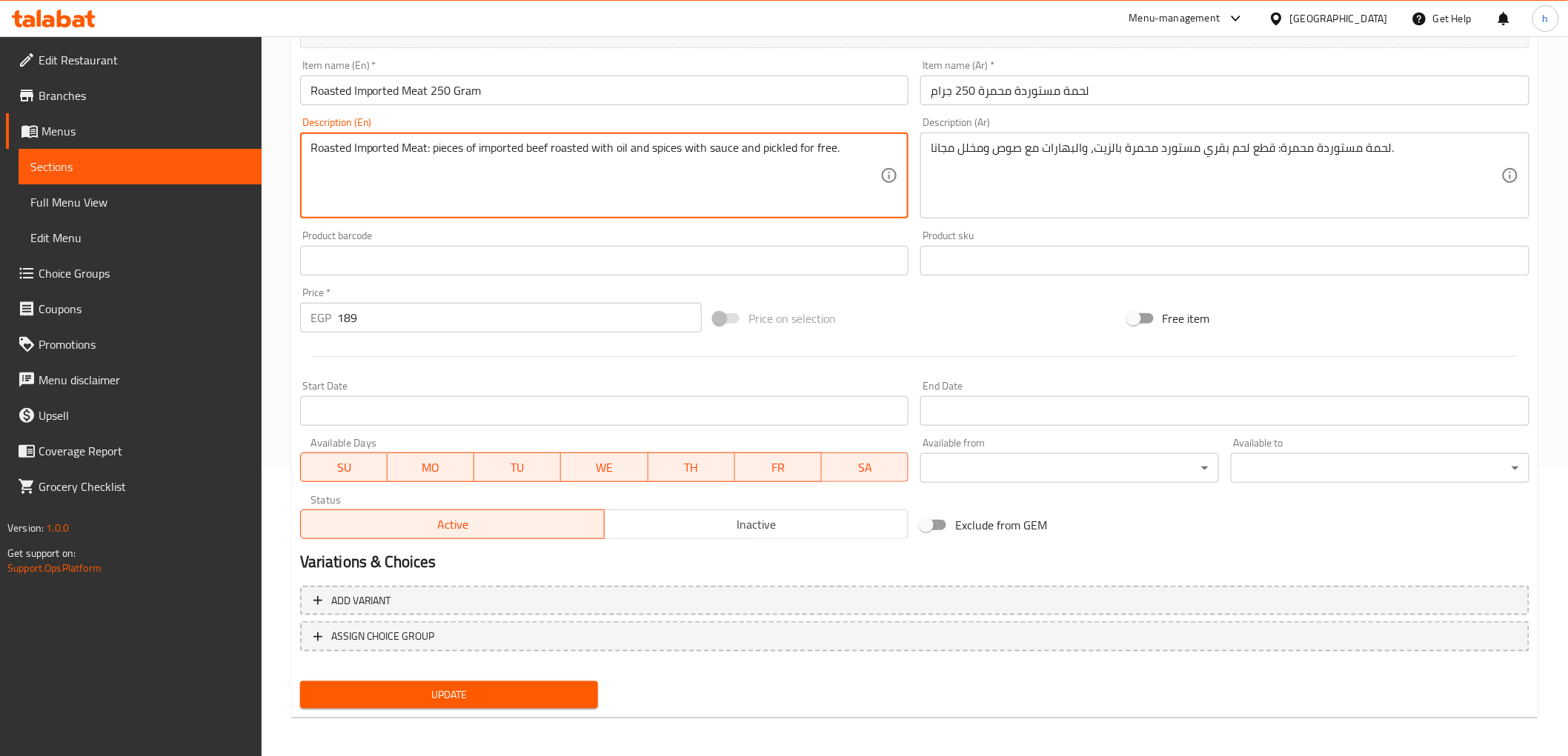
type textarea "Roasted Imported Meat: pieces of imported beef roasted with oil and spices with…"
click at [467, 698] on span "Update" at bounding box center [449, 695] width 275 height 19
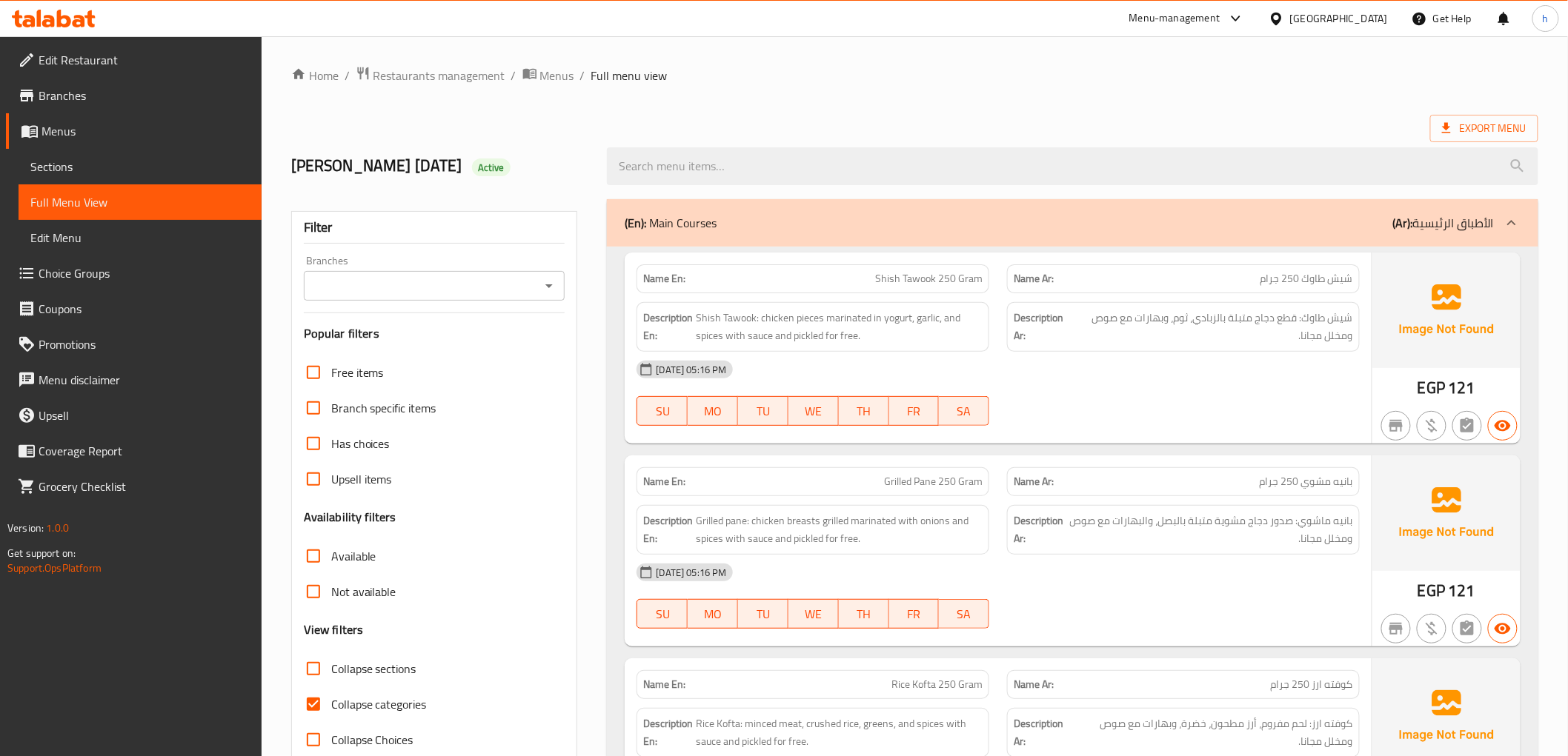
click at [300, 709] on input "Collapse categories" at bounding box center [313, 705] width 36 height 36
checkbox input "false"
click at [1449, 119] on span "Export Menu" at bounding box center [1484, 128] width 108 height 27
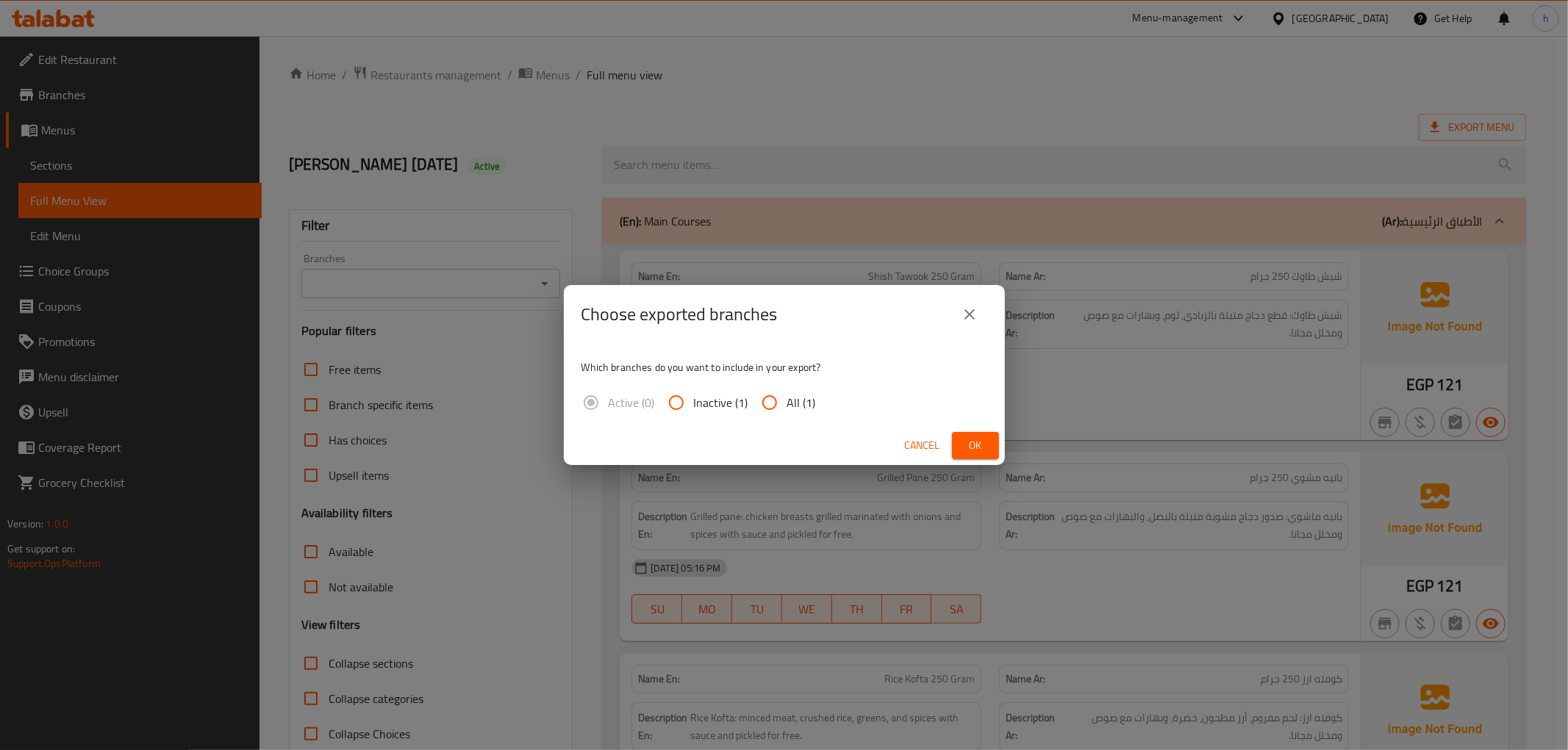
click at [783, 412] on input "All (1)" at bounding box center [769, 403] width 35 height 35
radio input "true"
click at [960, 444] on button "Ok" at bounding box center [976, 446] width 47 height 27
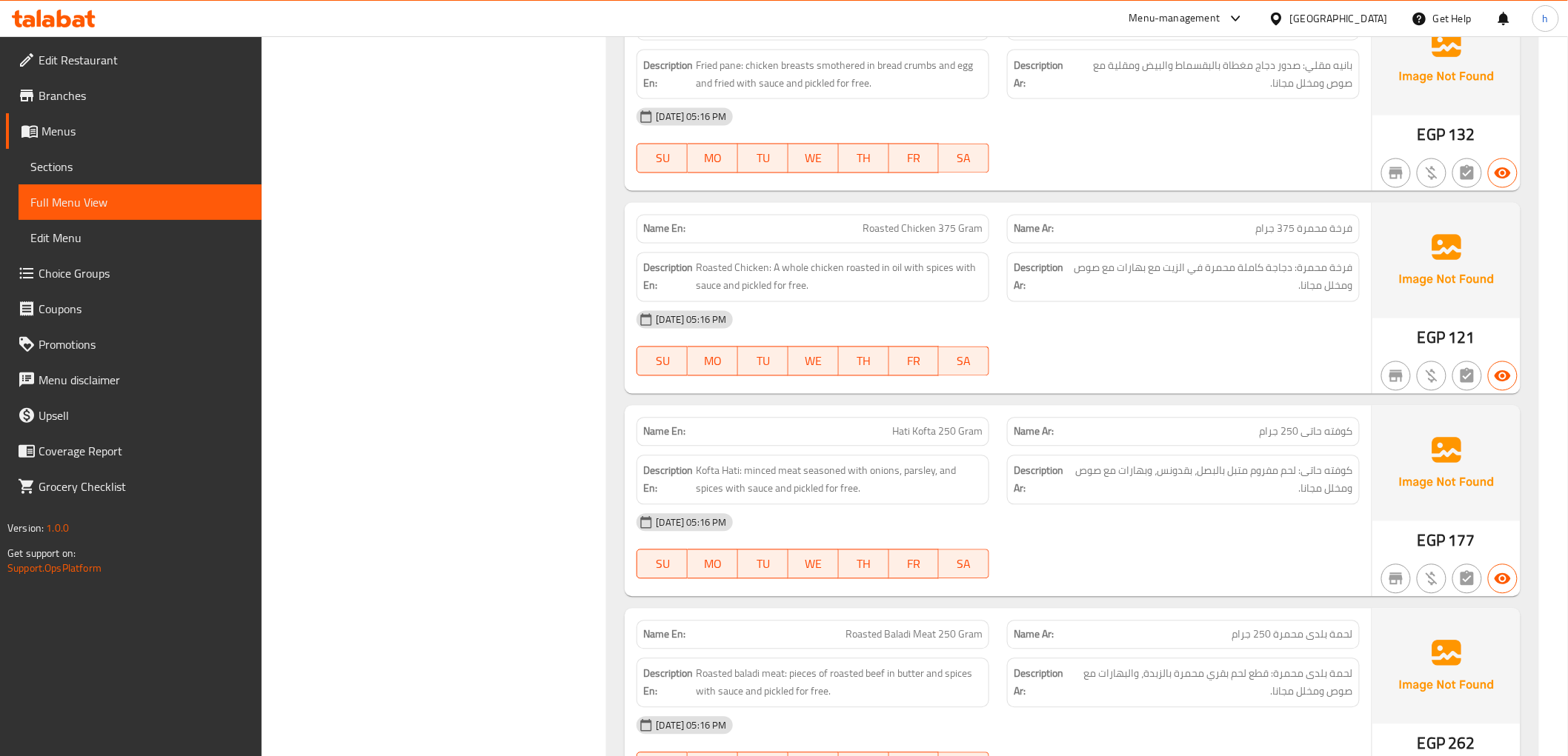
scroll to position [873, 0]
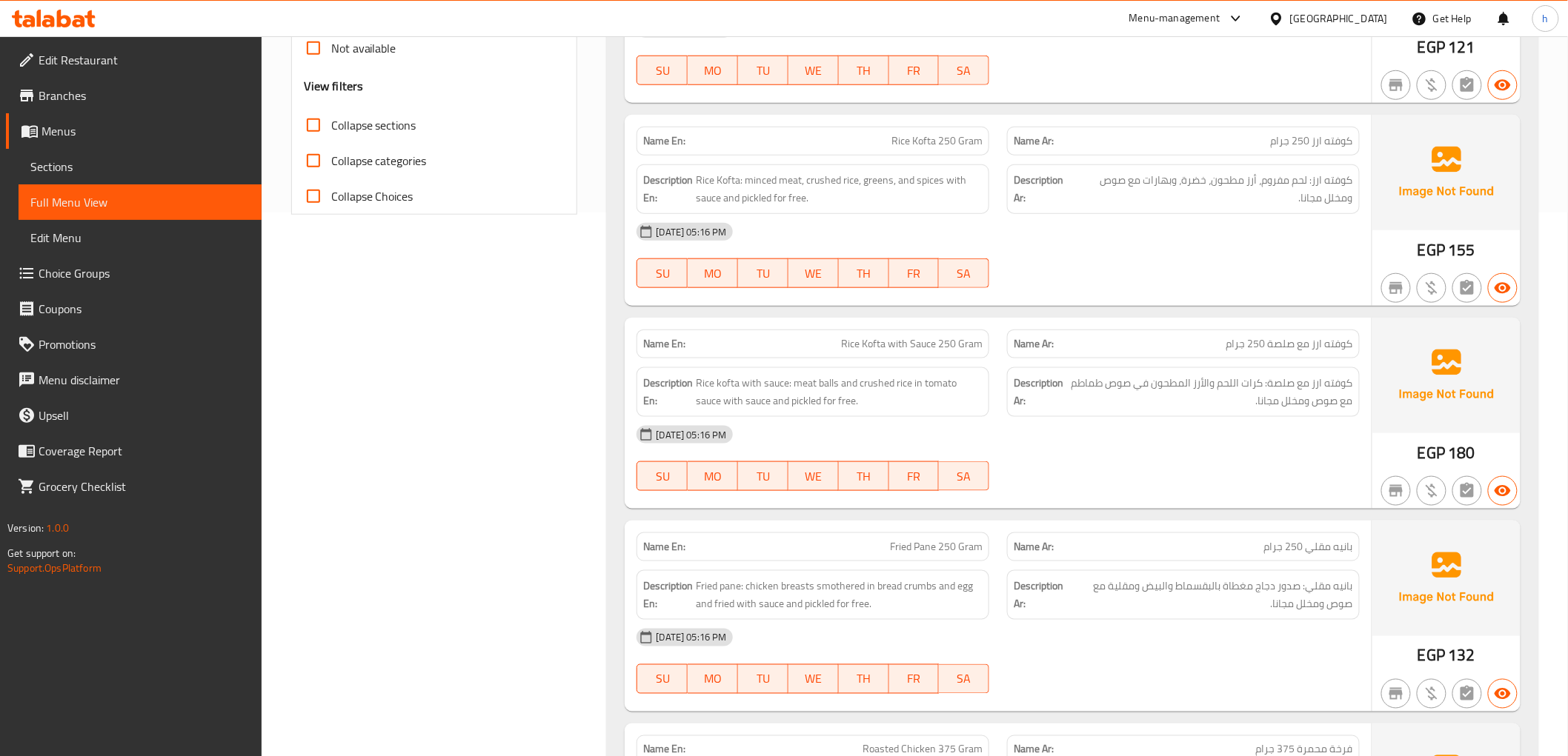
click at [1182, 334] on div "Name Ar: كوفته ارز مع صلصة 250 جرام" at bounding box center [1183, 344] width 353 height 29
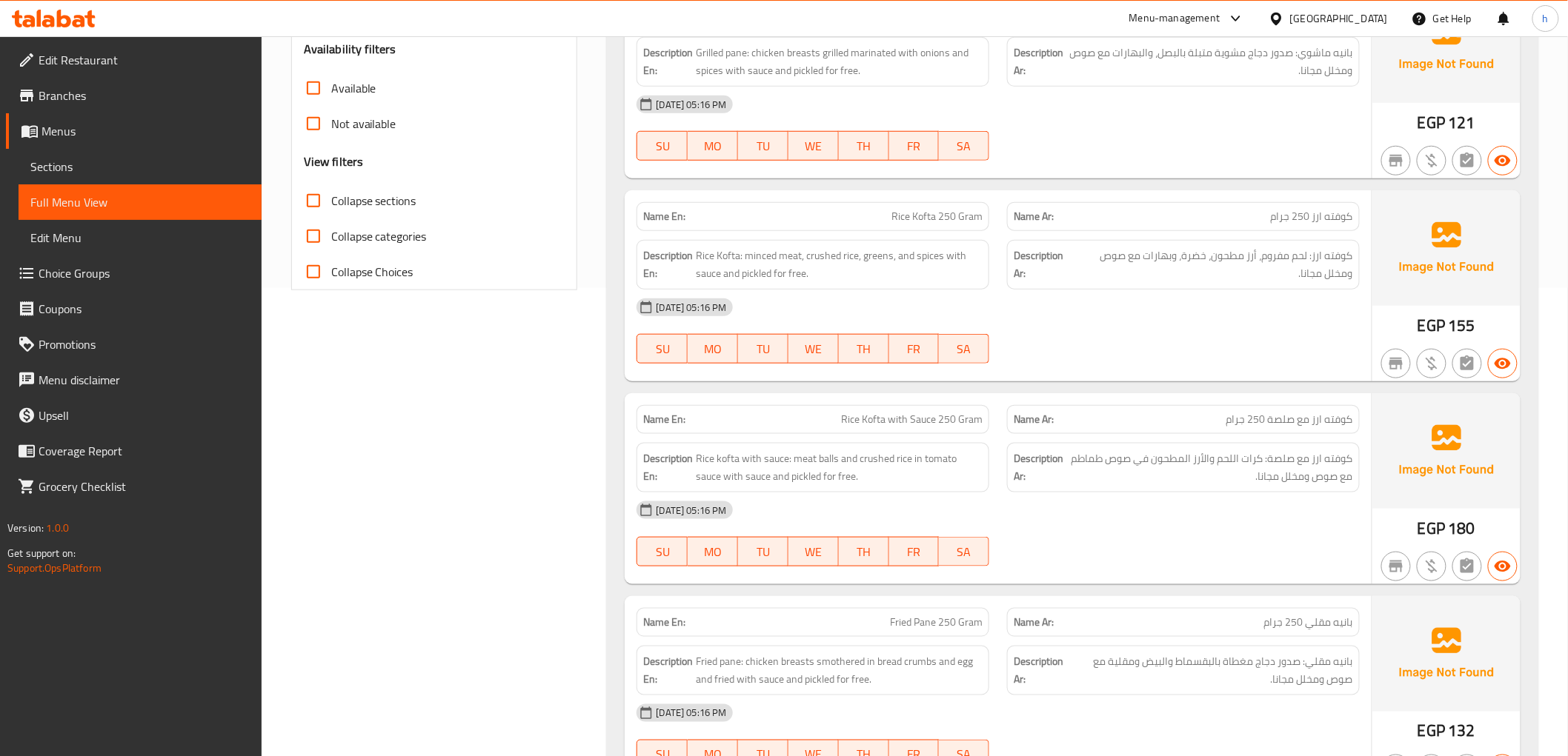
scroll to position [379, 0]
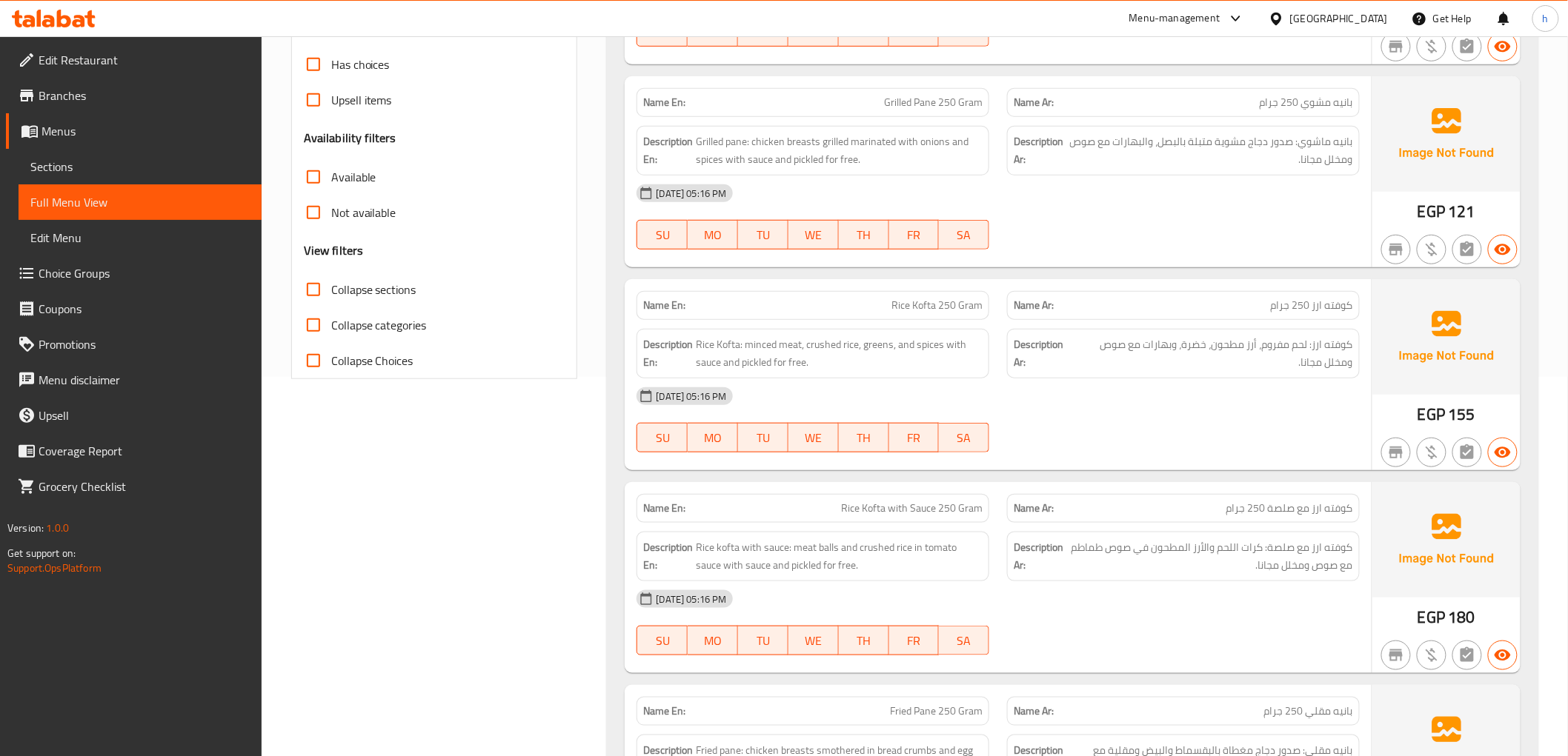
click at [1076, 306] on p "Name Ar: كوفته ارز 250 جرام" at bounding box center [1183, 305] width 339 height 16
drag, startPoint x: 1166, startPoint y: 328, endPoint x: 1165, endPoint y: 307, distance: 21.0
click at [1166, 325] on div "Description Ar: كوفته ارز: لحم مفروم، أرز مطحون، خضرة، وبهارات مع صوص ومخلل مجا…" at bounding box center [1183, 353] width 371 height 68
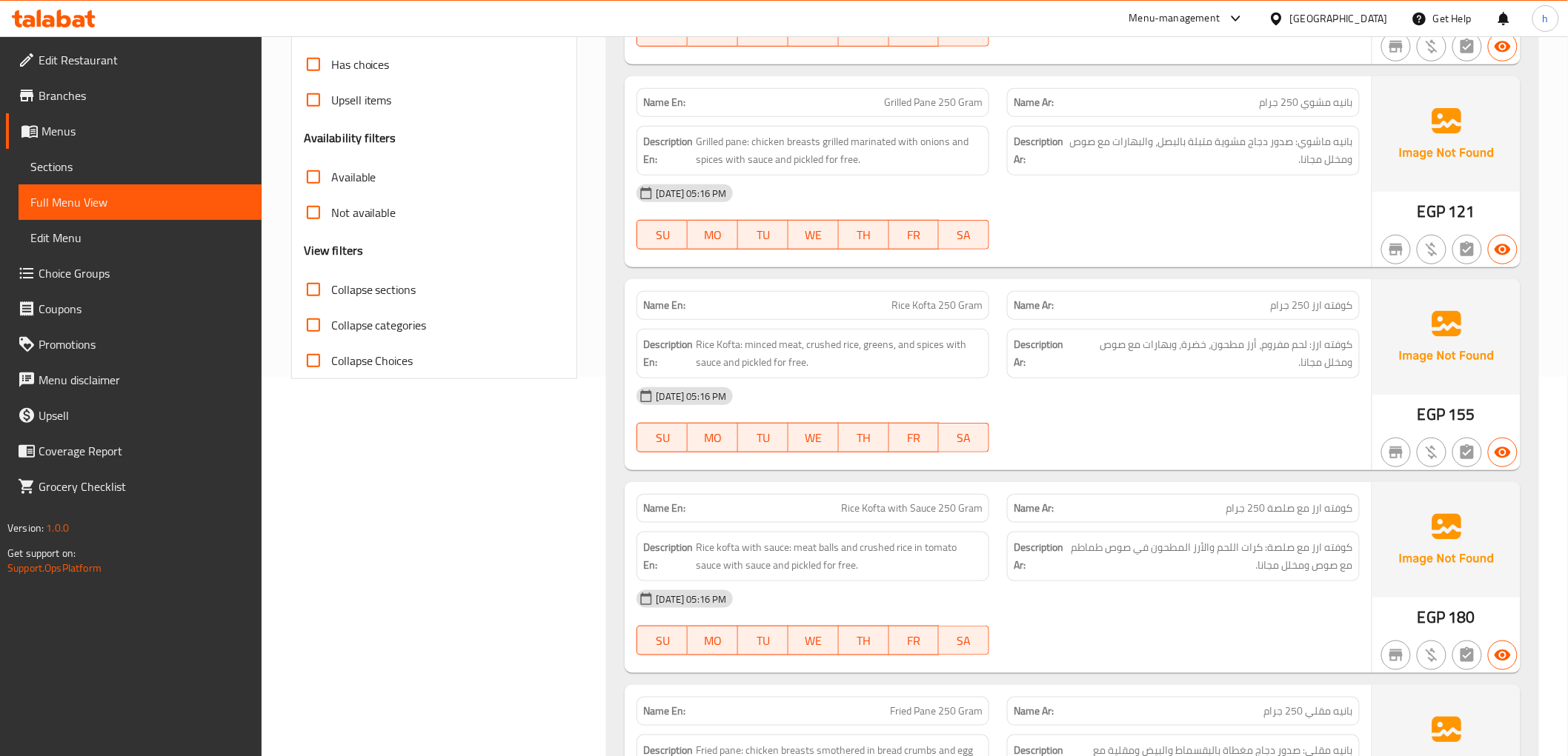
click at [1165, 307] on p "Name Ar: كوفته ارز 250 جرام" at bounding box center [1183, 305] width 339 height 16
click at [1194, 352] on span "كوفته ارز: لحم مفروم، أرز مطحون، خضرة، وبهارات مع صوص ومخلل مجانا." at bounding box center [1213, 353] width 279 height 36
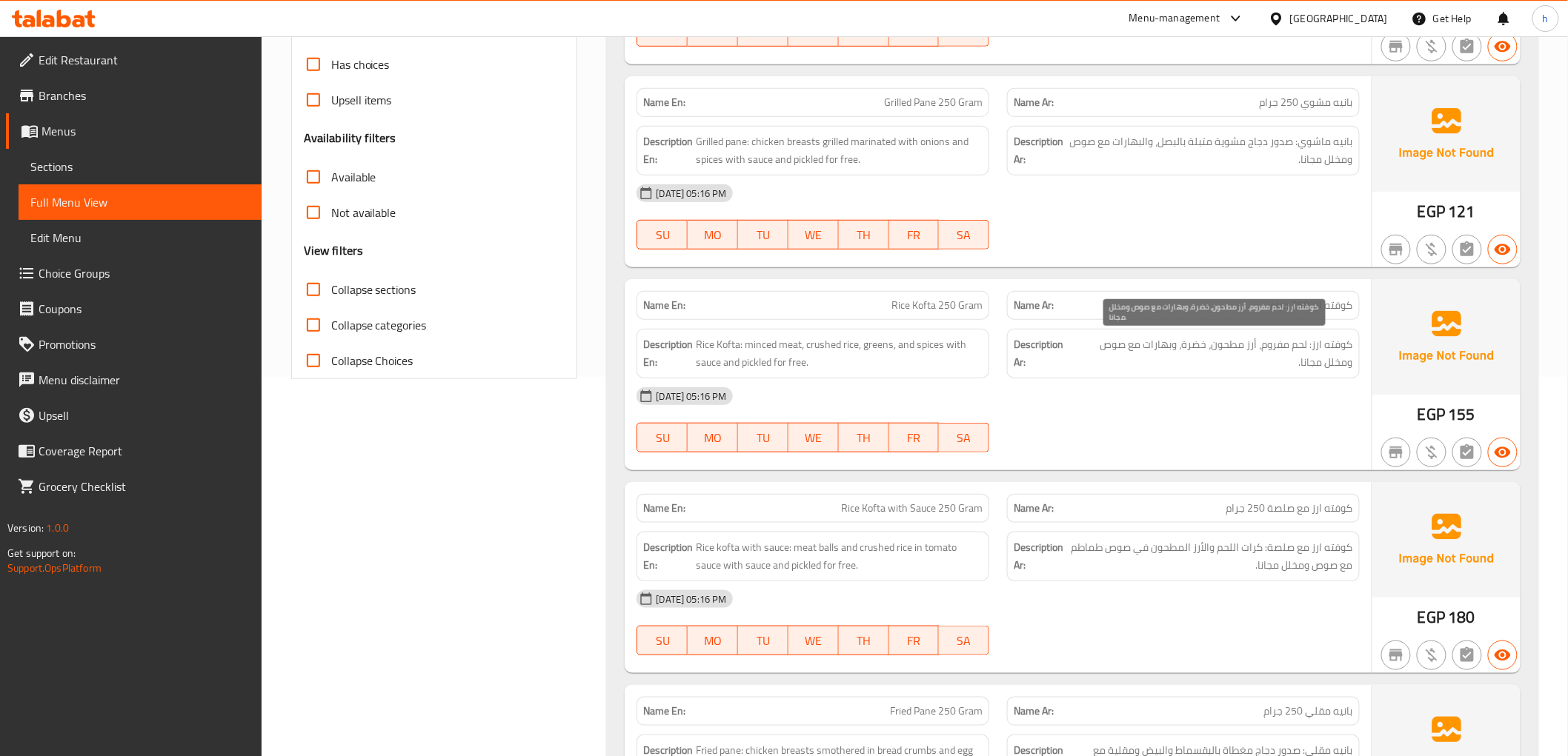
click at [1183, 361] on span "كوفته ارز: لحم مفروم، أرز مطحون، خضرة، وبهارات مع صوص ومخلل مجانا." at bounding box center [1213, 353] width 279 height 36
click at [1186, 349] on span "كوفته ارز: لحم مفروم، أرز مطحون، خضرة، وبهارات مع صوص ومخلل مجانا." at bounding box center [1213, 353] width 279 height 36
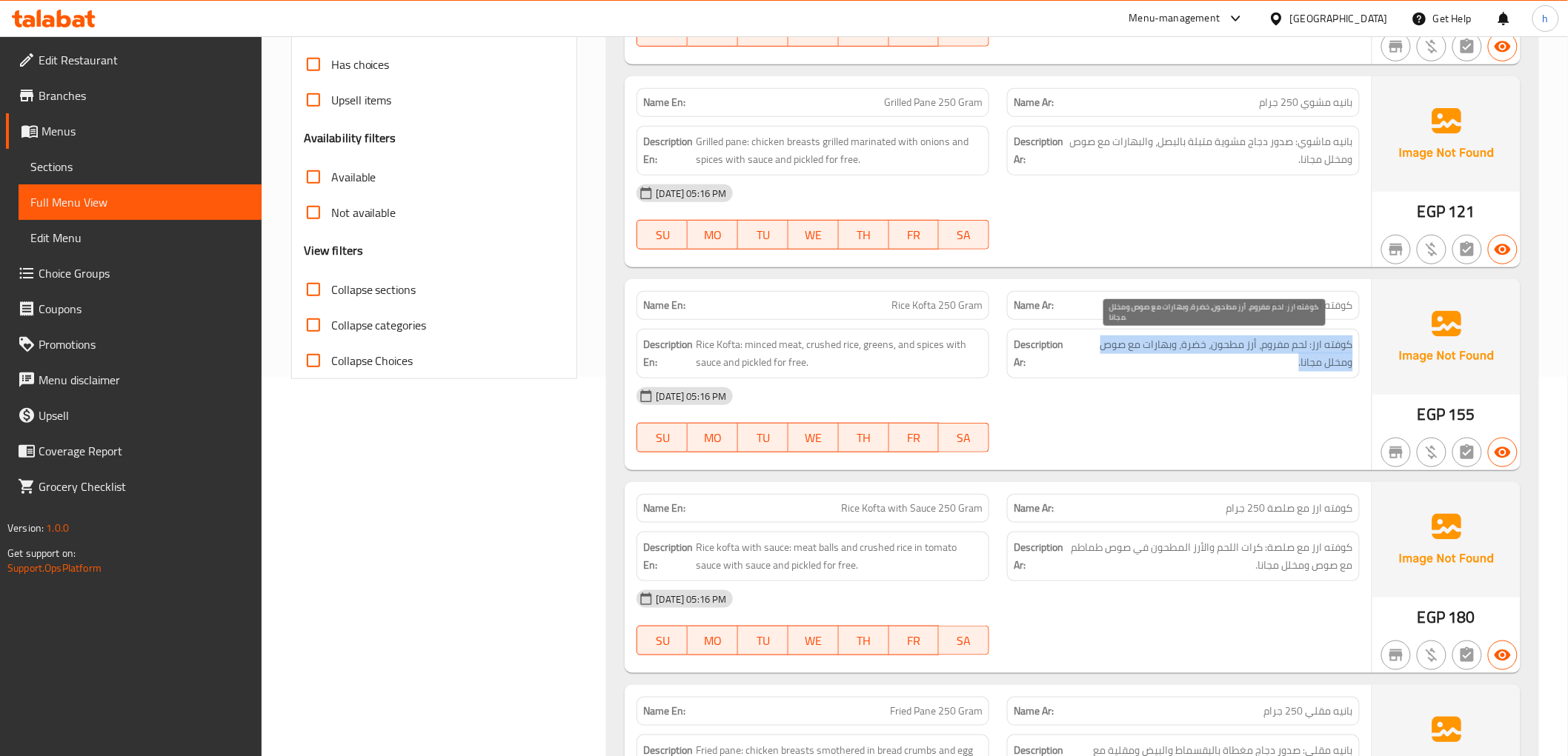
click at [1186, 349] on span "كوفته ارز: لحم مفروم، أرز مطحون، خضرة، وبهارات مع صوص ومخلل مجانا." at bounding box center [1213, 353] width 279 height 36
click at [1191, 379] on div "[DATE] 05:16 PM" at bounding box center [998, 397] width 741 height 36
click at [1159, 379] on div "[DATE] 05:16 PM" at bounding box center [998, 397] width 741 height 36
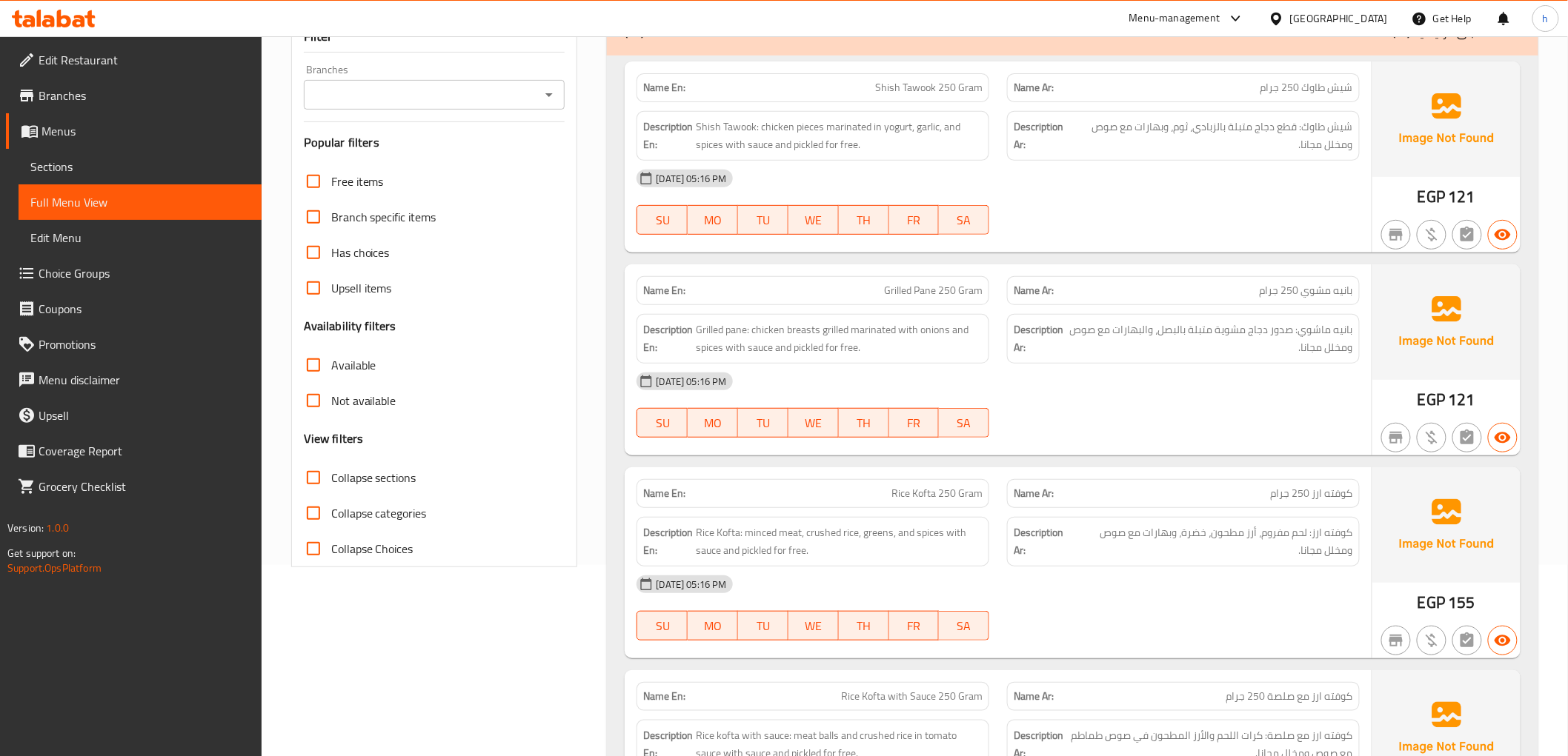
scroll to position [0, 0]
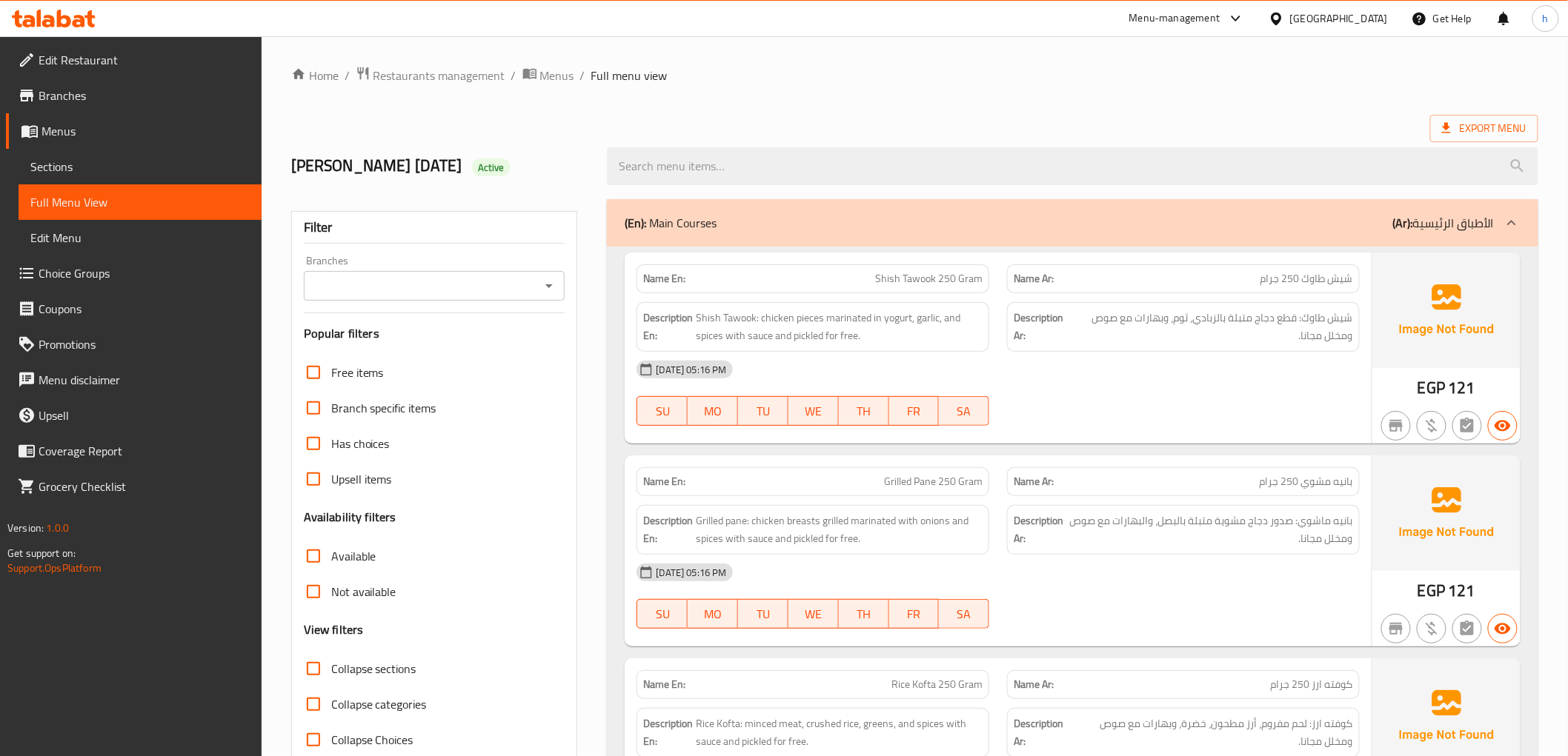
click at [1185, 378] on div "[DATE] 05:16 PM" at bounding box center [998, 370] width 741 height 36
drag, startPoint x: 1297, startPoint y: 322, endPoint x: 1197, endPoint y: 326, distance: 100.1
click at [1197, 326] on span "شيش طاوك: قطع دجاج متبلة بالزبادي، ثوم، وبهارات مع صوص ومخلل مجانا." at bounding box center [1212, 327] width 280 height 36
click at [1210, 326] on span "شيش طاوك: قطع دجاج متبلة بالزبادي، ثوم، وبهارات مع صوص ومخلل مجانا." at bounding box center [1212, 327] width 280 height 36
click at [1202, 346] on div "Description Ar: شيش طاوك: قطع دجاج متبلة بالزبادي، ثوم، وبهارات مع صوص ومخلل مج…" at bounding box center [1183, 327] width 353 height 50
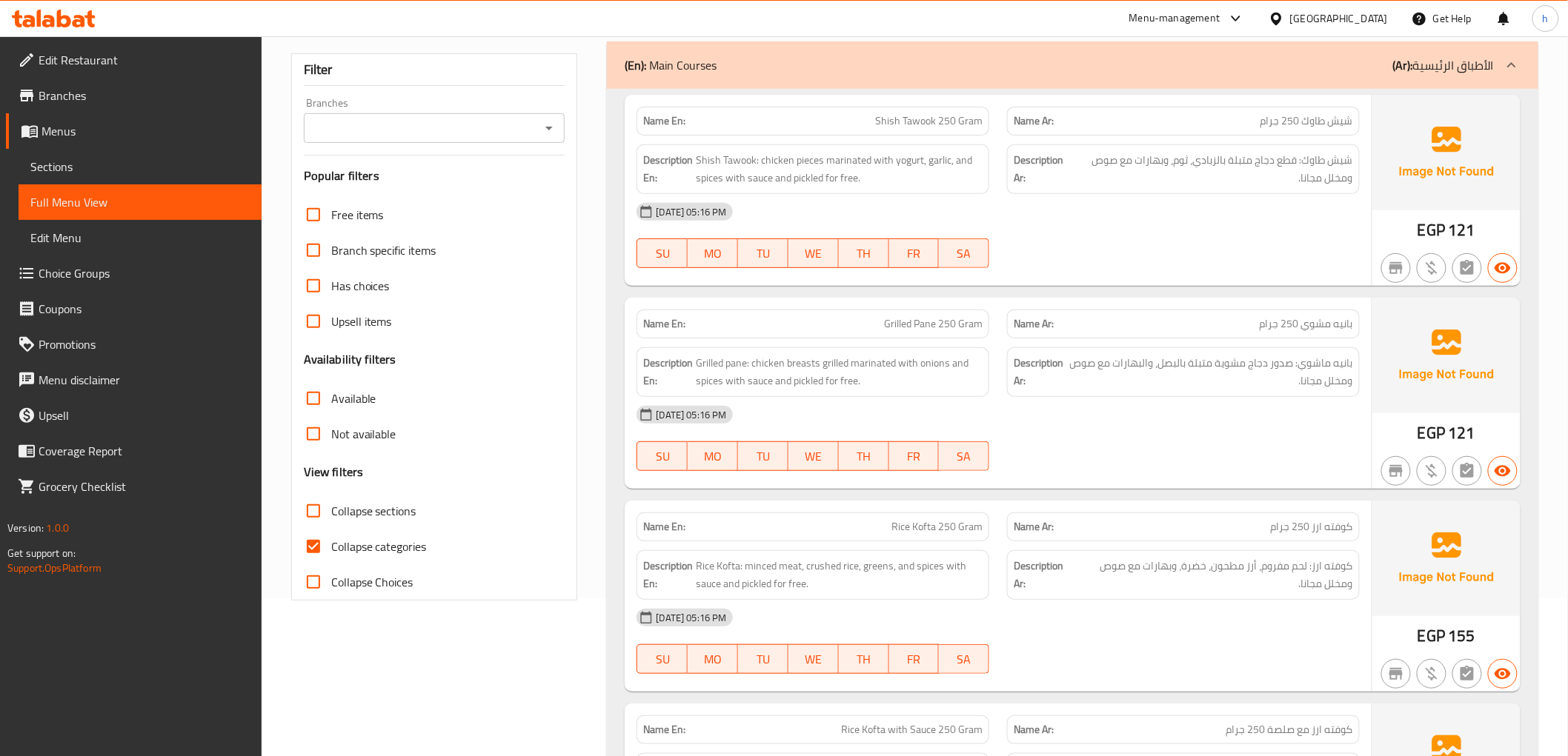
scroll to position [164, 0]
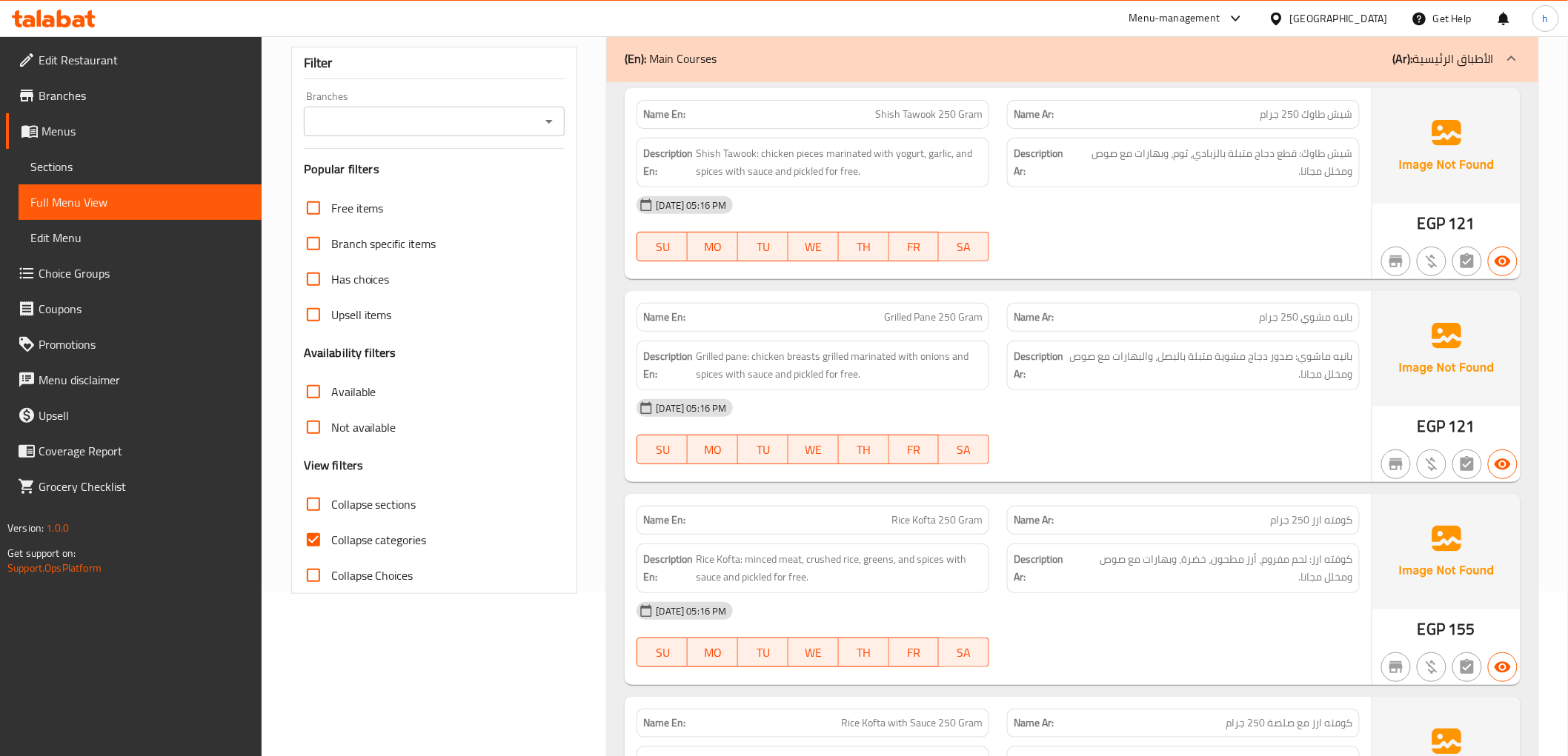
click at [311, 546] on input "Collapse categories" at bounding box center [313, 540] width 36 height 36
checkbox input "false"
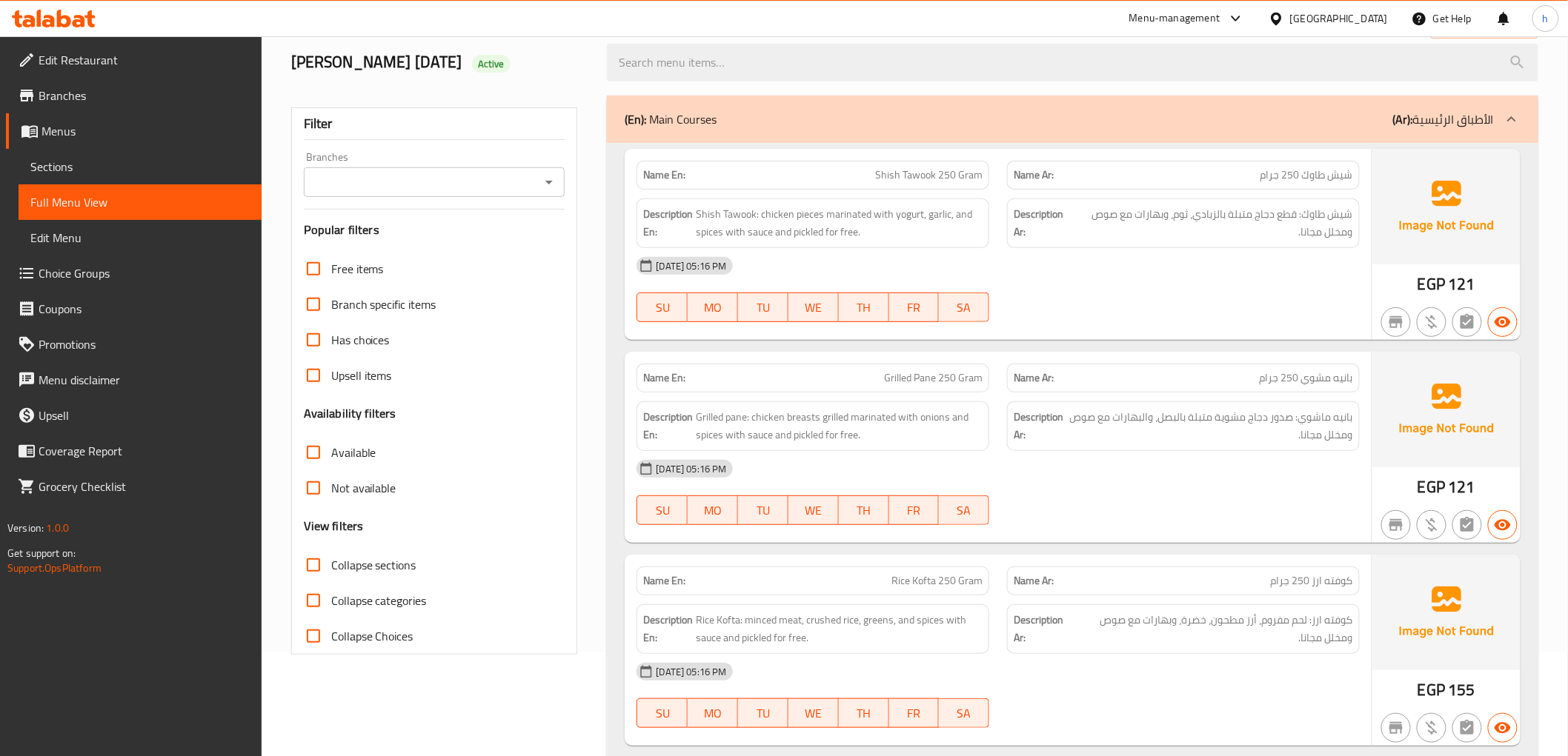
scroll to position [0, 0]
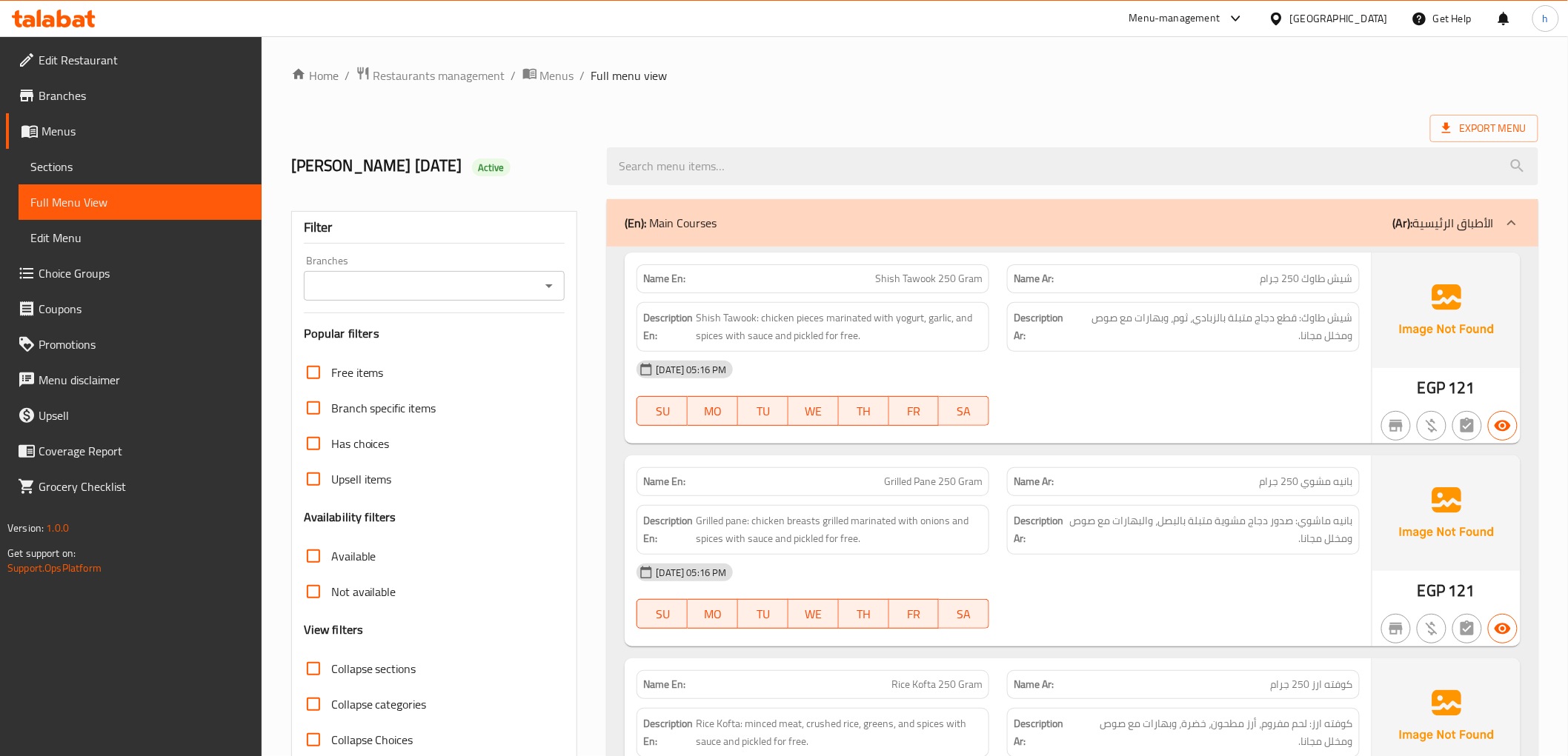
click at [1277, 397] on div "[DATE] 05:16 PM SU MO TU WE TH FR SA" at bounding box center [998, 394] width 741 height 83
drag, startPoint x: 839, startPoint y: 544, endPoint x: 827, endPoint y: 550, distance: 13.4
click at [828, 553] on div "Description En: Grilled pane: chicken breasts grilled marinated with onions and…" at bounding box center [813, 529] width 353 height 50
click at [827, 543] on span "Grilled pane: chicken breasts grilled marinated with onions and spices with sau…" at bounding box center [839, 529] width 287 height 36
click at [827, 543] on span "Grilled pane: chicken breasts grilled marinated with onions and spices with sau…" at bounding box center [839, 529] width 287 height 36
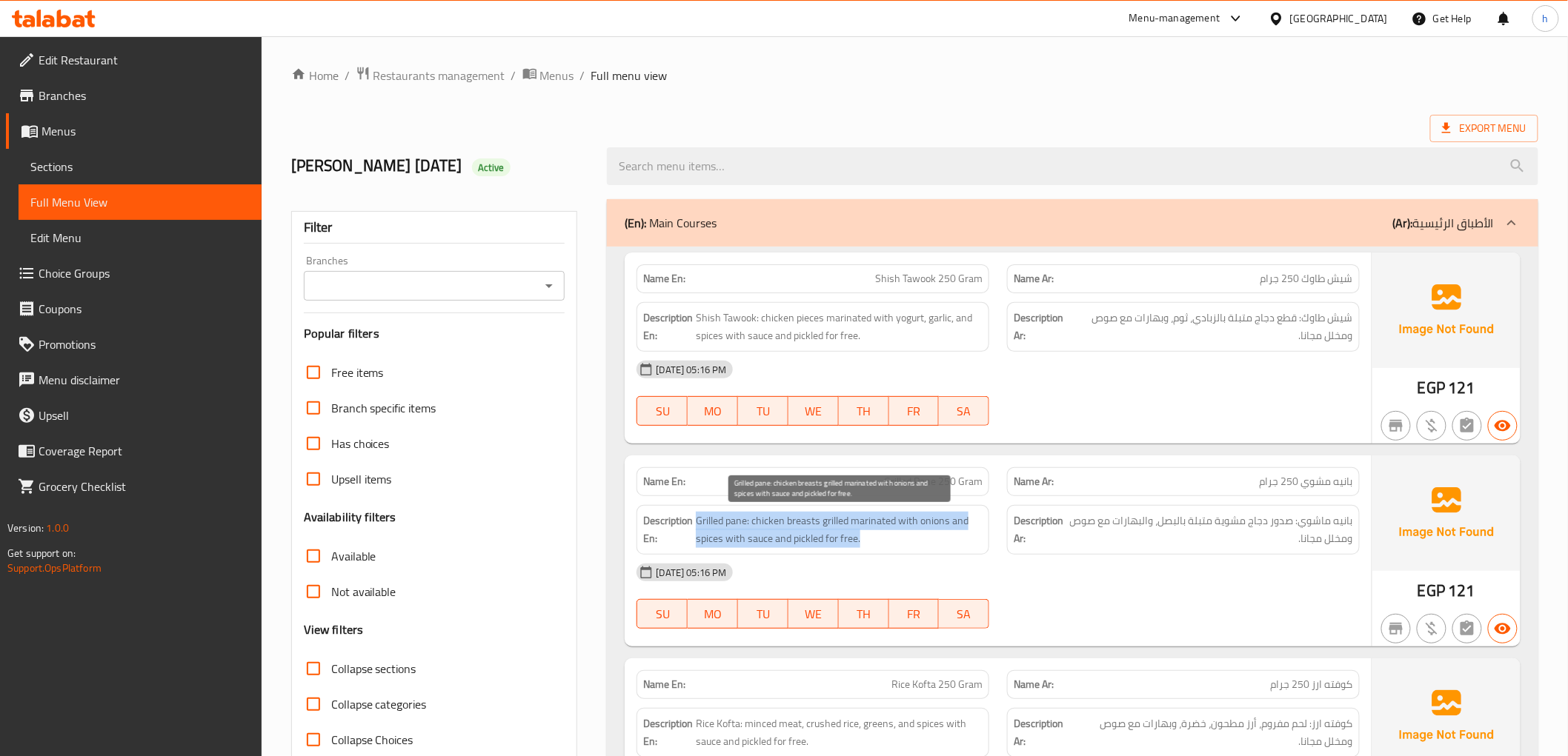
click at [827, 543] on span "Grilled pane: chicken breasts grilled marinated with onions and spices with sau…" at bounding box center [839, 529] width 287 height 36
click at [836, 547] on span "Grilled pane: chicken breasts grilled marinated with onions and spices with sau…" at bounding box center [839, 529] width 287 height 36
drag, startPoint x: 847, startPoint y: 543, endPoint x: 885, endPoint y: 543, distance: 38.0
click at [880, 543] on span "Grilled pane: chicken breasts grilled marinated with onions and spices with sau…" at bounding box center [839, 529] width 287 height 36
click at [883, 543] on span "Grilled pane: chicken breasts grilled marinated with onions and spices with sau…" at bounding box center [839, 529] width 287 height 36
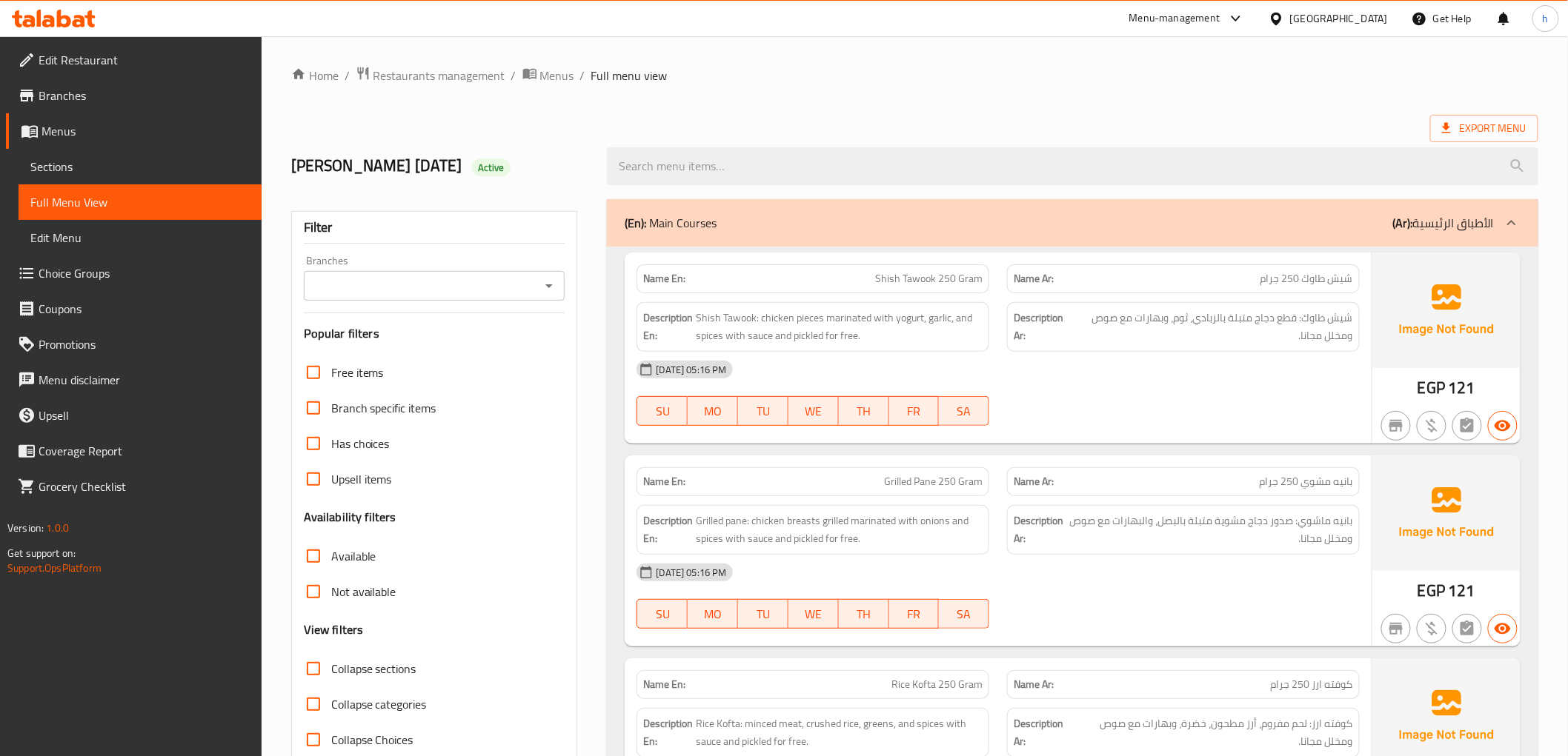
click at [879, 351] on div "Description En: Shish Tawook: chicken pieces marinated with yogurt, garlic, and…" at bounding box center [813, 327] width 353 height 50
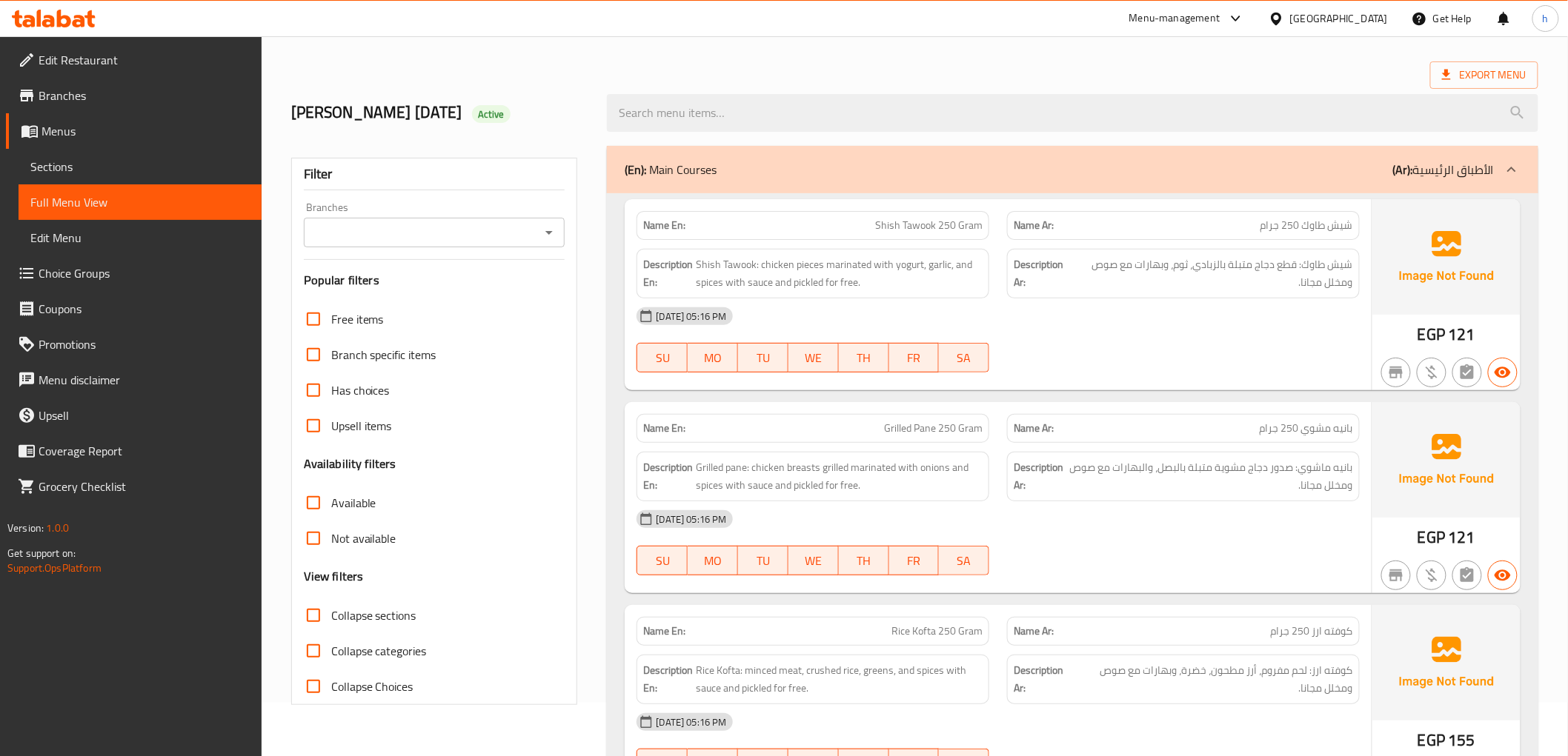
scroll to position [82, 0]
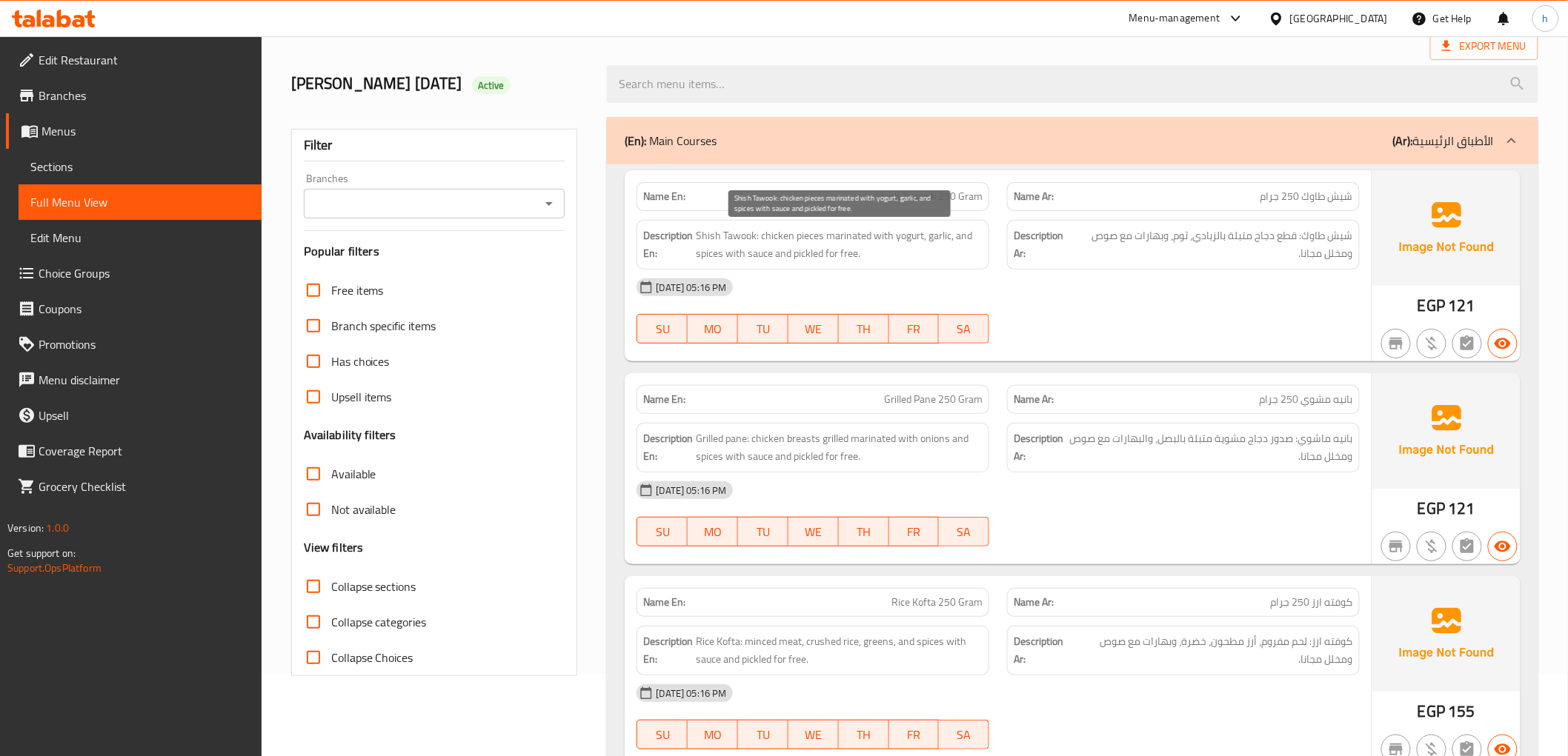
click at [831, 246] on span "Shish Tawook: chicken pieces marinated with yogurt, garlic, and spices with sau…" at bounding box center [839, 244] width 287 height 36
click at [783, 246] on span "Shish Tawook: chicken pieces marinated with yogurt, garlic, and spices with sau…" at bounding box center [839, 244] width 287 height 36
click at [728, 248] on span "Shish Tawook: chicken pieces marinated with yogurt, garlic, and spices with sau…" at bounding box center [839, 244] width 287 height 36
drag, startPoint x: 744, startPoint y: 253, endPoint x: 975, endPoint y: 264, distance: 231.3
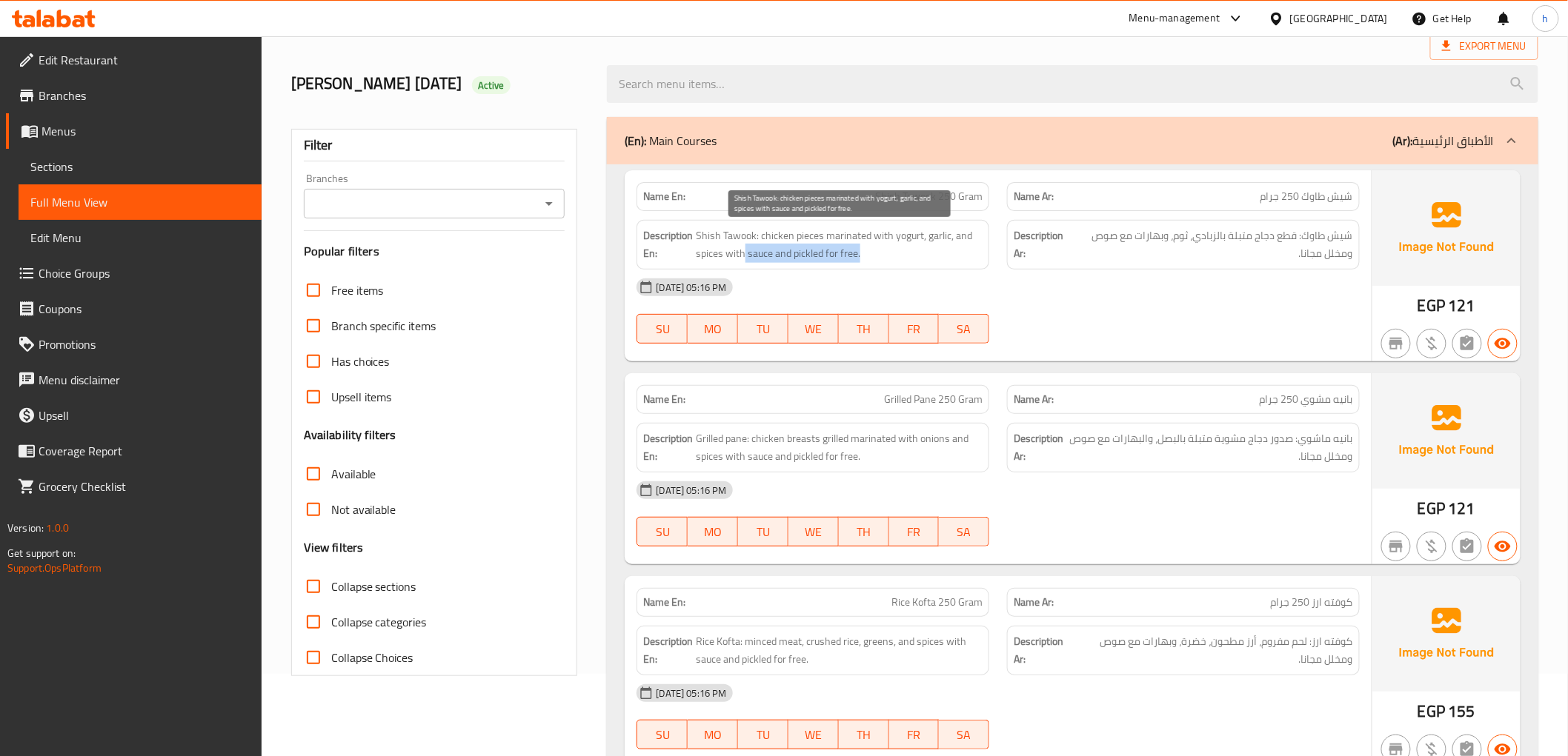
click at [967, 263] on div "Description En: Shish Tawook: chicken pieces marinated with yogurt, garlic, and…" at bounding box center [813, 244] width 353 height 50
copy span "sauce and pickled for free."
click at [1159, 292] on div "[DATE] 05:16 PM" at bounding box center [998, 287] width 741 height 36
click at [1086, 319] on div "[DATE] 05:16 PM SU MO TU WE TH FR SA" at bounding box center [998, 311] width 741 height 83
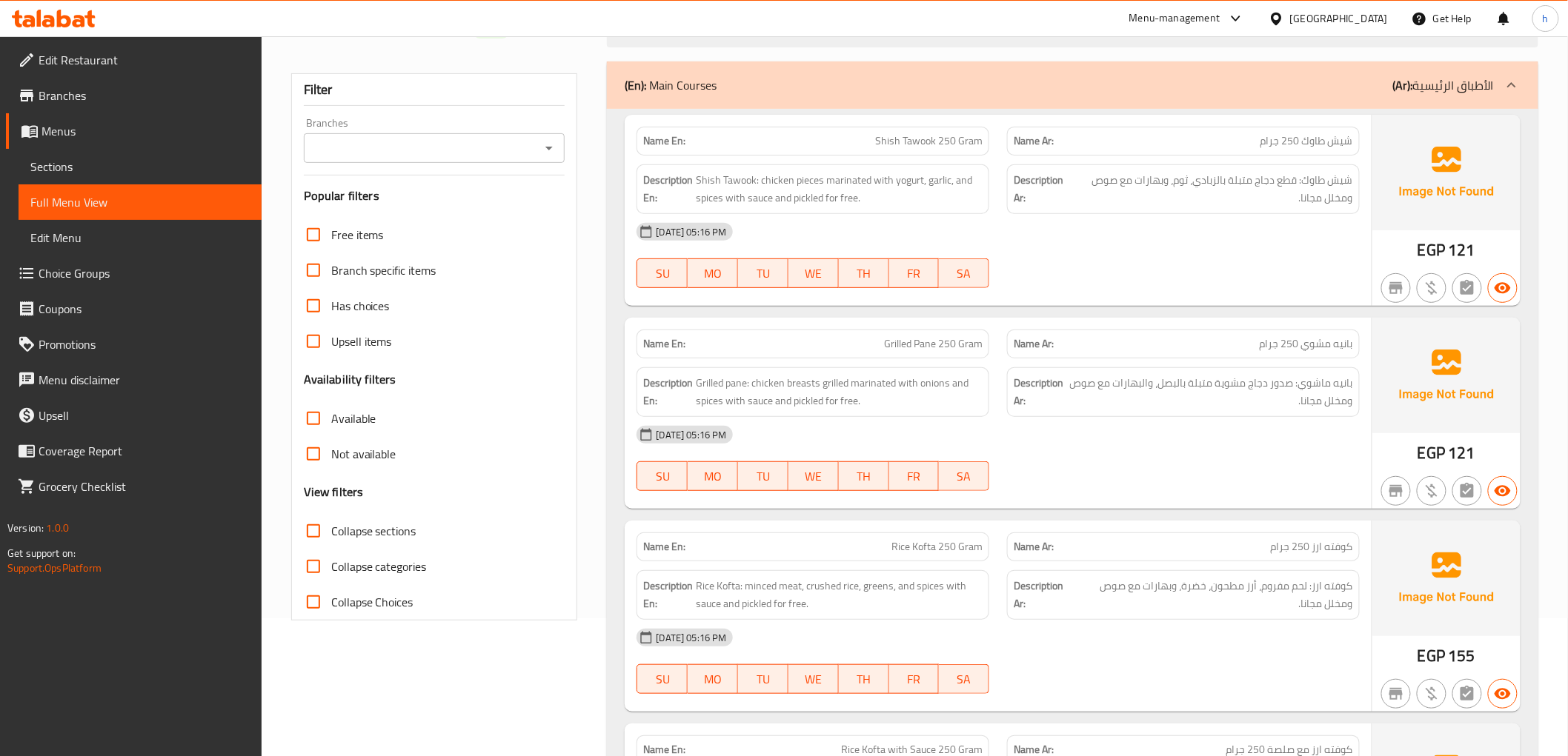
scroll to position [164, 0]
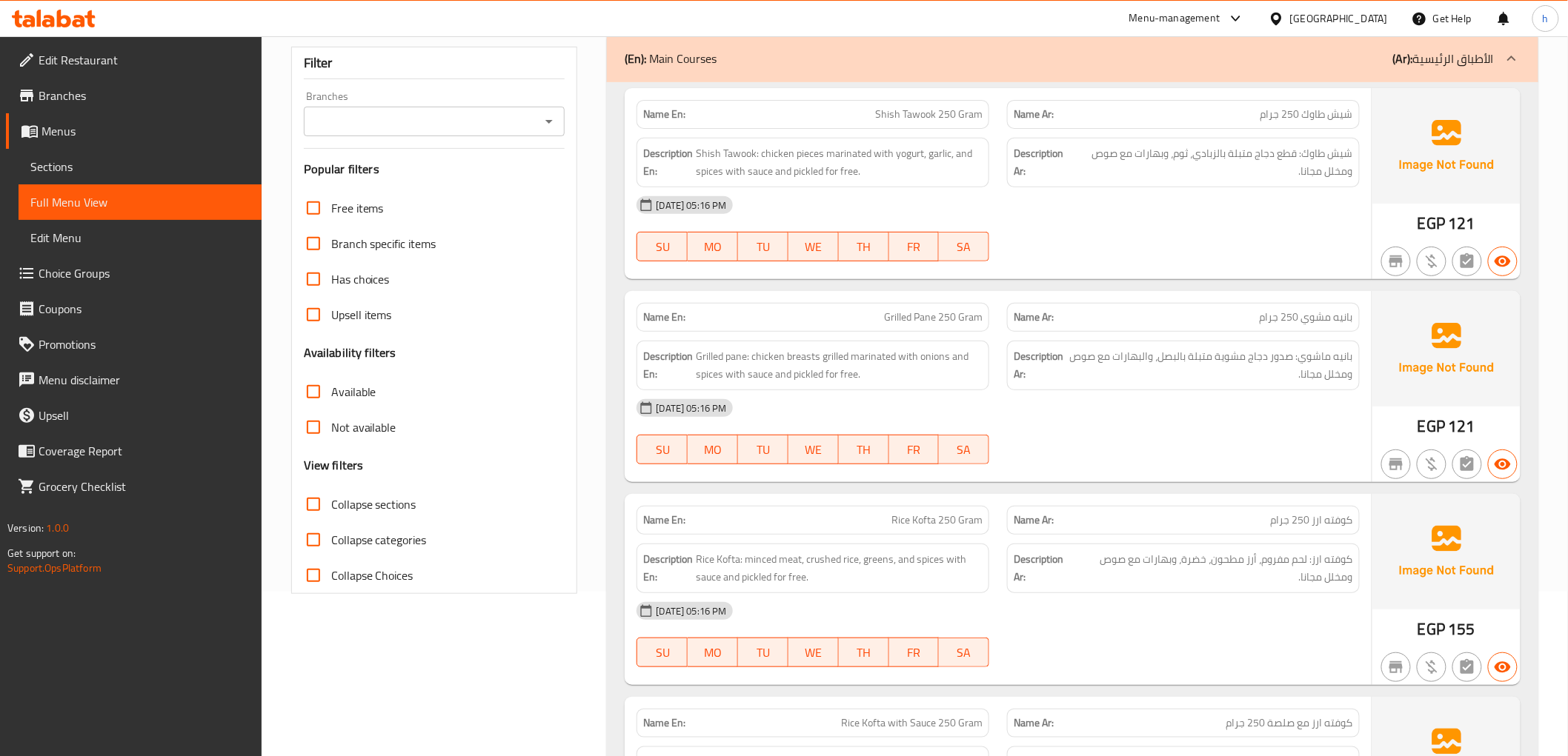
click at [1174, 411] on div "[DATE] 05:16 PM" at bounding box center [998, 408] width 741 height 36
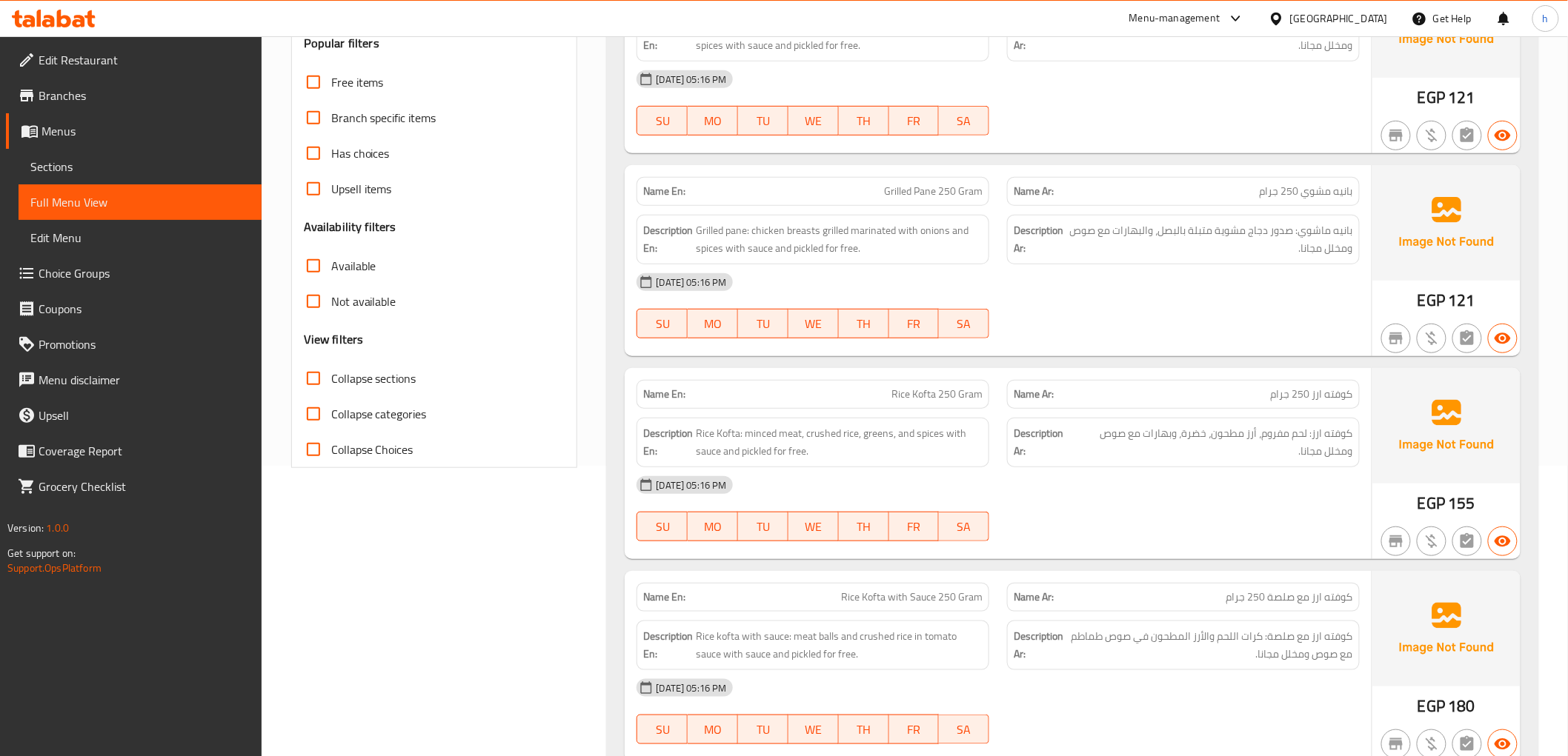
scroll to position [296, 0]
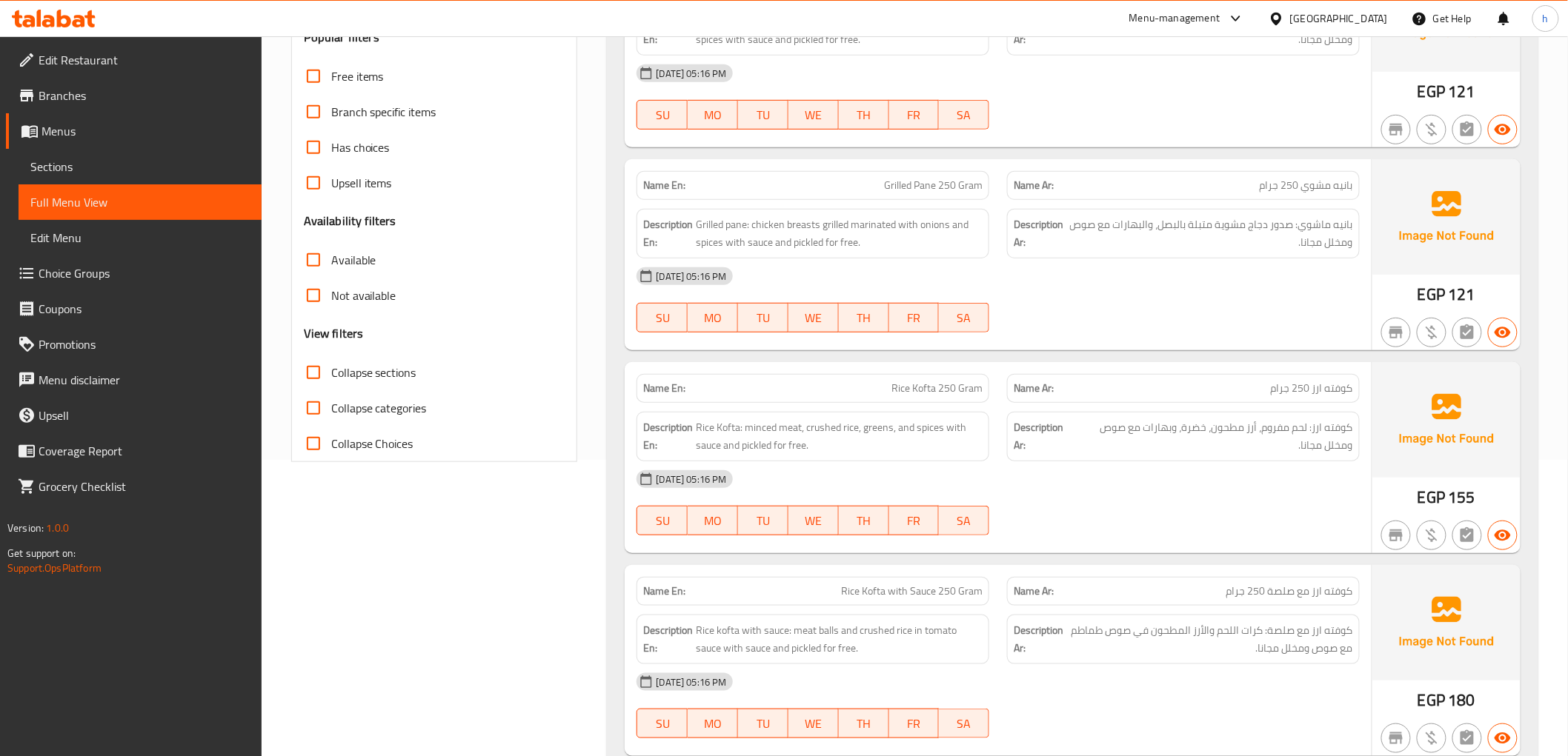
click at [1178, 326] on div at bounding box center [1183, 333] width 371 height 18
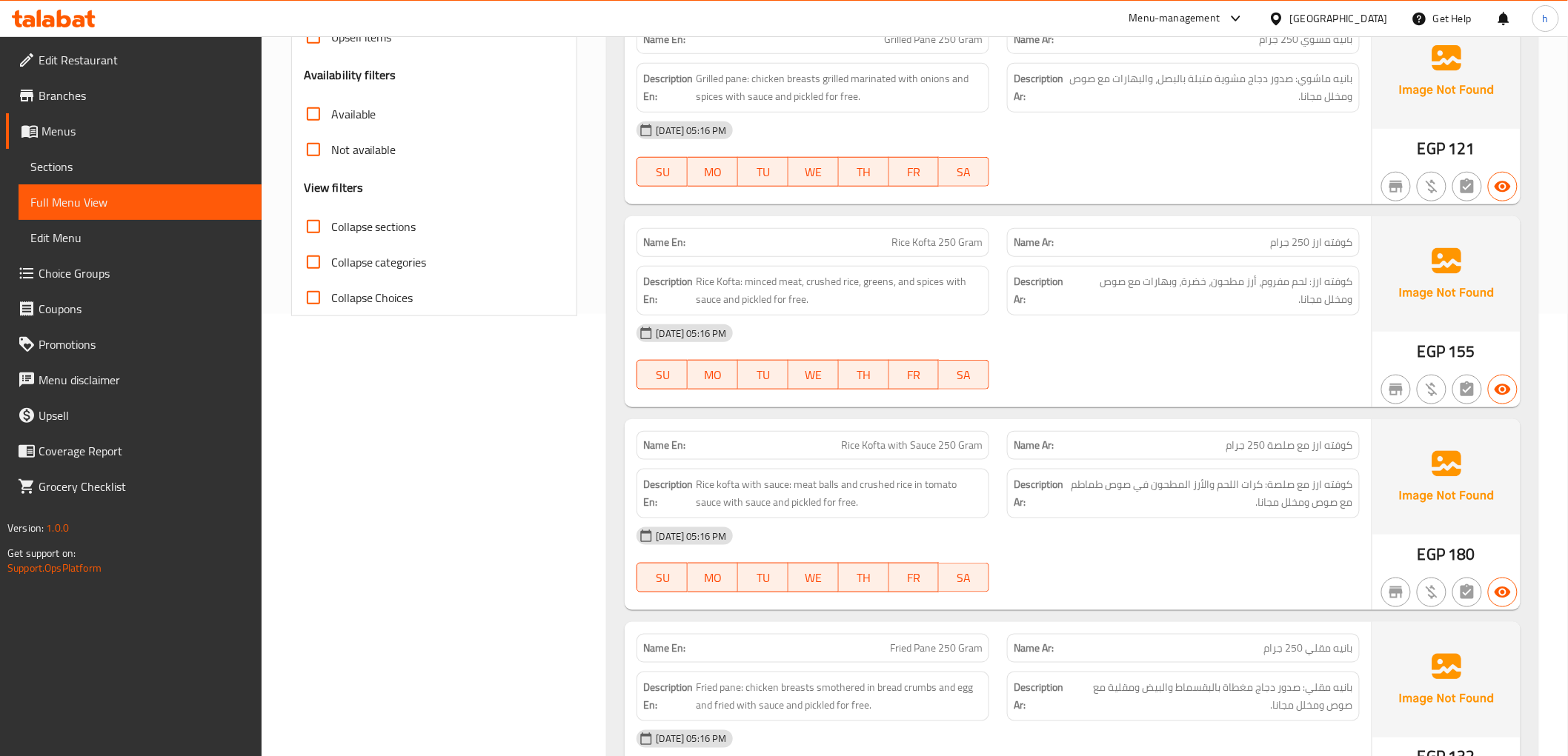
scroll to position [509, 0]
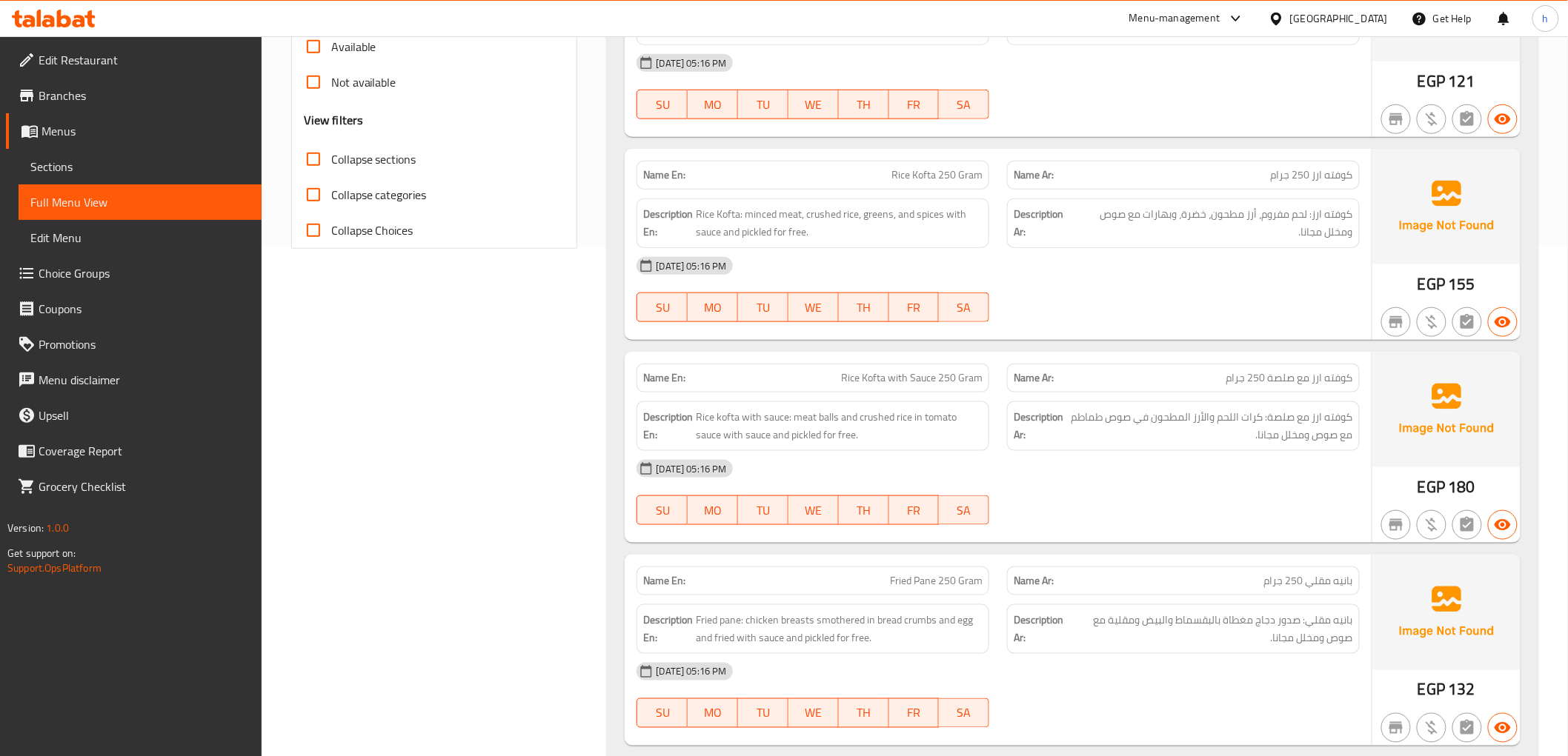
click at [1247, 465] on div "[DATE] 05:16 PM" at bounding box center [998, 469] width 741 height 36
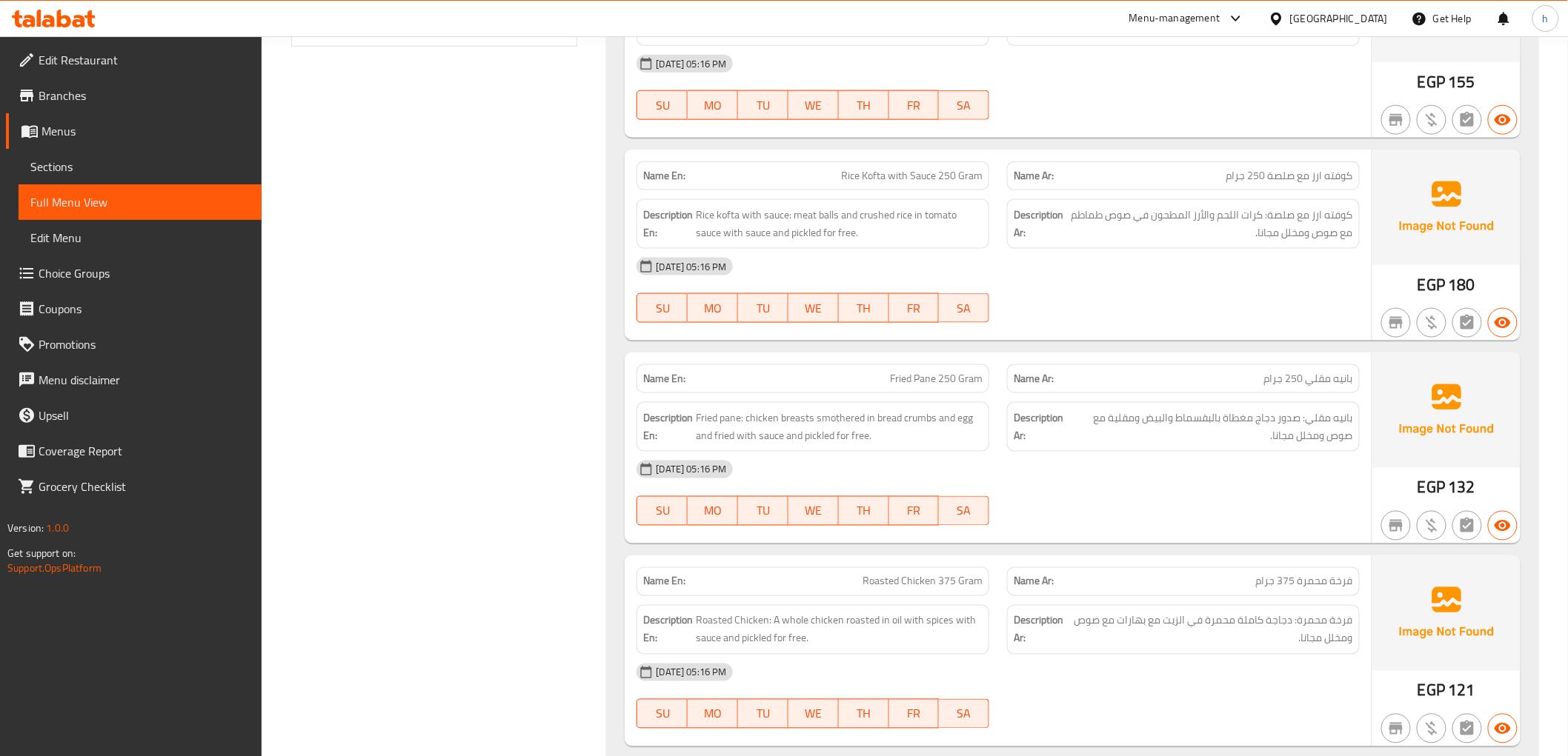
scroll to position [757, 0]
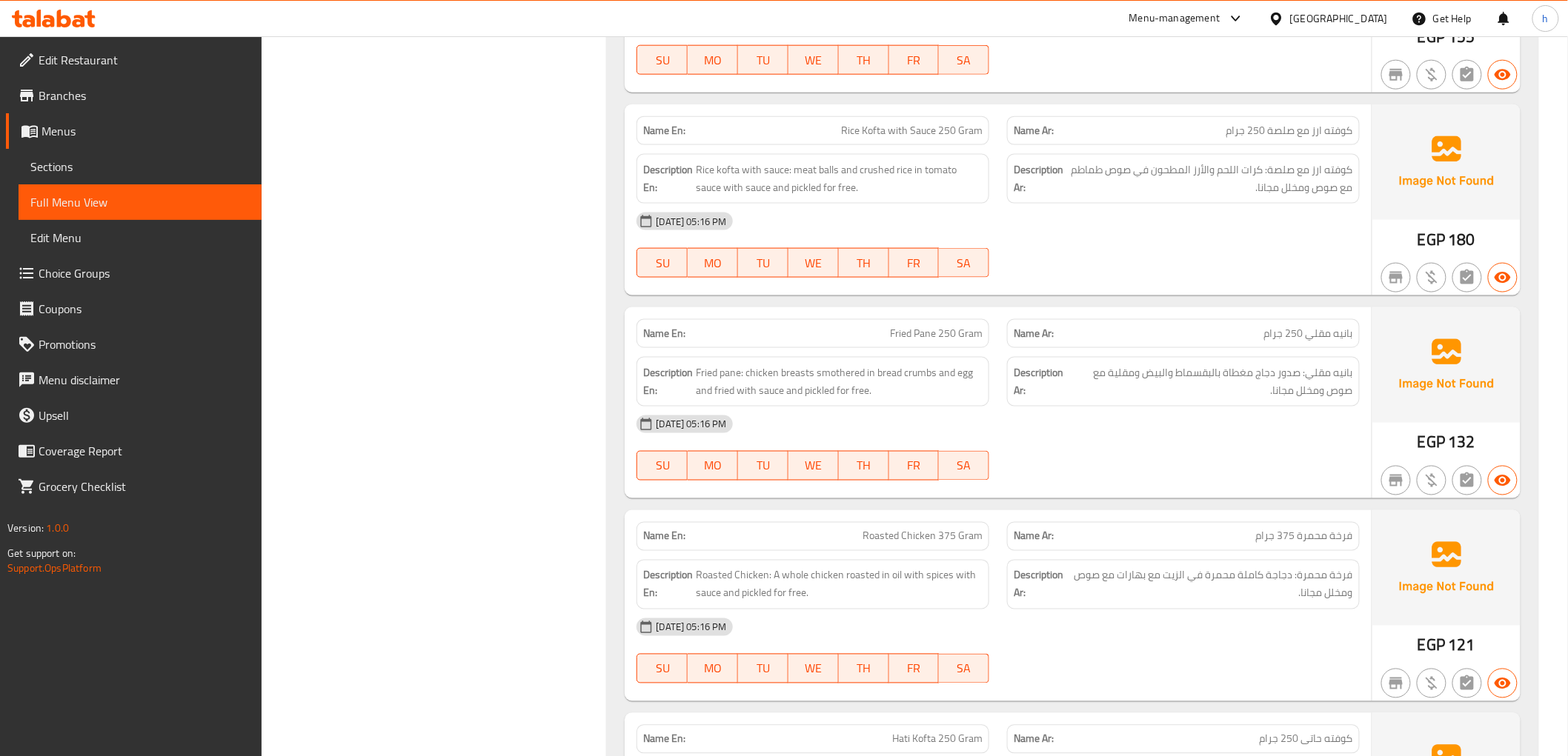
click at [926, 352] on div "Description En: Fried pane: chicken breasts smothered in bread crumbs and egg a…" at bounding box center [813, 382] width 371 height 68
click at [943, 330] on span "Fried Pane 250 Gram" at bounding box center [936, 333] width 93 height 16
copy span "Fried Pane 250 Gram"
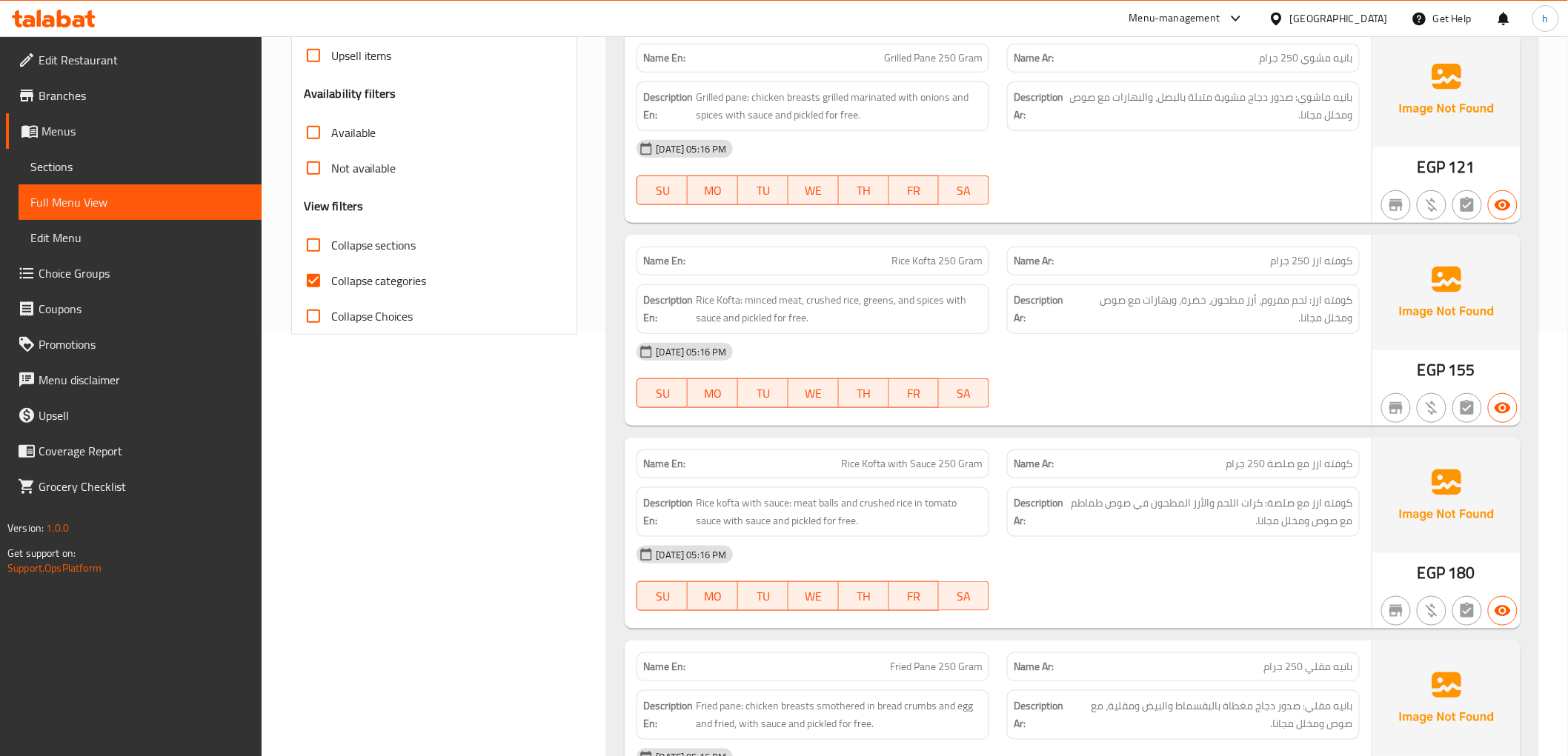
scroll to position [164, 0]
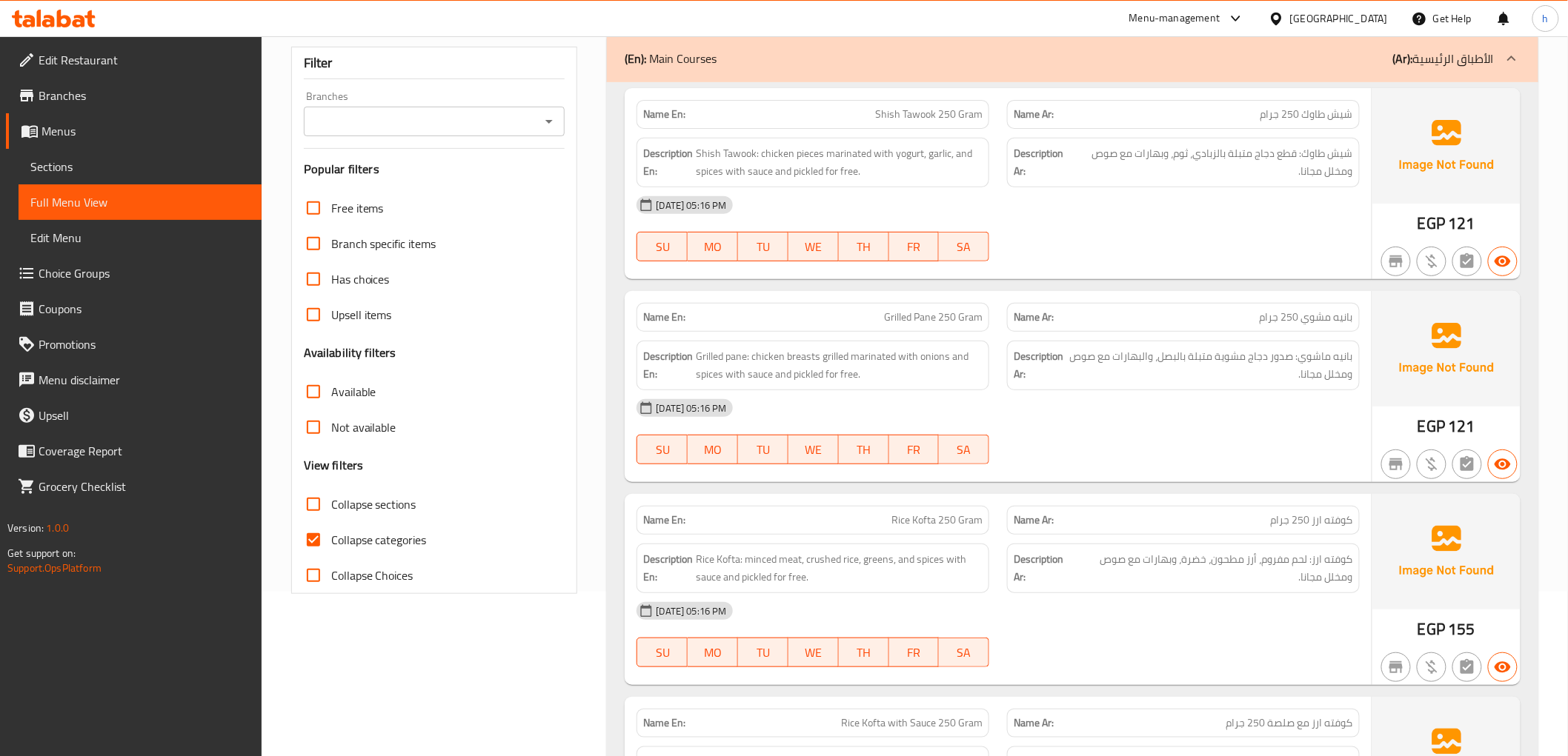
click at [421, 543] on span "Collapse categories" at bounding box center [379, 540] width 96 height 18
click at [331, 543] on input "Collapse categories" at bounding box center [313, 540] width 36 height 36
checkbox input "false"
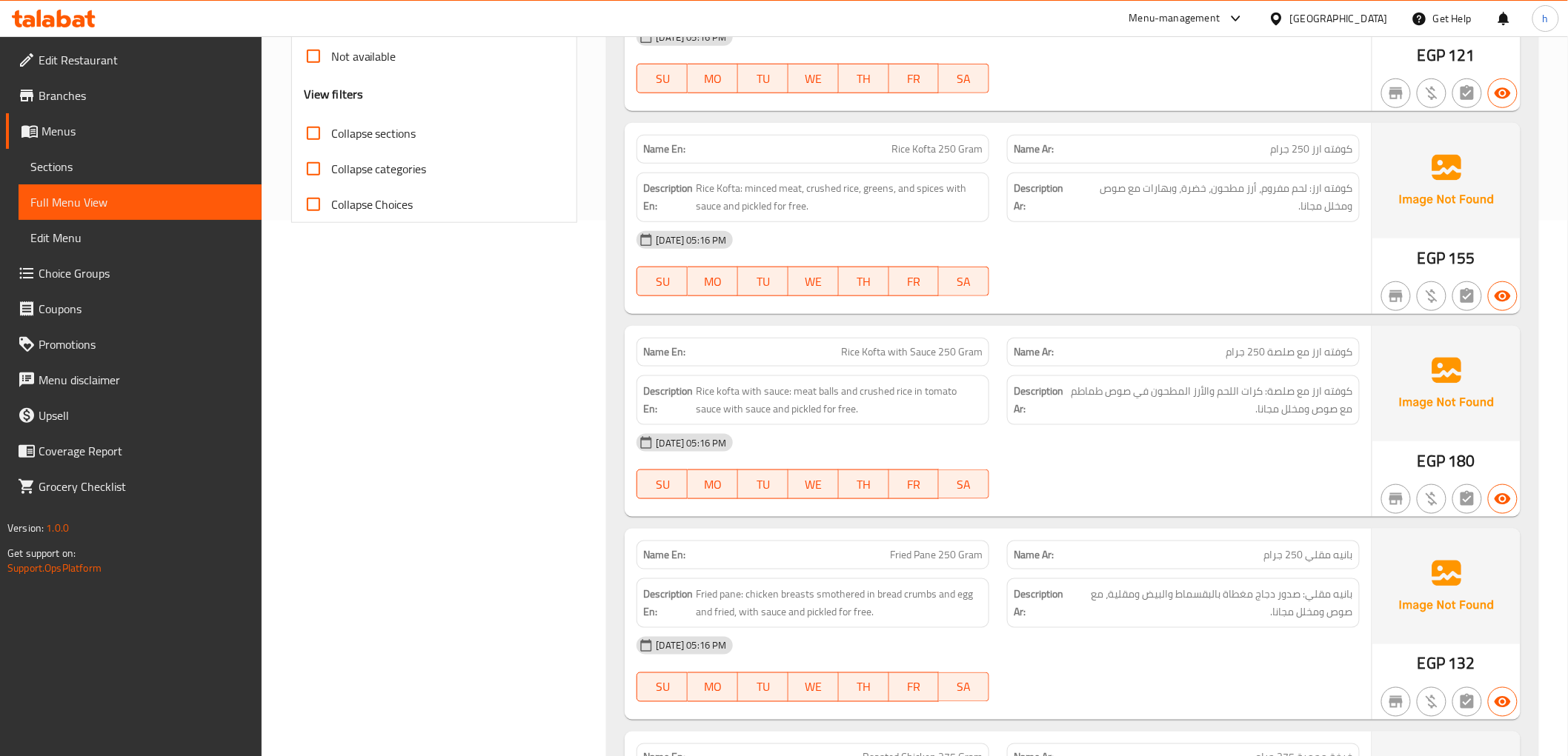
scroll to position [823, 0]
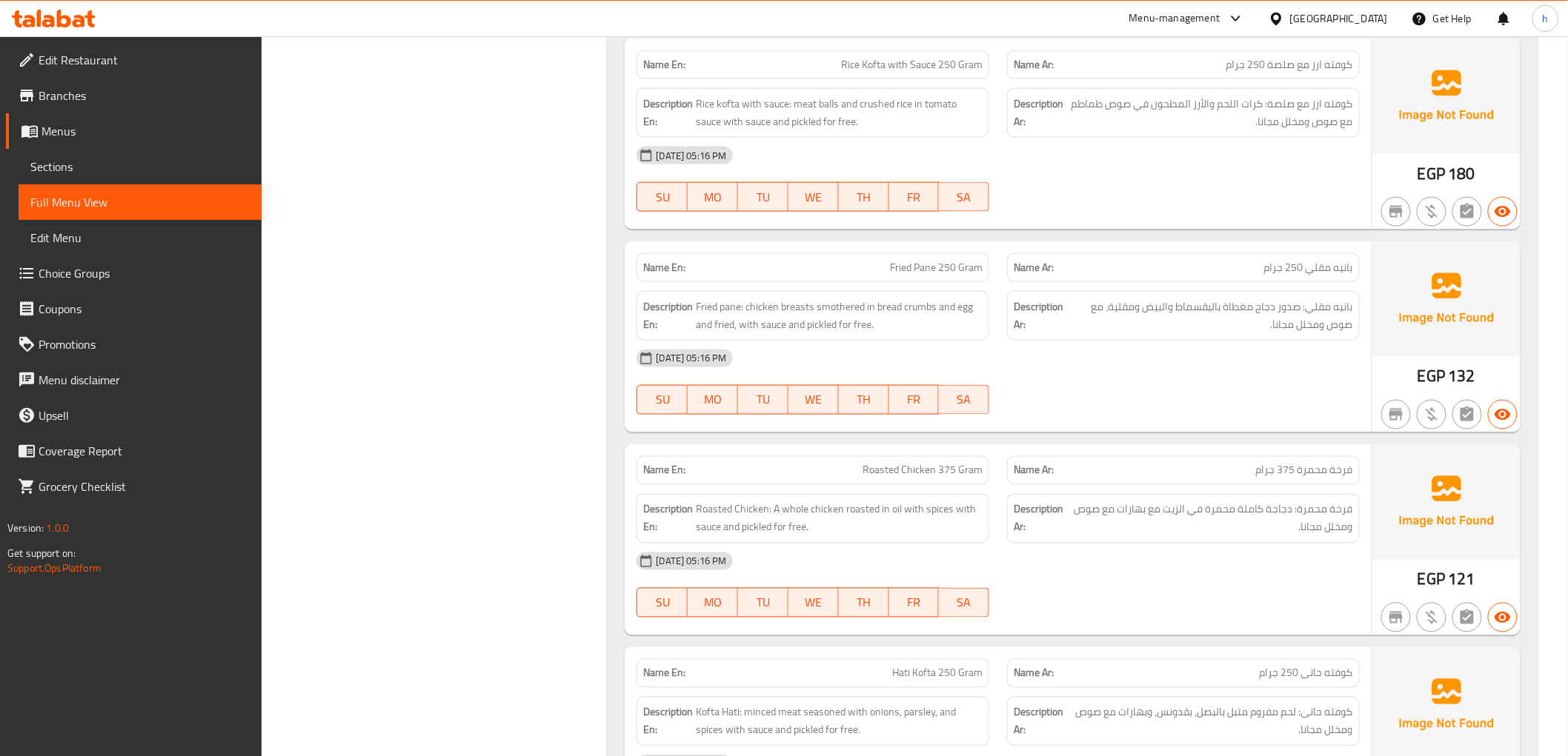
click at [1339, 277] on div "Name Ar: بانيه مقلي 250 جرام" at bounding box center [1183, 267] width 353 height 29
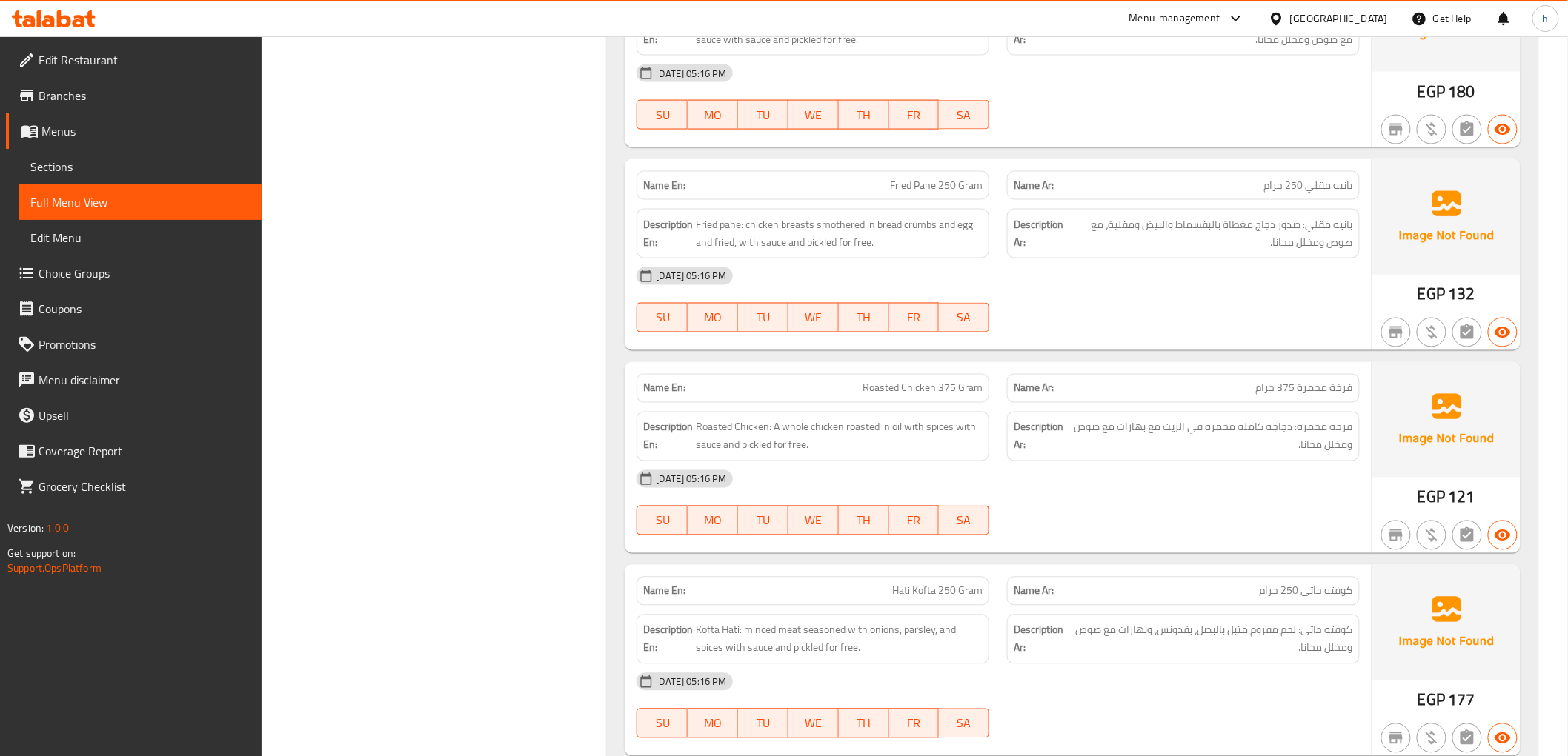
click at [1270, 489] on div "[DATE] 05:16 PM" at bounding box center [998, 479] width 741 height 36
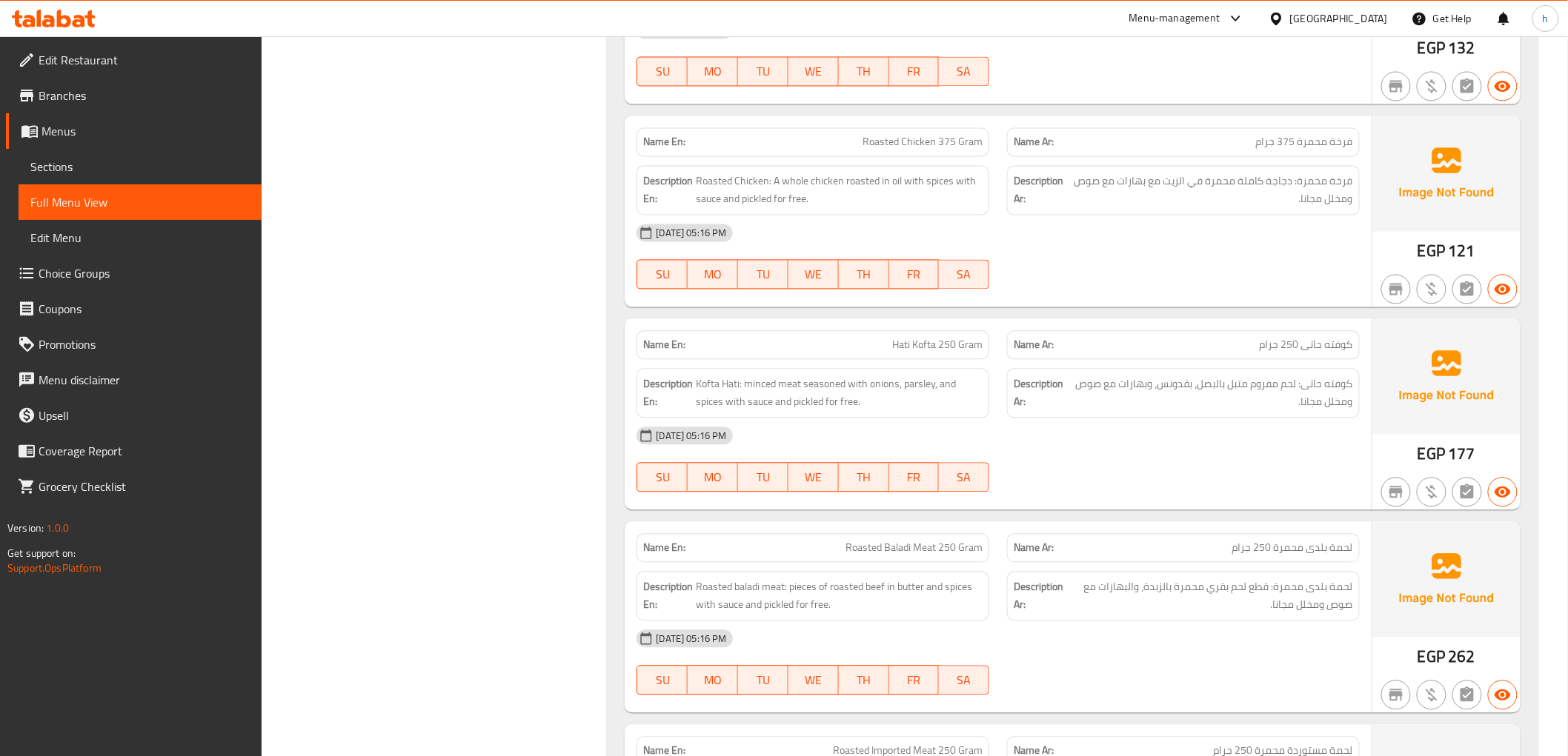
scroll to position [1152, 0]
click at [1255, 419] on div "[DATE] 05:16 PM" at bounding box center [998, 436] width 741 height 36
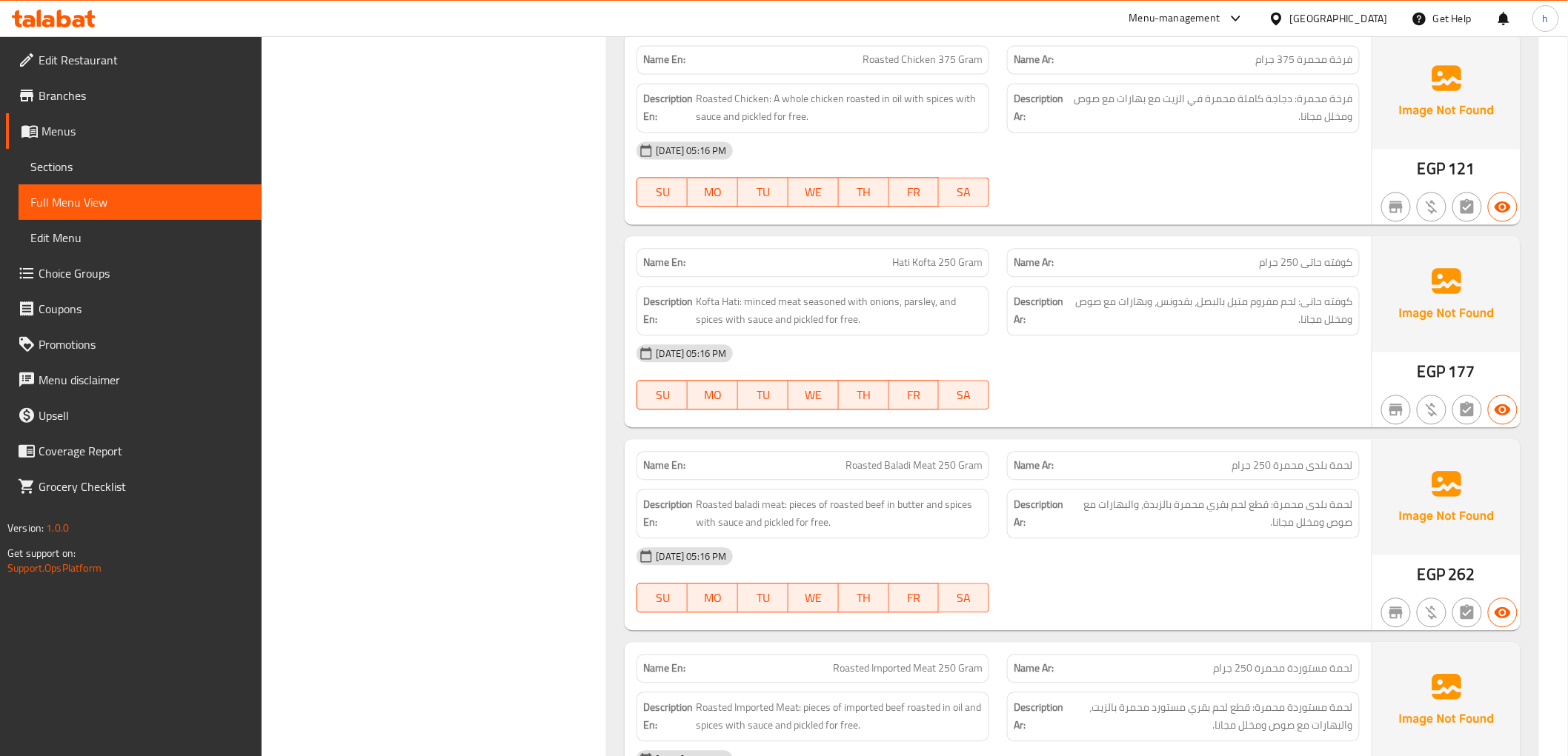
scroll to position [1317, 0]
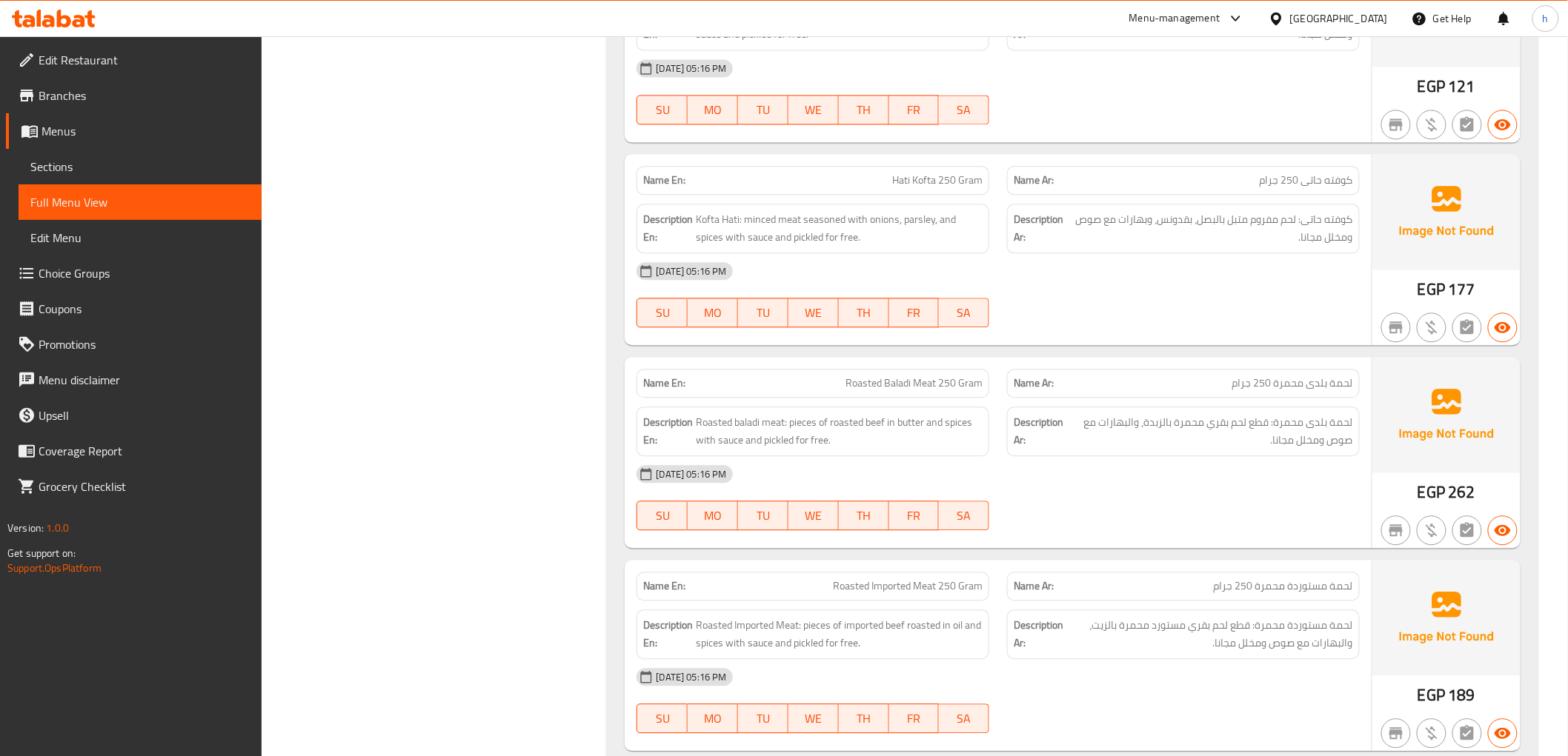
click at [1139, 506] on div "[DATE] 05:16 PM SU MO TU WE TH FR SA" at bounding box center [998, 498] width 741 height 83
click at [911, 378] on span "Roasted Baladi Meat 250 Gram" at bounding box center [914, 383] width 137 height 16
copy span "Roasted Baladi Meat 250 Gram"
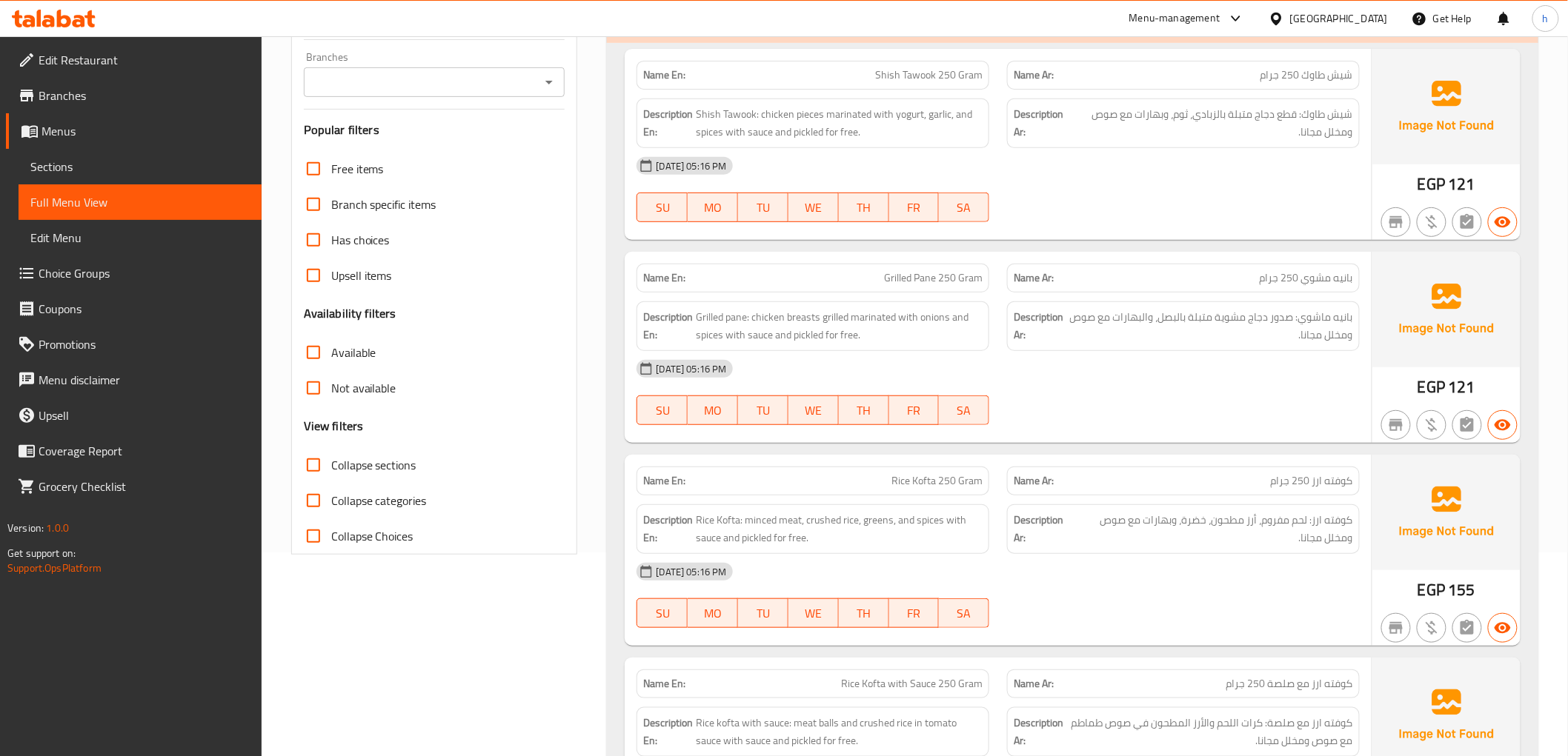
scroll to position [82, 0]
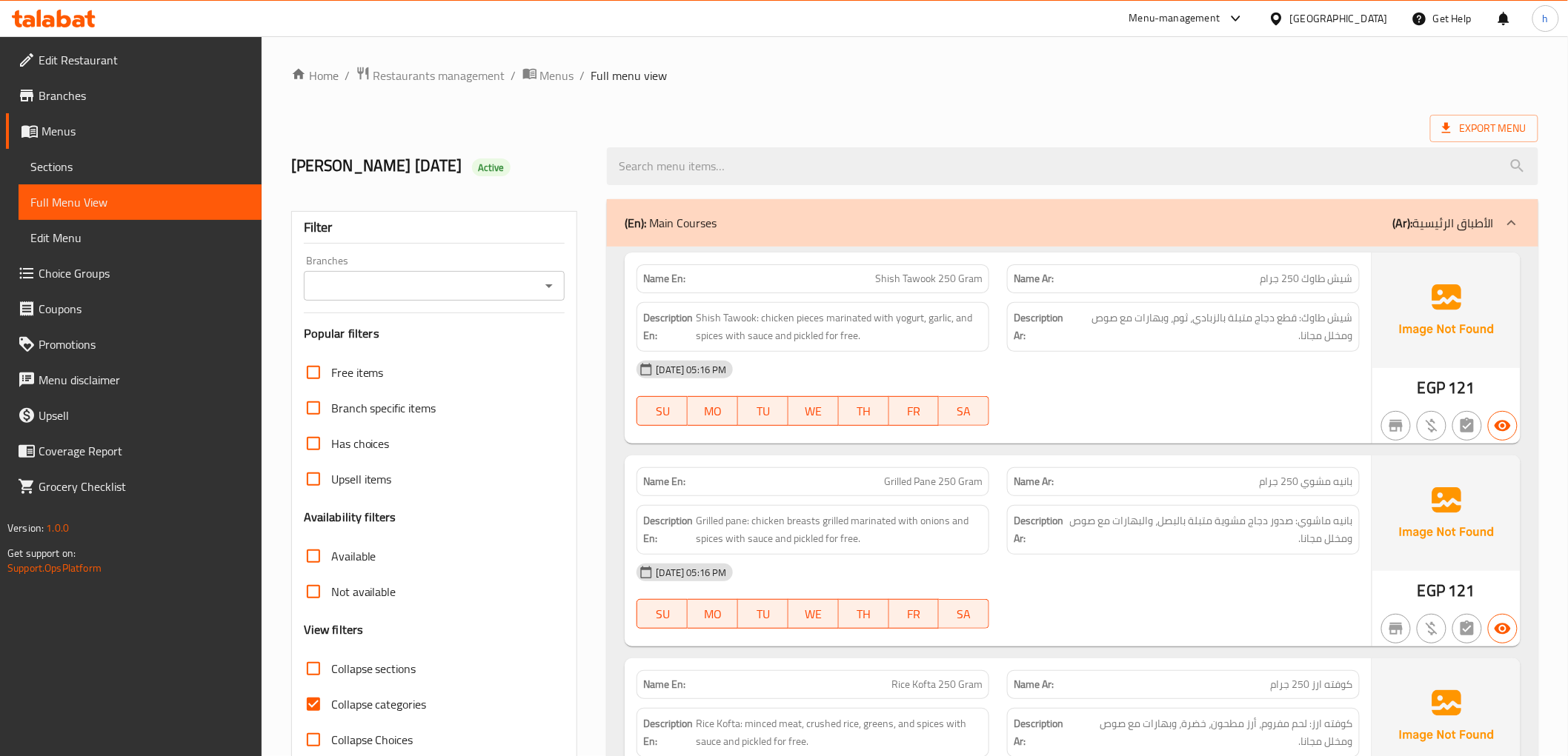
scroll to position [32, 0]
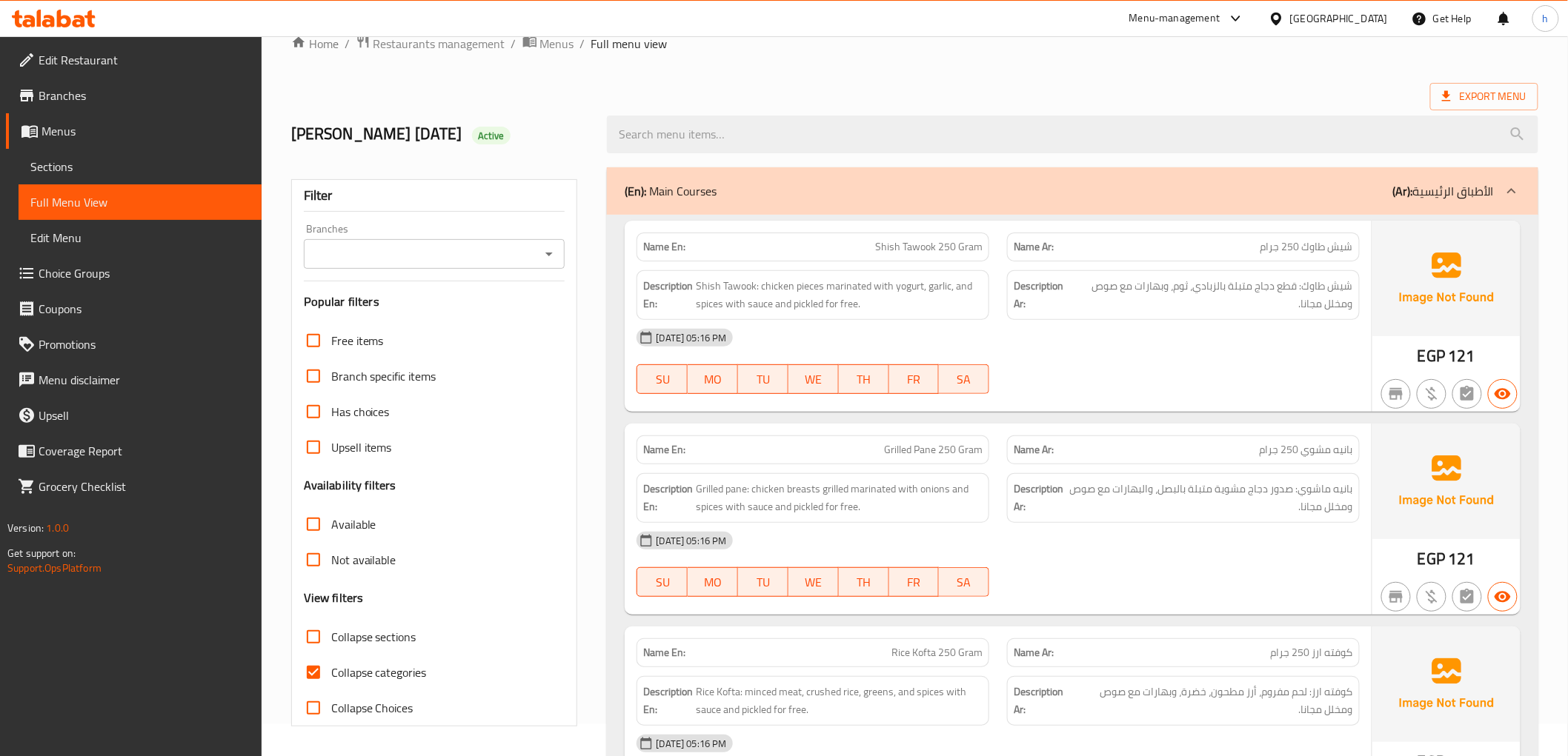
click at [359, 674] on span "Collapse categories" at bounding box center [379, 673] width 96 height 18
click at [331, 674] on input "Collapse categories" at bounding box center [313, 673] width 36 height 36
checkbox input "false"
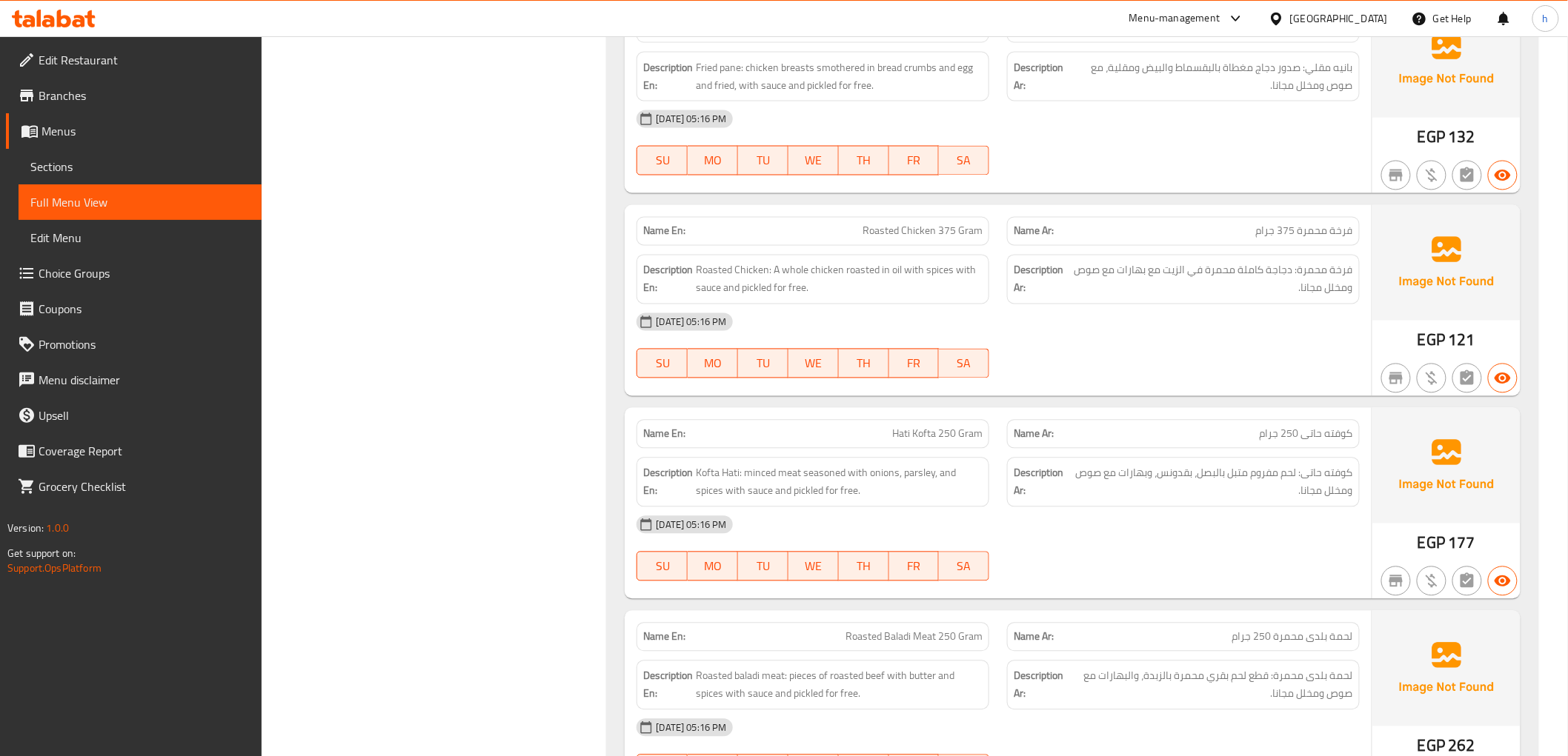
scroll to position [1101, 0]
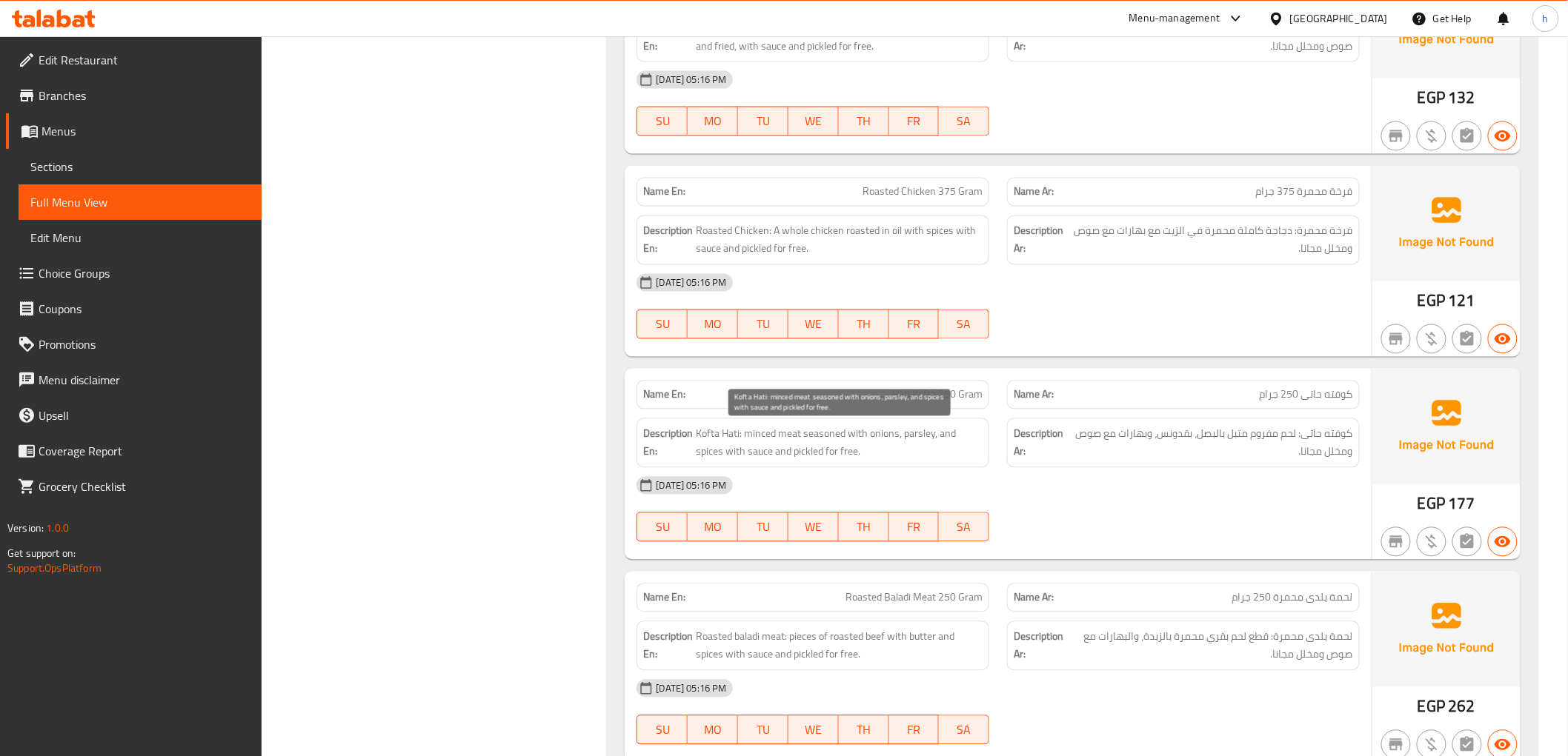
click at [925, 440] on span "Kofta Hati: minced meat seasoned with onions, parsley, and spices with sauce an…" at bounding box center [839, 443] width 287 height 36
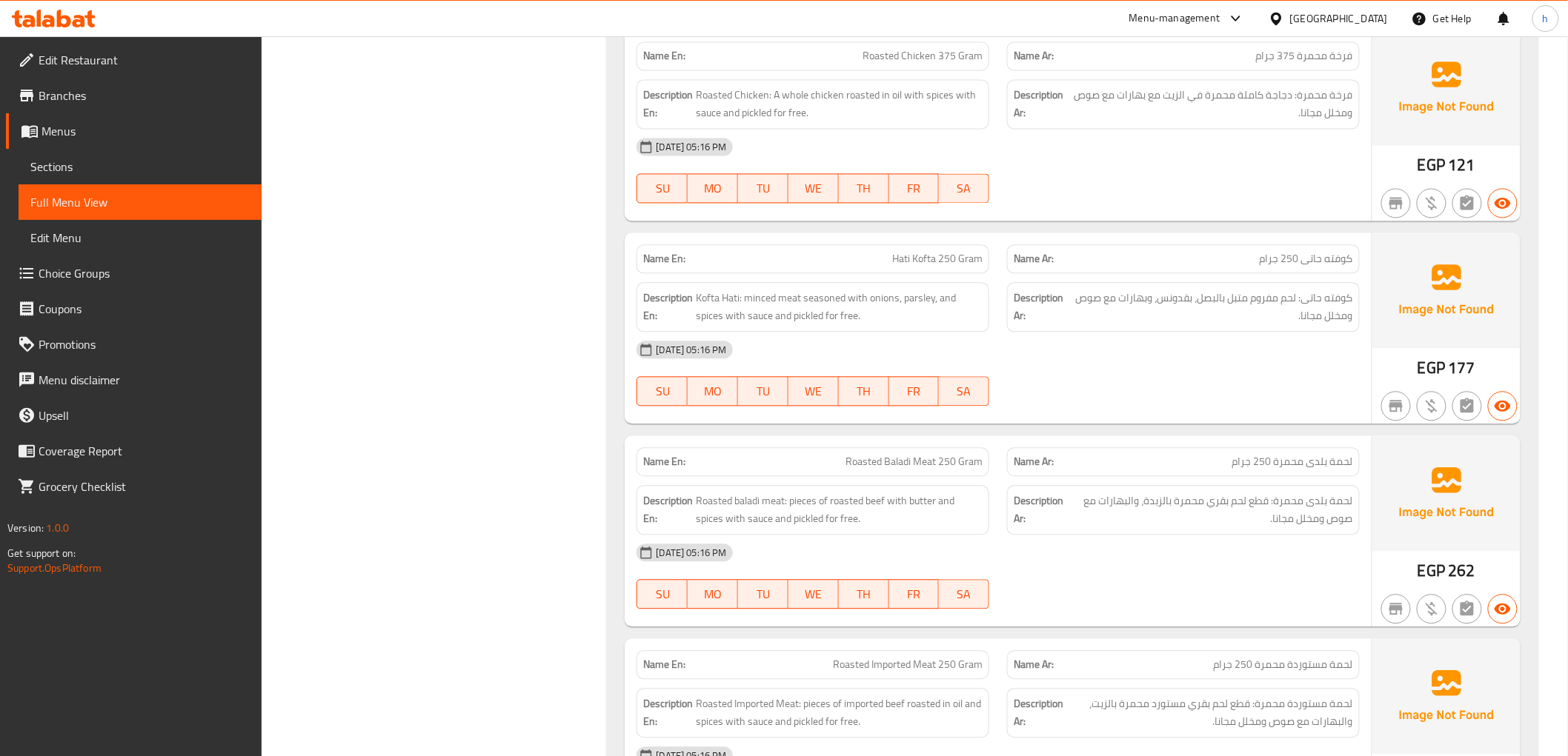
scroll to position [1267, 0]
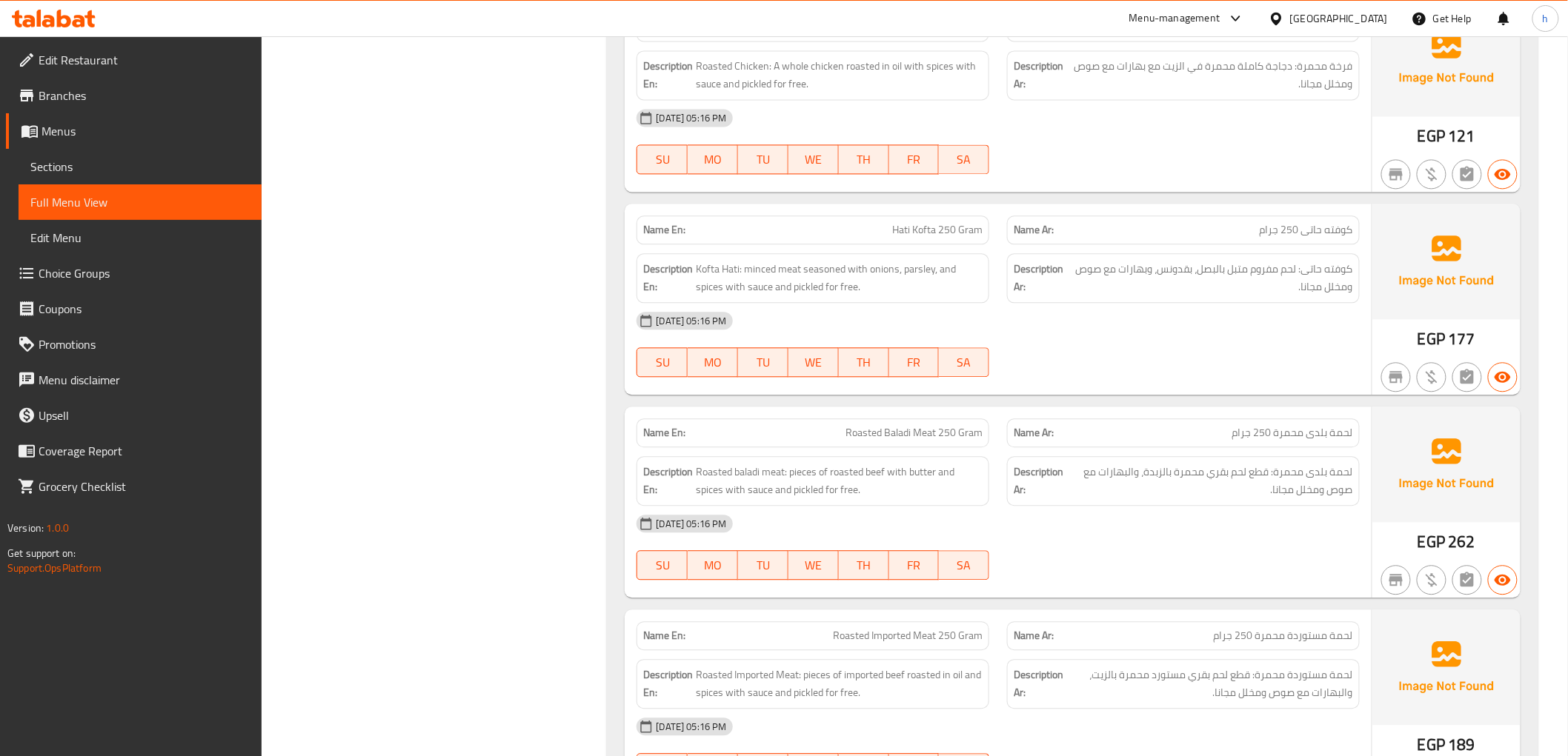
click at [1275, 421] on div "Name Ar: لحمة بلدى محمرة 250 جرام" at bounding box center [1183, 433] width 353 height 29
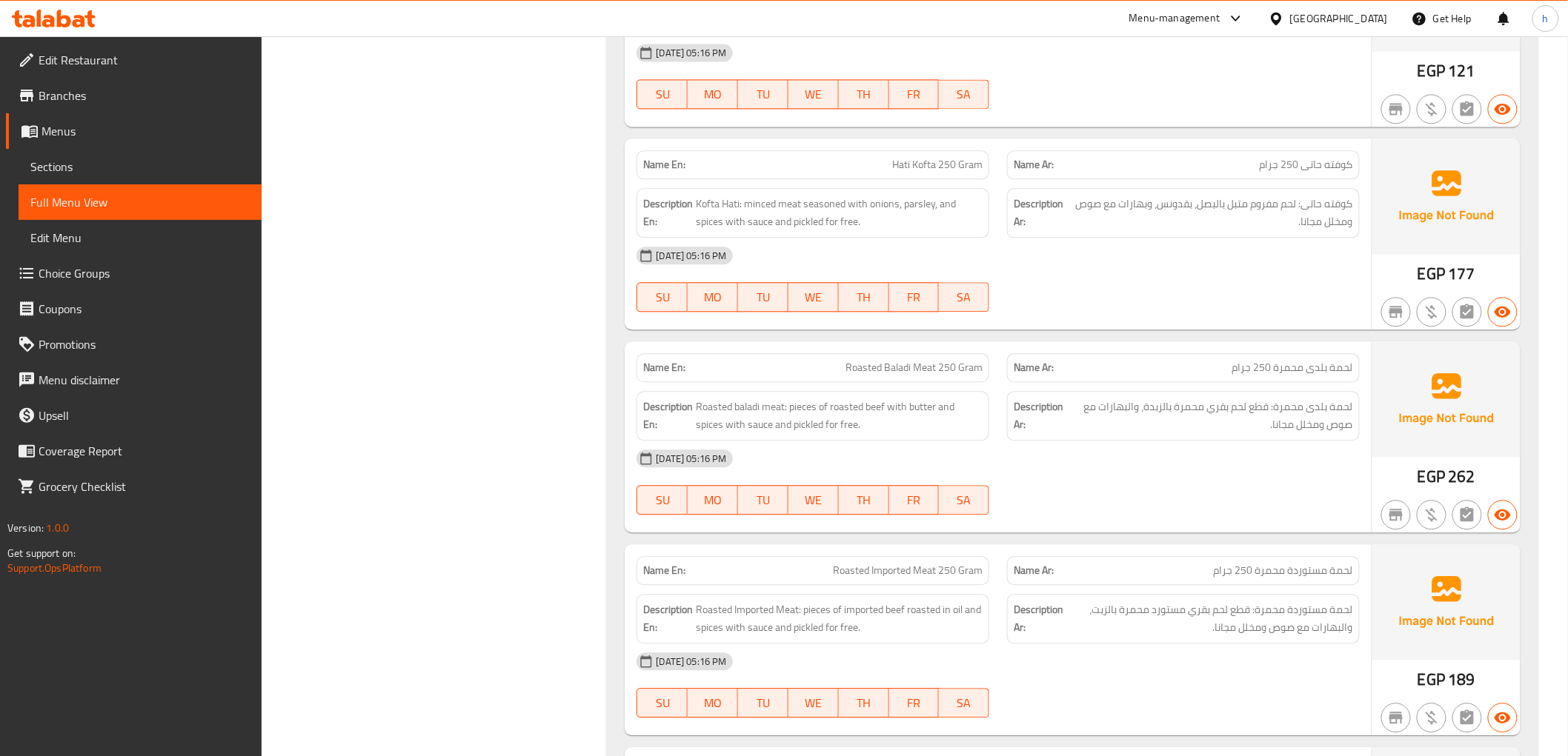
scroll to position [1431, 0]
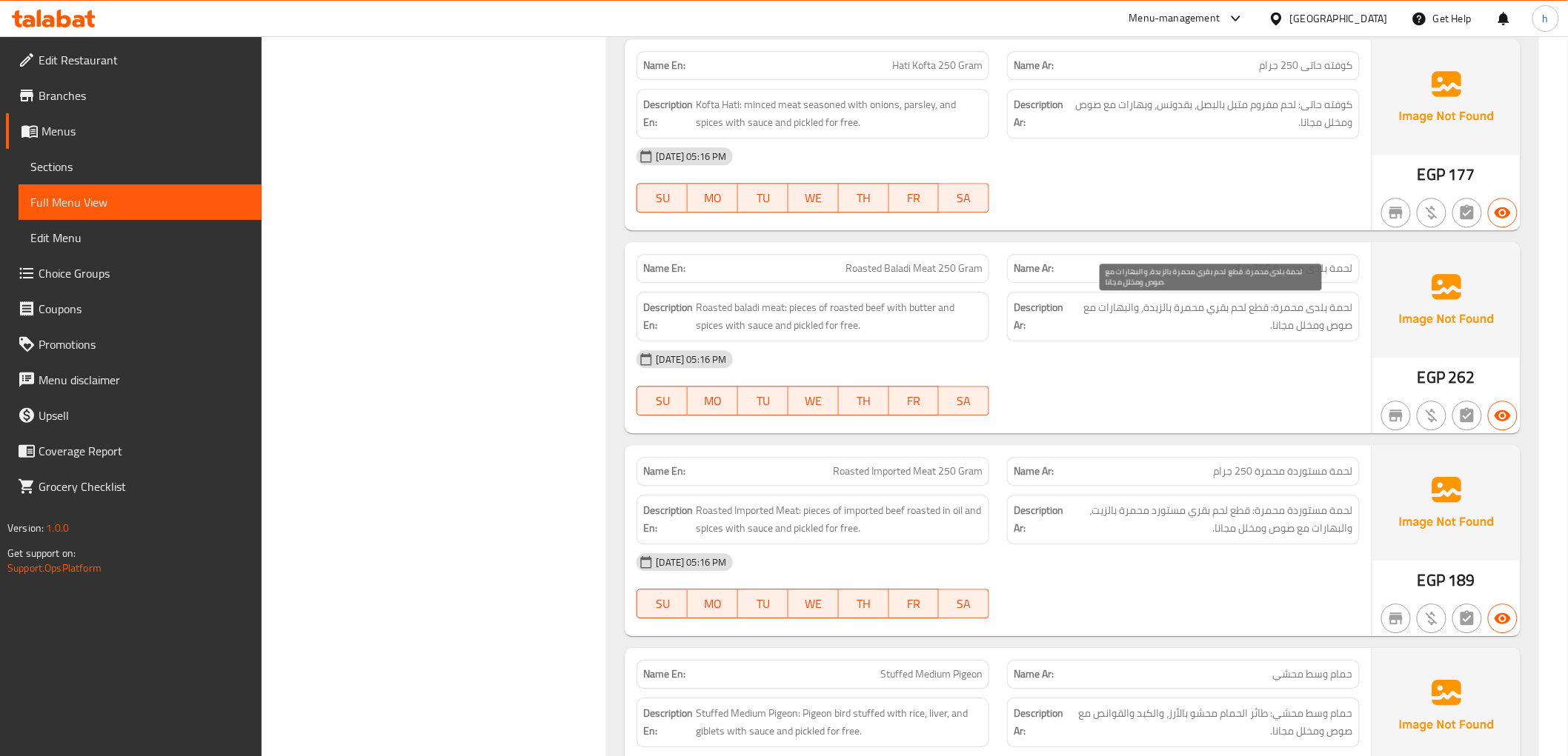
click at [1172, 321] on span "لحمة بلدى محمرة: قطع لحم بقري محمرة بالزبدة، والبهارات مع صوص ومخلل مجانا." at bounding box center [1210, 316] width 284 height 36
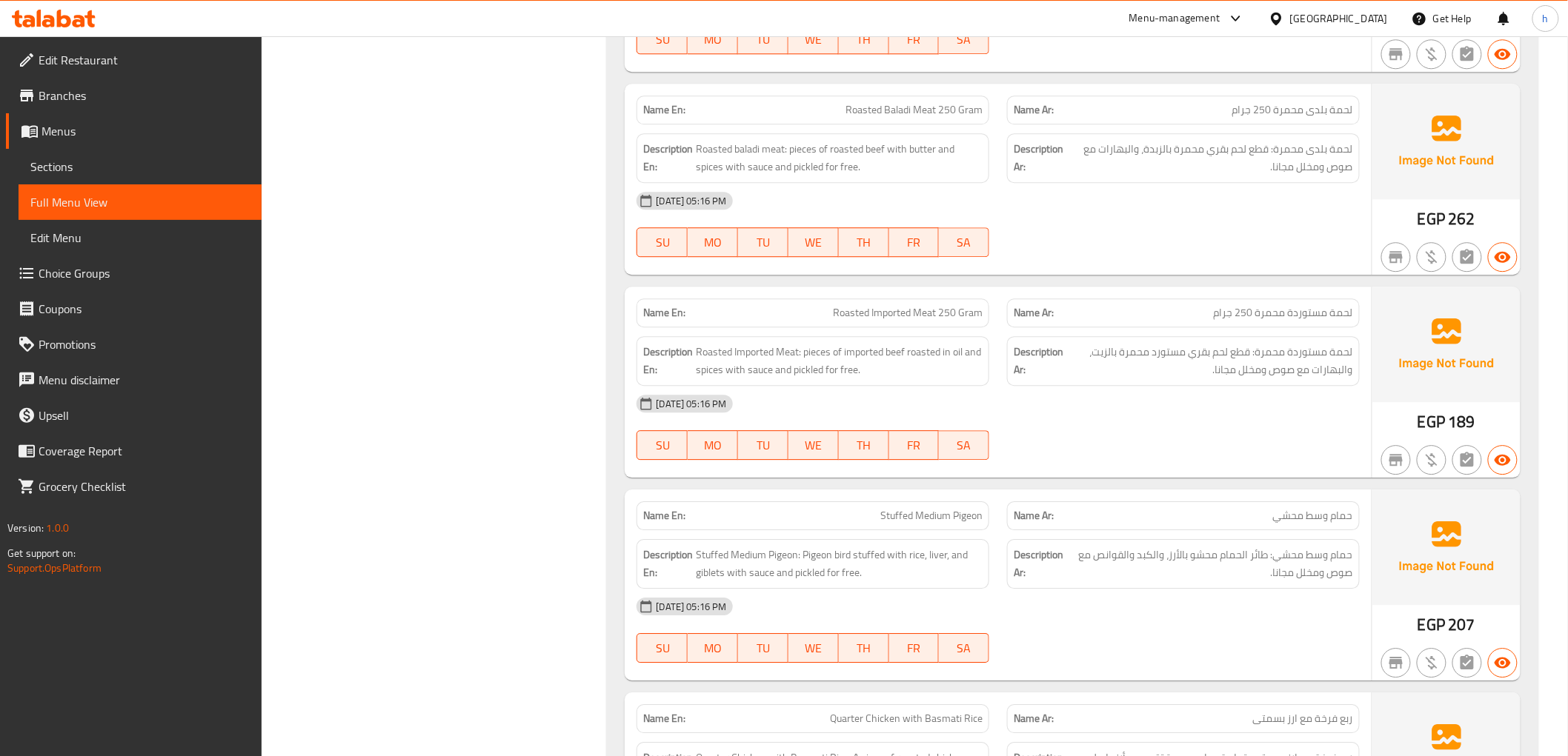
scroll to position [1596, 0]
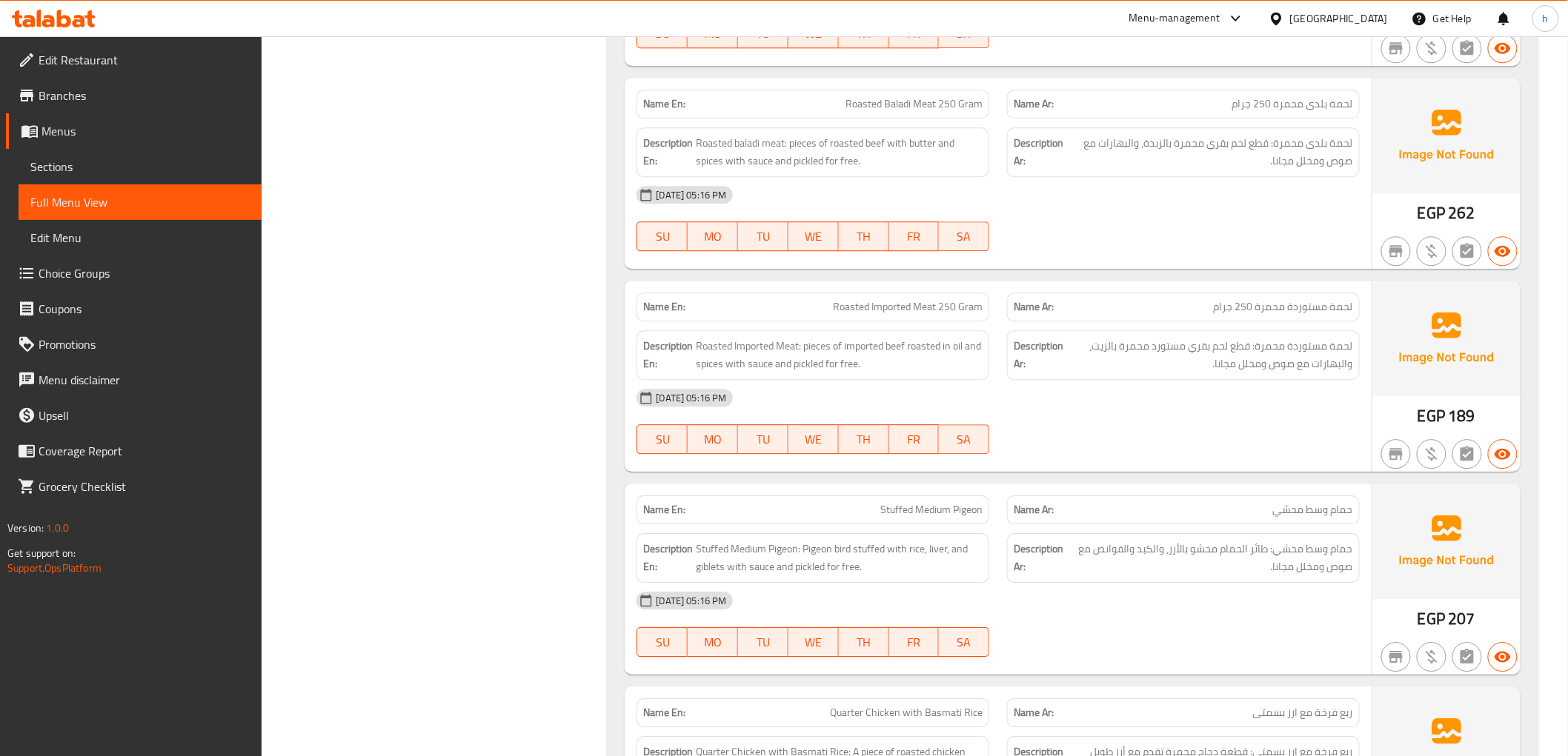
click at [1268, 313] on span "لحمة مستوردة محمرة 250 جرام" at bounding box center [1284, 307] width 140 height 16
click at [1217, 388] on div "[DATE] 05:16 PM" at bounding box center [998, 398] width 741 height 36
click at [936, 356] on span "Roasted Imported Meat: pieces of imported beef roasted in oil and spices with s…" at bounding box center [839, 355] width 287 height 36
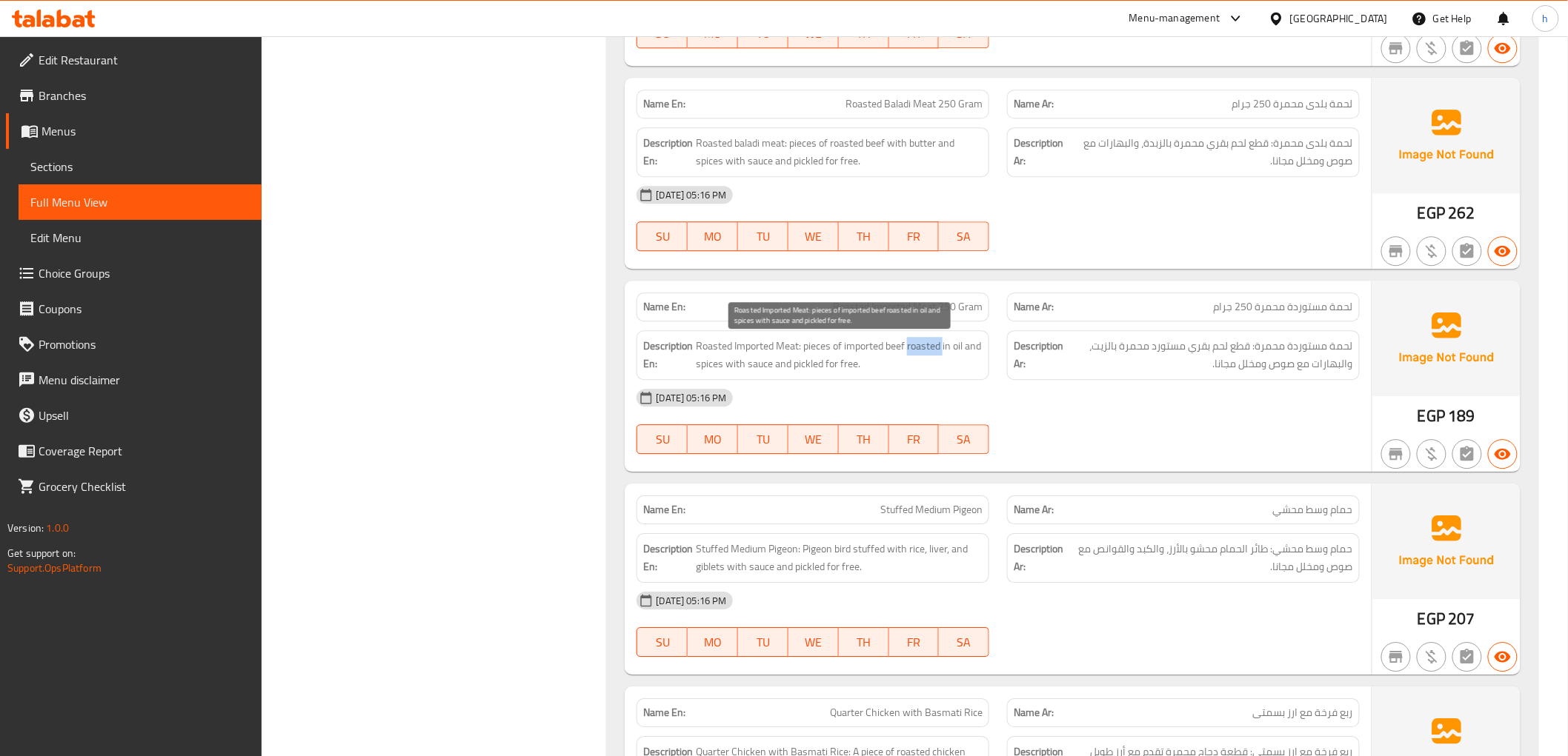
click at [936, 356] on span "Roasted Imported Meat: pieces of imported beef roasted in oil and spices with s…" at bounding box center [839, 355] width 287 height 36
click at [946, 354] on span "Roasted Imported Meat: pieces of imported beef roasted in oil and spices with s…" at bounding box center [839, 355] width 287 height 36
click at [949, 351] on span "Roasted Imported Meat: pieces of imported beef roasted in oil and spices with s…" at bounding box center [839, 355] width 287 height 36
click at [956, 313] on span "Roasted Imported Meat 250 Gram" at bounding box center [907, 307] width 149 height 16
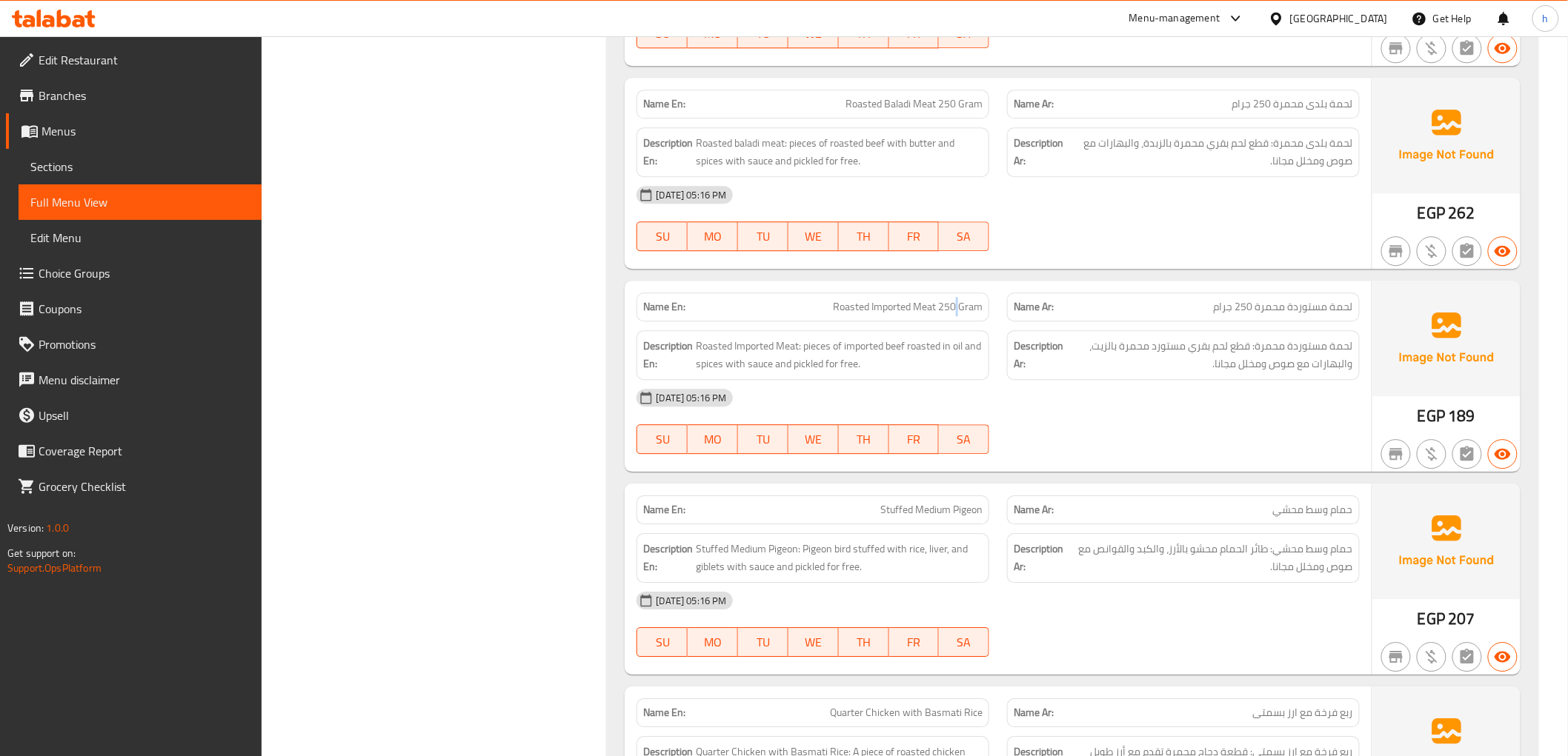
click at [956, 313] on span "Roasted Imported Meat 250 Gram" at bounding box center [907, 307] width 149 height 16
copy span "Roasted Imported Meat 250 Gram"
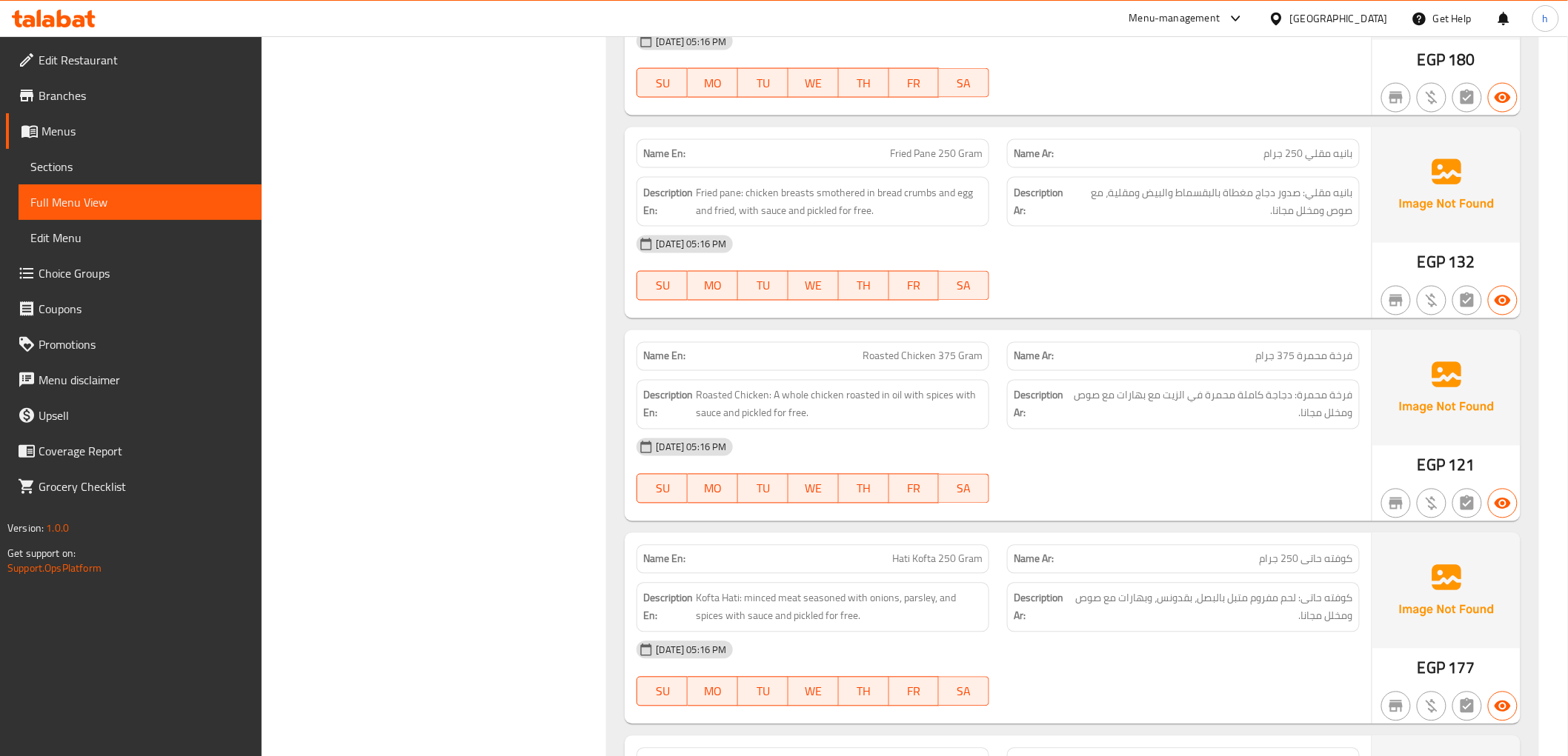
scroll to position [361, 0]
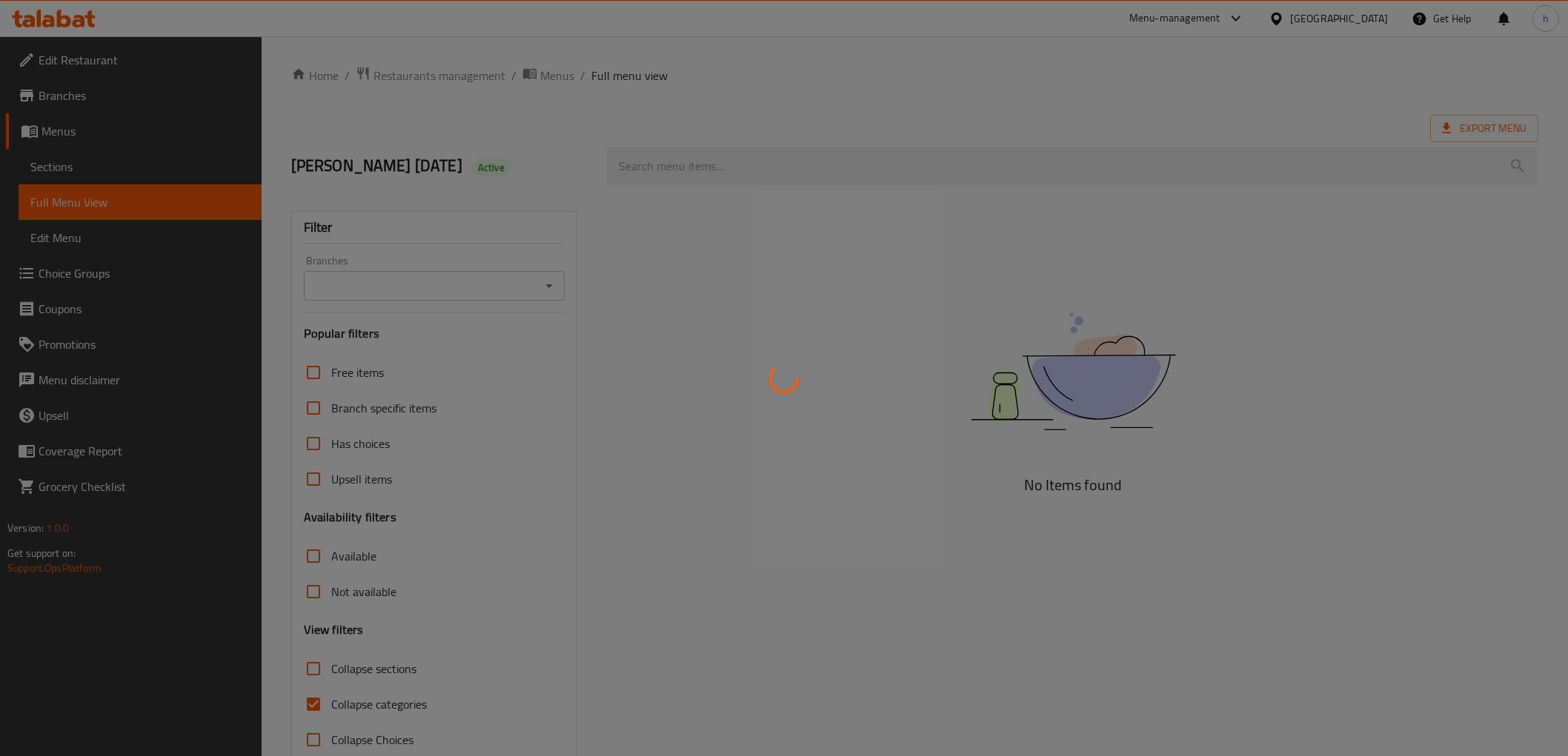
scroll to position [32, 0]
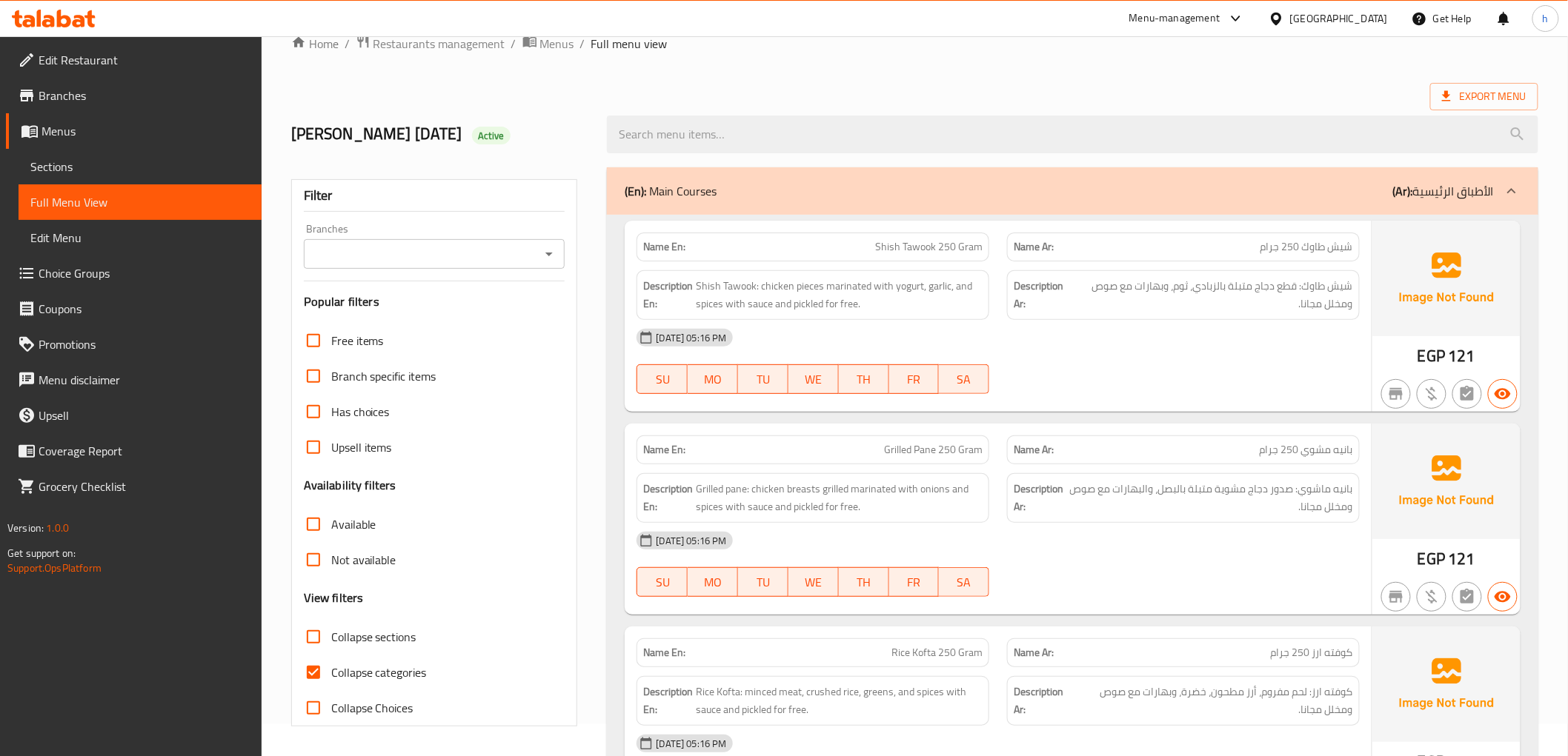
click at [368, 673] on span "Collapse categories" at bounding box center [379, 673] width 96 height 18
click at [331, 673] on input "Collapse categories" at bounding box center [313, 673] width 36 height 36
checkbox input "false"
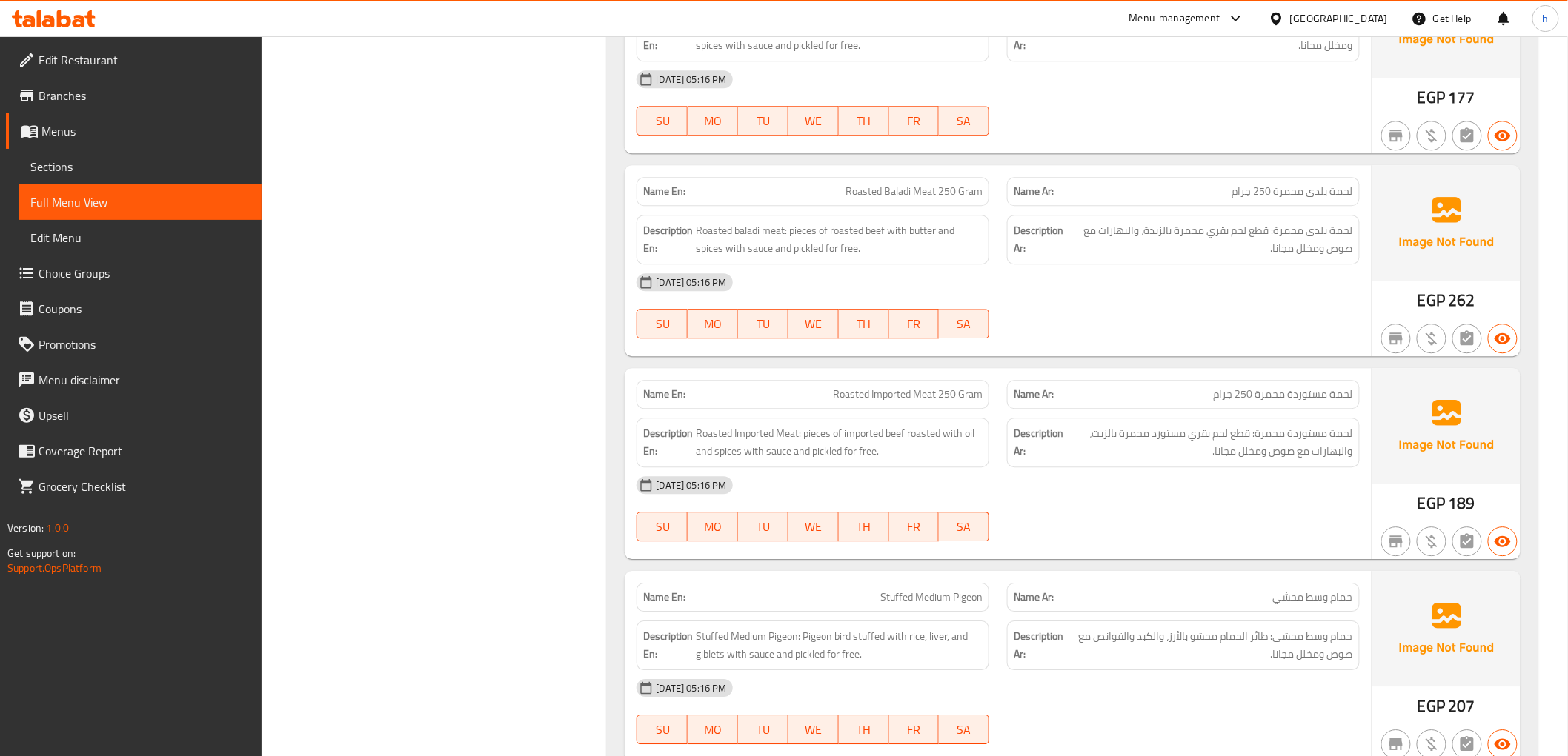
scroll to position [1513, 0]
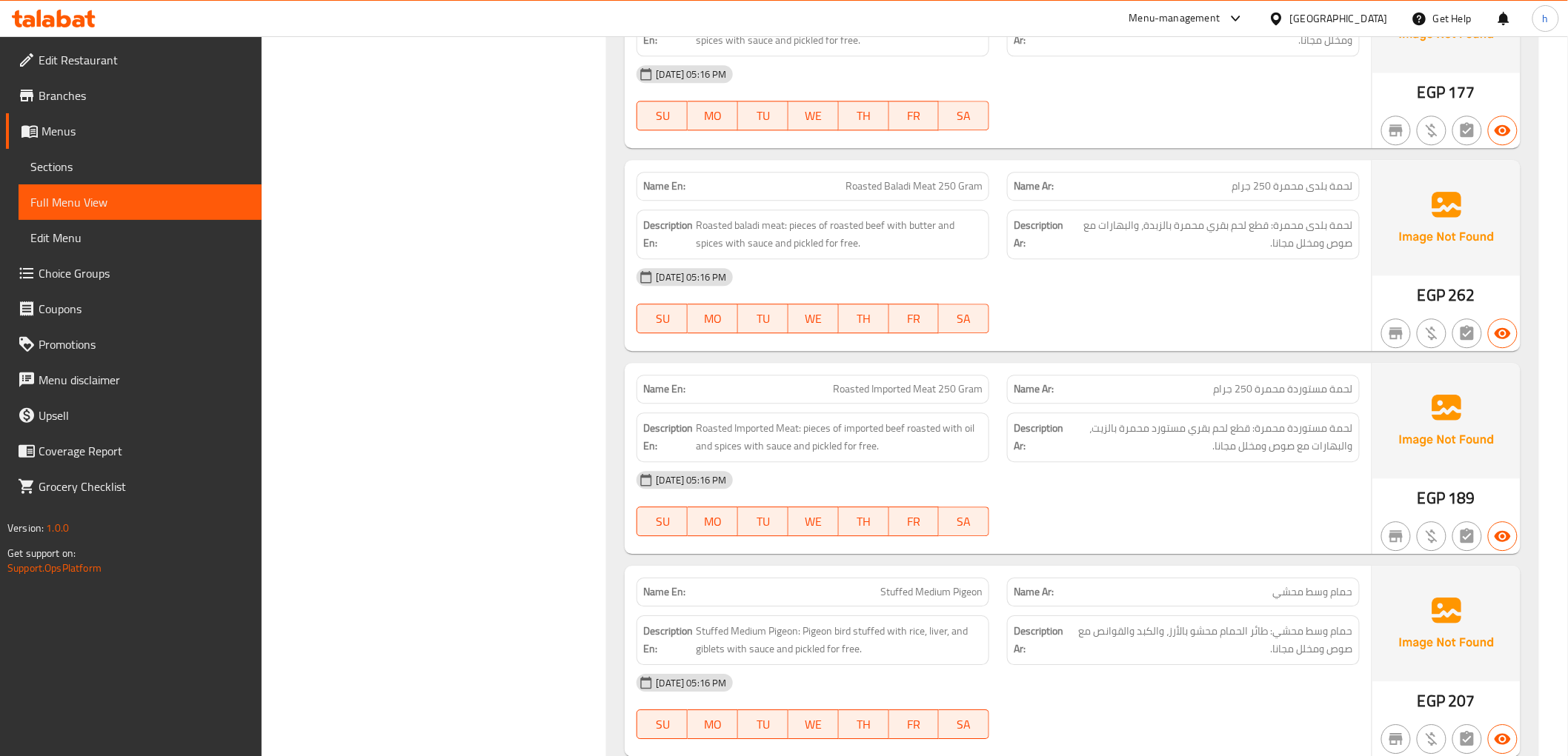
click at [1275, 280] on div "[DATE] 05:16 PM" at bounding box center [998, 277] width 741 height 36
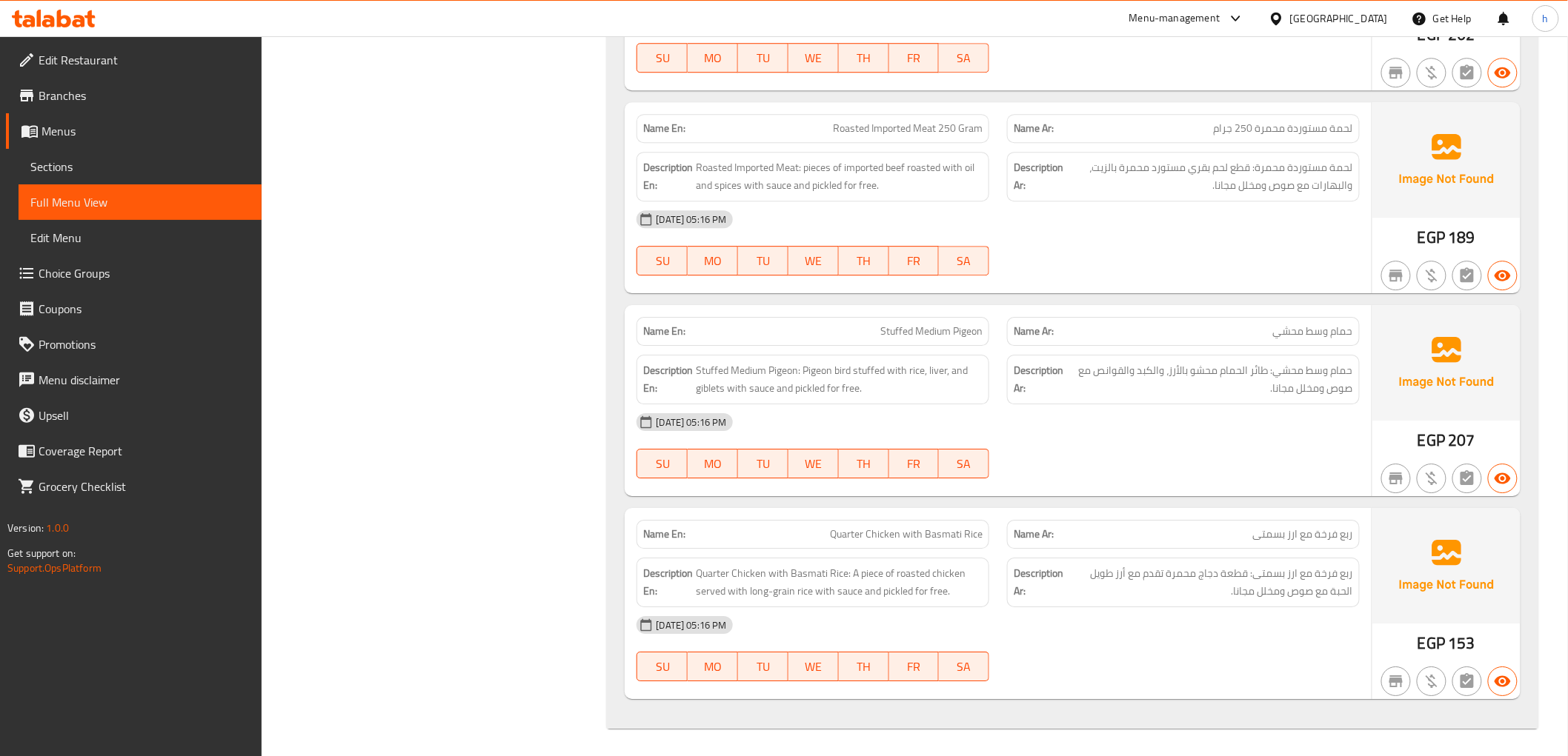
scroll to position [1779, 0]
click at [1301, 308] on div "Name Ar: حمام وسط محشي" at bounding box center [1183, 329] width 371 height 47
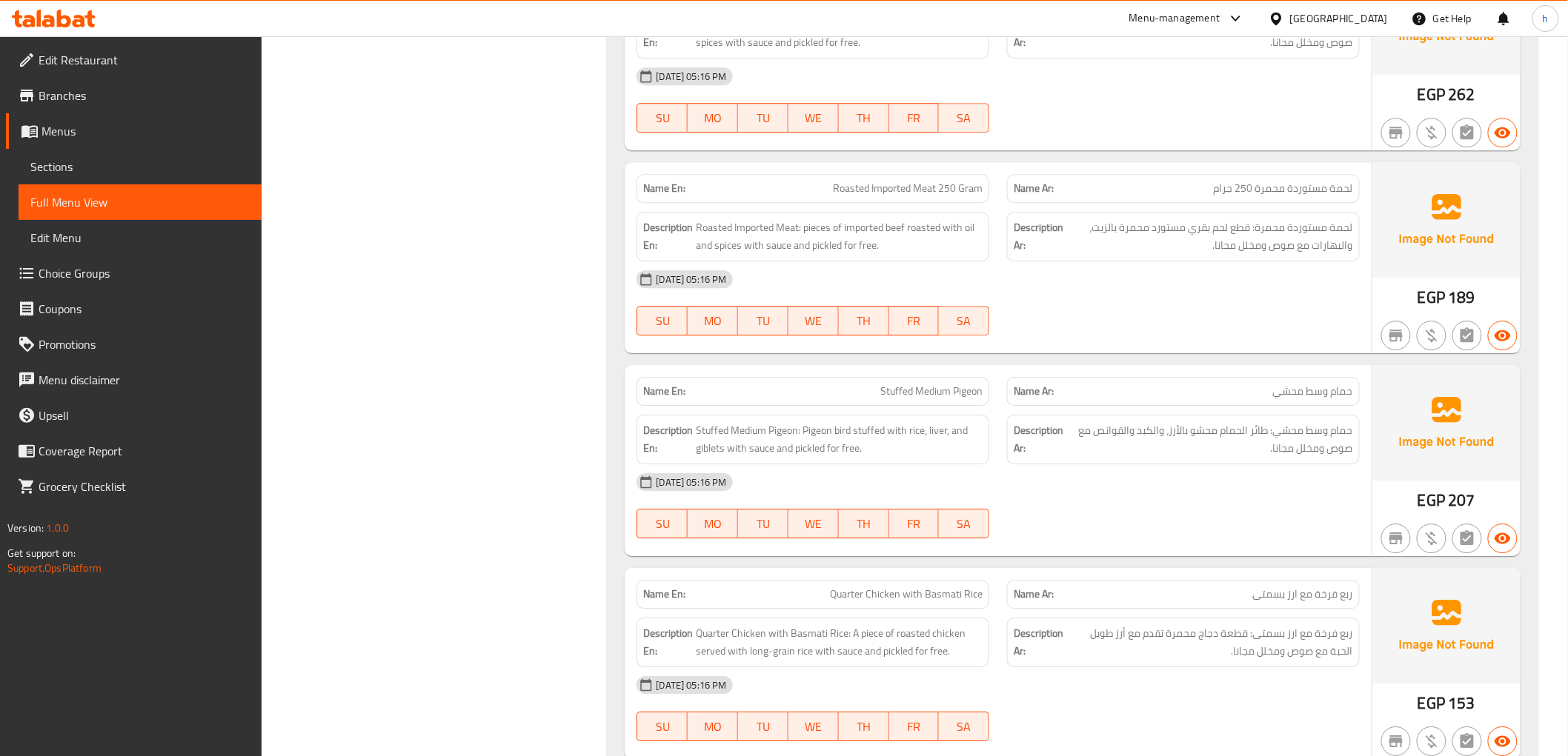
scroll to position [1614, 0]
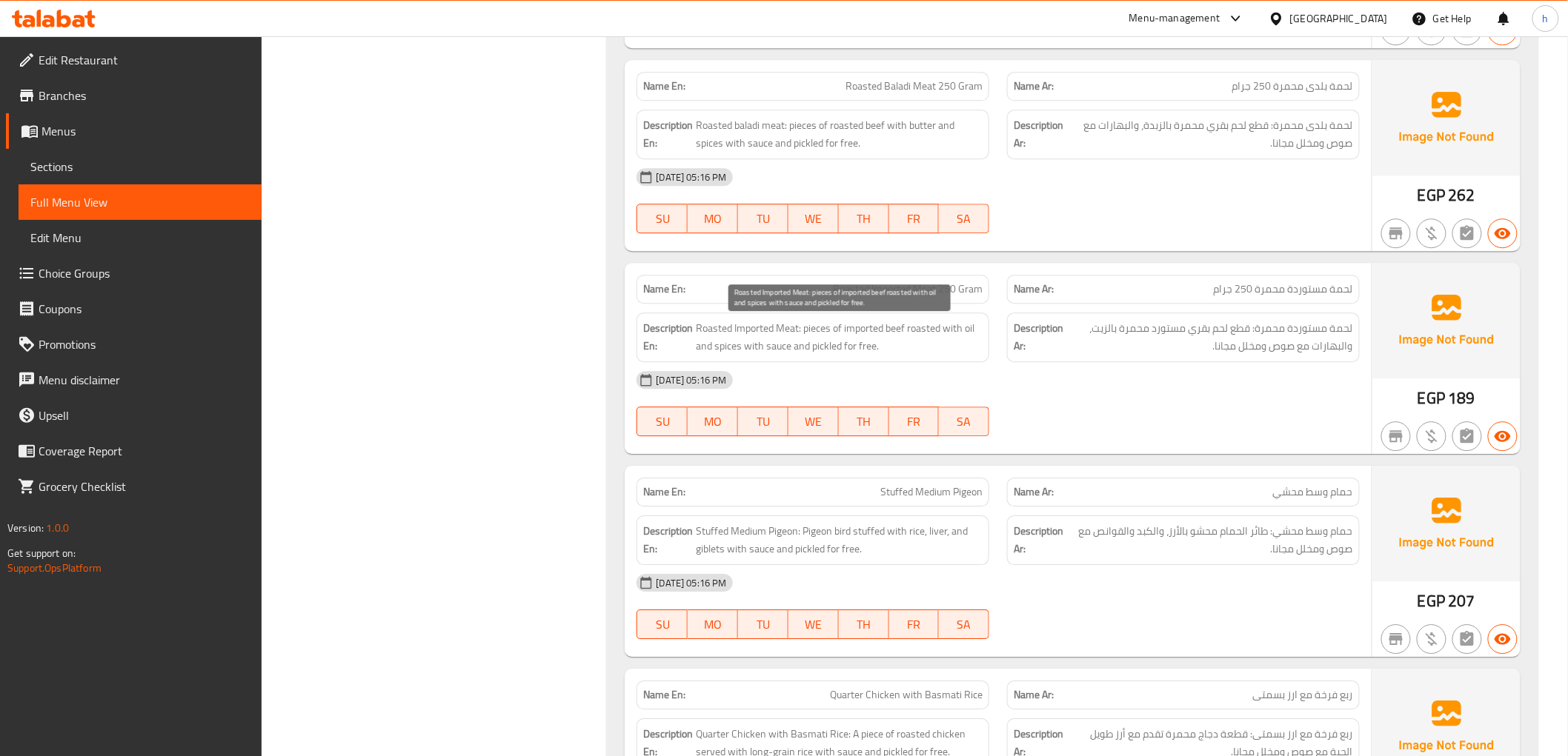
click at [946, 328] on span "Roasted Imported Meat: pieces of imported beef roasted with oil and spices with…" at bounding box center [839, 337] width 287 height 36
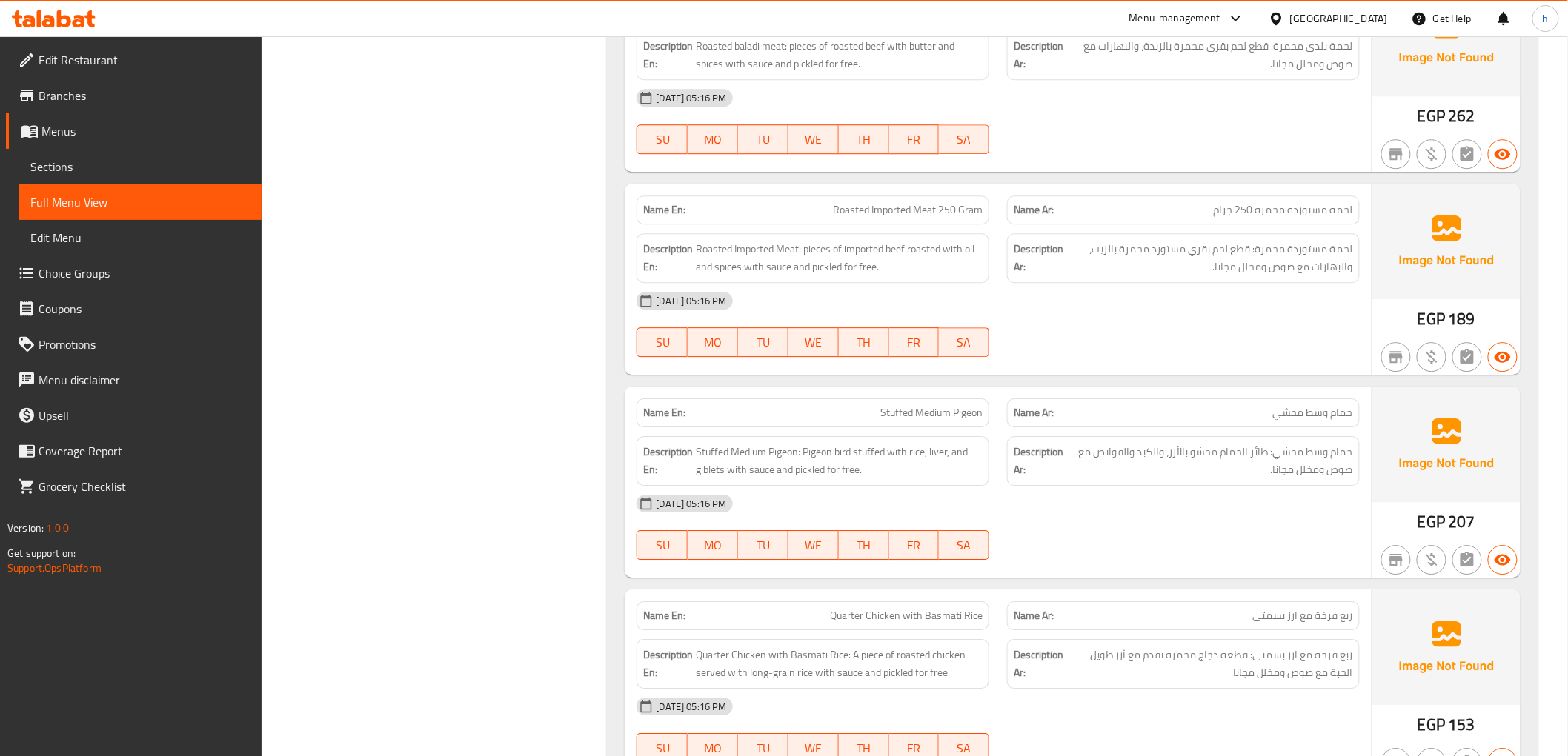
scroll to position [1779, 0]
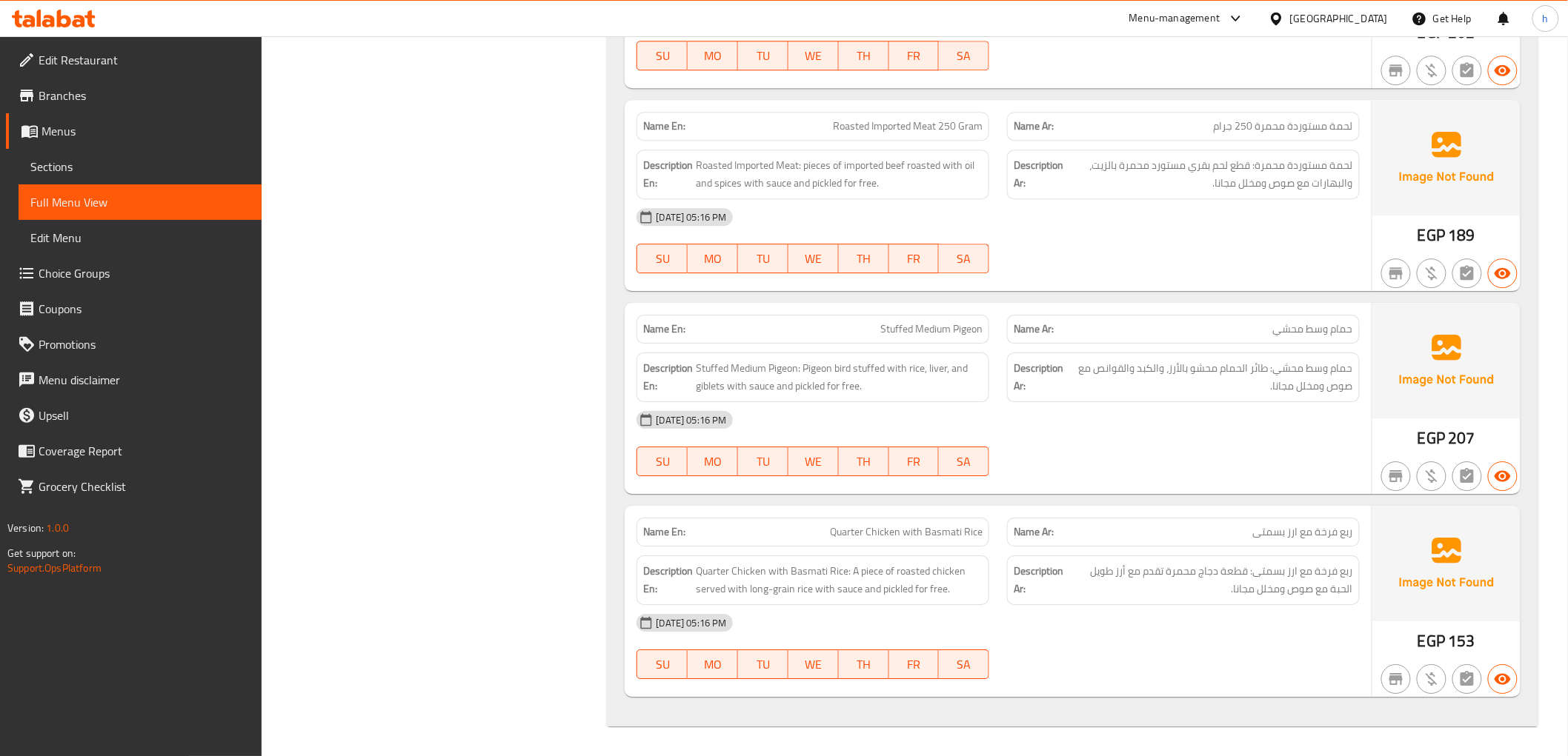
click at [1278, 409] on div "[DATE] 05:16 PM" at bounding box center [998, 420] width 741 height 36
drag, startPoint x: 797, startPoint y: 388, endPoint x: 824, endPoint y: 391, distance: 27.2
click at [824, 391] on span "Stuffed Medium Pigeon: Pigeon bird stuffed with rice, liver, and giblets with s…" at bounding box center [839, 377] width 287 height 36
copy span "pickled"
drag, startPoint x: 907, startPoint y: 73, endPoint x: 909, endPoint y: 60, distance: 13.2
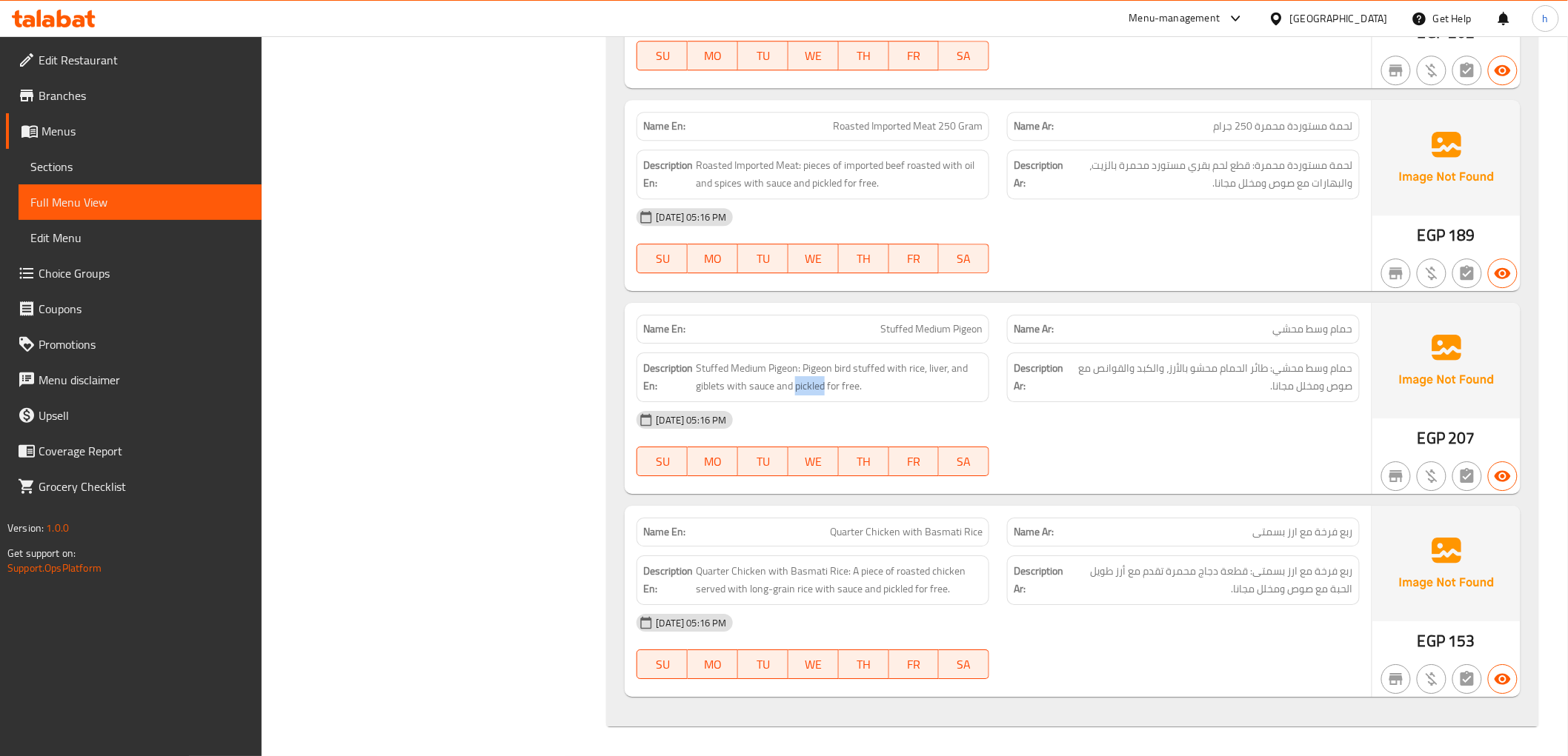
click at [904, 76] on div "SU MO TU WE TH FR SA" at bounding box center [813, 56] width 371 height 48
click at [1107, 456] on div "[DATE] 05:16 PM SU MO TU WE TH FR SA" at bounding box center [998, 444] width 741 height 83
click at [1189, 512] on div "Name Ar: ربع فرخة مع ارز بسمتى" at bounding box center [1183, 532] width 371 height 47
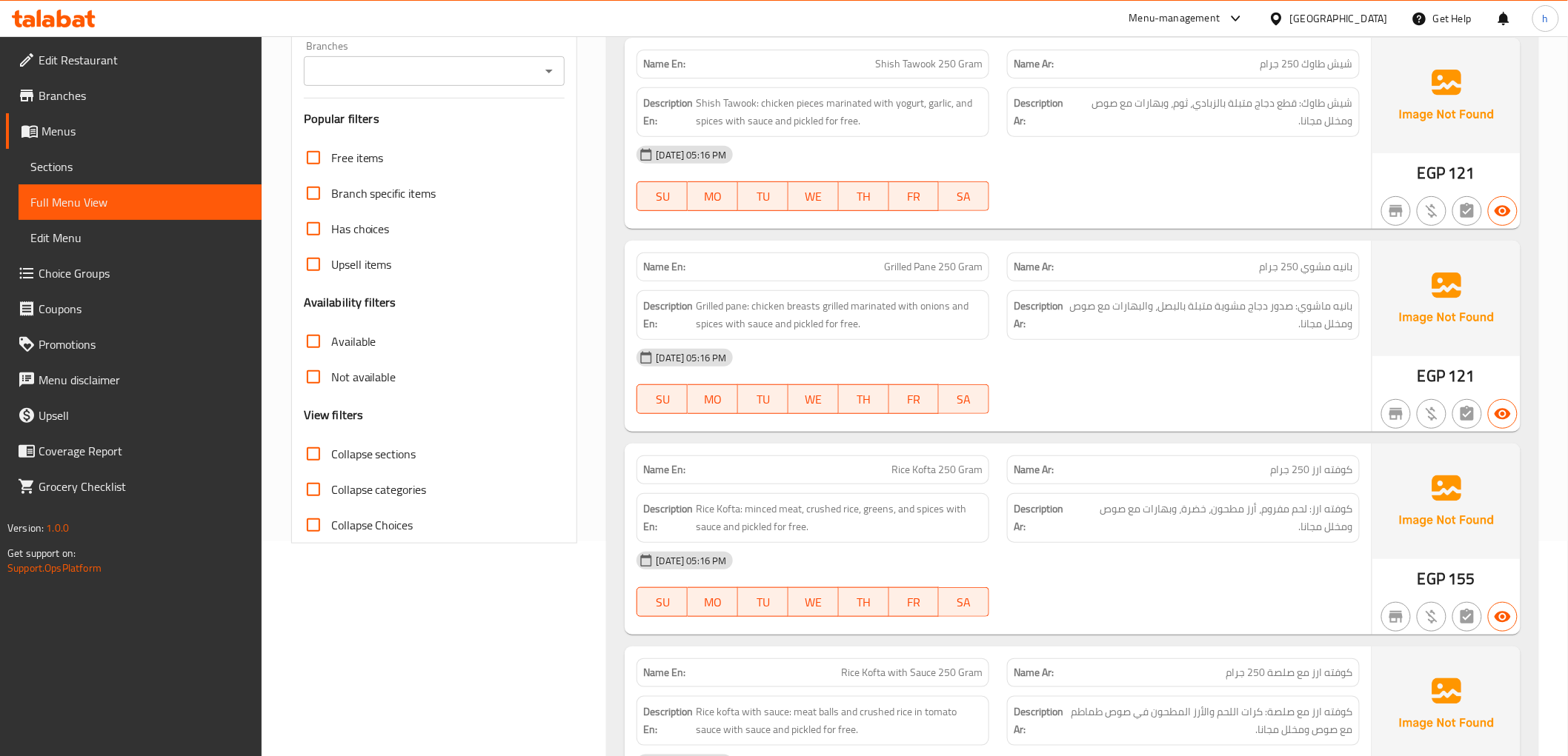
scroll to position [0, 0]
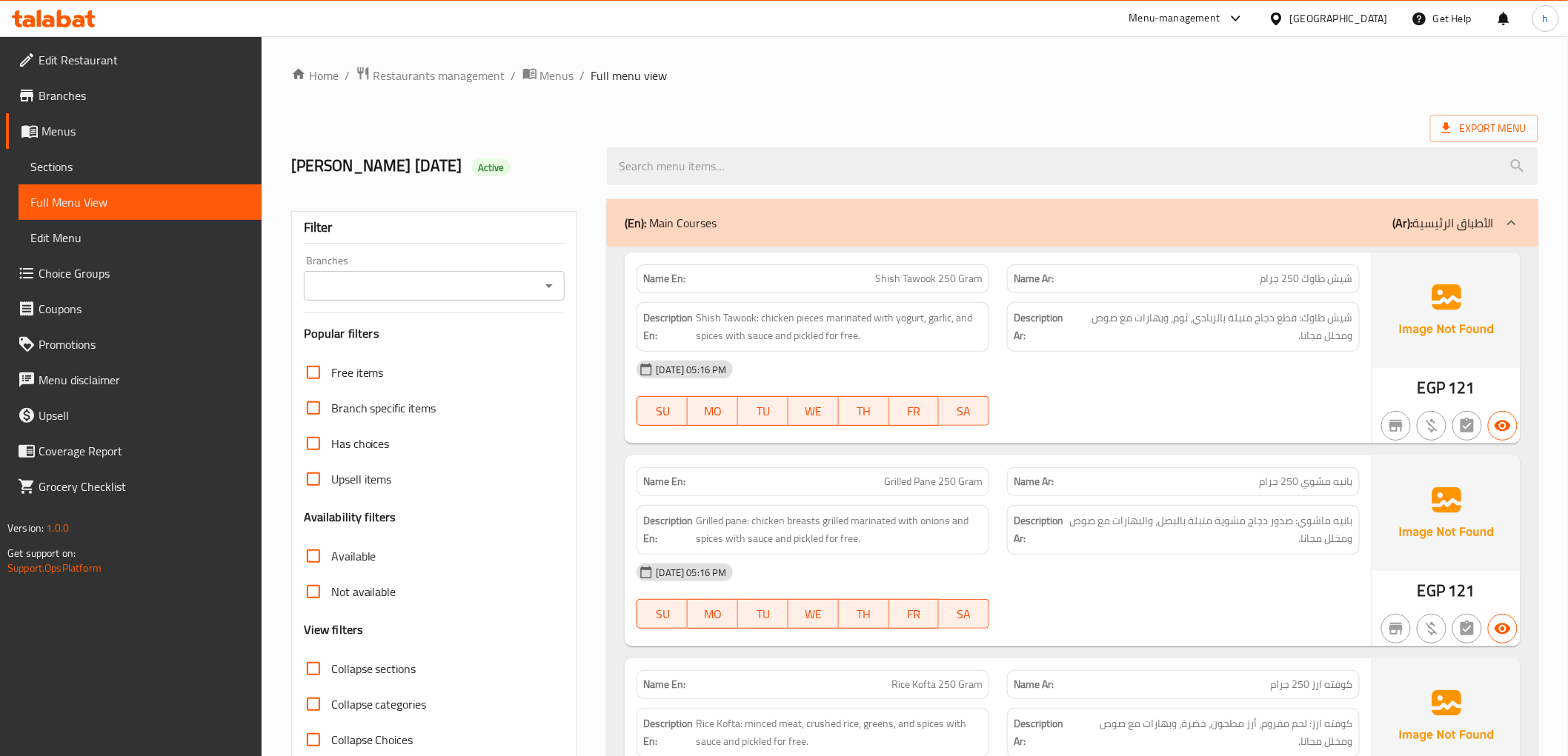
click at [94, 126] on span "Menus" at bounding box center [146, 131] width 208 height 18
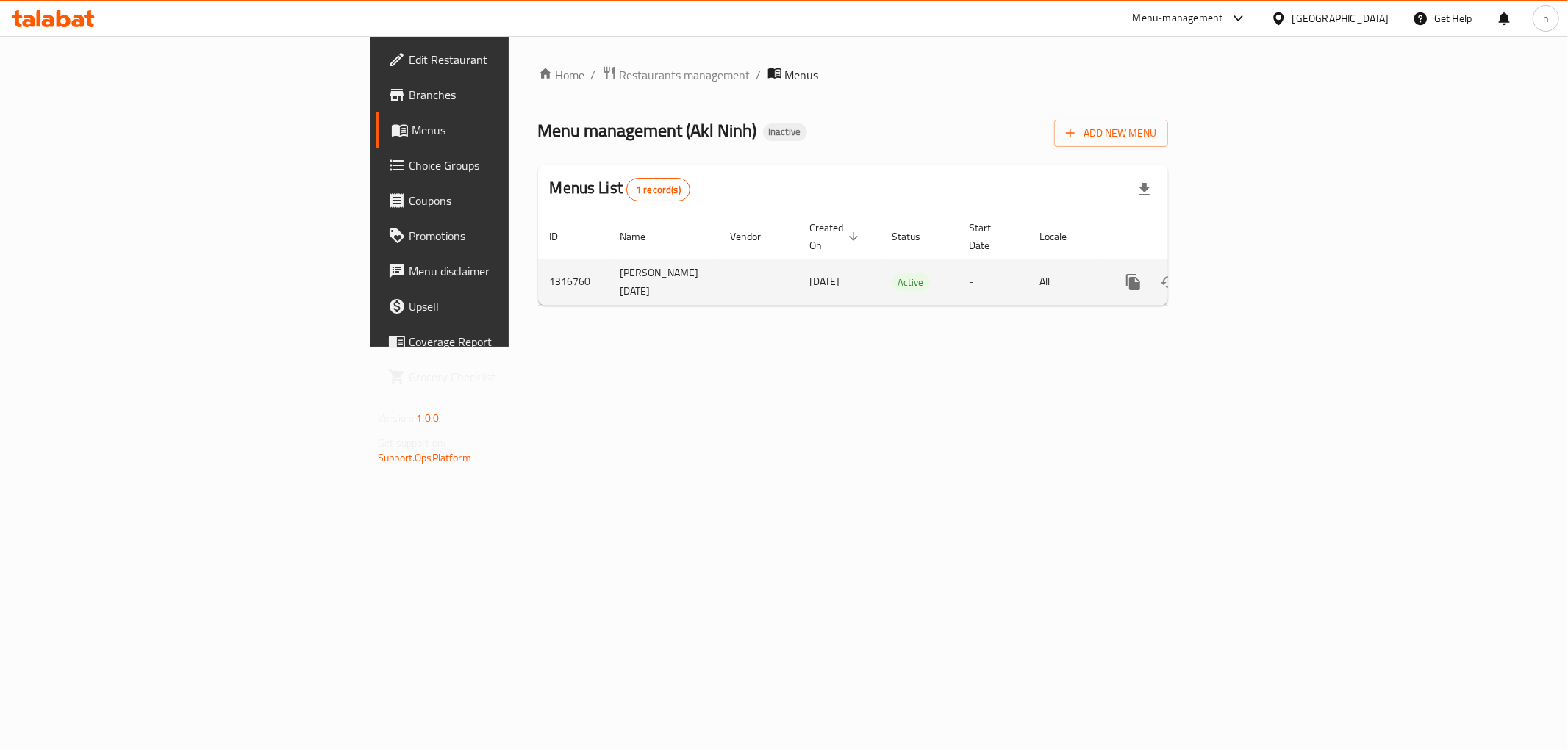
click at [1248, 274] on icon "enhanced table" at bounding box center [1239, 282] width 18 height 18
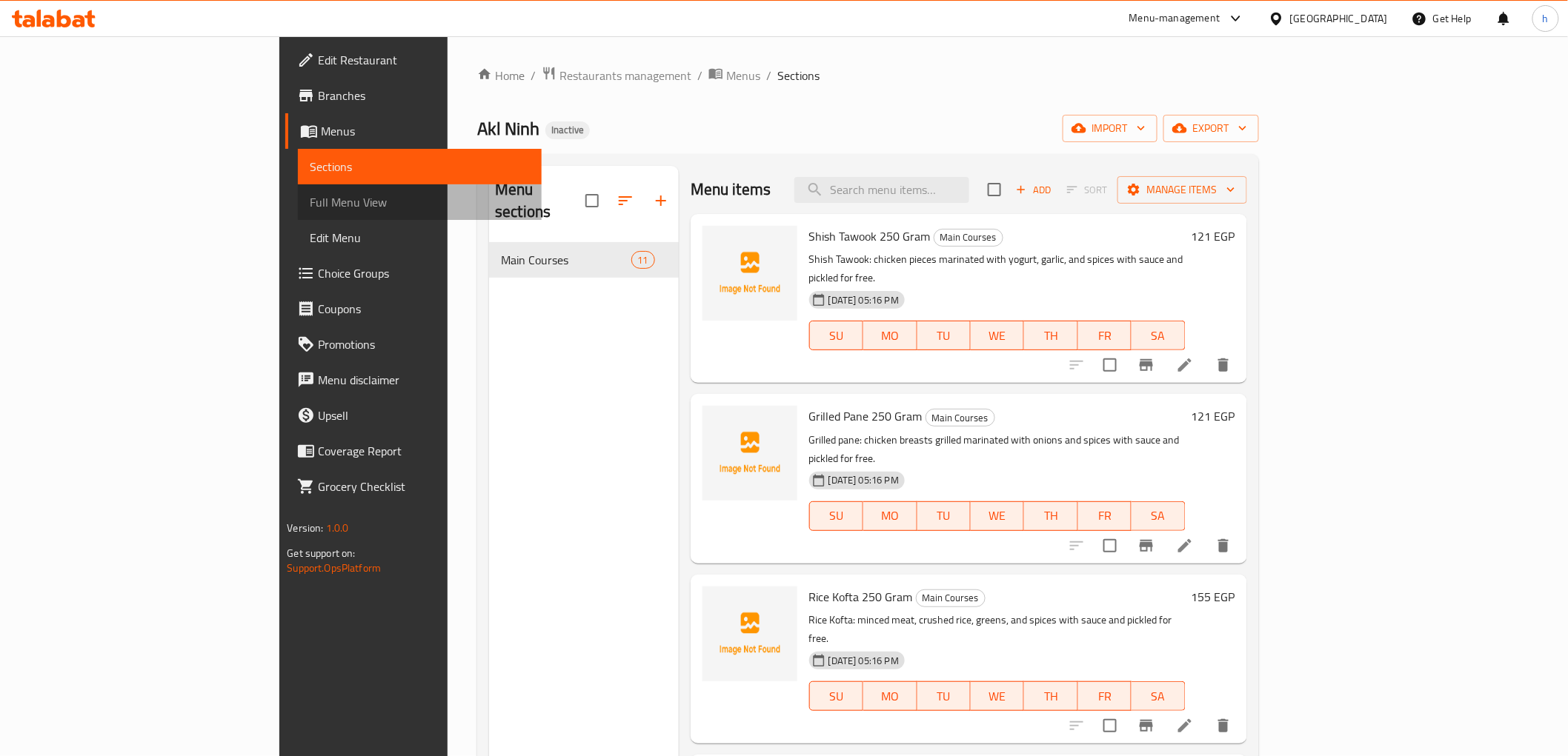
click at [310, 203] on span "Full Menu View" at bounding box center [419, 202] width 219 height 18
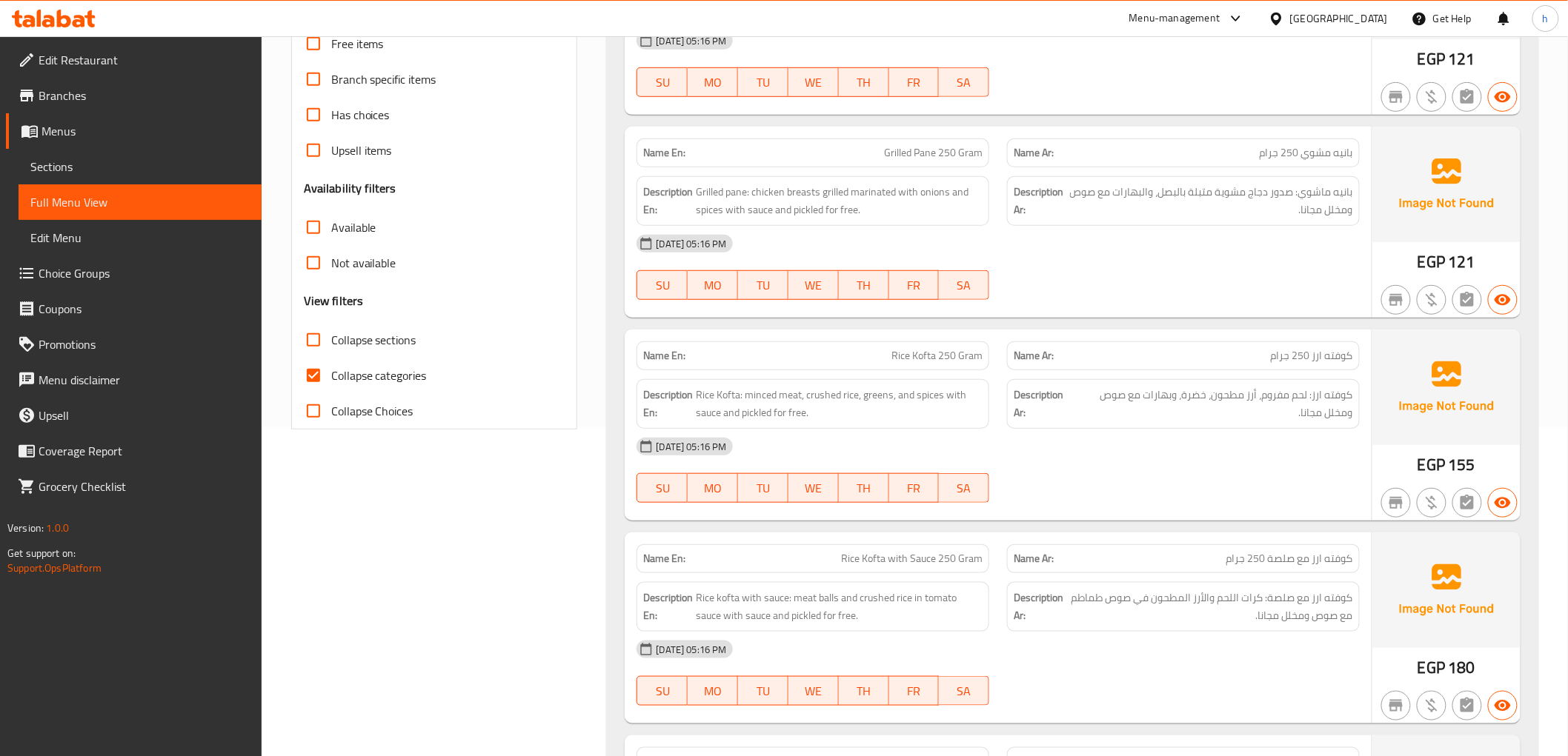
click at [374, 376] on span "Collapse categories" at bounding box center [379, 376] width 96 height 18
click at [331, 376] on input "Collapse categories" at bounding box center [313, 376] width 36 height 36
checkbox input "false"
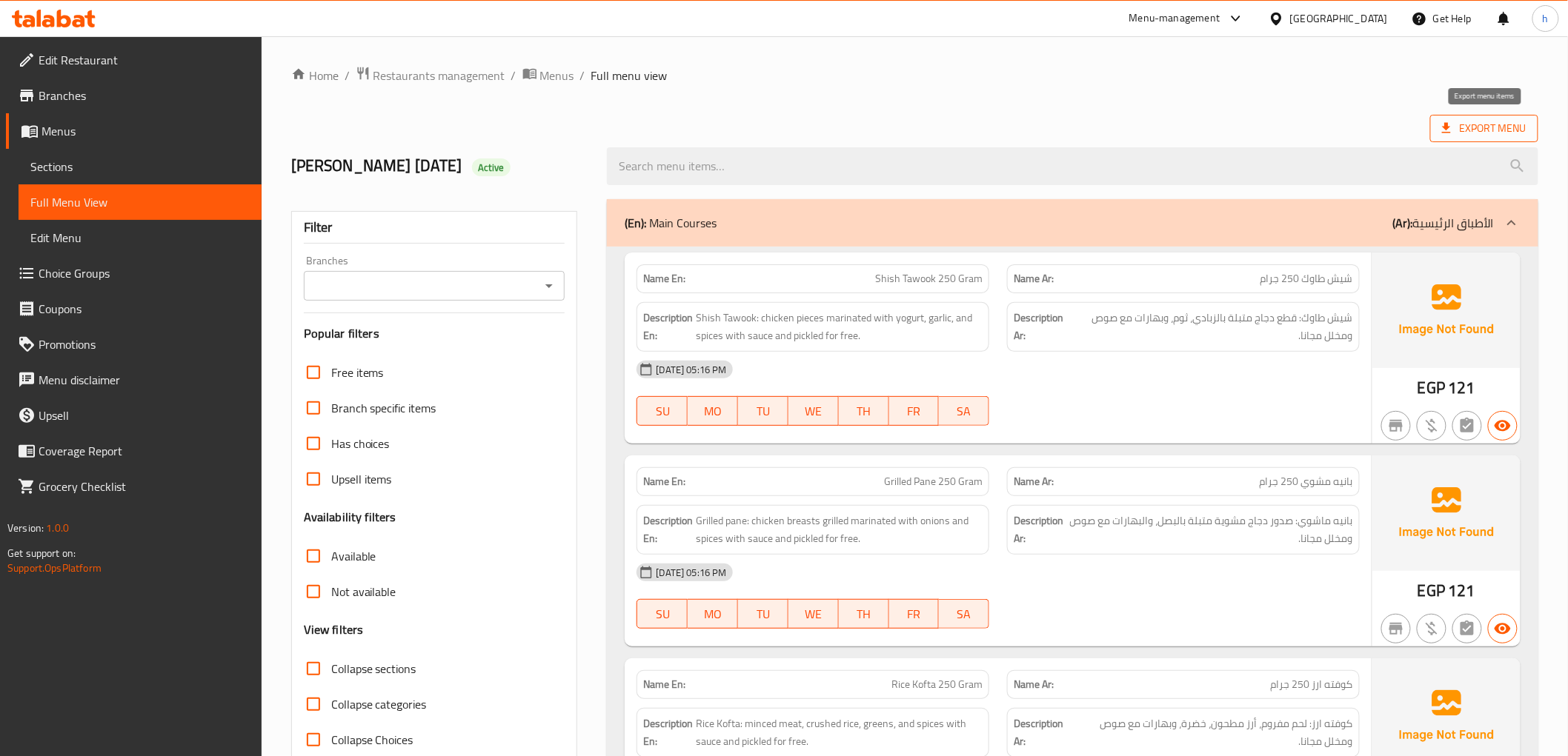
click at [1492, 137] on span "Export Menu" at bounding box center [1484, 128] width 85 height 19
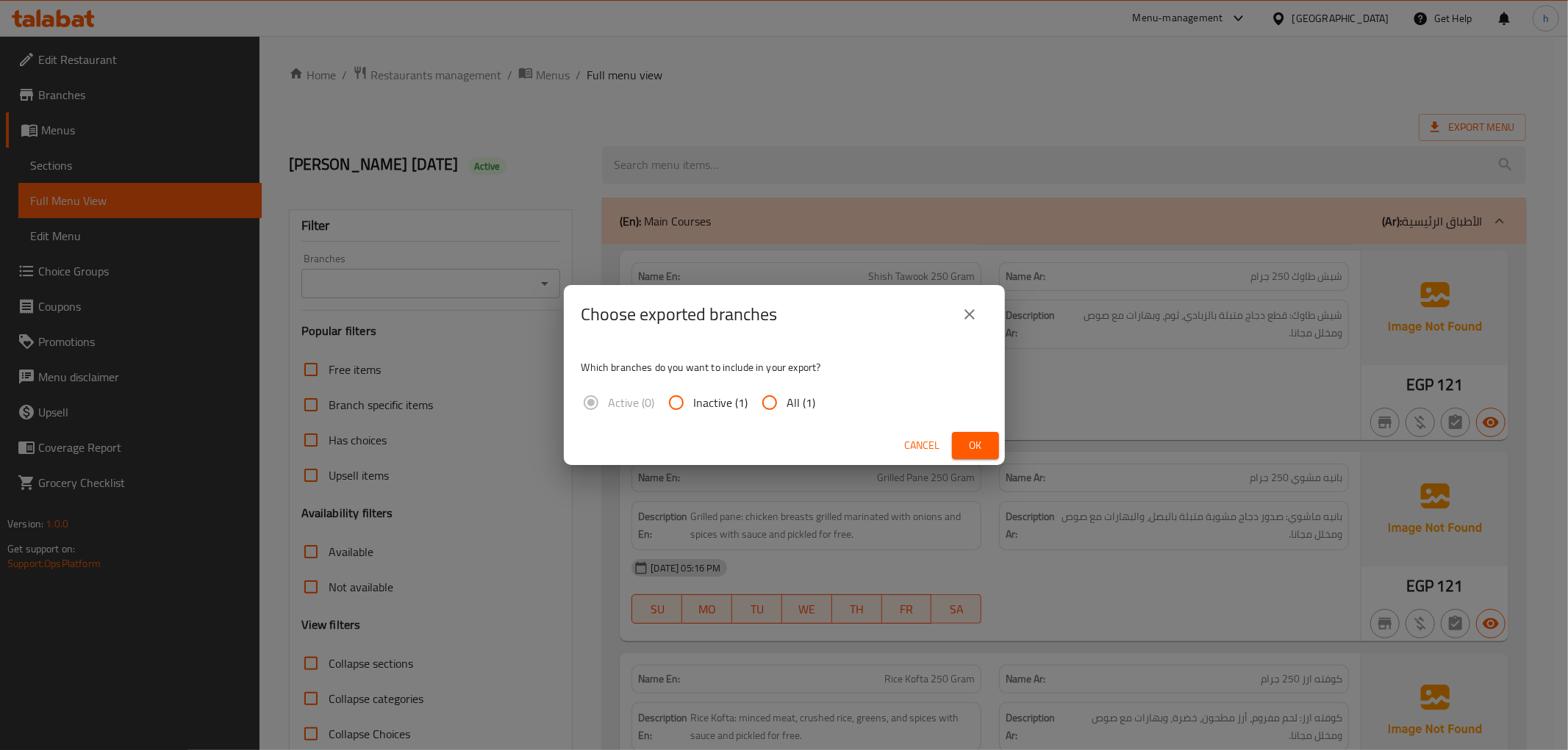
click at [764, 400] on input "All (1)" at bounding box center [769, 403] width 35 height 35
radio input "true"
click at [988, 439] on button "Ok" at bounding box center [976, 446] width 47 height 27
